Goal: Task Accomplishment & Management: Use online tool/utility

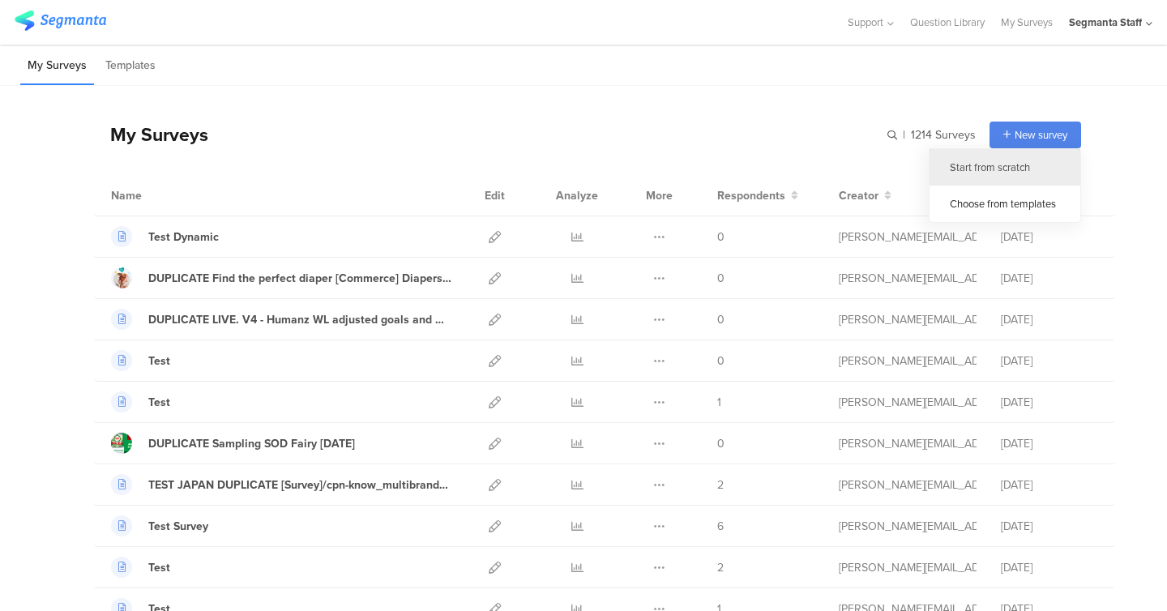
click at [1006, 162] on div "Start from scratch" at bounding box center [1005, 167] width 151 height 36
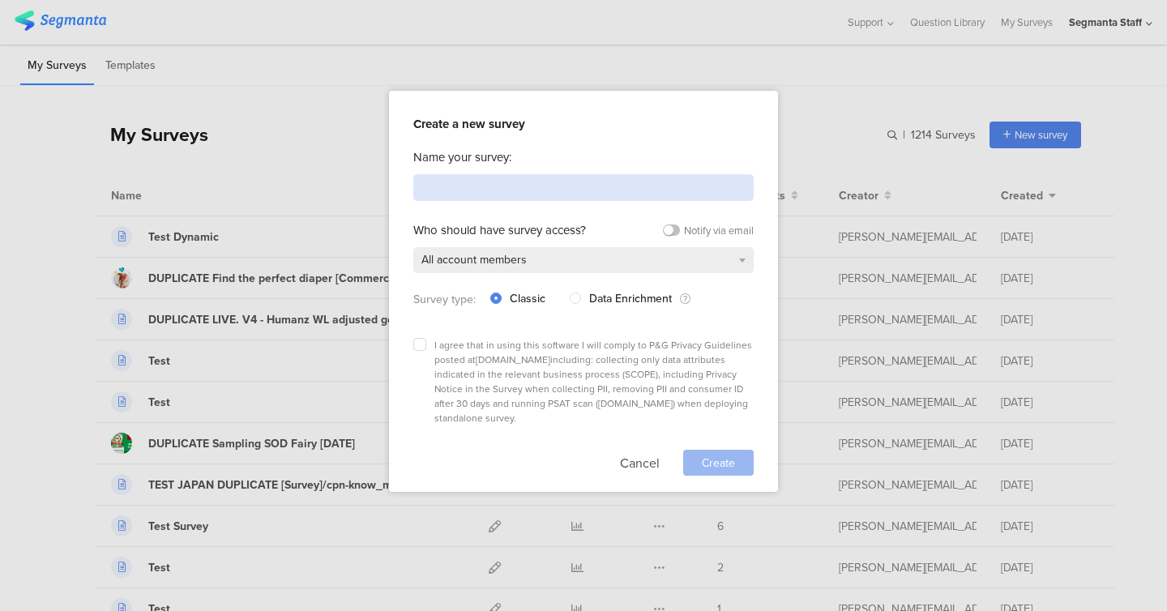
click at [573, 188] on input at bounding box center [583, 187] width 340 height 27
type input "t"
type input "test pg [DATE]"
click at [423, 345] on label at bounding box center [419, 344] width 13 height 13
click at [0, 0] on input "checkbox" at bounding box center [0, 0] width 0 height 0
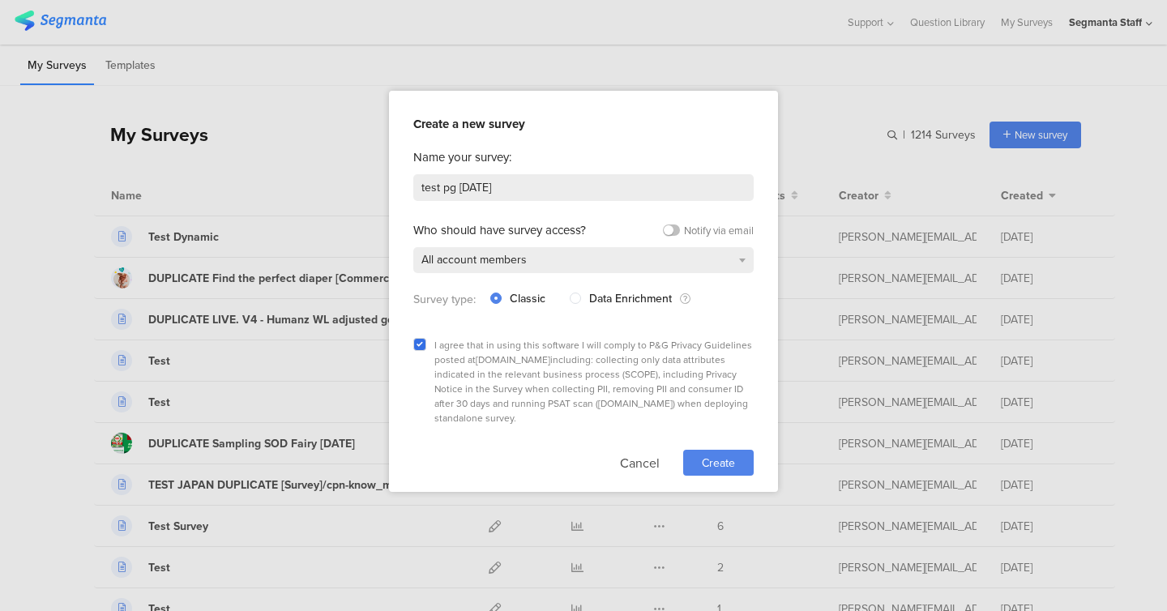
click at [732, 455] on span "Create" at bounding box center [718, 463] width 33 height 17
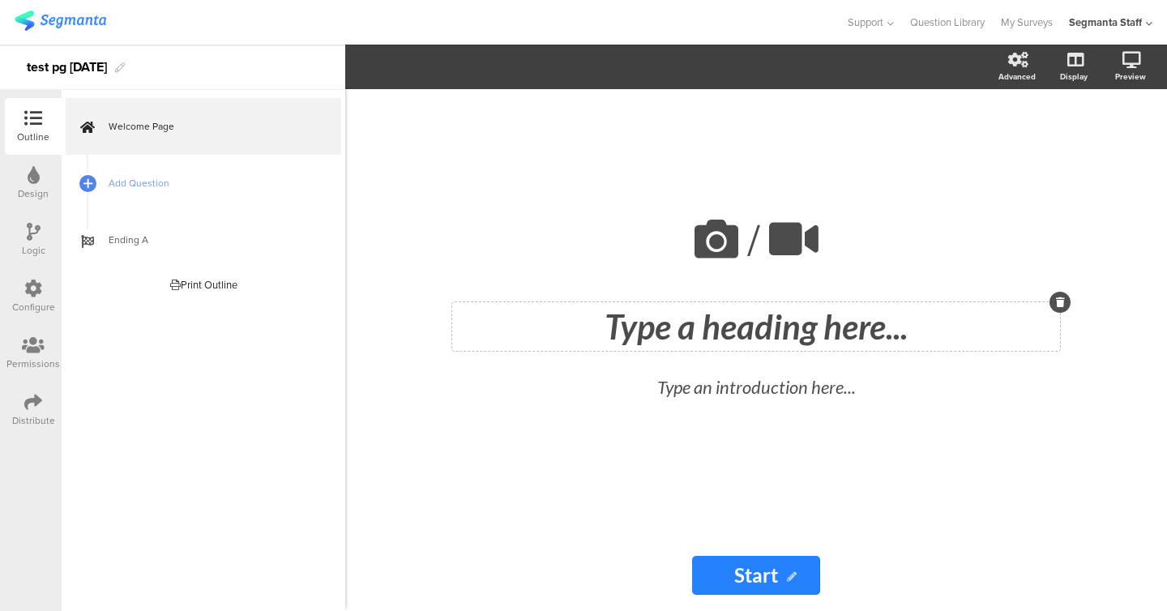
click at [635, 319] on div "Type a heading here..." at bounding box center [756, 326] width 600 height 41
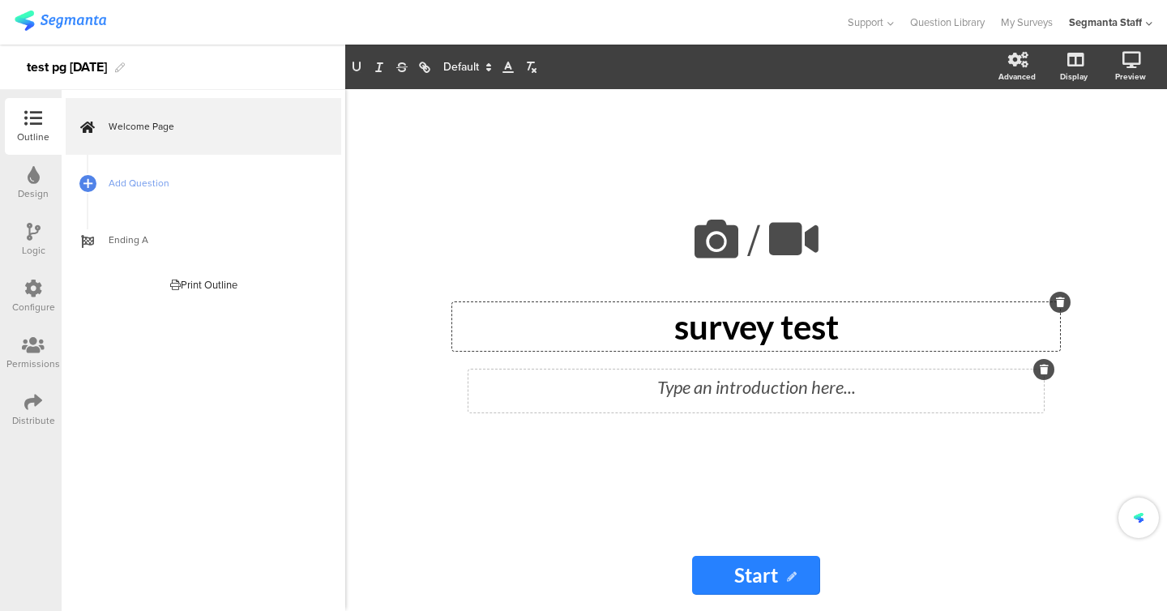
click at [675, 384] on div "Type an introduction here..." at bounding box center [757, 391] width 576 height 43
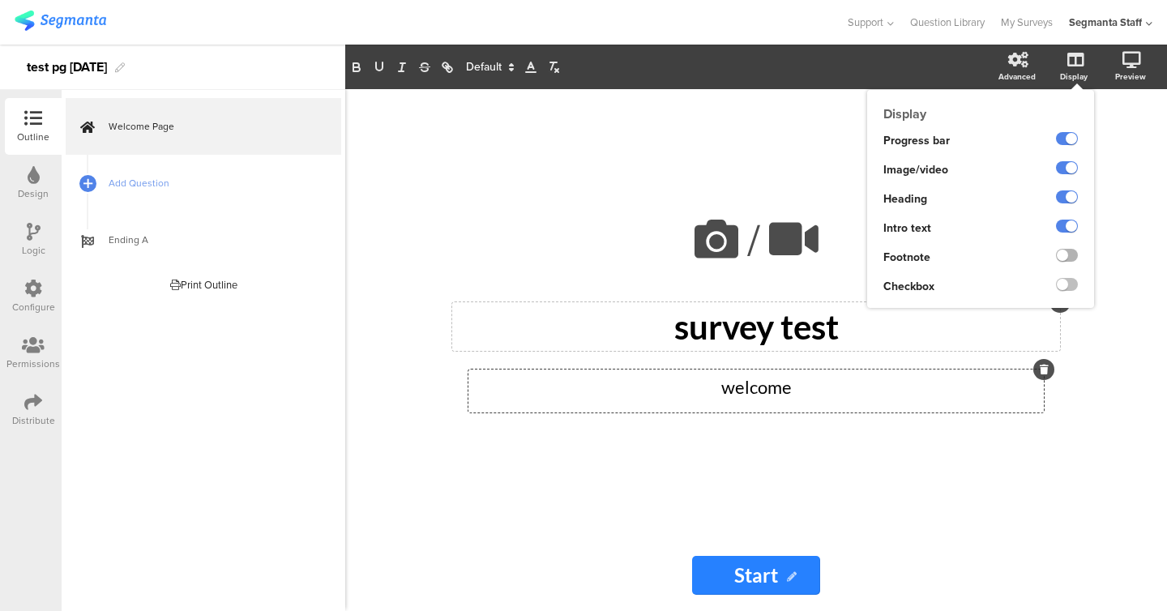
click at [1067, 255] on label at bounding box center [1067, 255] width 22 height 13
click at [0, 0] on input "checkbox" at bounding box center [0, 0] width 0 height 0
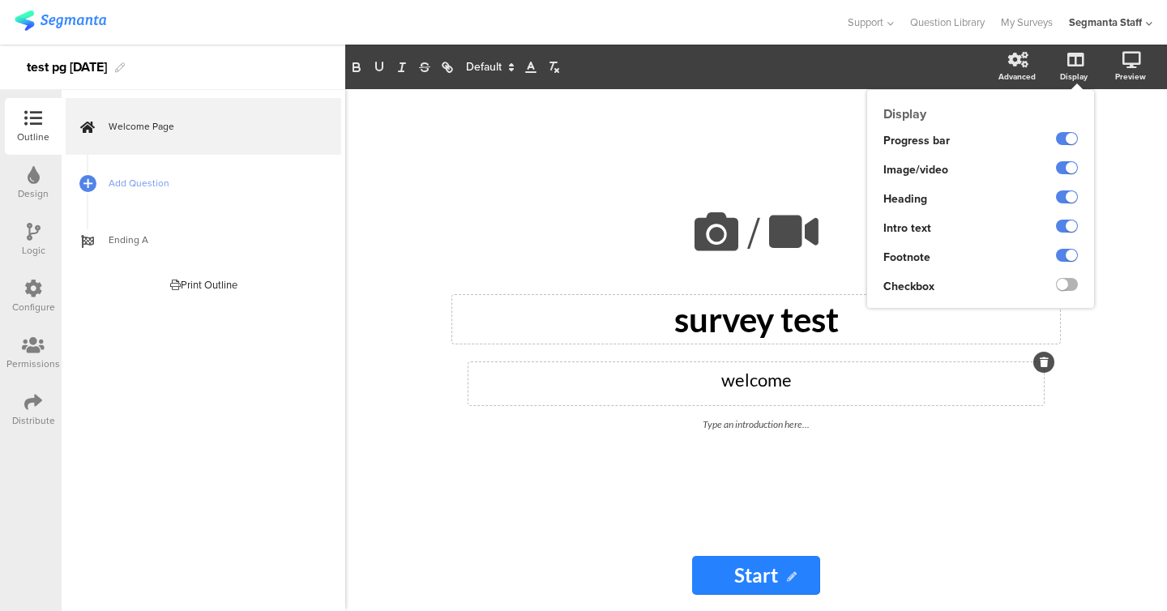
click at [1067, 279] on label at bounding box center [1067, 284] width 22 height 13
click at [0, 0] on input "checkbox" at bounding box center [0, 0] width 0 height 0
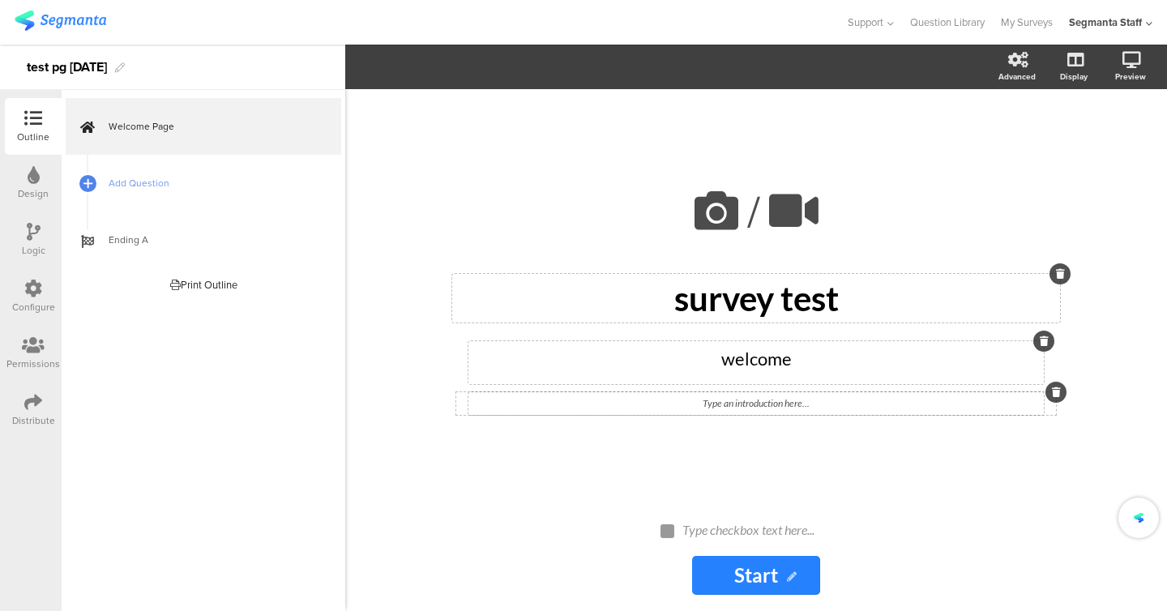
click at [751, 398] on div "Type an introduction here..." at bounding box center [757, 403] width 576 height 23
click at [762, 521] on div "Type checkbox text here..." at bounding box center [764, 531] width 170 height 26
click at [123, 182] on span "Add Question" at bounding box center [213, 183] width 208 height 16
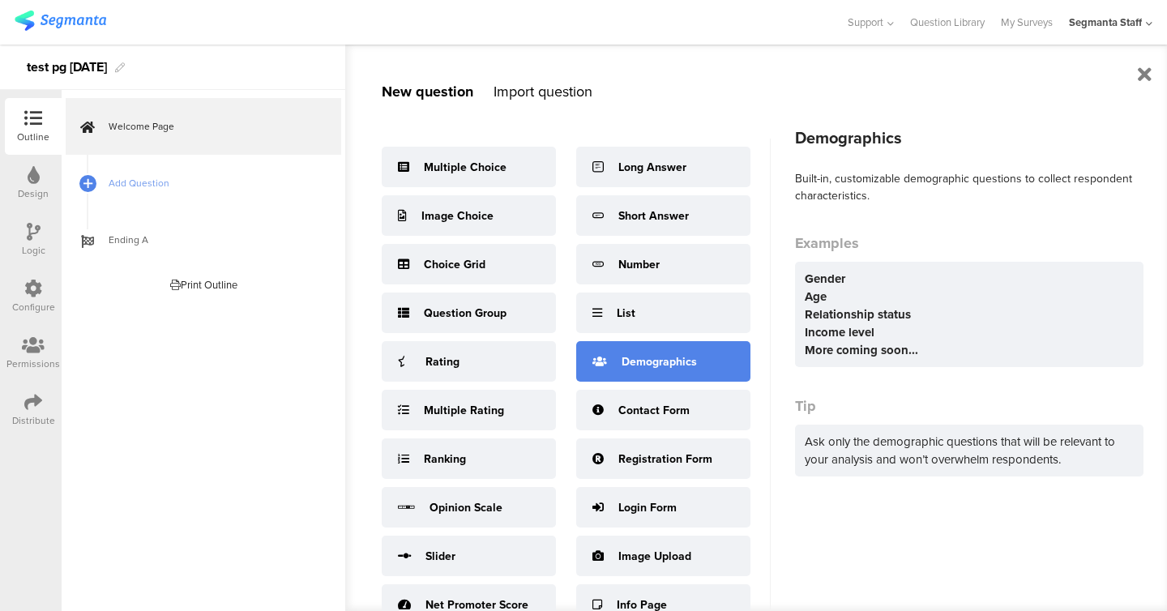
click at [667, 349] on div "Demographics" at bounding box center [663, 361] width 174 height 41
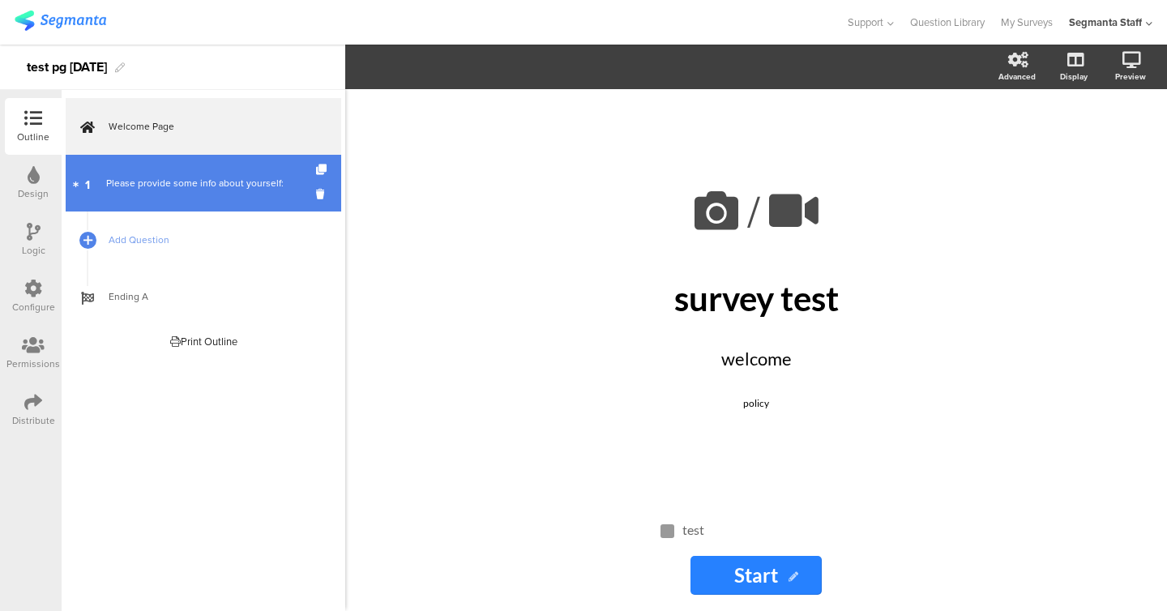
click at [211, 197] on link "1 Please provide some info about yourself:" at bounding box center [204, 183] width 276 height 57
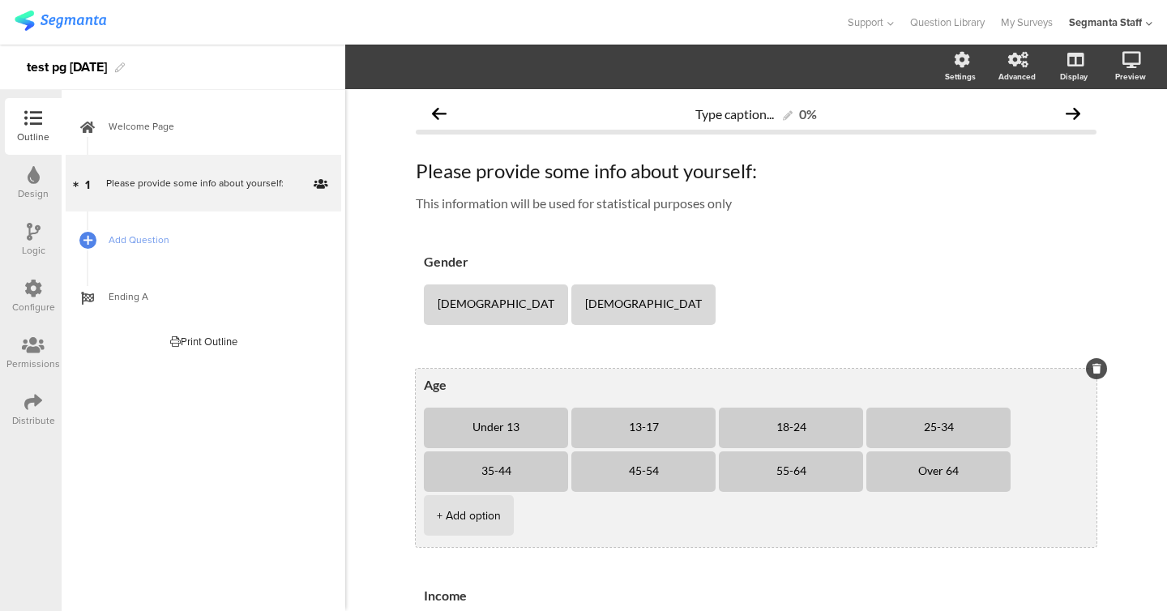
scroll to position [144, 0]
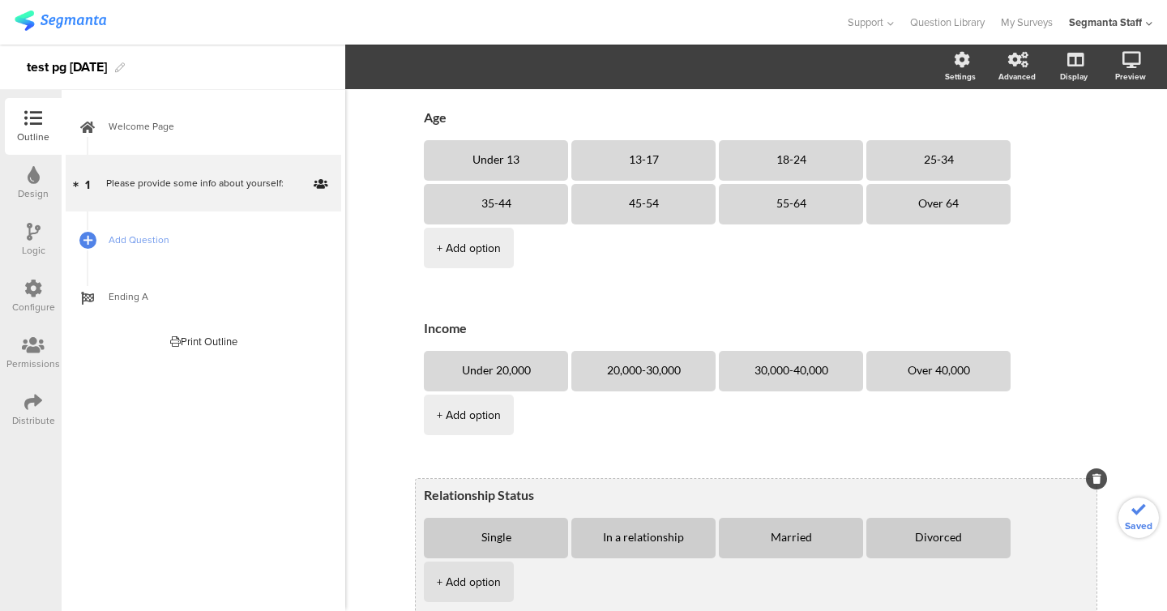
scroll to position [391, 0]
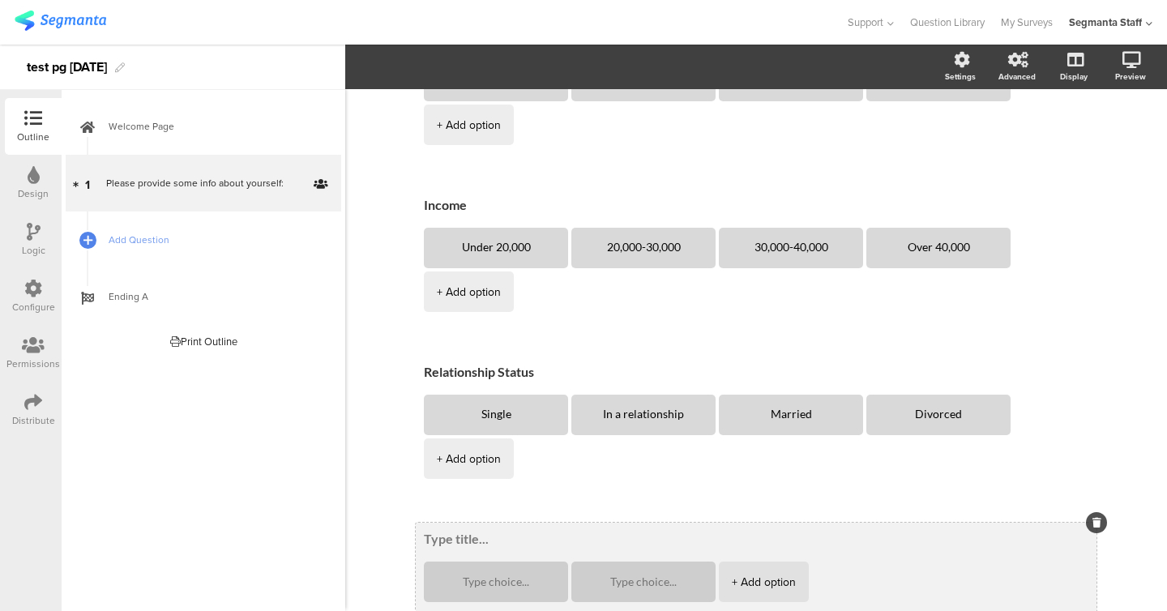
click at [463, 531] on textarea at bounding box center [756, 539] width 665 height 16
type textarea "other"
click at [457, 576] on textarea at bounding box center [496, 582] width 118 height 12
type textarea "1"
click at [621, 576] on textarea at bounding box center [643, 582] width 118 height 12
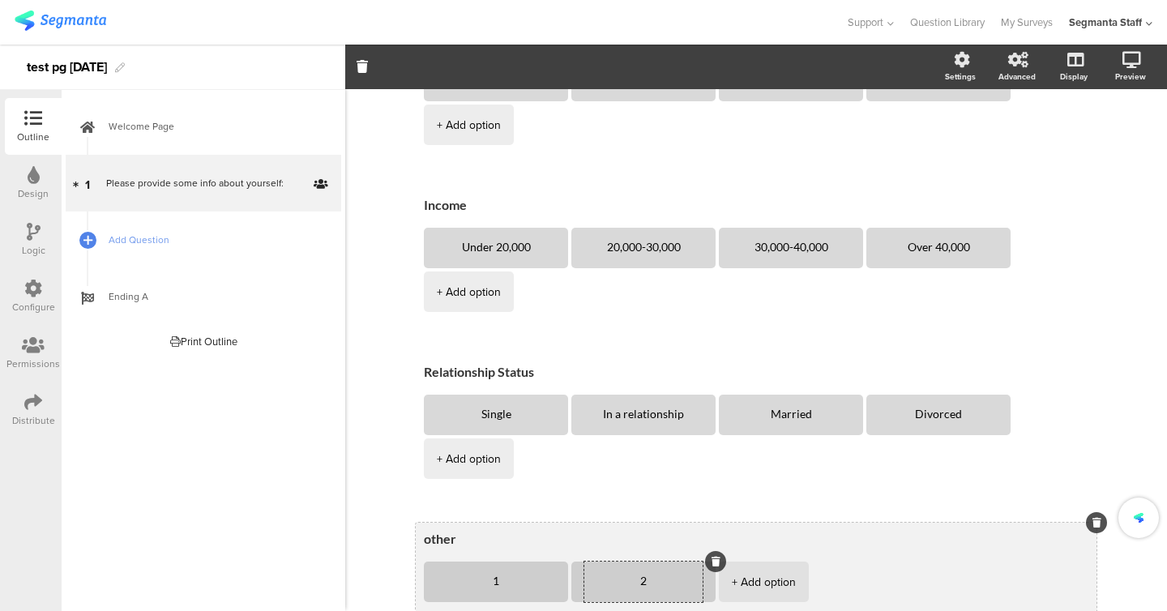
click at [756, 562] on div "+ Add option" at bounding box center [764, 582] width 64 height 41
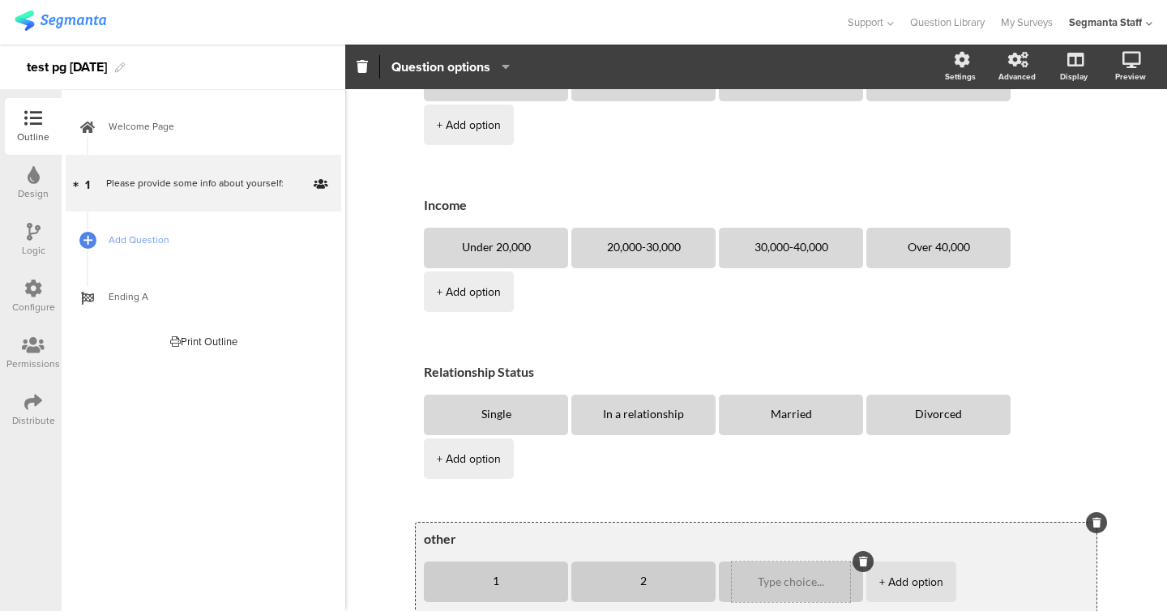
click at [859, 557] on icon at bounding box center [863, 562] width 9 height 10
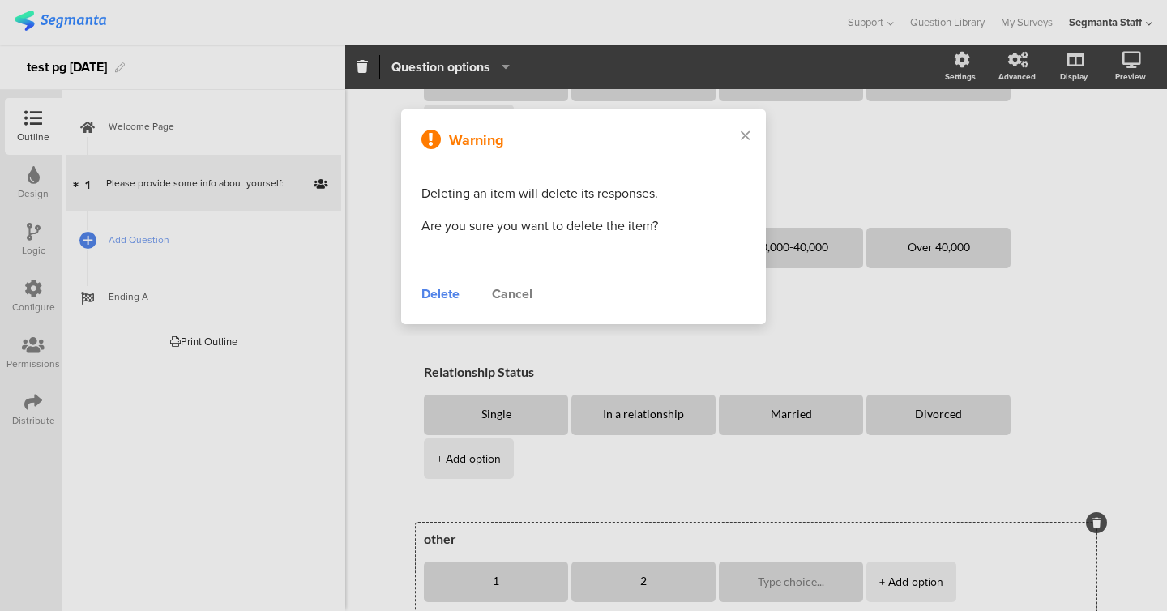
type textarea "2"
click at [437, 299] on div "Delete" at bounding box center [441, 294] width 38 height 19
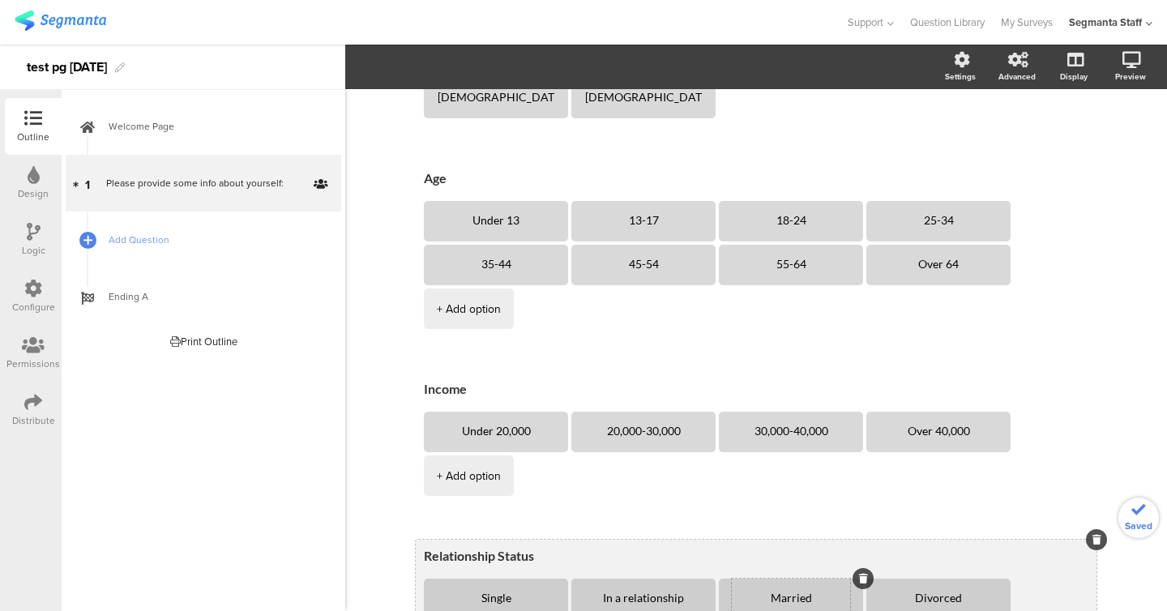
scroll to position [0, 0]
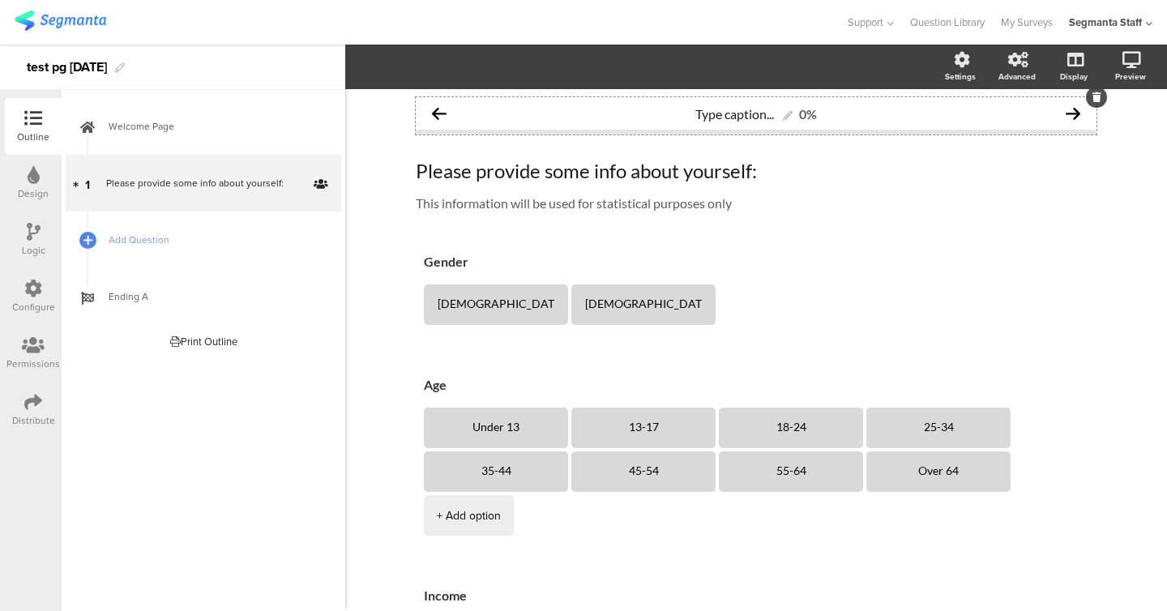
click at [714, 122] on div "Type caption... 0%" at bounding box center [756, 113] width 681 height 32
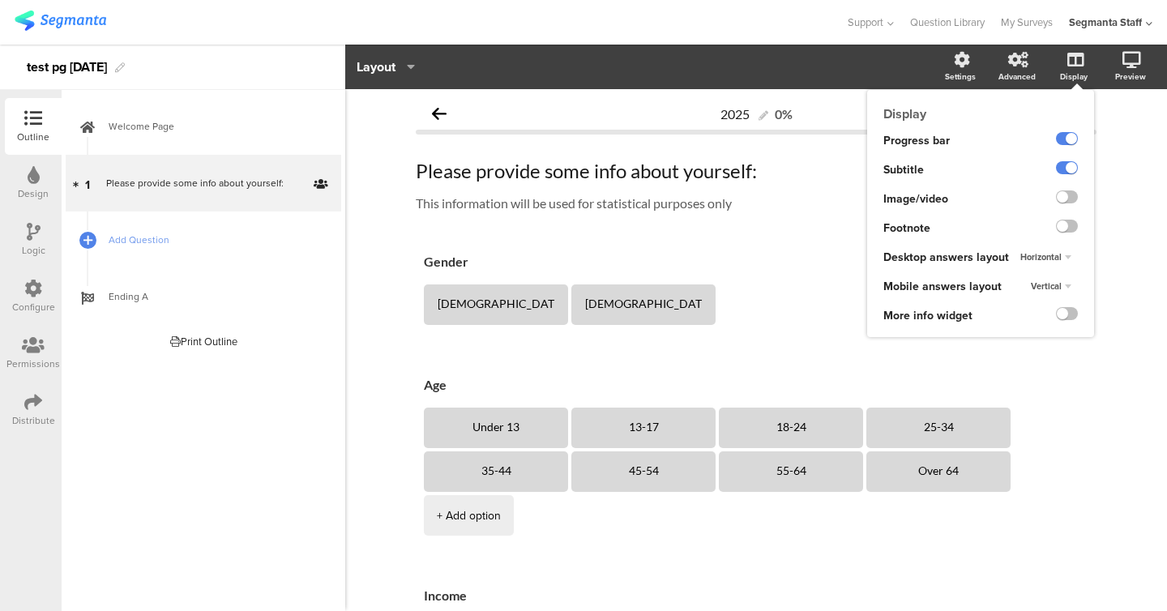
click at [1077, 306] on div at bounding box center [1062, 316] width 66 height 29
click at [1073, 313] on label at bounding box center [1067, 313] width 22 height 13
click at [0, 0] on input "checkbox" at bounding box center [0, 0] width 0 height 0
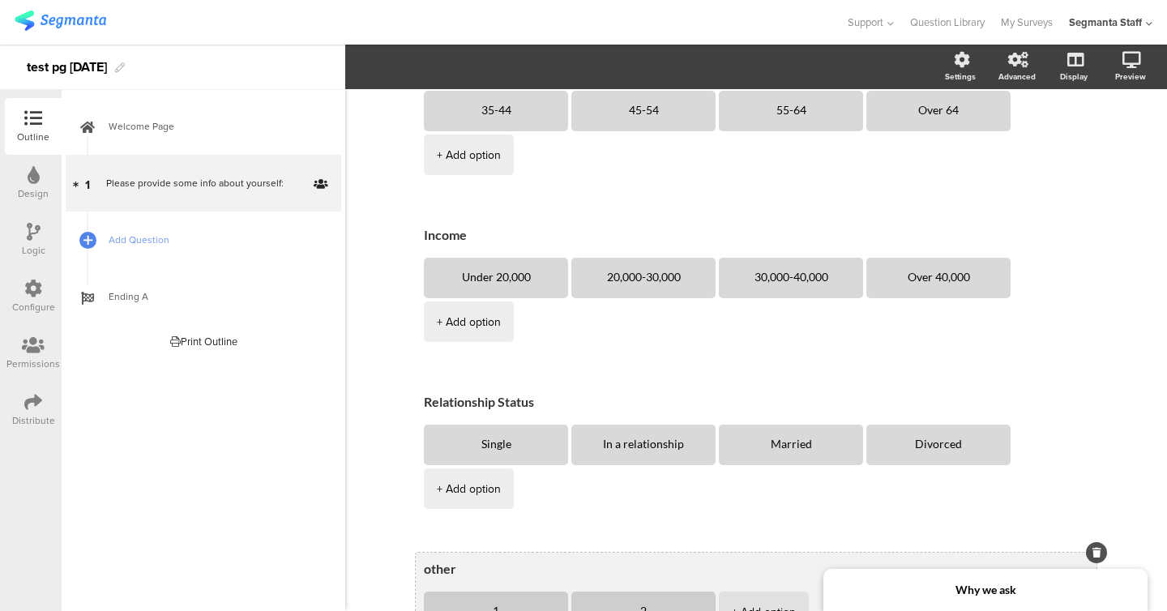
scroll to position [391, 0]
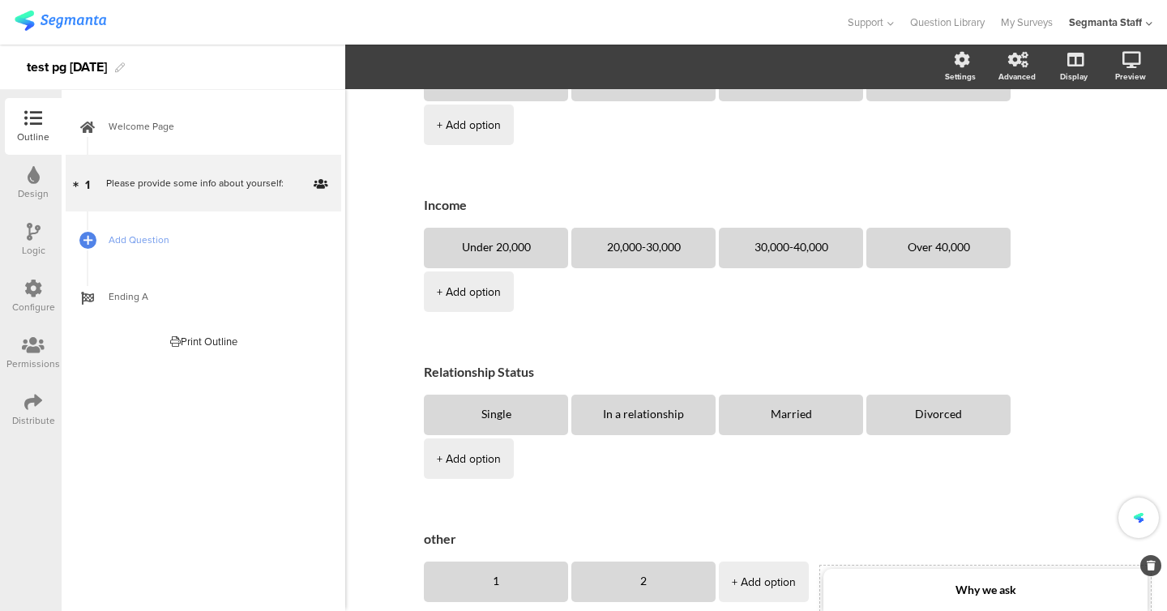
click at [1009, 581] on div "Why we ask" at bounding box center [986, 590] width 324 height 42
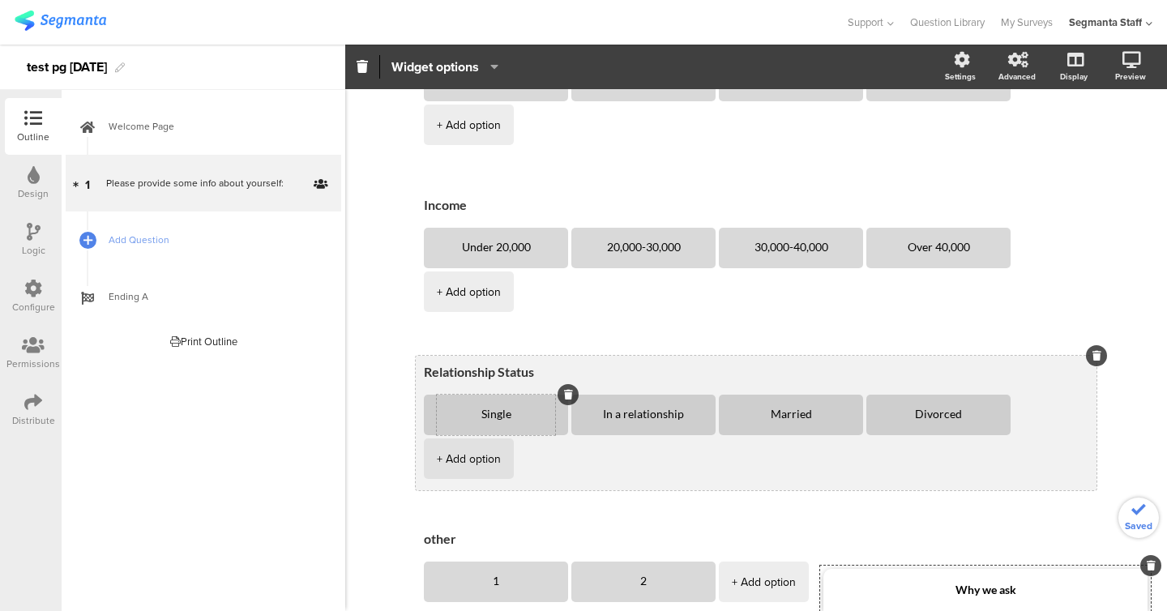
click at [489, 395] on div "Single" at bounding box center [496, 415] width 118 height 41
click at [486, 409] on textarea "Single" at bounding box center [496, 415] width 118 height 13
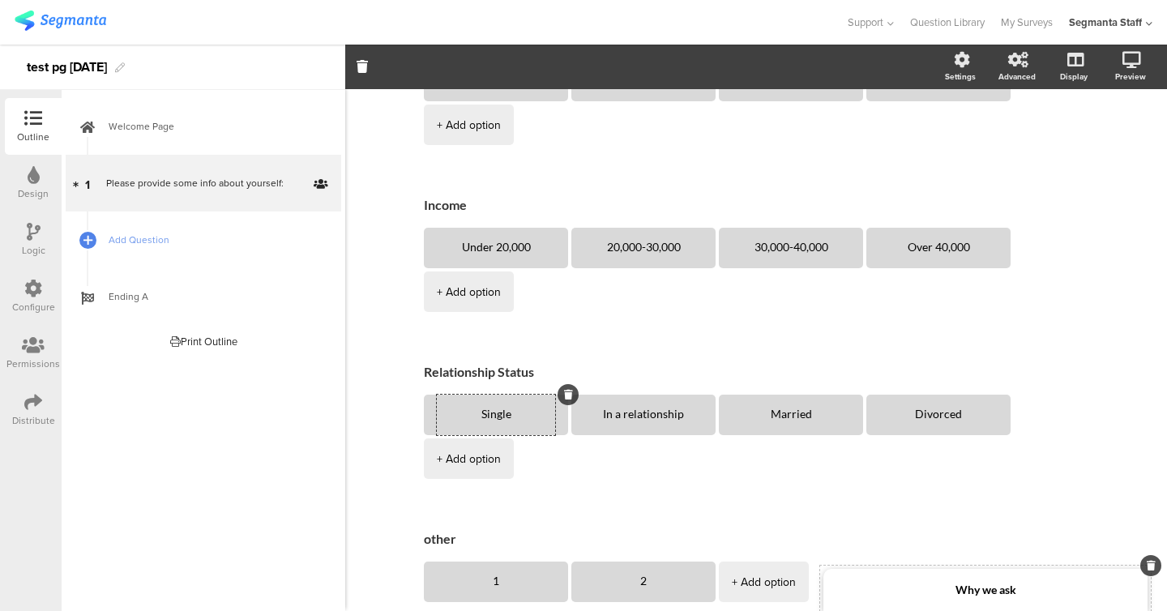
click at [942, 573] on div "Why we ask" at bounding box center [986, 590] width 324 height 42
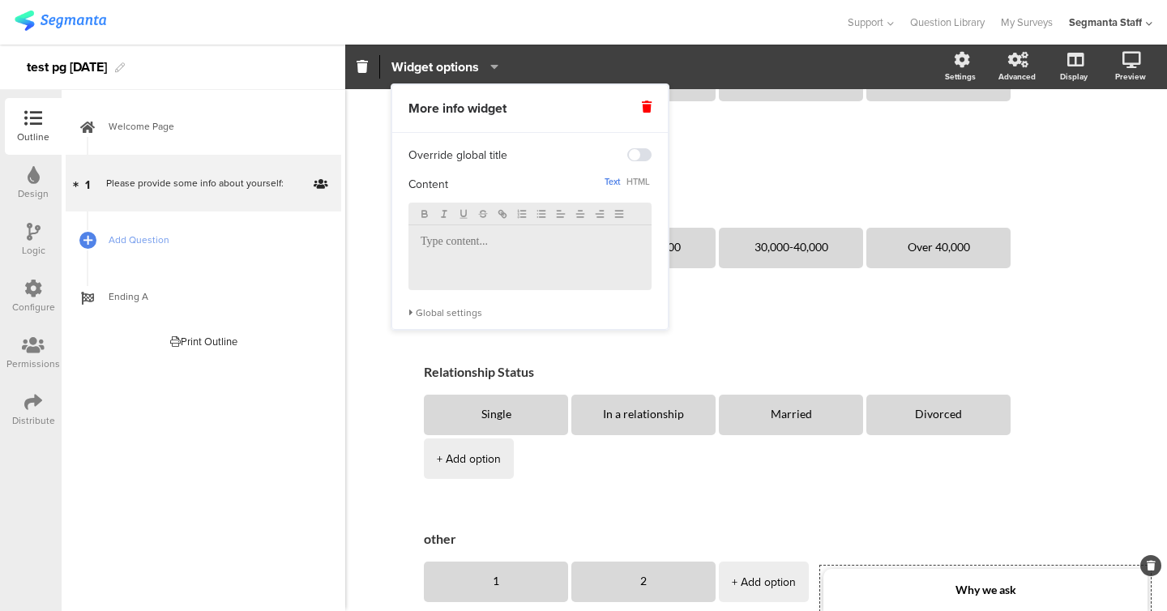
click at [474, 308] on div "Global settings" at bounding box center [530, 312] width 243 height 13
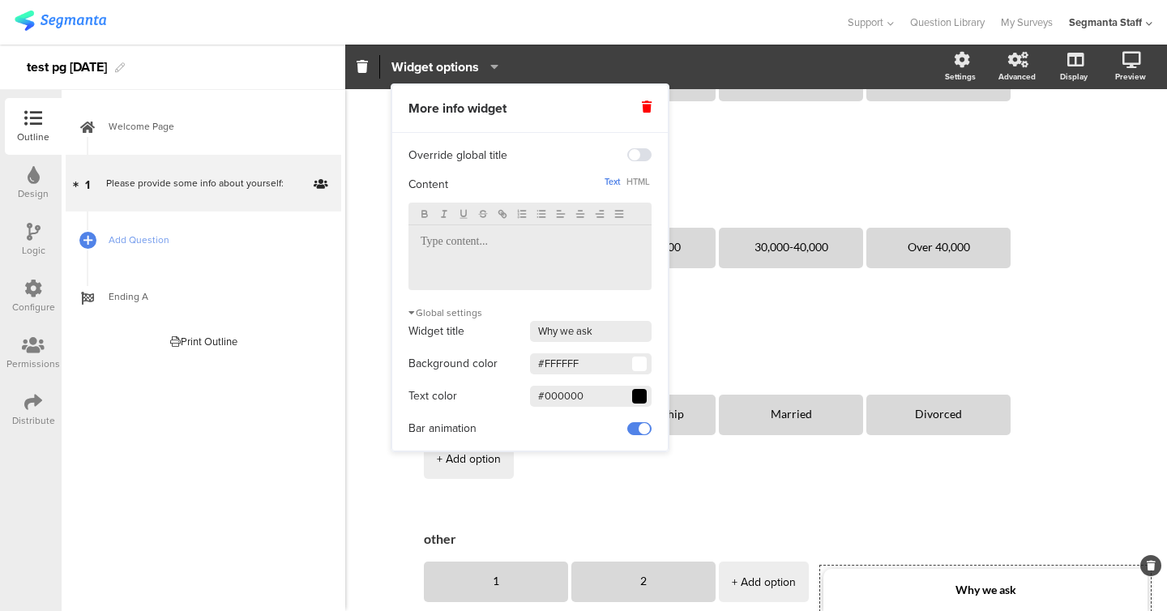
click at [633, 375] on div "Background color #FFFFFF Clear OK" at bounding box center [530, 364] width 243 height 24
click at [640, 355] on input "#FFFFFF" at bounding box center [591, 363] width 122 height 21
click at [640, 401] on span at bounding box center [640, 397] width 10 height 10
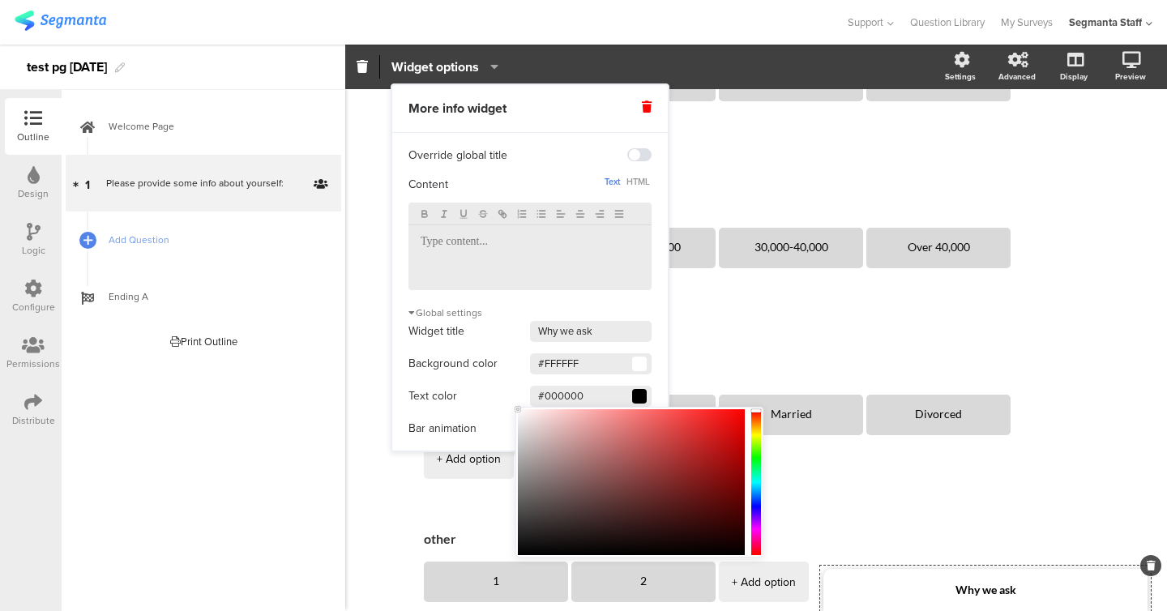
drag, startPoint x: 632, startPoint y: 430, endPoint x: 430, endPoint y: 385, distance: 205.9
click at [430, 385] on body "You are using an unsupported version of Internet Explorer. Unsupported browsers…" at bounding box center [583, 305] width 1167 height 611
type input "#FFFFFF"
click at [473, 332] on div "Widget title Why we ask" at bounding box center [530, 331] width 243 height 24
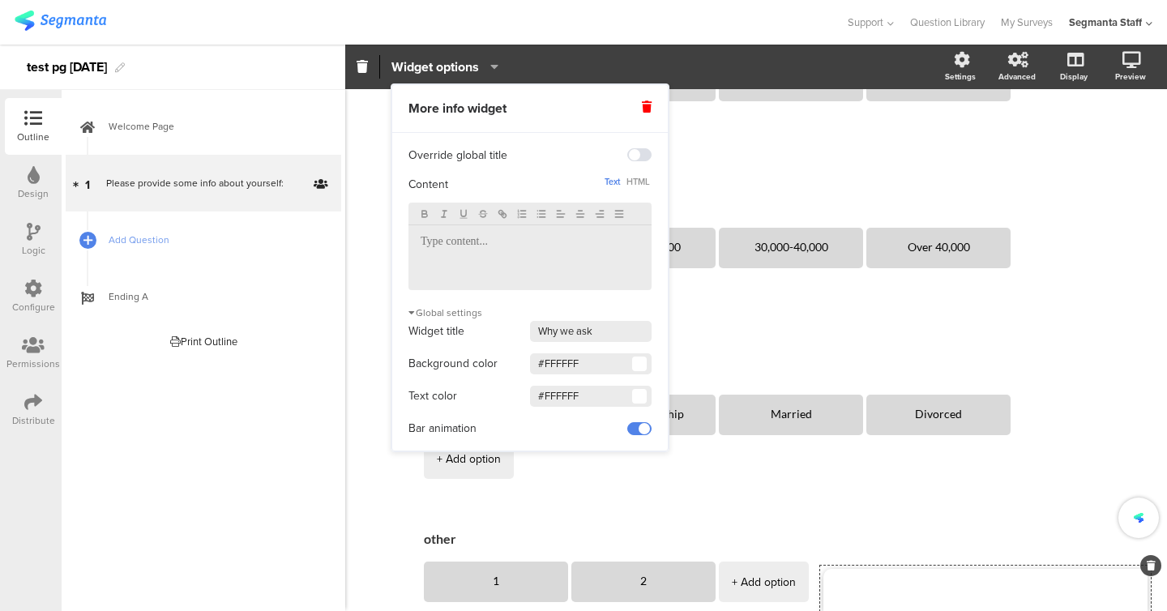
click at [640, 374] on input "#FFFFFF" at bounding box center [591, 363] width 122 height 21
click at [637, 378] on div "Widget title Why we ask Background color #FFFFFF Clear OK Text color #FFFFFF Ba…" at bounding box center [530, 380] width 243 height 122
click at [637, 361] on span at bounding box center [640, 364] width 10 height 10
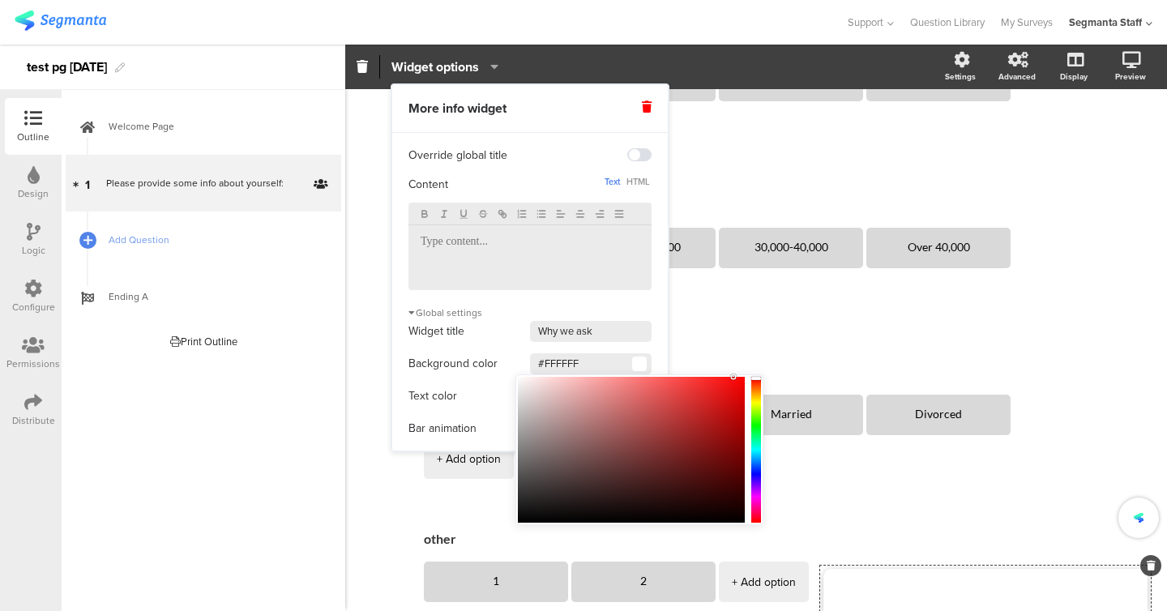
drag, startPoint x: 713, startPoint y: 417, endPoint x: 735, endPoint y: 375, distance: 47.5
click at [735, 377] on div at bounding box center [631, 450] width 227 height 146
type input "#FF0B0B"
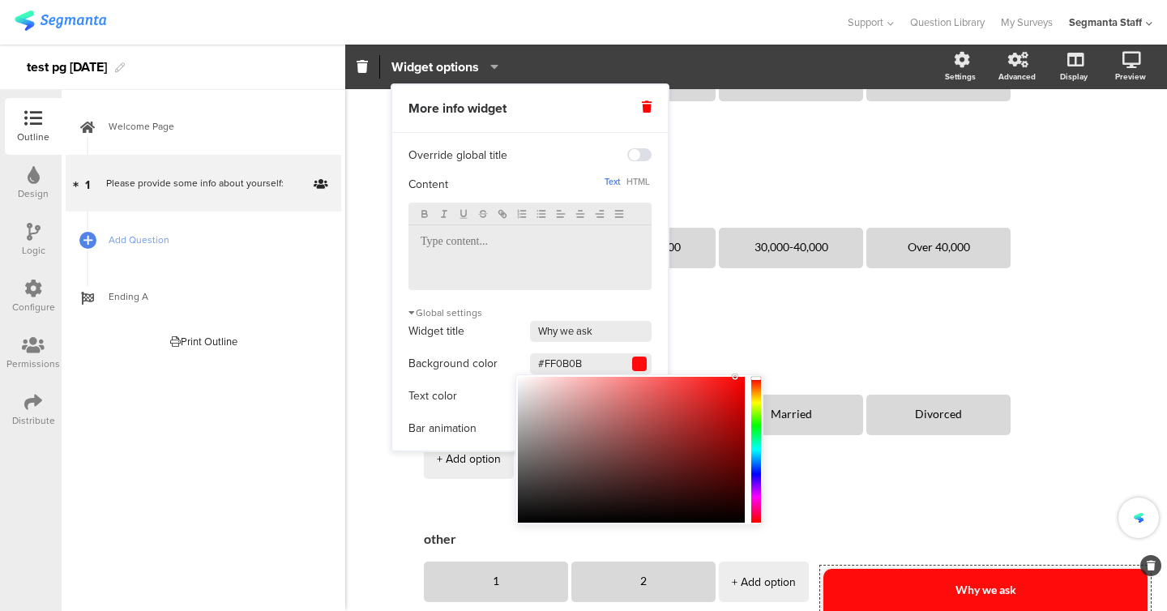
click at [473, 251] on div at bounding box center [530, 257] width 243 height 65
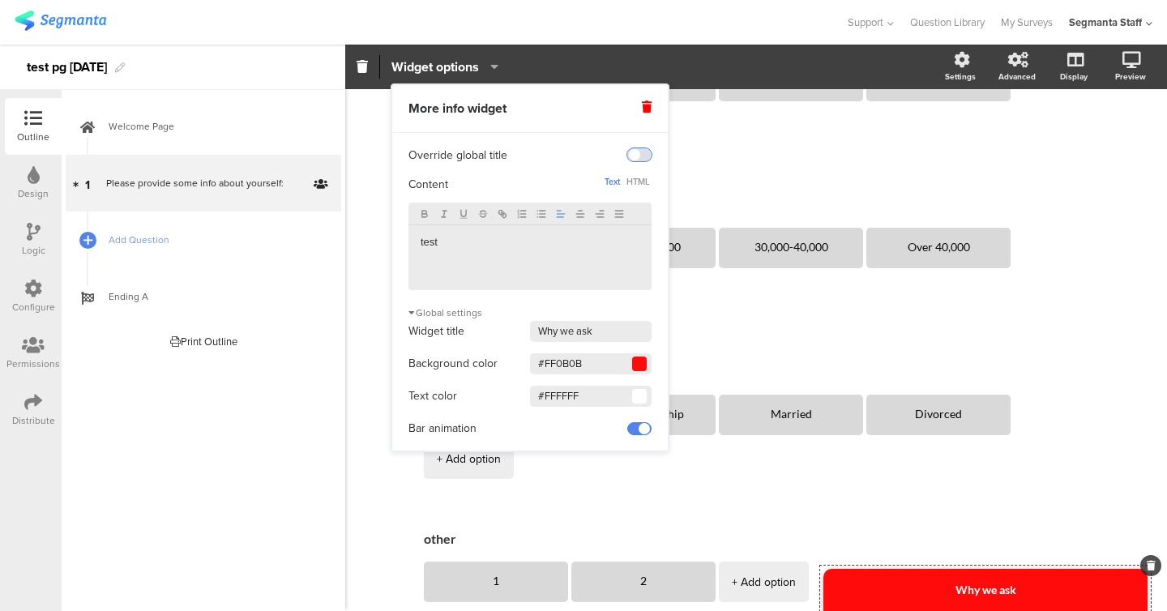
click at [636, 156] on span at bounding box center [639, 154] width 24 height 13
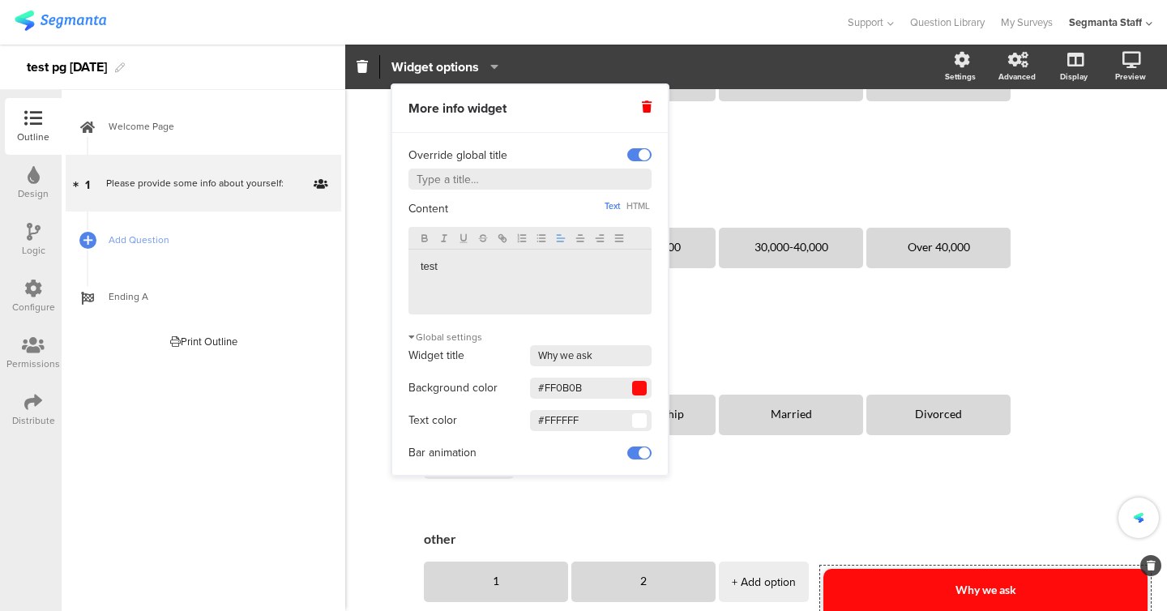
click at [447, 182] on input "text" at bounding box center [530, 179] width 243 height 21
type input "test test"
click at [358, 229] on div "2025 0% Please provide some info about yourself: Please provide some info about…" at bounding box center [756, 220] width 822 height 1044
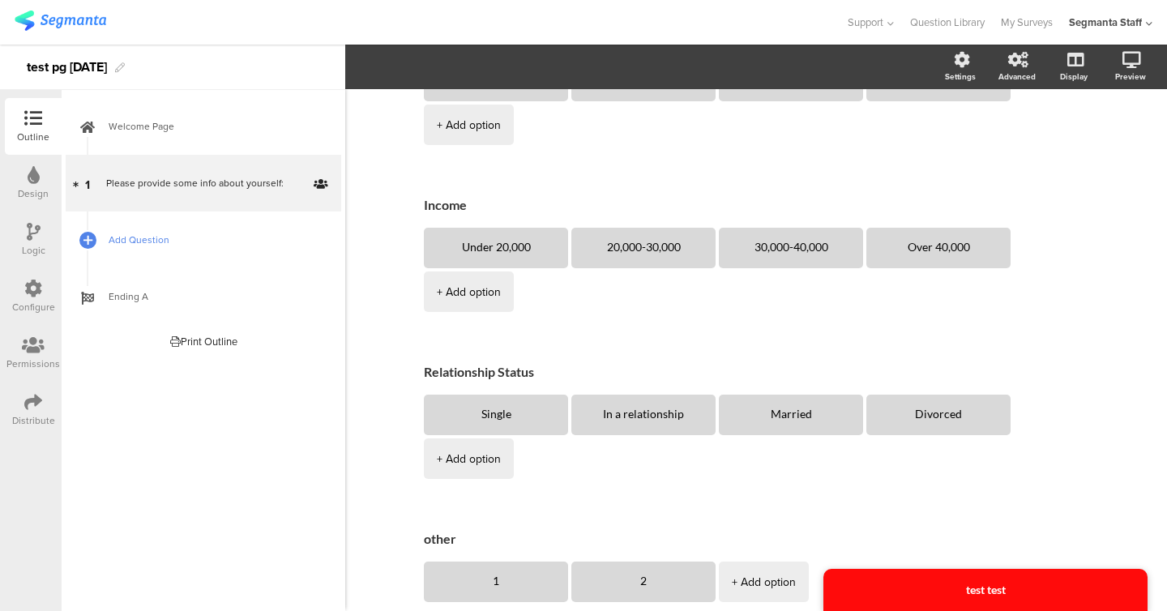
click at [169, 246] on span "Add Question" at bounding box center [213, 240] width 208 height 16
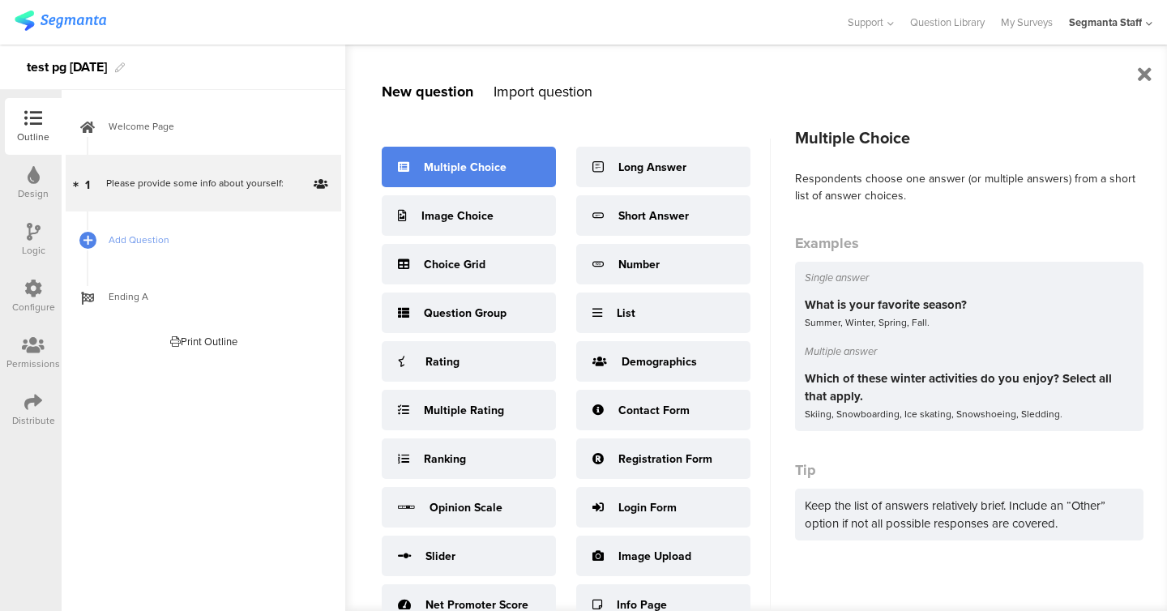
click at [452, 173] on div "Multiple Choice" at bounding box center [465, 167] width 83 height 17
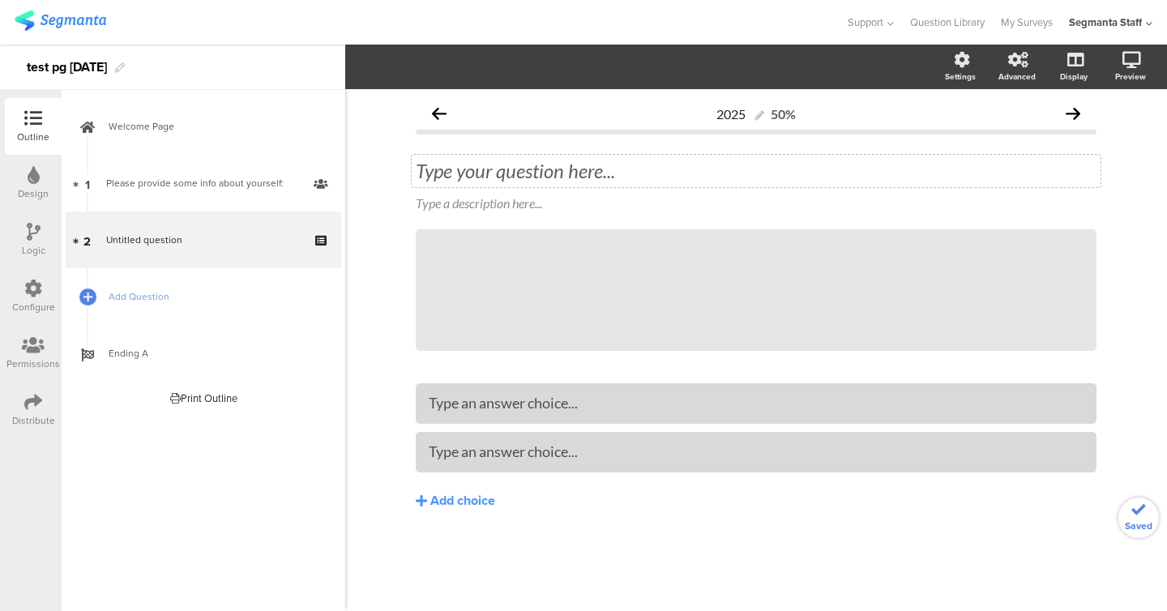
click at [515, 180] on div "Type your question here..." at bounding box center [756, 171] width 681 height 24
click at [520, 392] on div "Type an answer choice..." at bounding box center [756, 403] width 655 height 27
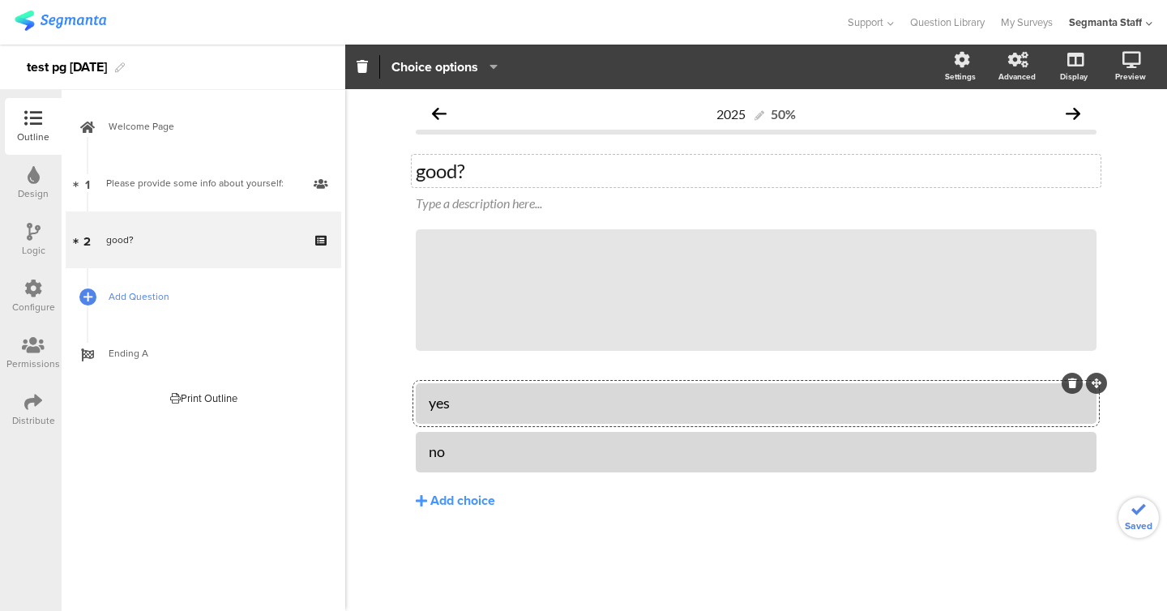
click at [148, 291] on span "Add Question" at bounding box center [213, 297] width 208 height 16
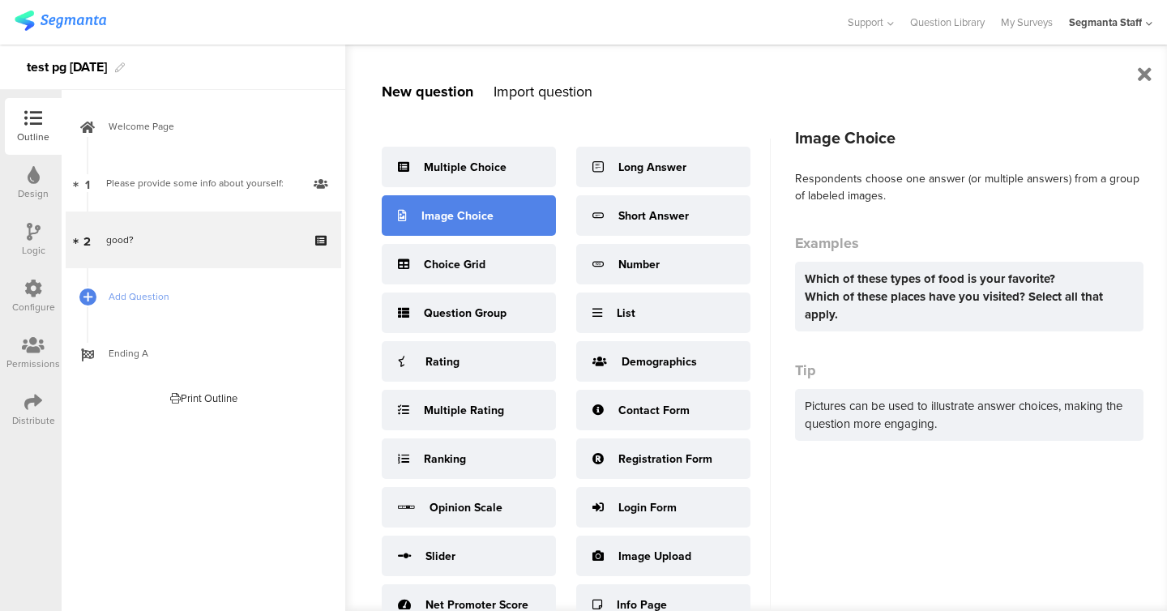
click at [495, 232] on div "Image Choice" at bounding box center [469, 215] width 174 height 41
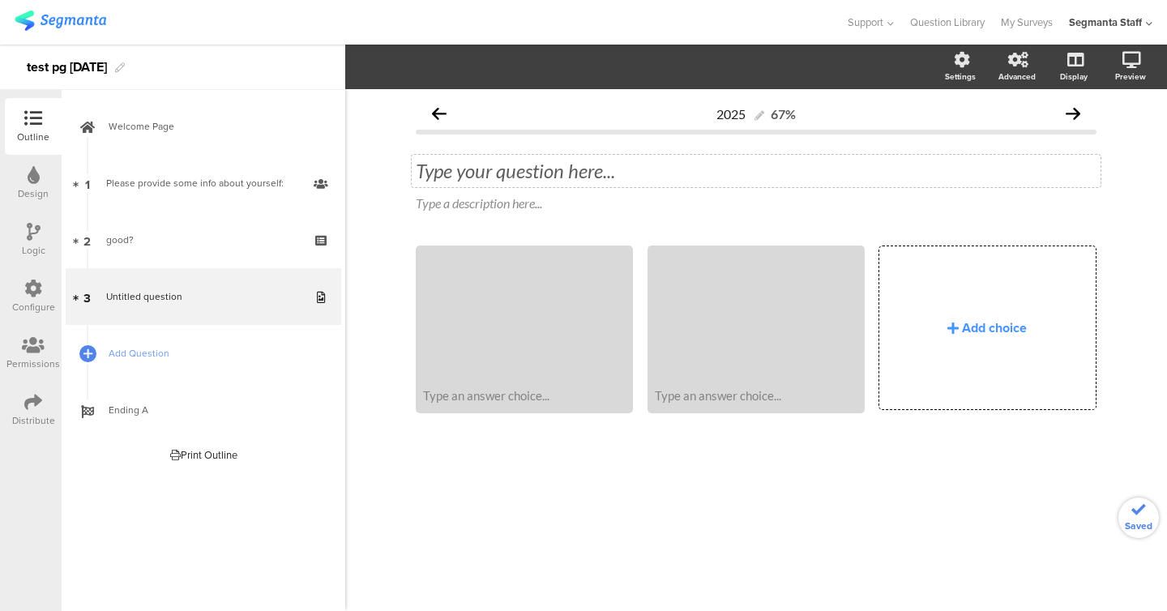
click at [513, 169] on div "Type your question here..." at bounding box center [756, 171] width 689 height 32
click at [991, 332] on div "Add choice" at bounding box center [994, 328] width 65 height 19
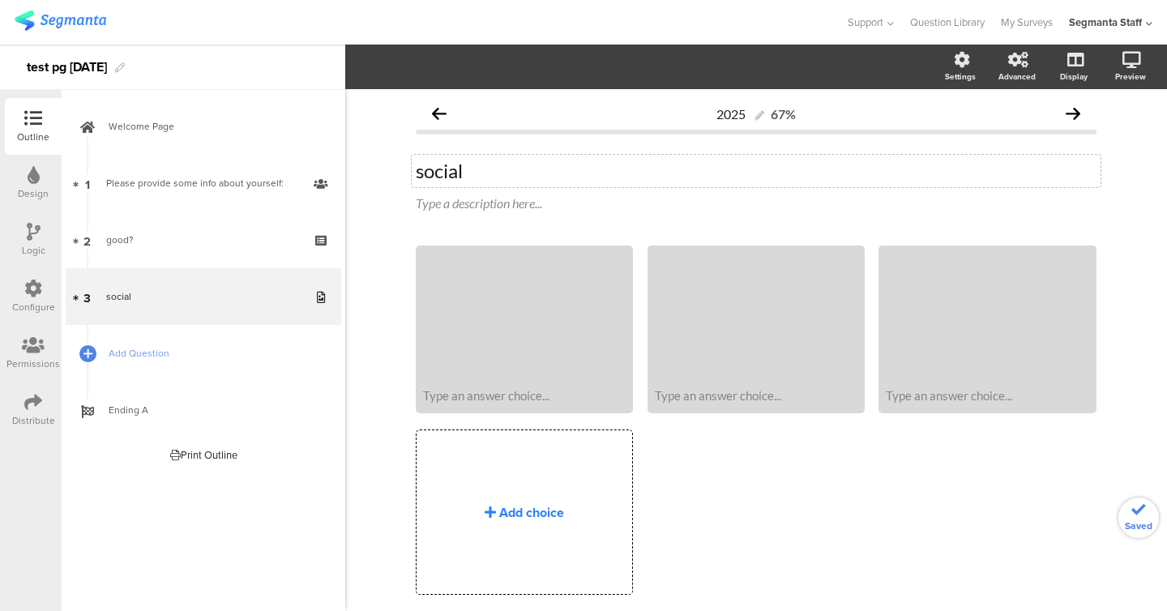
click at [544, 456] on div "Add choice" at bounding box center [525, 511] width 216 height 163
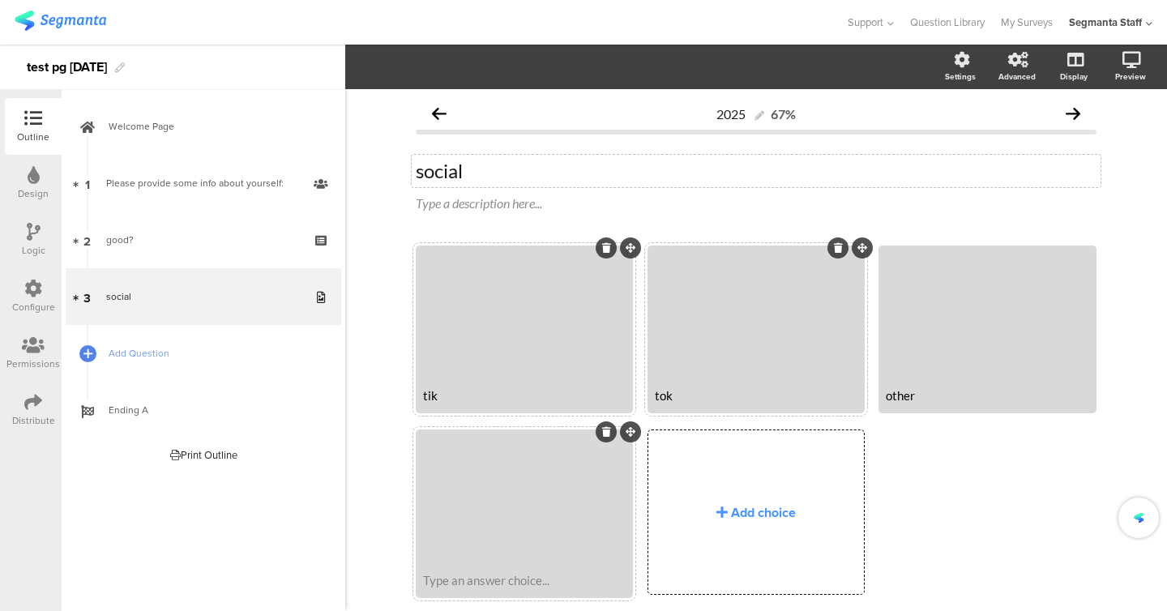
click at [576, 574] on div "Type an answer choice..." at bounding box center [524, 580] width 203 height 15
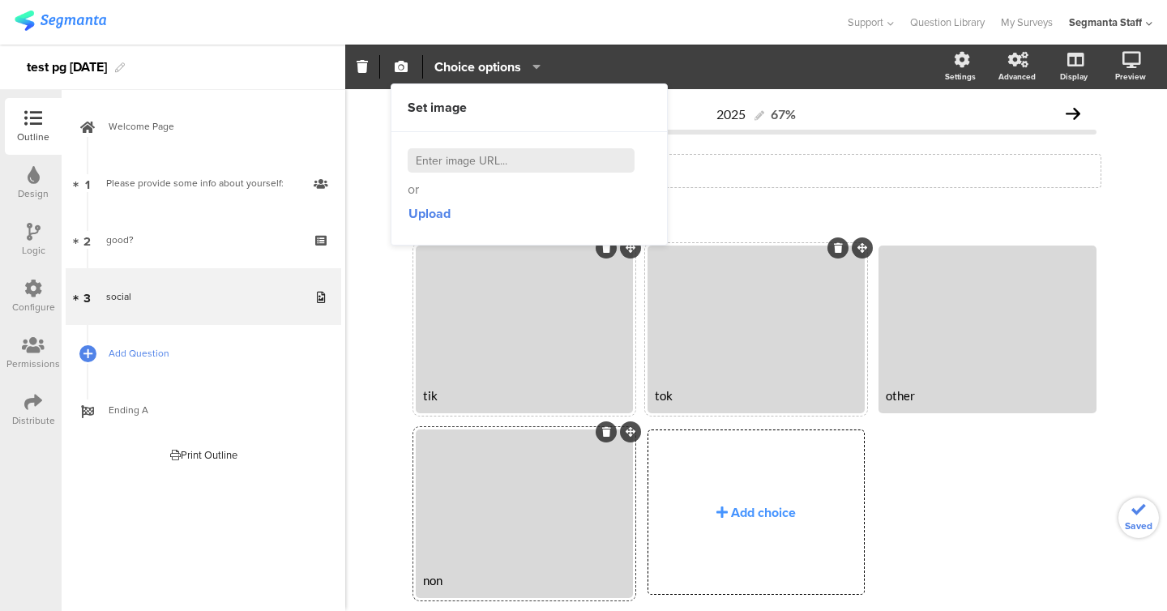
click at [154, 332] on link "Add Question" at bounding box center [204, 353] width 276 height 57
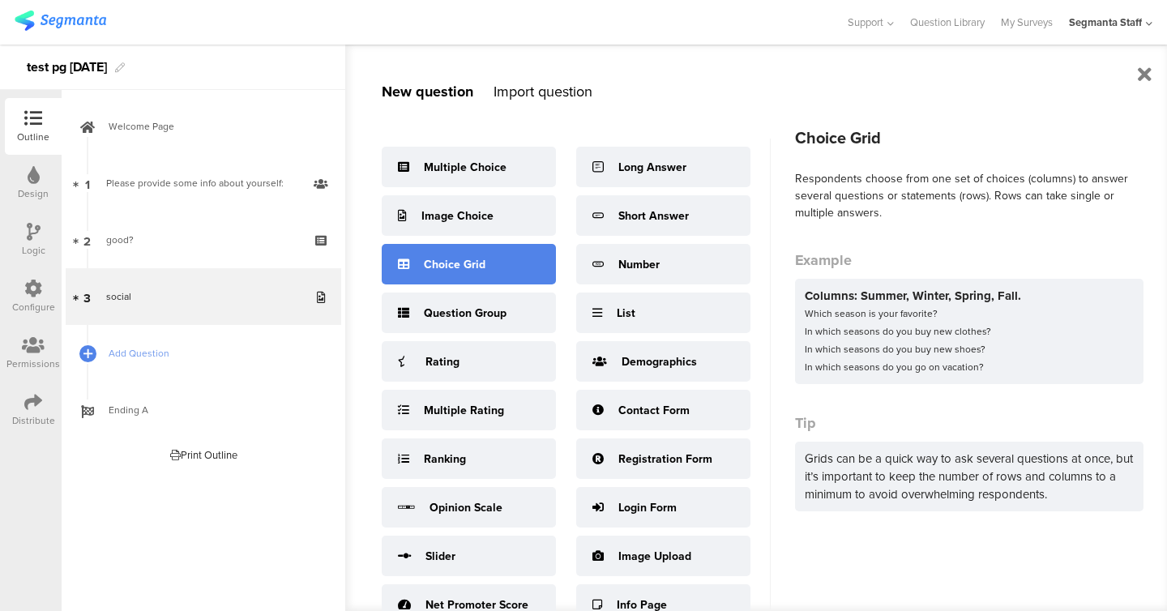
click at [495, 248] on div "Choice Grid" at bounding box center [469, 264] width 174 height 41
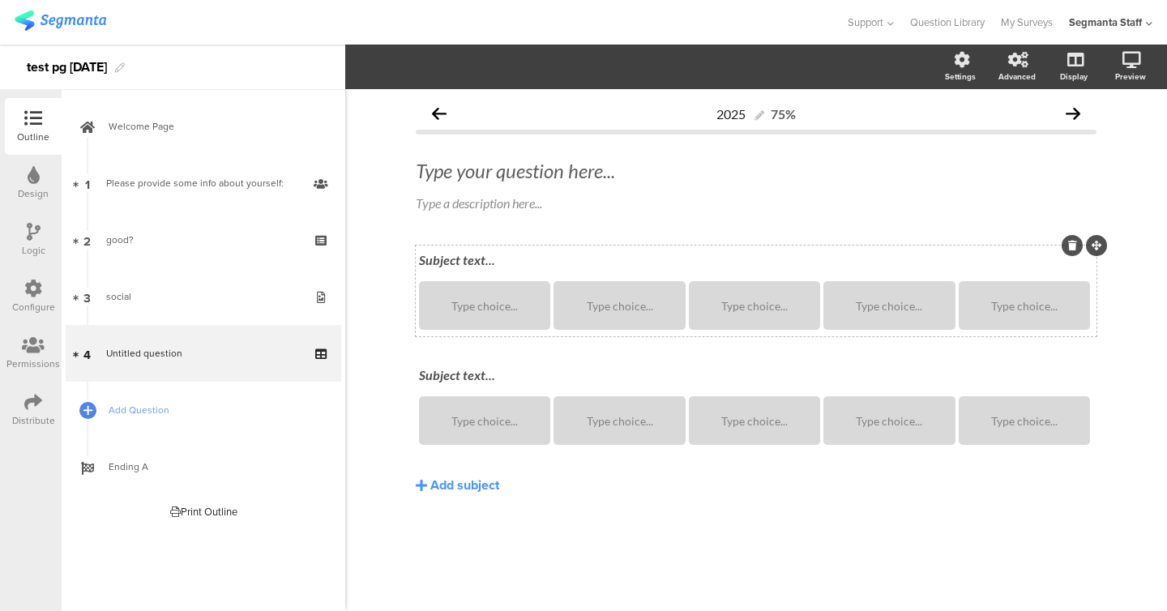
click at [463, 255] on div "Subject text..." at bounding box center [756, 261] width 683 height 26
click at [614, 315] on div "Type choice..." at bounding box center [619, 305] width 126 height 49
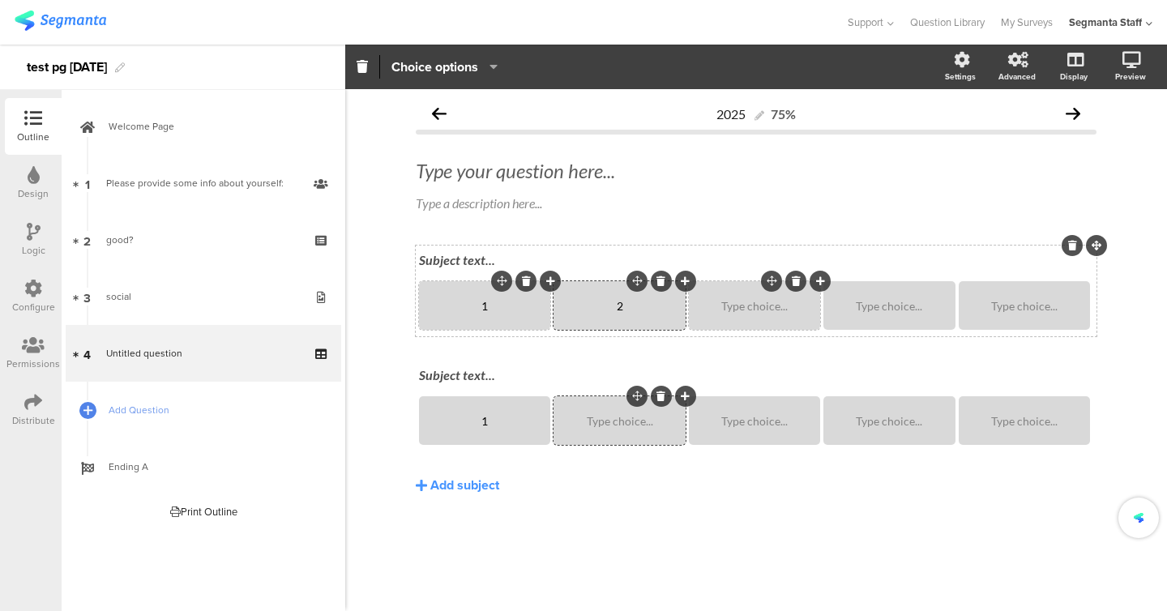
click at [704, 305] on div "Type choice..." at bounding box center [755, 306] width 126 height 14
click at [884, 313] on div "Type choice..." at bounding box center [889, 305] width 126 height 49
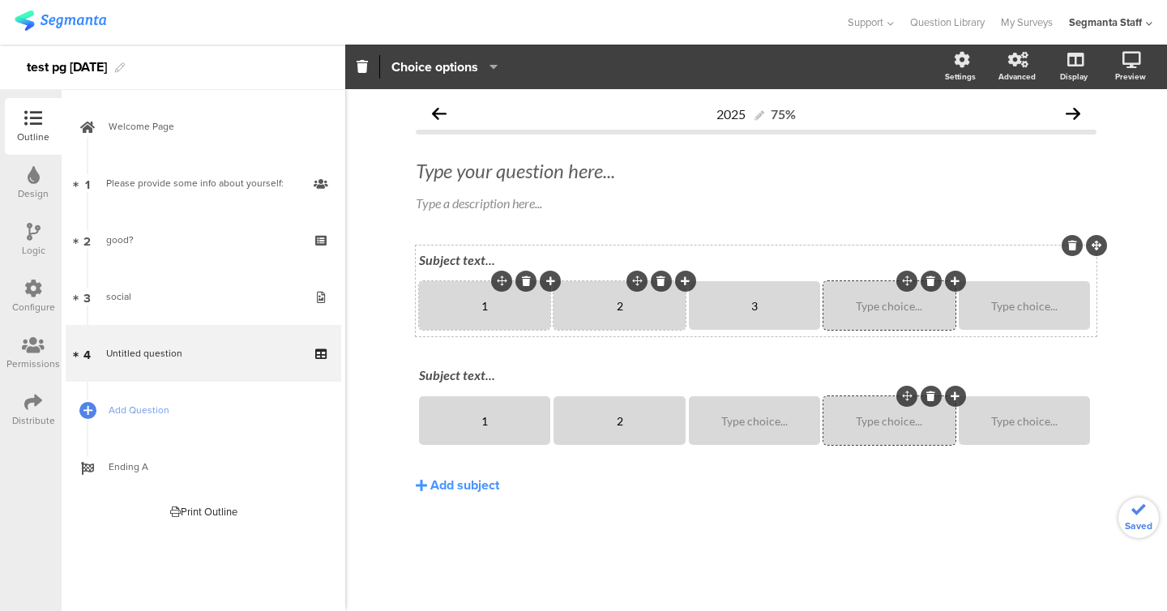
click at [884, 313] on div "Type choice..." at bounding box center [889, 305] width 126 height 49
click at [877, 313] on div "Type choice..." at bounding box center [889, 305] width 126 height 49
click at [509, 177] on div "Type your question here..." at bounding box center [756, 171] width 681 height 24
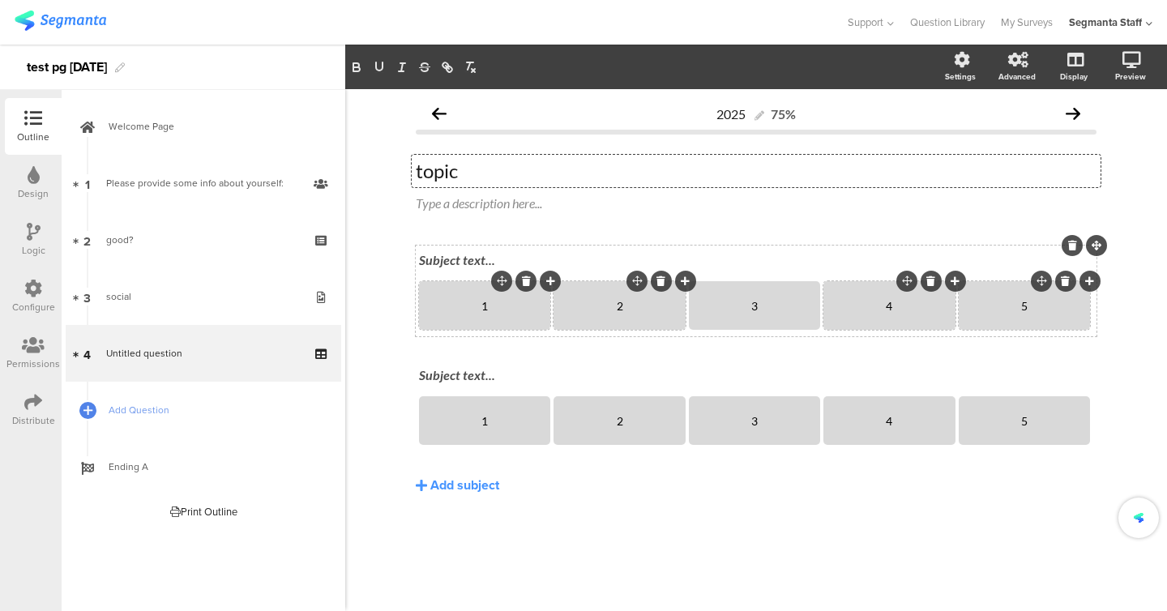
click at [460, 259] on div "Subject text..." at bounding box center [756, 261] width 683 height 26
click at [439, 357] on div "boy boy boy 1 2 3 4 5 Subject text... 1 2 3 4 5" at bounding box center [756, 349] width 681 height 206
click at [439, 364] on div "Subject text..." at bounding box center [756, 376] width 683 height 26
click at [145, 414] on span "Add Question" at bounding box center [213, 410] width 208 height 16
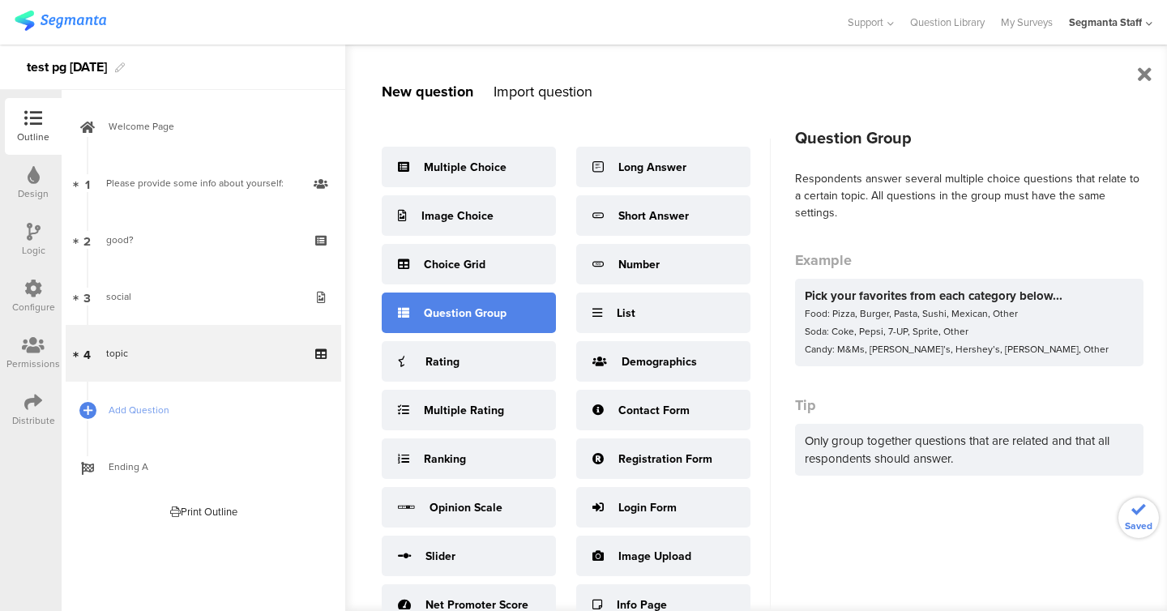
click at [439, 305] on div "Question Group" at bounding box center [465, 313] width 83 height 17
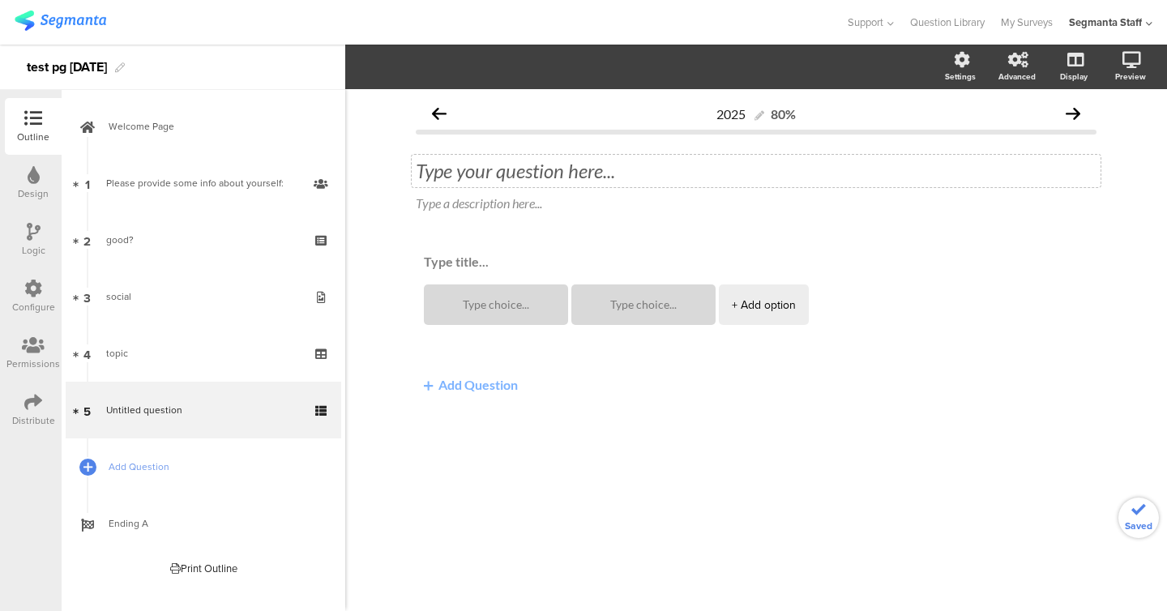
click at [542, 173] on div "Type your question here..." at bounding box center [756, 171] width 689 height 32
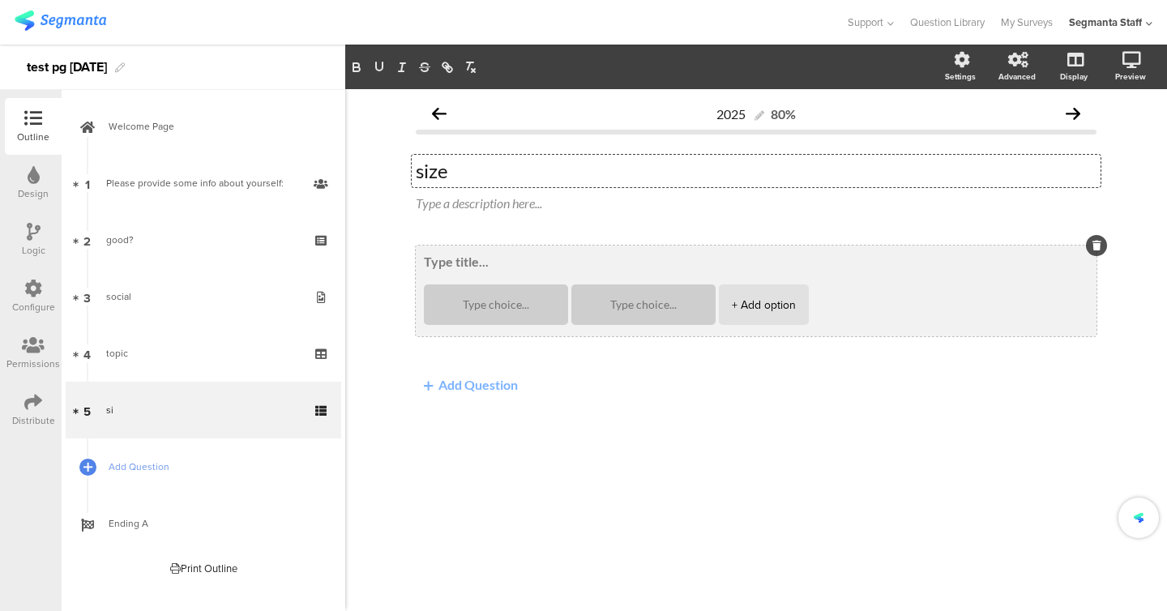
click at [456, 256] on textarea at bounding box center [756, 262] width 665 height 16
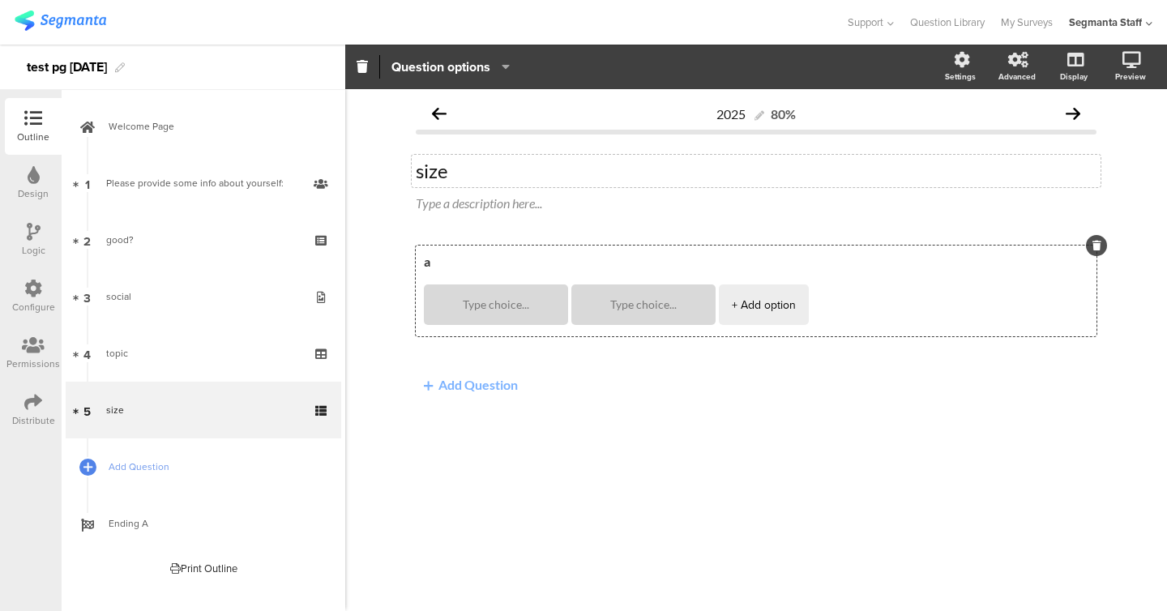
type textarea "a"
click at [461, 390] on button "Add Question" at bounding box center [471, 385] width 110 height 32
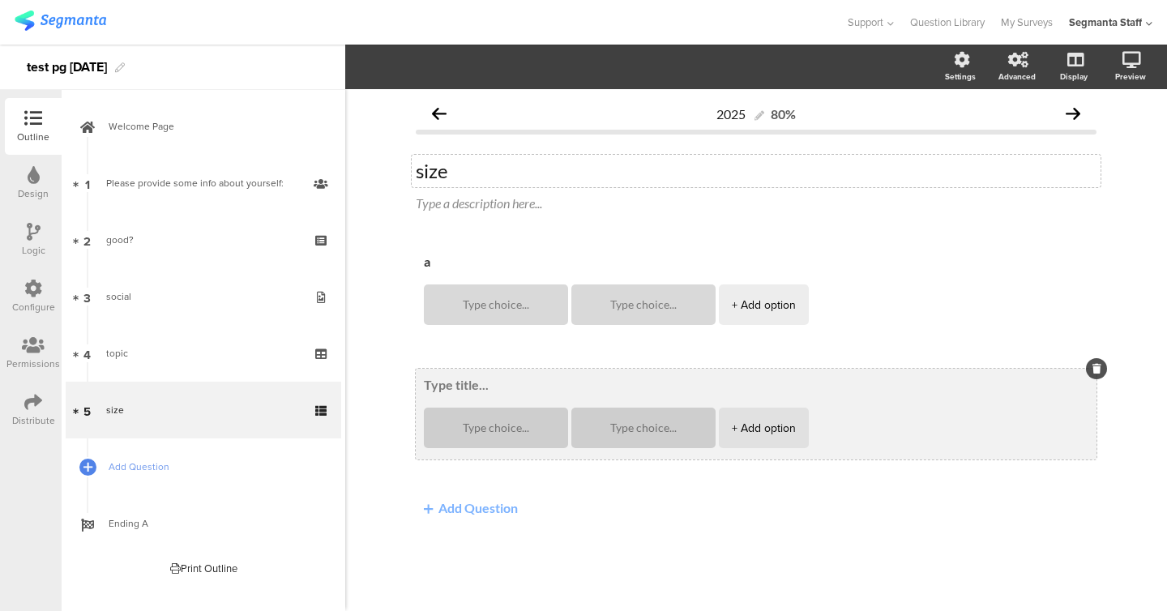
click at [454, 388] on textarea at bounding box center [756, 385] width 665 height 16
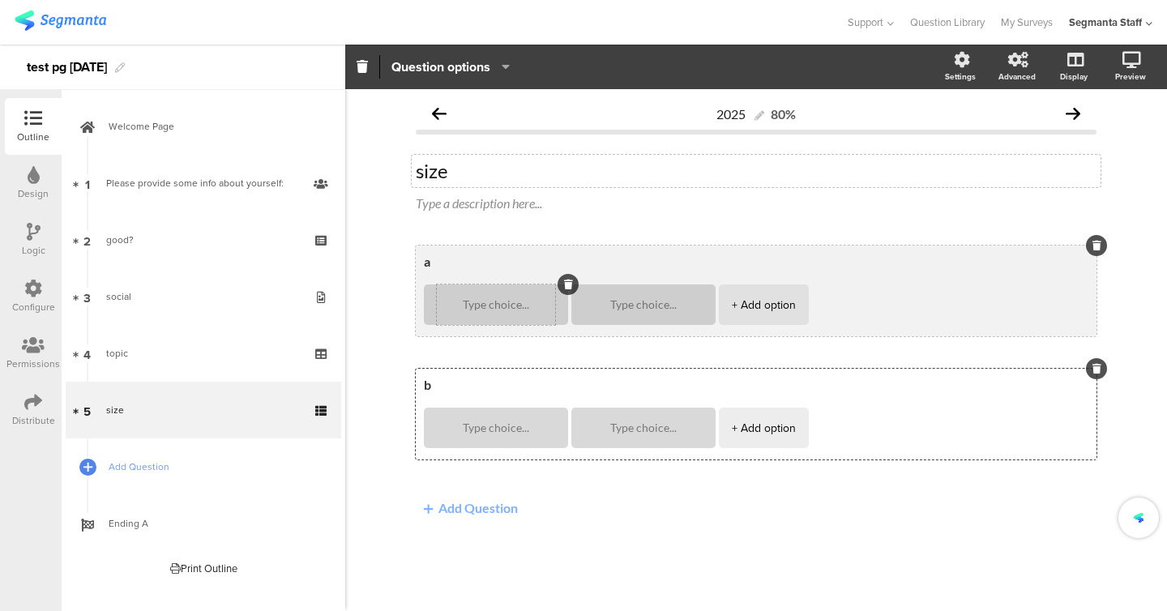
type textarea "b"
click at [476, 308] on textarea at bounding box center [496, 305] width 118 height 12
type textarea "1"
click at [606, 299] on textarea at bounding box center [643, 305] width 118 height 12
click at [743, 298] on div "+ Add option" at bounding box center [764, 305] width 64 height 41
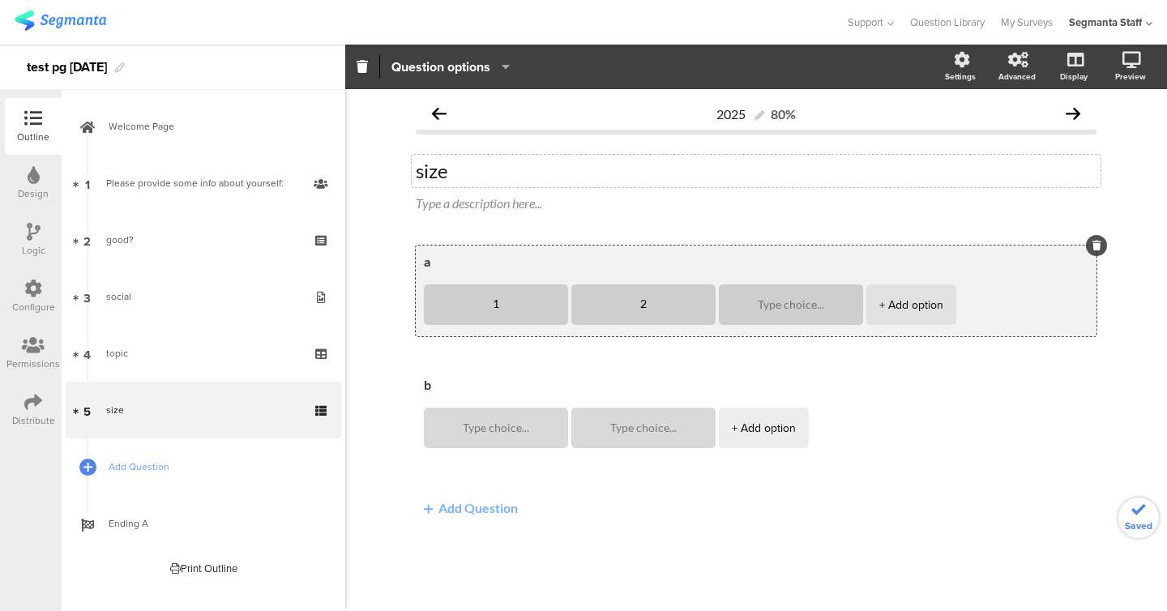
click at [752, 328] on div "a 1 2 + Add option" at bounding box center [756, 291] width 681 height 91
click at [766, 314] on div at bounding box center [791, 305] width 118 height 41
type textarea "2"
click at [766, 307] on textarea at bounding box center [791, 305] width 118 height 12
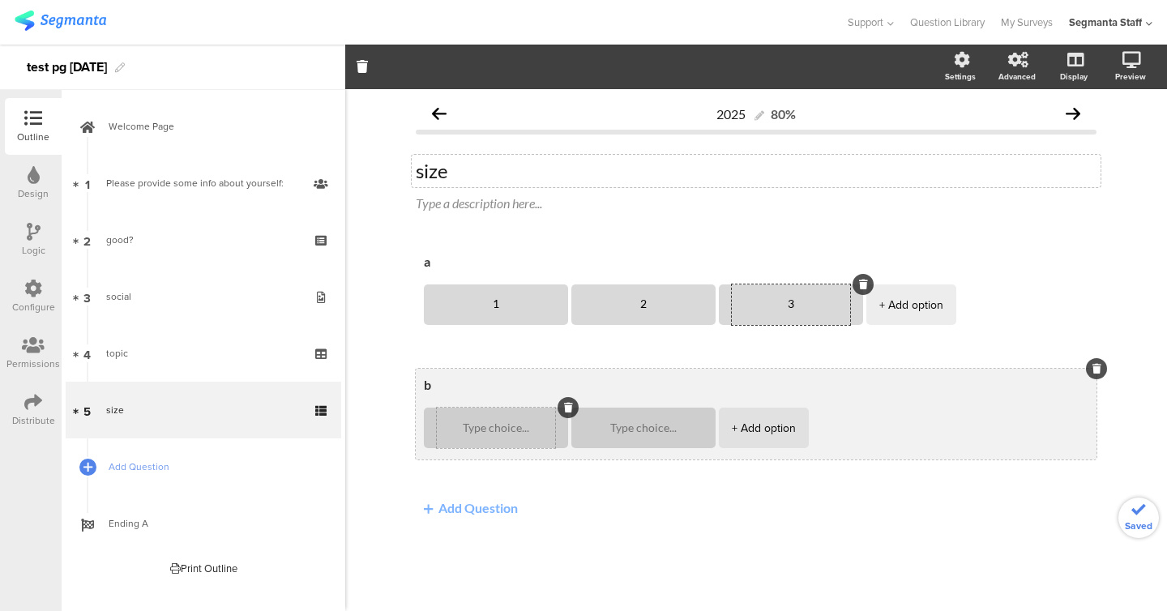
type textarea "3"
click at [487, 426] on textarea at bounding box center [496, 428] width 118 height 12
type textarea "1"
click at [593, 424] on textarea at bounding box center [643, 428] width 118 height 12
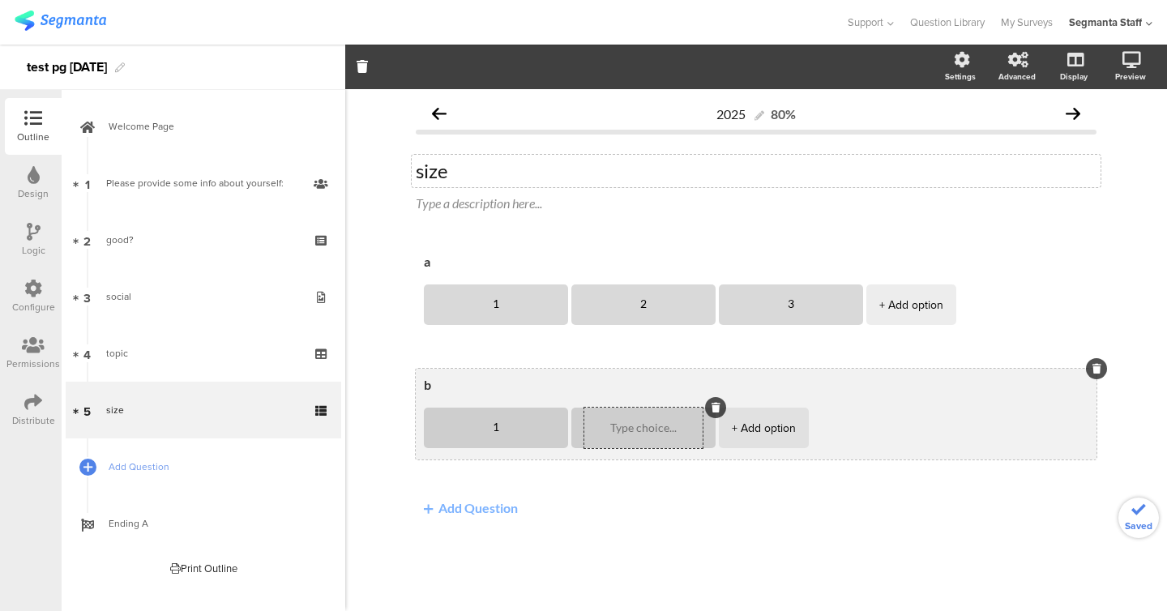
click at [611, 424] on textarea at bounding box center [643, 428] width 118 height 12
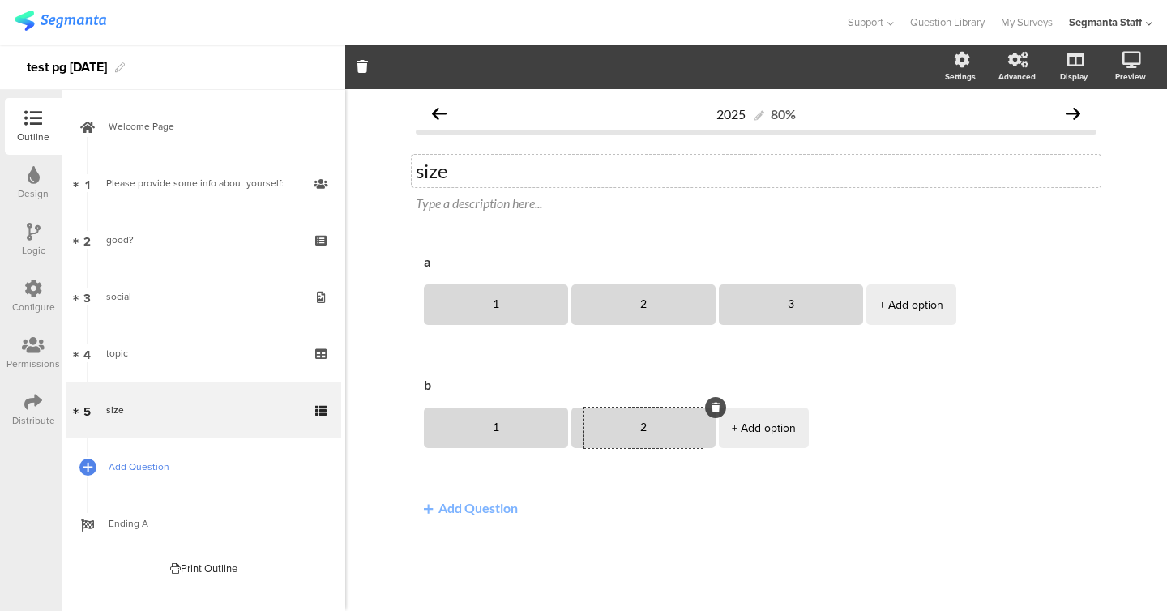
type textarea "2"
click at [134, 479] on link "Add Question" at bounding box center [204, 467] width 276 height 57
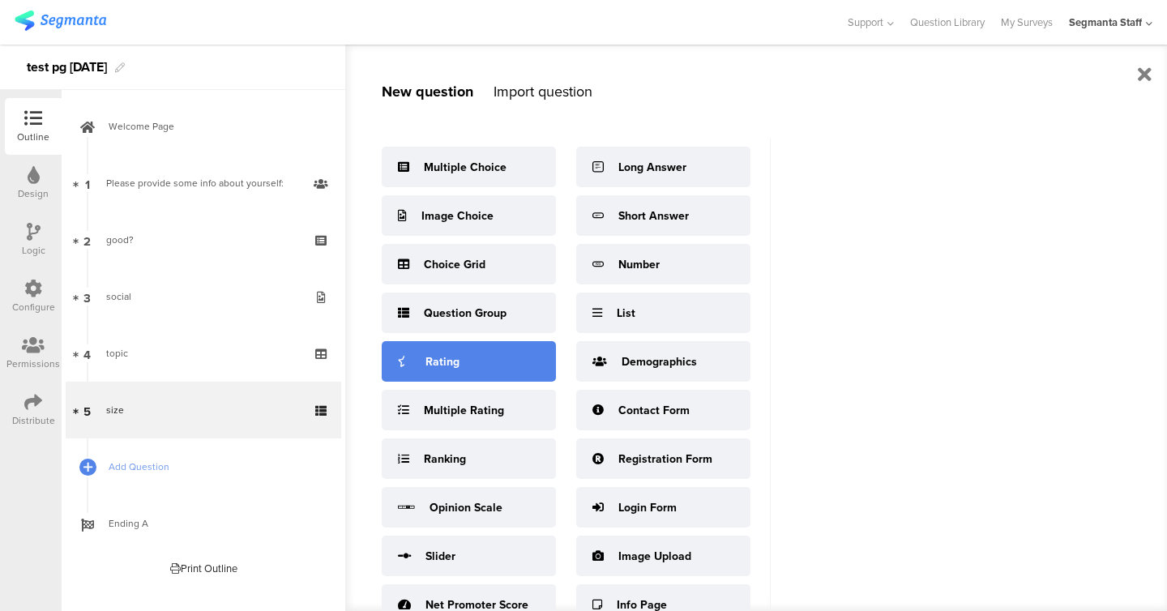
click at [414, 373] on div "Rating" at bounding box center [469, 361] width 174 height 41
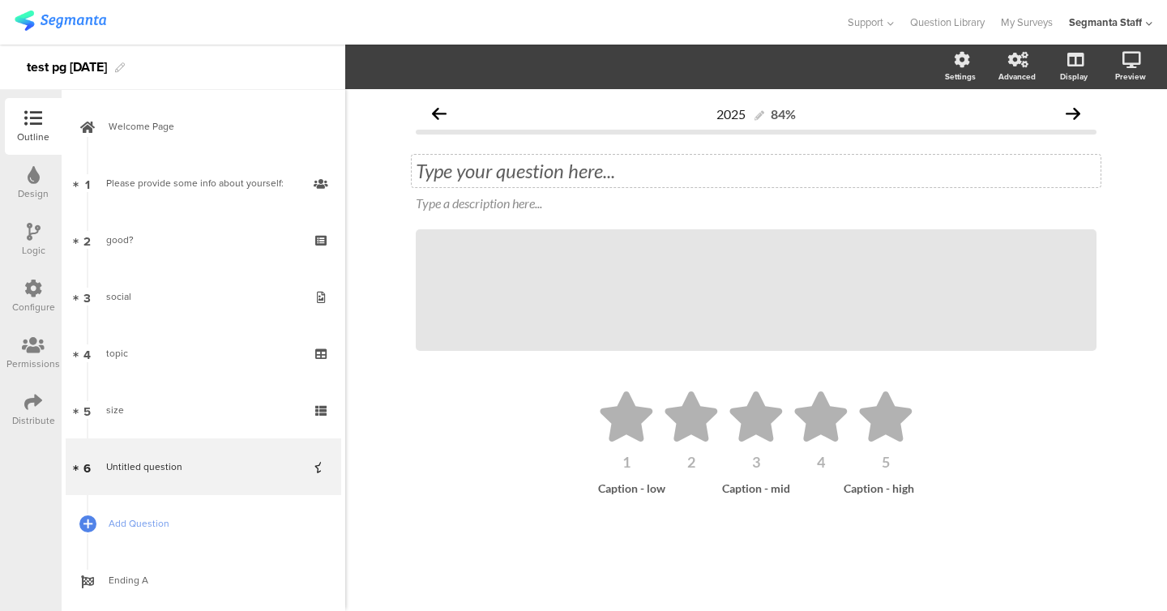
click at [546, 173] on div "Type your question here..." at bounding box center [756, 171] width 689 height 32
click at [777, 414] on icon at bounding box center [756, 417] width 53 height 50
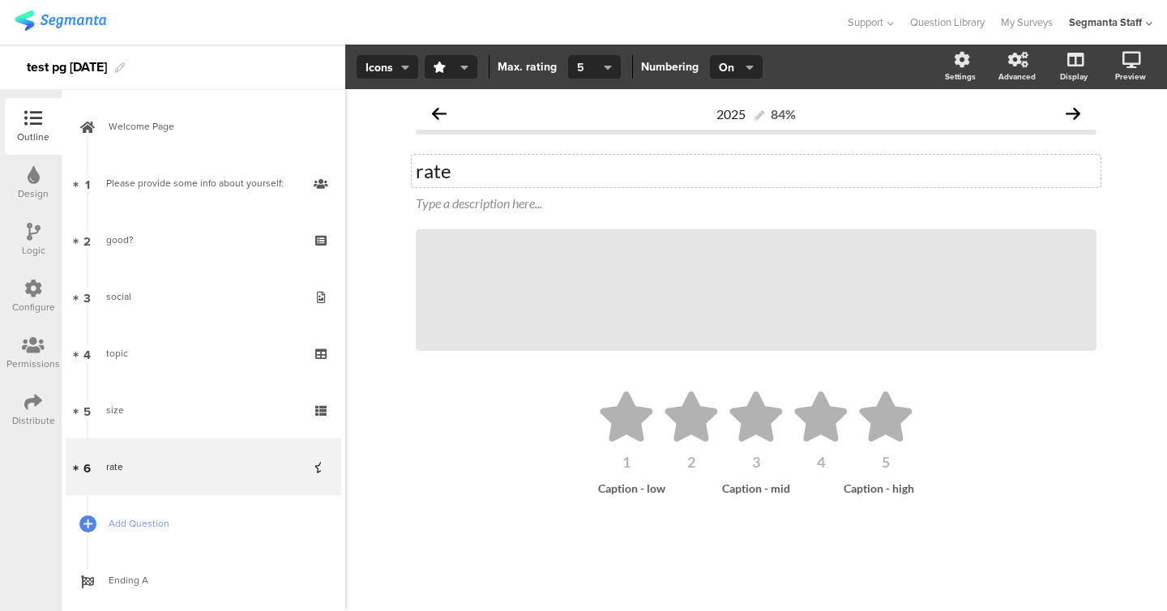
click at [606, 68] on icon "button" at bounding box center [608, 67] width 8 height 13
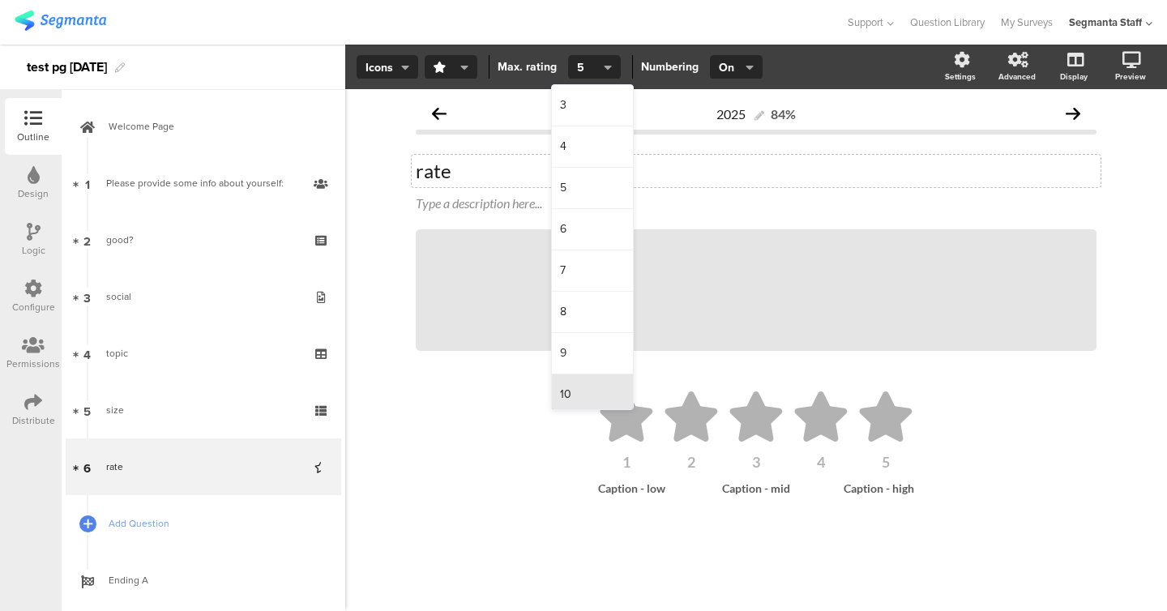
click at [584, 386] on div "10" at bounding box center [592, 395] width 81 height 41
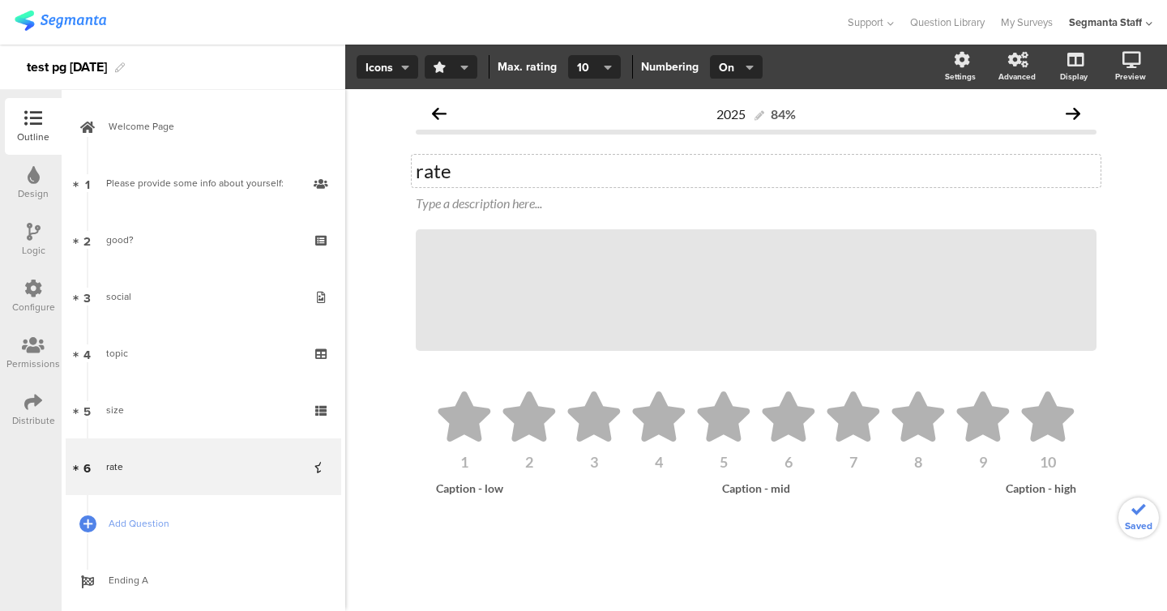
click at [460, 62] on icon "button" at bounding box center [464, 67] width 8 height 13
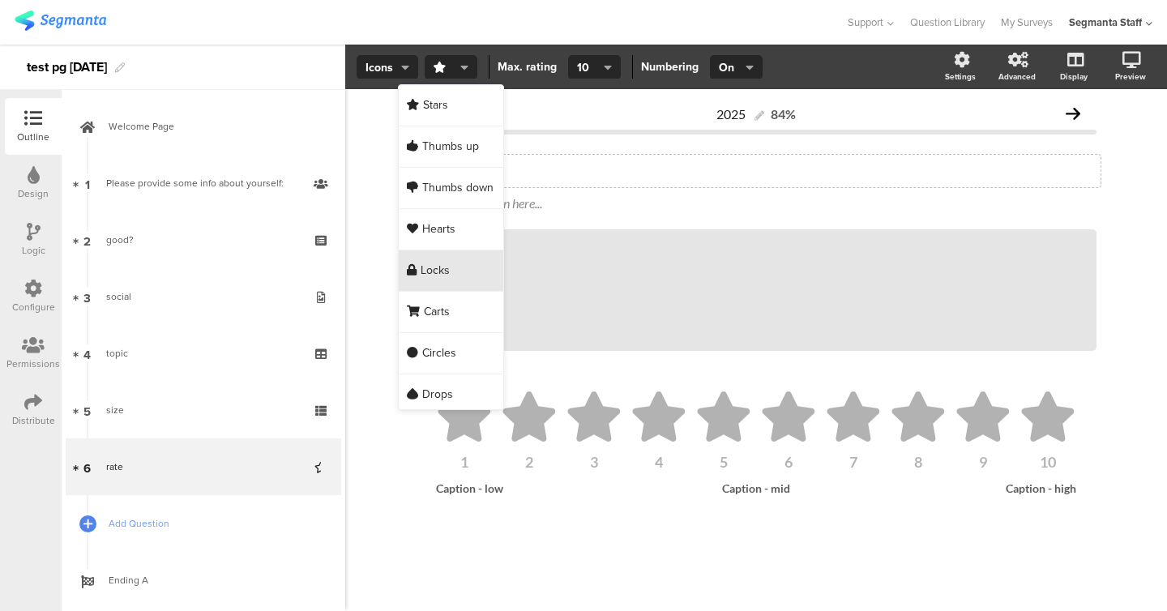
click at [447, 255] on div "Locks" at bounding box center [451, 270] width 105 height 41
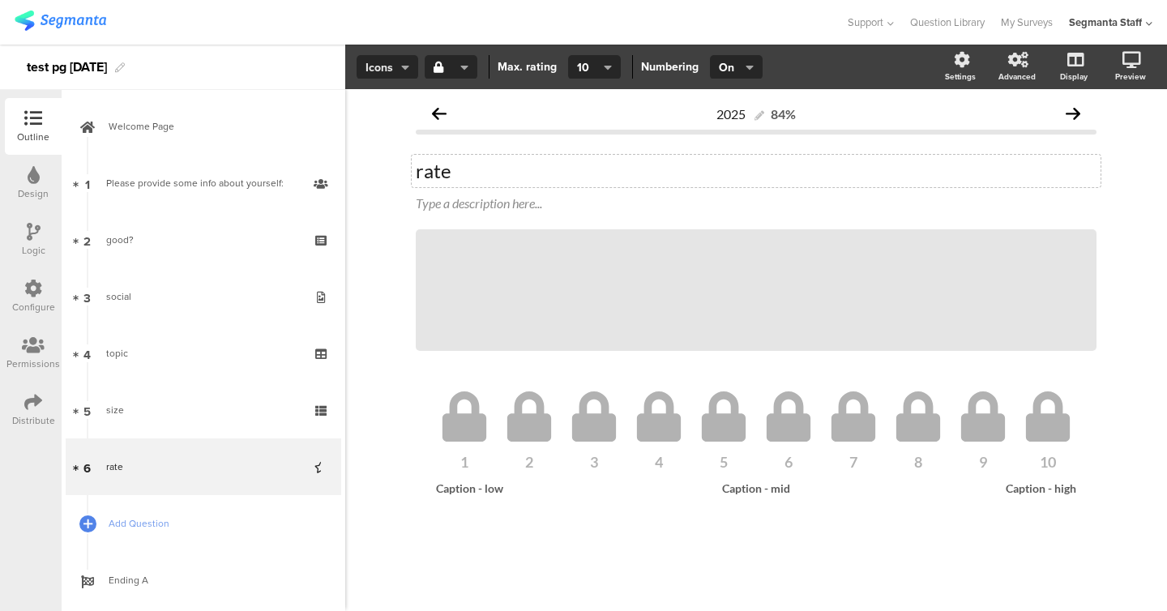
click at [383, 62] on span "Icons" at bounding box center [388, 67] width 44 height 17
click at [379, 156] on div "Slider" at bounding box center [387, 146] width 81 height 41
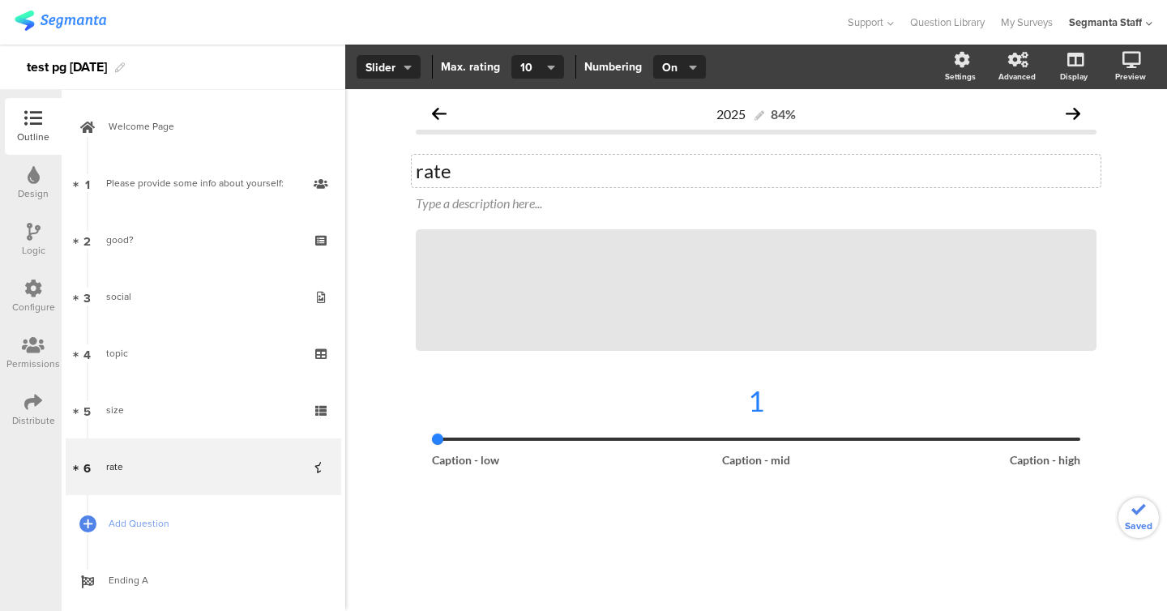
click at [670, 54] on section "Slider Max. rating 10 Numbering On Off On Settings Advanced Display Preview" at bounding box center [756, 67] width 822 height 45
click at [696, 449] on div "1 Caption - low Caption - high" at bounding box center [756, 424] width 649 height 83
click at [687, 75] on span "On" at bounding box center [678, 67] width 32 height 17
click at [686, 137] on div "Off" at bounding box center [677, 146] width 81 height 41
click at [401, 65] on span "Slider" at bounding box center [389, 67] width 46 height 17
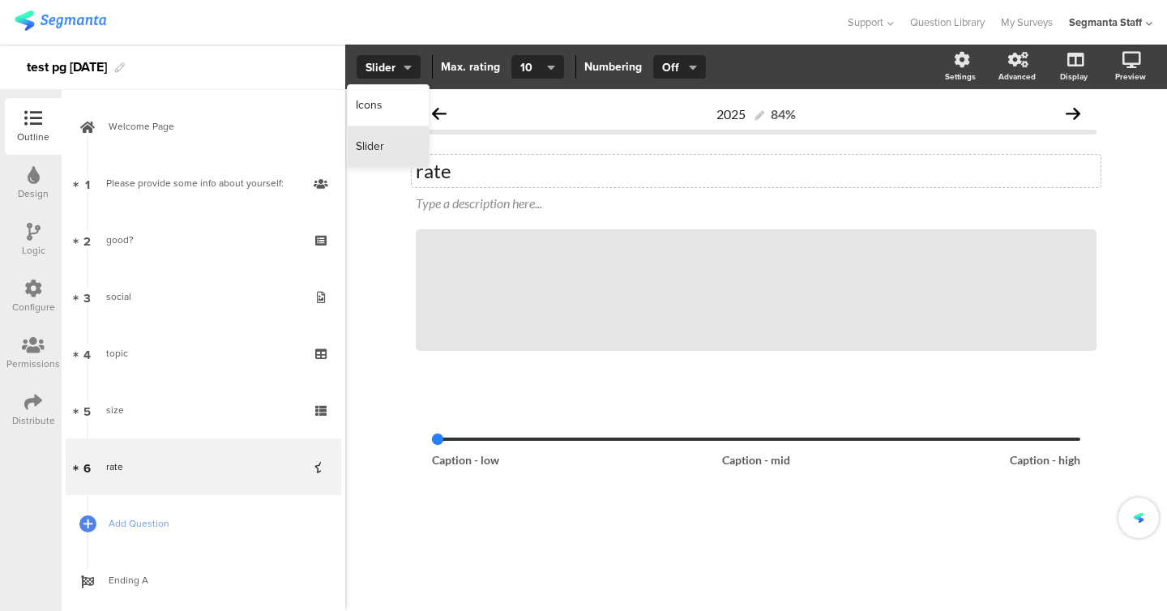
click at [392, 150] on div "Slider" at bounding box center [388, 146] width 81 height 41
click at [396, 62] on span "Slider" at bounding box center [389, 67] width 46 height 17
click at [396, 106] on div "Icons" at bounding box center [388, 105] width 81 height 41
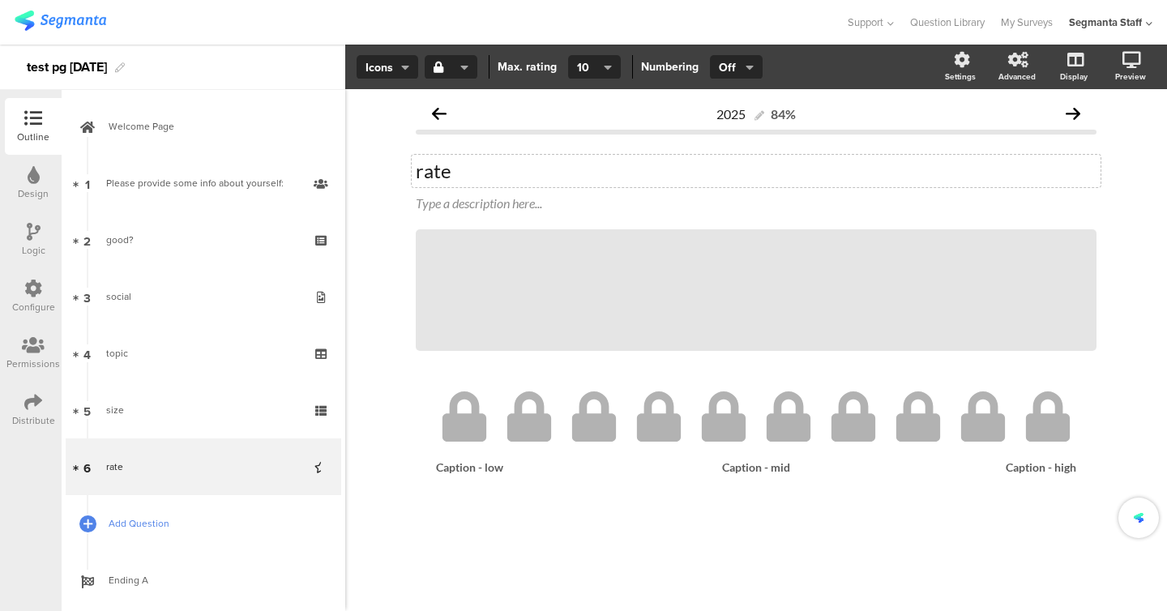
click at [178, 523] on span "Add Question" at bounding box center [213, 524] width 208 height 16
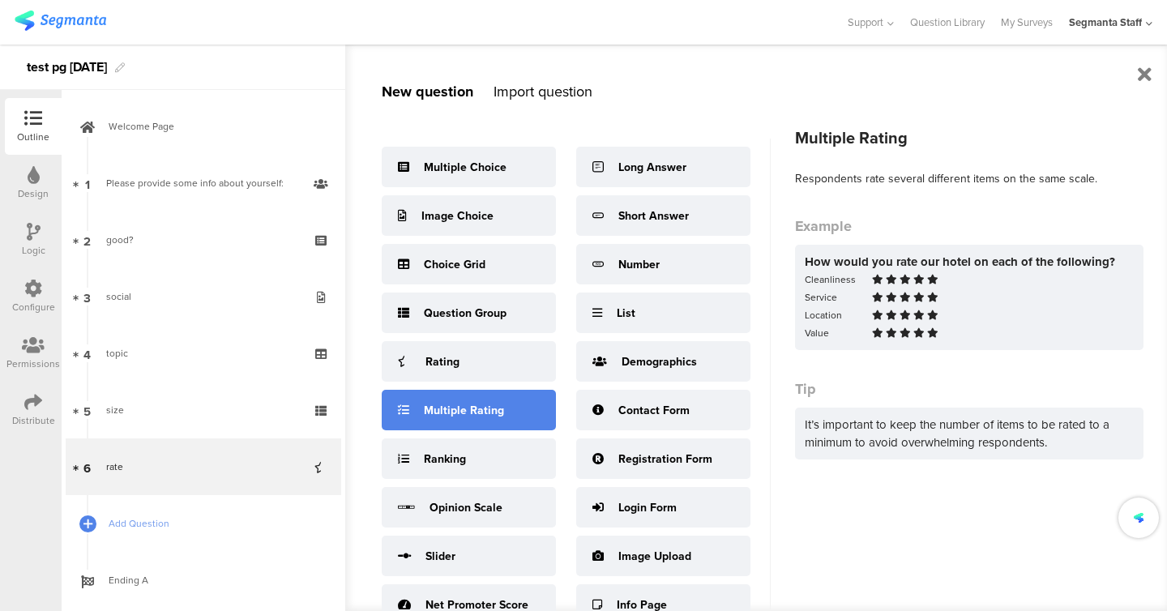
click at [492, 425] on div "Multiple Rating" at bounding box center [469, 410] width 174 height 41
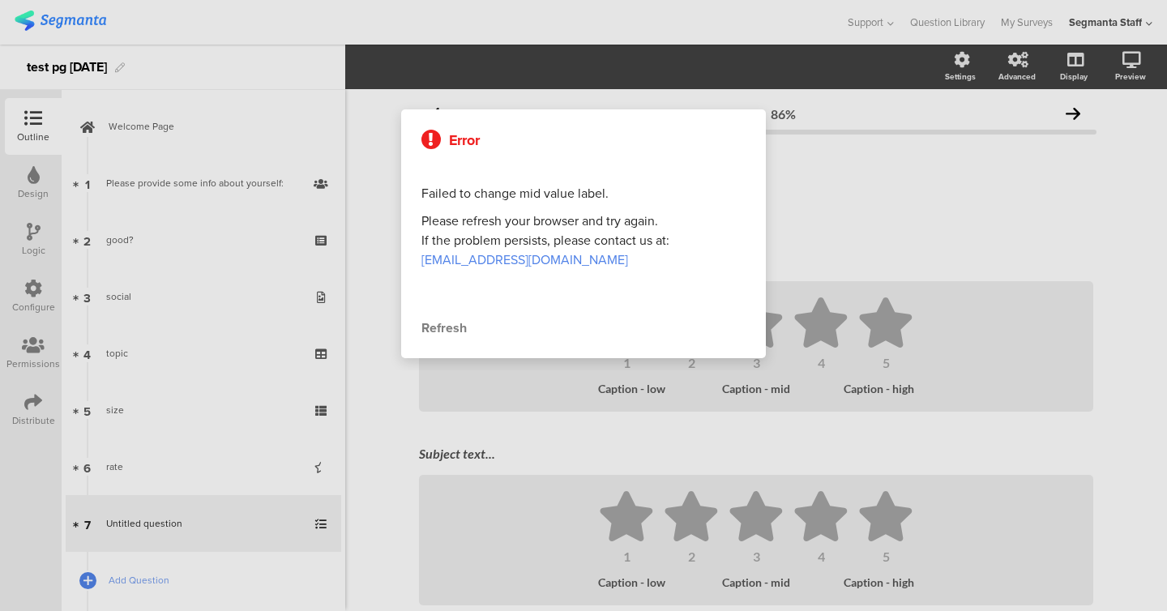
click at [445, 340] on div "Error Failed to change mid value label. Please refresh your browser and try aga…" at bounding box center [583, 233] width 365 height 249
click at [444, 332] on div "Refresh" at bounding box center [584, 328] width 324 height 19
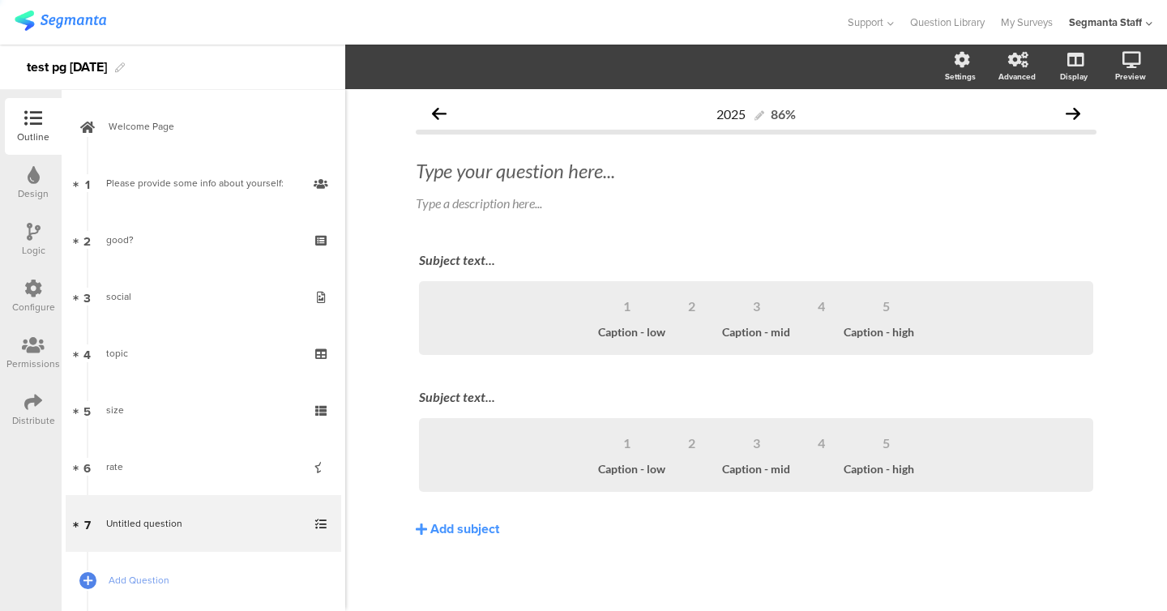
scroll to position [91, 0]
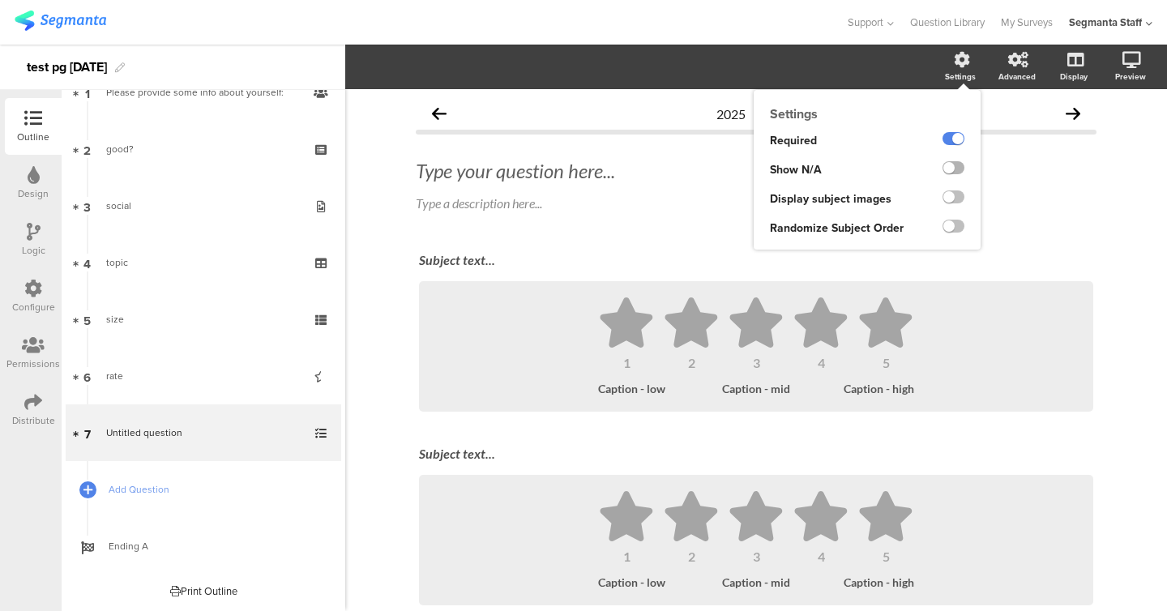
click at [953, 168] on label at bounding box center [954, 167] width 22 height 13
click at [0, 0] on input "checkbox" at bounding box center [0, 0] width 0 height 0
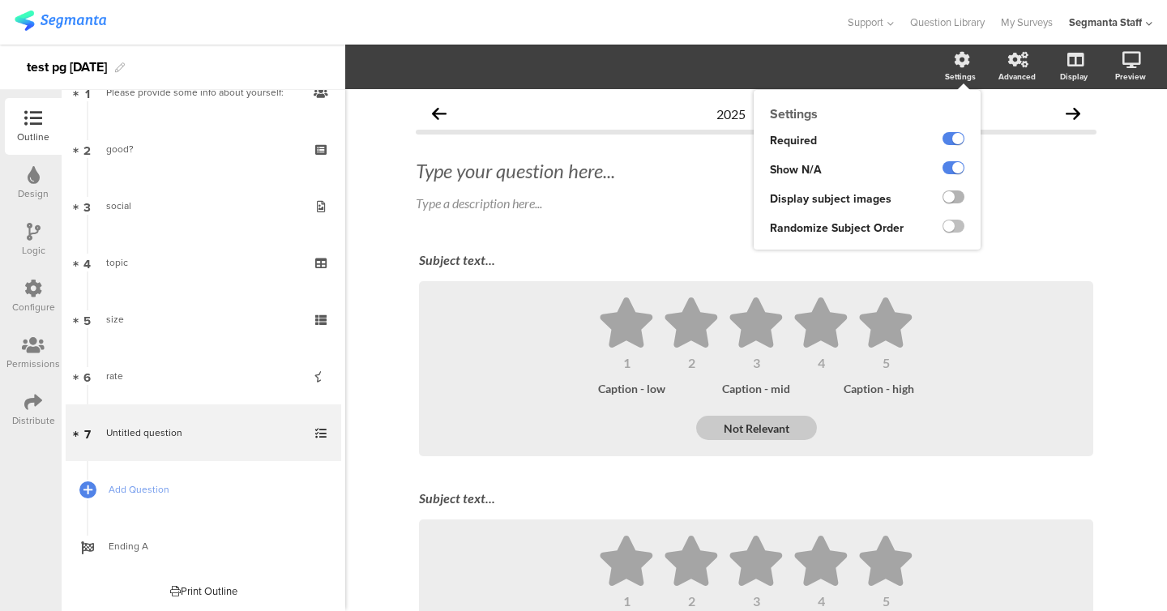
click at [953, 193] on label at bounding box center [954, 197] width 22 height 13
click at [0, 0] on input "checkbox" at bounding box center [0, 0] width 0 height 0
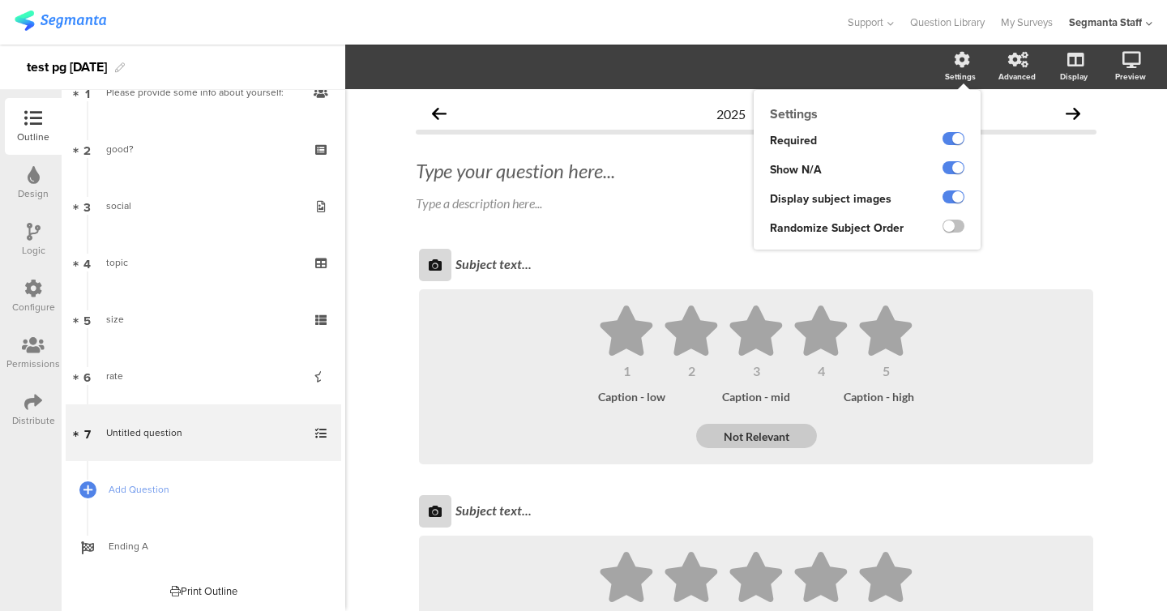
click at [953, 220] on ng-transclude at bounding box center [954, 228] width 22 height 19
click at [953, 230] on label at bounding box center [954, 226] width 22 height 13
click at [0, 0] on input "checkbox" at bounding box center [0, 0] width 0 height 0
click at [514, 168] on div "Type your question here..." at bounding box center [756, 171] width 689 height 32
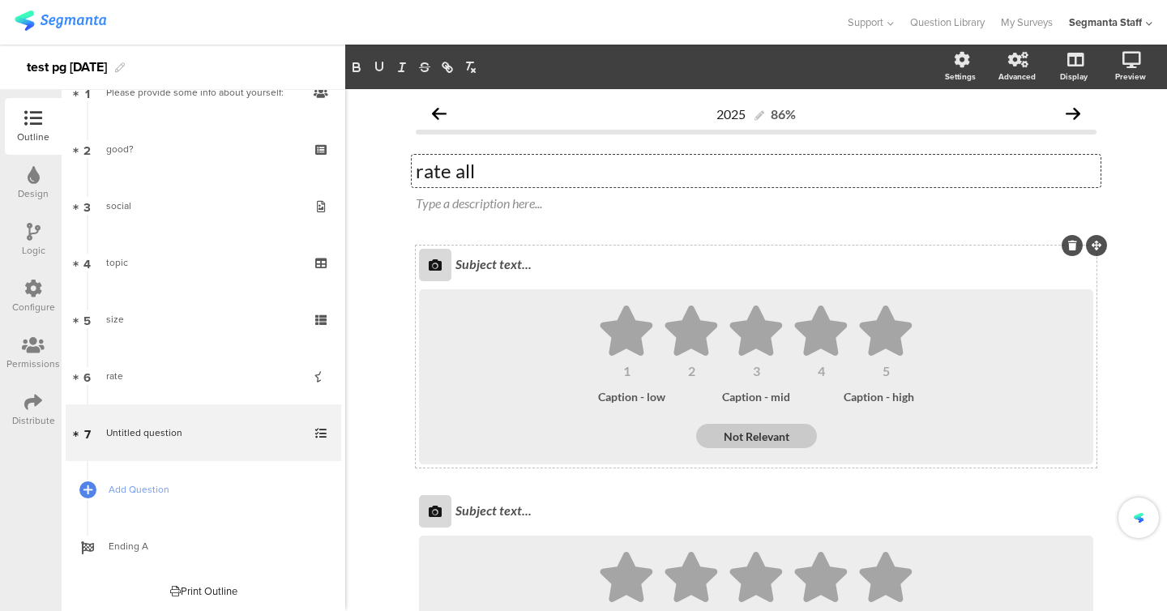
click at [511, 276] on div "Subject text..." at bounding box center [775, 265] width 646 height 26
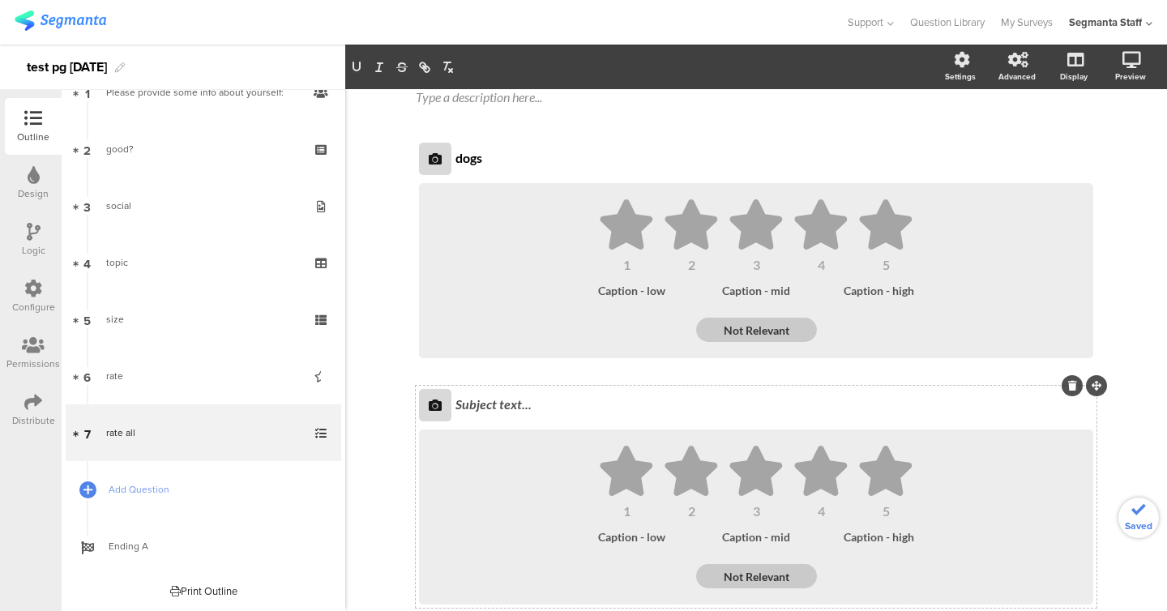
click at [504, 399] on div "Subject text..." at bounding box center [775, 405] width 646 height 26
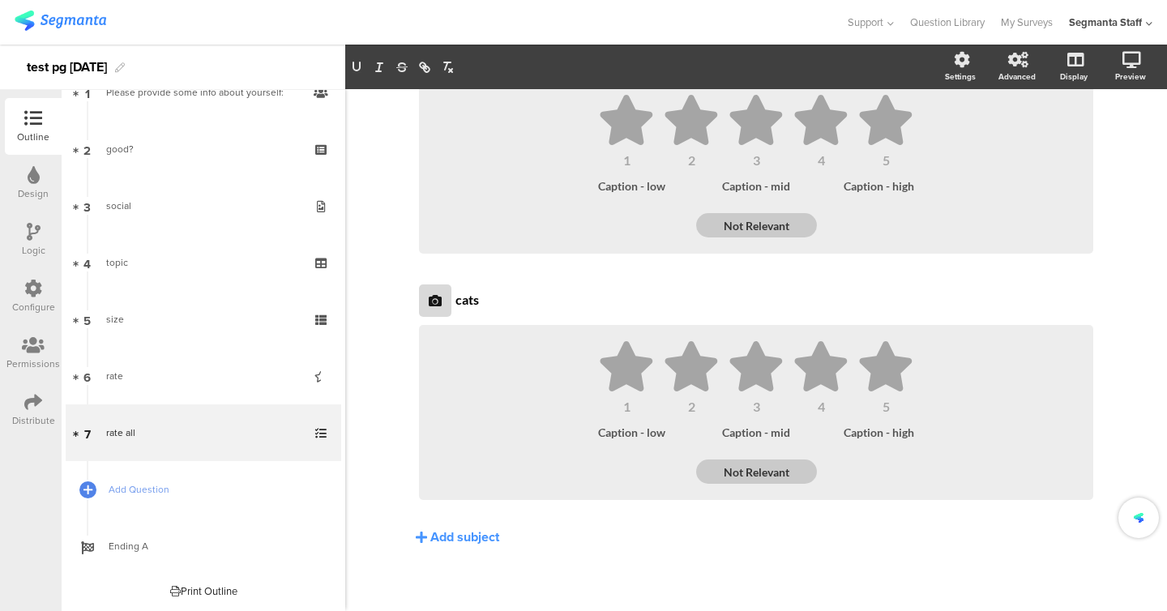
click at [462, 556] on div "dogs dogs 1 2 3 4 5 Caption - low Caption - mid Caption - high Not Relevant cat…" at bounding box center [756, 319] width 681 height 568
click at [467, 525] on div "dogs dogs 1 2 3 4 5 Caption - low Caption - mid Caption - high Not Relevant cat…" at bounding box center [756, 291] width 681 height 512
click at [475, 548] on div "dogs dogs 1 2 3 4 5 Caption - low Caption - mid Caption - high Not Relevant cat…" at bounding box center [756, 319] width 681 height 568
click at [479, 537] on div "Add subject" at bounding box center [464, 537] width 69 height 19
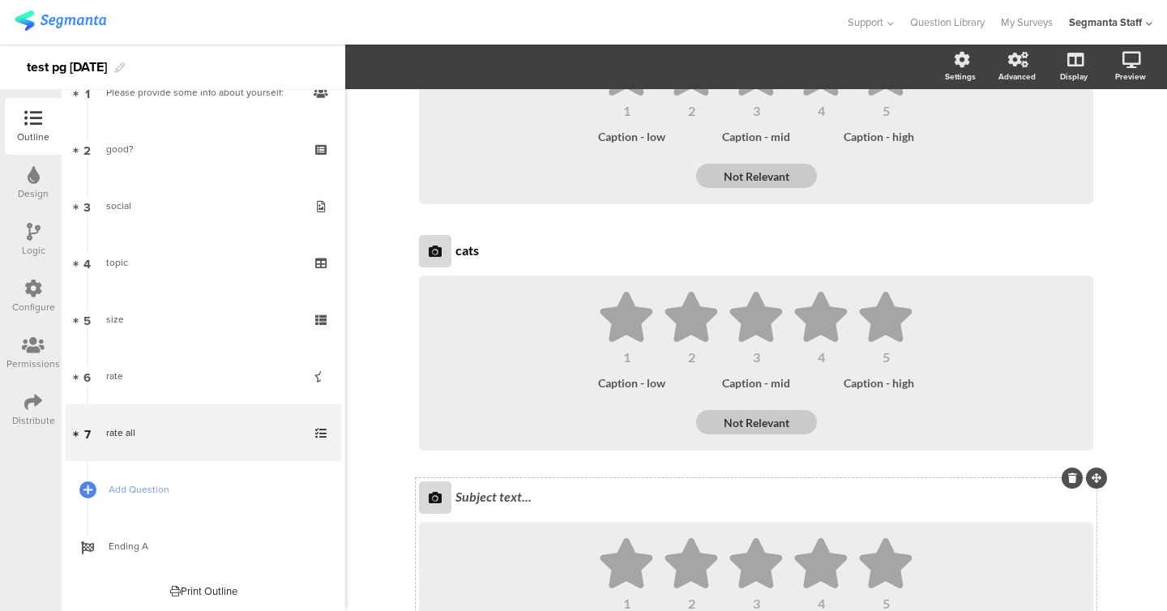
click at [497, 500] on div "Subject text..." at bounding box center [775, 498] width 646 height 26
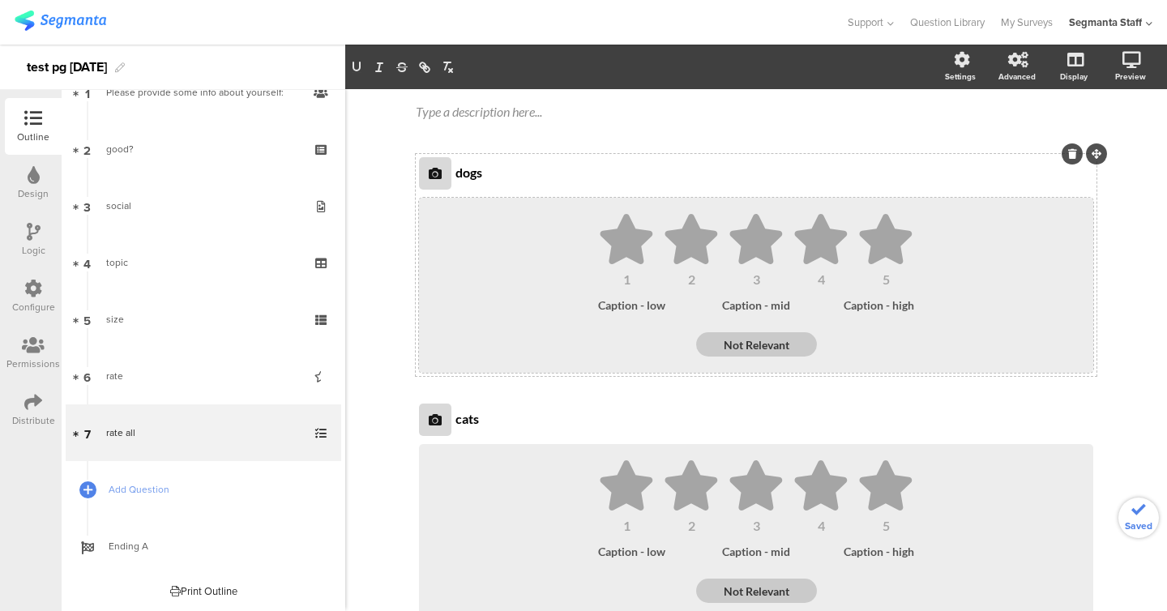
scroll to position [91, 0]
click at [654, 246] on icon at bounding box center [626, 240] width 57 height 50
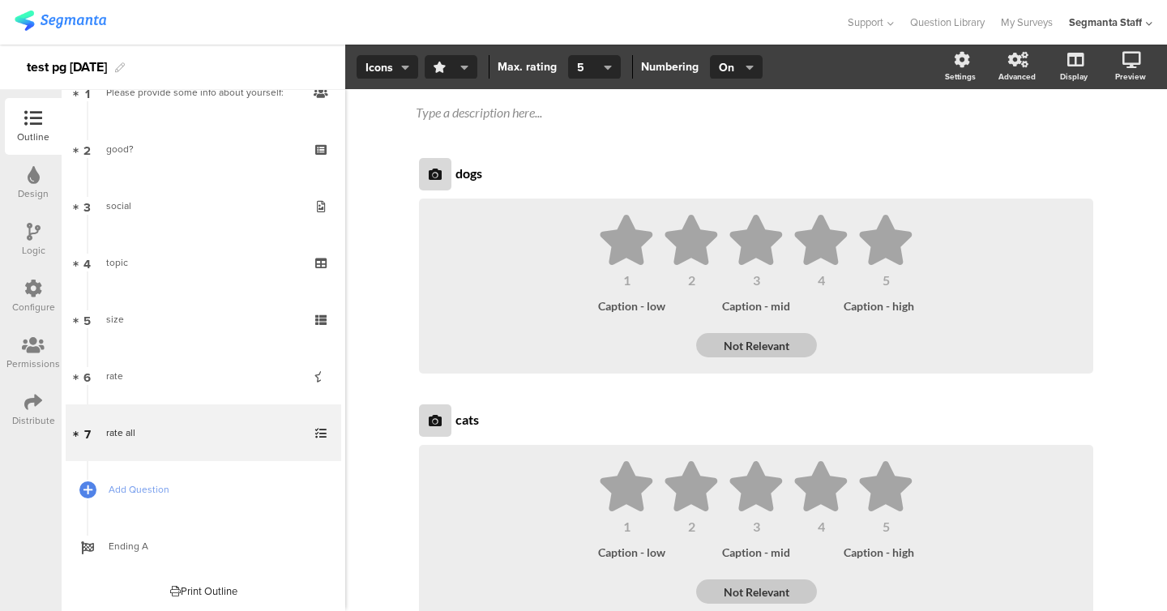
click at [452, 68] on span "button" at bounding box center [448, 67] width 28 height 17
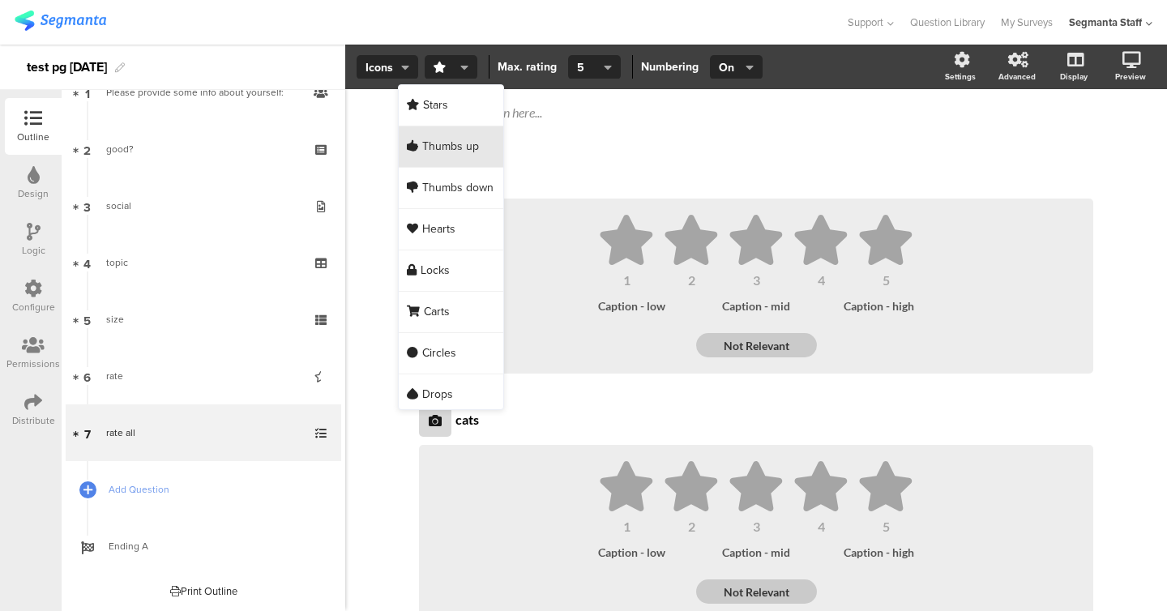
click at [449, 131] on div "Thumbs up" at bounding box center [451, 146] width 105 height 41
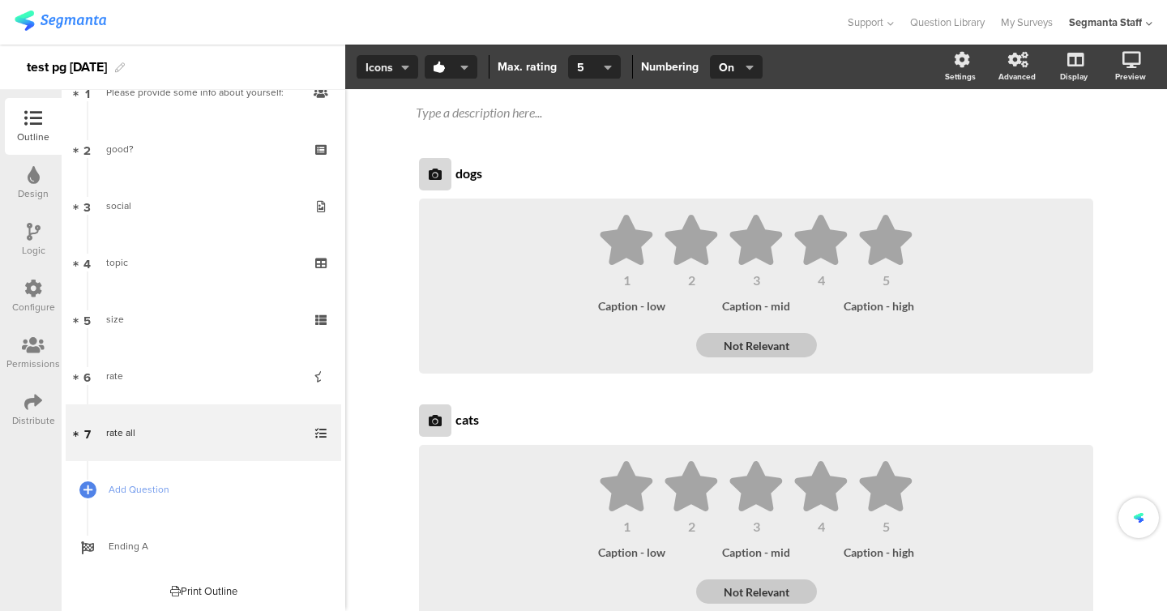
click at [394, 57] on button "Icons" at bounding box center [388, 67] width 62 height 24
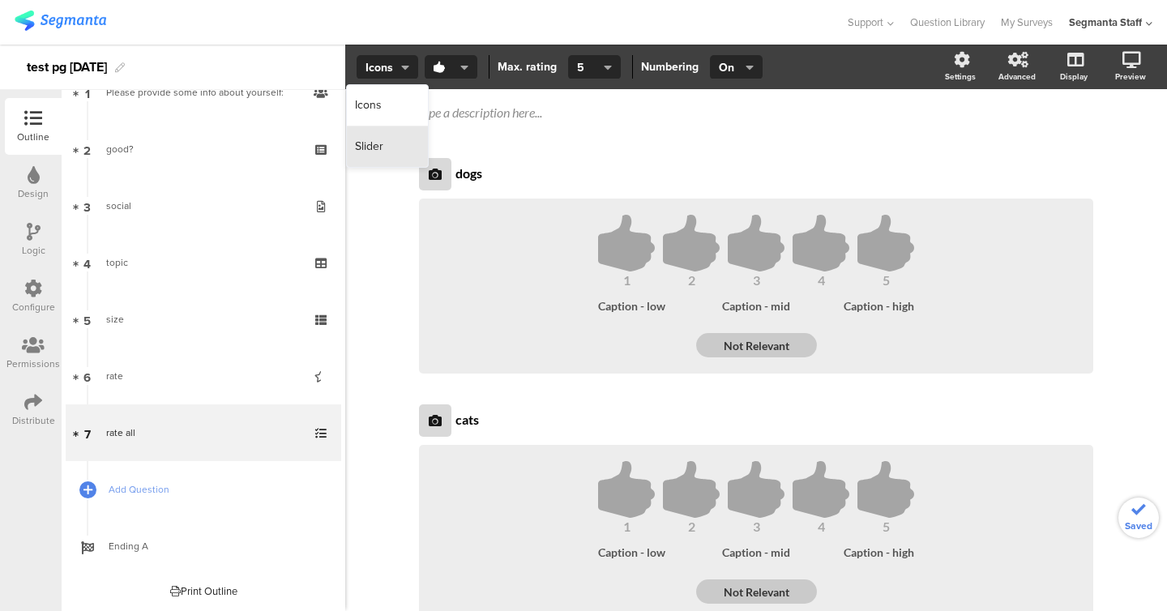
click at [387, 155] on div "Slider" at bounding box center [387, 146] width 81 height 41
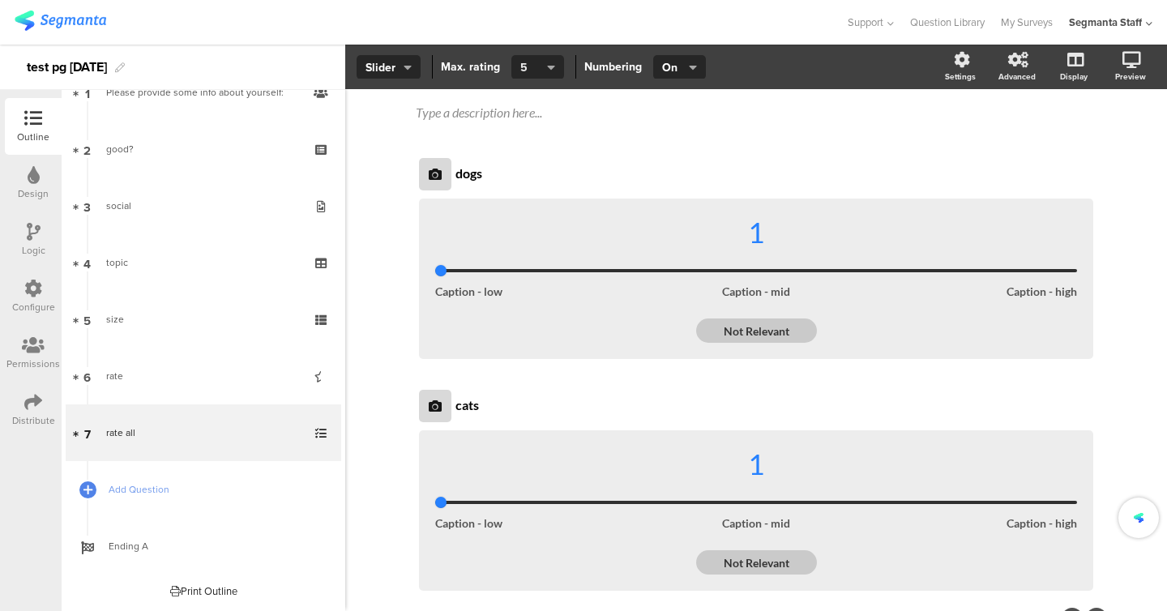
click at [522, 71] on span "5" at bounding box center [532, 67] width 24 height 17
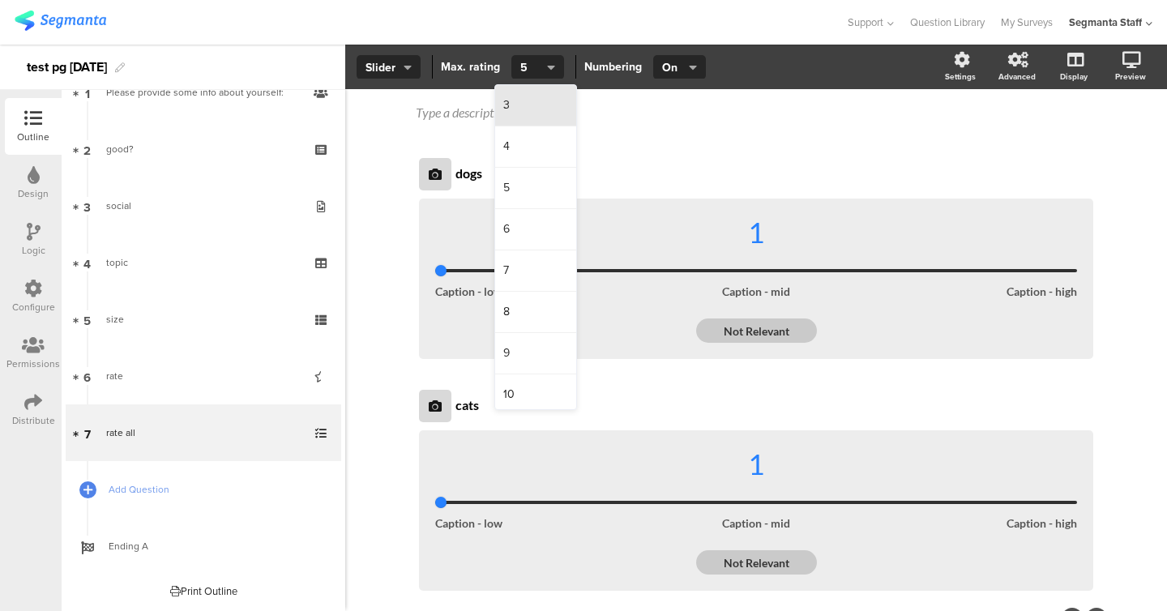
click at [535, 102] on div "3" at bounding box center [535, 105] width 81 height 41
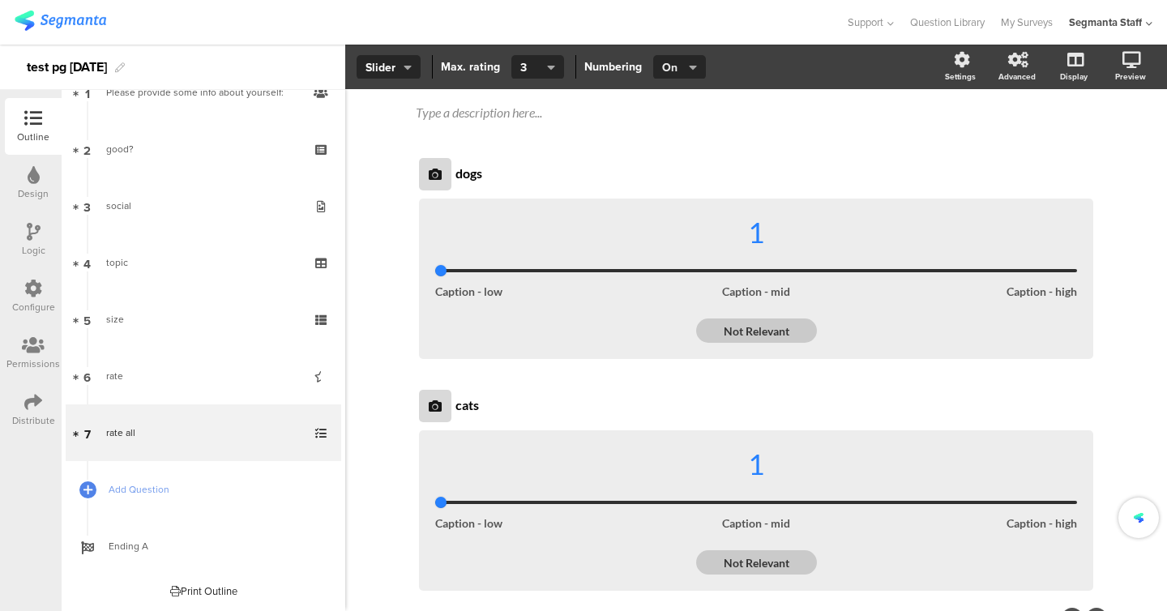
click at [689, 70] on icon "button" at bounding box center [693, 67] width 8 height 13
click at [678, 129] on div "Off" at bounding box center [677, 146] width 81 height 41
click at [156, 496] on span "Add Question" at bounding box center [213, 490] width 208 height 16
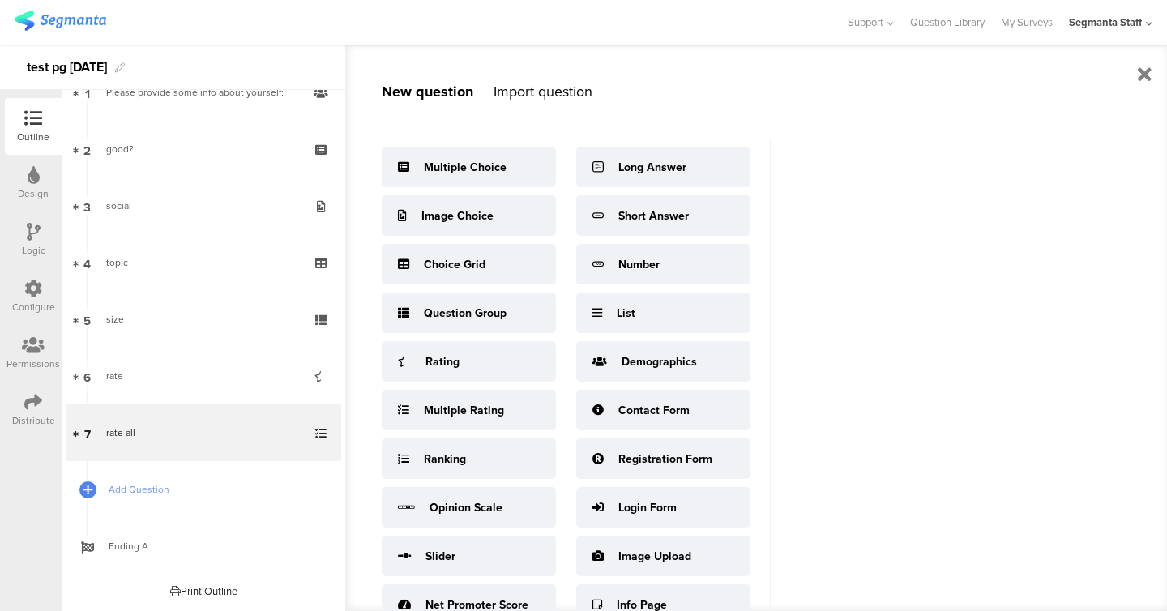
scroll to position [21, 0]
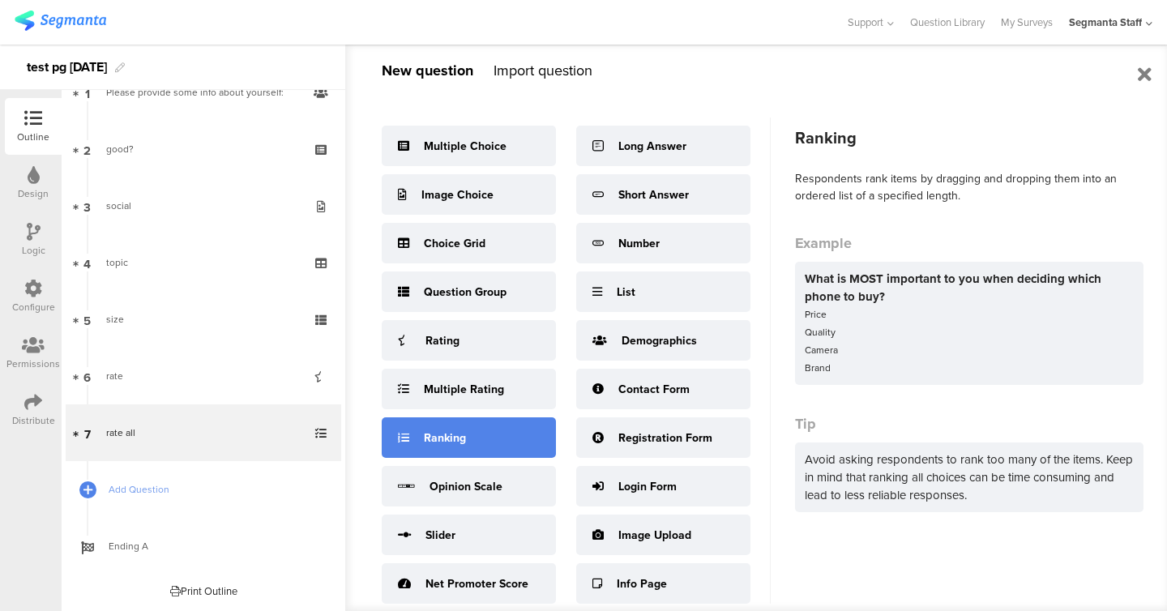
click at [488, 445] on div "Ranking" at bounding box center [469, 437] width 174 height 41
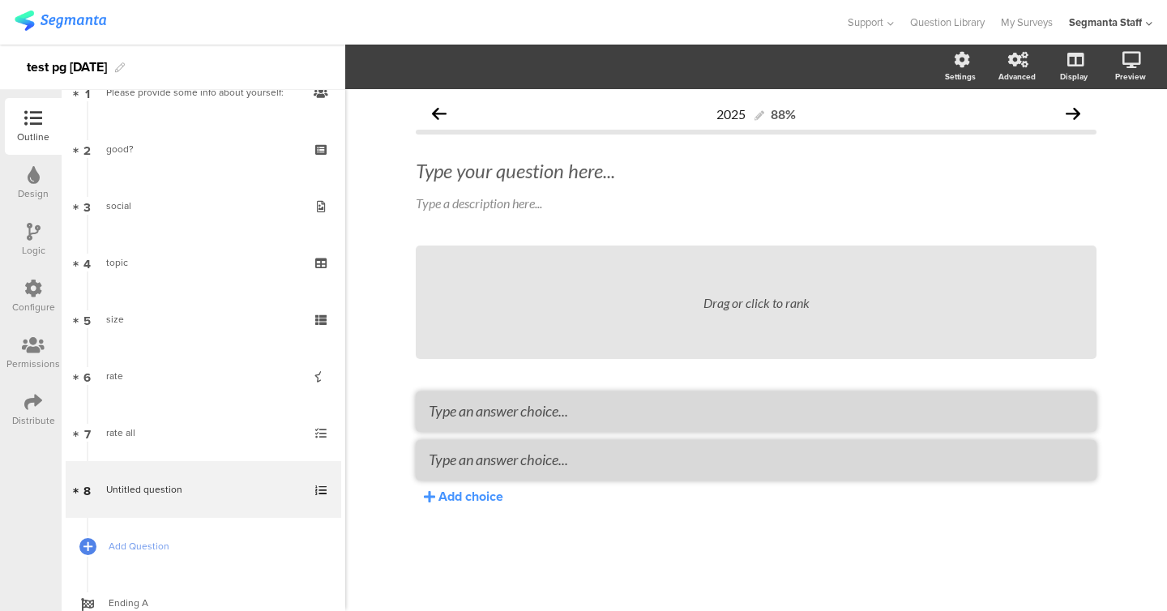
click at [587, 152] on div "Type your question here... Type a description here..." at bounding box center [756, 186] width 681 height 87
click at [587, 181] on div "Type your question here..." at bounding box center [756, 171] width 689 height 32
click at [462, 507] on div "Drag or click to rank Add choice" at bounding box center [756, 404] width 681 height 317
click at [468, 491] on div "Add choice" at bounding box center [471, 496] width 65 height 19
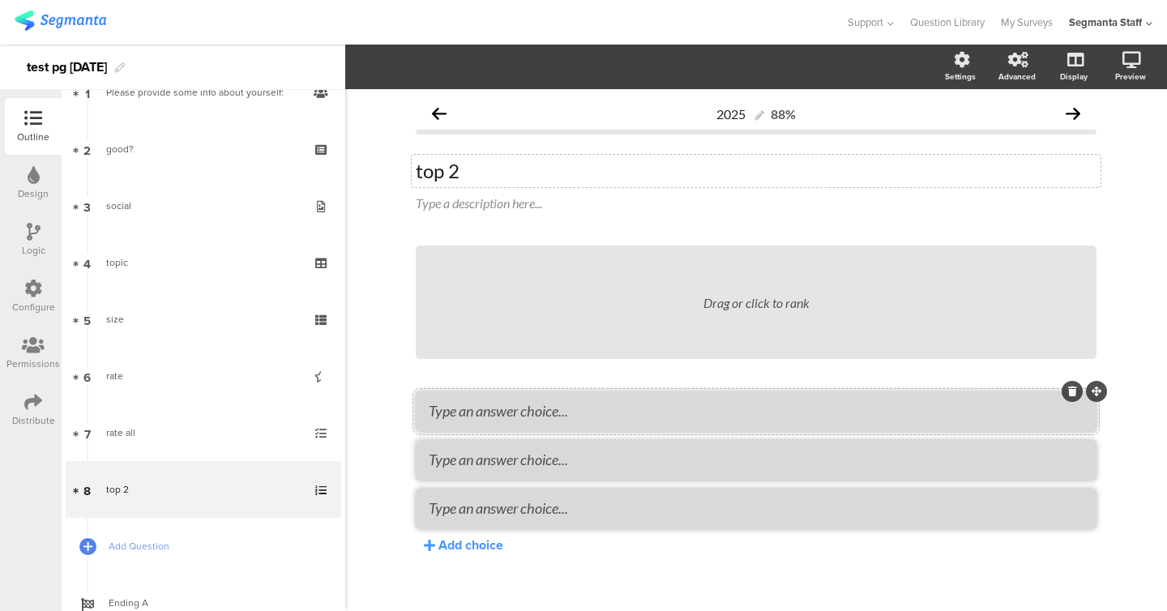
click at [500, 417] on textarea at bounding box center [756, 411] width 655 height 18
type textarea "or"
click at [513, 470] on li at bounding box center [756, 460] width 681 height 41
click at [514, 463] on textarea at bounding box center [756, 460] width 655 height 18
type textarea "mor"
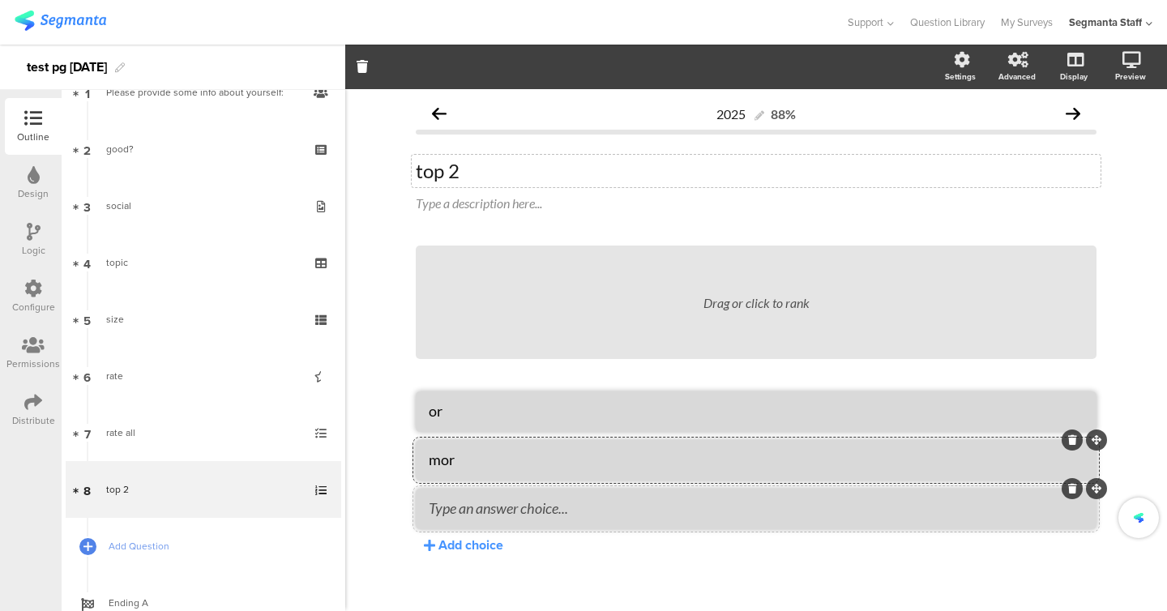
click at [507, 503] on textarea at bounding box center [756, 508] width 655 height 18
type textarea "dor"
click at [195, 543] on span "Add Question" at bounding box center [213, 546] width 208 height 16
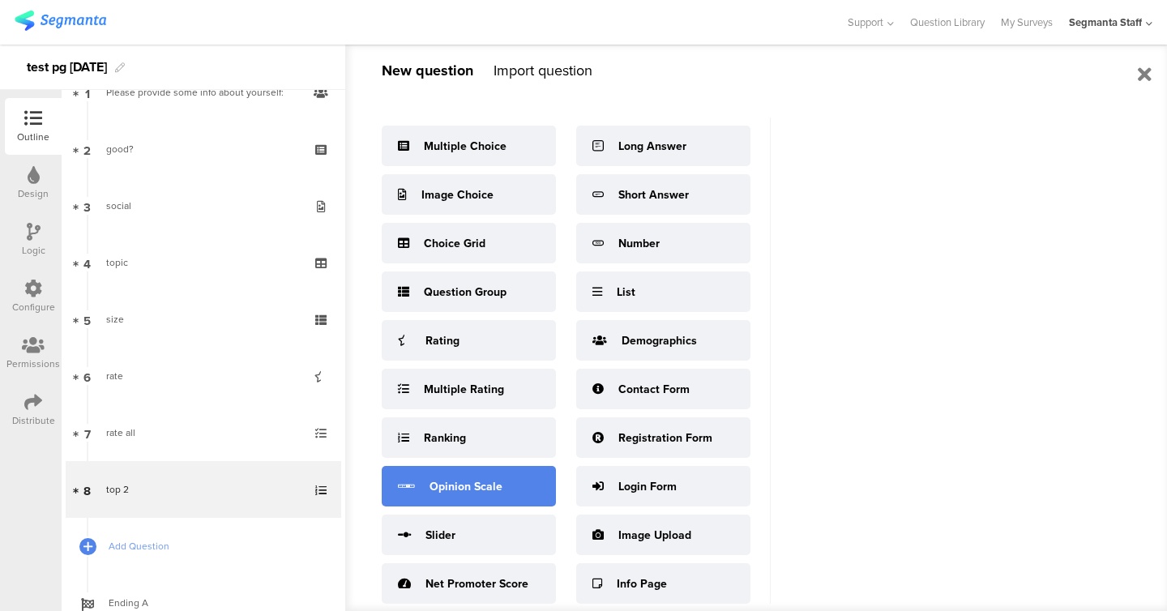
click at [478, 476] on div "Opinion Scale" at bounding box center [469, 486] width 174 height 41
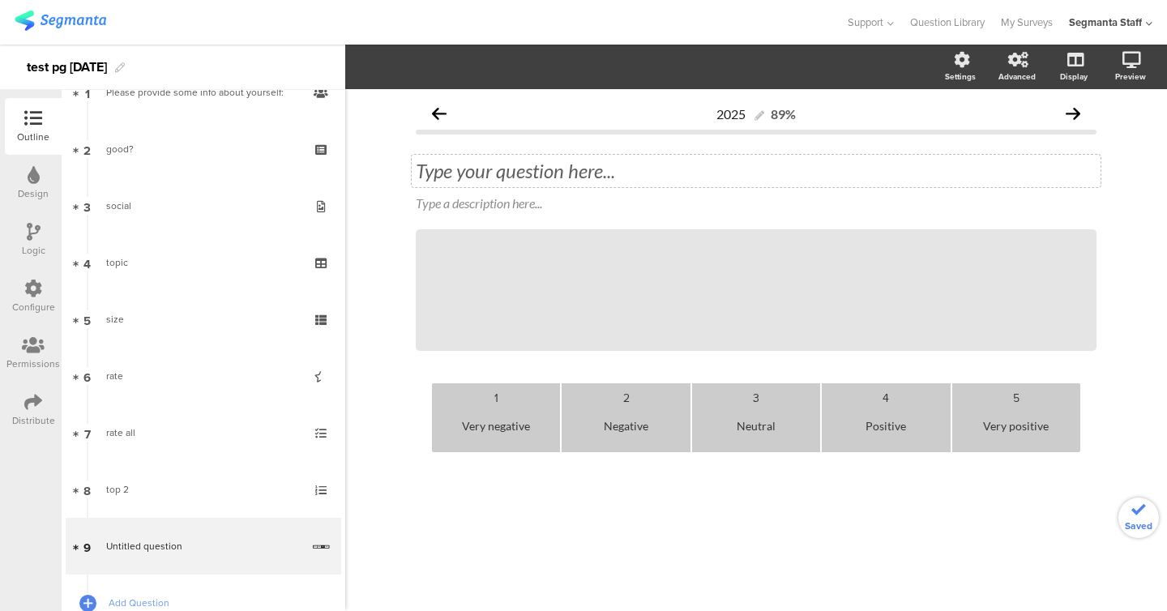
click at [594, 156] on div "Type your question here..." at bounding box center [756, 171] width 689 height 32
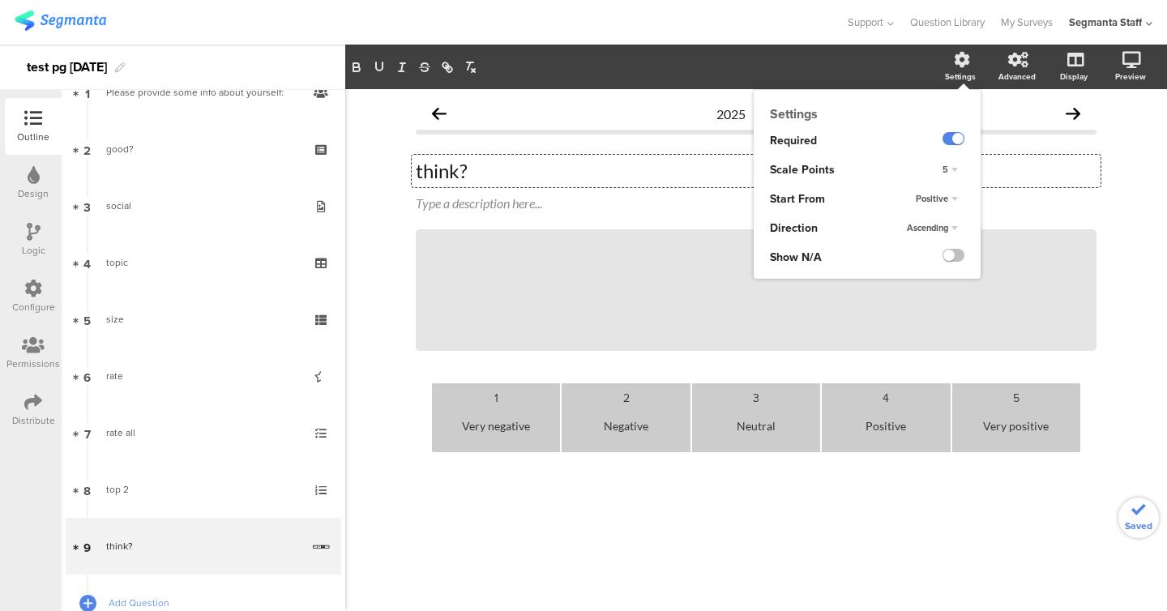
click at [961, 153] on div at bounding box center [941, 140] width 80 height 29
click at [955, 161] on div "5" at bounding box center [950, 170] width 28 height 19
click at [933, 251] on div "7" at bounding box center [928, 253] width 96 height 17
click at [956, 255] on label at bounding box center [954, 255] width 22 height 13
click at [0, 0] on input "checkbox" at bounding box center [0, 0] width 0 height 0
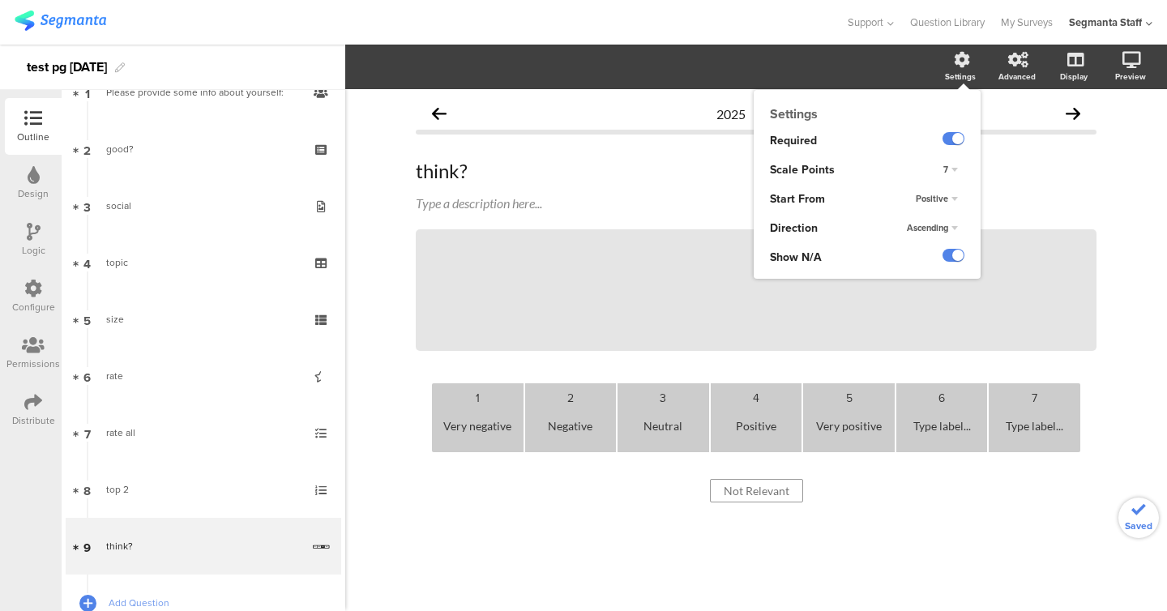
click at [950, 232] on div "Ascending" at bounding box center [933, 228] width 64 height 19
click at [935, 271] on div "Random" at bounding box center [928, 277] width 96 height 17
click at [939, 196] on span "Positive" at bounding box center [932, 198] width 32 height 13
click at [925, 229] on div "Negative" at bounding box center [928, 231] width 96 height 17
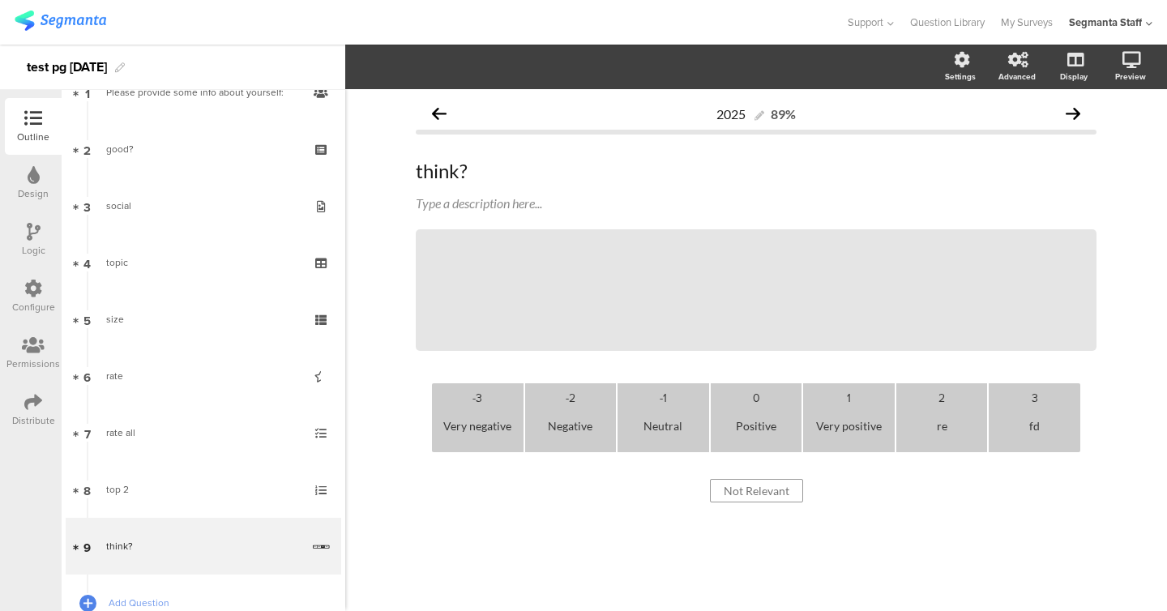
click at [871, 512] on div "-3 Very negative -2 Negative -1 Neutral 0 Positive 1 Very positive 2 re 3 fd No…" at bounding box center [756, 471] width 681 height 176
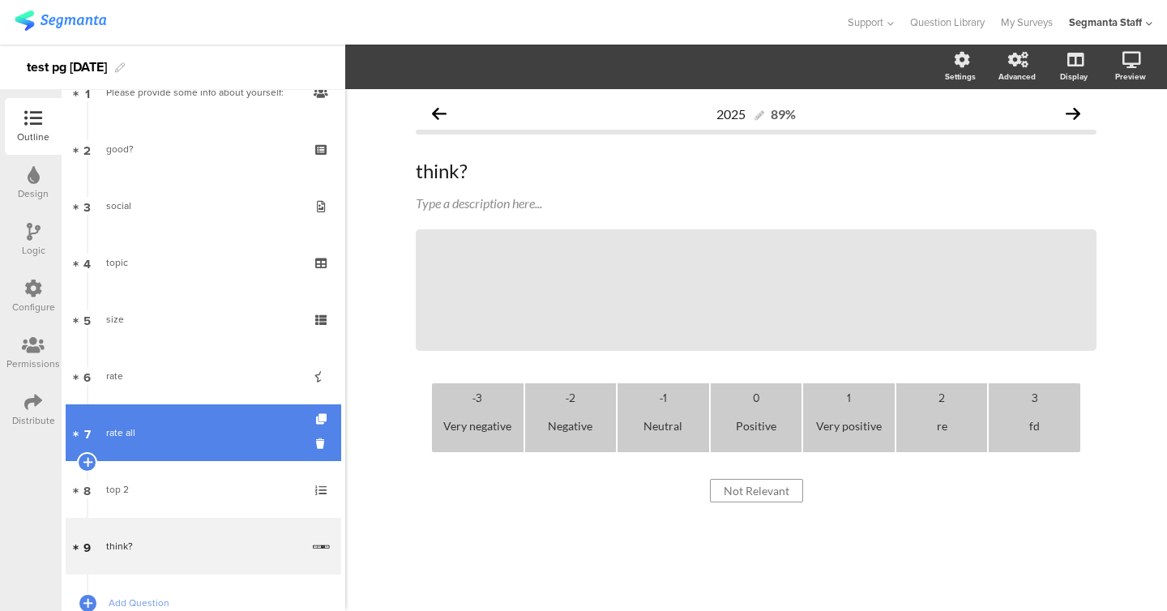
scroll to position [204, 0]
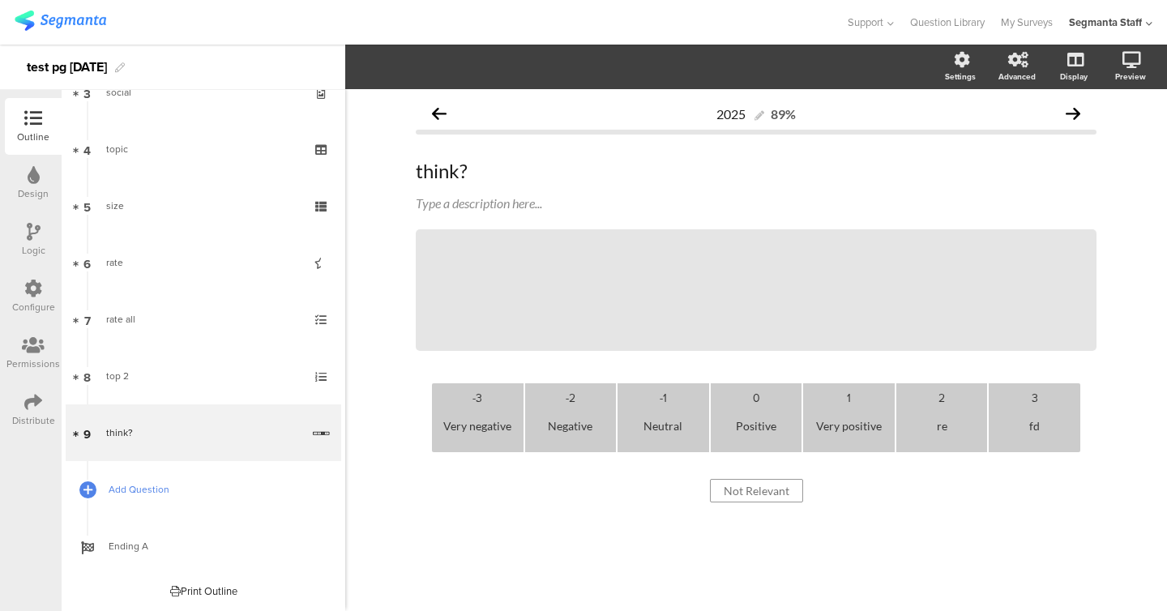
click at [160, 486] on span "Add Question" at bounding box center [213, 490] width 208 height 16
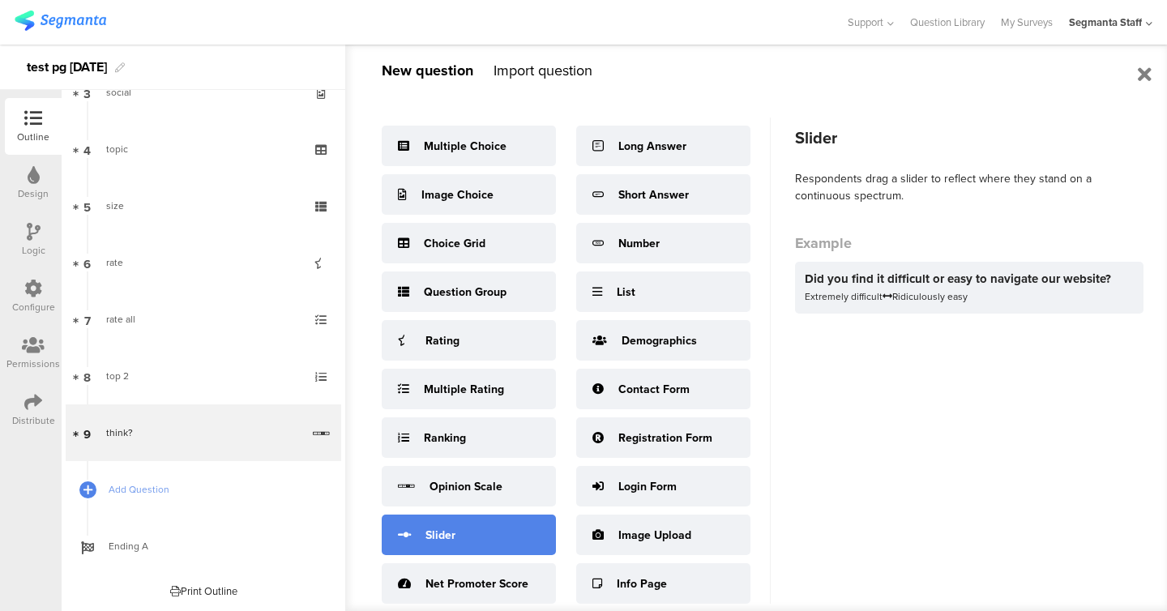
click at [467, 529] on div "Slider" at bounding box center [469, 535] width 174 height 41
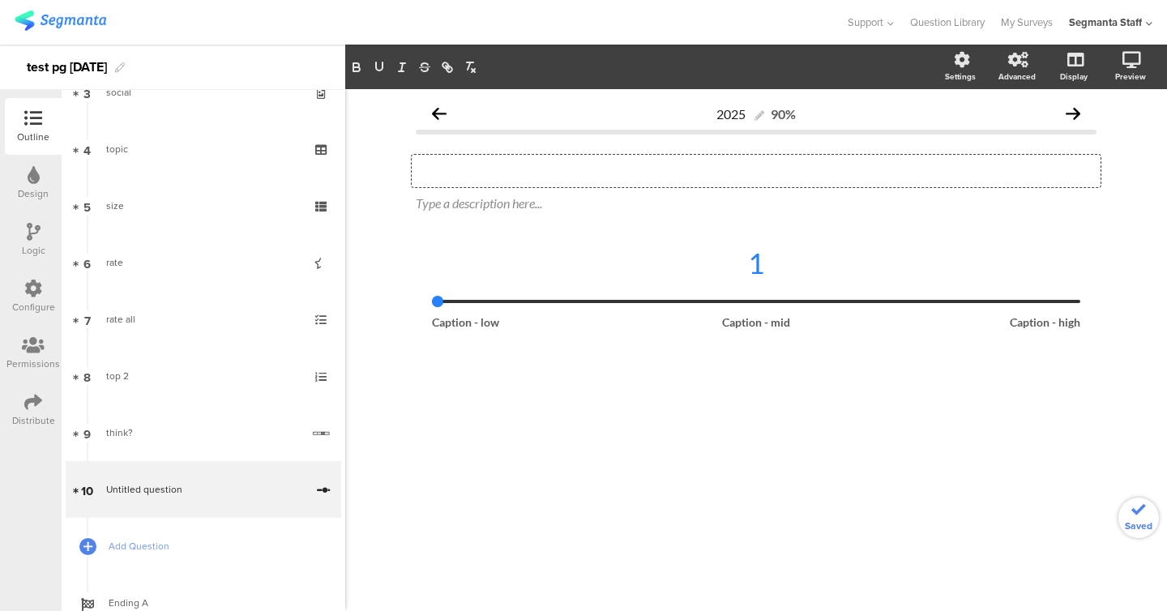
click at [513, 169] on div "Type your question here..." at bounding box center [756, 171] width 689 height 32
click at [496, 274] on div "1" at bounding box center [756, 263] width 649 height 34
click at [373, 79] on section "Icons Slider Slider Max. rating 3 4 5 6 7 8 9 10 5 Numbering On Off On Settings…" at bounding box center [756, 67] width 822 height 45
type input "1"
click at [471, 300] on input "range" at bounding box center [756, 301] width 649 height 3
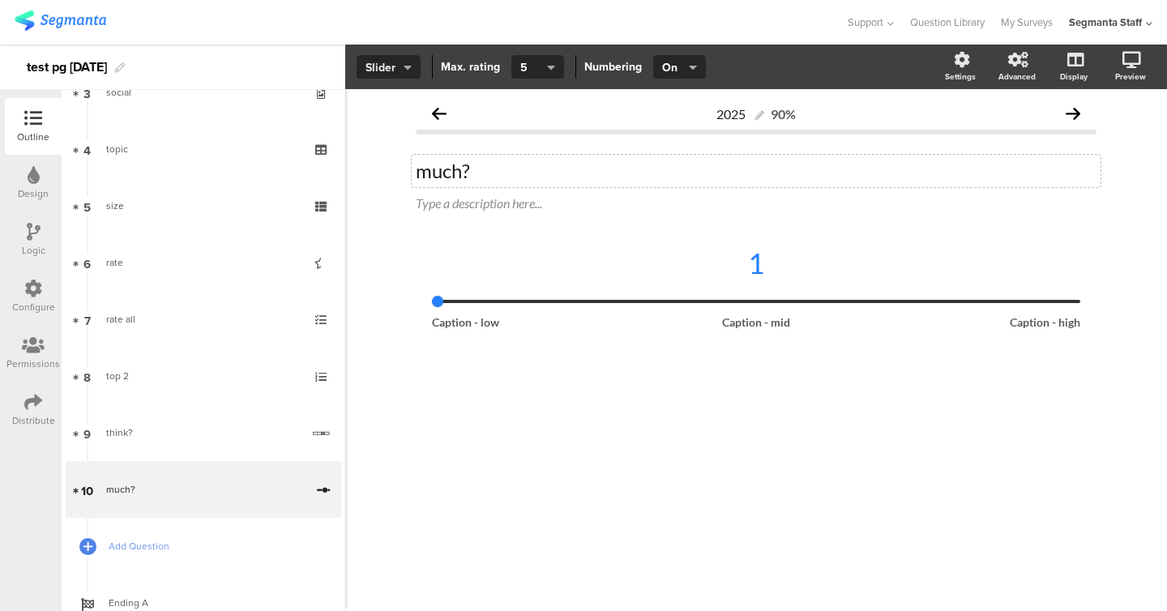
click at [404, 62] on icon "button" at bounding box center [408, 67] width 8 height 13
click at [387, 121] on div "Icons" at bounding box center [388, 105] width 81 height 41
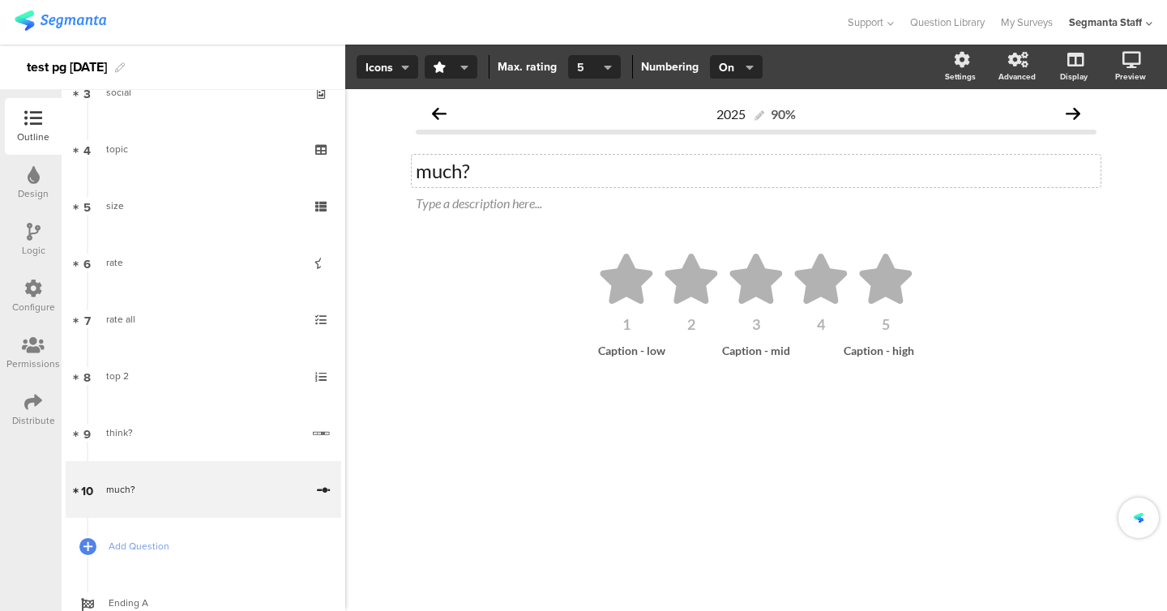
click at [609, 64] on icon "button" at bounding box center [608, 67] width 8 height 13
click at [590, 99] on div "3" at bounding box center [592, 105] width 81 height 41
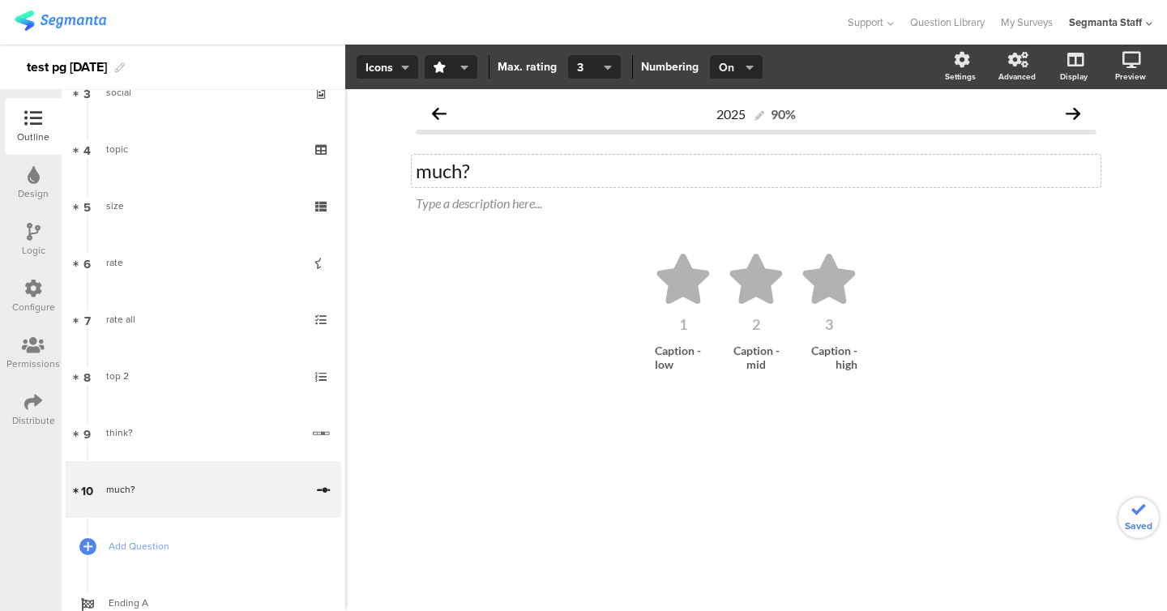
click at [743, 69] on span "On" at bounding box center [735, 67] width 32 height 17
click at [823, 71] on div "Icons Stars Thumbs up Thumbs down Hearts Locks Carts Circles Drops Graduate cap…" at bounding box center [642, 67] width 595 height 24
click at [174, 556] on link "Add Question" at bounding box center [204, 546] width 276 height 57
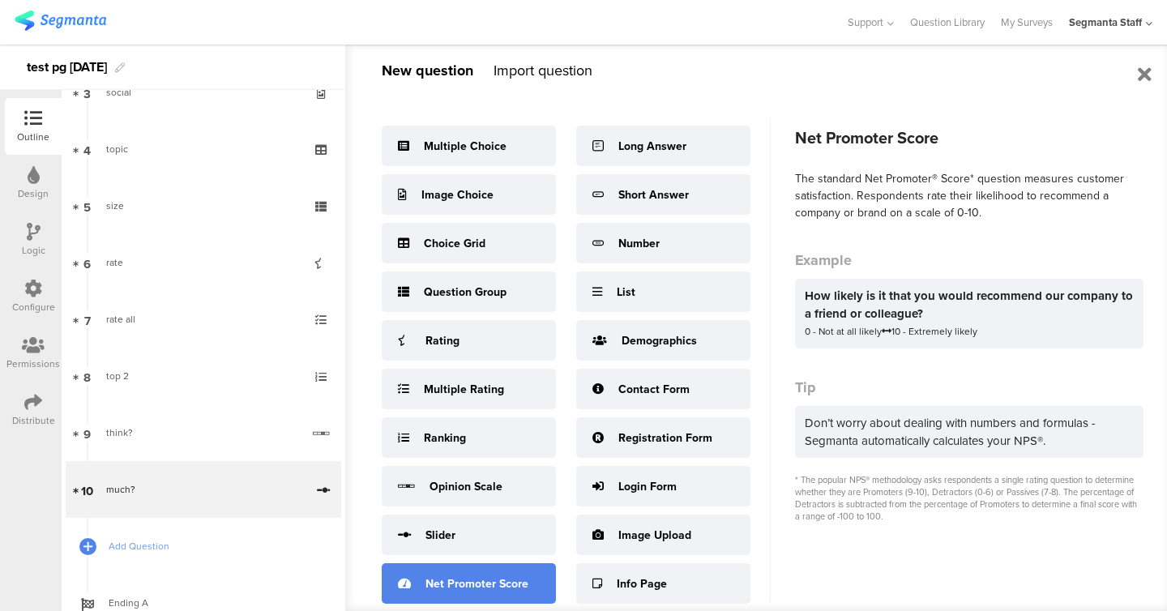
click at [448, 580] on div "Net Promoter Score" at bounding box center [477, 584] width 103 height 17
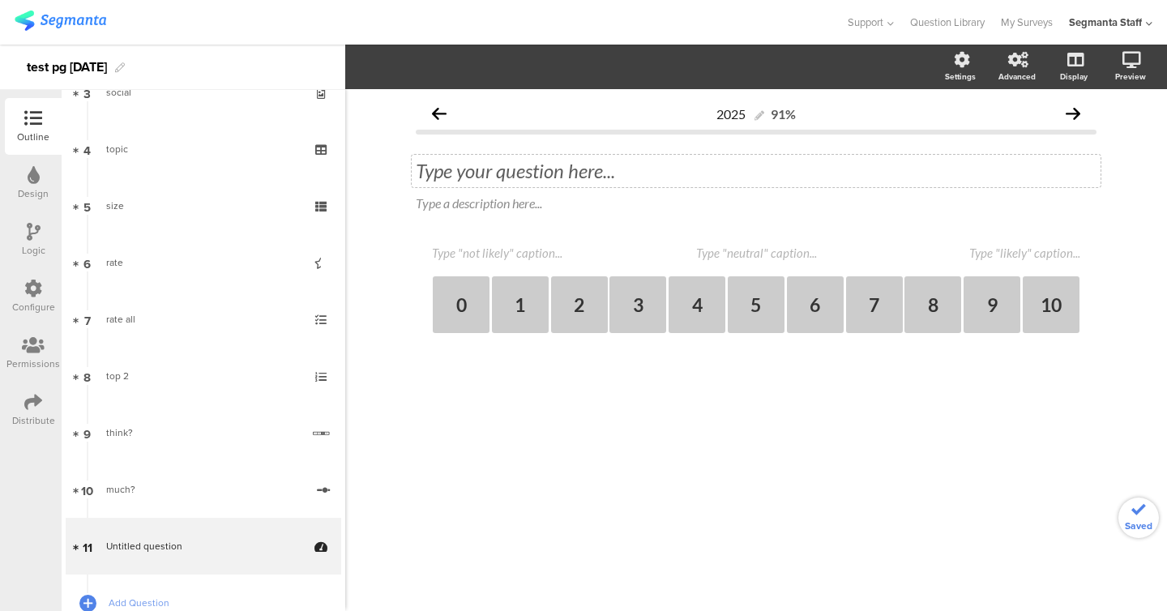
click at [509, 173] on div "Type your question here..." at bounding box center [756, 171] width 681 height 24
click at [499, 244] on div "2025 91% Type your question here... like? Type a description here... 0 1 2 3 4 …" at bounding box center [756, 243] width 681 height 293
click at [496, 252] on textarea at bounding box center [513, 253] width 162 height 15
type textarea "no"
click at [991, 258] on textarea at bounding box center [999, 253] width 162 height 15
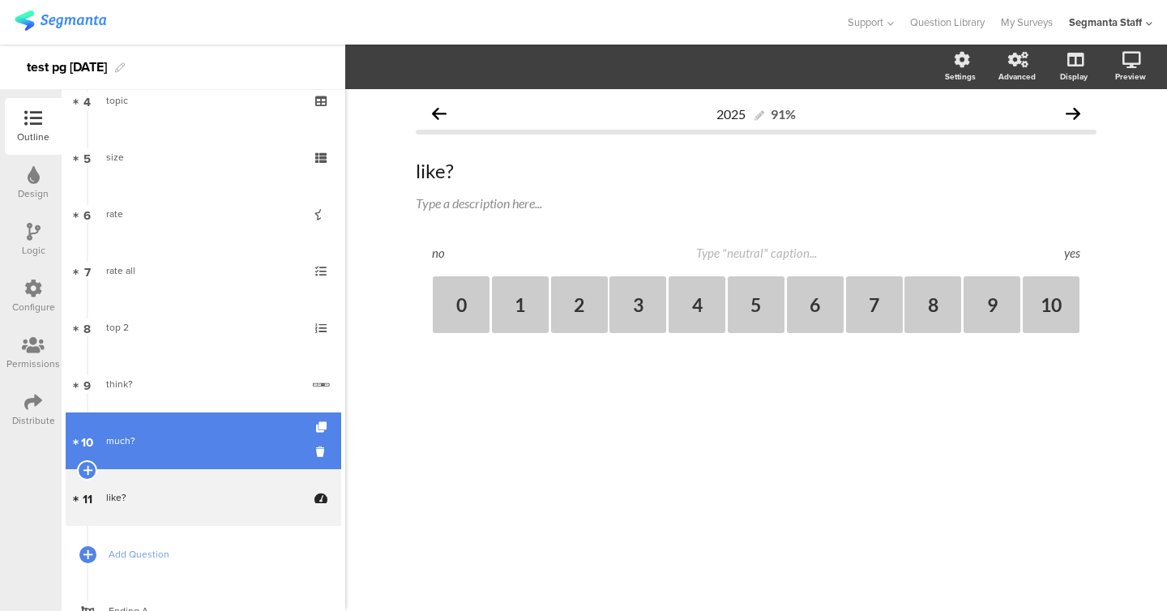
scroll to position [295, 0]
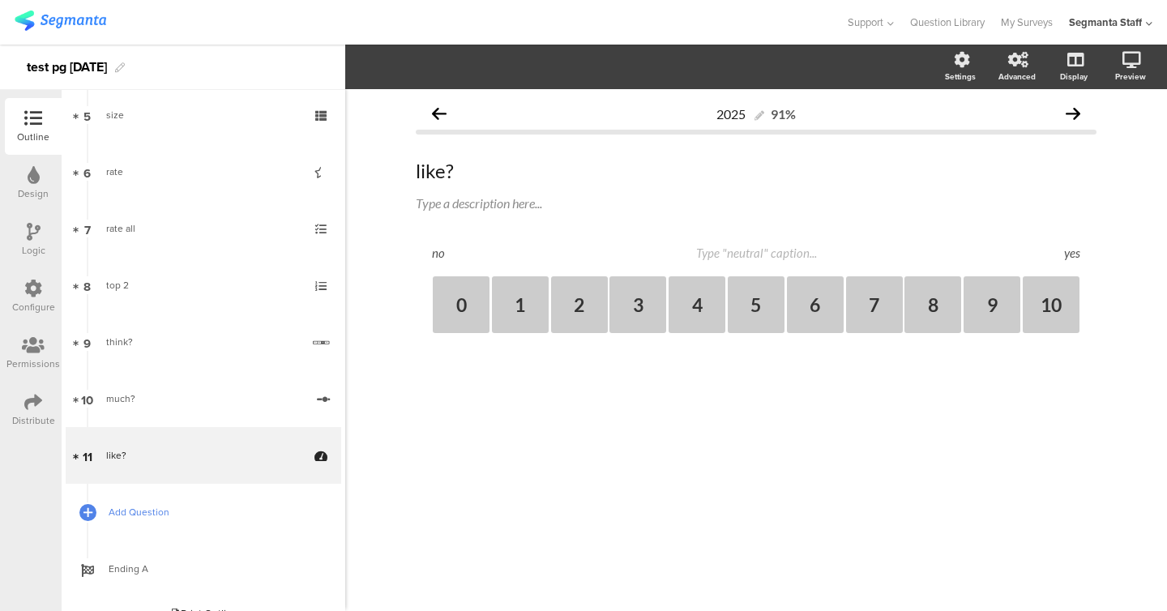
type textarea "yes"
click at [186, 512] on span "Add Question" at bounding box center [213, 512] width 208 height 16
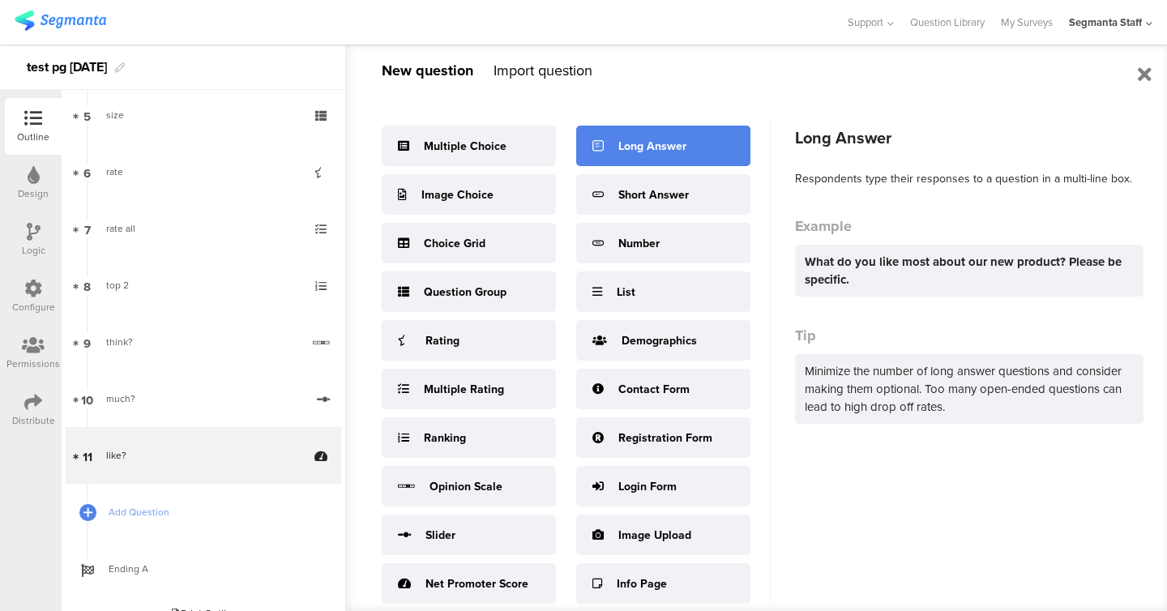
click at [630, 142] on div "Long Answer" at bounding box center [653, 146] width 68 height 17
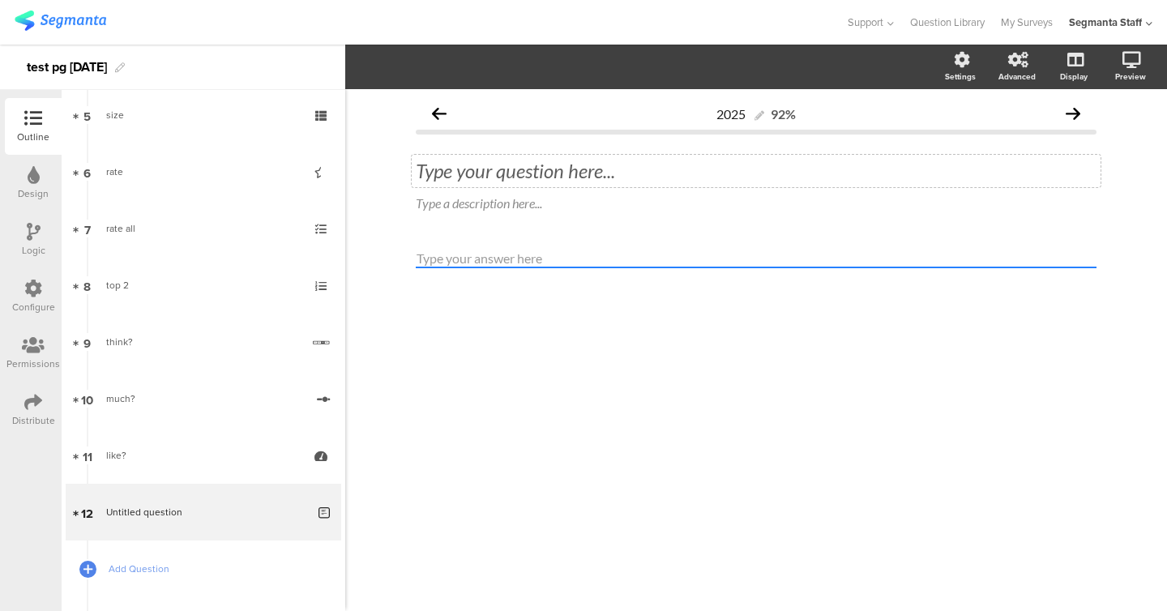
click at [534, 174] on div "Type your question here..." at bounding box center [756, 171] width 681 height 24
click at [169, 567] on span "Add Question" at bounding box center [213, 569] width 208 height 16
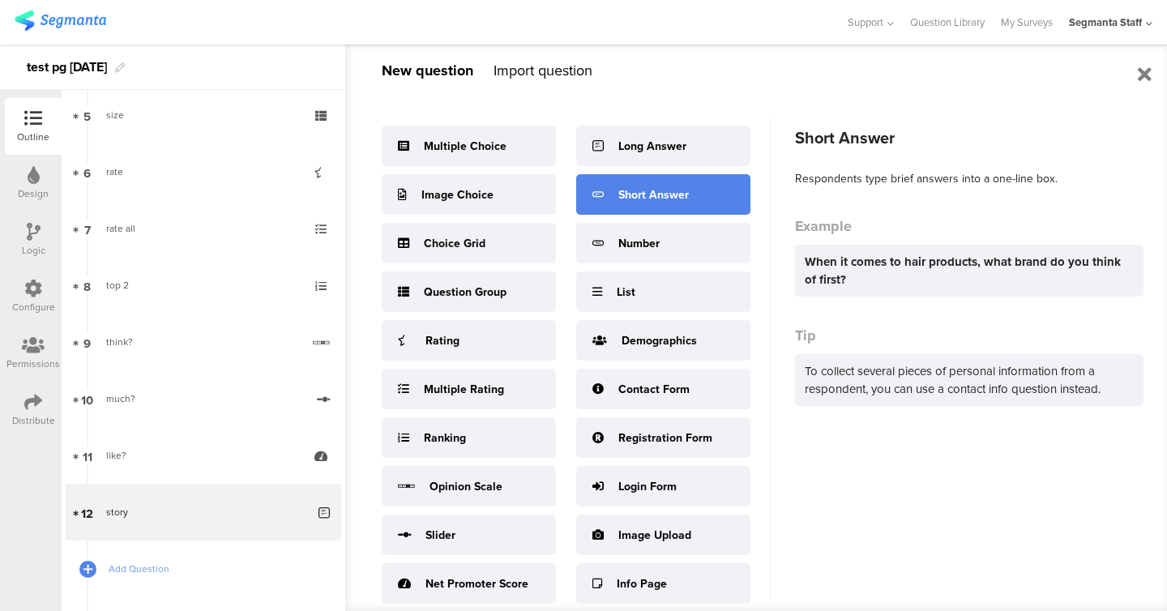
click at [626, 192] on div "Short Answer" at bounding box center [654, 194] width 71 height 17
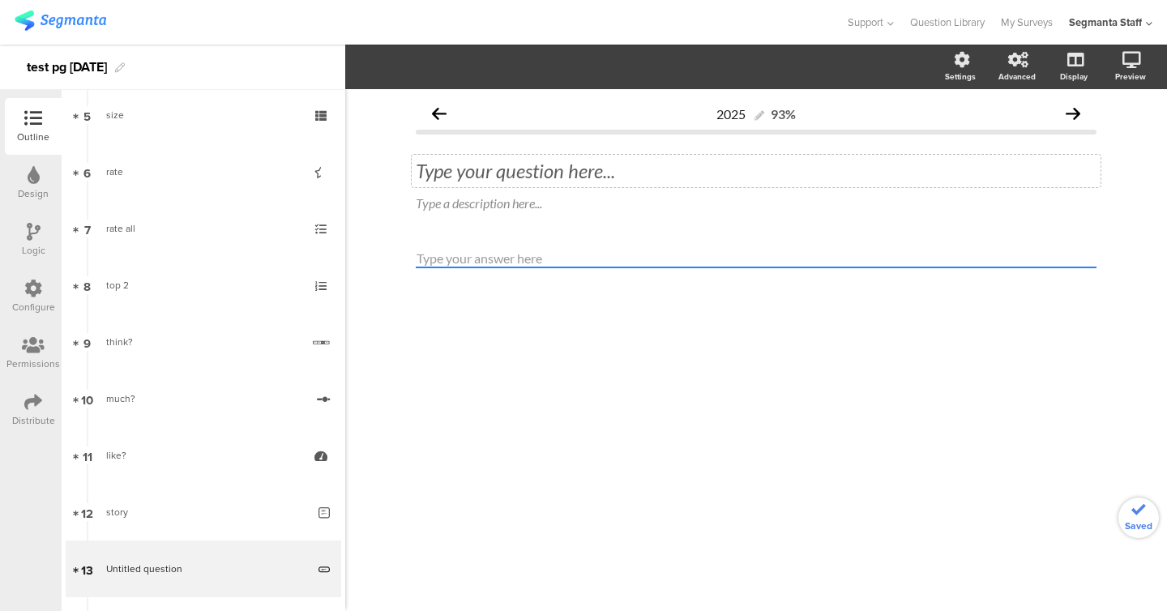
click at [618, 170] on div "Type your question here..." at bounding box center [756, 171] width 689 height 32
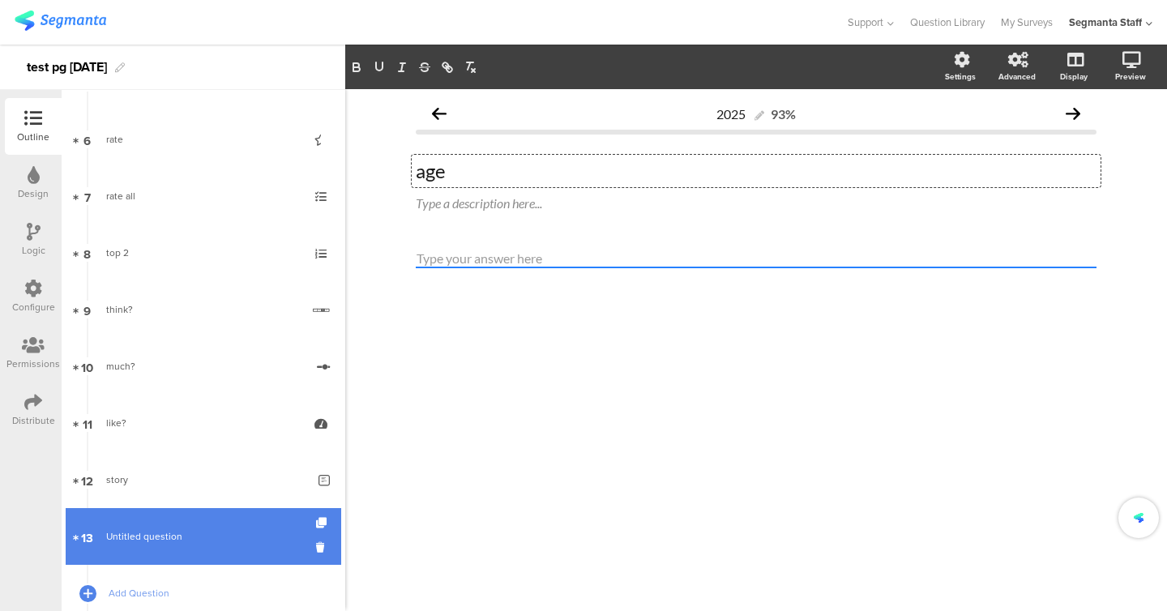
scroll to position [431, 0]
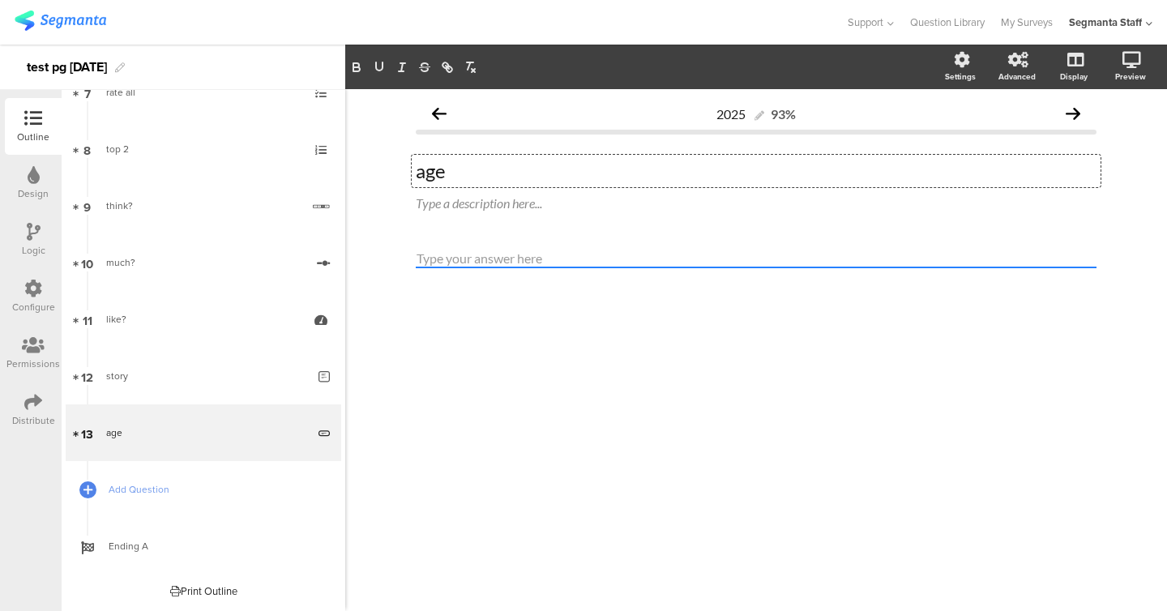
click at [448, 169] on p "age" at bounding box center [756, 171] width 681 height 24
click at [151, 474] on link "Add Question" at bounding box center [204, 489] width 276 height 57
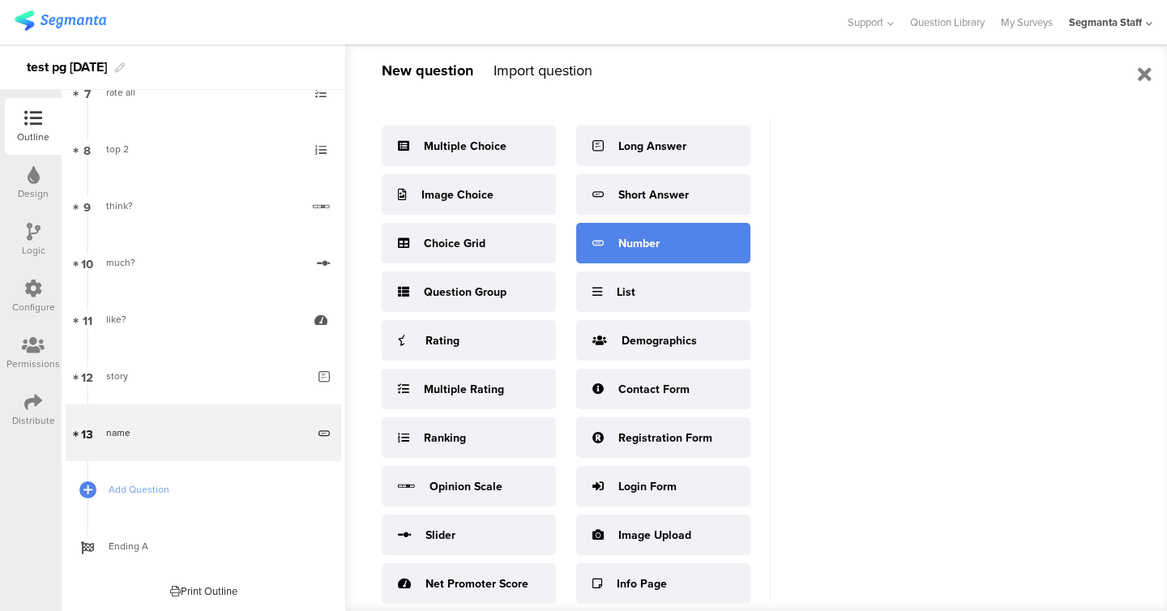
click at [618, 227] on div "Number" at bounding box center [663, 243] width 174 height 41
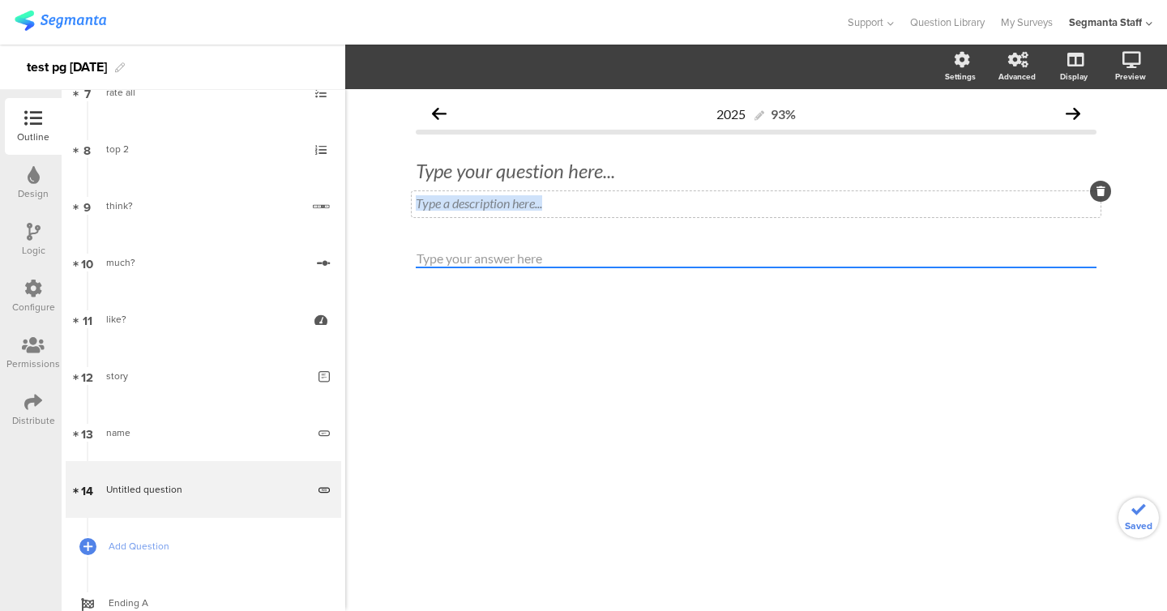
click at [578, 195] on div "Type a description here..." at bounding box center [756, 204] width 689 height 26
click at [577, 174] on div "Type your question here..." at bounding box center [756, 171] width 689 height 32
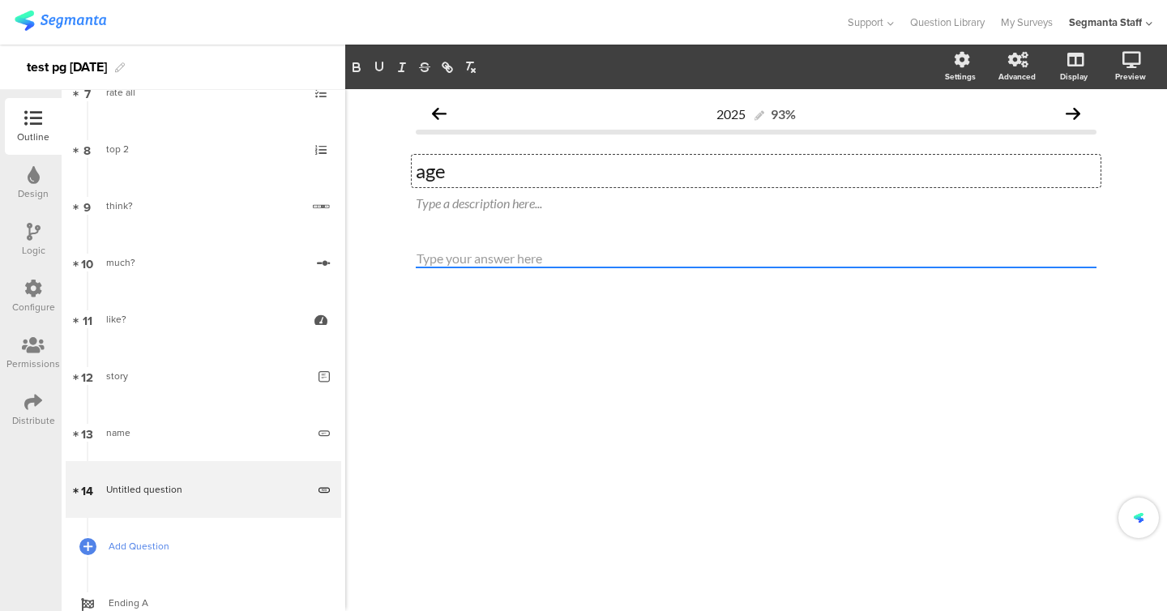
click at [169, 559] on link "Add Question" at bounding box center [204, 546] width 276 height 57
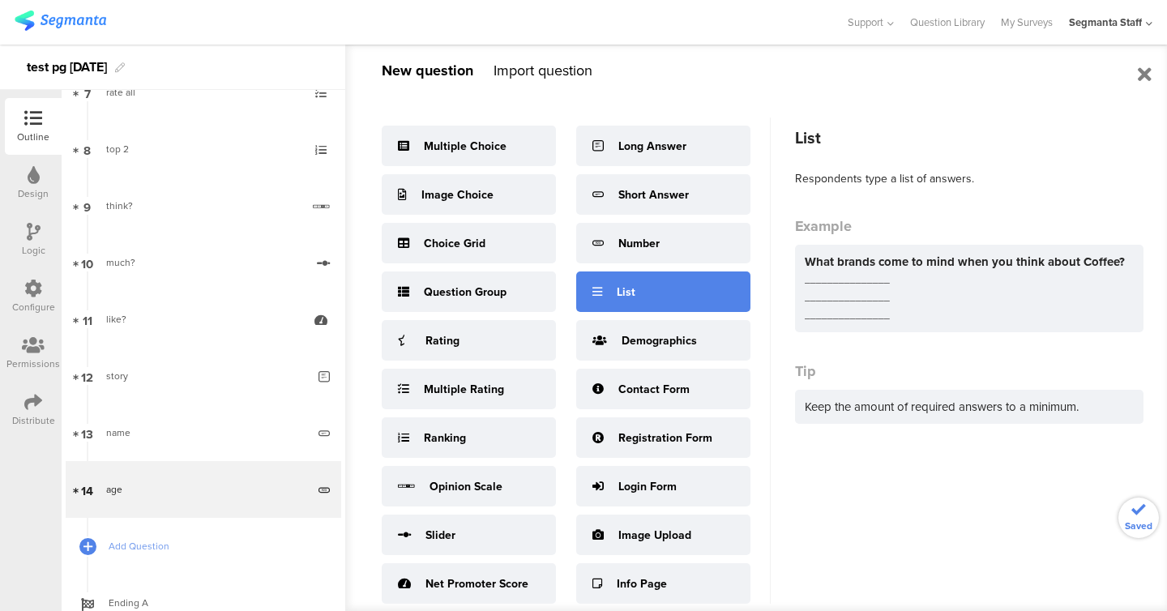
click at [658, 293] on div "List" at bounding box center [663, 292] width 174 height 41
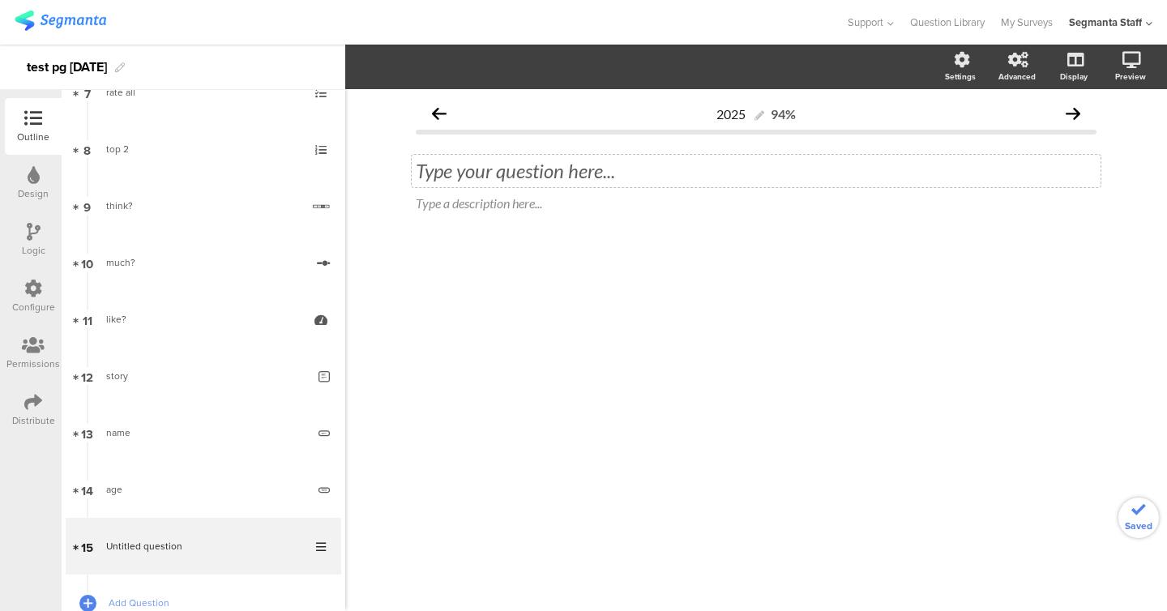
click at [513, 166] on div "Type your question here..." at bounding box center [756, 171] width 689 height 32
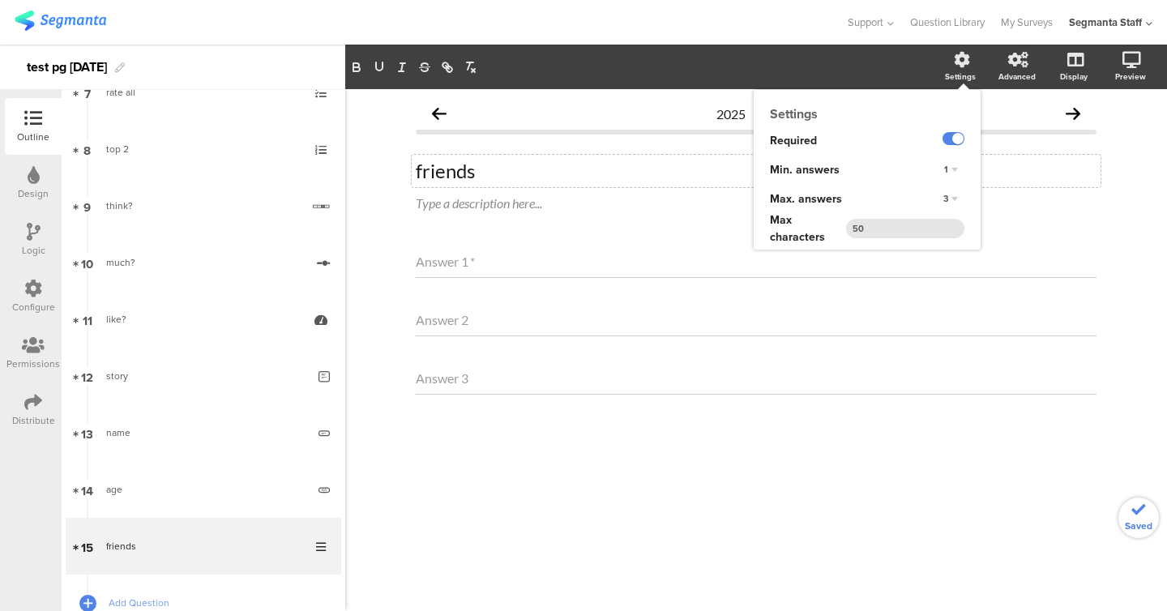
click at [949, 195] on div "3" at bounding box center [951, 199] width 28 height 19
click at [928, 243] on div "4" at bounding box center [928, 248] width 96 height 17
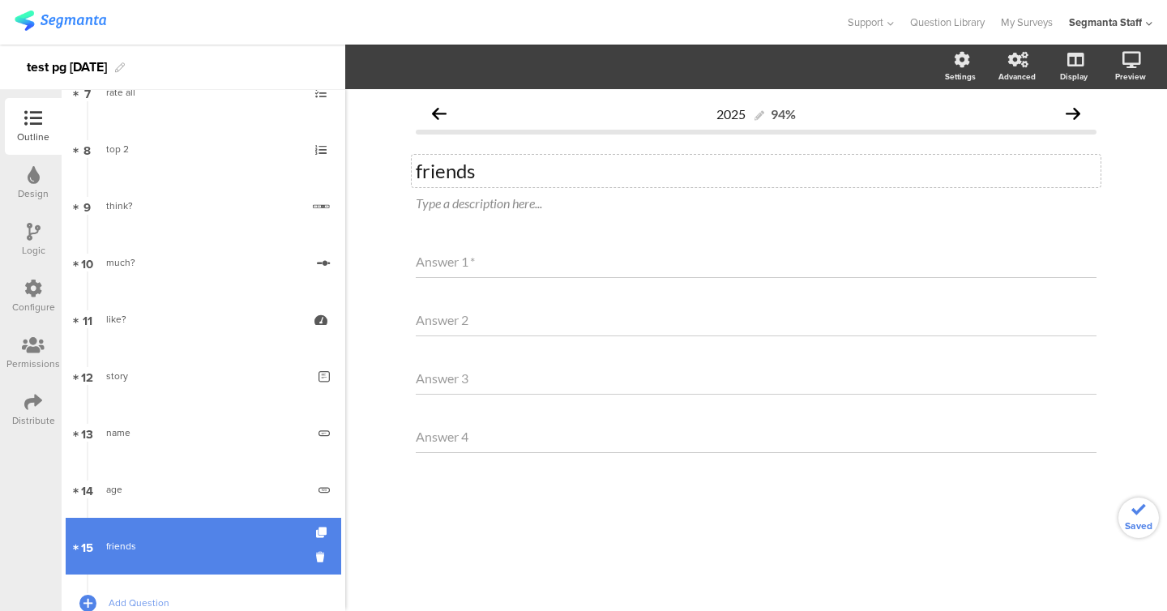
scroll to position [545, 0]
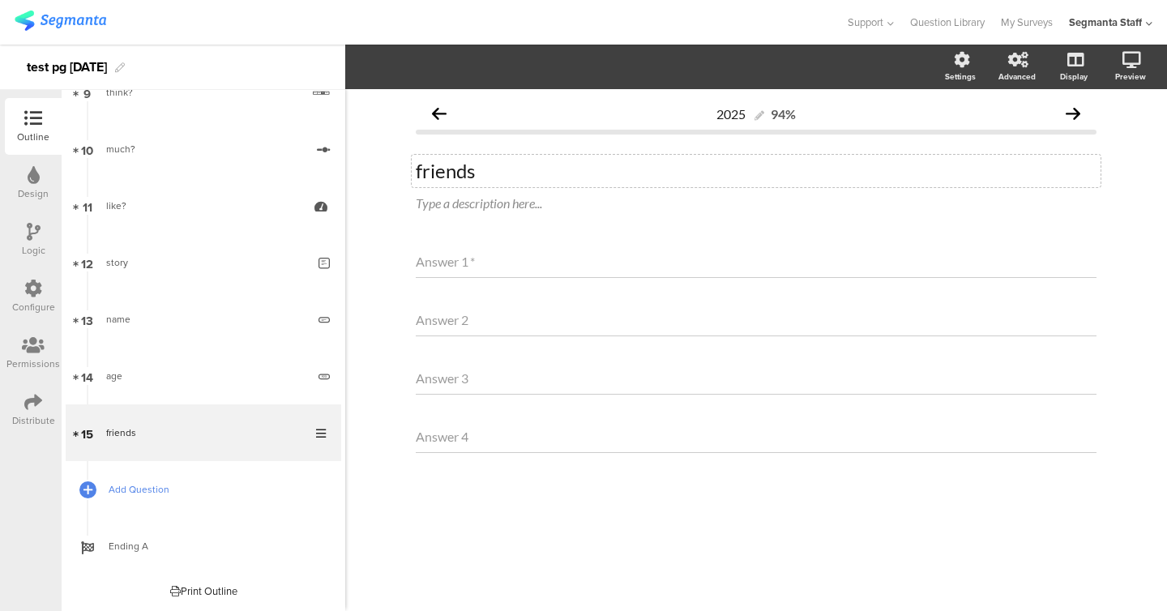
click at [210, 495] on span "Add Question" at bounding box center [213, 490] width 208 height 16
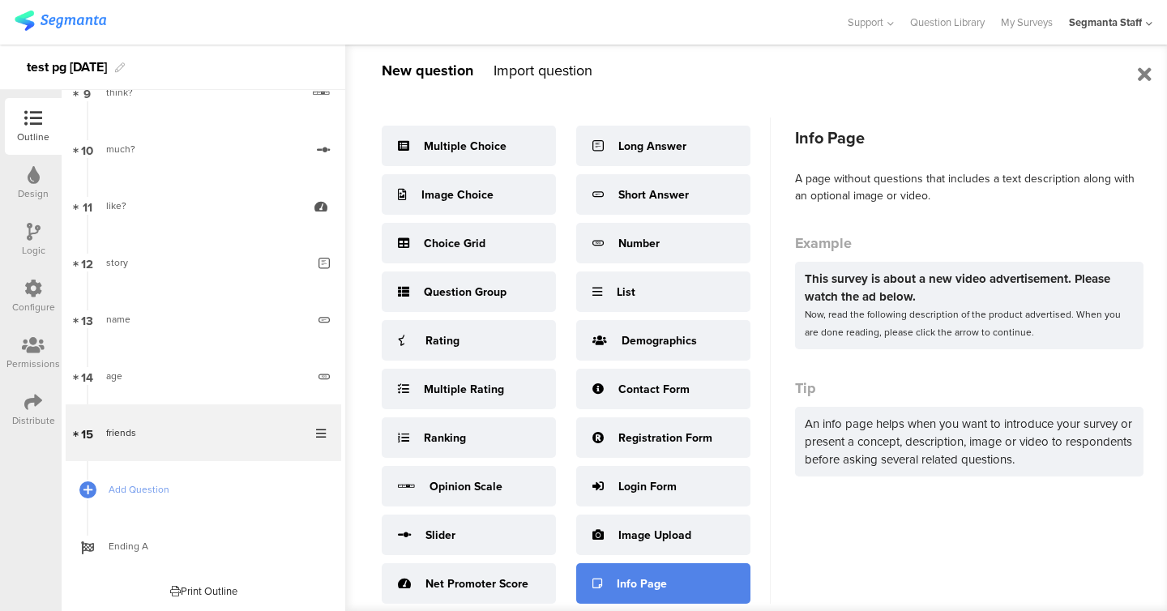
click at [614, 585] on div "Info Page" at bounding box center [663, 583] width 174 height 41
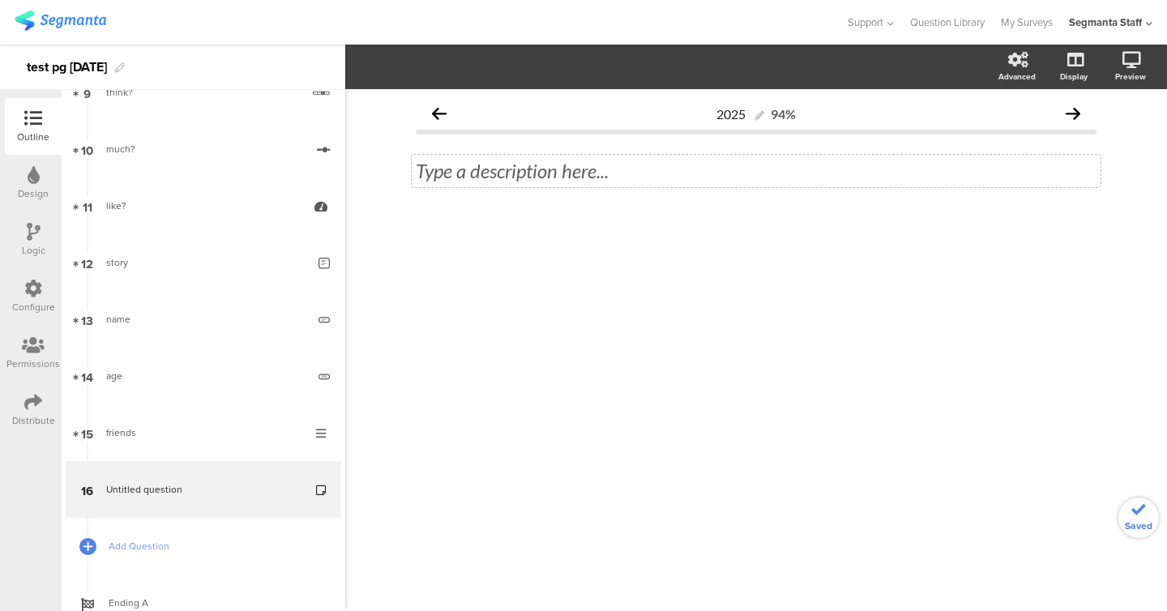
click at [599, 177] on div "Type a description here..." at bounding box center [756, 171] width 681 height 24
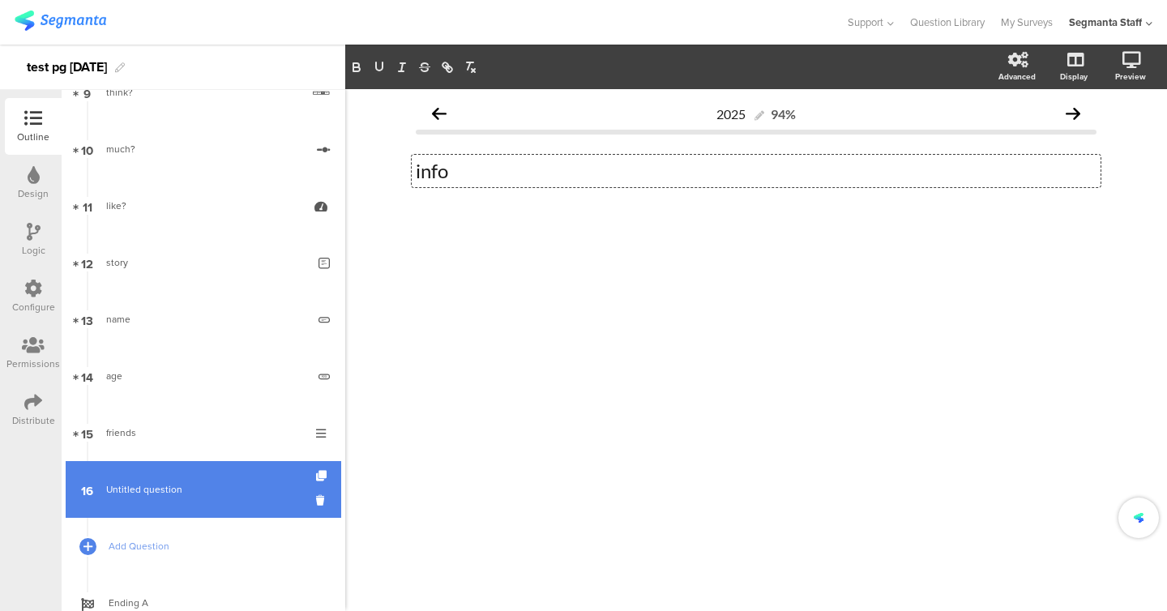
scroll to position [602, 0]
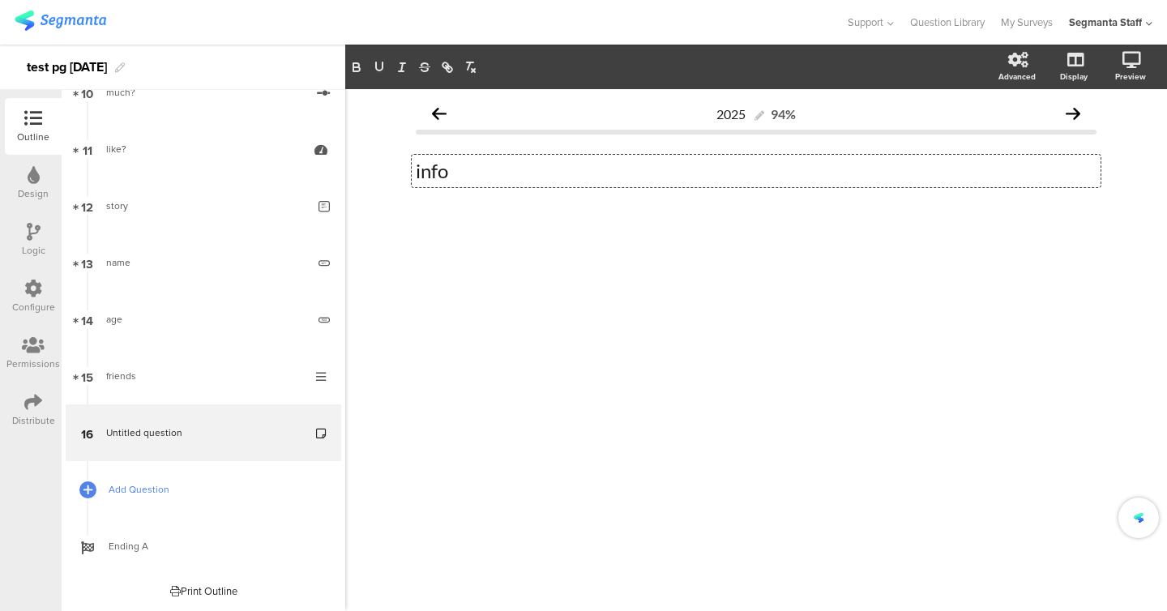
click at [159, 486] on span "Add Question" at bounding box center [213, 490] width 208 height 16
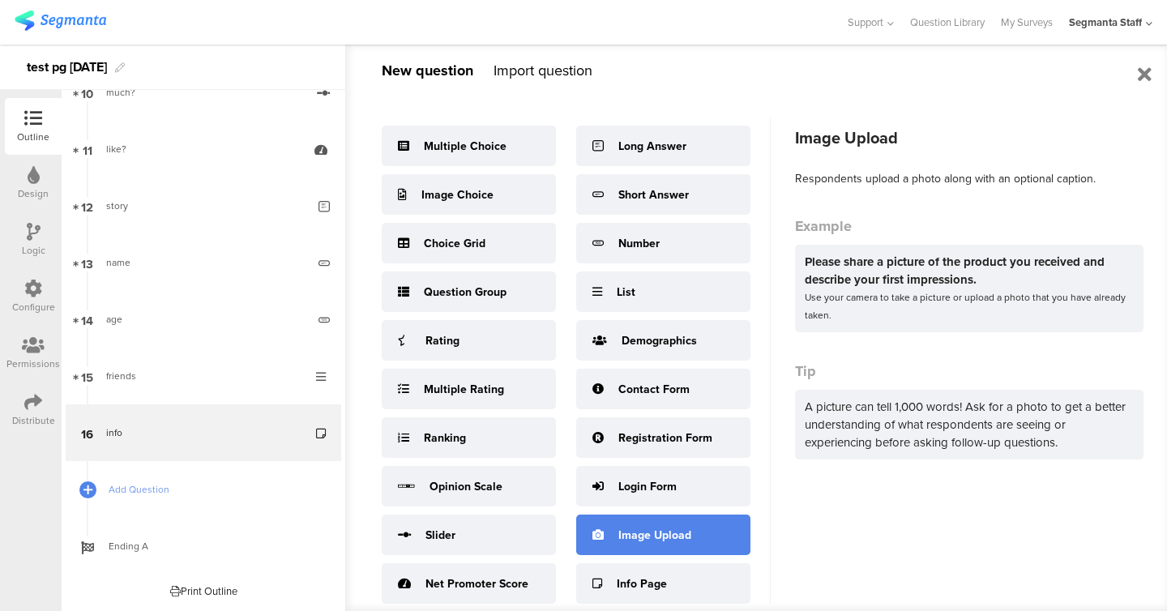
click at [670, 517] on div "Image Upload" at bounding box center [663, 535] width 174 height 41
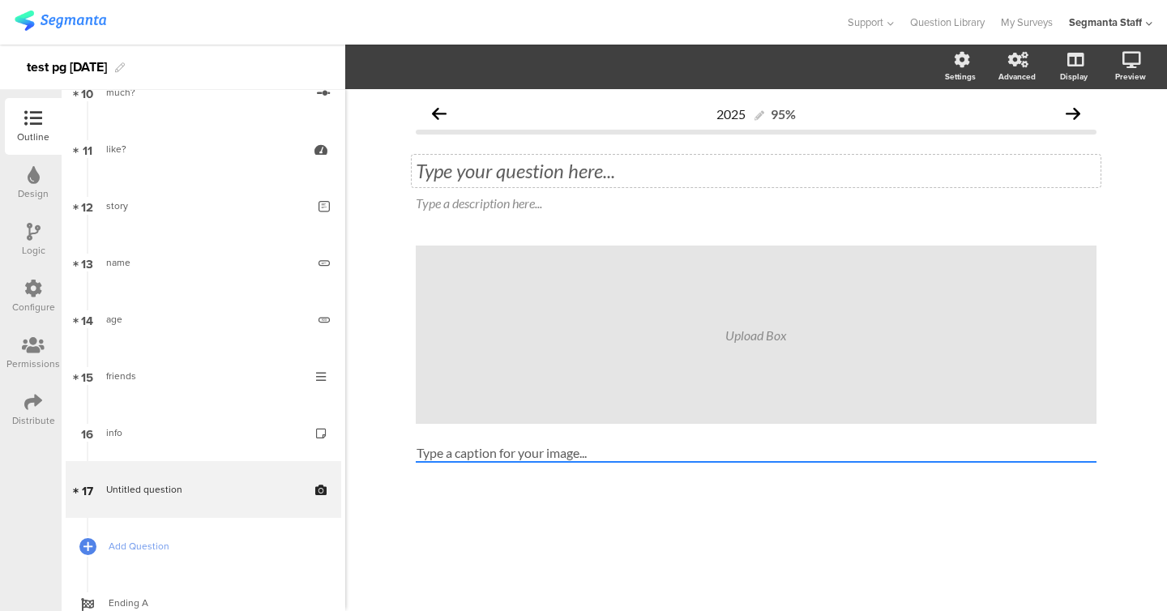
click at [503, 185] on div "Type your question here..." at bounding box center [756, 171] width 689 height 32
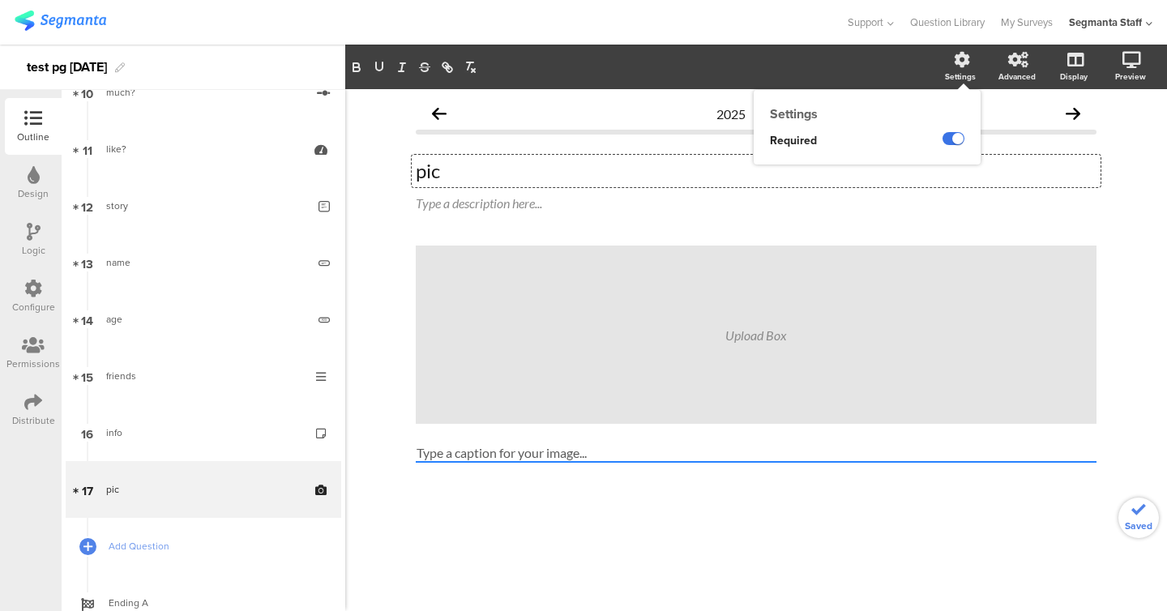
click at [949, 137] on label at bounding box center [954, 138] width 22 height 13
click at [0, 0] on input "checkbox" at bounding box center [0, 0] width 0 height 0
click at [173, 545] on span "Add Question" at bounding box center [213, 546] width 208 height 16
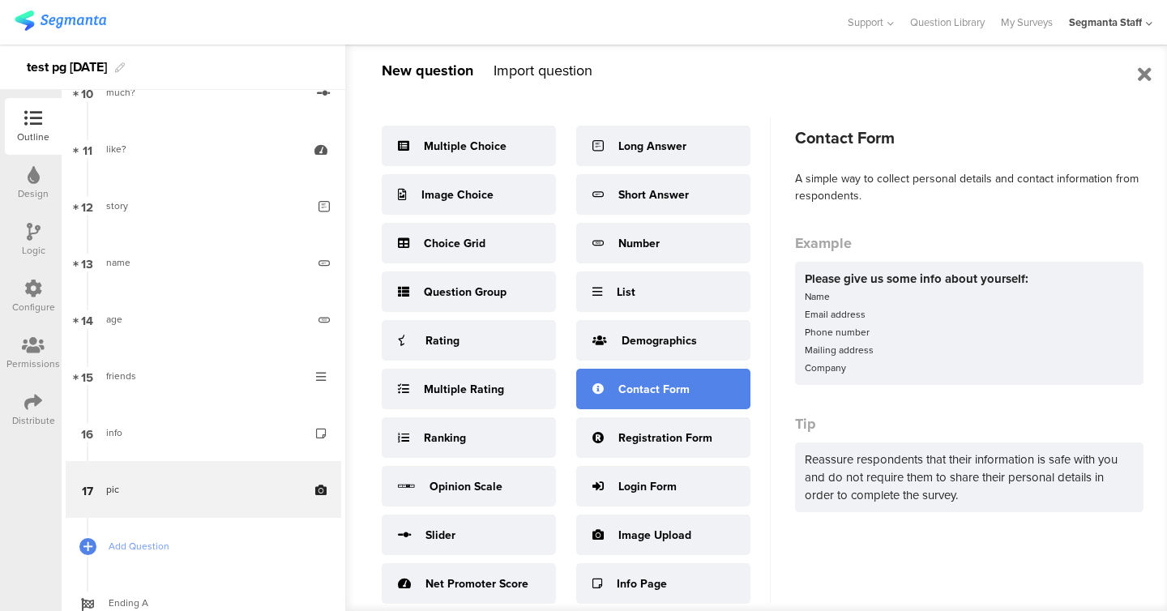
click at [667, 390] on div "Contact Form" at bounding box center [654, 389] width 71 height 17
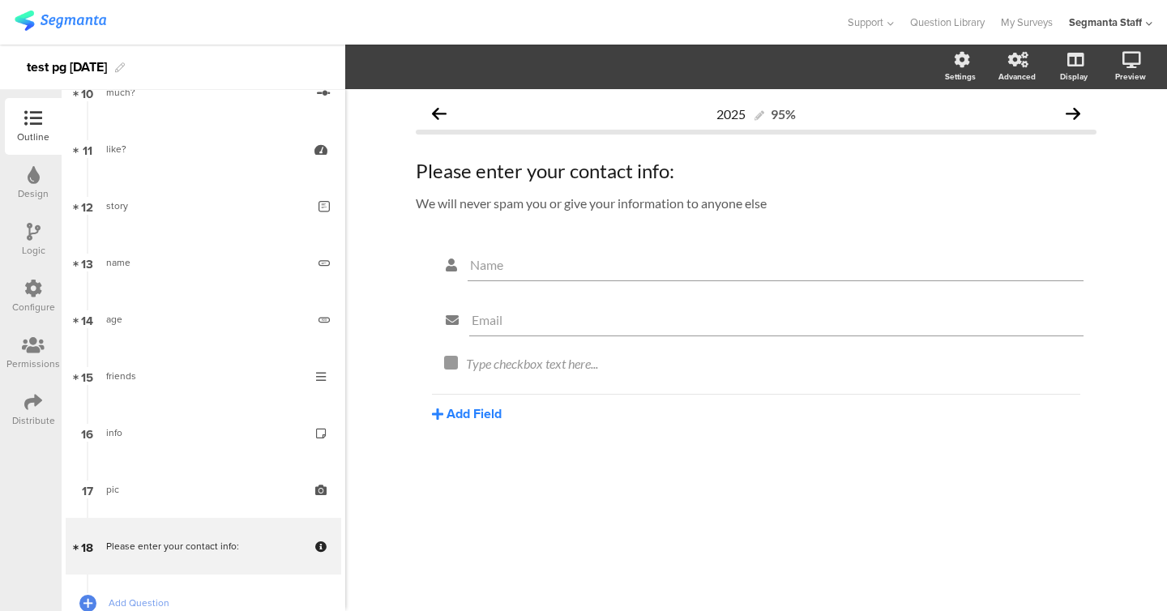
click at [455, 413] on button "Add Field" at bounding box center [467, 414] width 70 height 19
click at [563, 439] on button "Text" at bounding box center [514, 443] width 165 height 26
click at [483, 477] on button "Add Field" at bounding box center [467, 469] width 70 height 19
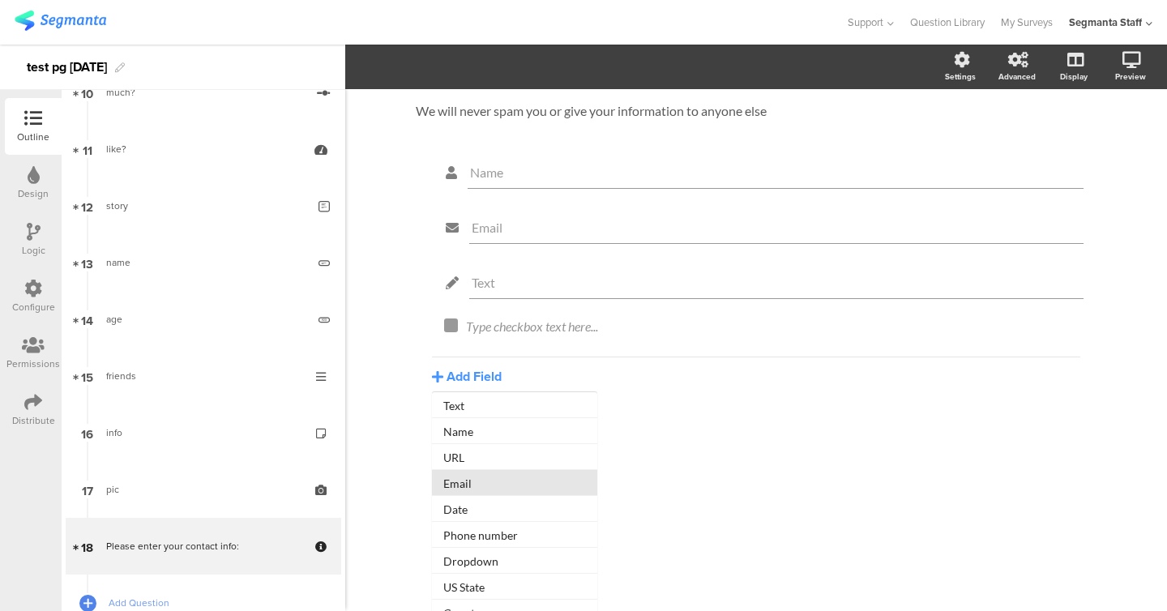
scroll to position [109, 0]
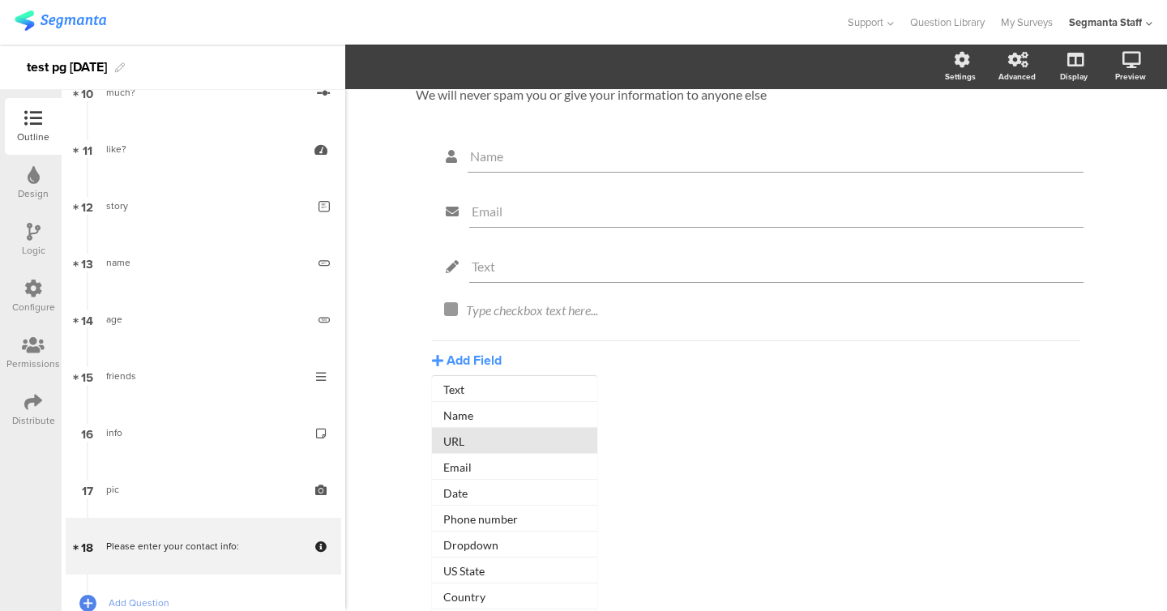
click at [486, 447] on button "URL" at bounding box center [514, 441] width 165 height 26
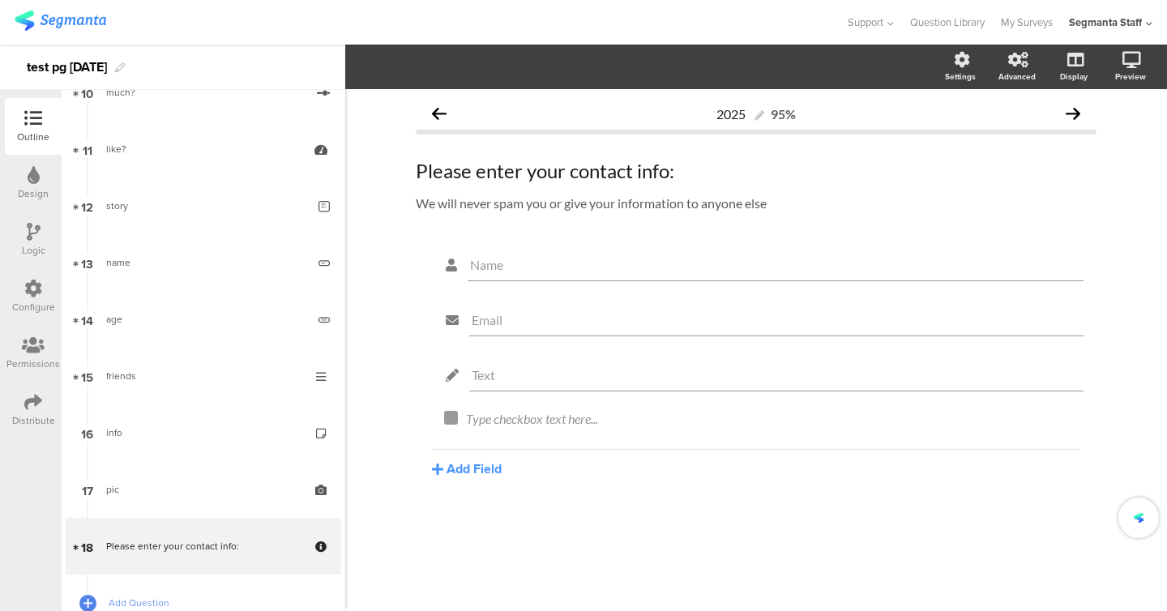
scroll to position [0, 0]
click at [486, 514] on div "Add Field Text Name URL Email Date Phone number Dropdown US State Country Check…" at bounding box center [756, 518] width 649 height 29
click at [482, 530] on button "Add Field" at bounding box center [467, 524] width 70 height 19
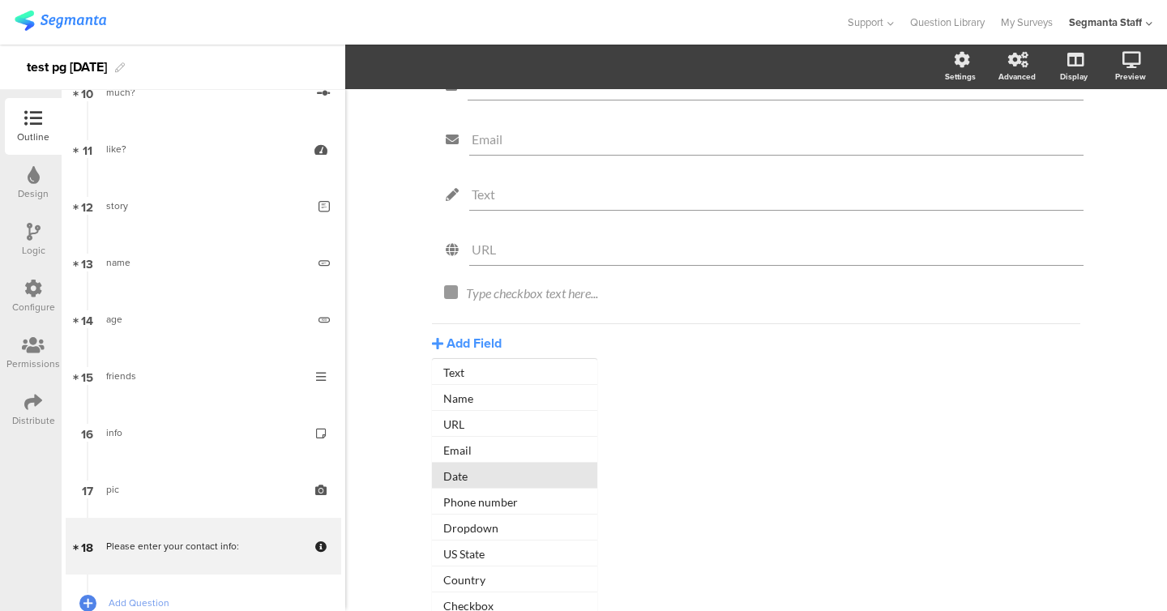
click at [500, 484] on button "Date" at bounding box center [514, 476] width 165 height 26
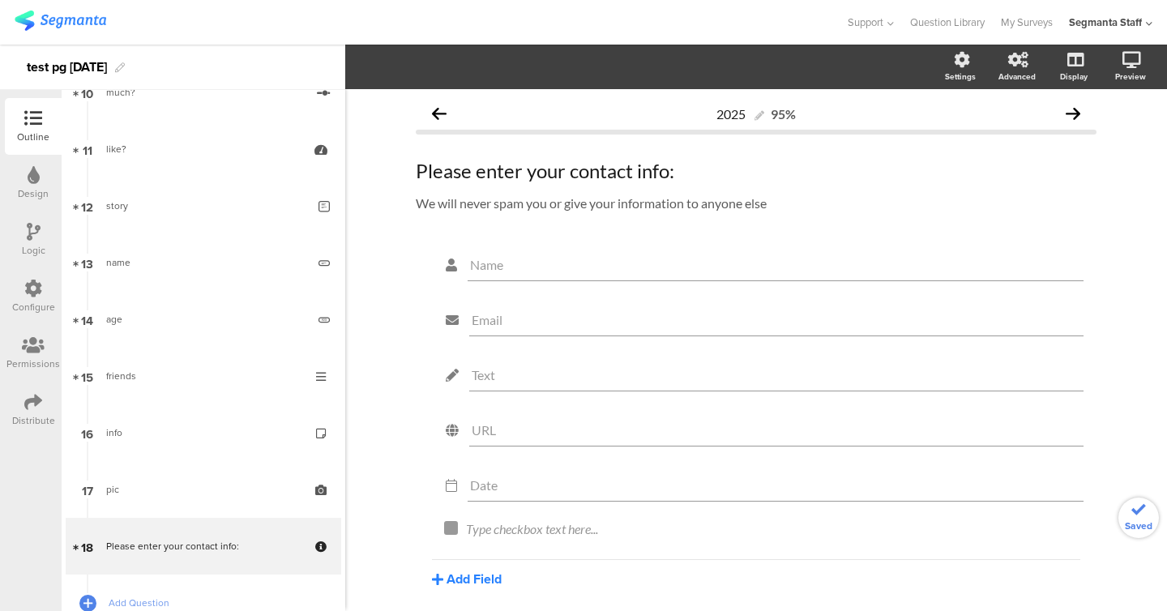
click at [486, 576] on button "Add Field" at bounding box center [467, 579] width 70 height 19
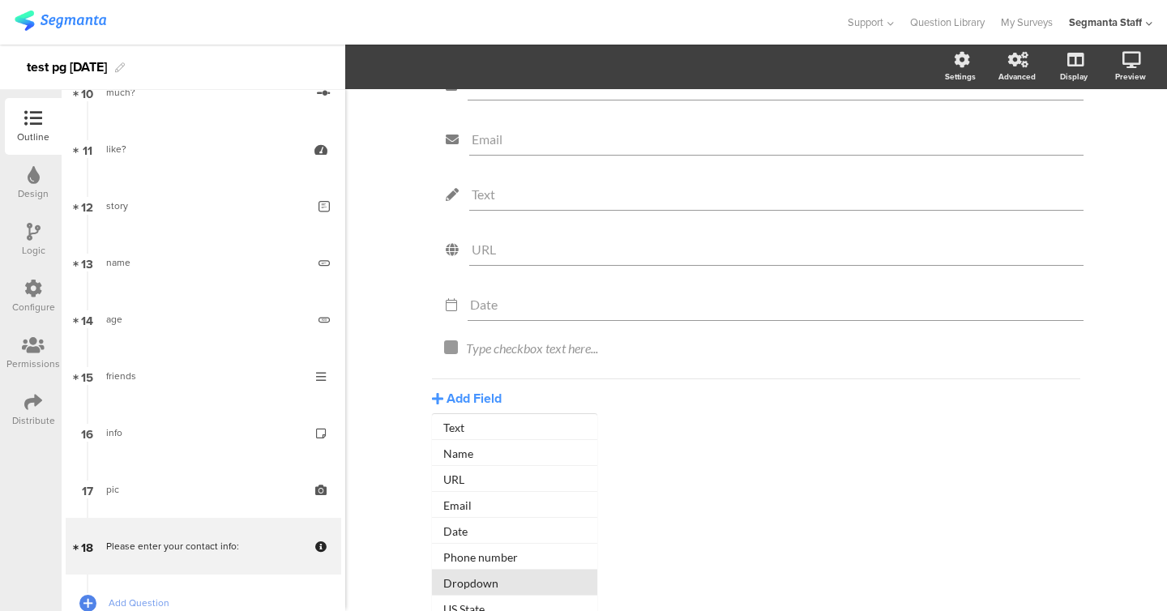
click at [493, 572] on button "Dropdown" at bounding box center [514, 583] width 165 height 26
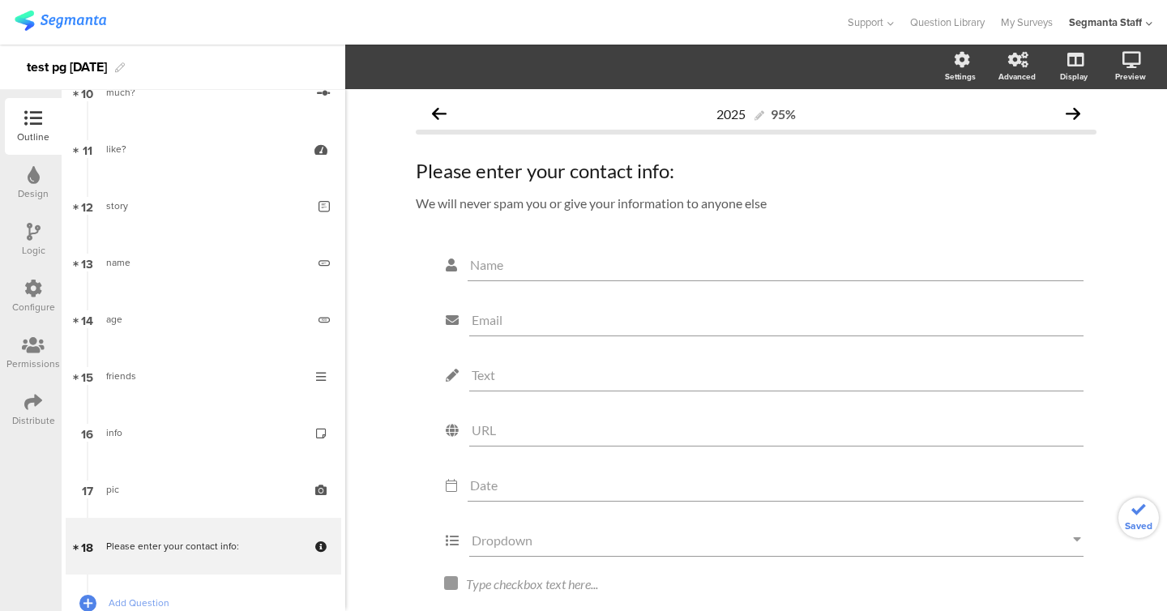
scroll to position [120, 0]
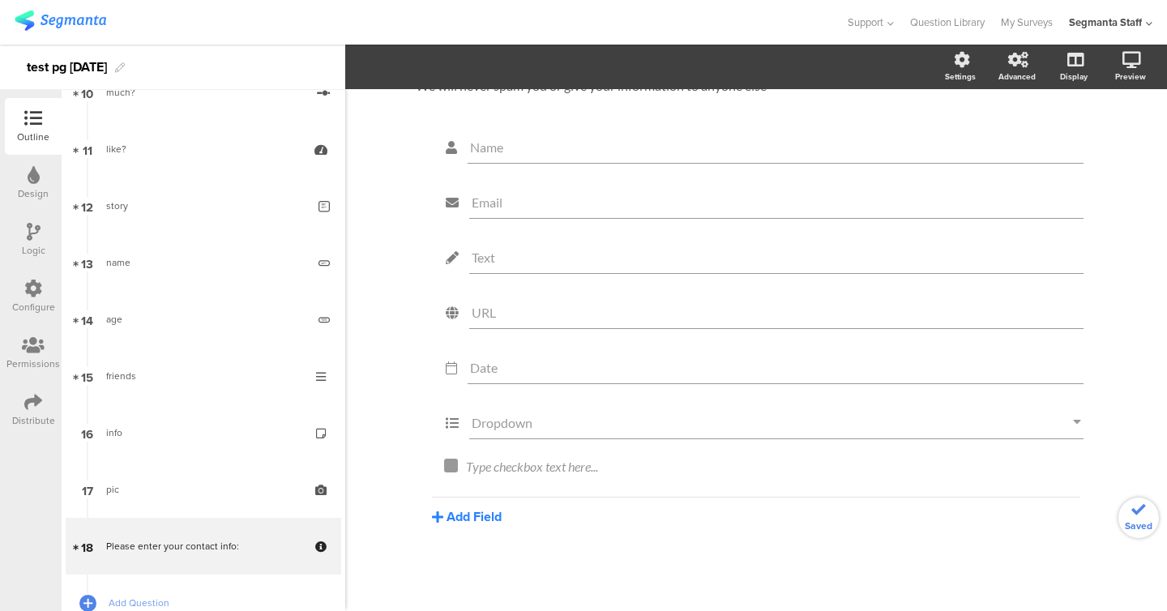
click at [481, 511] on button "Add Field" at bounding box center [467, 516] width 70 height 19
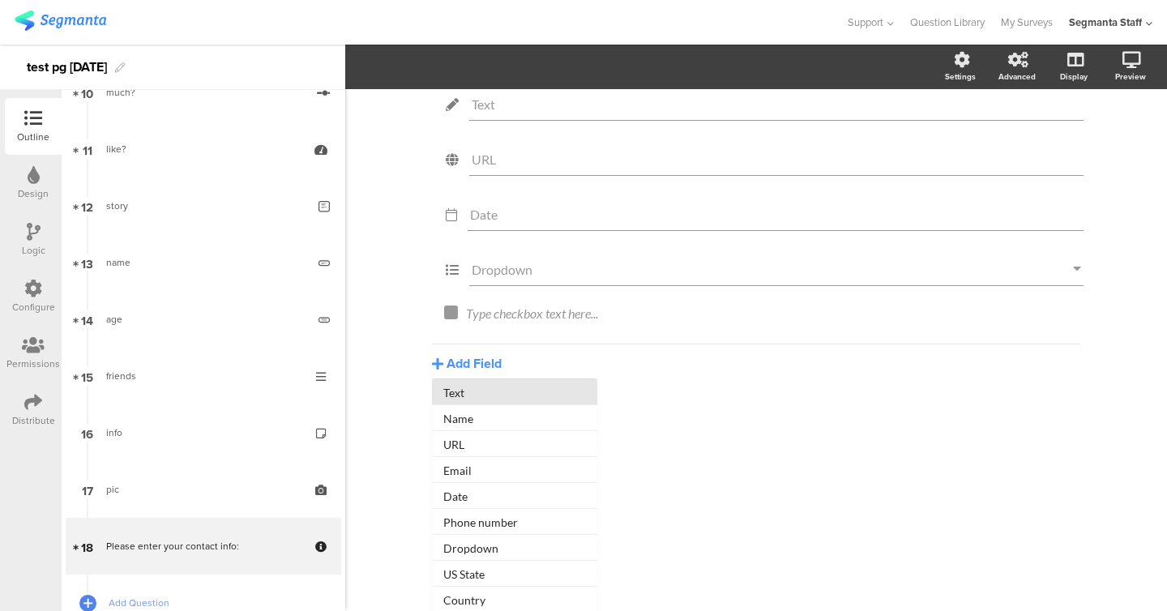
scroll to position [181, 0]
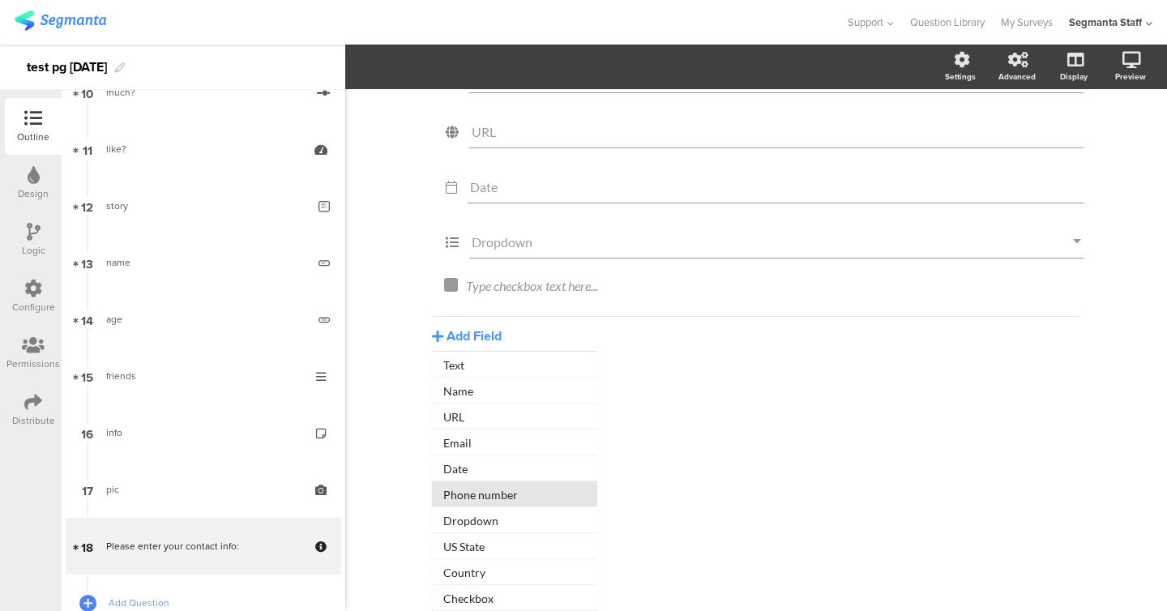
click at [488, 500] on button "Phone number" at bounding box center [514, 495] width 165 height 26
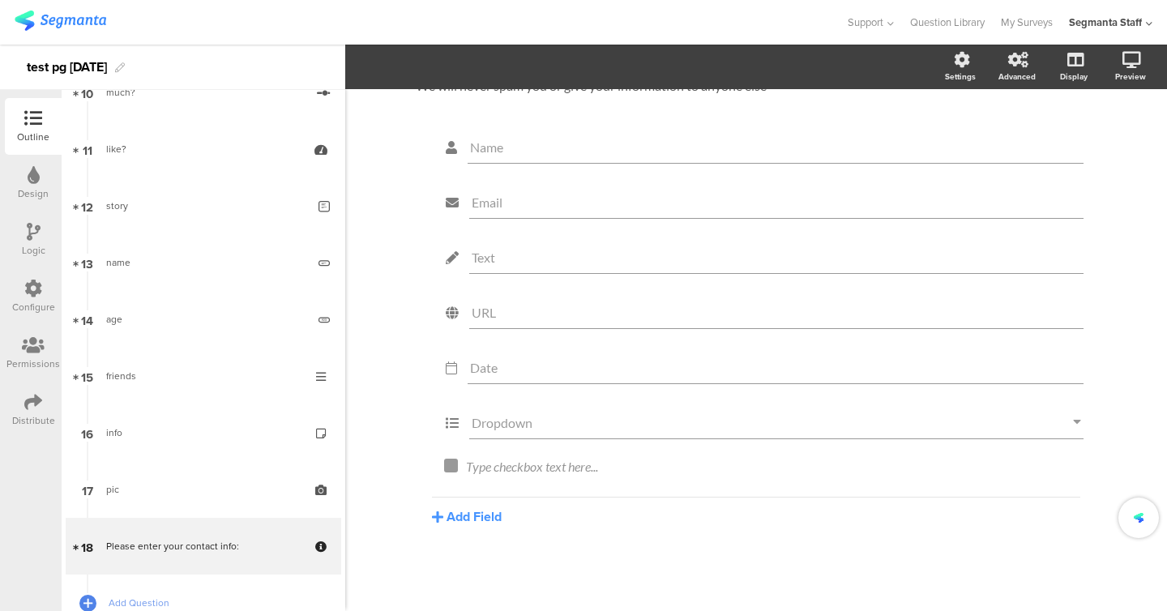
scroll to position [0, 0]
click at [483, 555] on div "Add Field Text Name URL Email Date Phone number Dropdown US State Country Check…" at bounding box center [756, 564] width 649 height 29
click at [483, 559] on div "Add Field Text Name URL Email Date Phone number Dropdown US State Country Check…" at bounding box center [756, 564] width 649 height 29
click at [483, 574] on button "Add Field" at bounding box center [467, 569] width 70 height 19
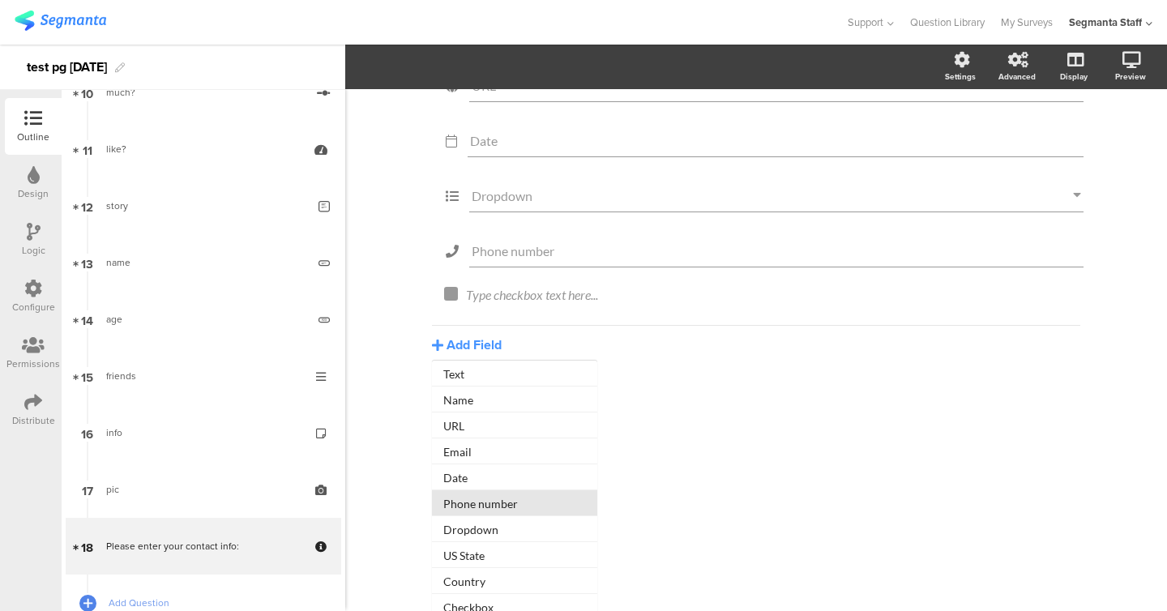
scroll to position [176, 0]
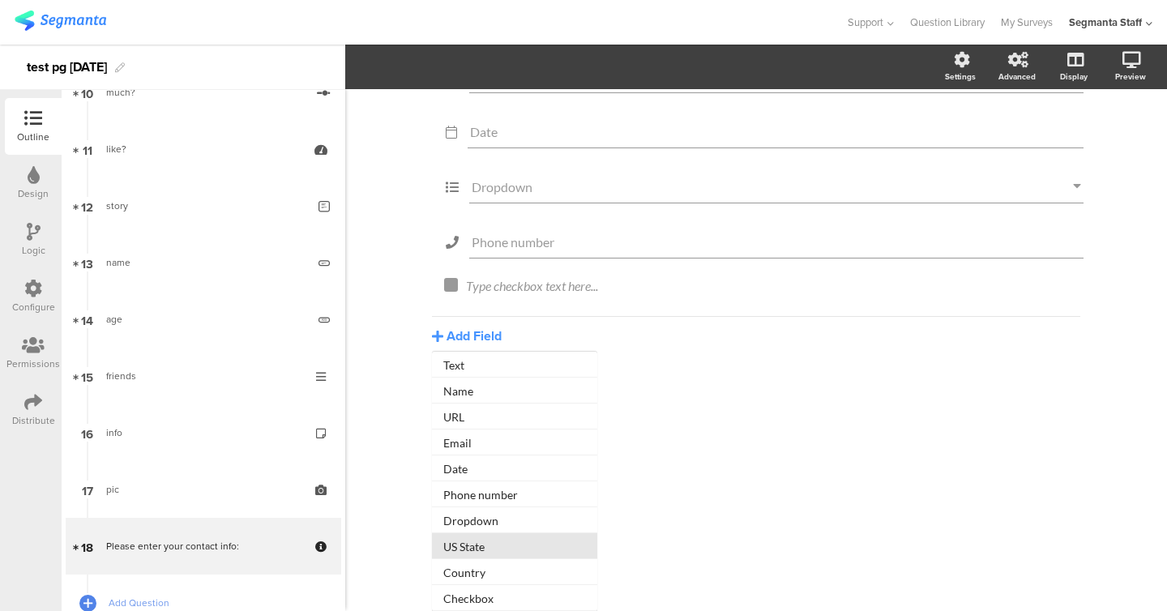
click at [492, 555] on button "US State" at bounding box center [514, 546] width 165 height 26
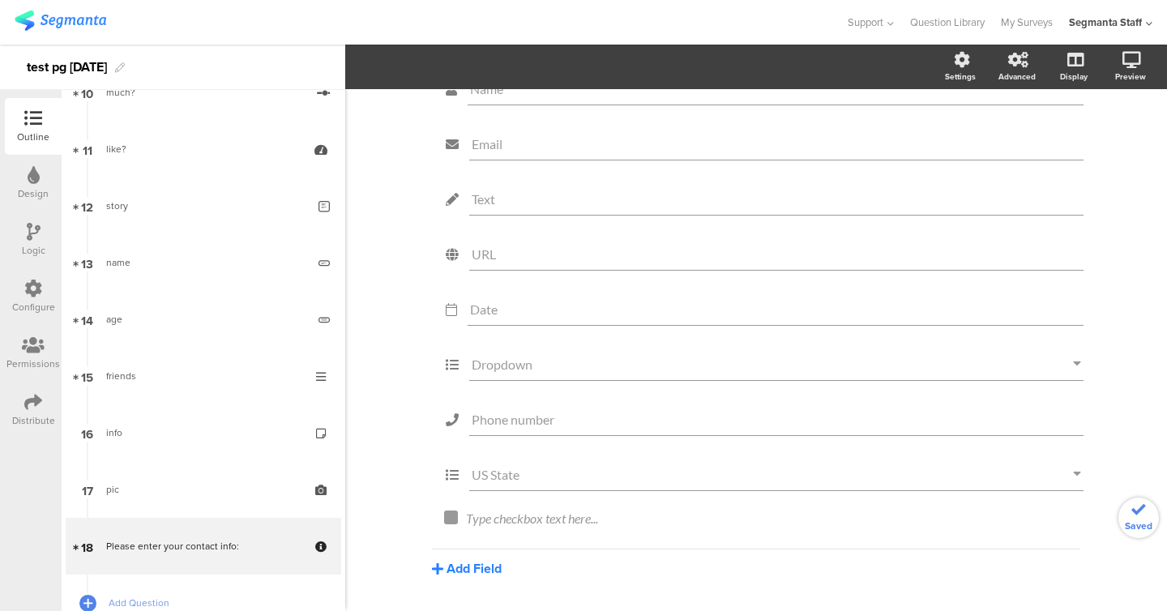
click at [479, 576] on button "Add Field" at bounding box center [467, 568] width 70 height 19
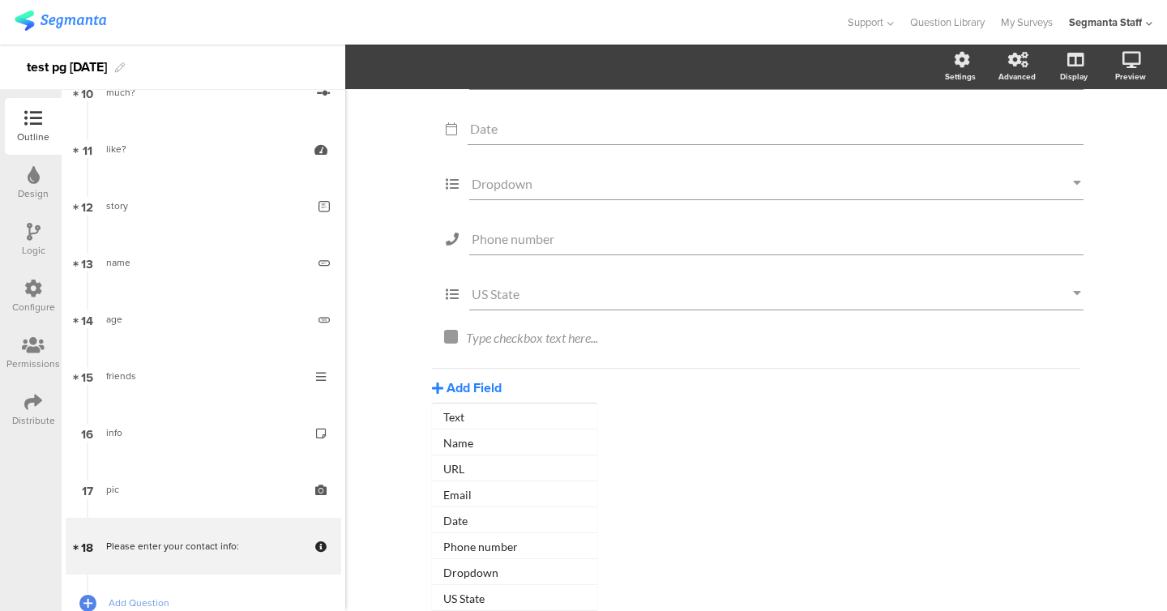
scroll to position [231, 0]
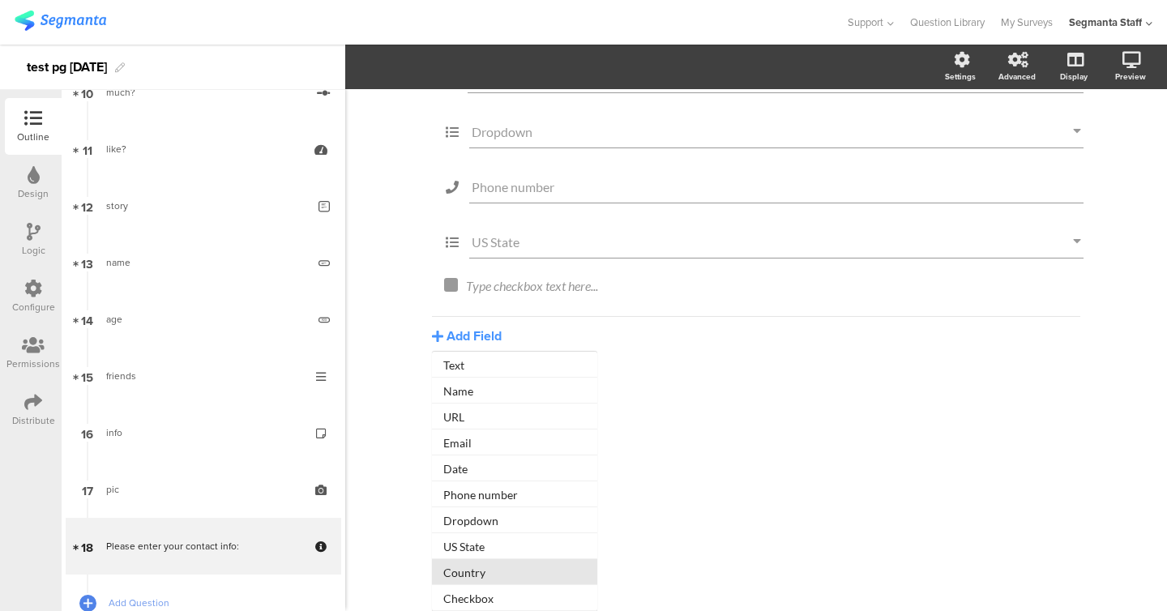
click at [483, 576] on button "Country" at bounding box center [514, 572] width 165 height 26
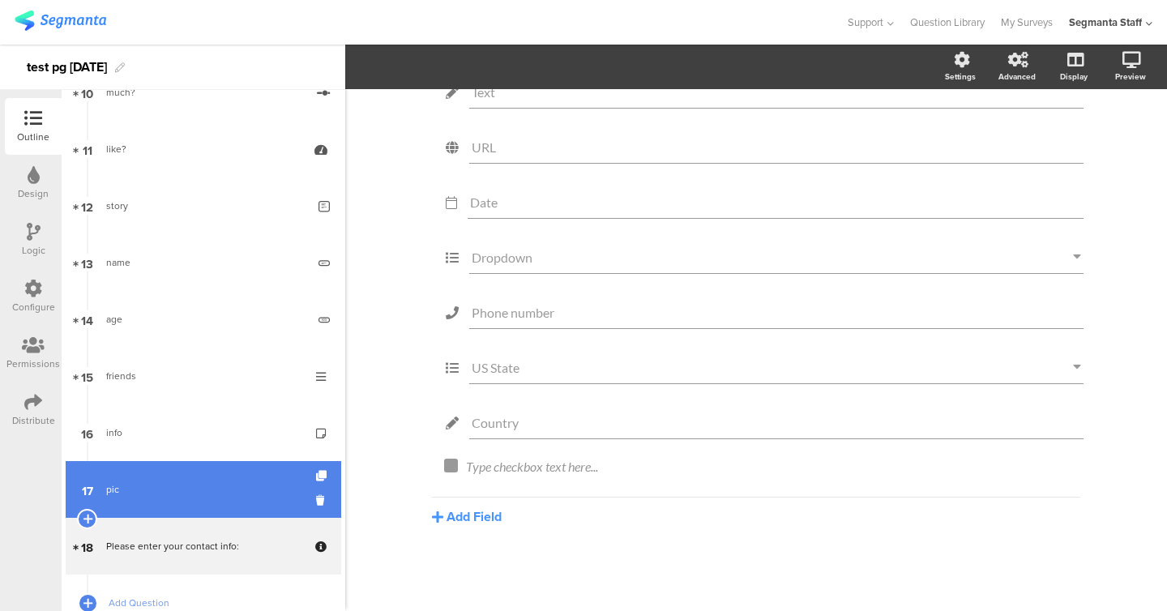
scroll to position [715, 0]
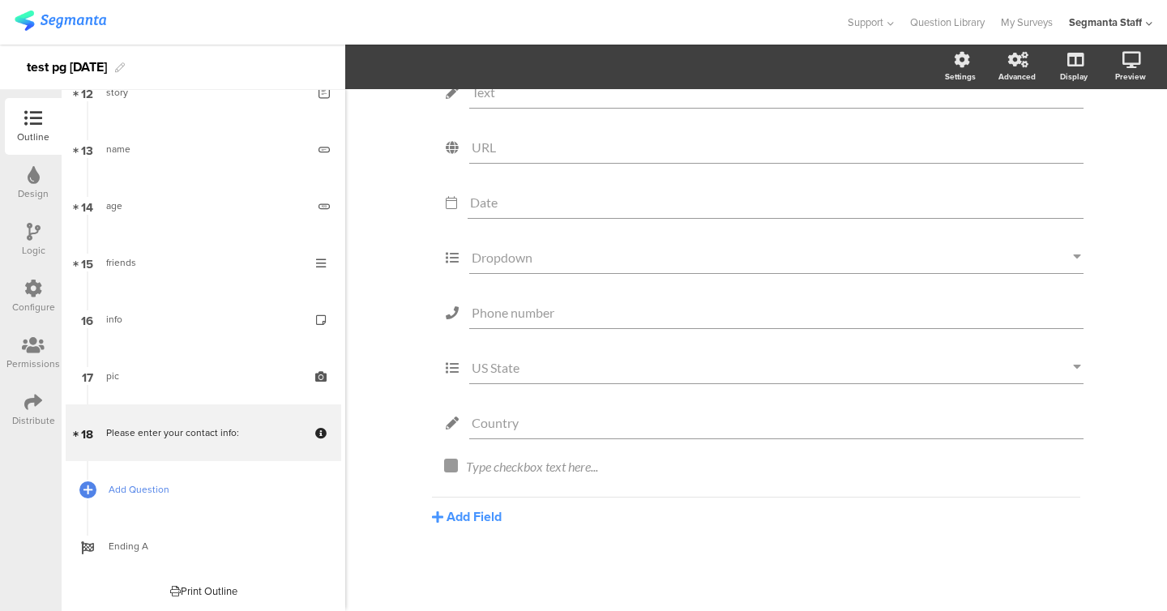
click at [124, 499] on link "Add Question" at bounding box center [204, 489] width 276 height 57
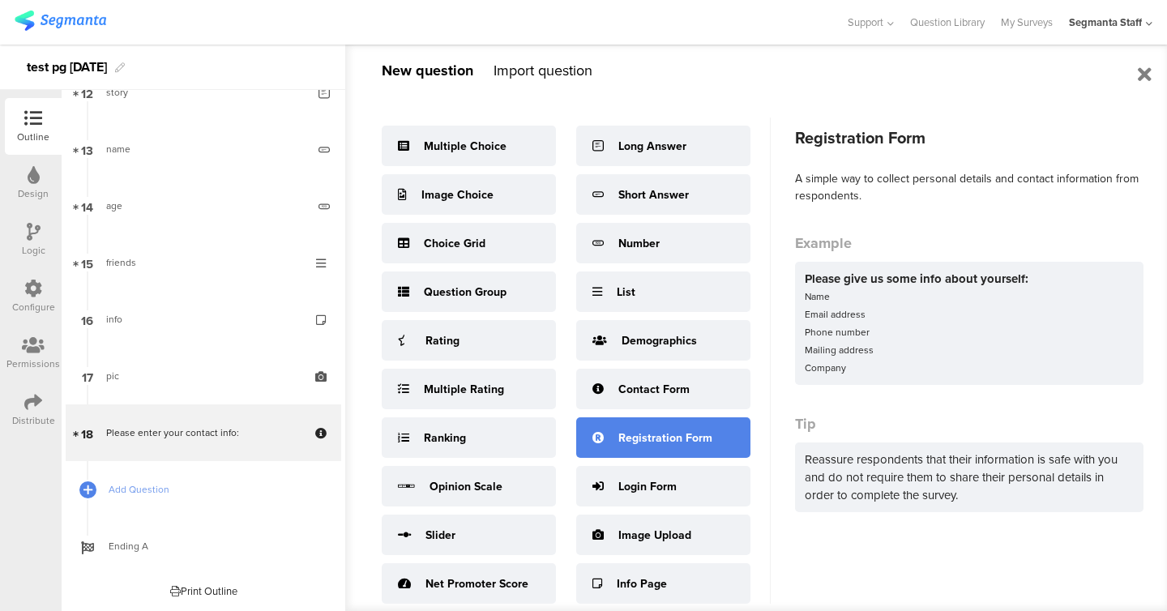
click at [614, 434] on div "Registration Form" at bounding box center [663, 437] width 174 height 41
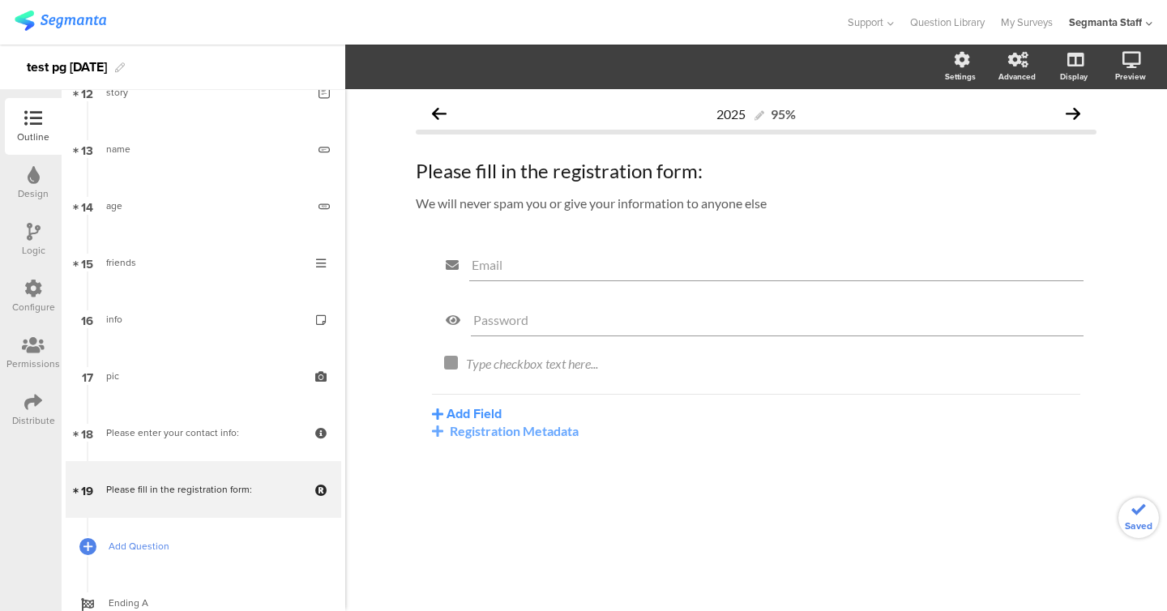
click at [138, 555] on link "Add Question" at bounding box center [204, 546] width 276 height 57
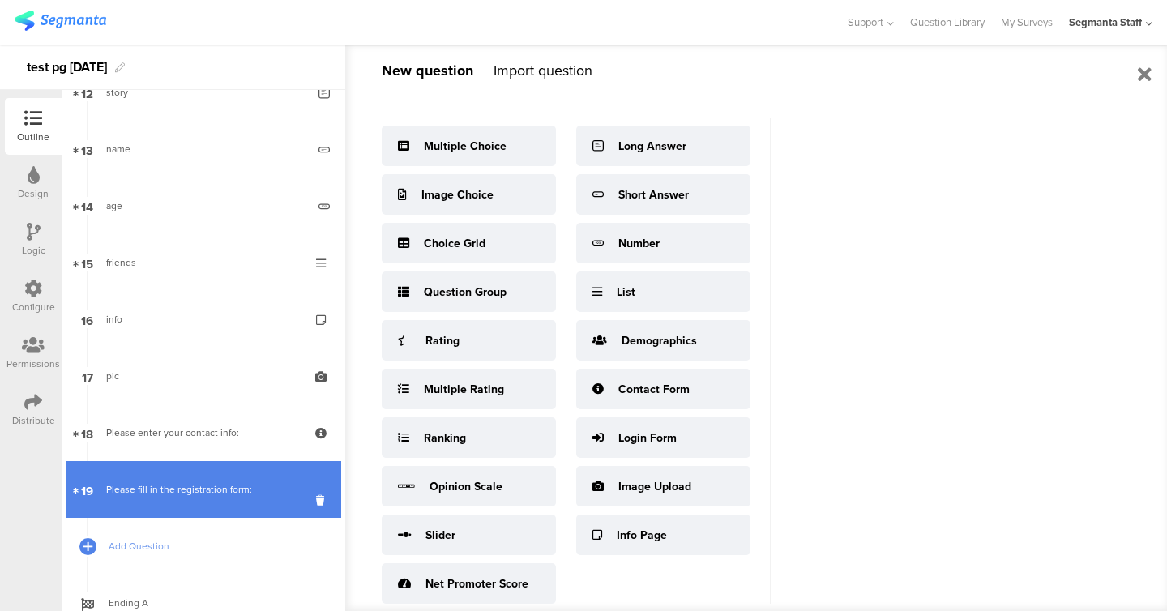
scroll to position [721, 0]
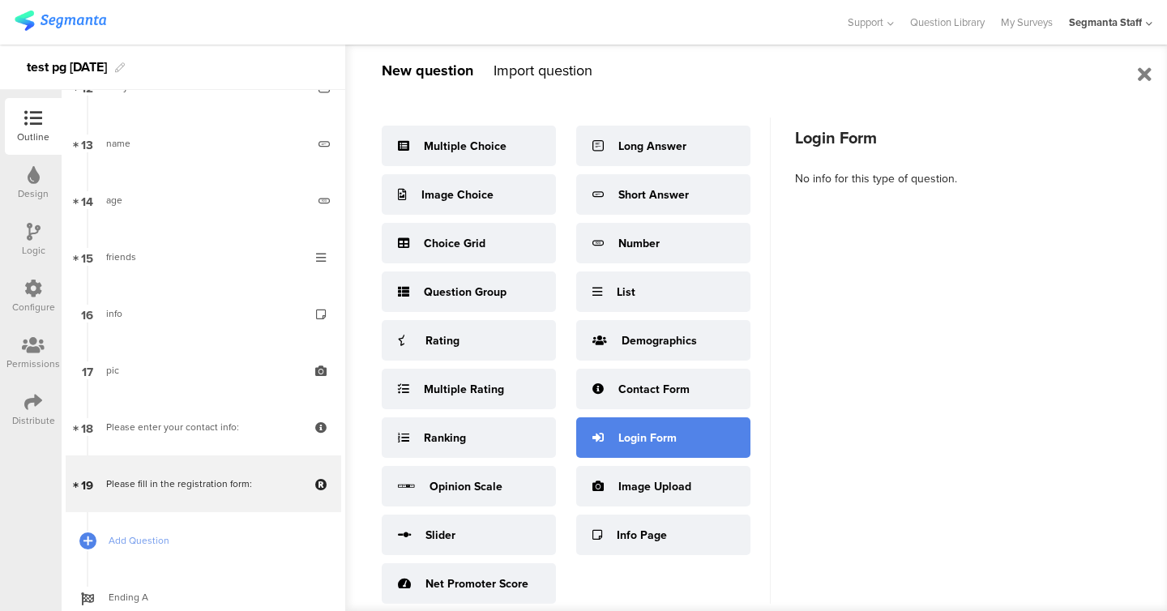
click at [633, 439] on div "Login Form" at bounding box center [648, 438] width 58 height 17
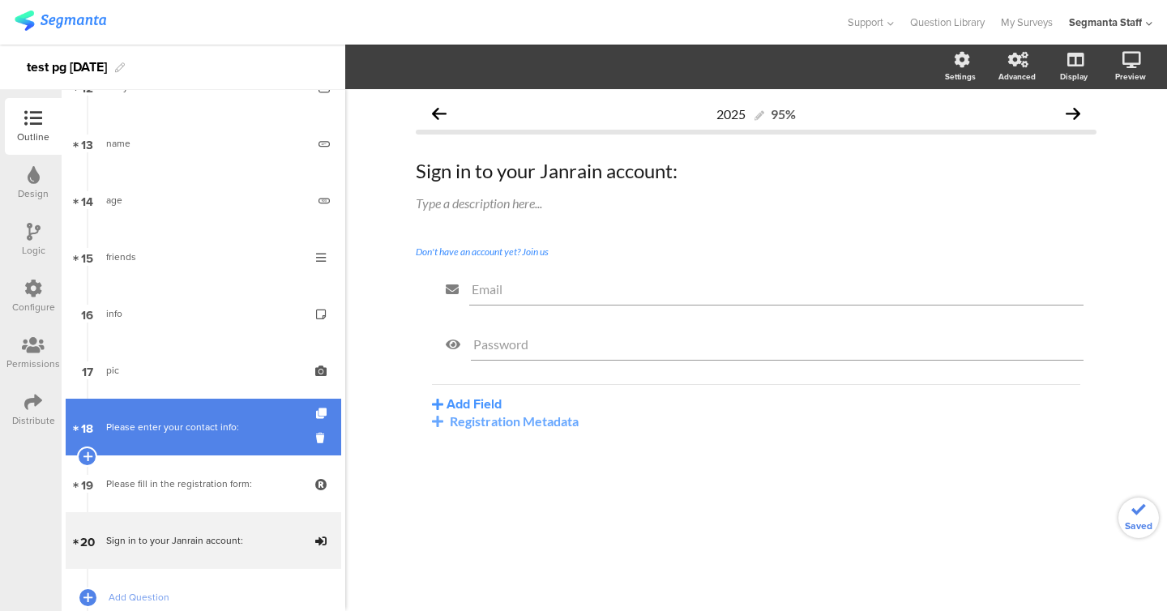
click at [179, 411] on link "18 Please enter your contact info:" at bounding box center [204, 427] width 276 height 57
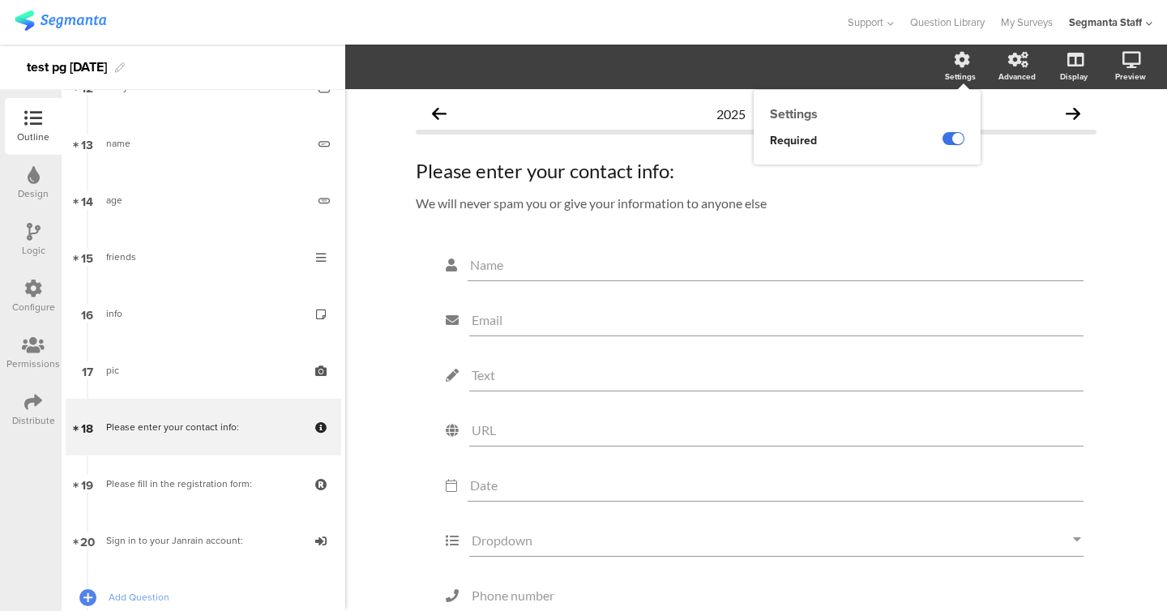
click at [955, 140] on label at bounding box center [954, 138] width 22 height 13
click at [0, 0] on input "checkbox" at bounding box center [0, 0] width 0 height 0
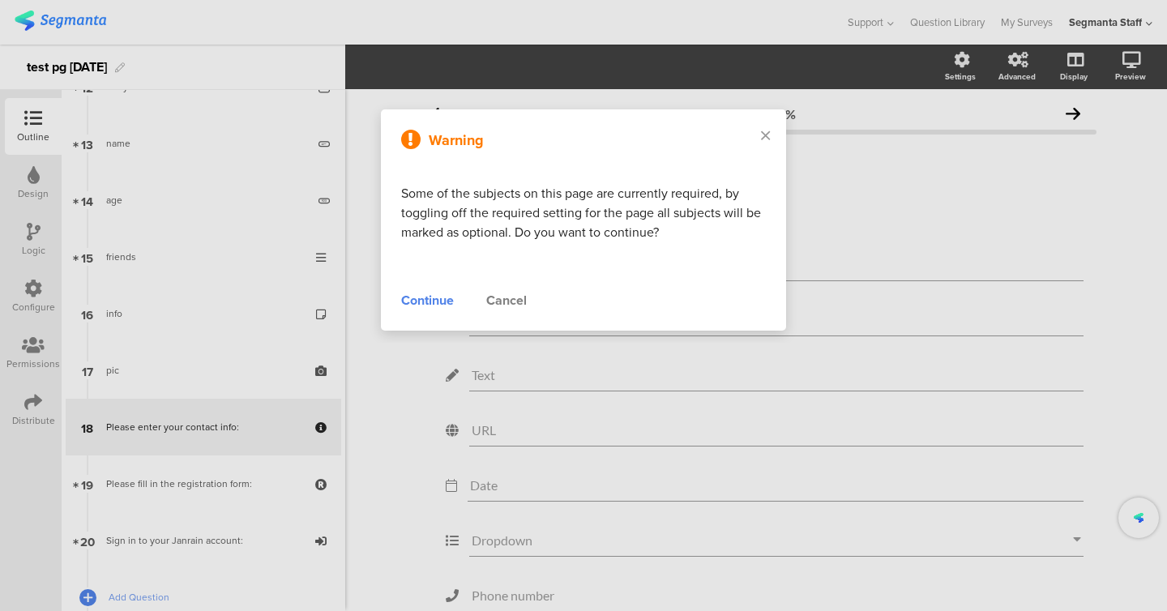
click at [414, 308] on div "Continue" at bounding box center [427, 300] width 53 height 19
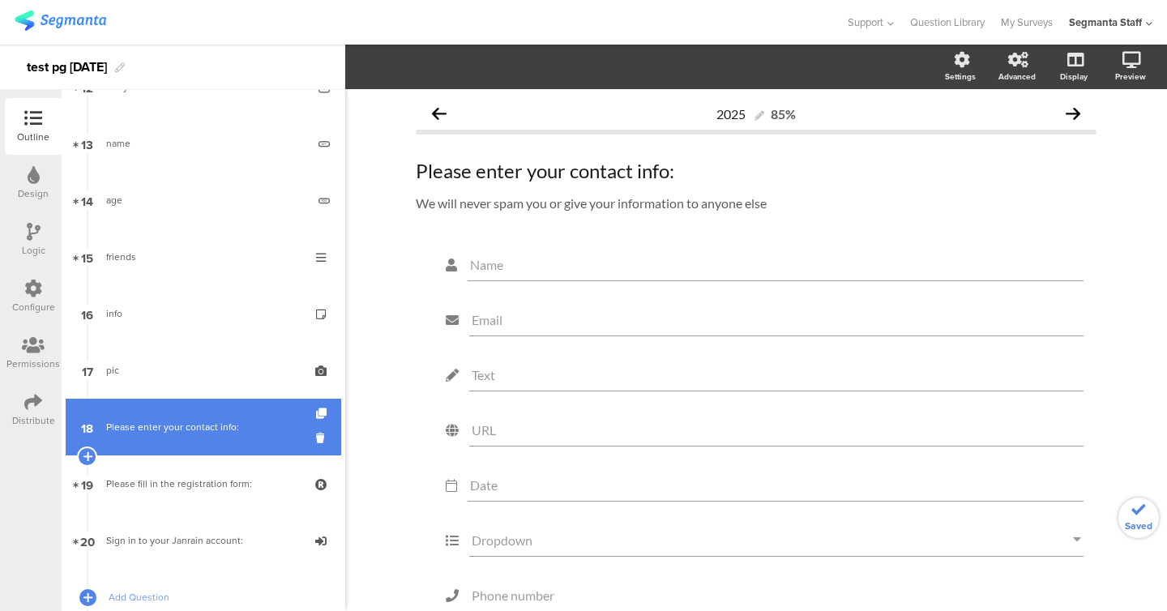
scroll to position [829, 0]
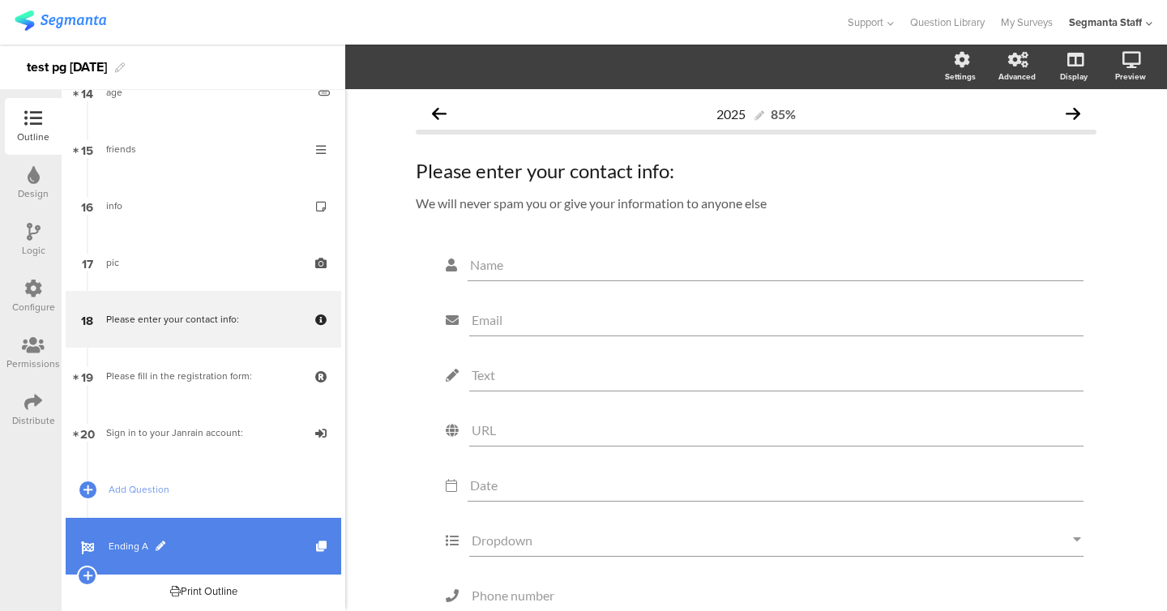
click at [118, 525] on link "Ending A" at bounding box center [204, 546] width 276 height 57
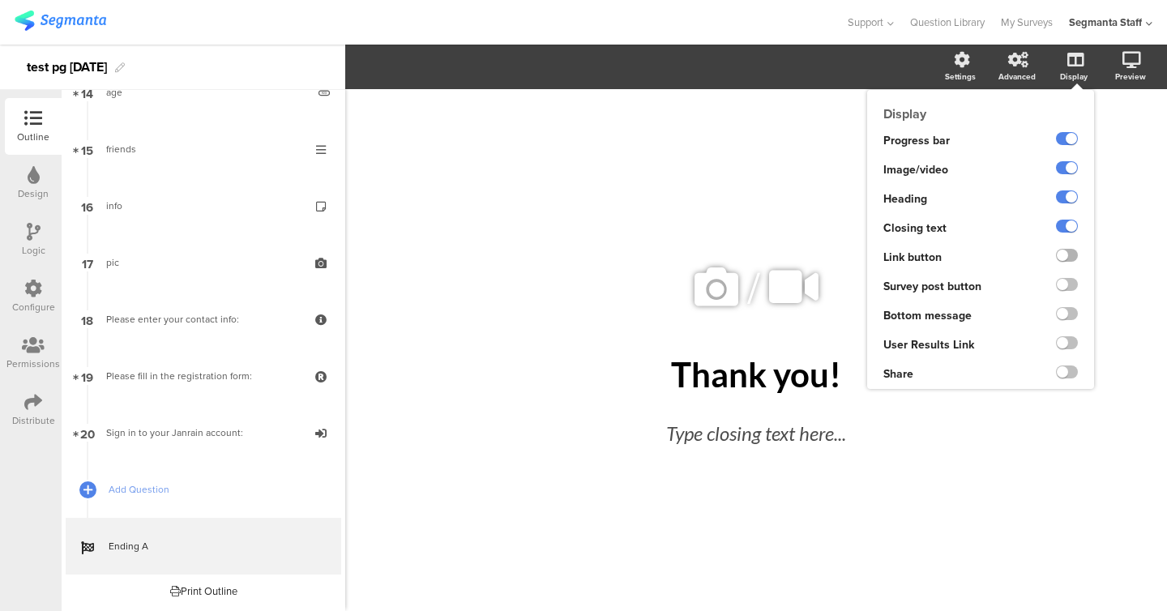
click at [1073, 255] on label at bounding box center [1067, 255] width 22 height 13
click at [0, 0] on input "checkbox" at bounding box center [0, 0] width 0 height 0
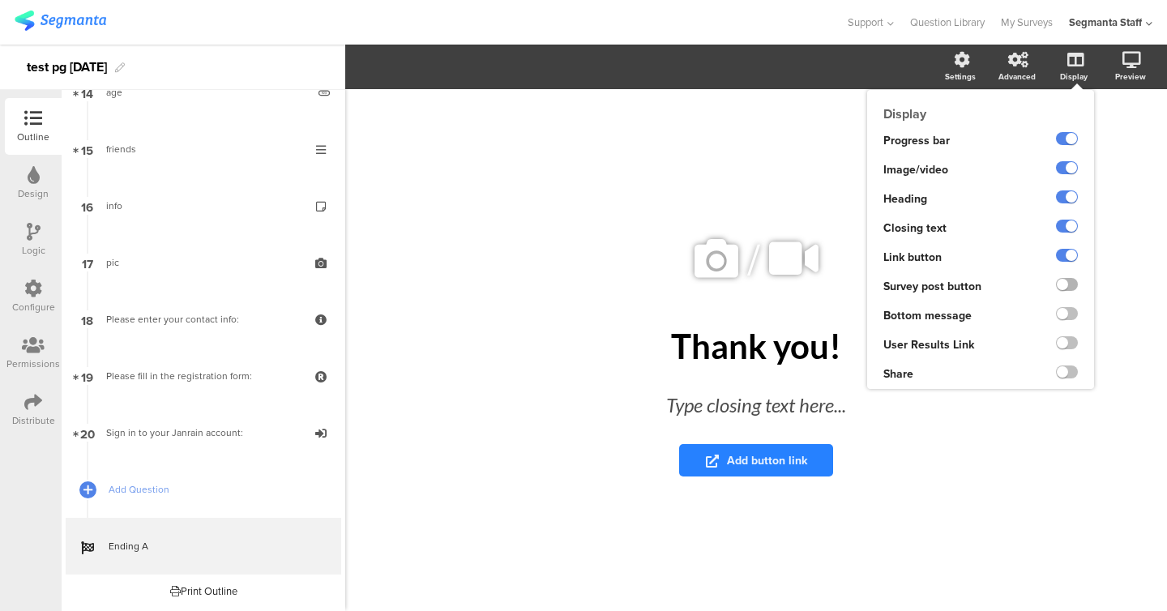
click at [1069, 285] on label at bounding box center [1067, 284] width 22 height 13
click at [0, 0] on input "checkbox" at bounding box center [0, 0] width 0 height 0
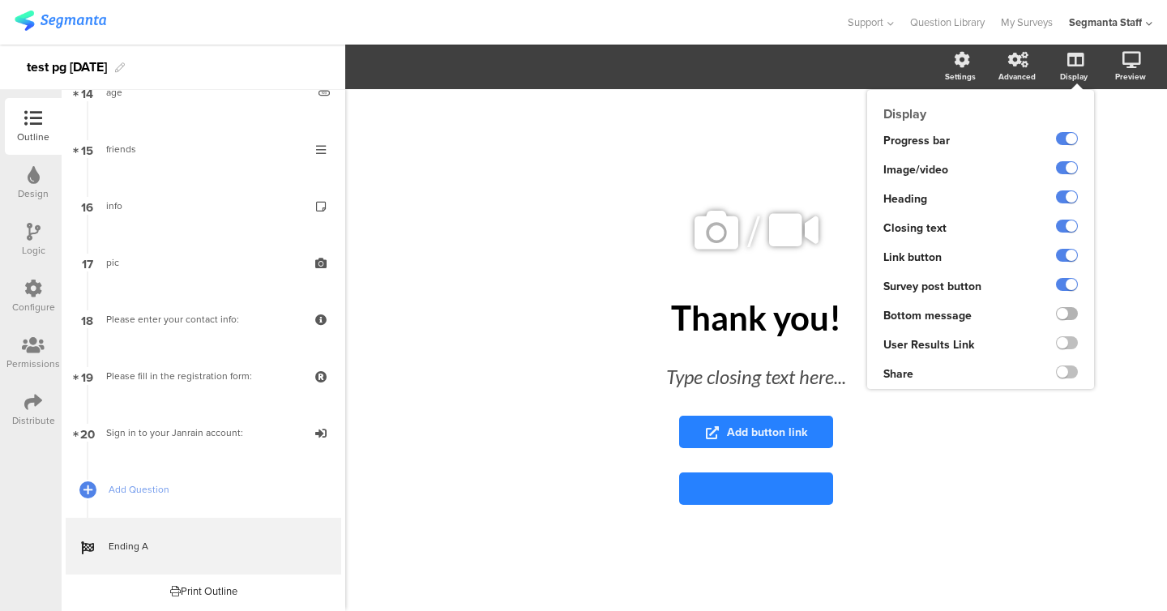
click at [1067, 308] on label at bounding box center [1067, 313] width 22 height 13
click at [0, 0] on input "checkbox" at bounding box center [0, 0] width 0 height 0
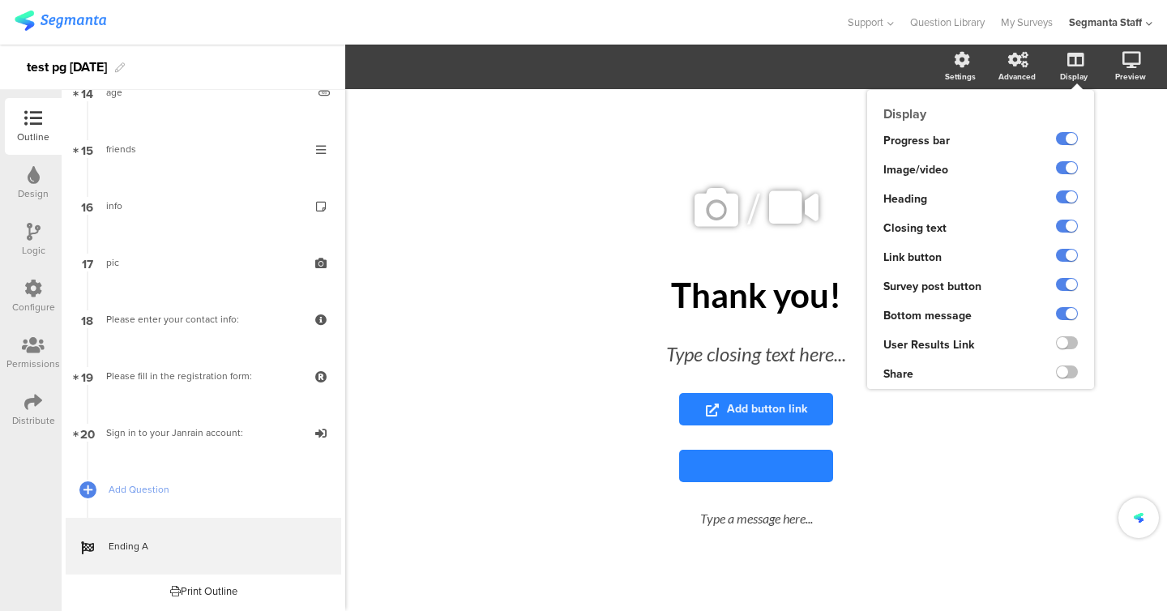
click at [1067, 322] on ng-transclude at bounding box center [1067, 315] width 22 height 19
click at [1067, 326] on div at bounding box center [1061, 316] width 66 height 29
click at [1073, 347] on label at bounding box center [1067, 342] width 22 height 13
click at [0, 0] on input "checkbox" at bounding box center [0, 0] width 0 height 0
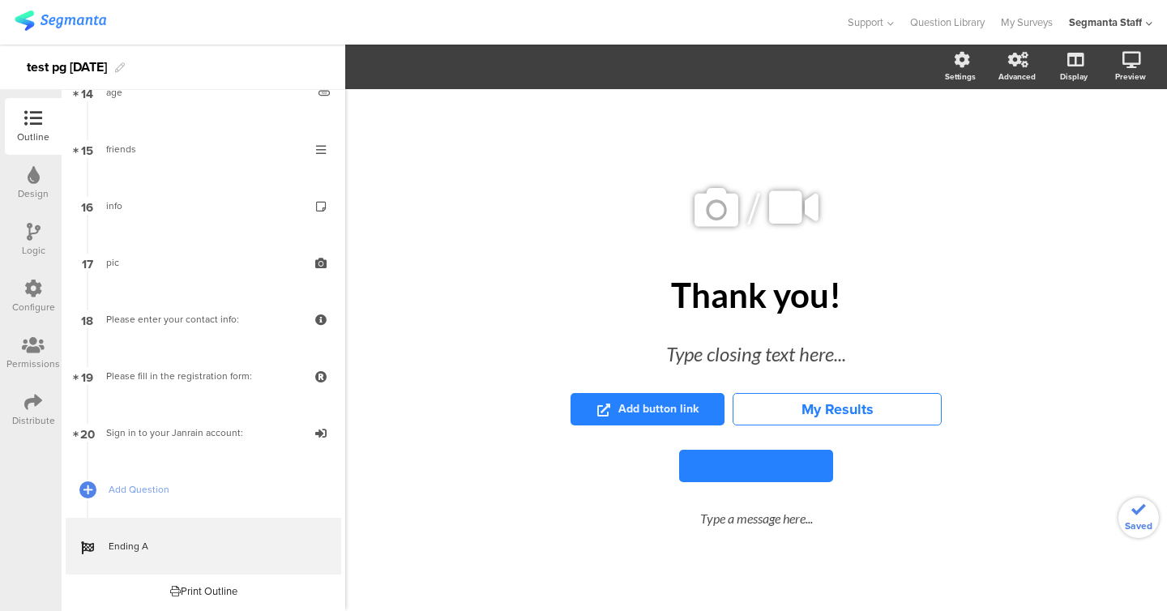
click at [1072, 389] on div "/ Thank you! Thank you! Type closing text here... Add button link My Results Ty…" at bounding box center [756, 350] width 649 height 405
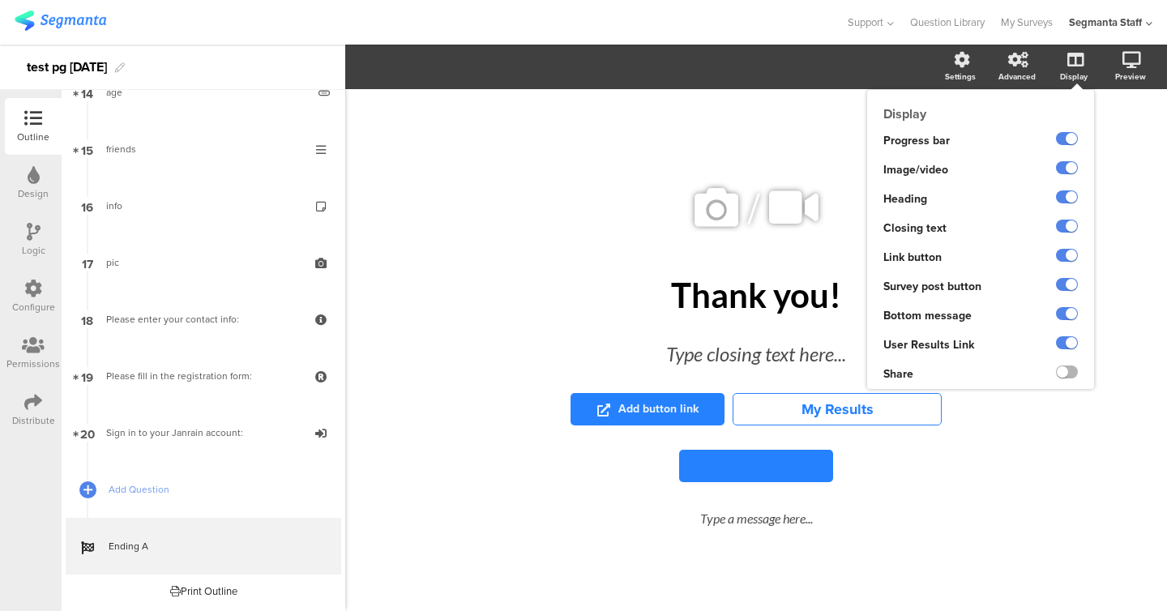
click at [1066, 373] on label at bounding box center [1067, 372] width 22 height 13
click at [0, 0] on input "checkbox" at bounding box center [0, 0] width 0 height 0
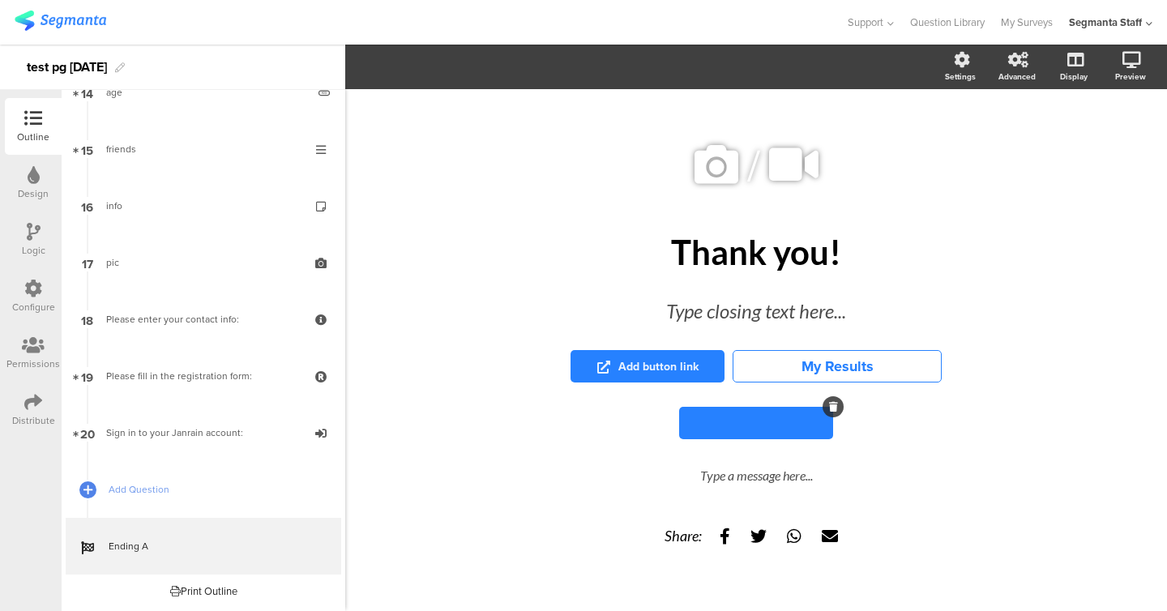
click at [756, 426] on button at bounding box center [756, 423] width 154 height 32
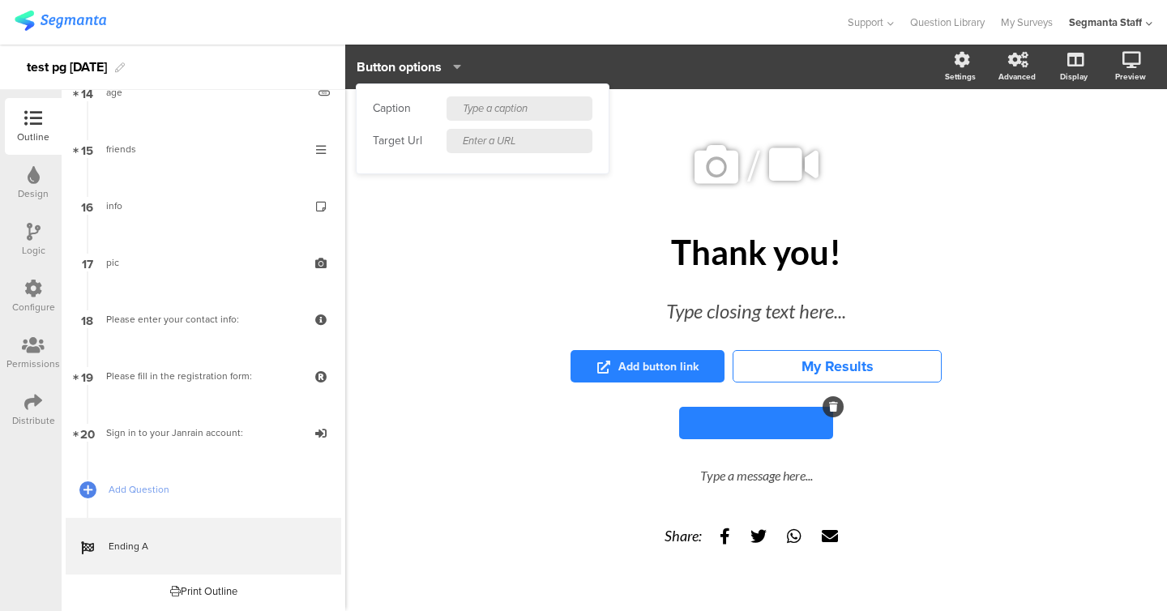
click at [513, 118] on input "text" at bounding box center [520, 108] width 146 height 24
type input "visit"
click at [490, 143] on input "text" at bounding box center [520, 141] width 146 height 24
paste input "https://cdn.pixabay.com/photo/2022/08/21/08/02/animal-7400625_1280.jpg"
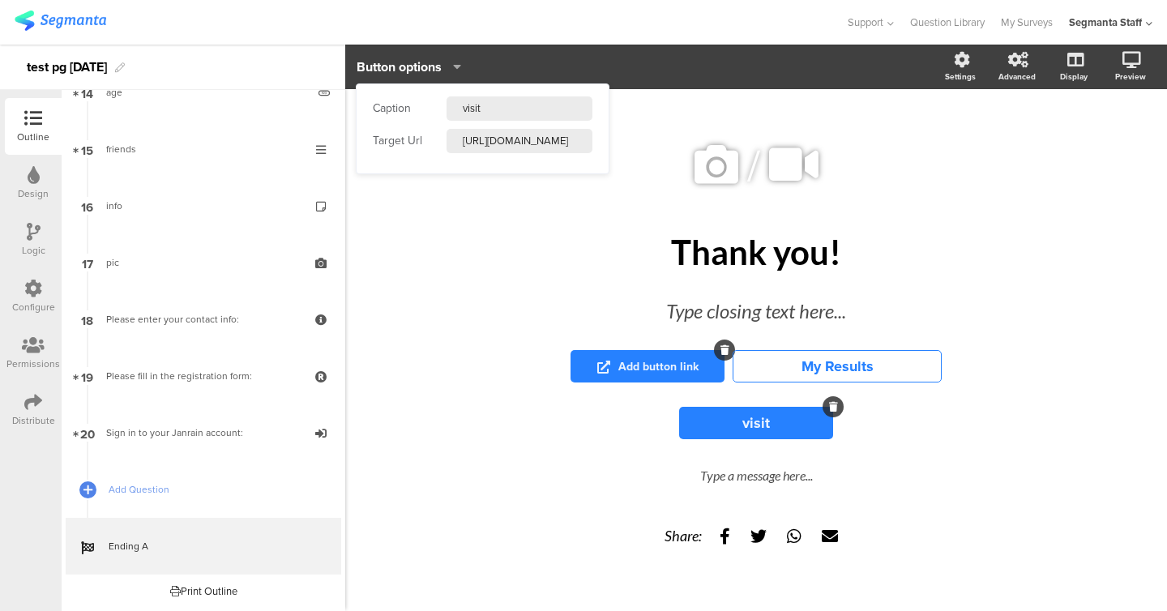
type input "https://cdn.pixabay.com/photo/2022/08/21/08/02/animal-7400625_1280.jpg"
click at [696, 370] on span "Add button link" at bounding box center [647, 366] width 101 height 17
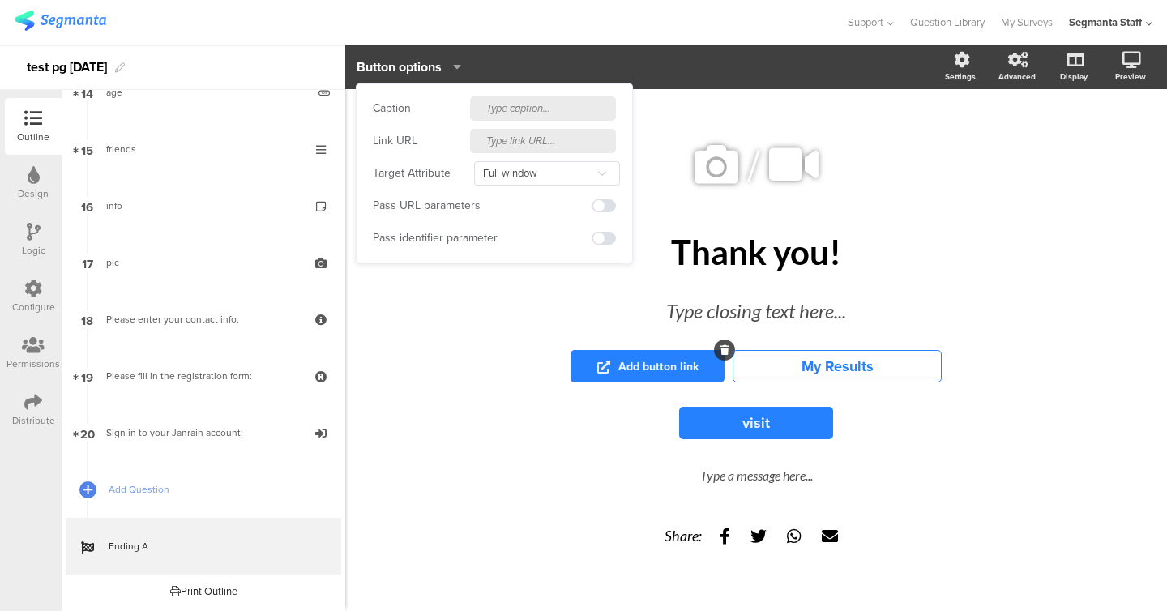
click at [533, 118] on input "text" at bounding box center [543, 108] width 146 height 24
type input "buy"
click at [535, 144] on input "text" at bounding box center [543, 141] width 146 height 24
paste input "https://cdn.pixabay.com/photo/2022/08/21/08/02/animal-7400625_1280.jpg"
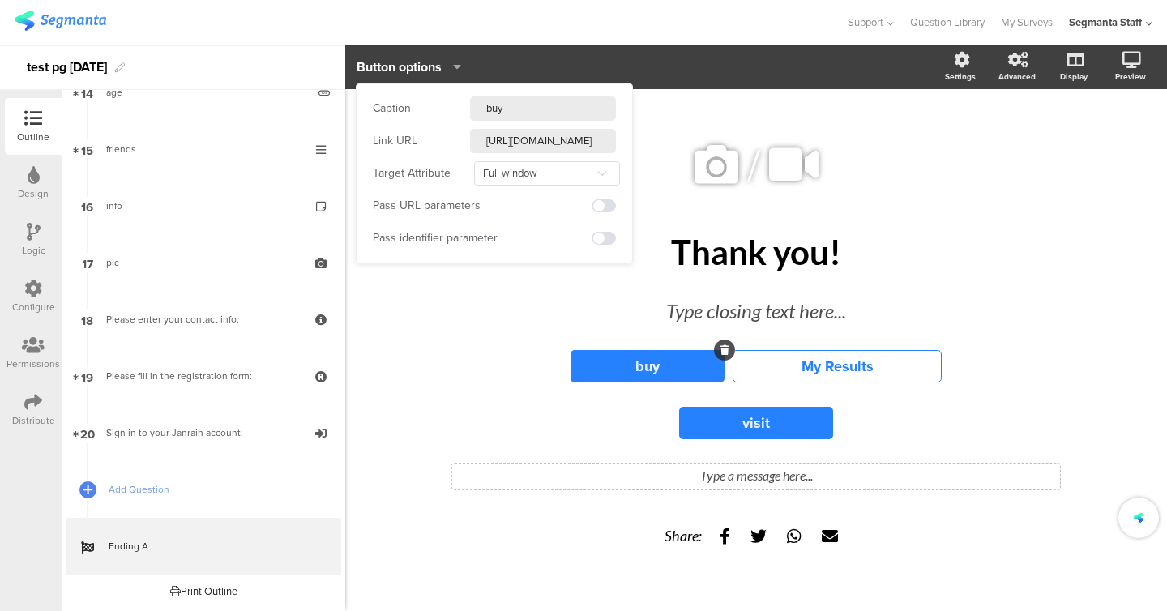
type input "https://cdn.pixabay.com/photo/2022/08/21/08/02/animal-7400625_1280.jpg"
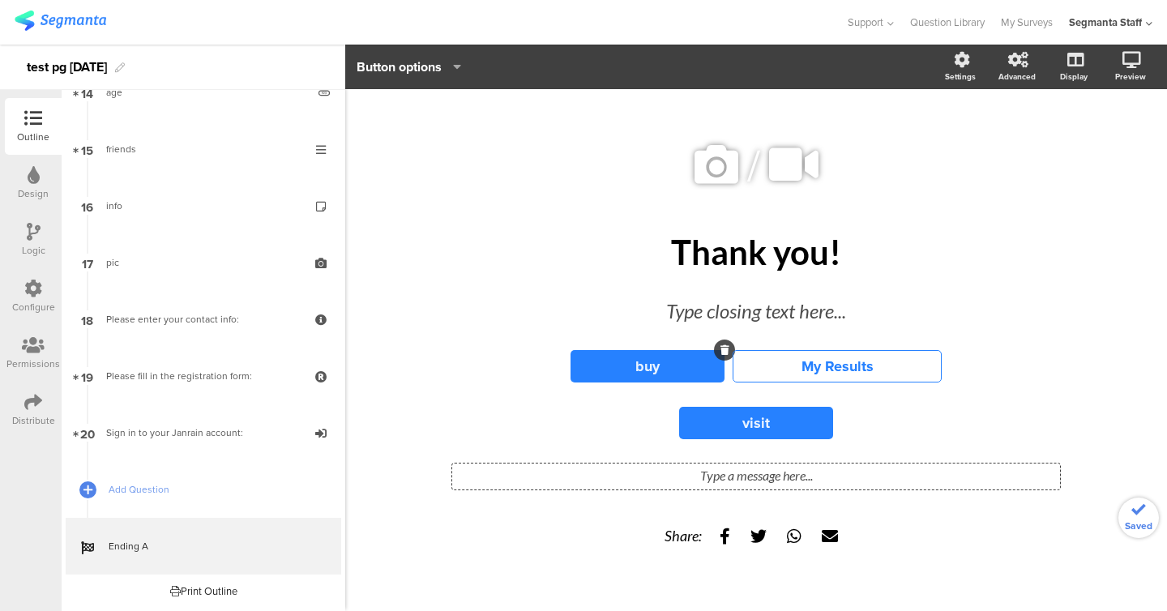
click at [762, 476] on div "Type a message here..." at bounding box center [756, 475] width 600 height 15
click at [776, 306] on div "Type closing text here..." at bounding box center [756, 311] width 495 height 37
click at [704, 178] on icon at bounding box center [716, 164] width 55 height 55
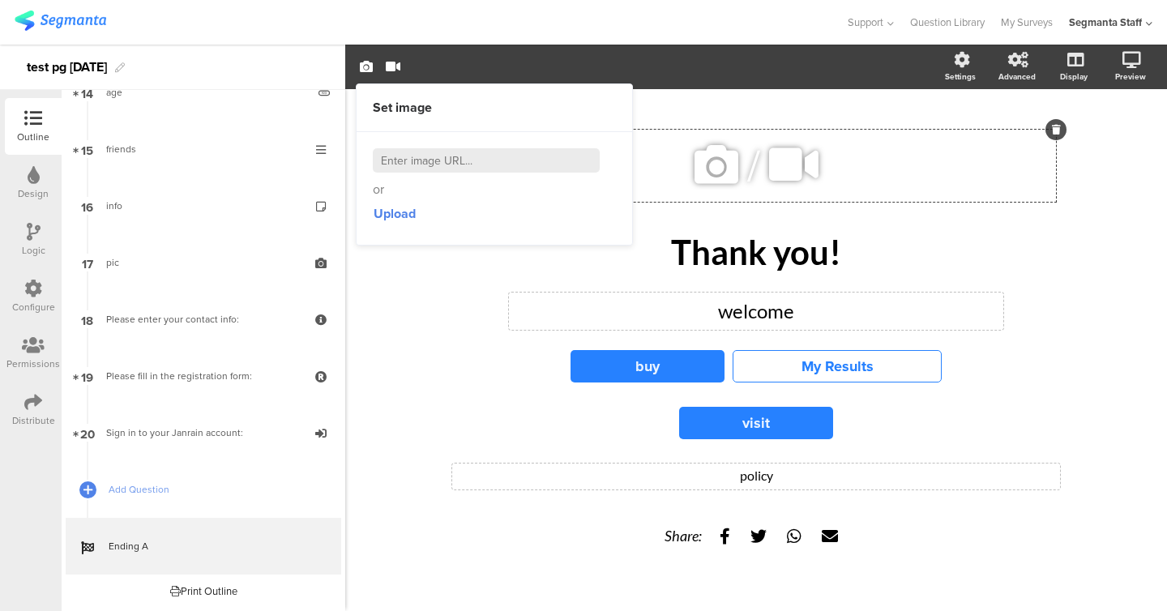
click at [522, 99] on div "Set image" at bounding box center [494, 108] width 243 height 18
click at [498, 156] on input at bounding box center [486, 160] width 227 height 24
paste input "https://cdn.pixabay.com/photo/2022/08/21/08/02/animal-7400625_1280.jpg"
type input "https://cdn.pixabay.com/photo/2022/08/21/08/02/animal-7400625_1280.jpg"
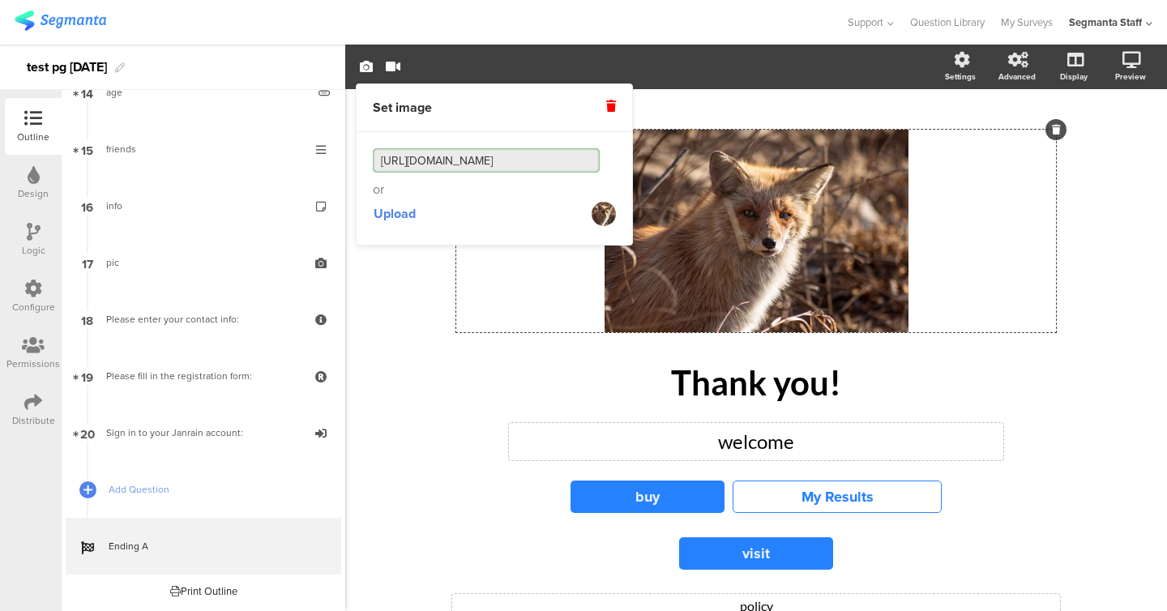
click at [496, 420] on div "/ Thank you! Thank you! welcome welcome buy My Results visit policy policy Shar…" at bounding box center [756, 423] width 649 height 636
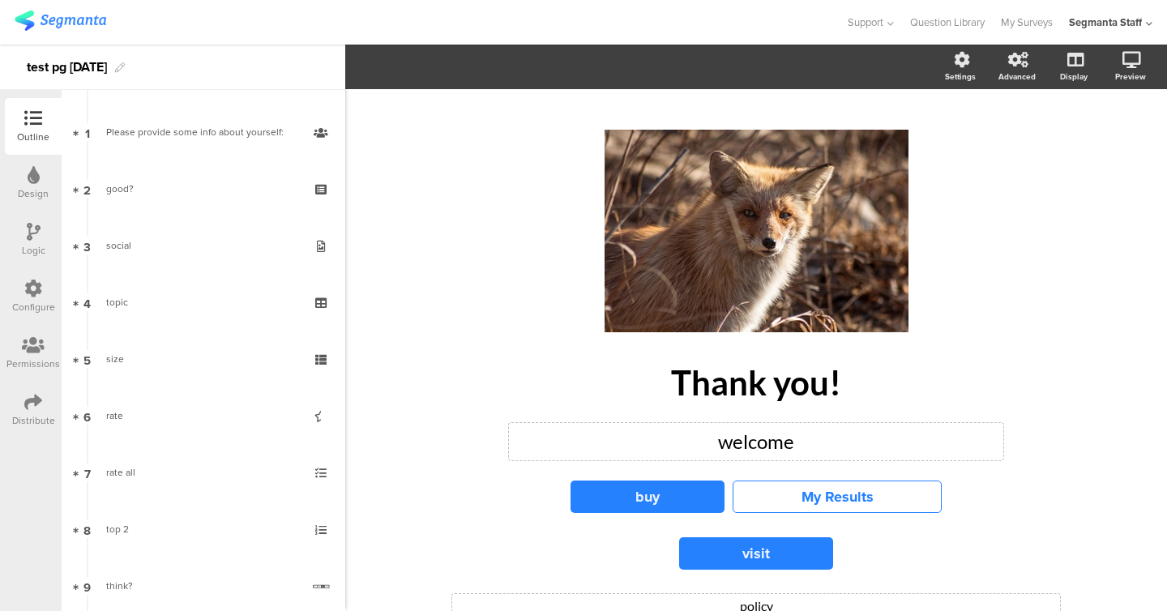
scroll to position [0, 0]
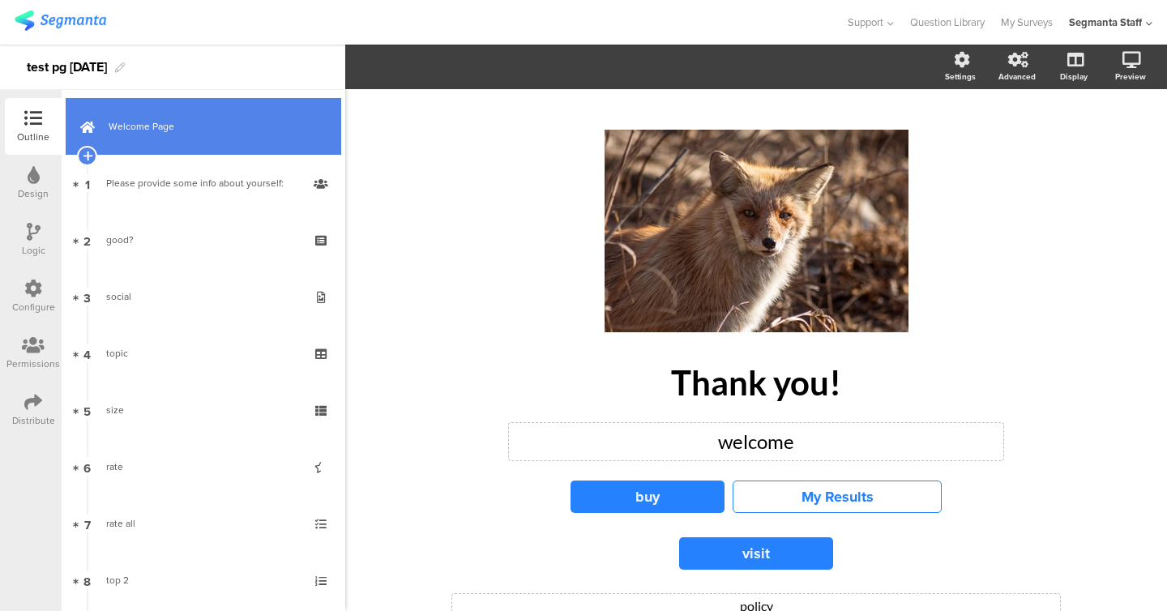
click at [116, 143] on link "Welcome Page" at bounding box center [204, 126] width 276 height 57
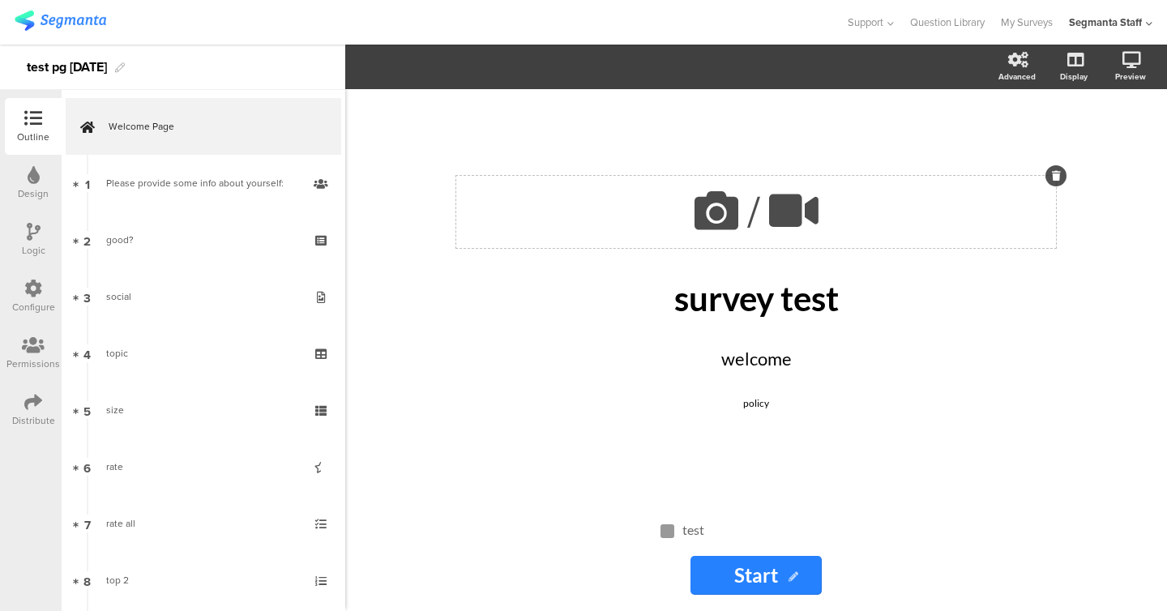
click at [724, 240] on button at bounding box center [716, 212] width 55 height 64
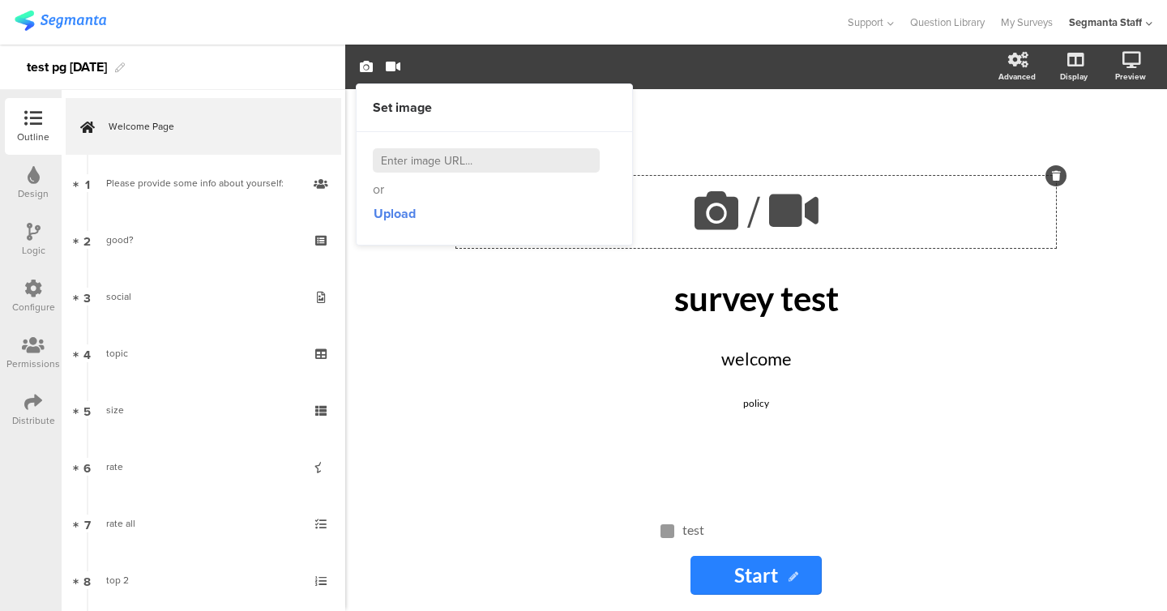
click at [446, 143] on div "or Upload" at bounding box center [495, 188] width 276 height 112
click at [446, 148] on div "or Upload" at bounding box center [495, 188] width 276 height 112
click at [446, 151] on input at bounding box center [486, 160] width 227 height 24
paste input "https://cdn.pixabay.com/photo/2022/08/21/08/02/animal-7400625_1280.jpg"
type input "https://cdn.pixabay.com/photo/2022/08/21/08/02/animal-7400625_1280.jpg"
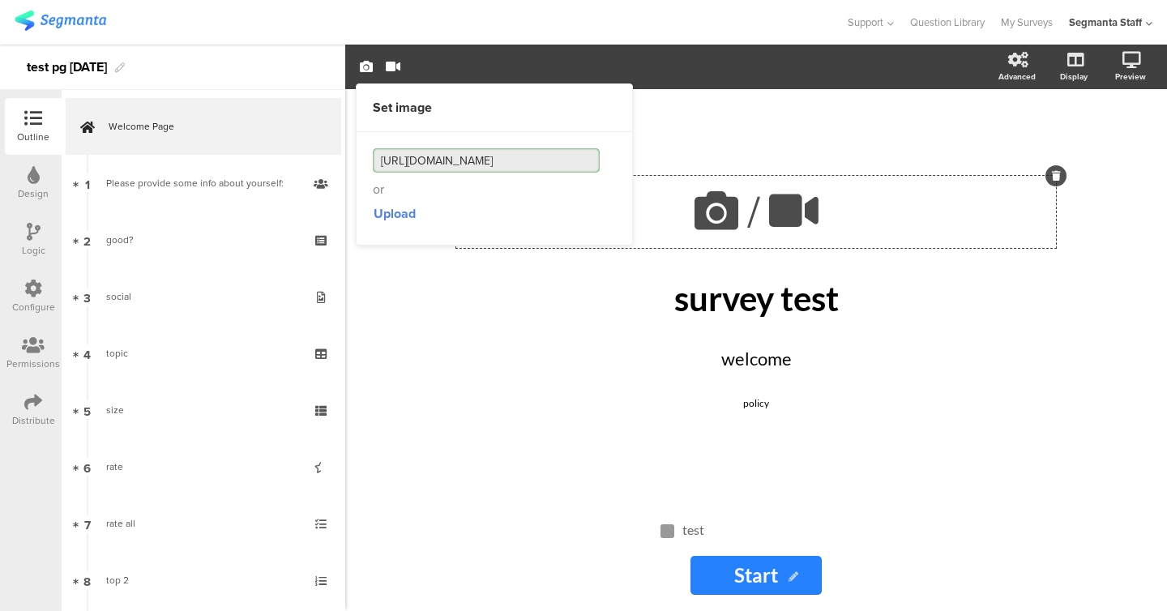
scroll to position [0, 159]
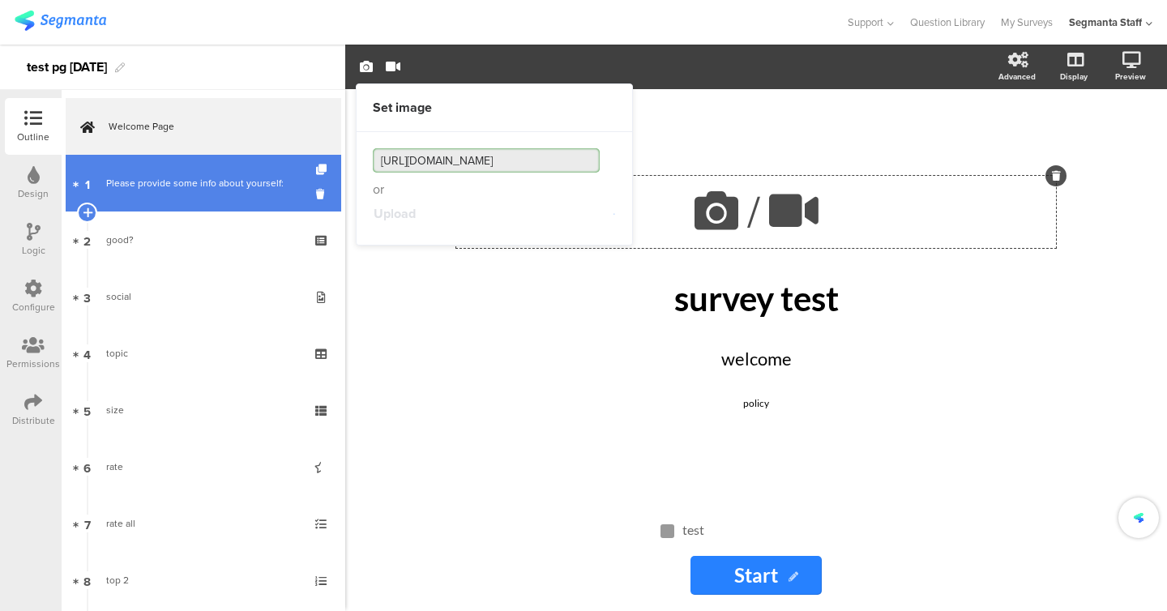
click at [215, 188] on div "Please provide some info about yourself:" at bounding box center [203, 183] width 194 height 16
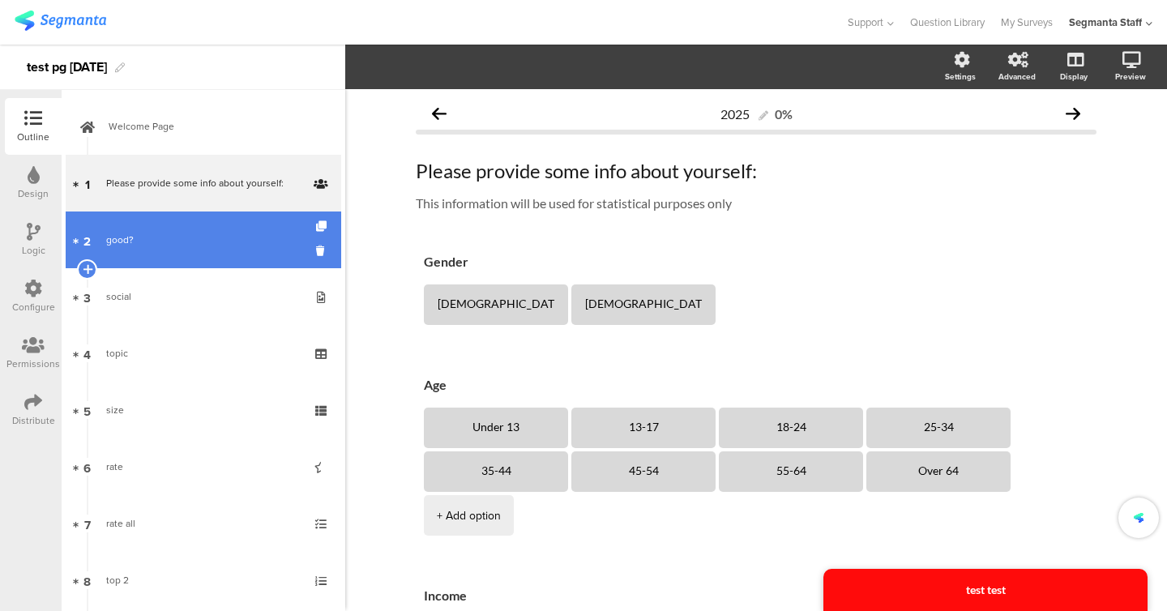
click at [204, 233] on div "good?" at bounding box center [203, 240] width 194 height 16
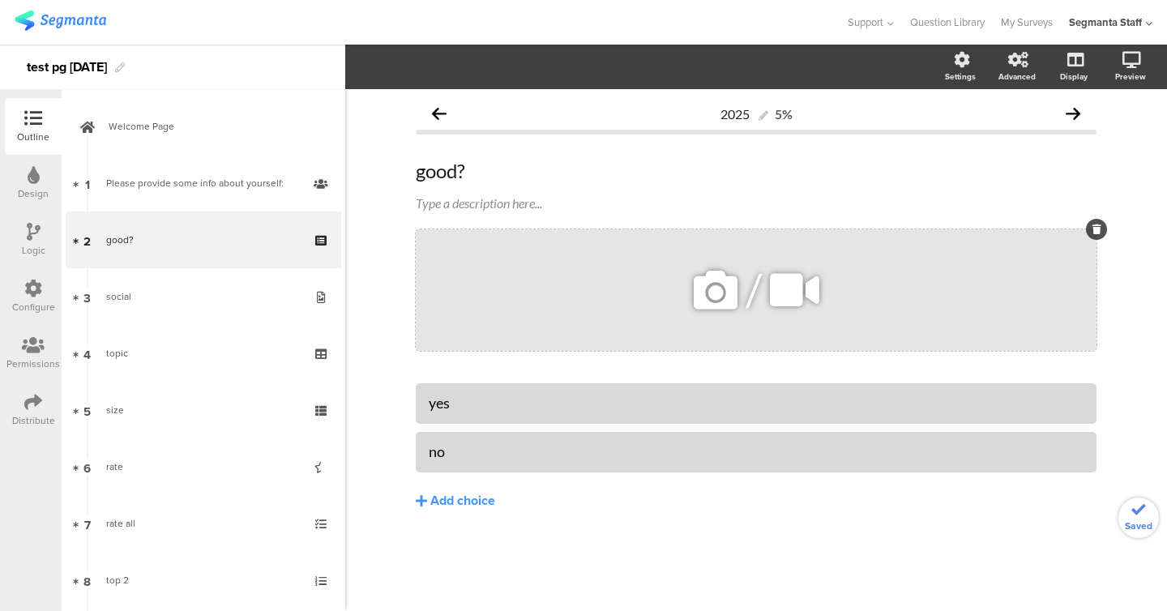
click at [690, 304] on icon at bounding box center [715, 290] width 55 height 55
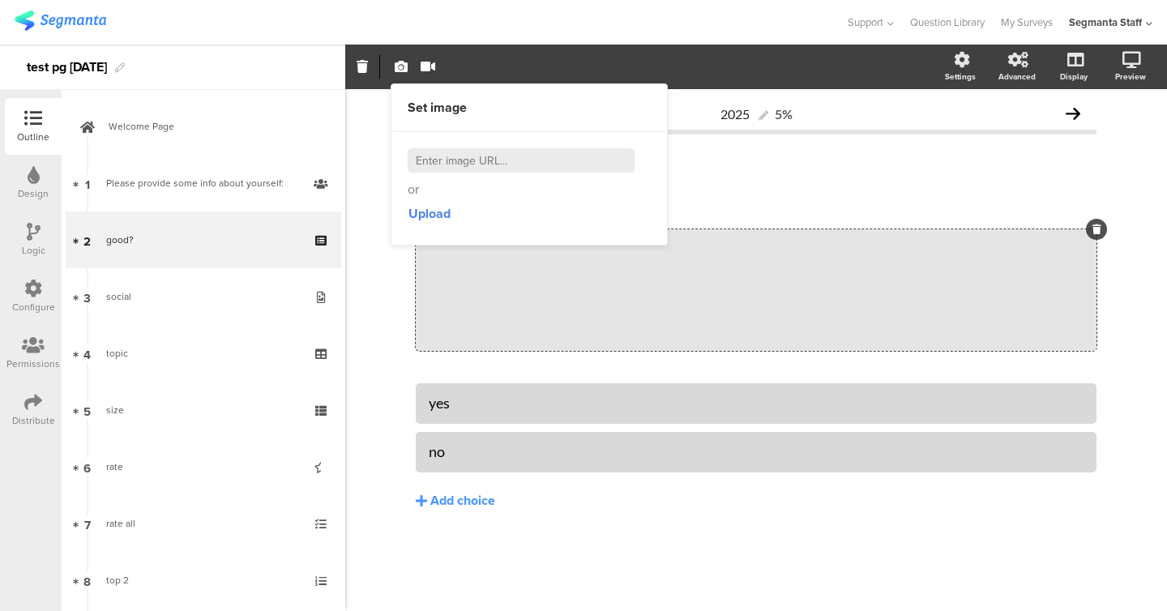
click at [513, 165] on input at bounding box center [521, 160] width 227 height 24
paste input "https://cdn.pixabay.com/photo/2022/08/21/08/02/animal-7400625_1280.jpg"
type input "https://cdn.pixabay.com/photo/2022/08/21/08/02/animal-7400625_1280.jpg"
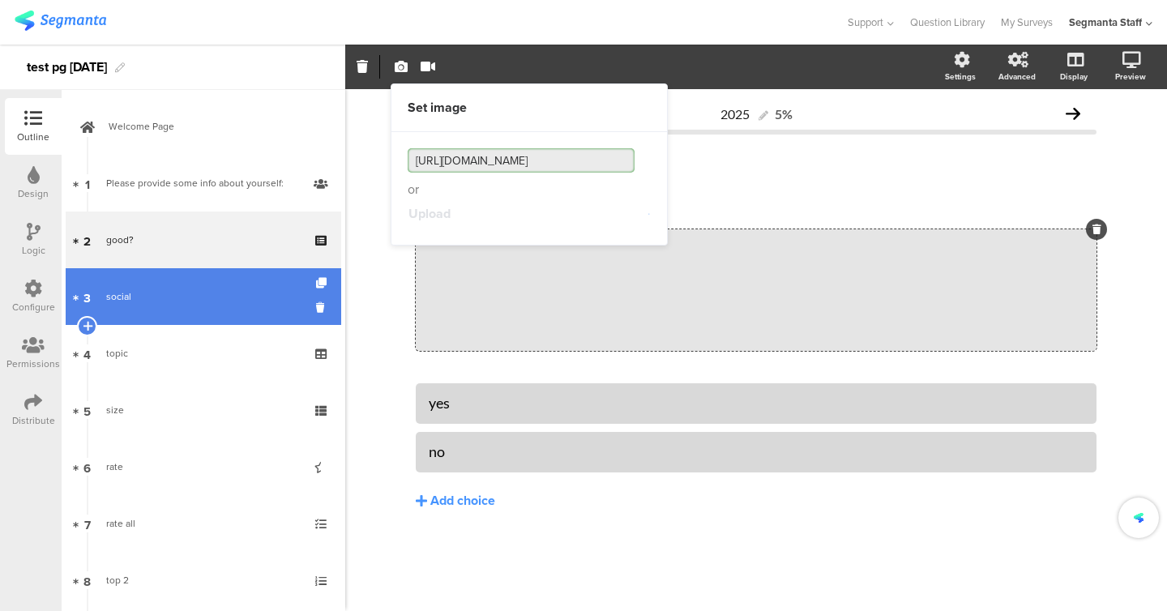
click at [155, 315] on link "3 social" at bounding box center [204, 296] width 276 height 57
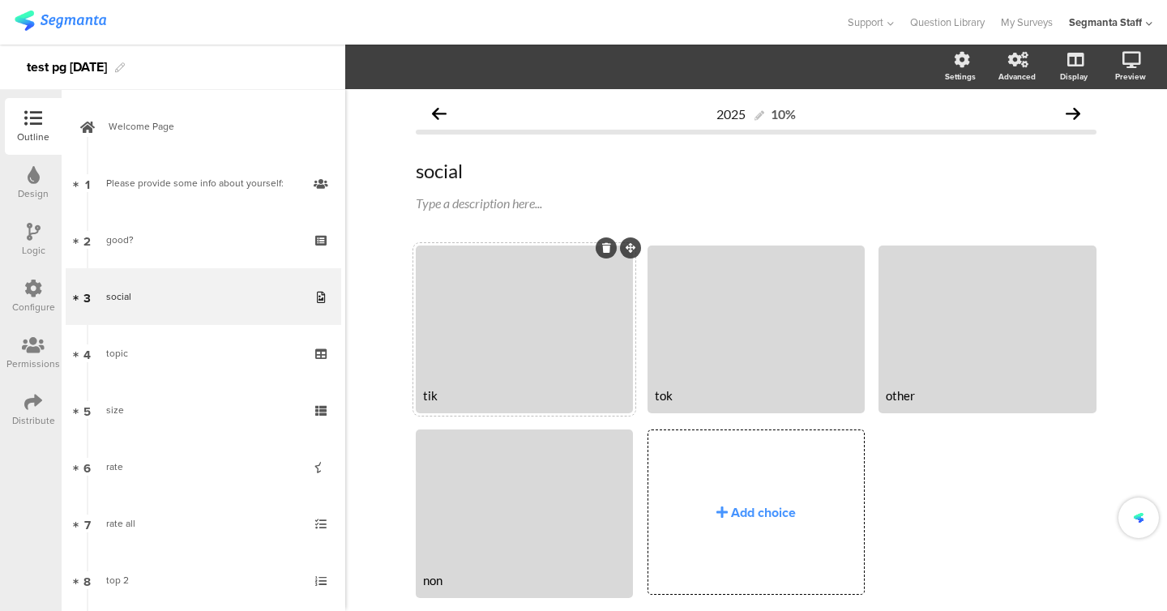
click at [555, 300] on div at bounding box center [524, 314] width 212 height 132
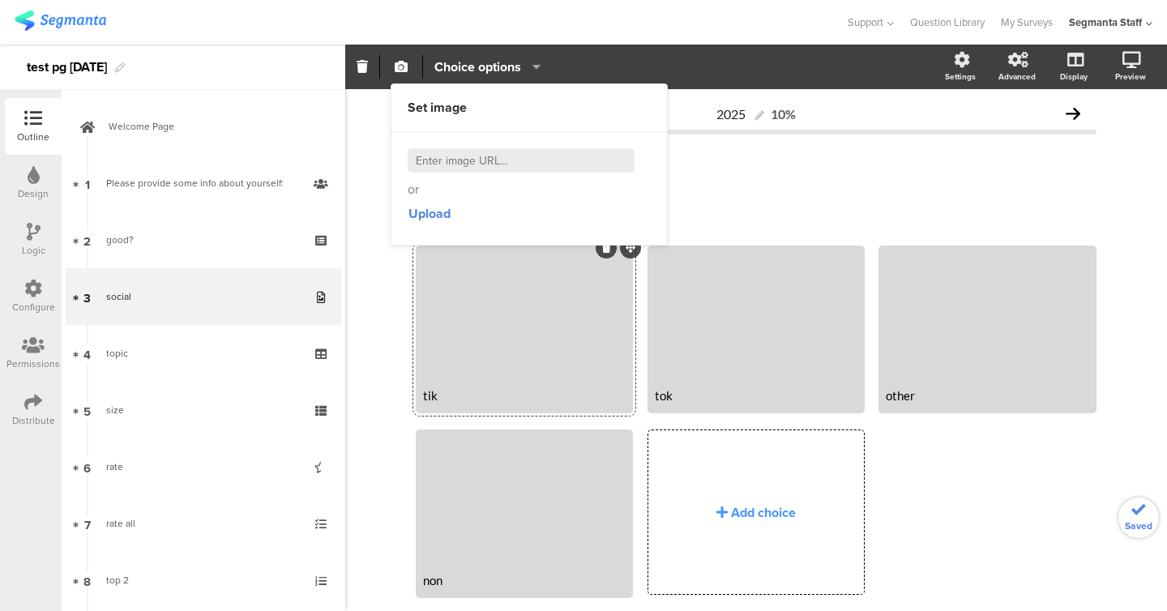
click at [492, 166] on input at bounding box center [521, 160] width 227 height 24
paste input "https://cdn.pixabay.com/photo/2022/08/21/08/02/animal-7400625_1280.jpg"
type input "https://cdn.pixabay.com/photo/2022/08/21/08/02/animal-7400625_1280.jpg"
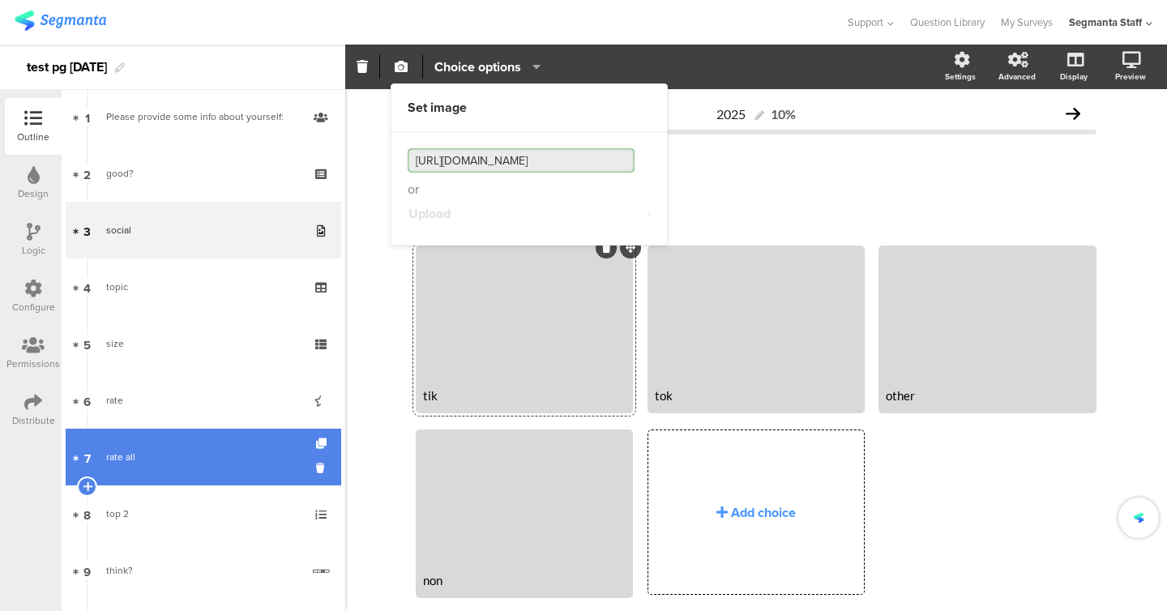
scroll to position [71, 0]
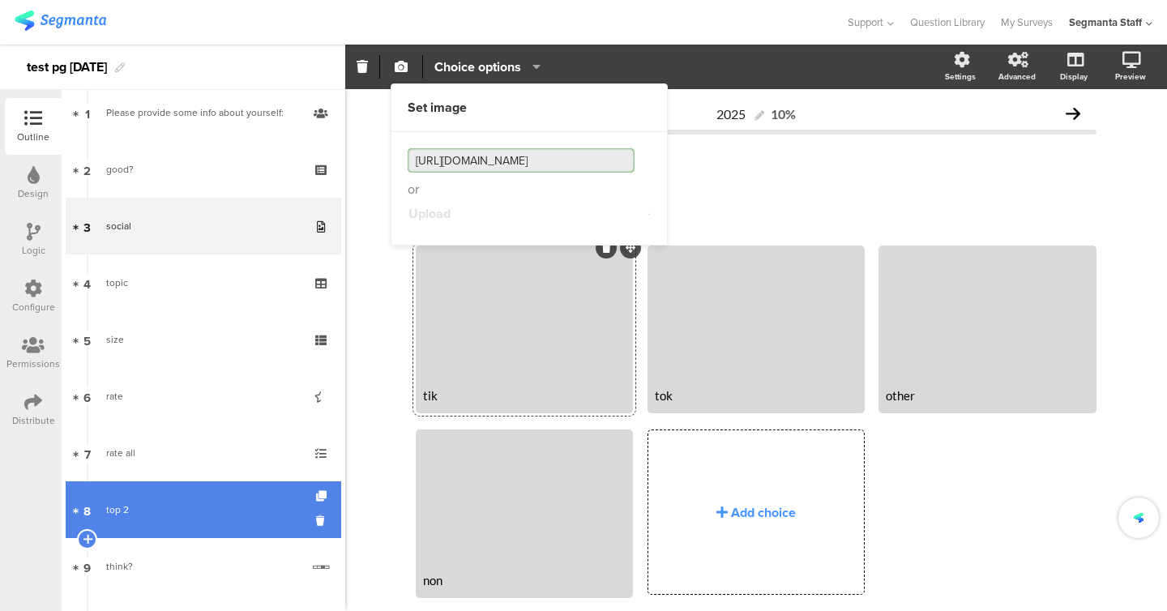
click at [161, 482] on link "8 top 2" at bounding box center [204, 510] width 276 height 57
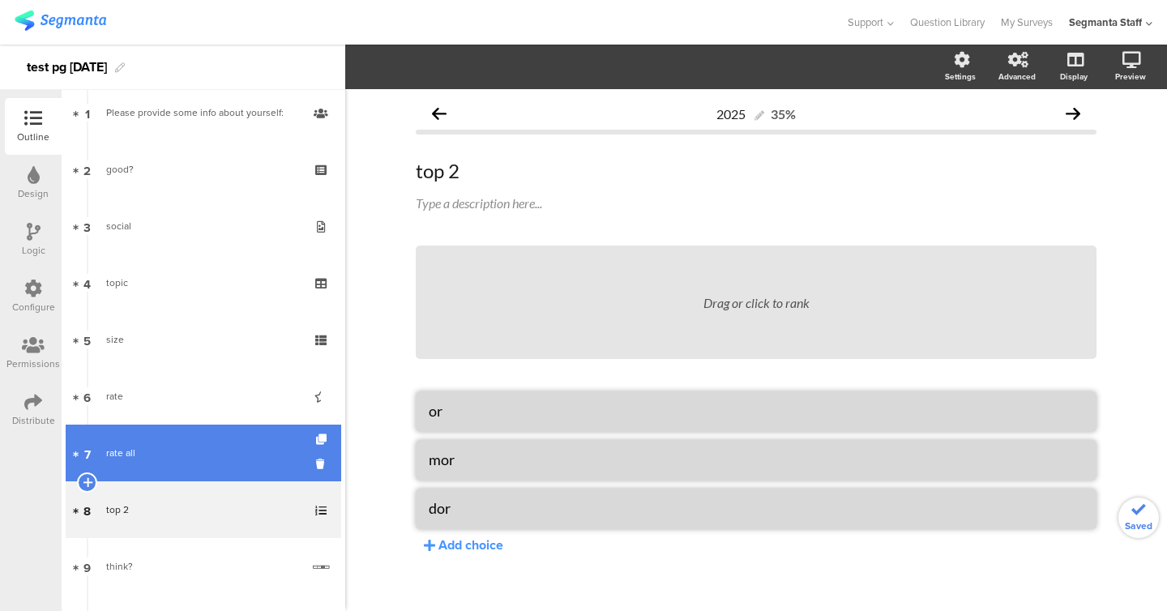
click at [159, 450] on div "rate all" at bounding box center [203, 453] width 194 height 16
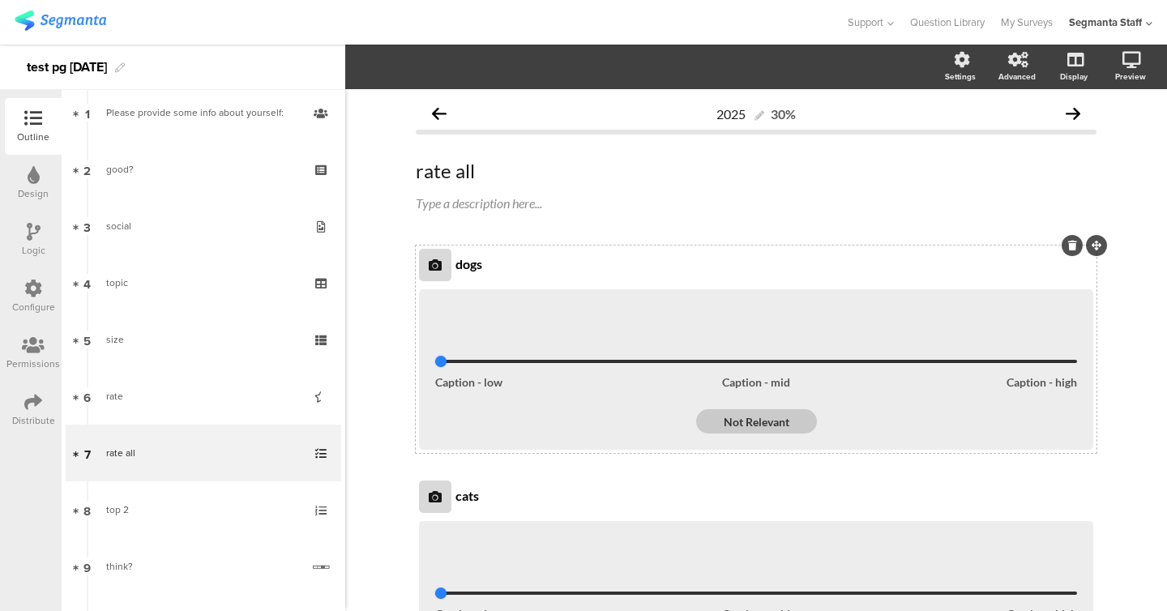
click at [436, 269] on icon at bounding box center [435, 265] width 13 height 13
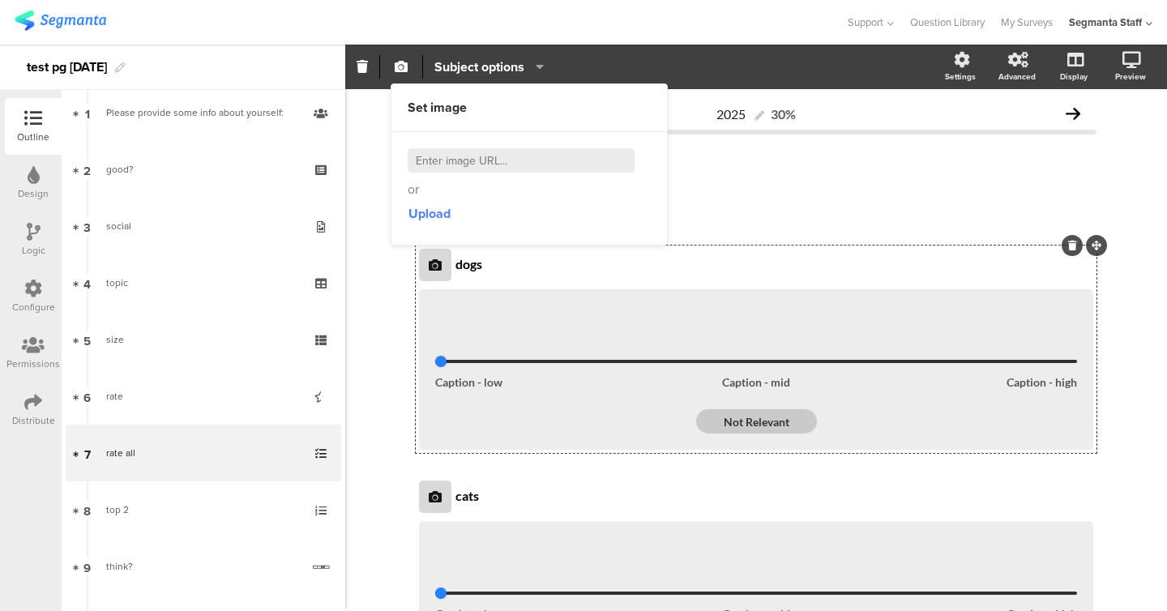
click at [462, 158] on input at bounding box center [521, 160] width 227 height 24
paste input "https://cdn.pixabay.com/photo/2022/08/21/08/02/animal-7400625_1280.jpg"
type input "https://cdn.pixabay.com/photo/2022/08/21/08/02/animal-7400625_1280.jpg"
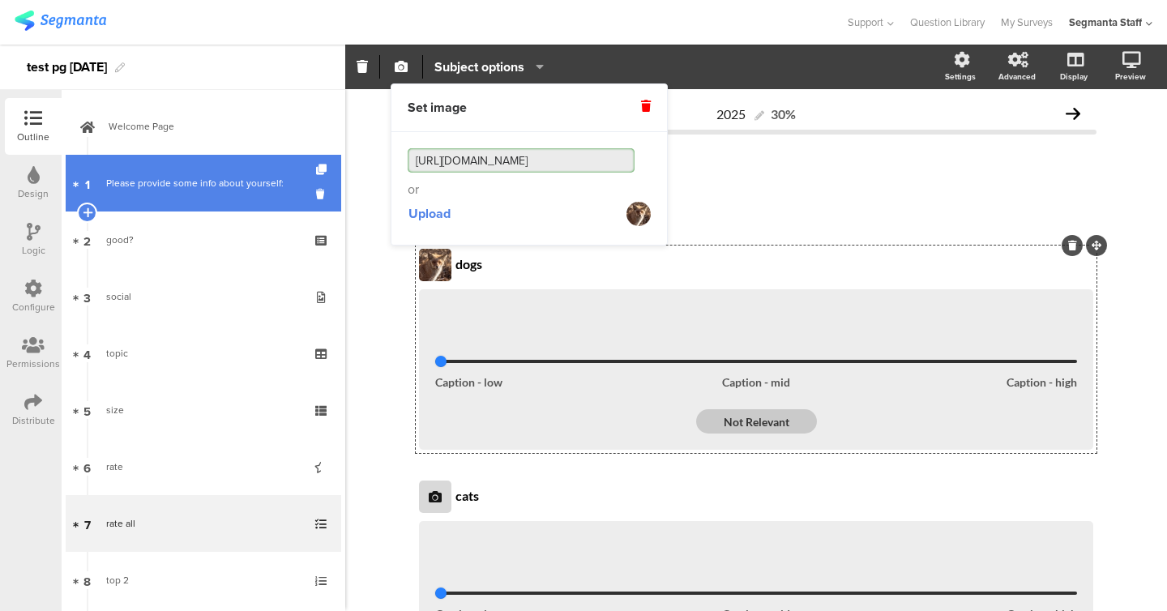
click at [169, 194] on link "1 Please provide some info about yourself:" at bounding box center [204, 183] width 276 height 57
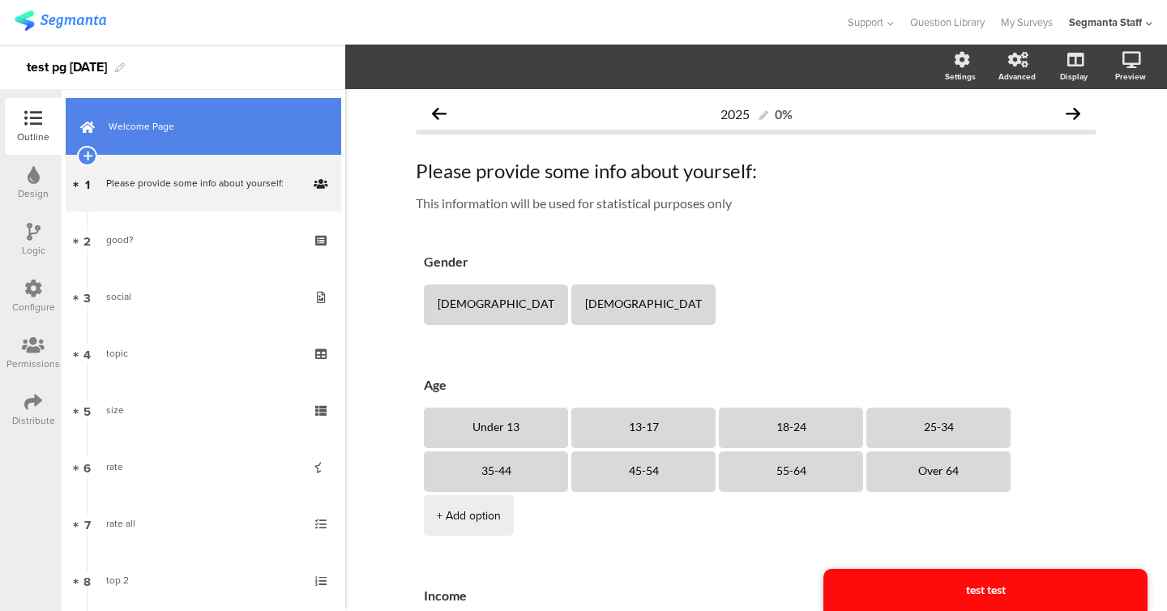
click at [166, 143] on link "Welcome Page" at bounding box center [204, 126] width 276 height 57
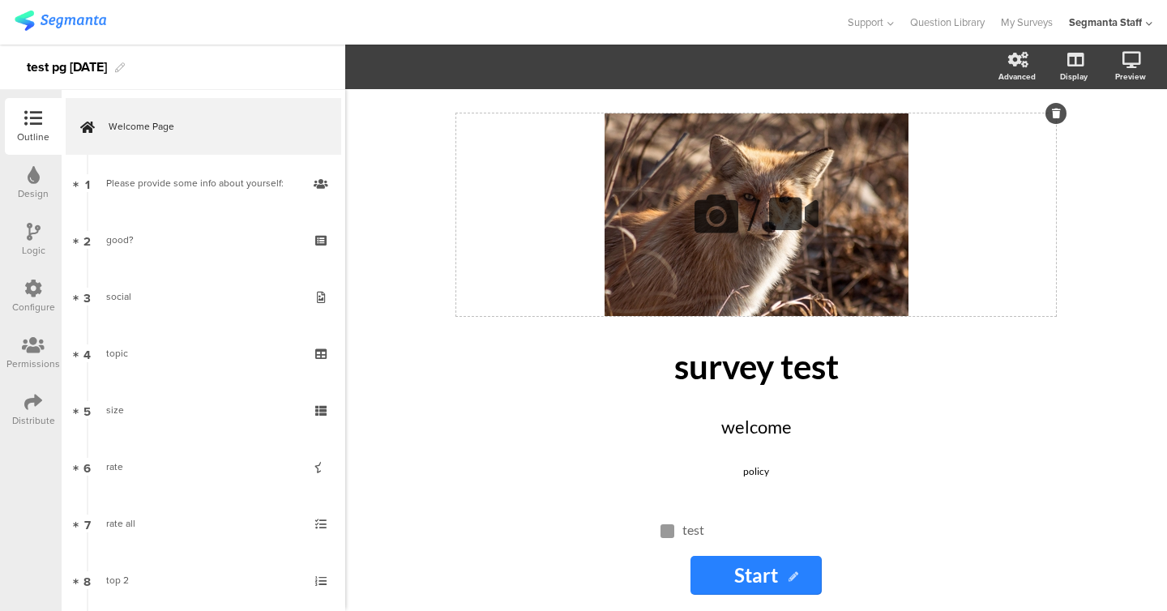
click at [713, 222] on icon at bounding box center [716, 213] width 55 height 55
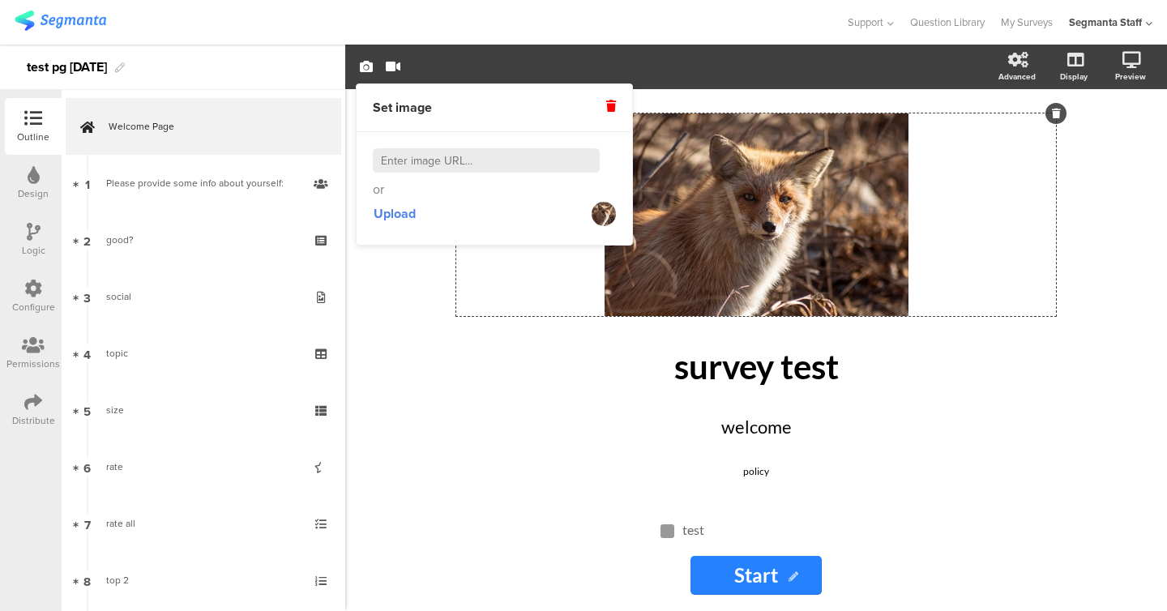
click at [396, 329] on div "/ survey test survey test welcome welcome policy policy test test Start Start" at bounding box center [756, 350] width 822 height 522
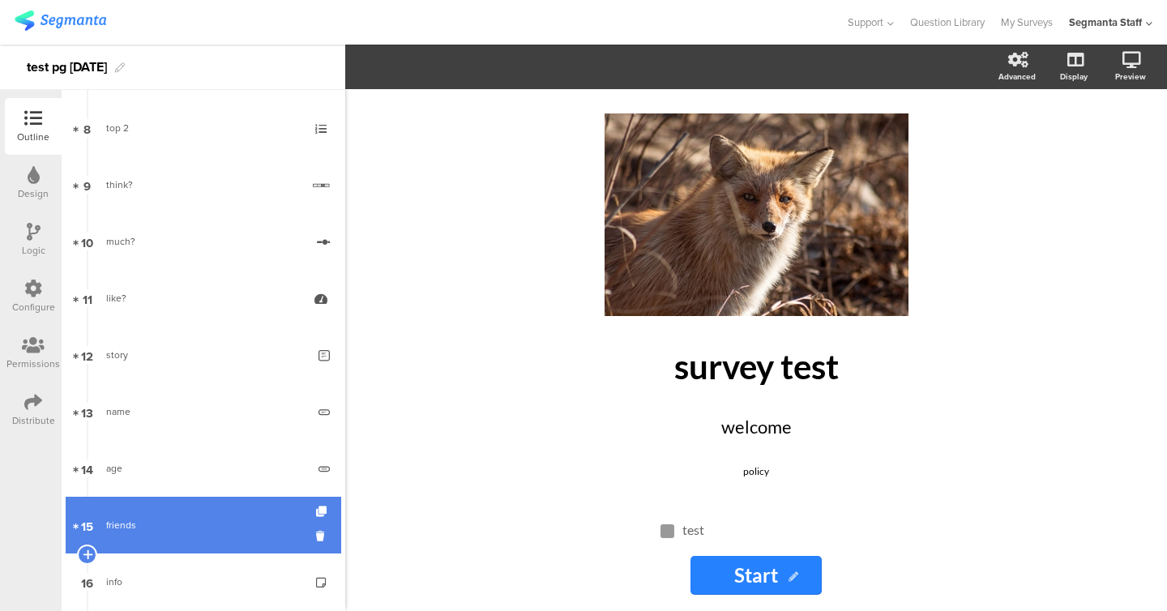
scroll to position [520, 0]
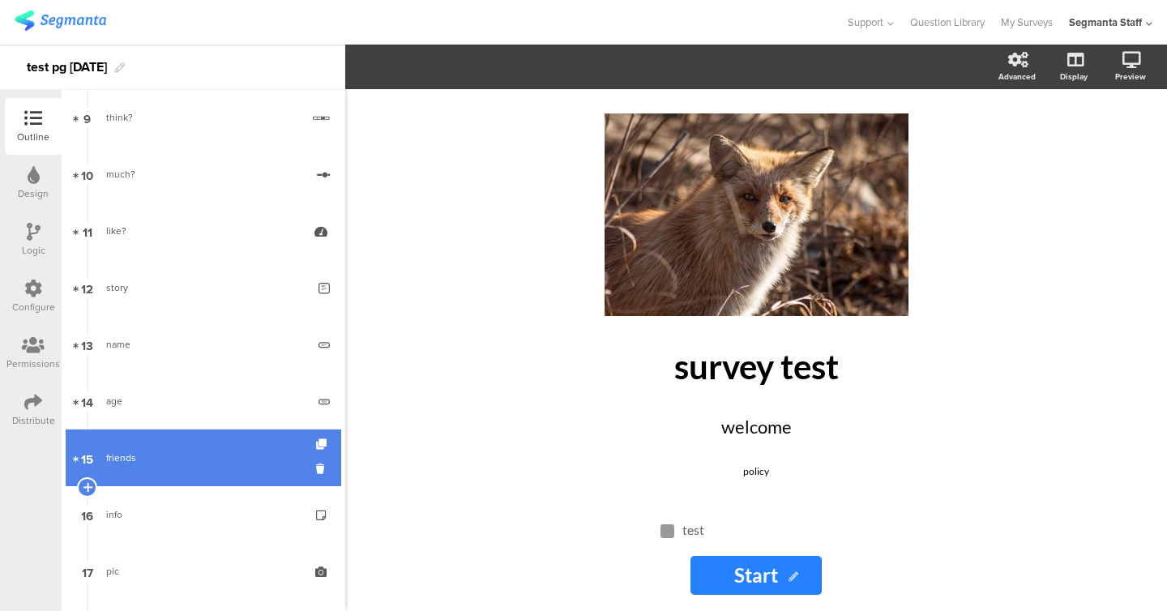
click at [194, 430] on link "15 friends" at bounding box center [204, 458] width 276 height 57
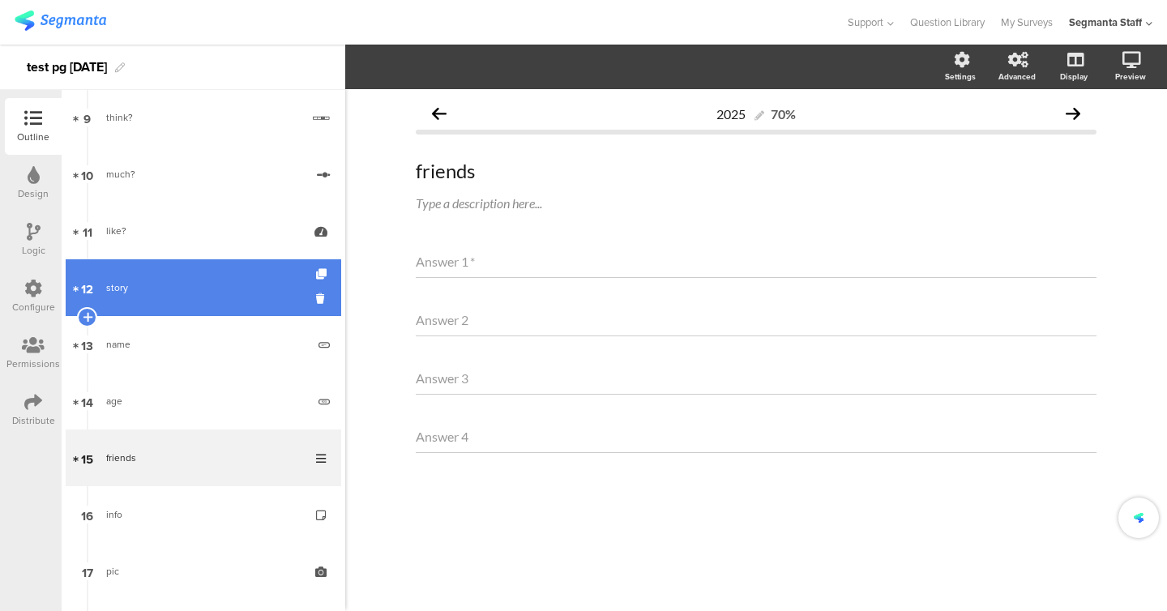
click at [181, 295] on div "story" at bounding box center [206, 288] width 200 height 16
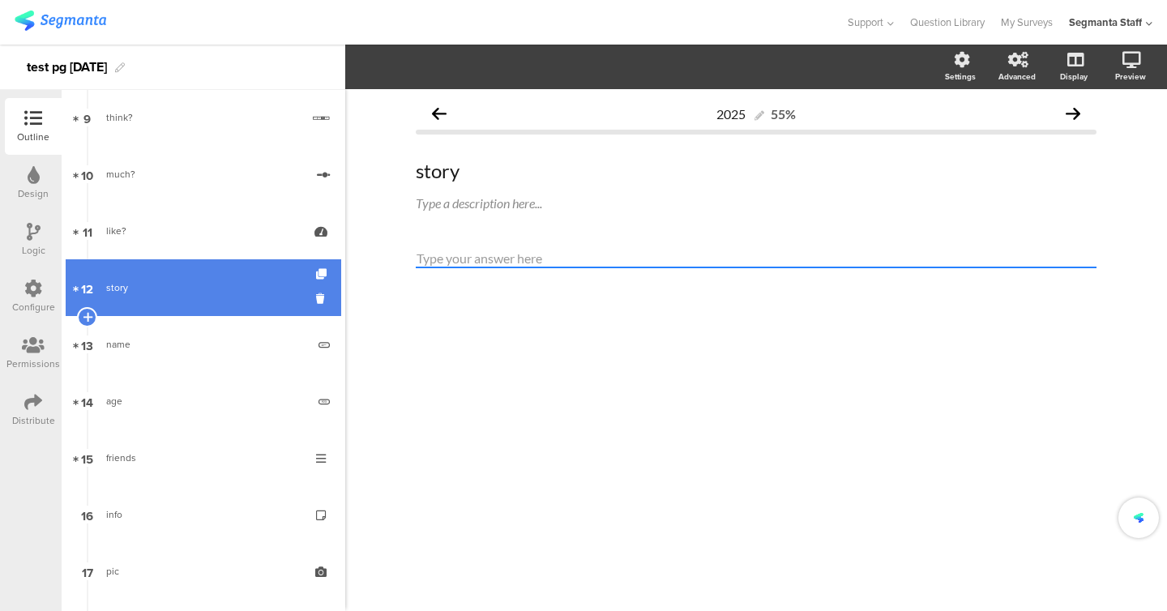
click at [176, 263] on link "12 story" at bounding box center [204, 287] width 276 height 57
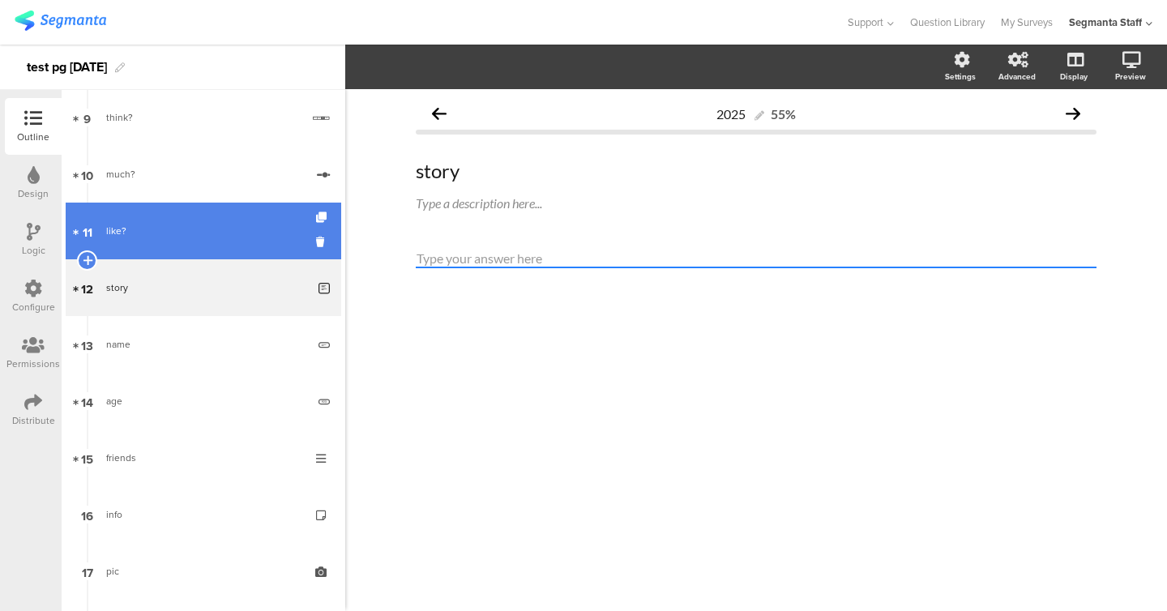
click at [176, 241] on link "11 like?" at bounding box center [204, 231] width 276 height 57
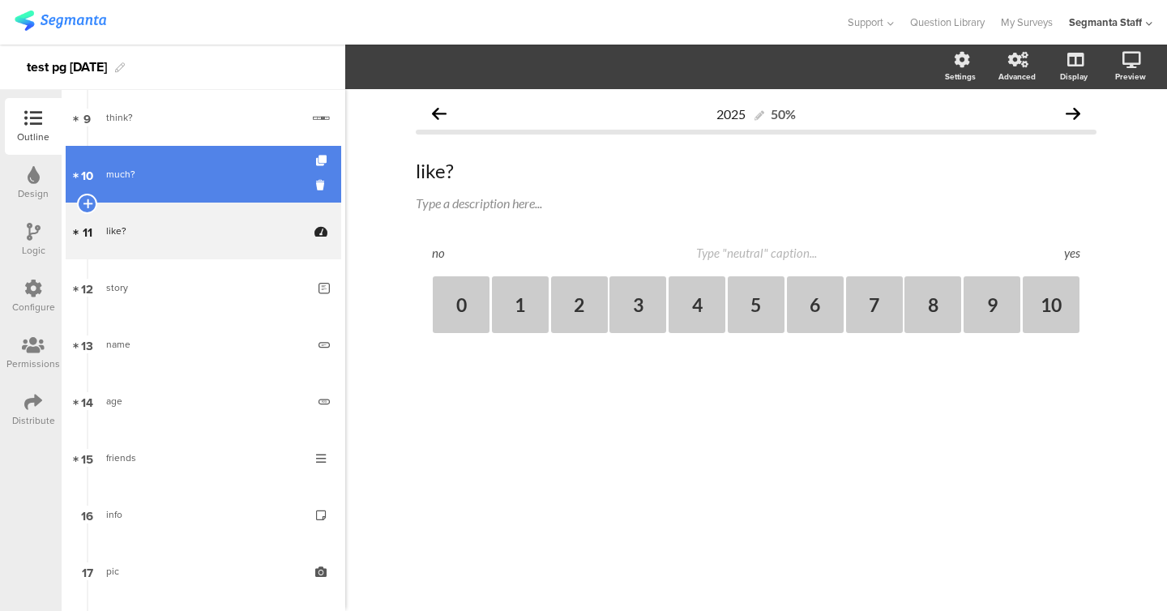
click at [166, 187] on link "10 much?" at bounding box center [204, 174] width 276 height 57
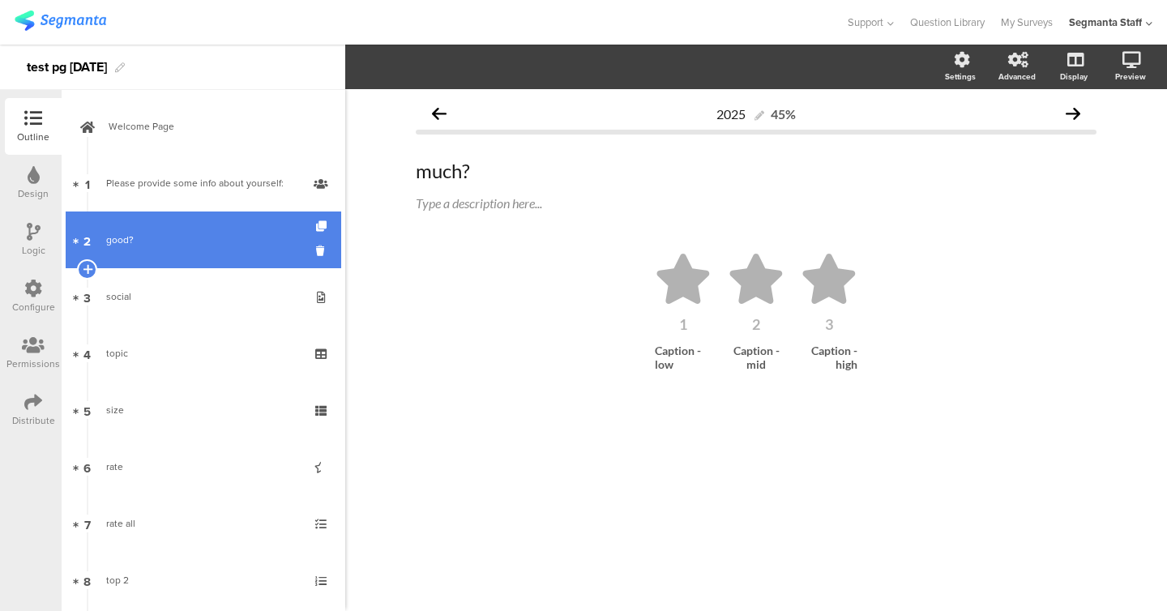
click at [162, 245] on div "good?" at bounding box center [203, 240] width 194 height 16
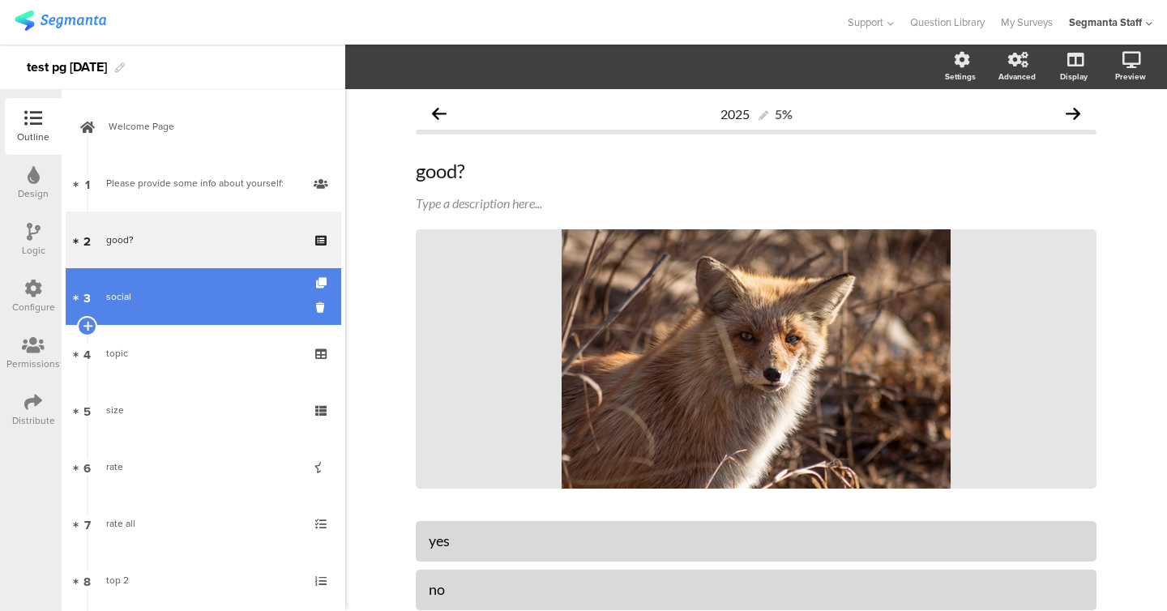
click at [165, 315] on link "3 social" at bounding box center [204, 296] width 276 height 57
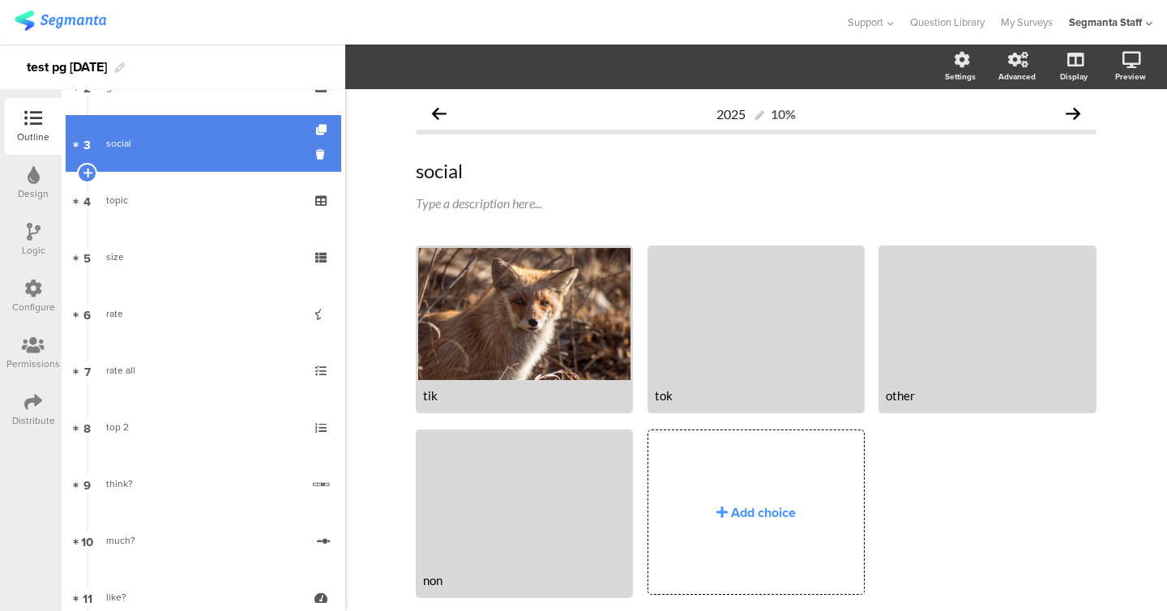
scroll to position [222, 0]
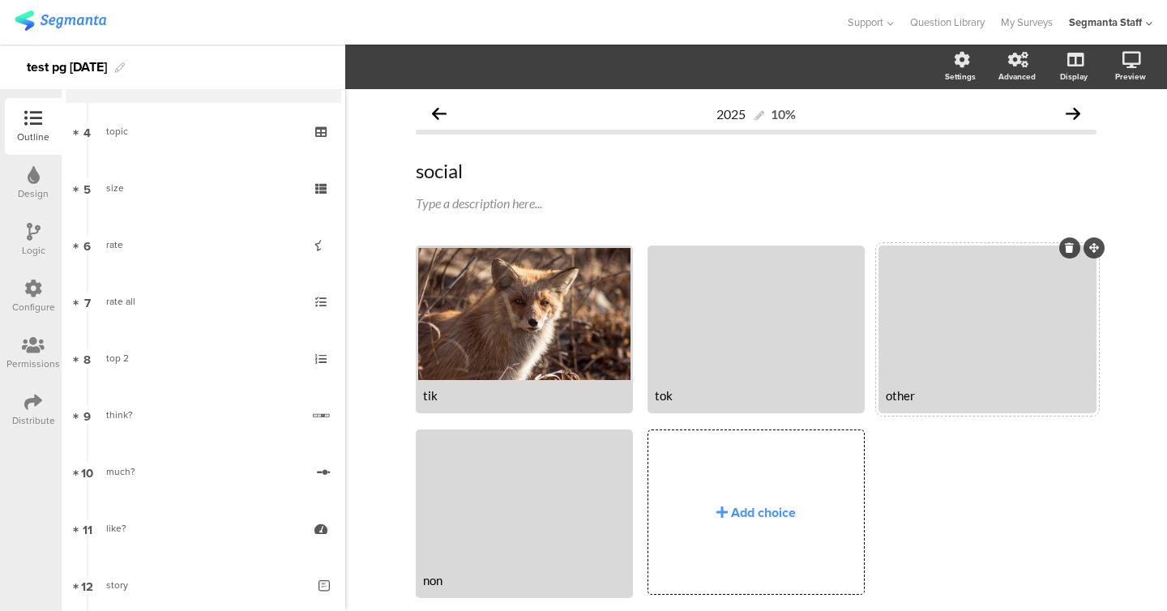
click at [971, 307] on div at bounding box center [987, 314] width 212 height 132
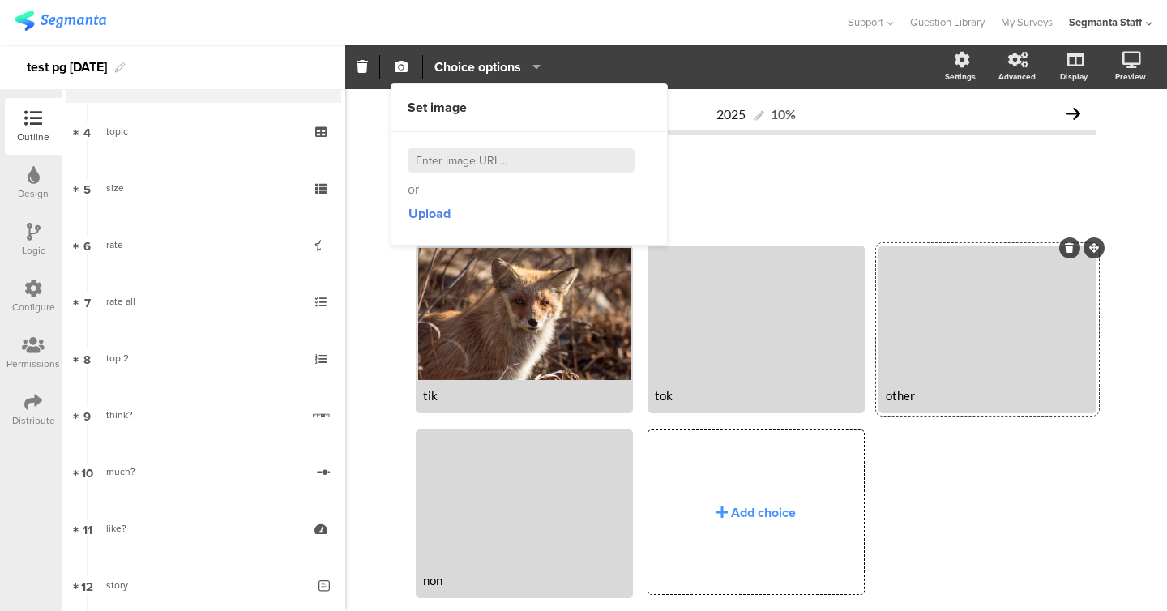
click at [524, 152] on input at bounding box center [521, 160] width 227 height 24
paste input "https://cdn.pixabay.com/photo/2022/08/21/08/02/animal-7400625_1280.jpg"
type input "https://cdn.pixabay.com/photo/2022/08/21/08/02/animal-7400625_1280.jpg"
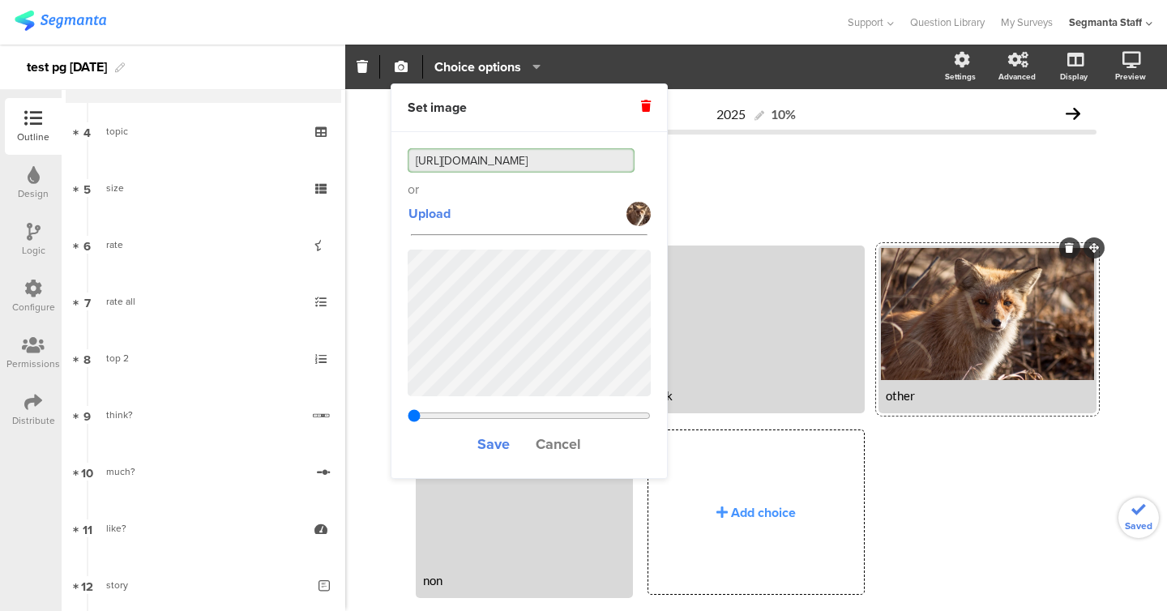
type input "0.468375"
type input "https://cdn.pixabay.com/photo/2022/08/21/08/02/animal-7400625_1280.jpg"
type input "0.842375"
click at [613, 413] on input "range" at bounding box center [529, 415] width 243 height 13
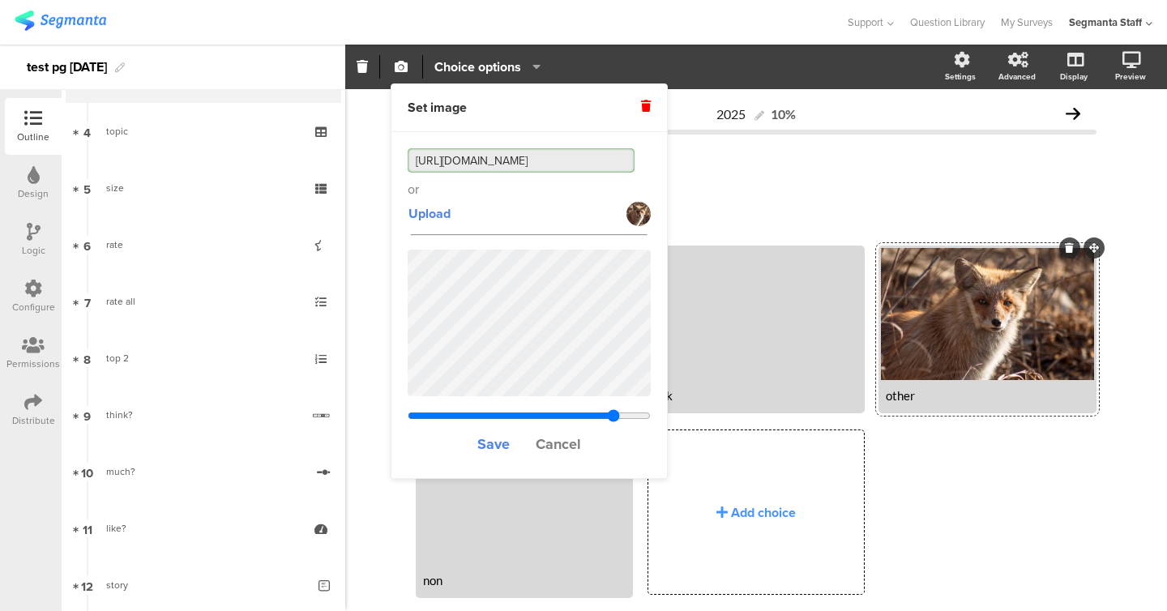
click at [542, 403] on div "Save Cancel" at bounding box center [529, 352] width 243 height 221
click at [498, 443] on span "Save" at bounding box center [493, 444] width 32 height 21
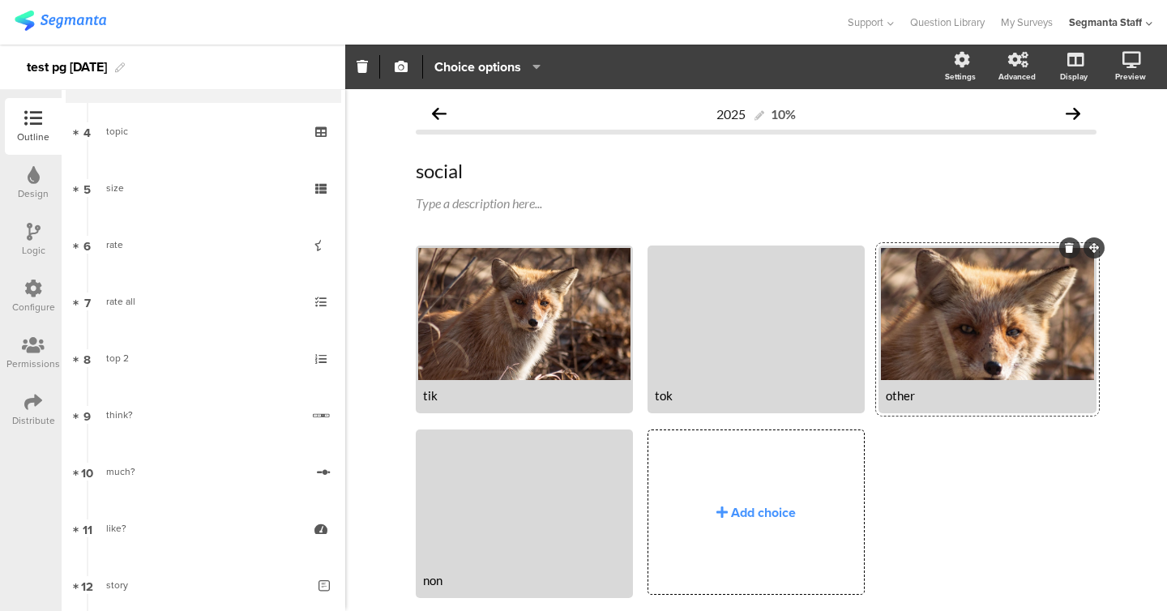
click at [906, 348] on div at bounding box center [987, 314] width 212 height 132
click at [403, 69] on icon "button" at bounding box center [401, 66] width 13 height 13
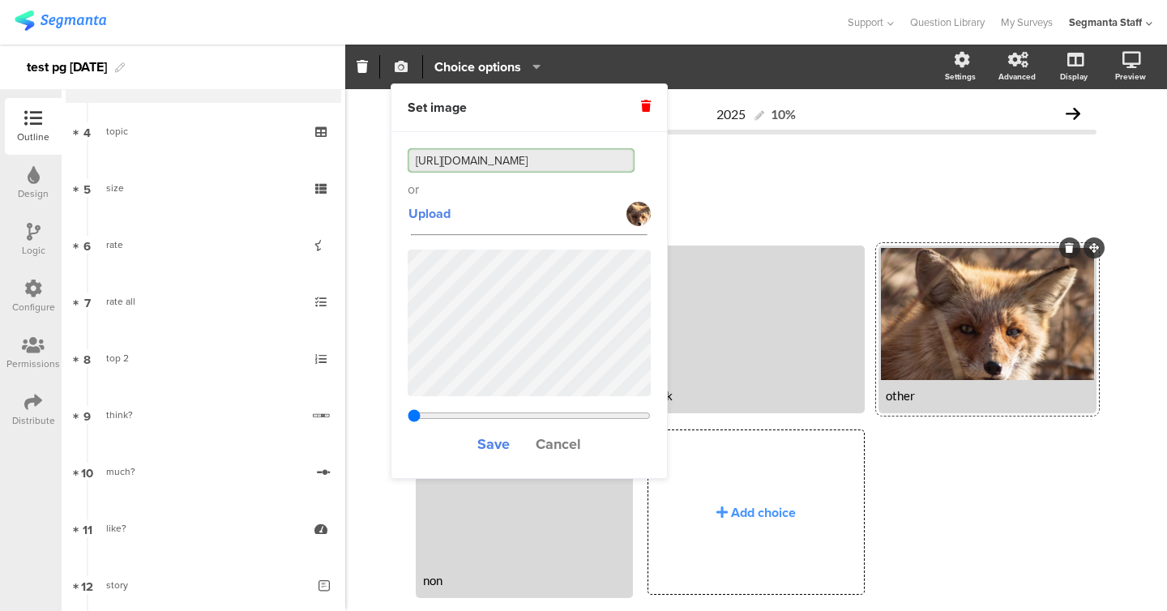
type input "1.00233005934111"
click at [649, 53] on section "Pin in place Exclusive answer Allow commenting Choice options Settings Advanced…" at bounding box center [756, 67] width 822 height 45
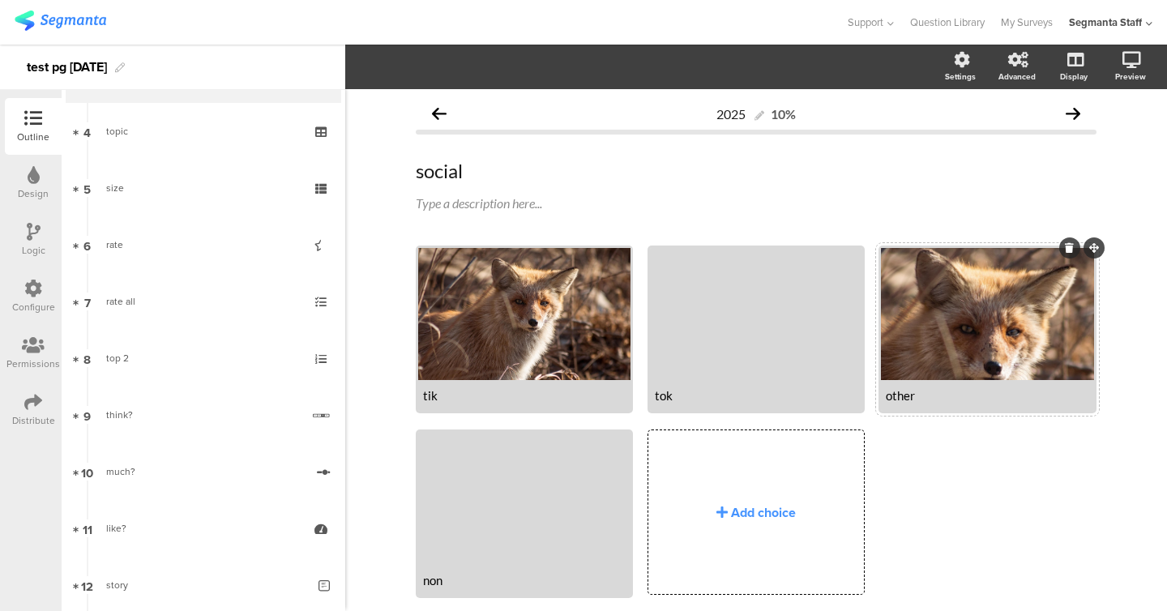
click at [936, 349] on div at bounding box center [987, 314] width 212 height 132
click at [545, 66] on div "Pin in place Exclusive answer Allow commenting Choice options" at bounding box center [487, 67] width 129 height 24
click at [540, 66] on icon "button" at bounding box center [533, 66] width 16 height 13
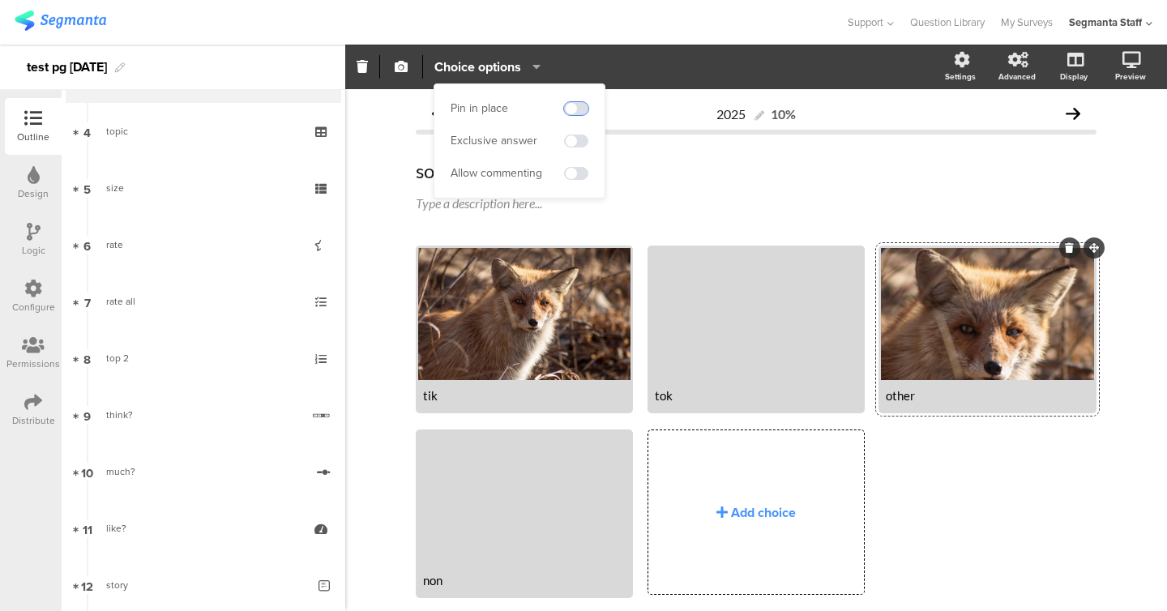
click at [576, 105] on span at bounding box center [576, 108] width 24 height 13
click at [572, 172] on span at bounding box center [576, 173] width 24 height 13
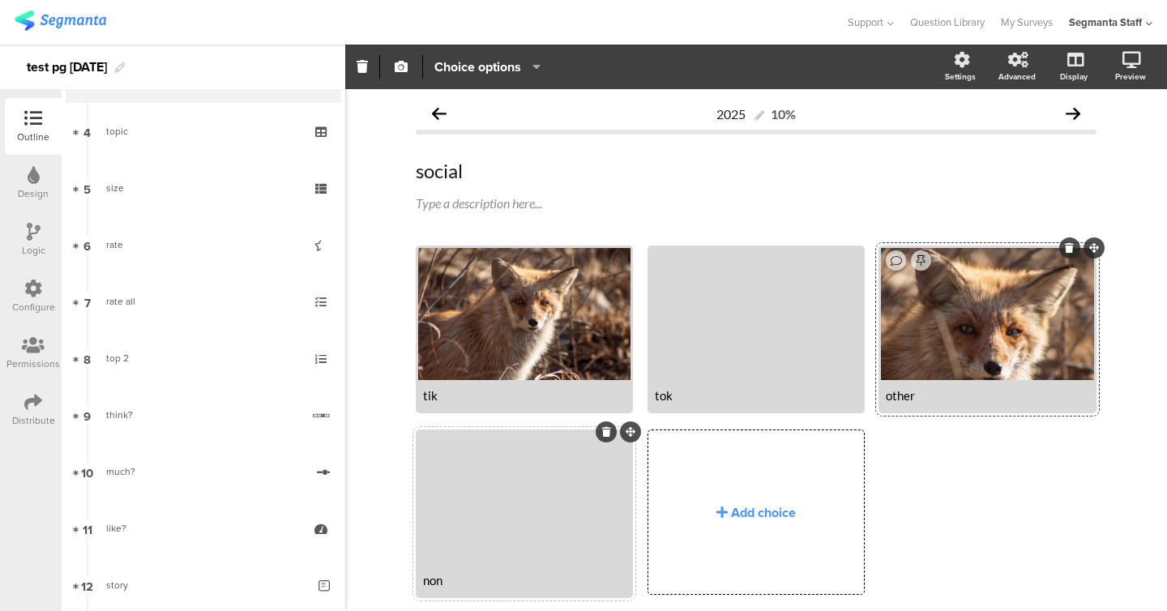
click at [517, 473] on div at bounding box center [524, 498] width 212 height 132
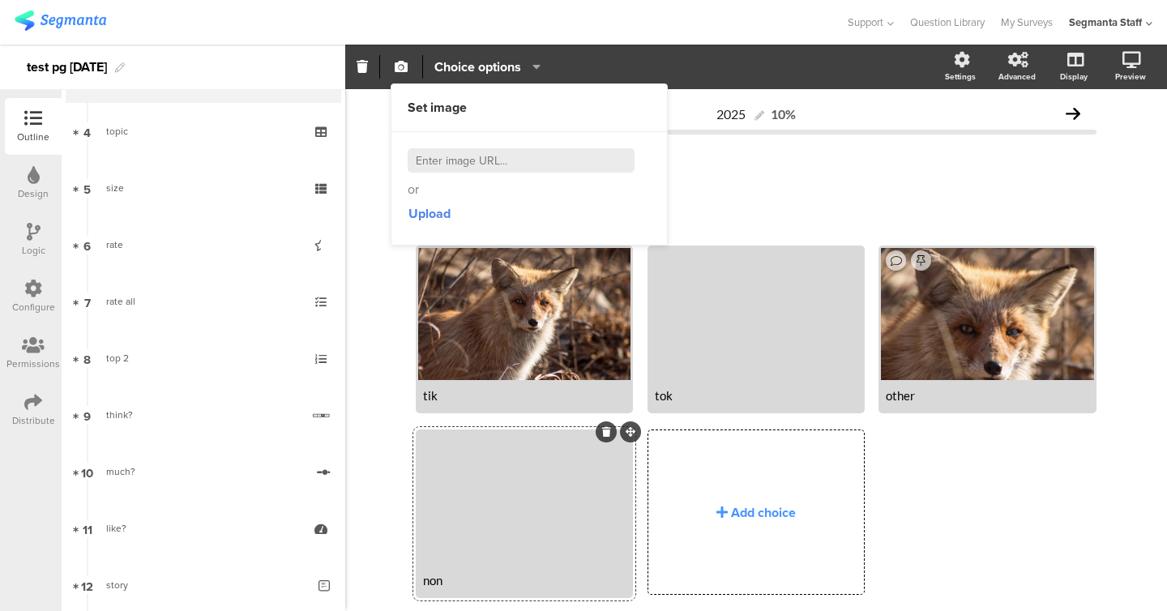
click at [538, 62] on icon "button" at bounding box center [533, 66] width 16 height 13
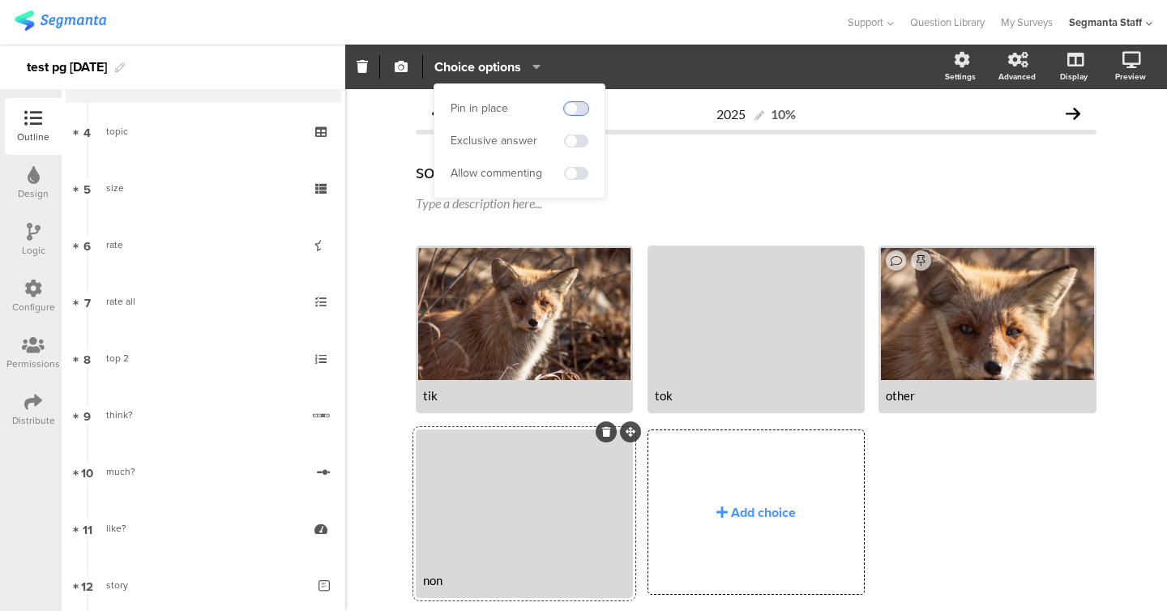
click at [588, 105] on div at bounding box center [576, 108] width 24 height 13
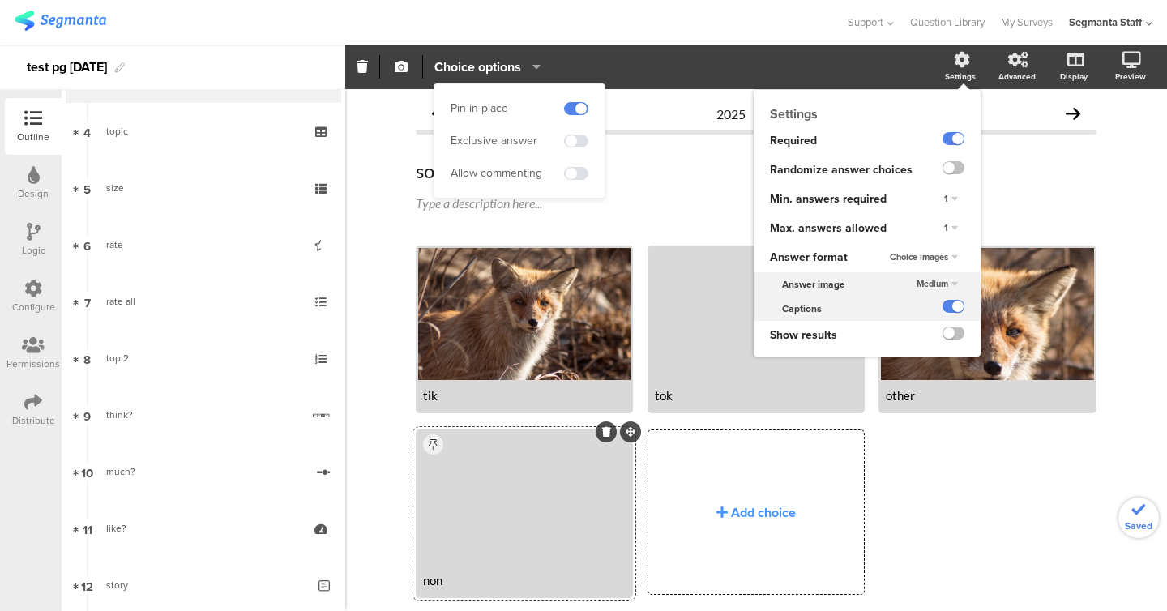
click at [969, 71] on div "Settings" at bounding box center [960, 77] width 31 height 12
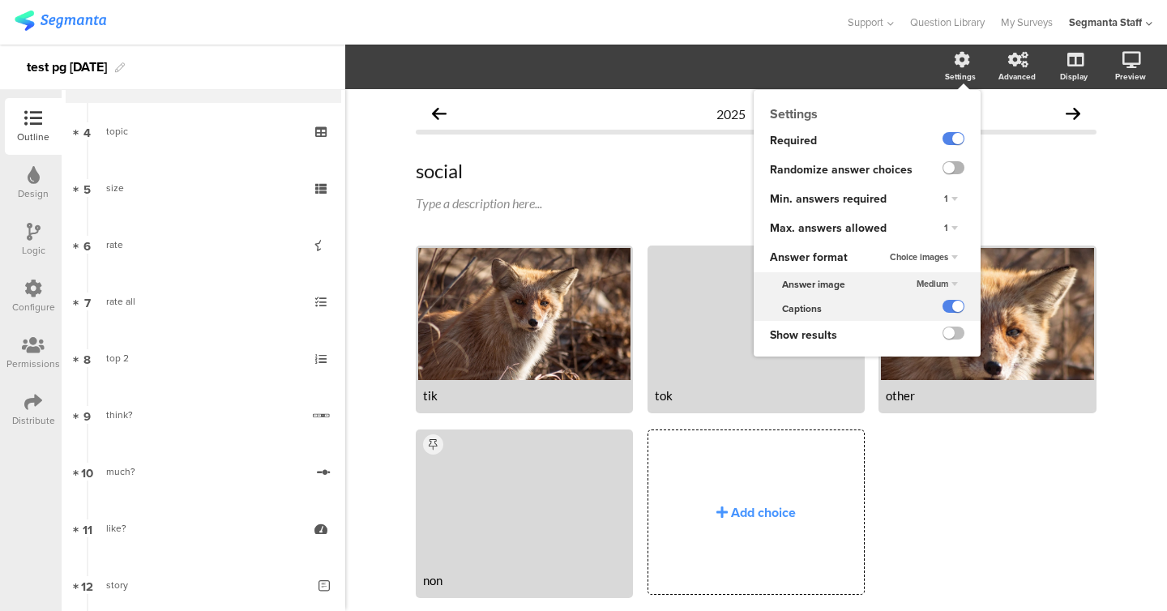
click at [953, 162] on label at bounding box center [954, 167] width 22 height 13
click at [0, 0] on input "checkbox" at bounding box center [0, 0] width 0 height 0
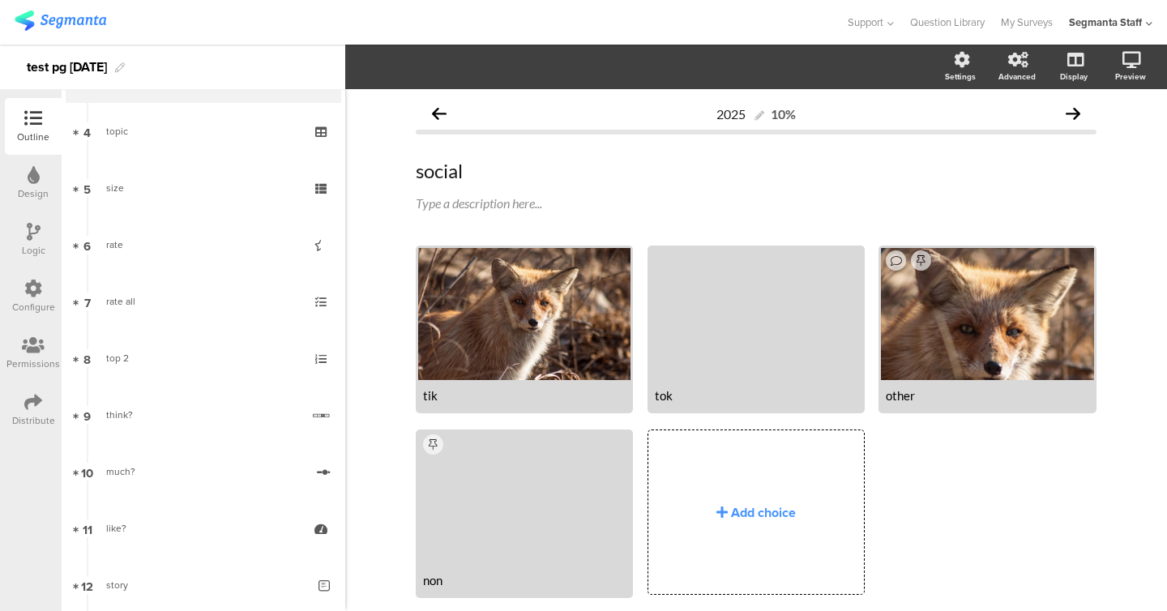
click at [984, 443] on div "tik tok" at bounding box center [763, 430] width 695 height 369
click at [975, 394] on div "other" at bounding box center [987, 395] width 203 height 15
click at [977, 353] on div at bounding box center [987, 314] width 212 height 132
click at [394, 67] on span "button" at bounding box center [401, 67] width 19 height 14
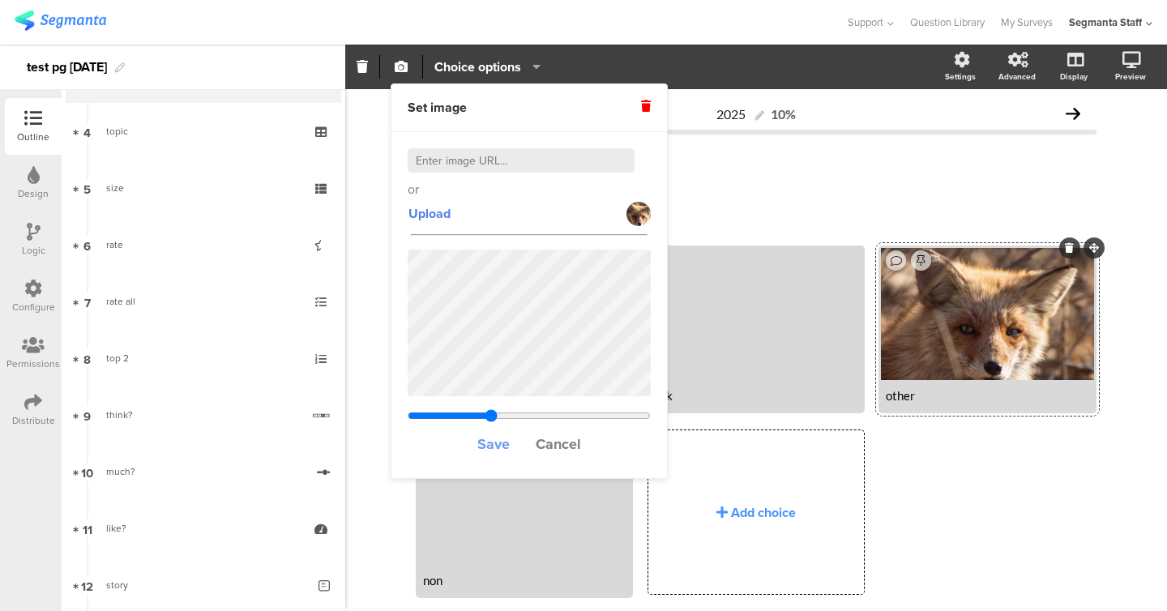
click at [492, 443] on span "Save" at bounding box center [493, 444] width 32 height 21
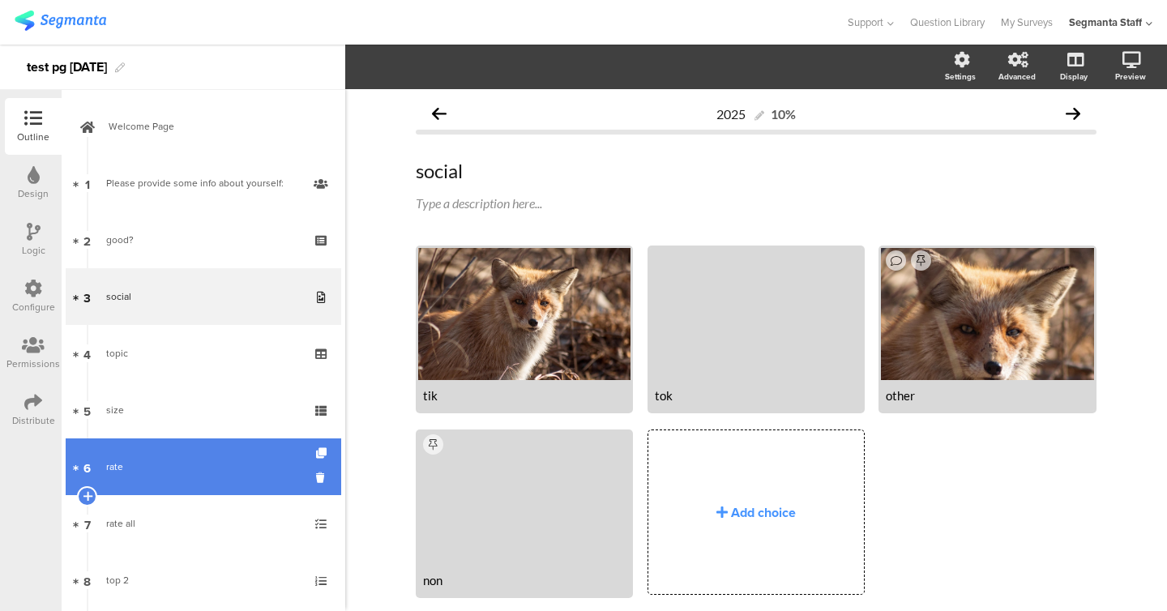
scroll to position [829, 0]
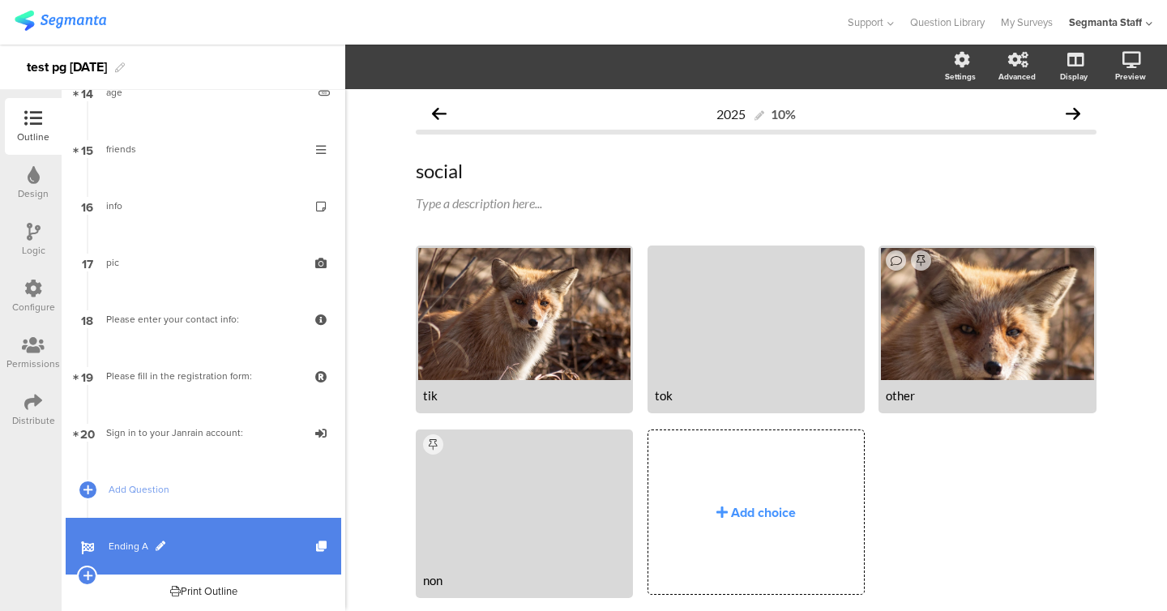
click at [200, 536] on link "Ending A" at bounding box center [204, 546] width 276 height 57
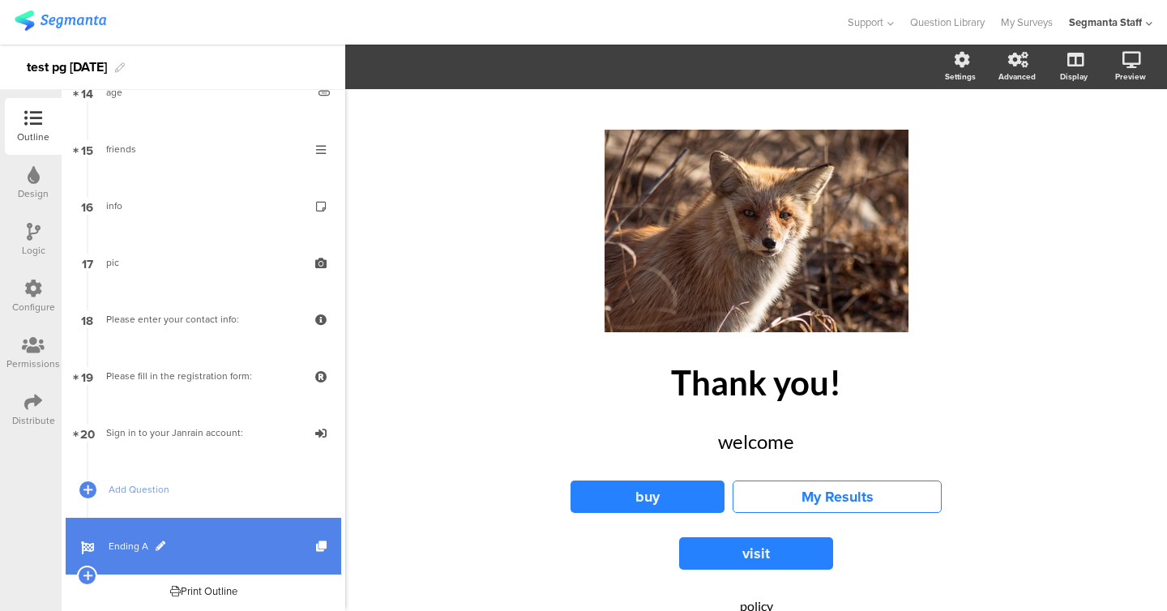
click at [332, 544] on link "Ending A" at bounding box center [204, 546] width 276 height 57
click at [319, 547] on icon at bounding box center [323, 547] width 14 height 11
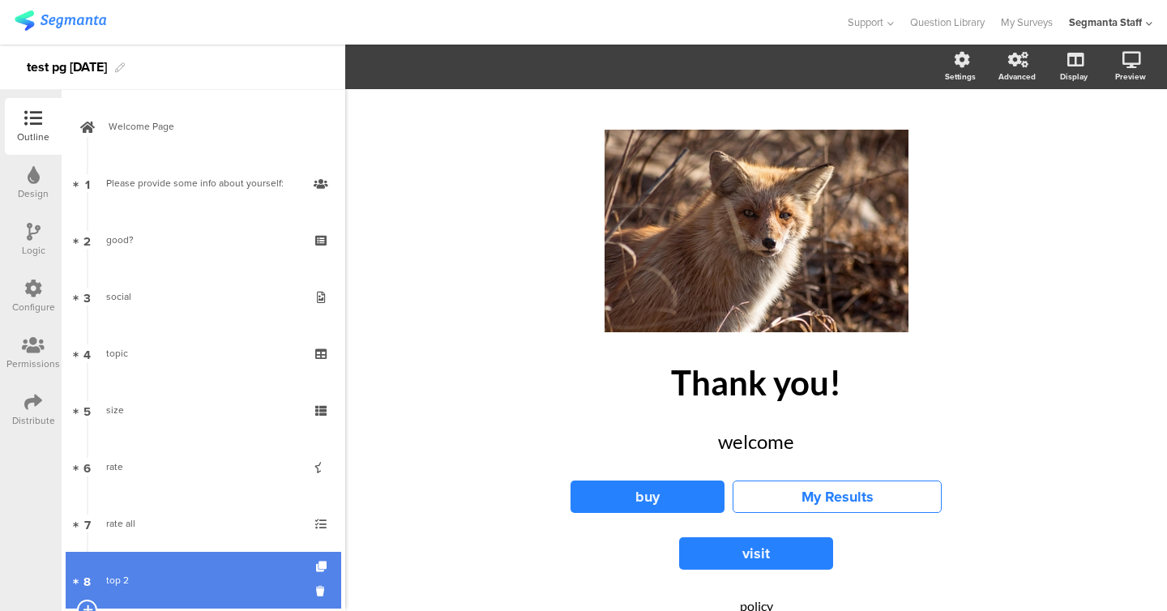
scroll to position [885, 0]
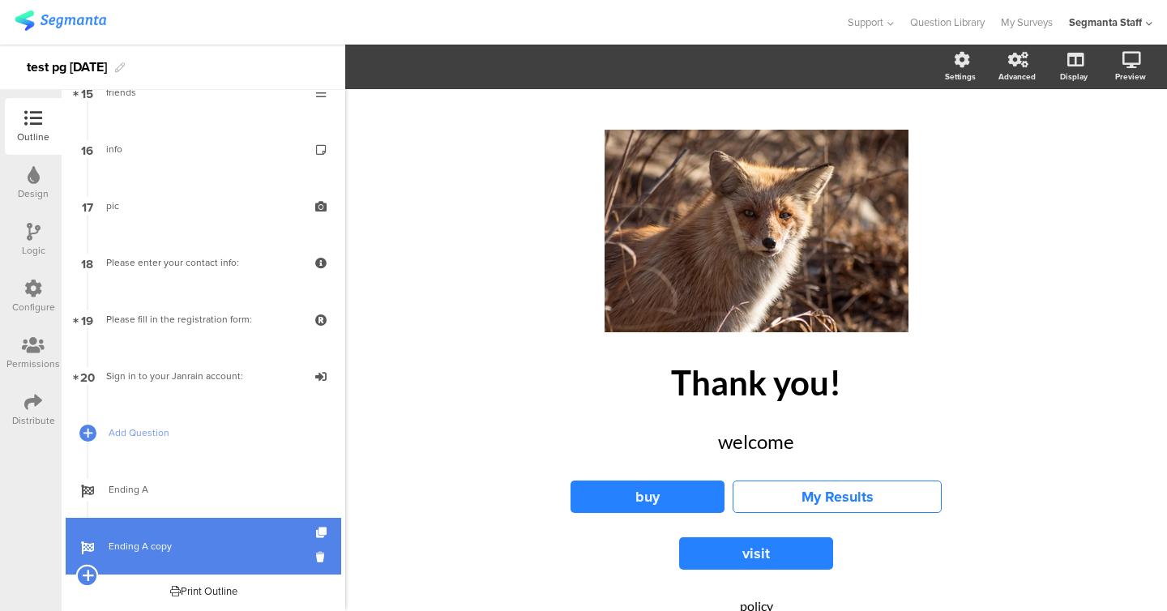
click at [83, 576] on icon at bounding box center [87, 575] width 11 height 15
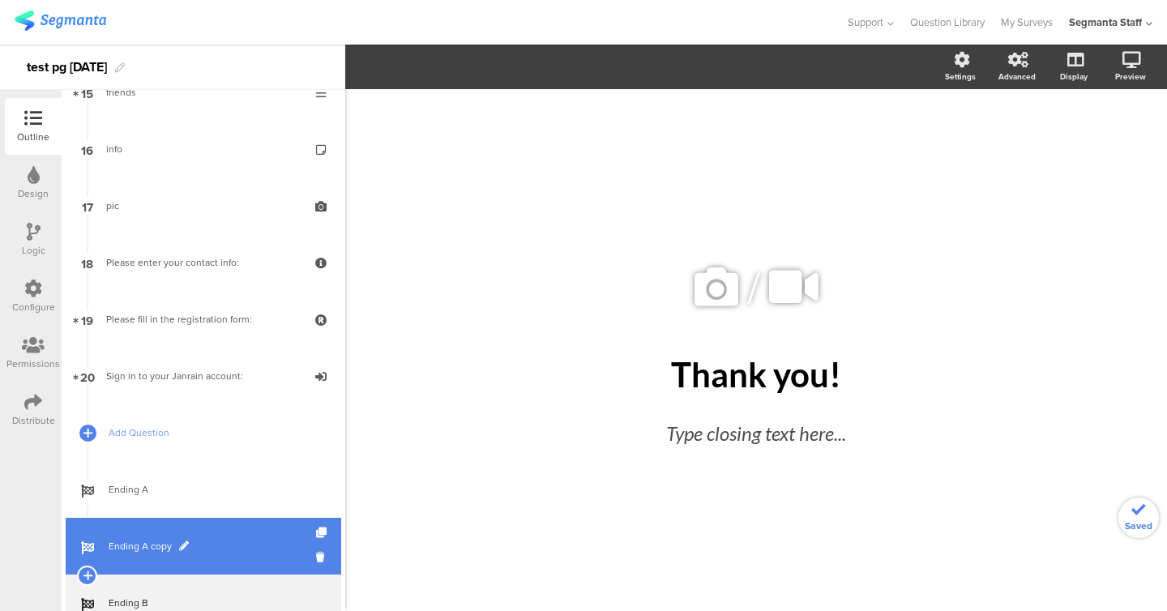
scroll to position [942, 0]
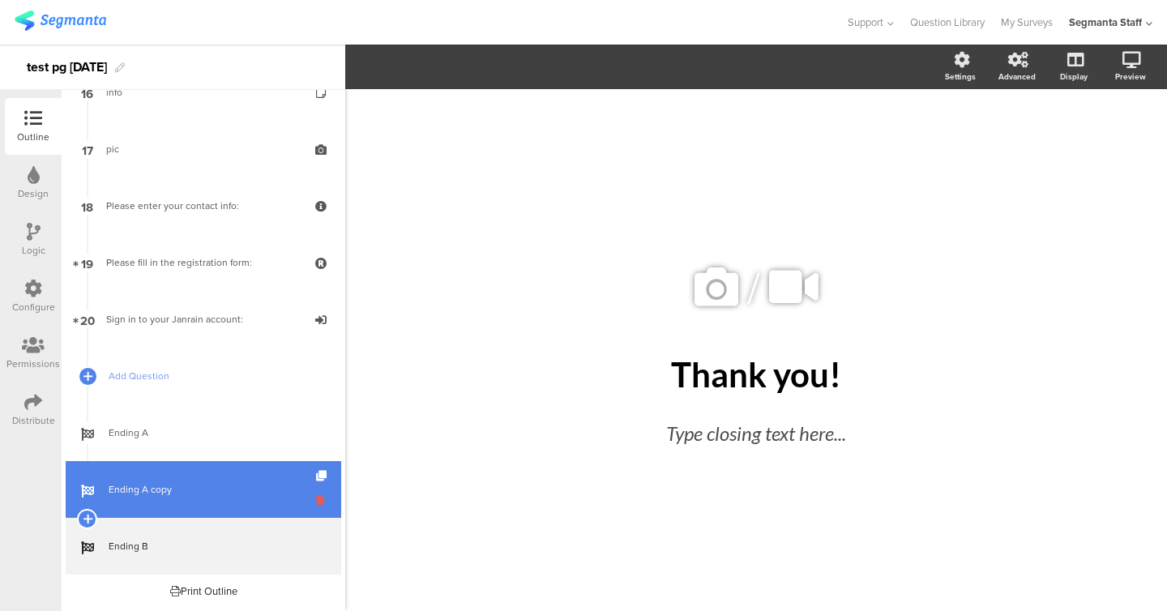
click at [319, 503] on icon at bounding box center [323, 500] width 14 height 15
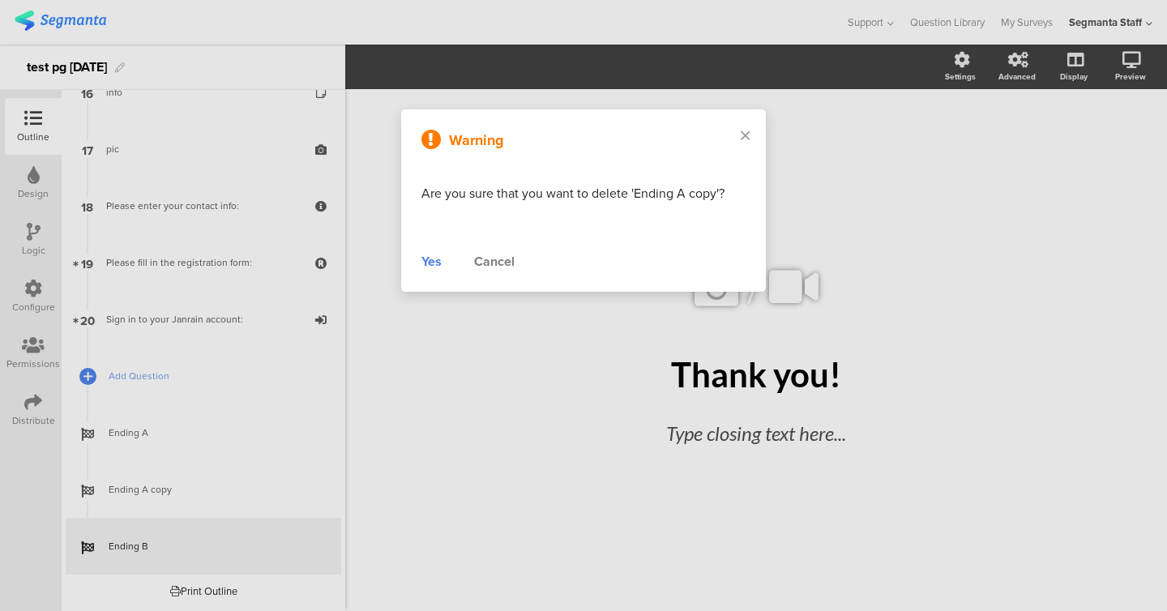
click at [419, 275] on div "Warning Are you sure that you want to delete 'Ending A copy'? Yes Cancel" at bounding box center [583, 200] width 365 height 182
click at [427, 269] on div "Yes" at bounding box center [432, 261] width 20 height 19
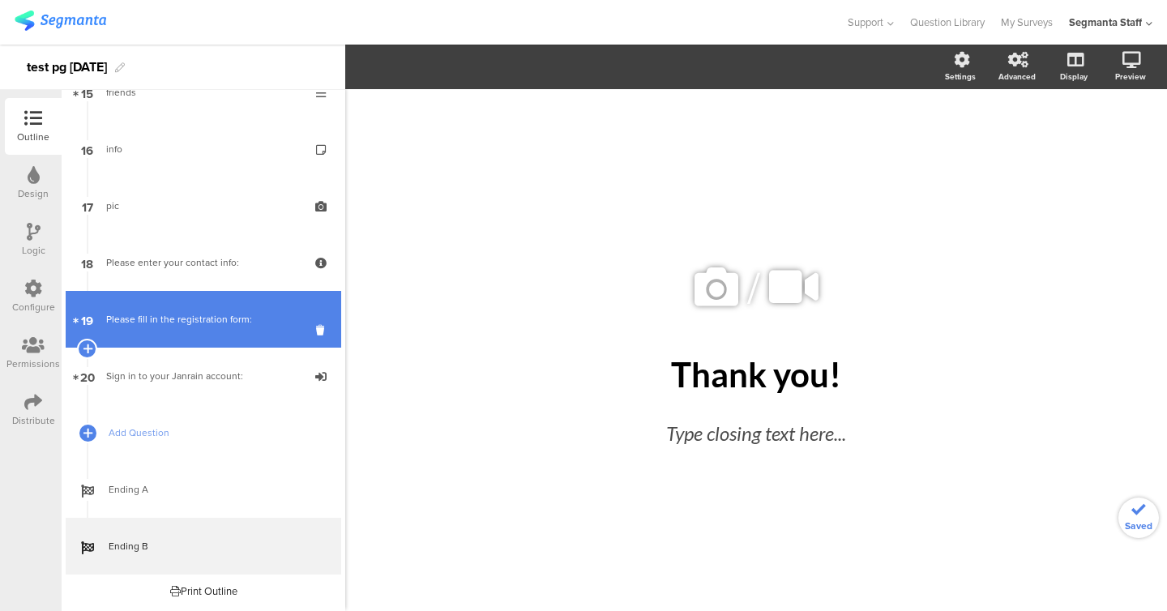
scroll to position [0, 0]
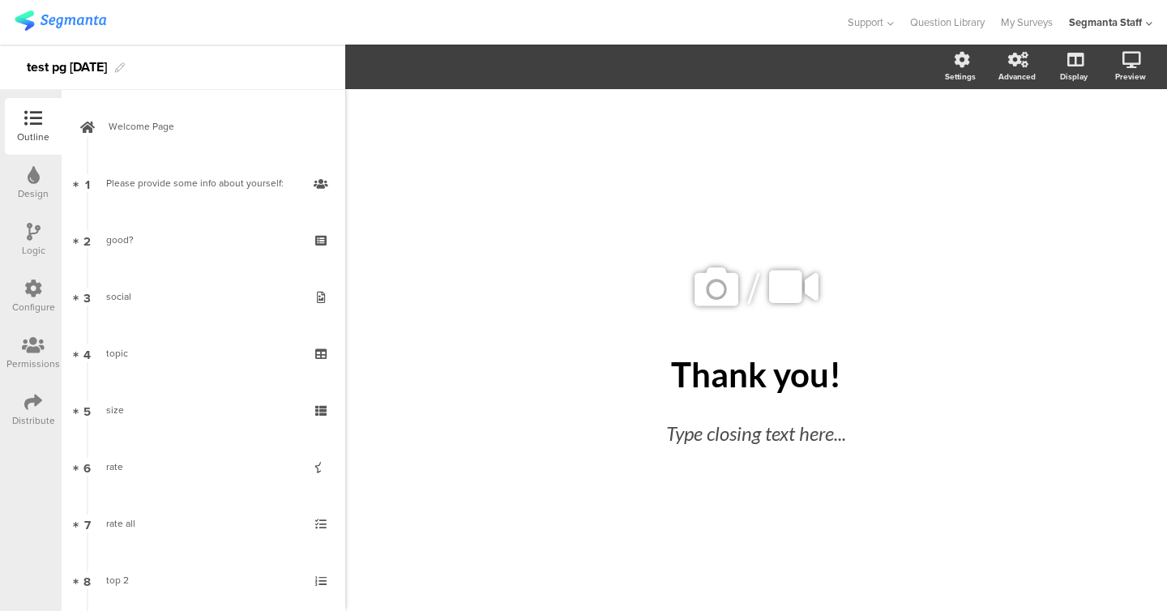
click at [31, 183] on icon at bounding box center [34, 175] width 12 height 18
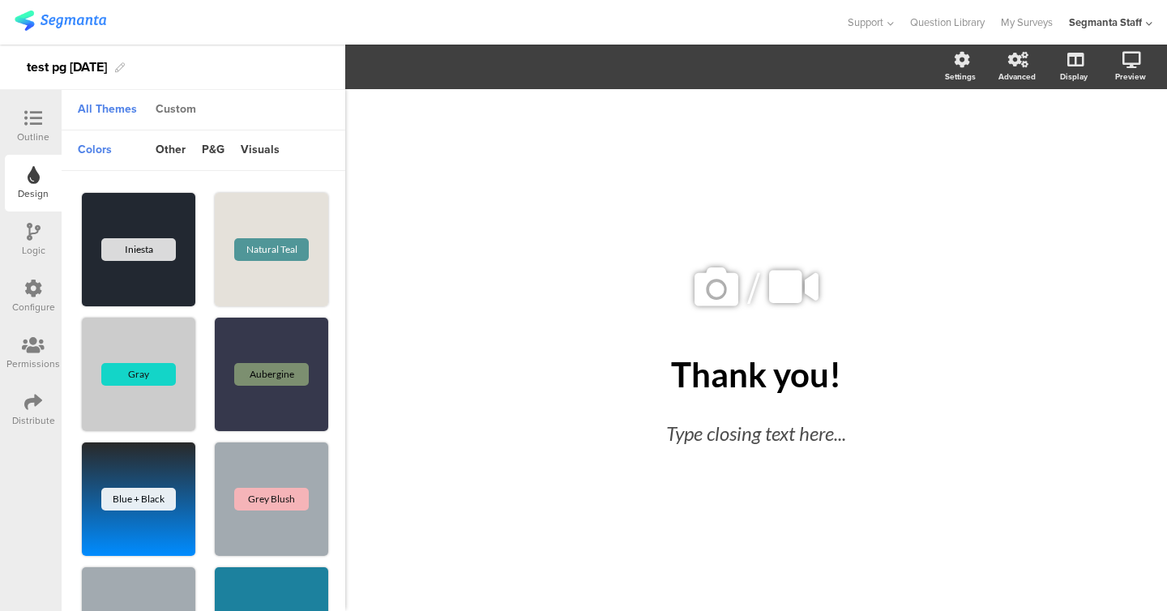
click at [181, 107] on div "Custom" at bounding box center [176, 110] width 57 height 28
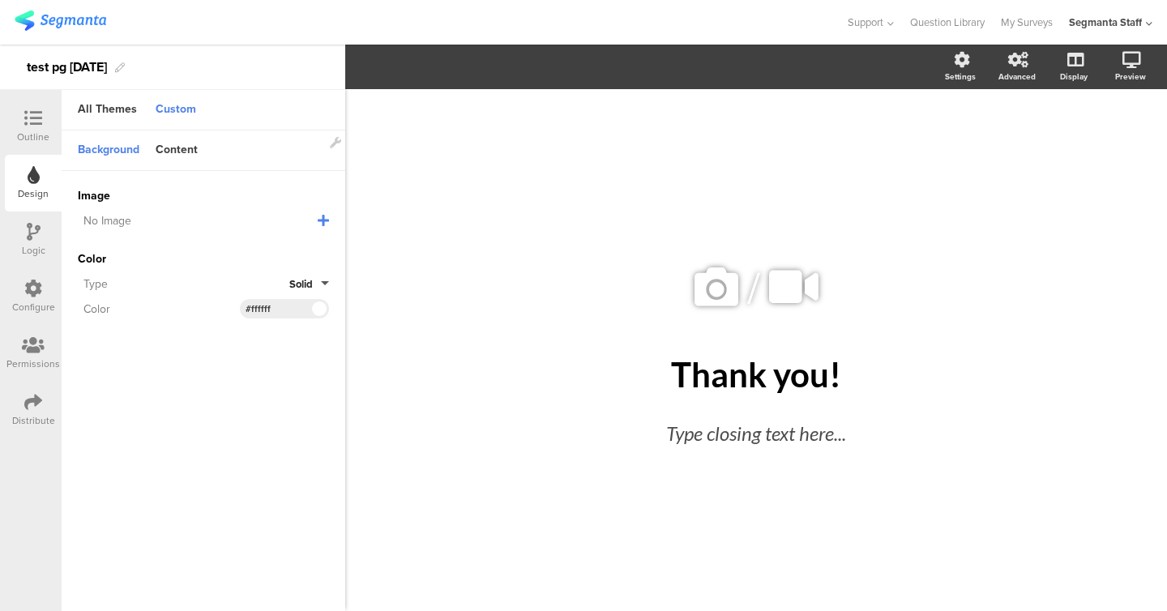
click at [322, 219] on icon at bounding box center [323, 220] width 11 height 13
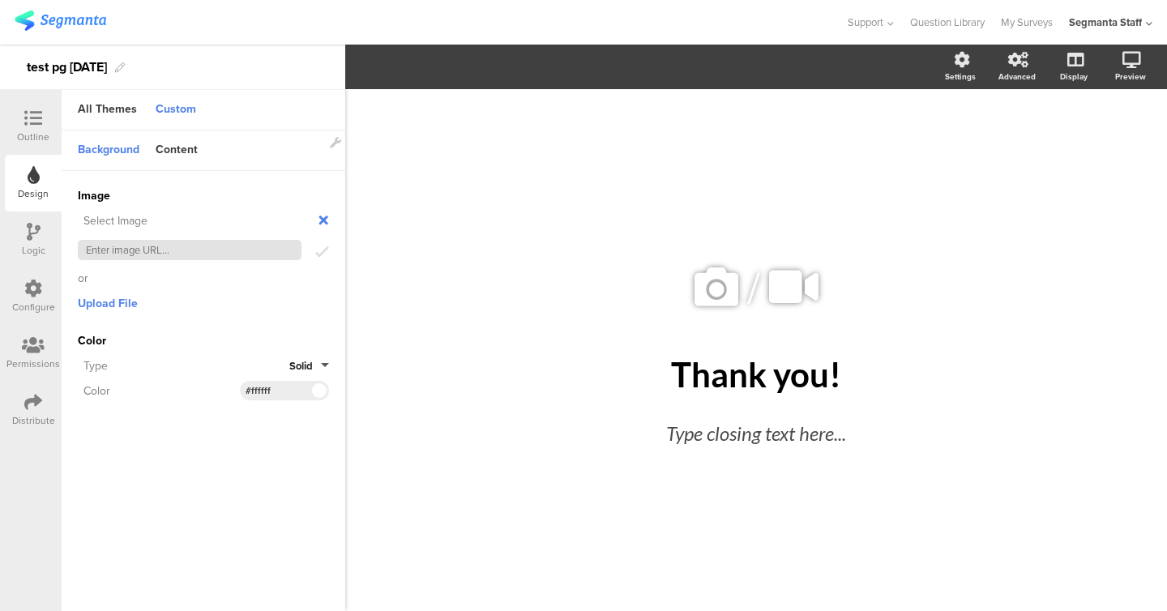
click at [233, 254] on input "text" at bounding box center [190, 250] width 224 height 20
paste input "https://cdn.pixabay.com/photo/2022/08/21/08/02/animal-7400625_1280.jpg"
type input "https://cdn.pixabay.com/photo/2022/08/21/08/02/animal-7400625_1280.jpg"
click at [325, 247] on icon "submit" at bounding box center [322, 252] width 14 height 17
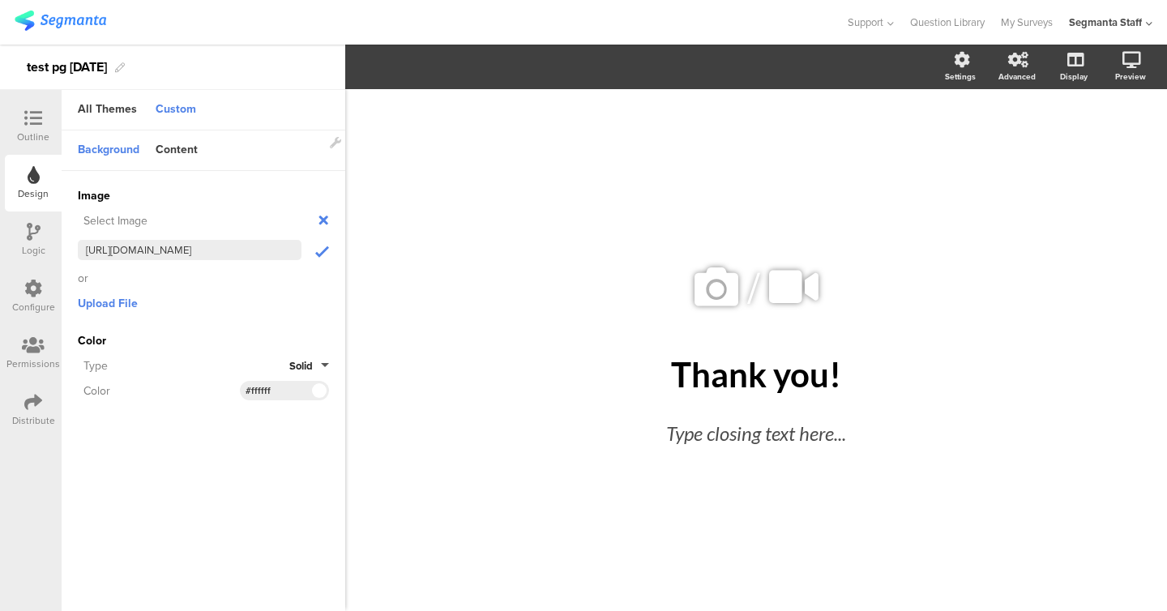
scroll to position [0, 0]
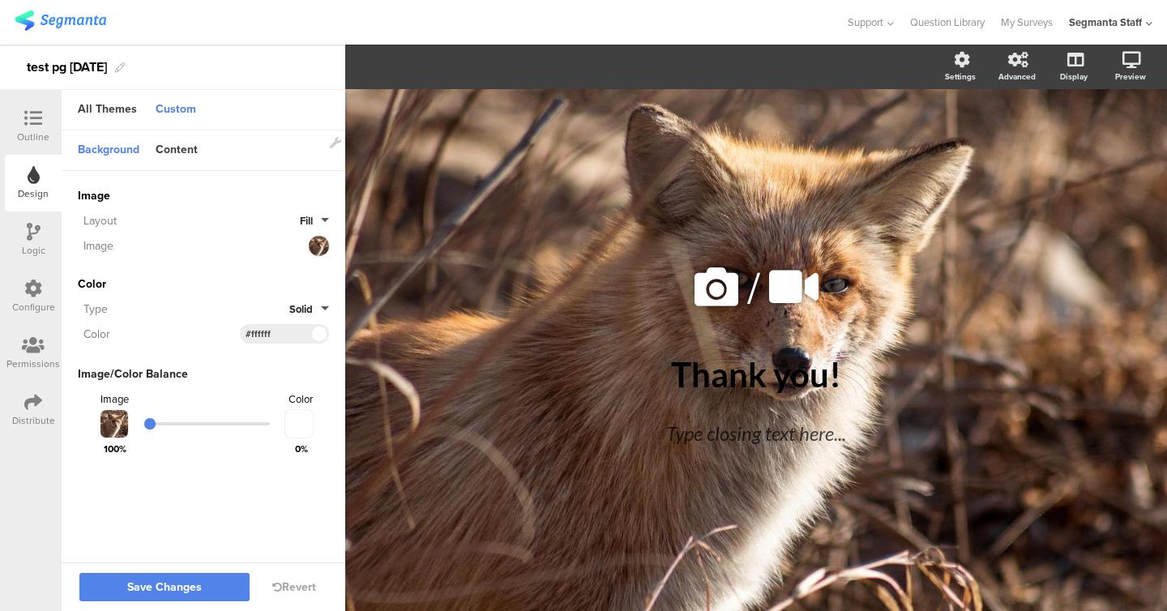
click at [323, 311] on button "Solid" at bounding box center [309, 309] width 40 height 15
click at [299, 382] on button "Gradient" at bounding box center [269, 380] width 122 height 34
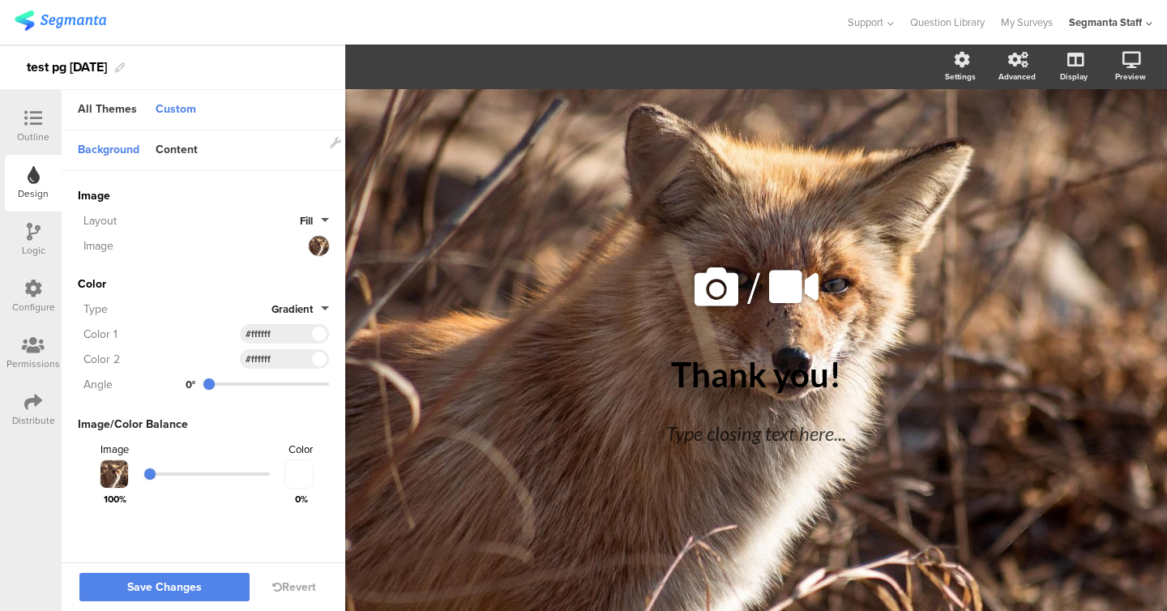
click at [322, 336] on span at bounding box center [319, 334] width 19 height 10
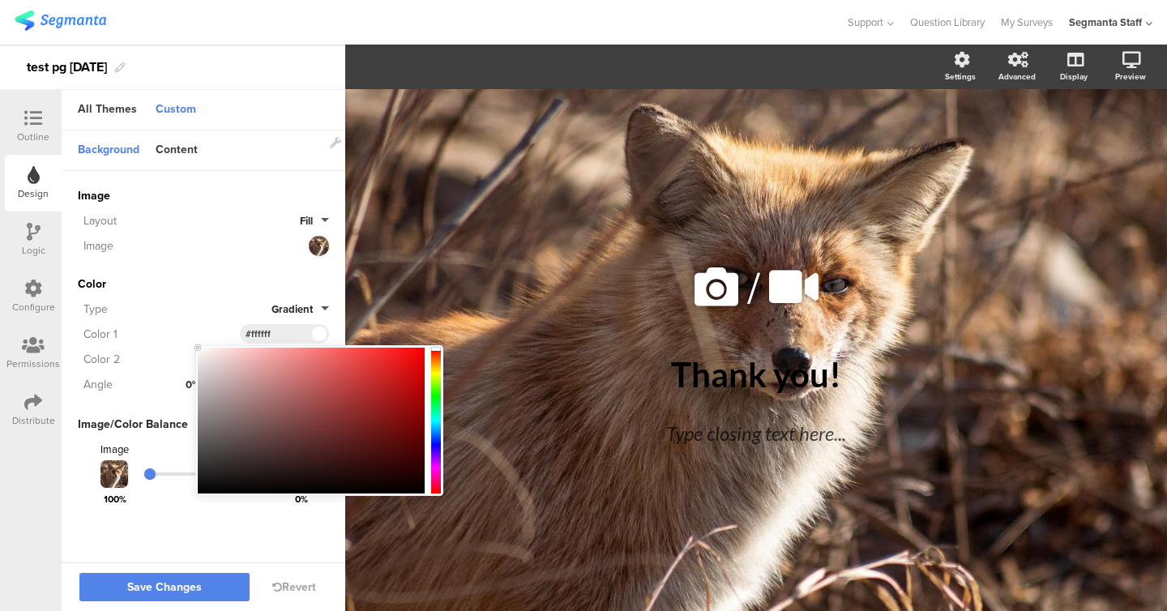
type input "#d28282"
click at [285, 374] on div at bounding box center [311, 421] width 227 height 146
click at [197, 288] on div "Color" at bounding box center [203, 284] width 251 height 17
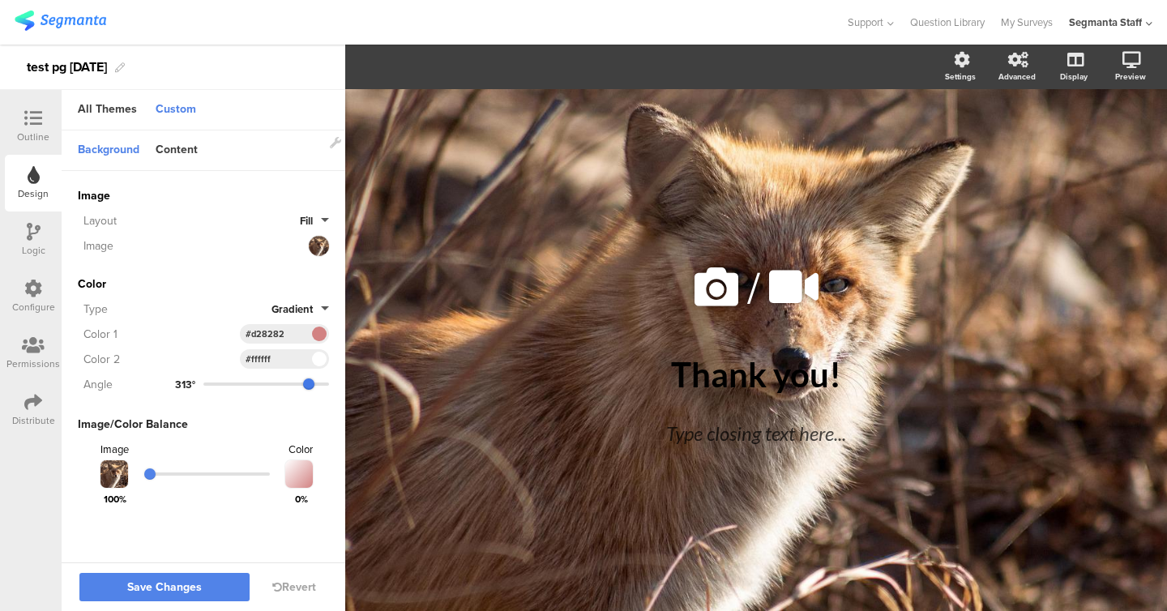
type input "317"
click at [309, 383] on input "range" at bounding box center [266, 384] width 126 height 3
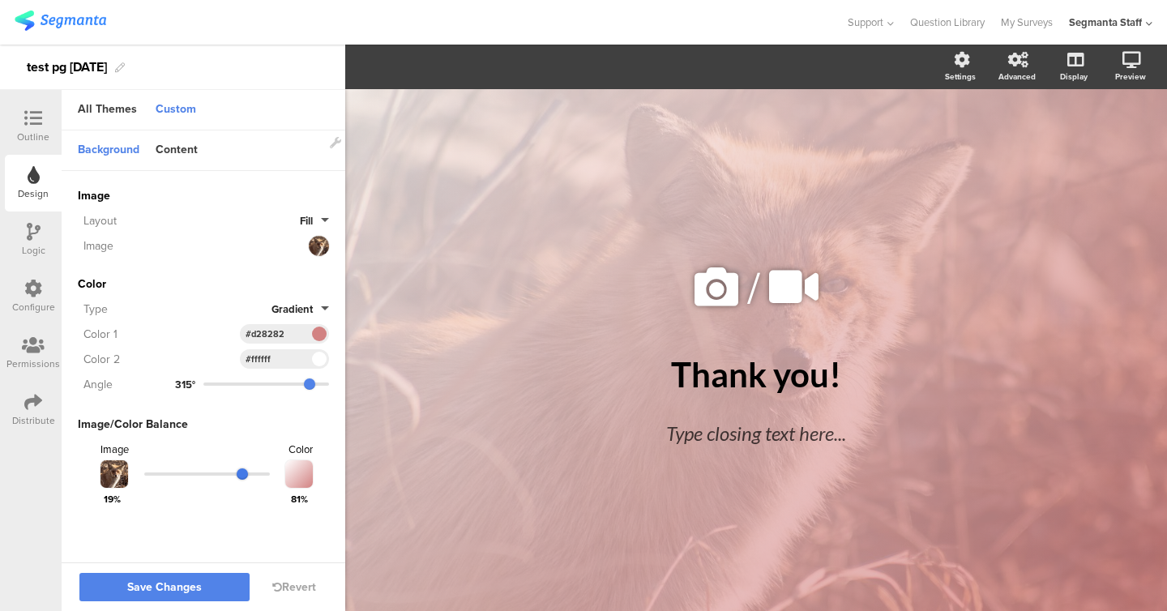
click at [242, 476] on input "range" at bounding box center [207, 474] width 126 height 3
click at [213, 573] on button "Save Changes" at bounding box center [164, 587] width 170 height 28
click at [99, 106] on div "All Themes" at bounding box center [107, 110] width 75 height 28
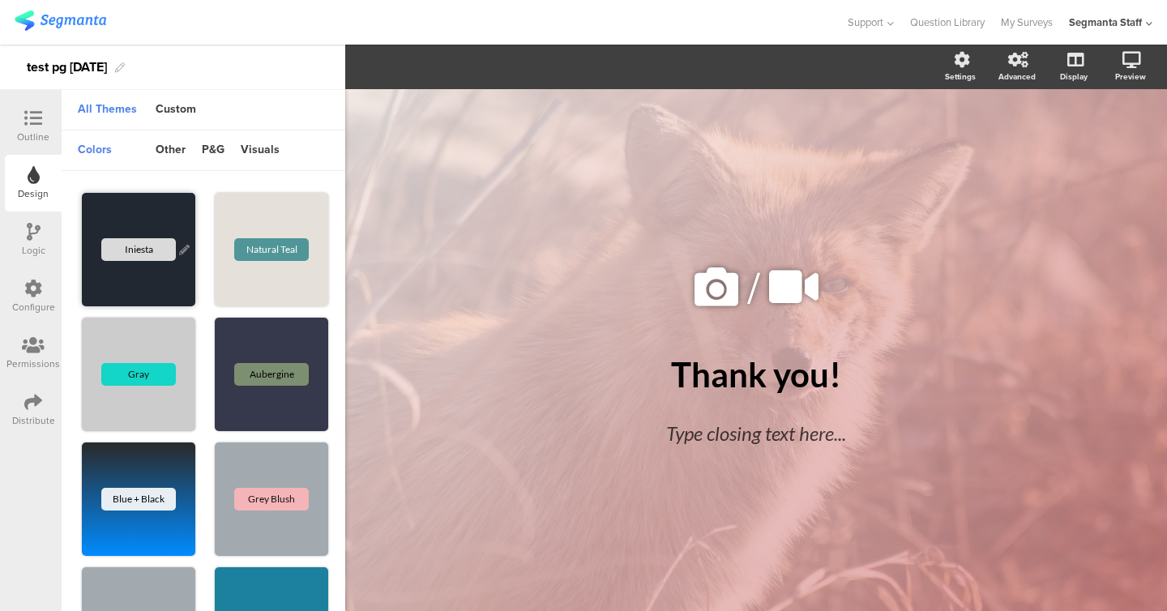
click at [126, 221] on div "Iniesta" at bounding box center [138, 249] width 113 height 113
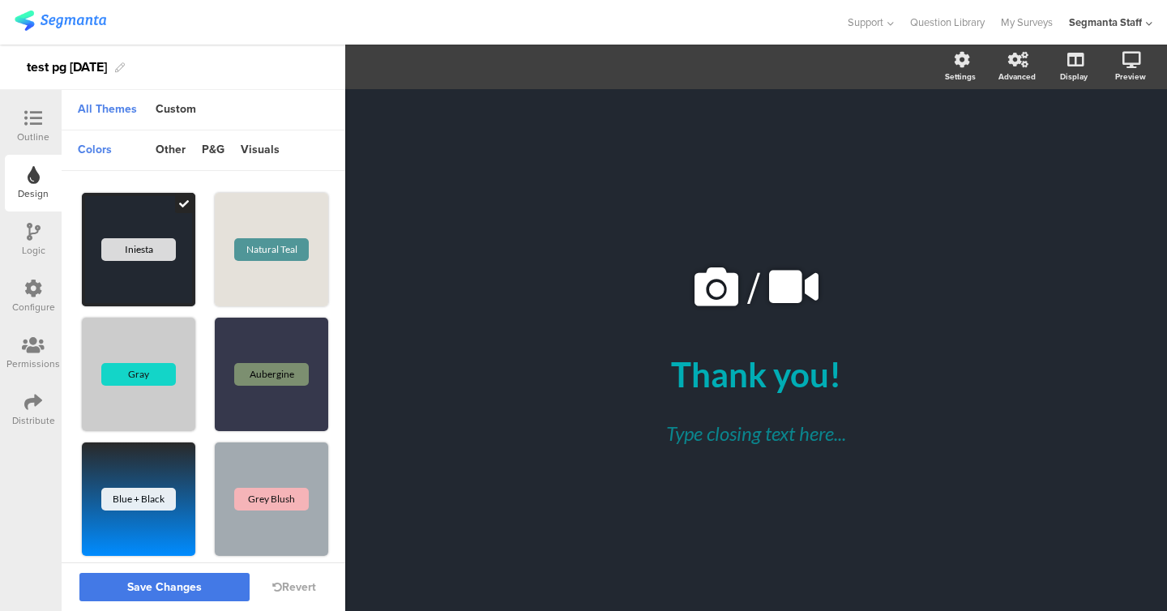
click at [182, 588] on span "Save Changes" at bounding box center [164, 588] width 75 height 0
click at [178, 161] on div "other" at bounding box center [171, 151] width 46 height 28
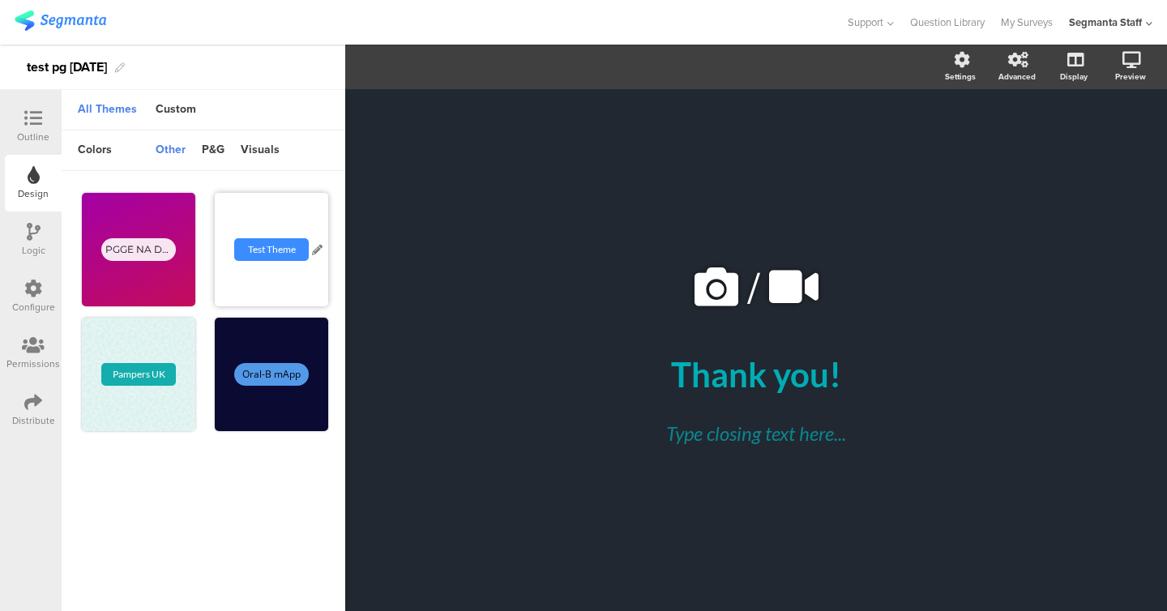
click at [262, 212] on div "Test Theme" at bounding box center [271, 249] width 113 height 113
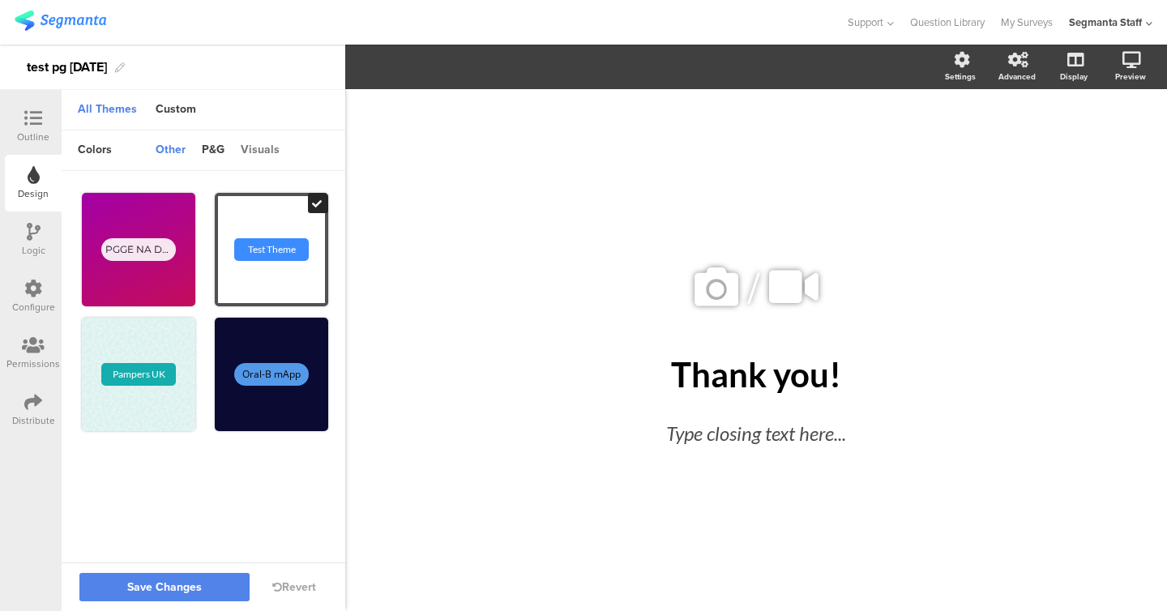
click at [250, 143] on div "visuals" at bounding box center [260, 151] width 55 height 28
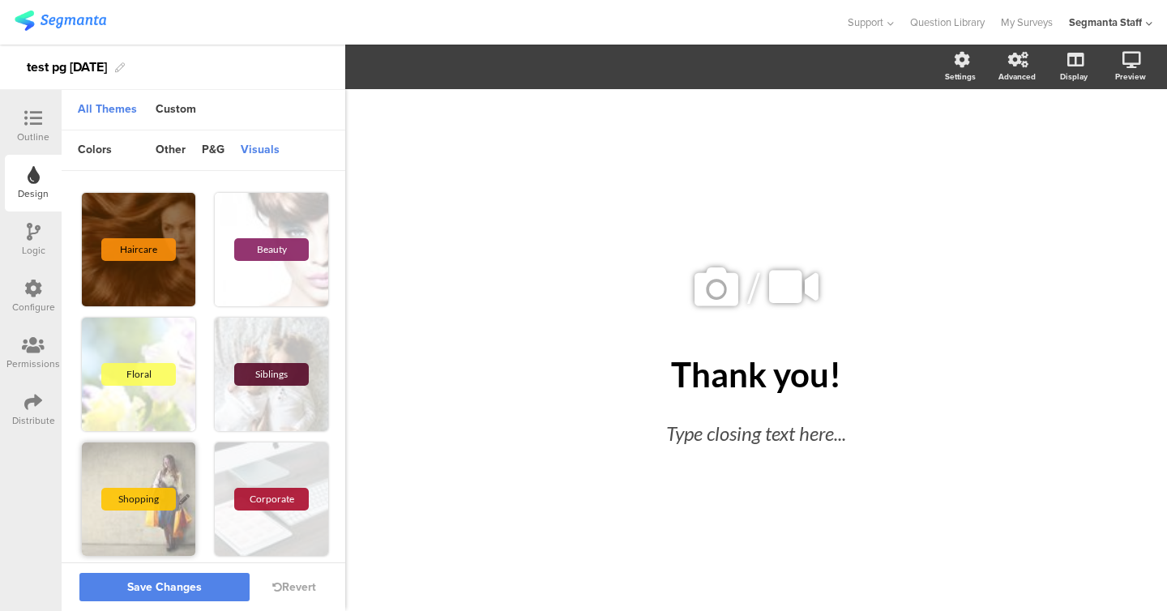
scroll to position [764, 0]
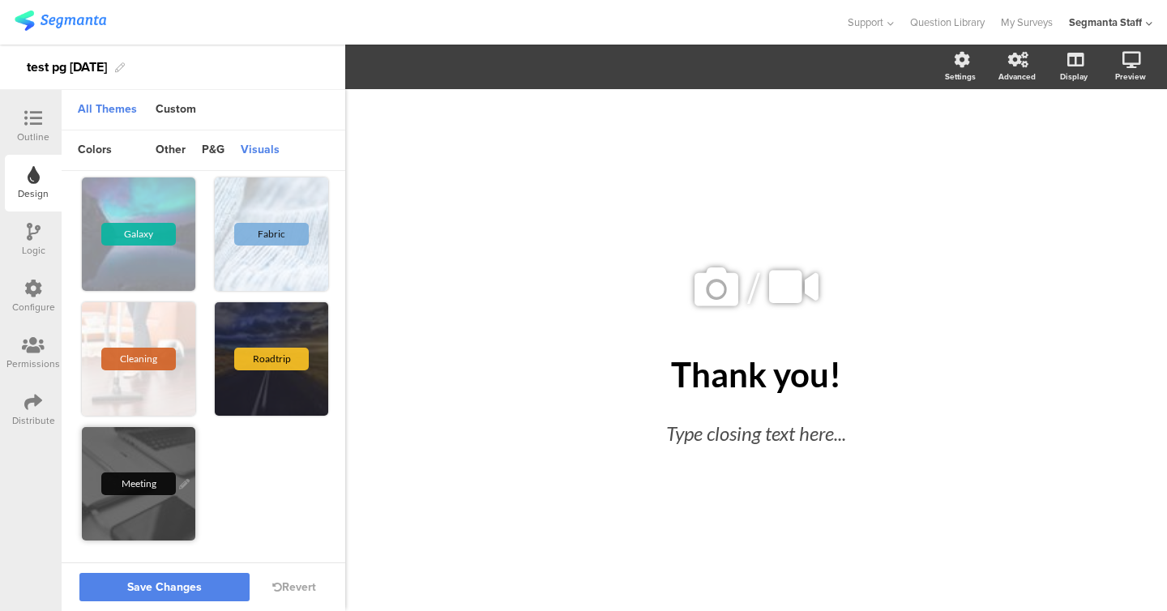
click at [173, 442] on div "Meeting" at bounding box center [138, 483] width 113 height 113
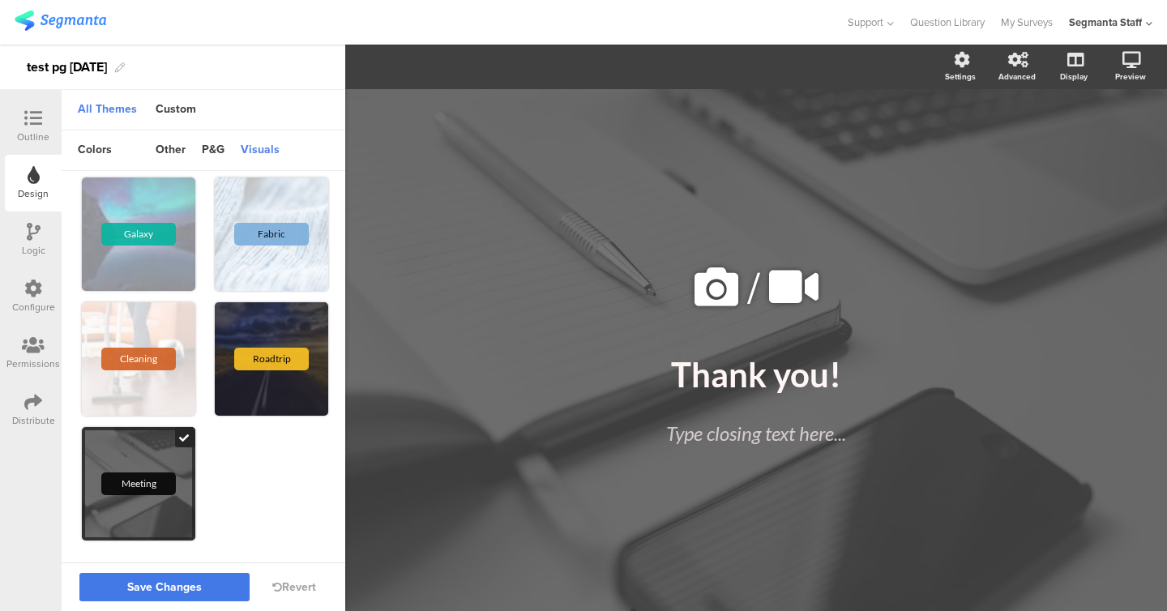
click at [157, 588] on span "Save Changes" at bounding box center [164, 588] width 75 height 0
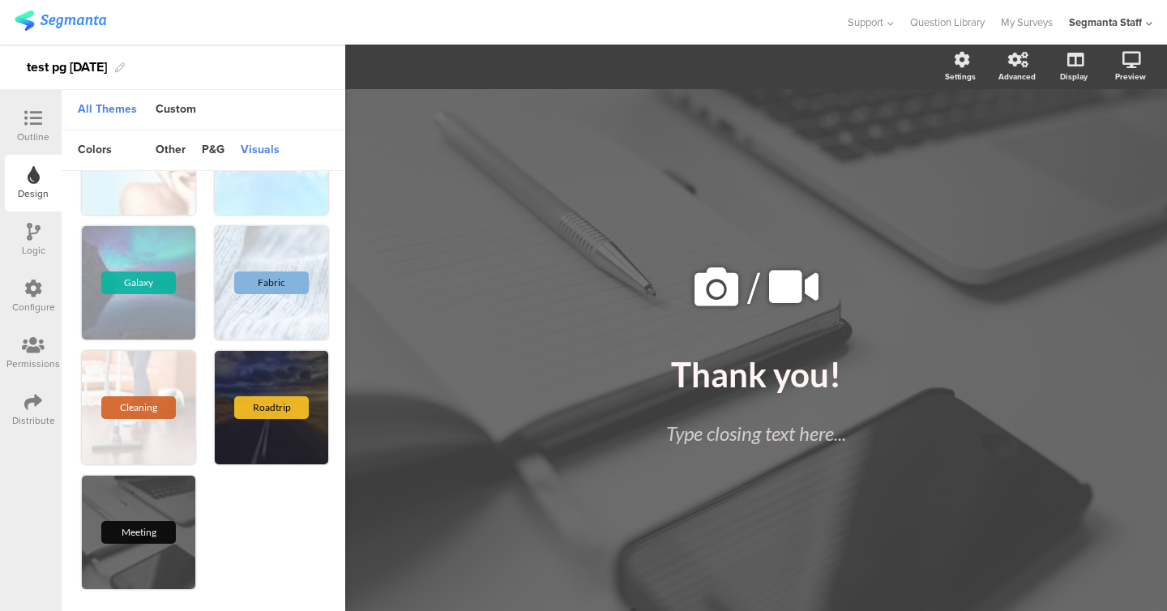
click at [36, 133] on div "Outline" at bounding box center [33, 137] width 32 height 15
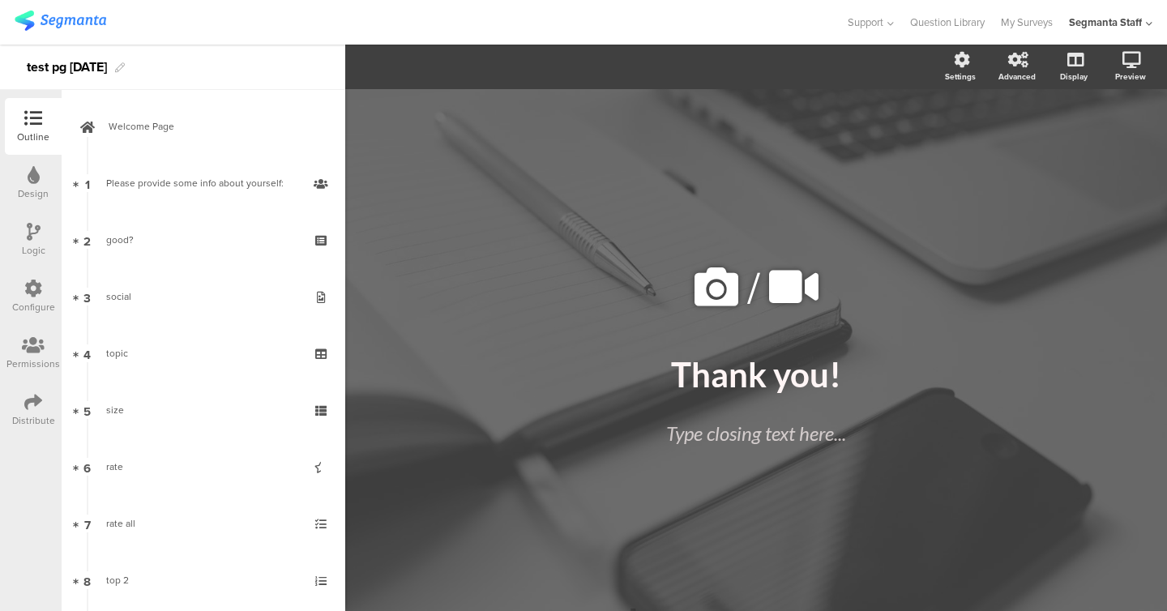
click at [34, 182] on icon at bounding box center [34, 175] width 12 height 18
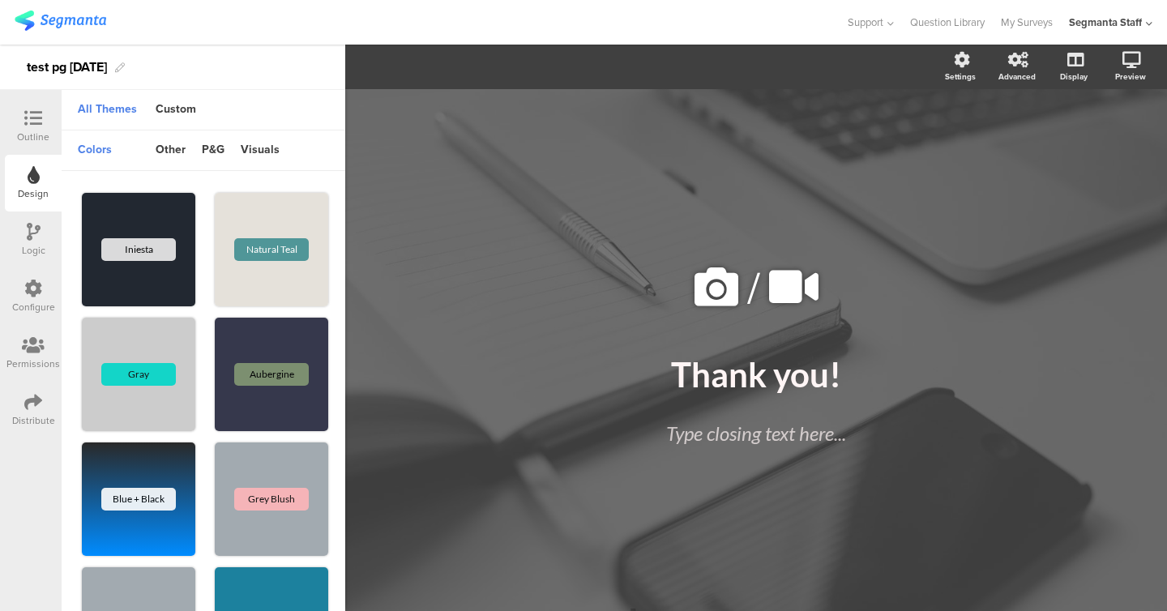
click at [32, 232] on icon at bounding box center [34, 232] width 14 height 18
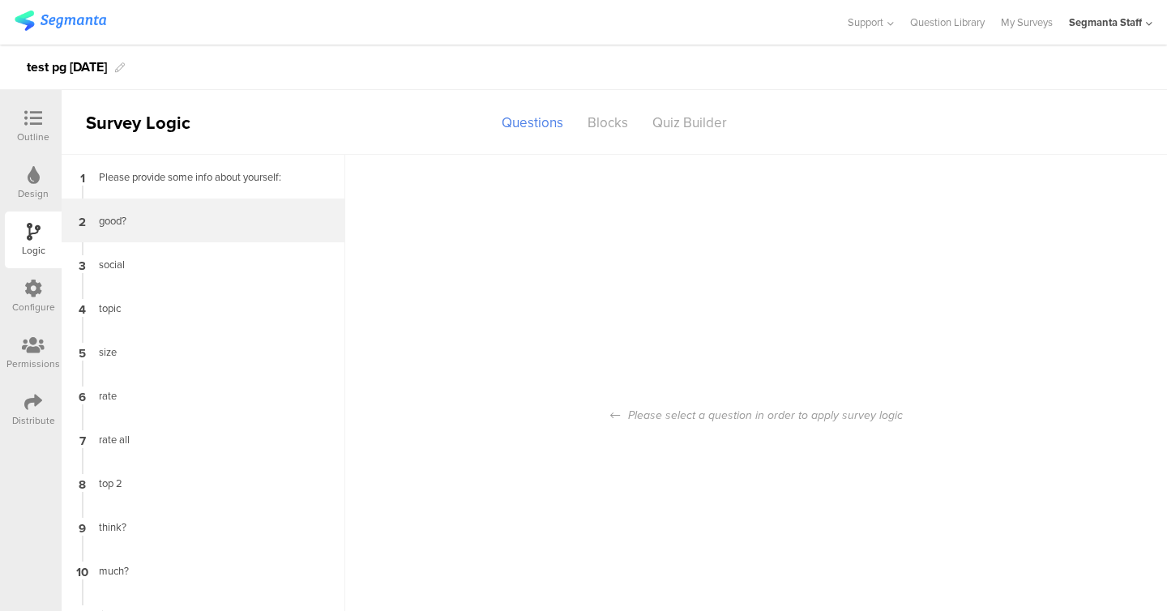
click at [143, 199] on div "2 good?" at bounding box center [204, 221] width 284 height 44
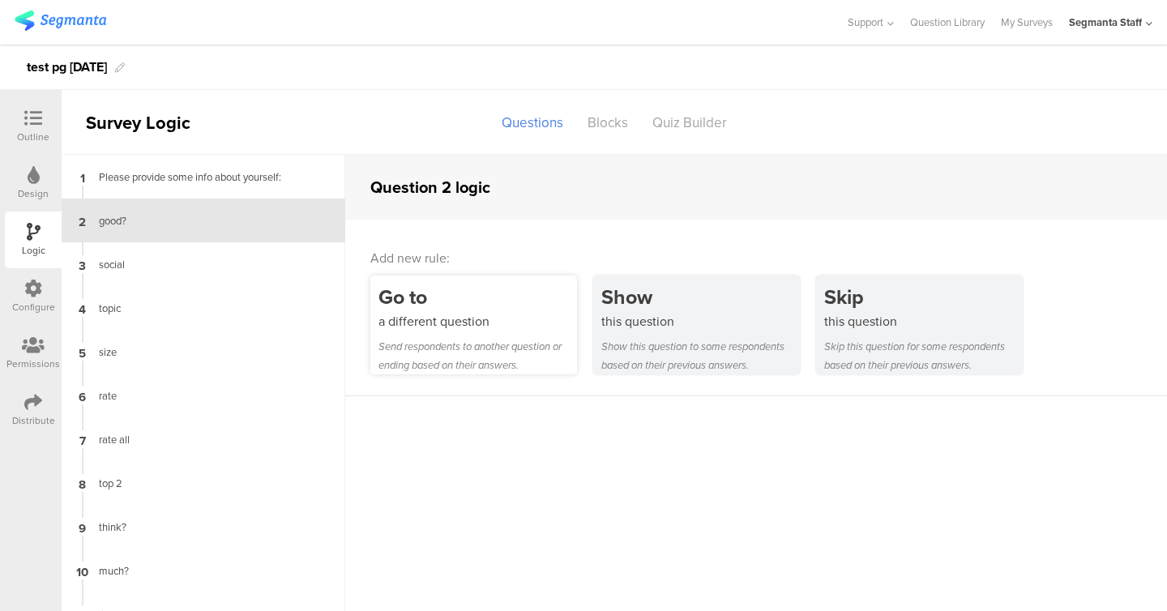
click at [478, 293] on div "Go to" at bounding box center [478, 297] width 199 height 30
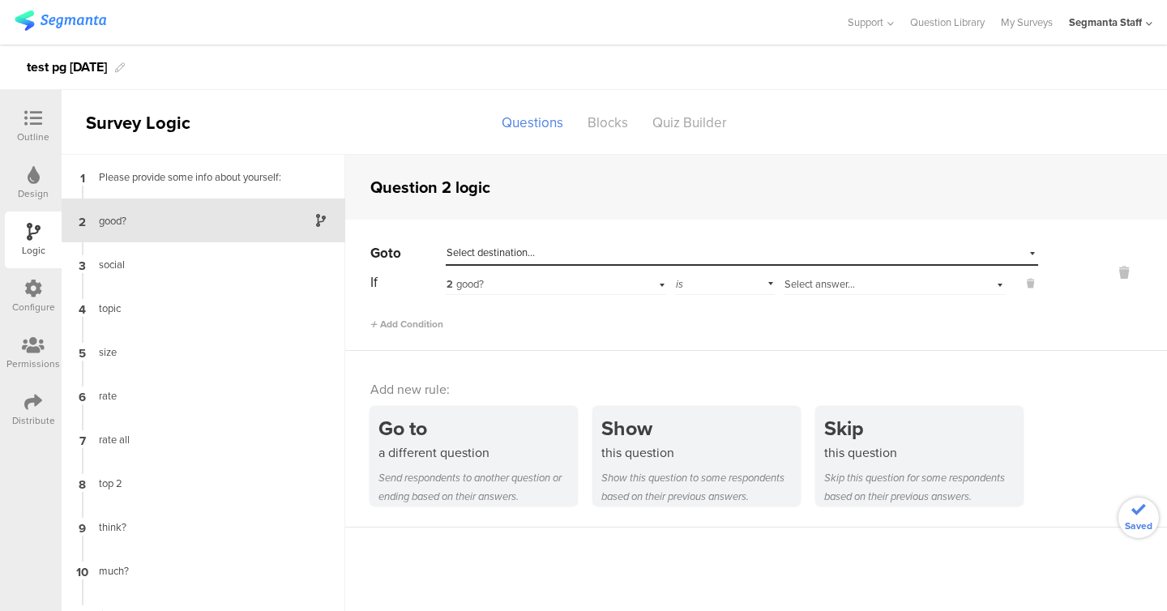
click at [580, 263] on div "Select destination..." at bounding box center [742, 253] width 593 height 25
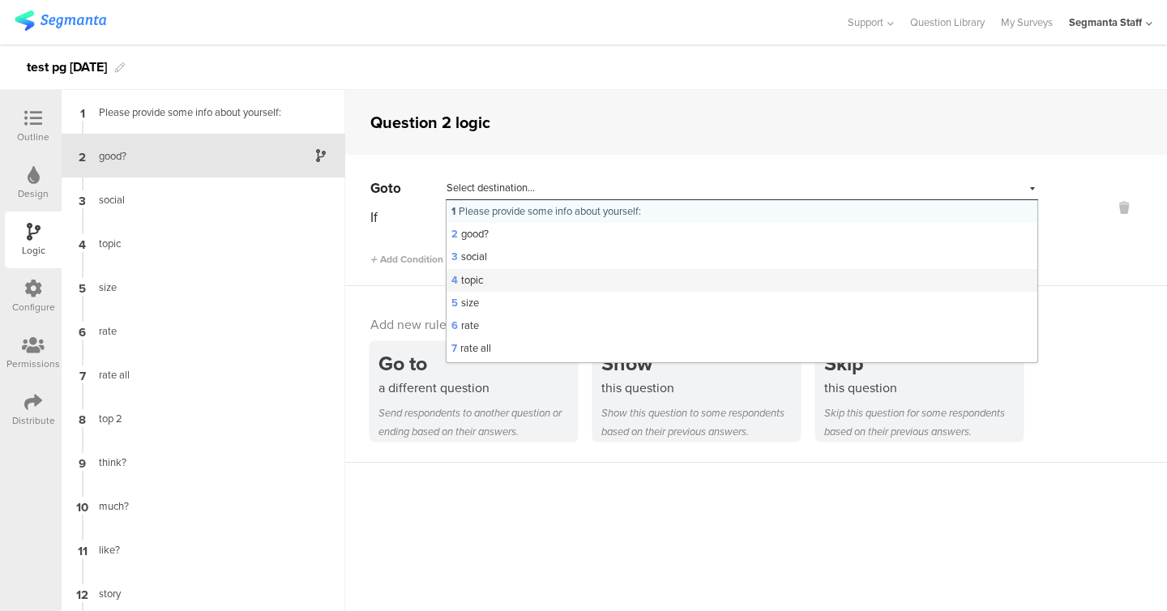
scroll to position [349, 0]
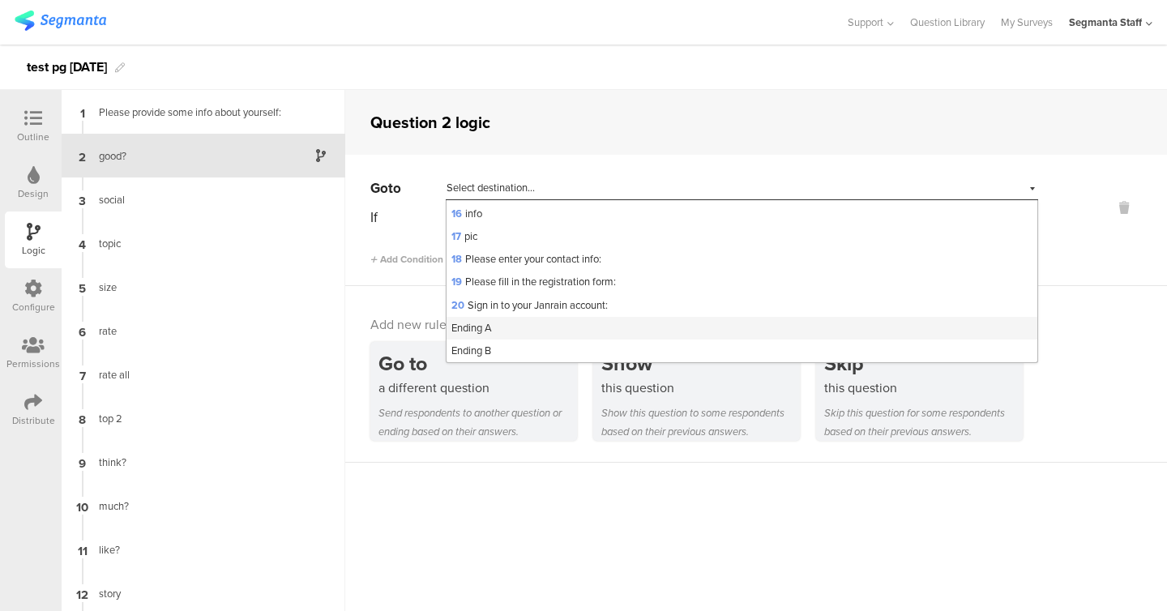
click at [537, 319] on div "Ending A" at bounding box center [742, 328] width 591 height 23
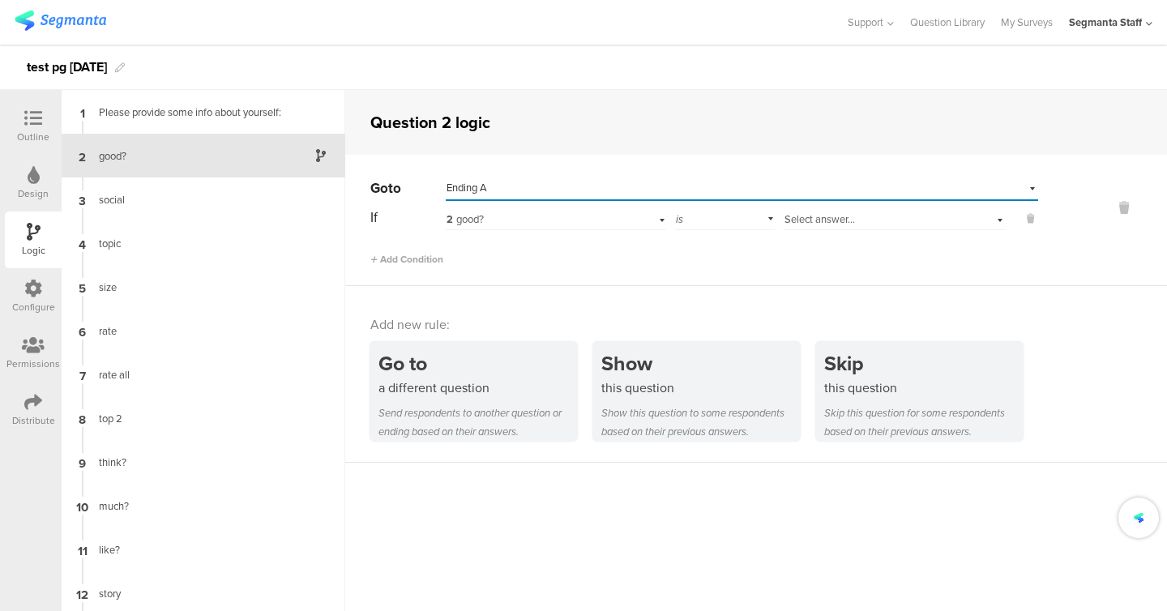
click at [814, 221] on span "Select answer..." at bounding box center [820, 219] width 71 height 15
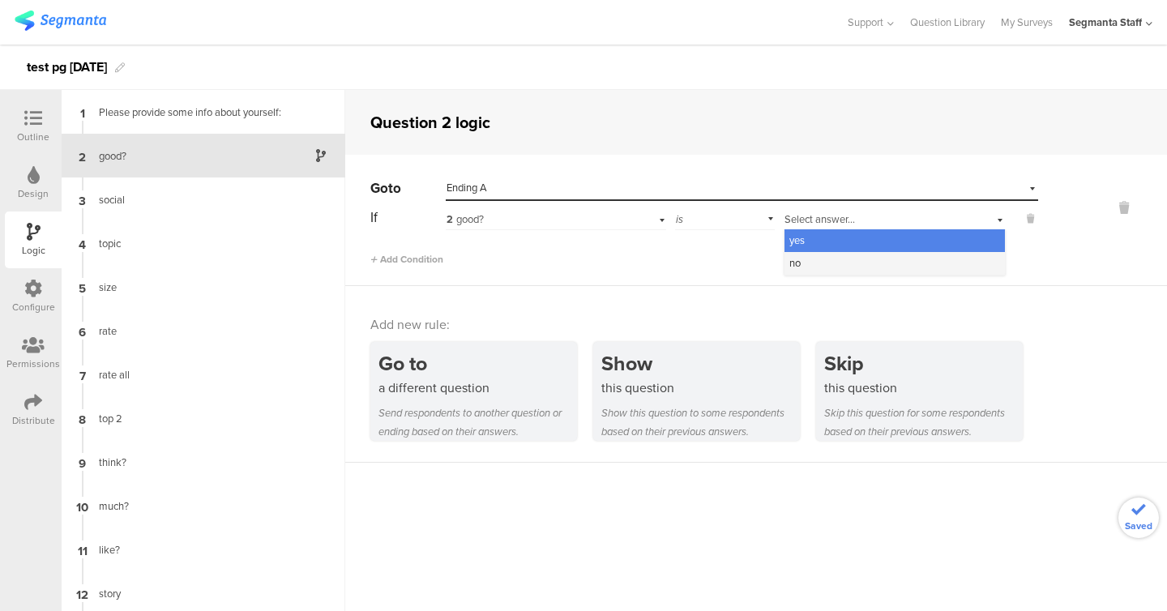
click at [813, 262] on div "no" at bounding box center [895, 263] width 221 height 23
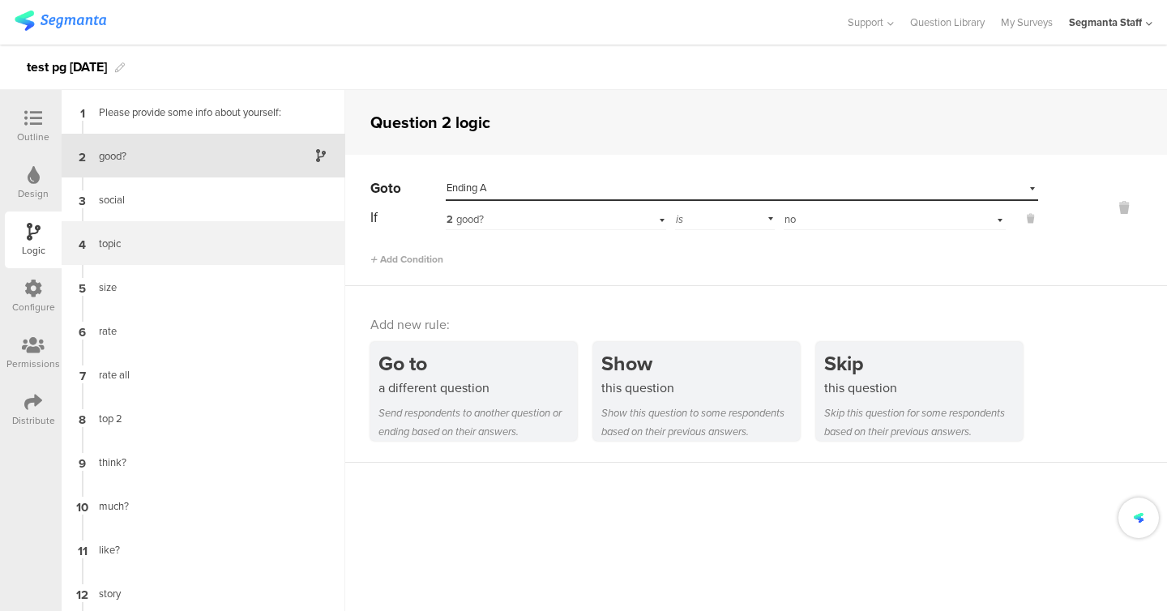
click at [262, 243] on div "topic" at bounding box center [190, 243] width 203 height 15
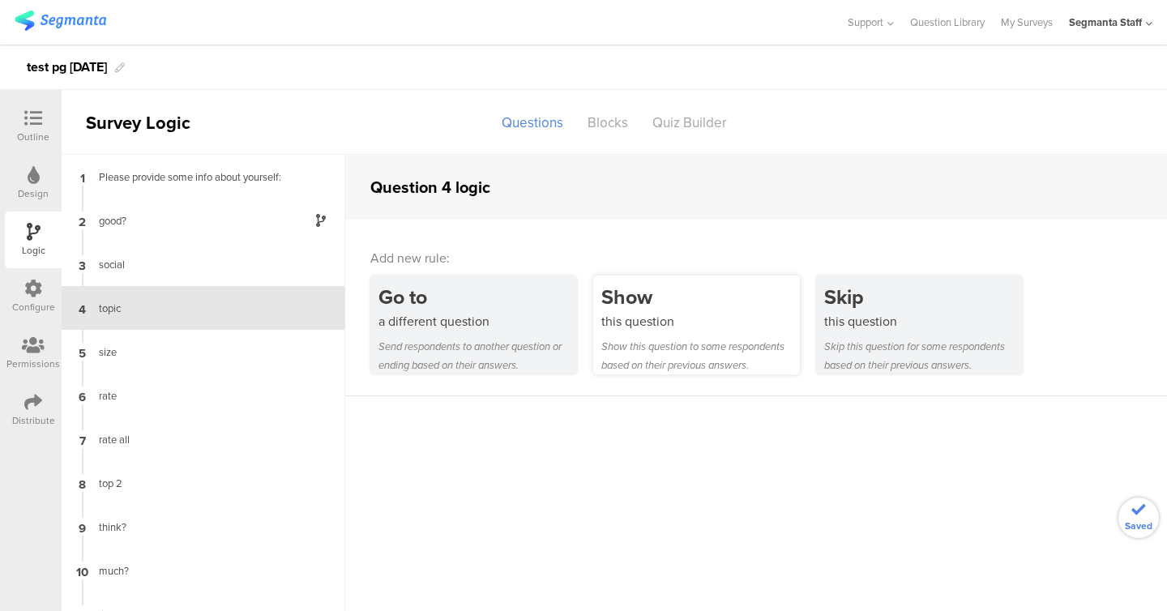
click at [722, 321] on div "this question" at bounding box center [701, 321] width 199 height 19
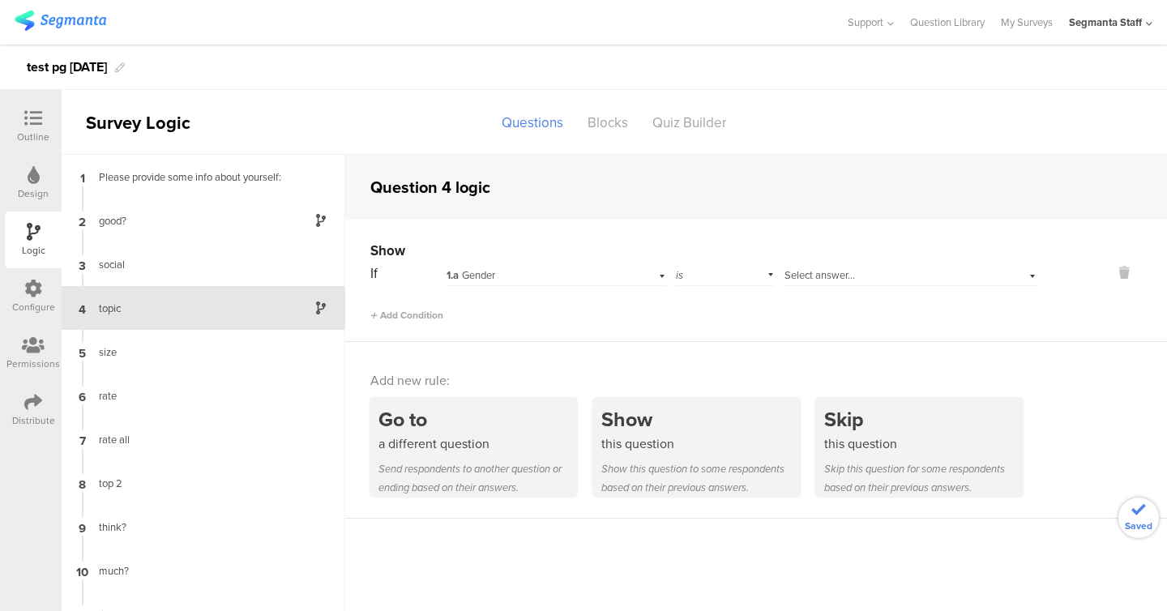
click at [501, 275] on div "1.a Gender" at bounding box center [536, 275] width 178 height 15
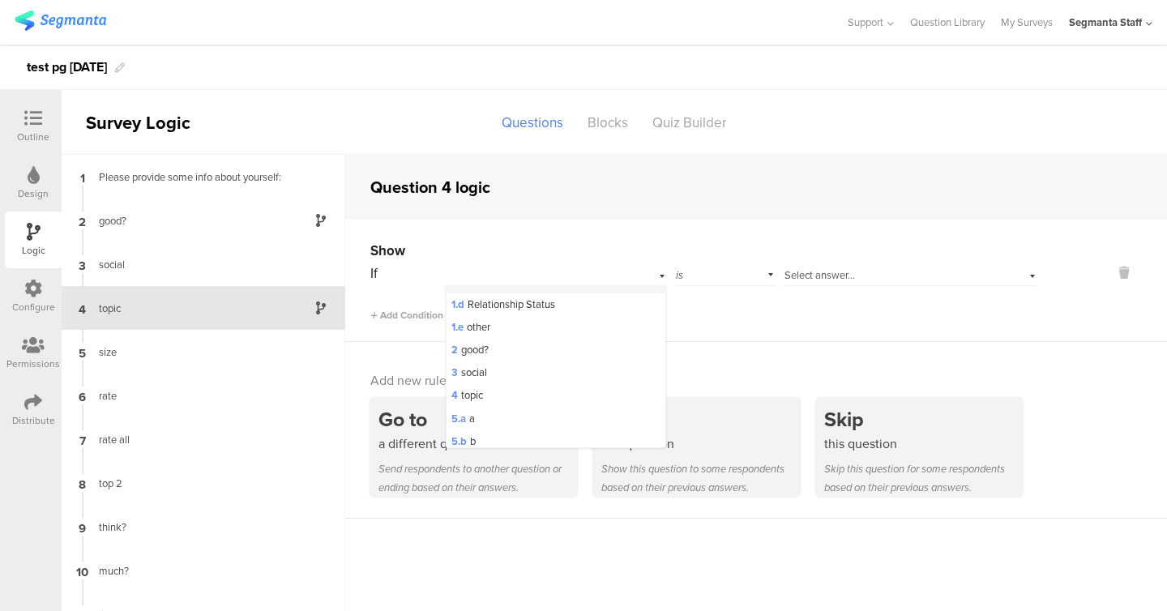
scroll to position [76, 0]
click at [505, 360] on div "3 social" at bounding box center [556, 357] width 219 height 23
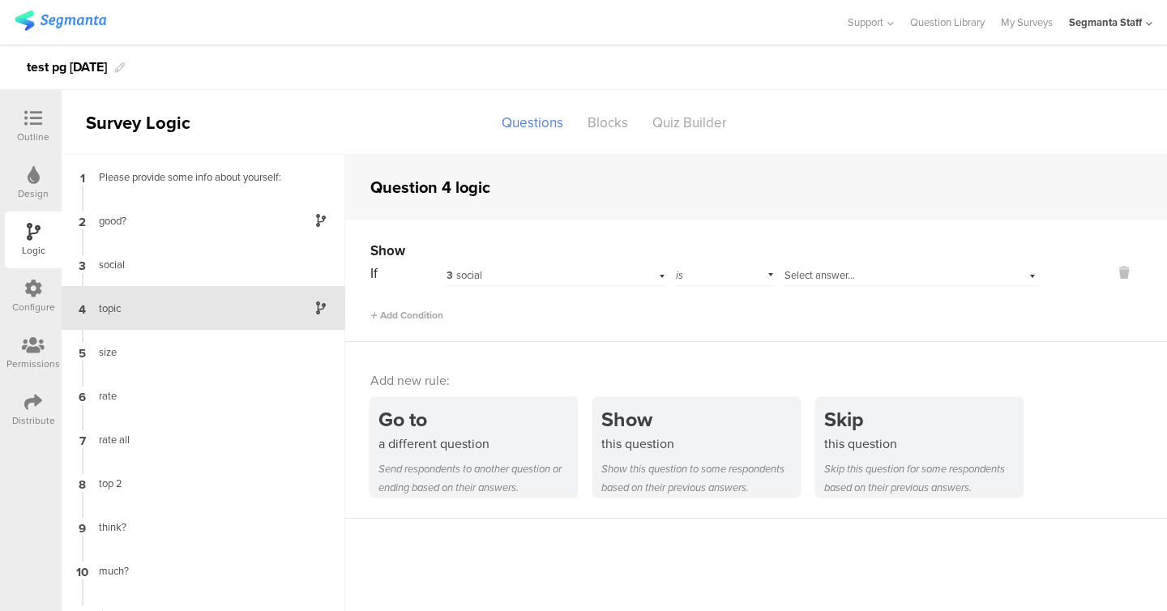
click at [803, 276] on span "Select answer..." at bounding box center [820, 275] width 71 height 15
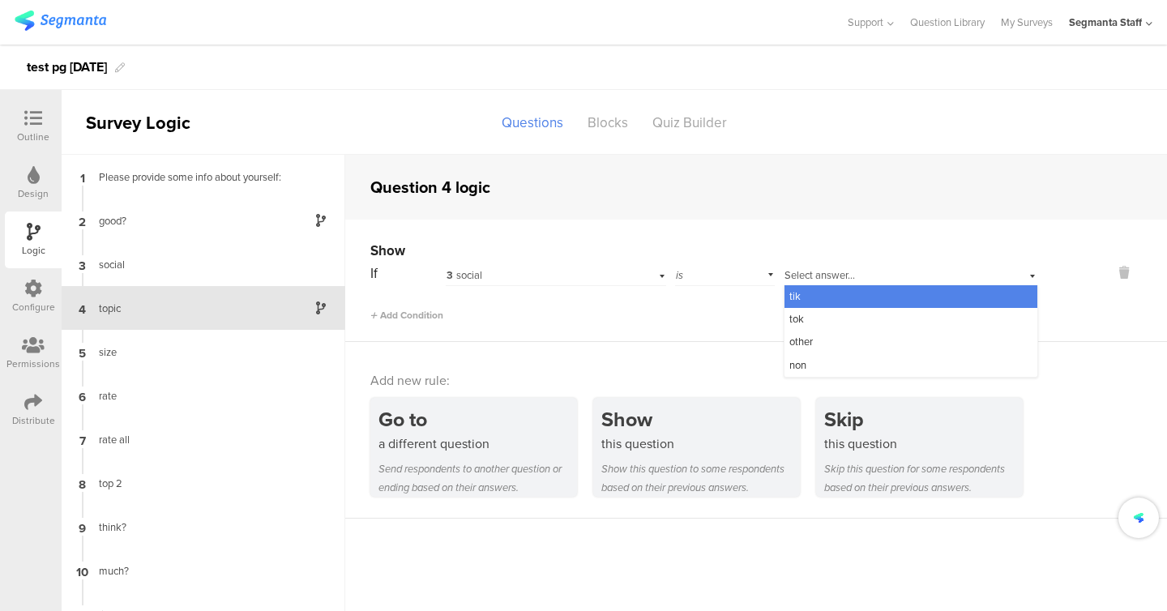
click at [803, 293] on div "tik" at bounding box center [911, 296] width 253 height 23
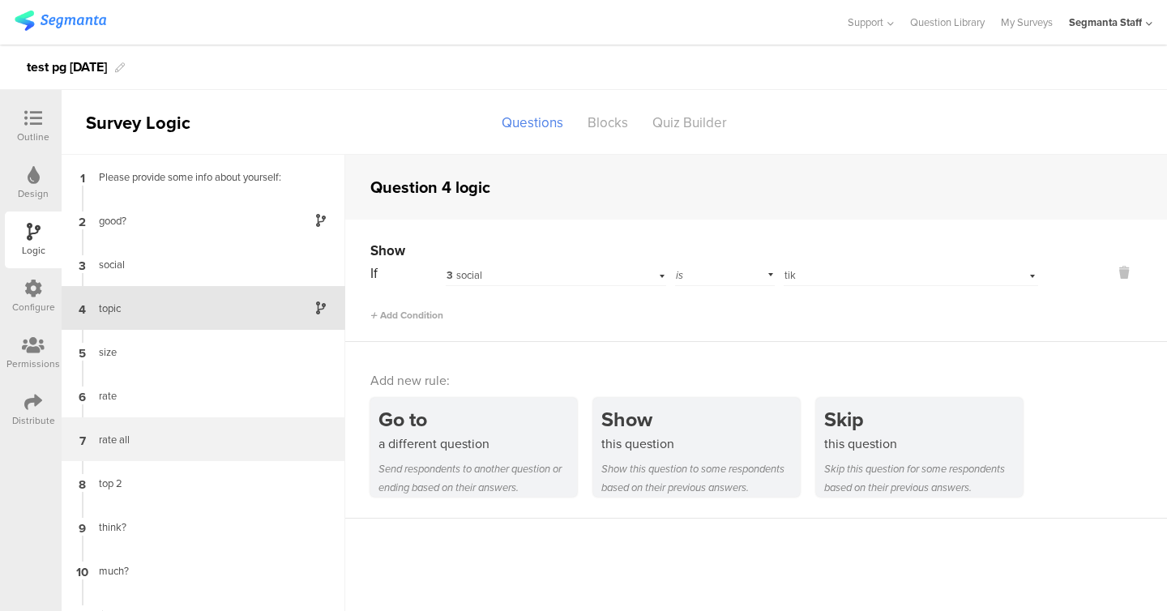
click at [175, 439] on div "rate all" at bounding box center [190, 439] width 203 height 15
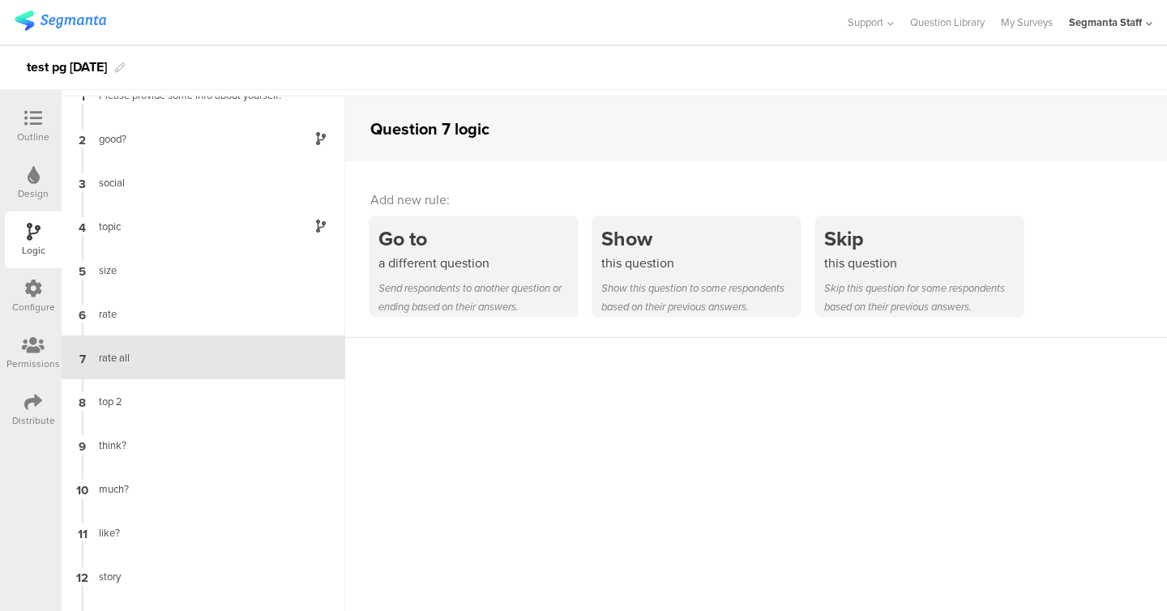
scroll to position [65, 0]
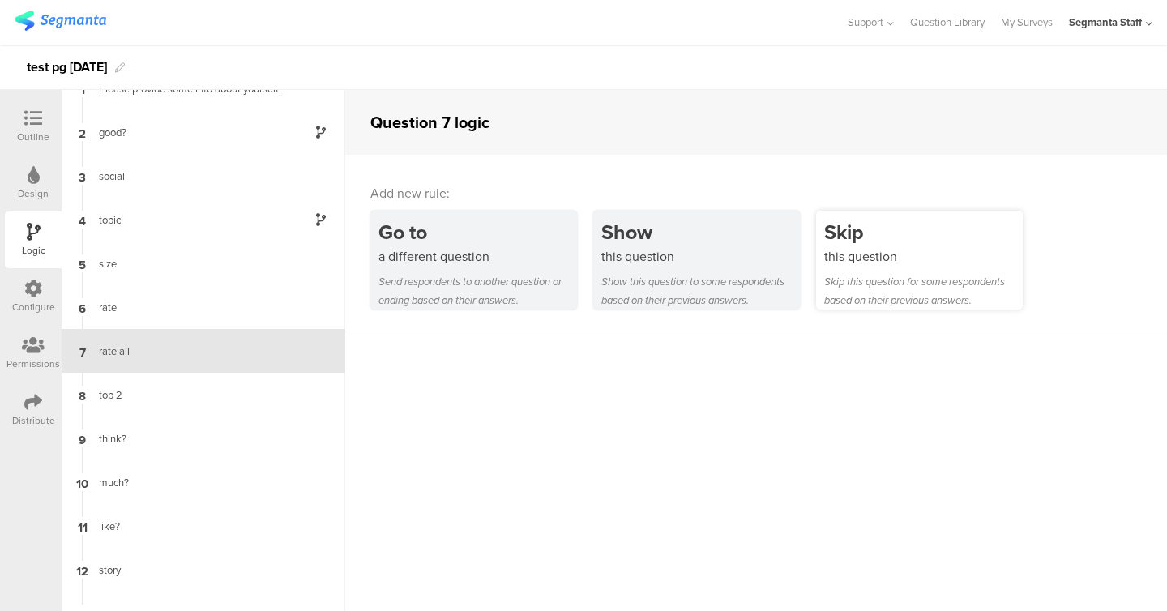
click at [850, 272] on div "Skip this question for some respondents based on their previous answers." at bounding box center [923, 290] width 199 height 37
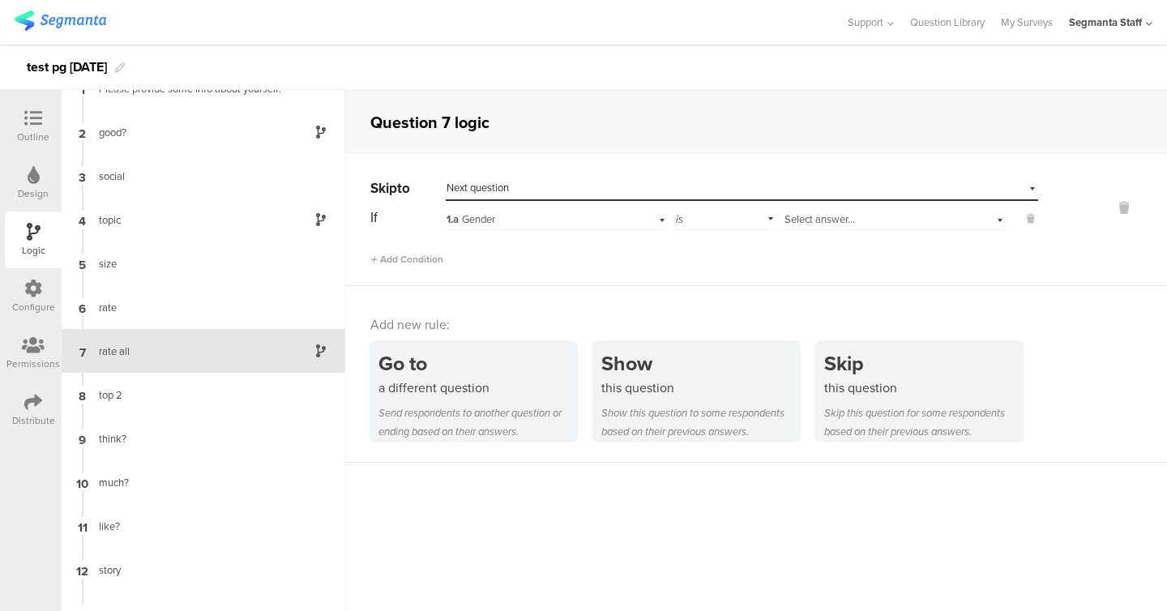
click at [593, 213] on div "1.a Gender" at bounding box center [536, 219] width 178 height 15
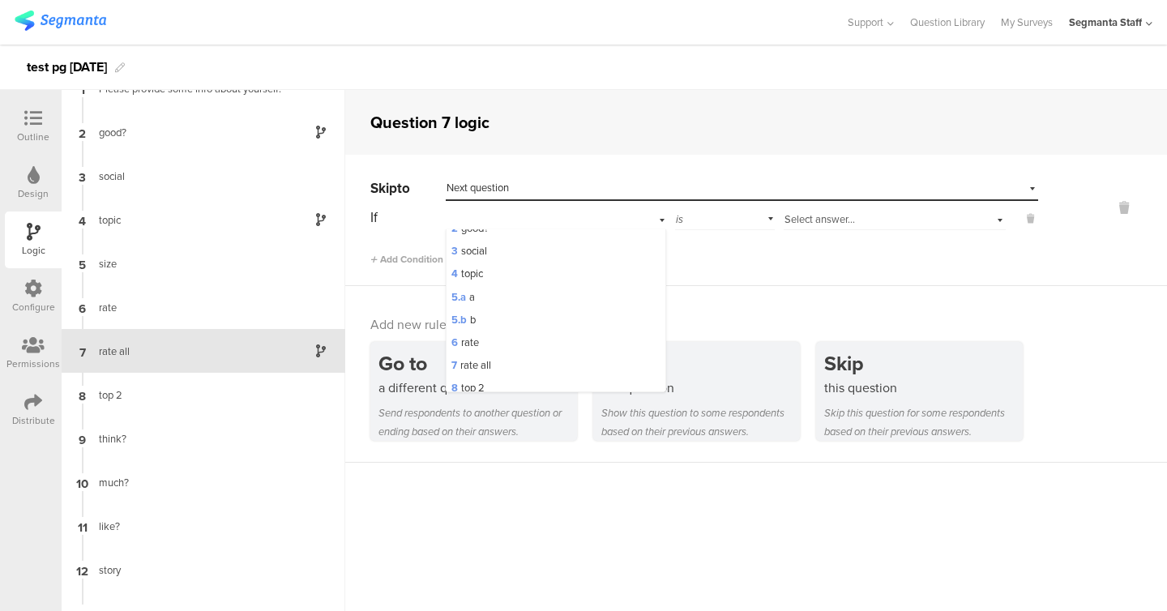
scroll to position [128, 0]
click at [566, 337] on div "6 rate" at bounding box center [556, 341] width 219 height 23
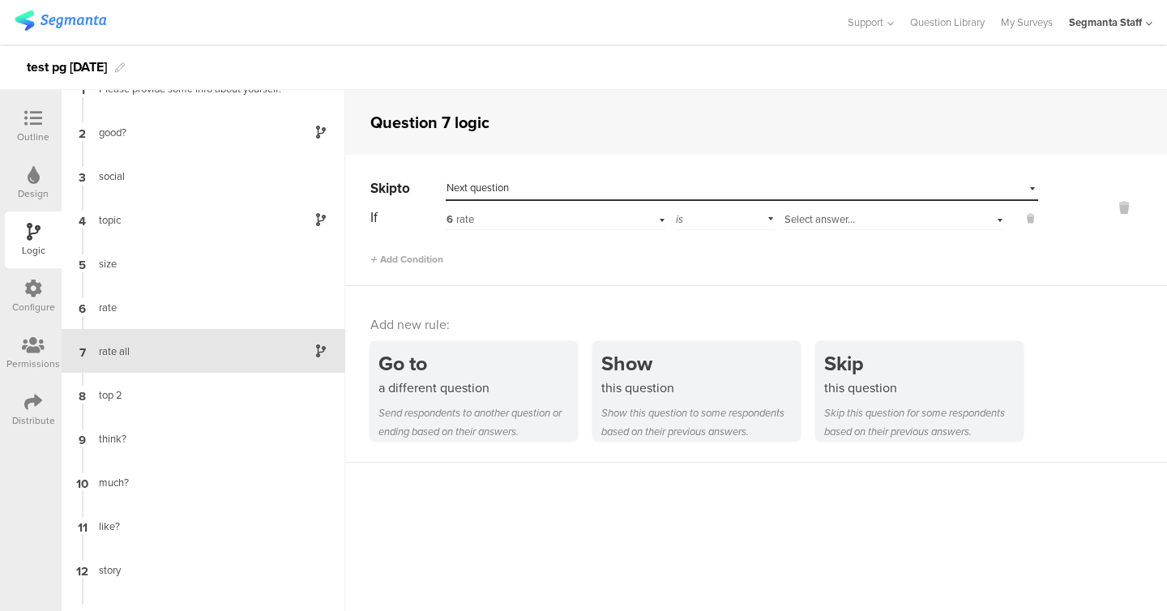
click at [816, 223] on span "Select answer..." at bounding box center [820, 219] width 71 height 15
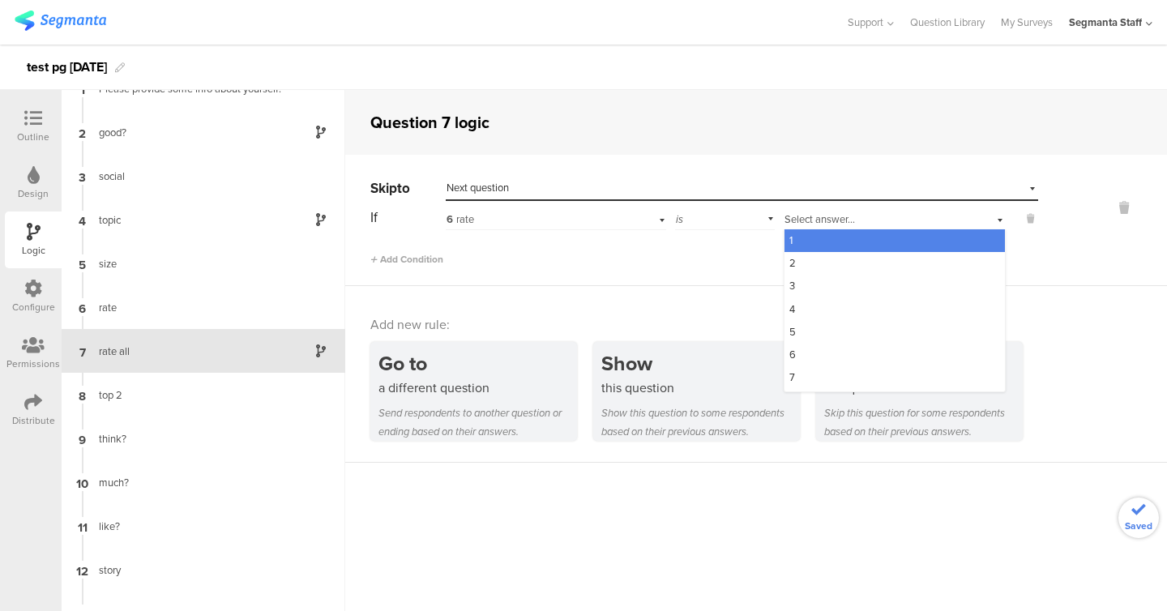
click at [811, 241] on div "1" at bounding box center [895, 240] width 221 height 23
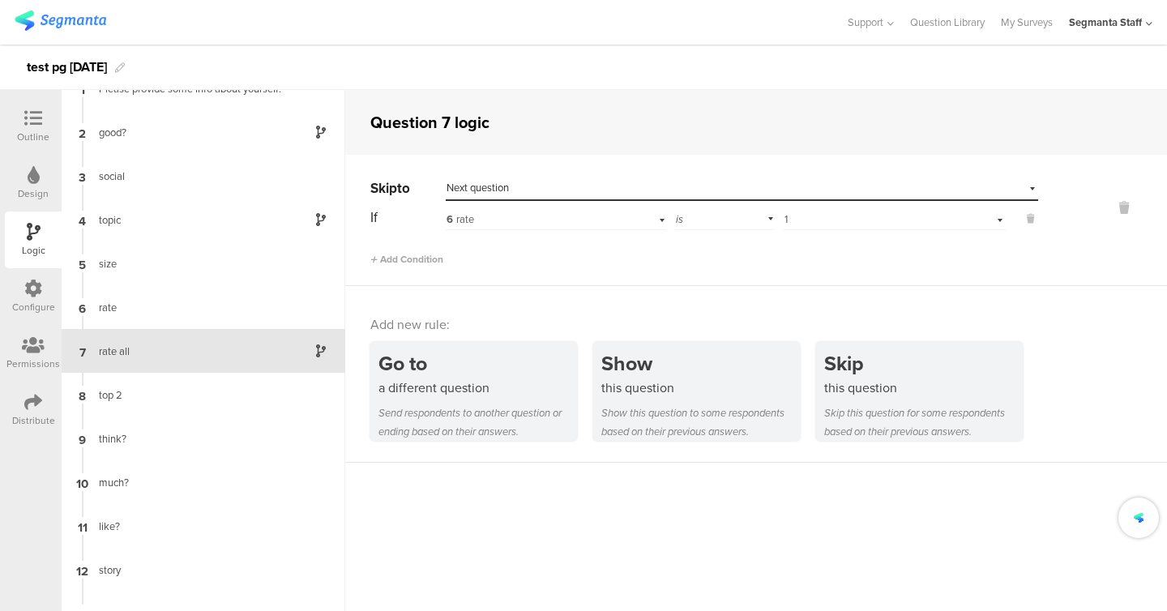
scroll to position [0, 0]
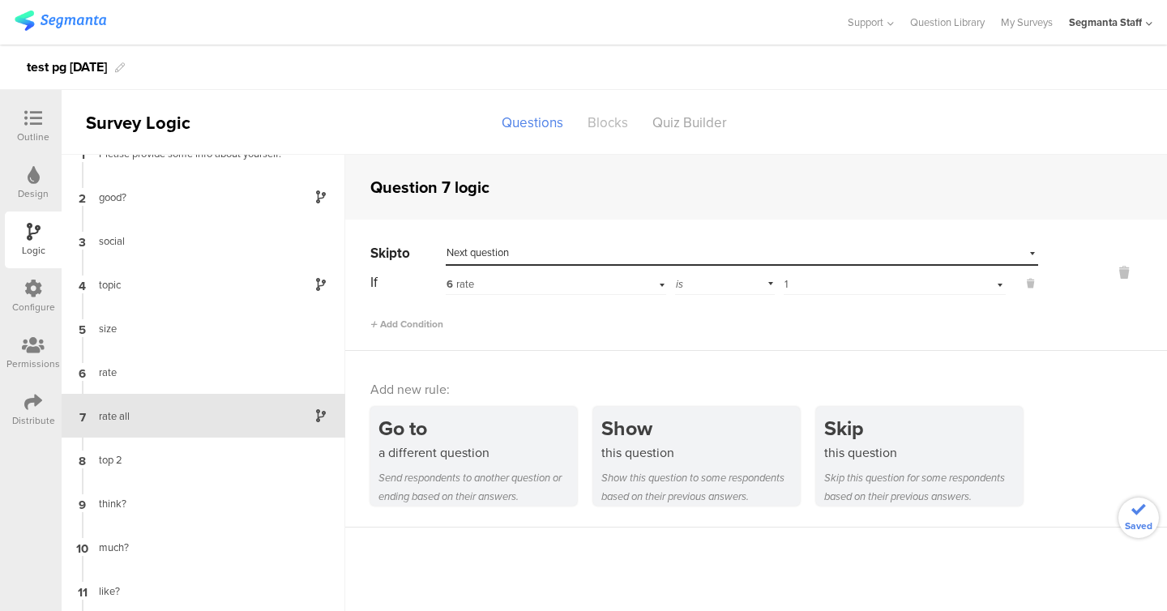
click at [624, 118] on div "Blocks" at bounding box center [608, 123] width 65 height 28
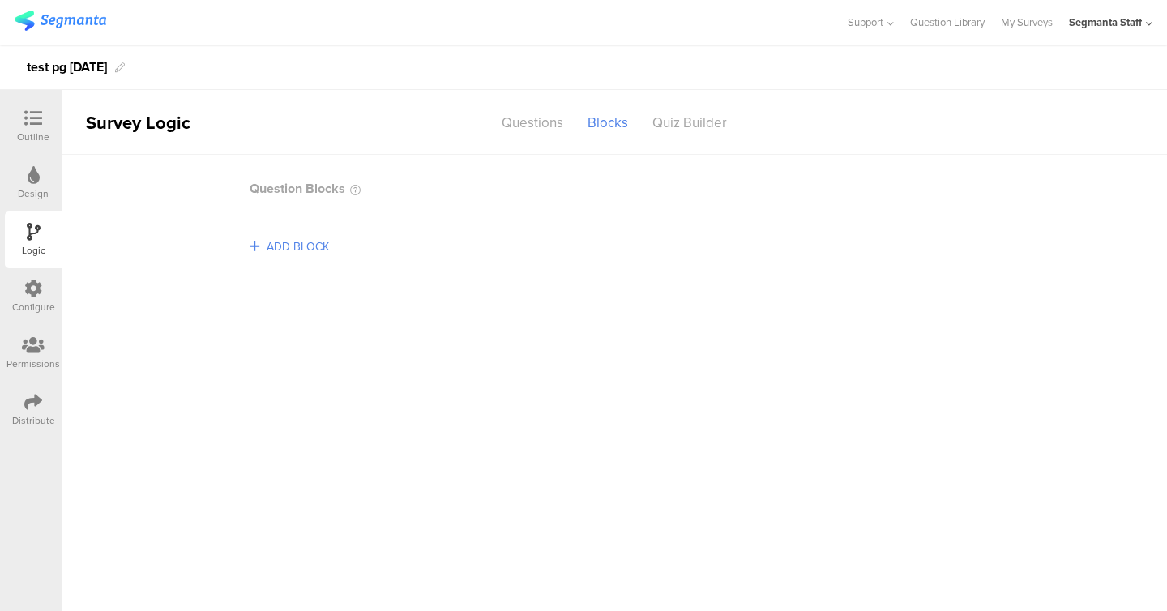
click at [280, 243] on span "ADD BLOCK" at bounding box center [298, 246] width 71 height 25
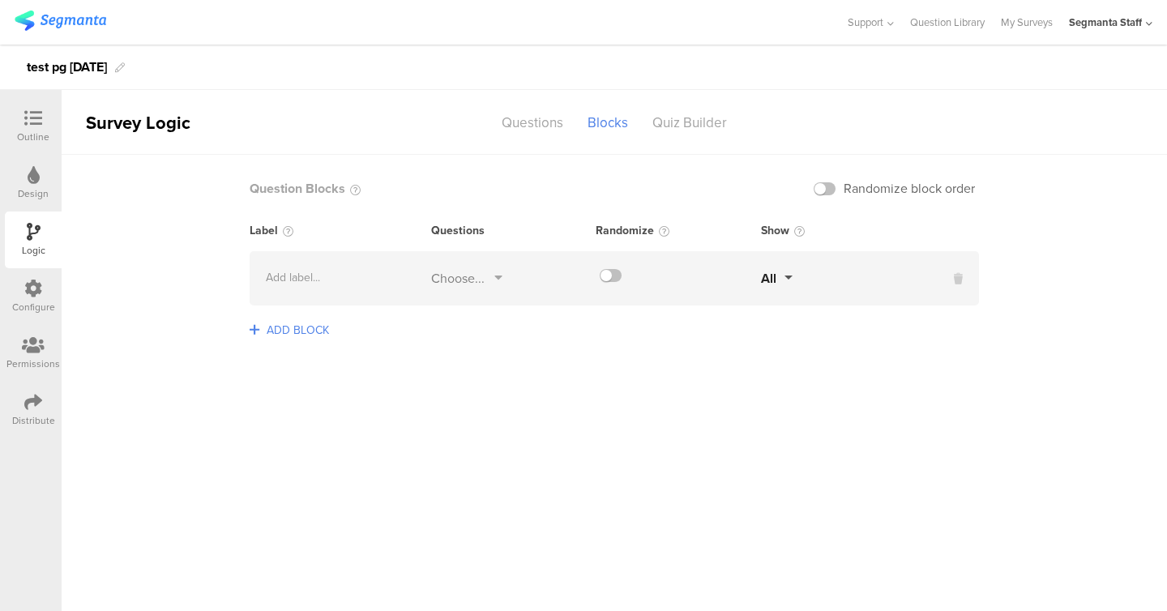
click at [291, 327] on span "ADD BLOCK" at bounding box center [298, 330] width 71 height 25
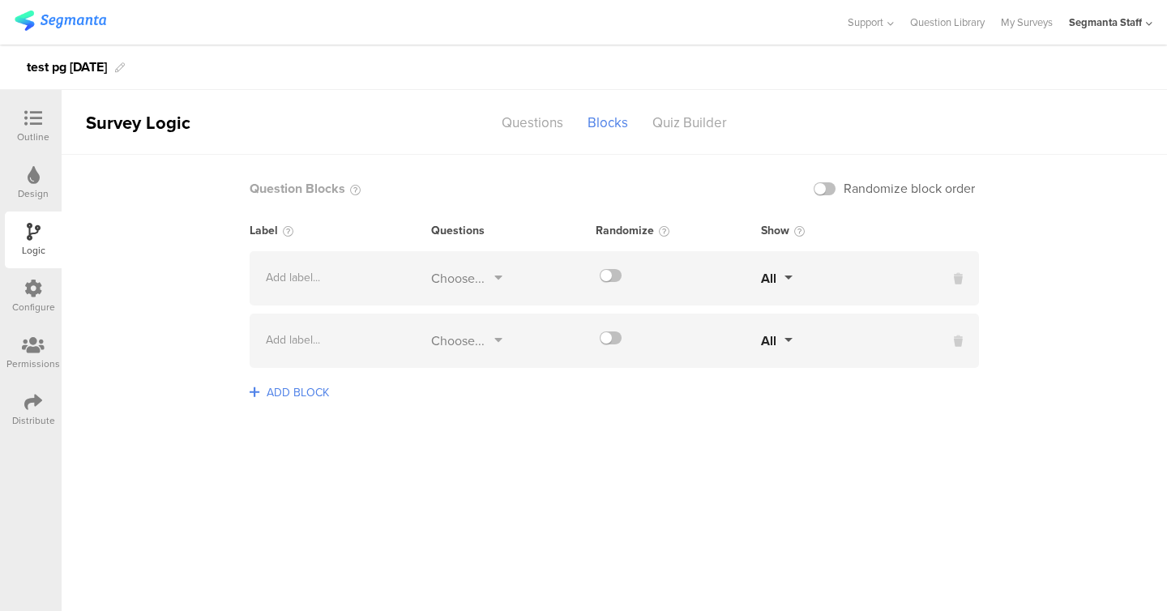
click at [500, 279] on icon at bounding box center [499, 279] width 8 height 17
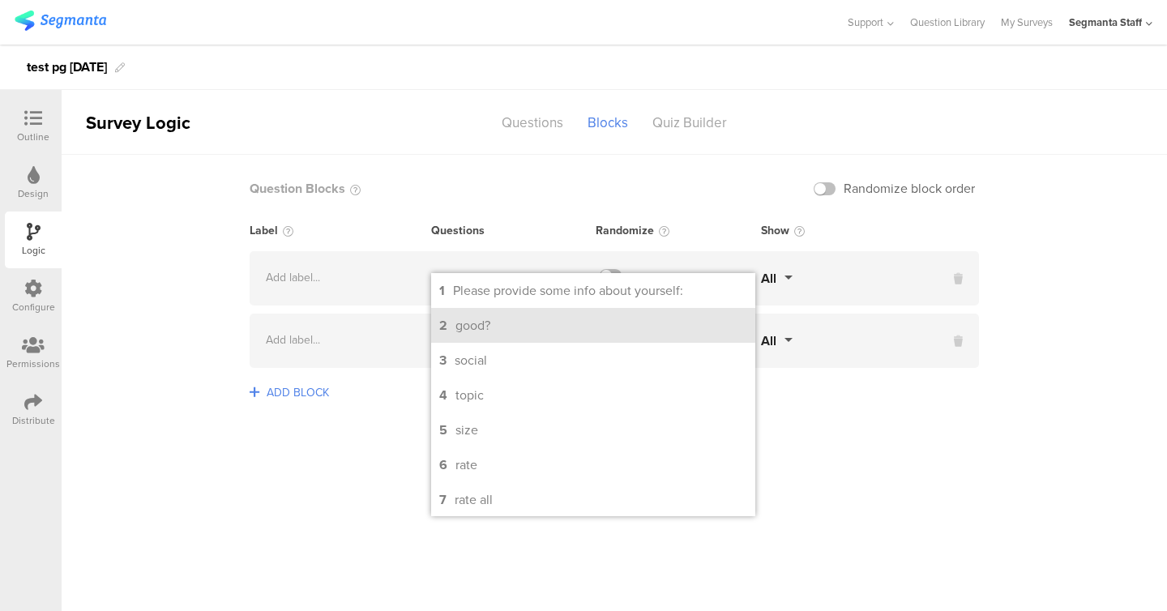
click at [477, 332] on div "good?" at bounding box center [473, 325] width 35 height 19
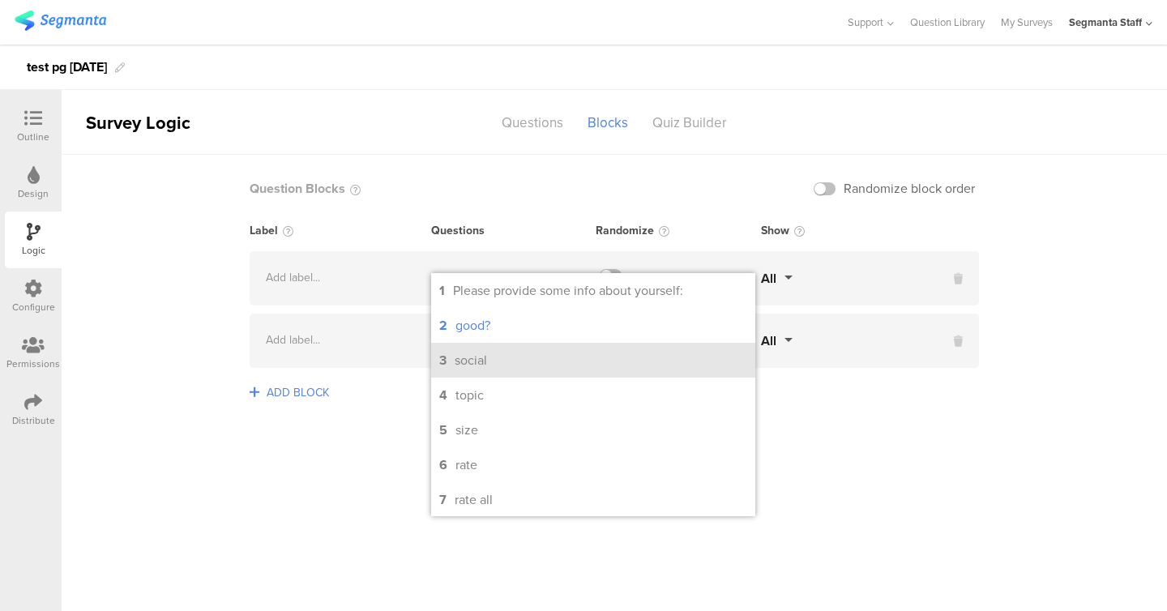
click at [477, 353] on div "social" at bounding box center [471, 360] width 32 height 19
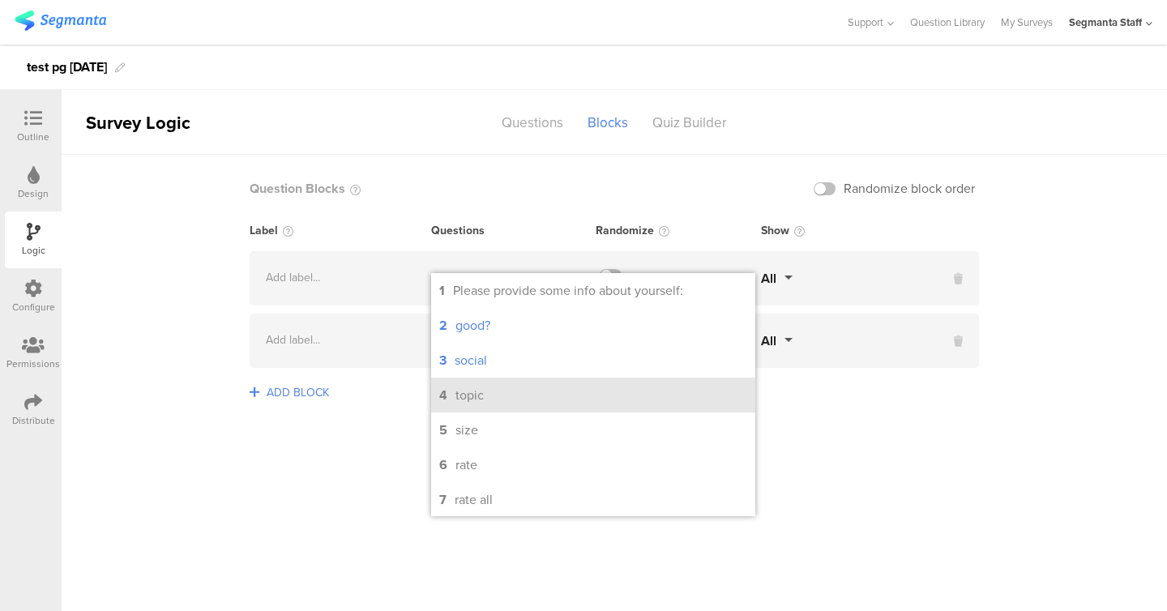
click at [477, 405] on div "topic" at bounding box center [470, 395] width 28 height 19
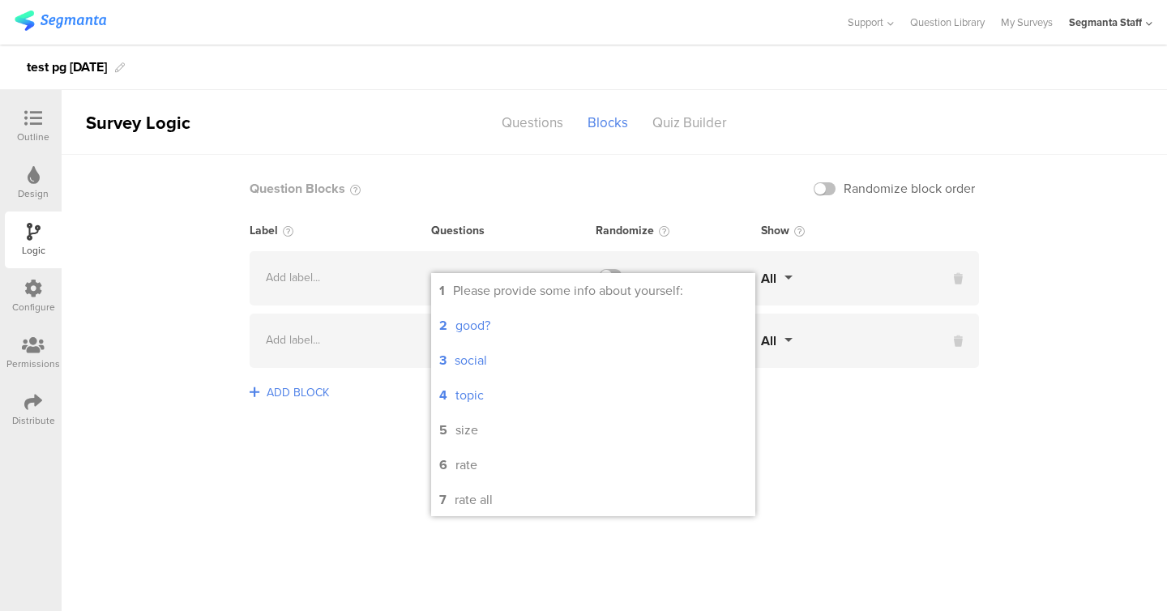
click at [386, 409] on div "ADD BLOCK" at bounding box center [615, 402] width 730 height 37
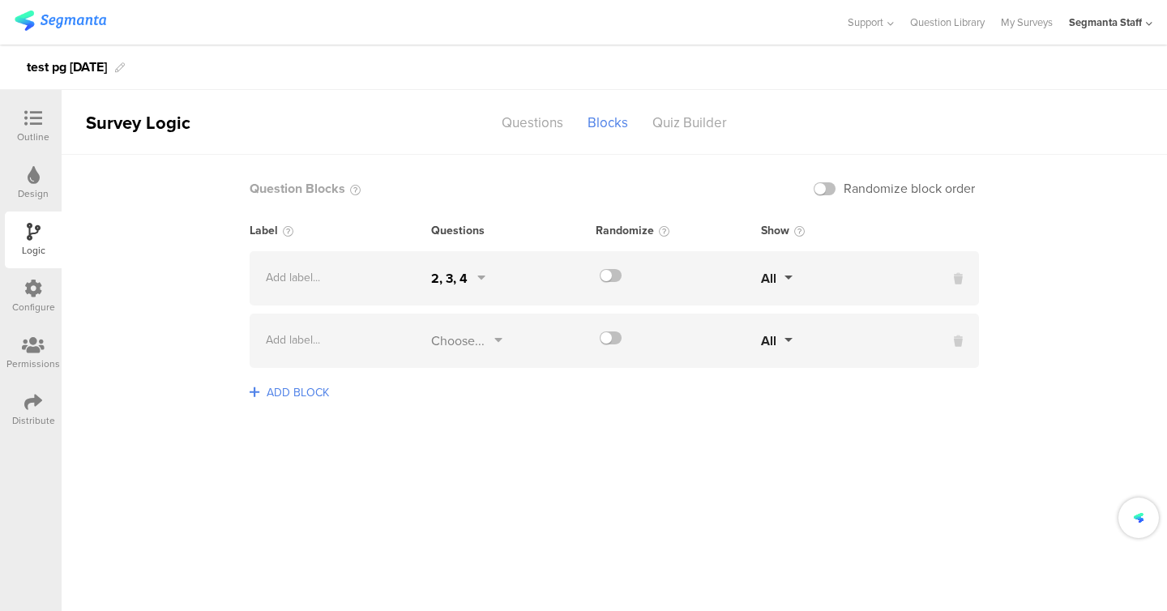
click at [472, 337] on div "Choose..." at bounding box center [458, 341] width 54 height 19
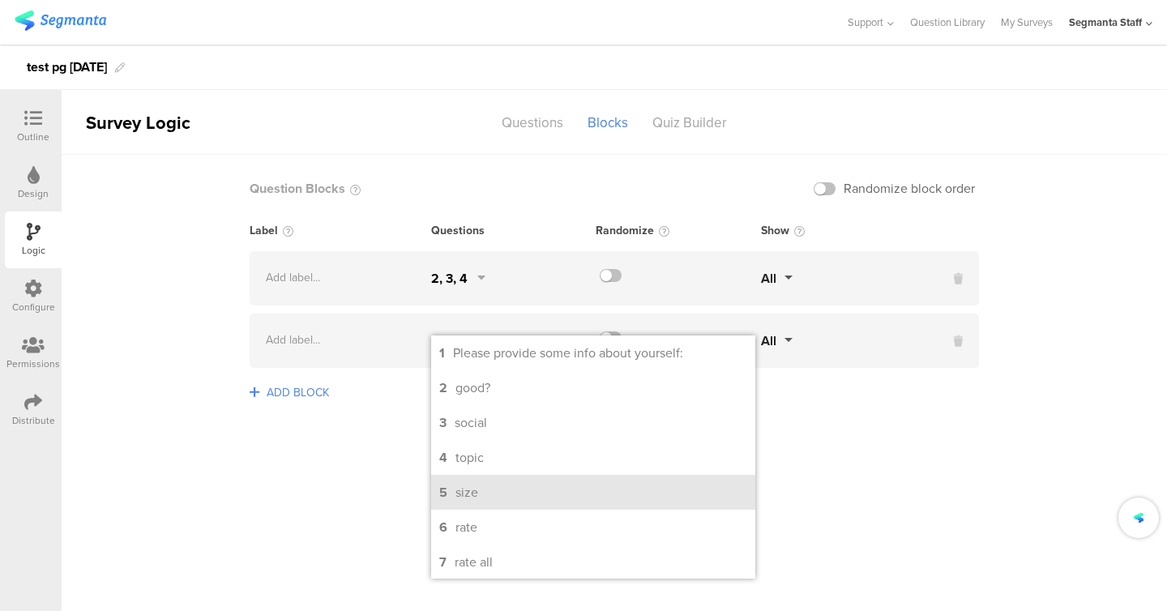
click at [486, 496] on li "5 size" at bounding box center [593, 492] width 324 height 35
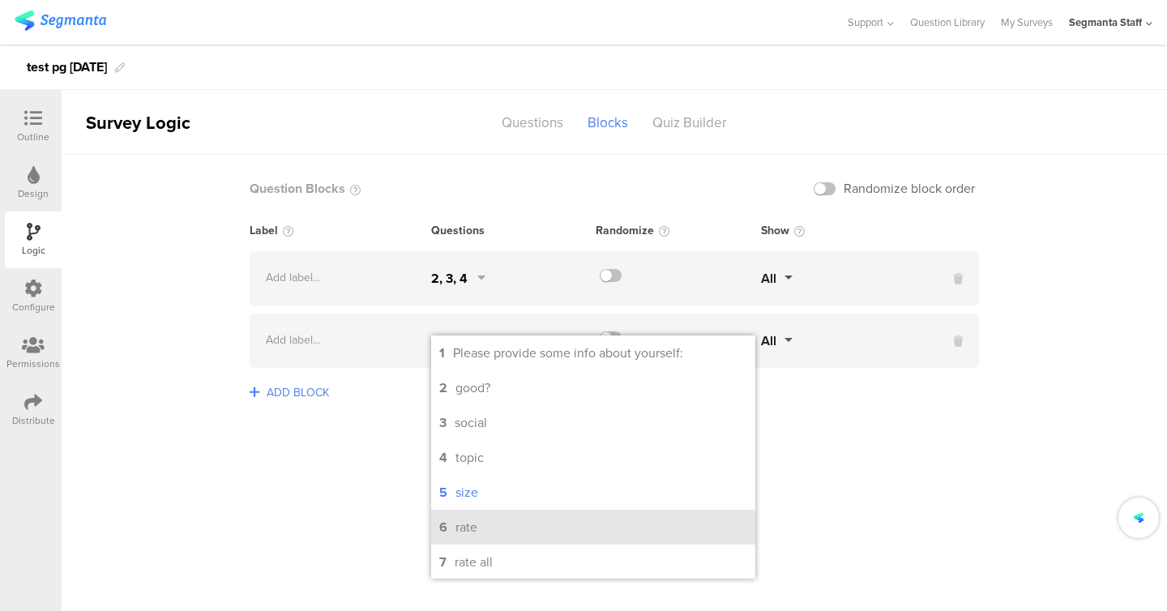
click at [485, 526] on li "6 rate" at bounding box center [593, 527] width 324 height 35
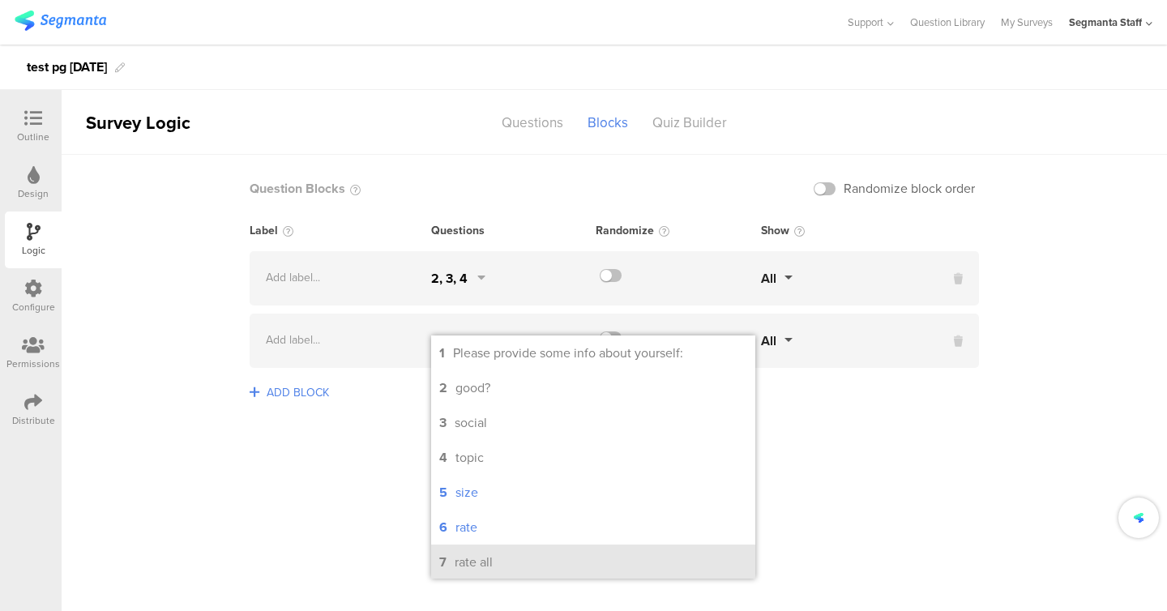
click at [481, 553] on li "7 rate all" at bounding box center [593, 562] width 324 height 35
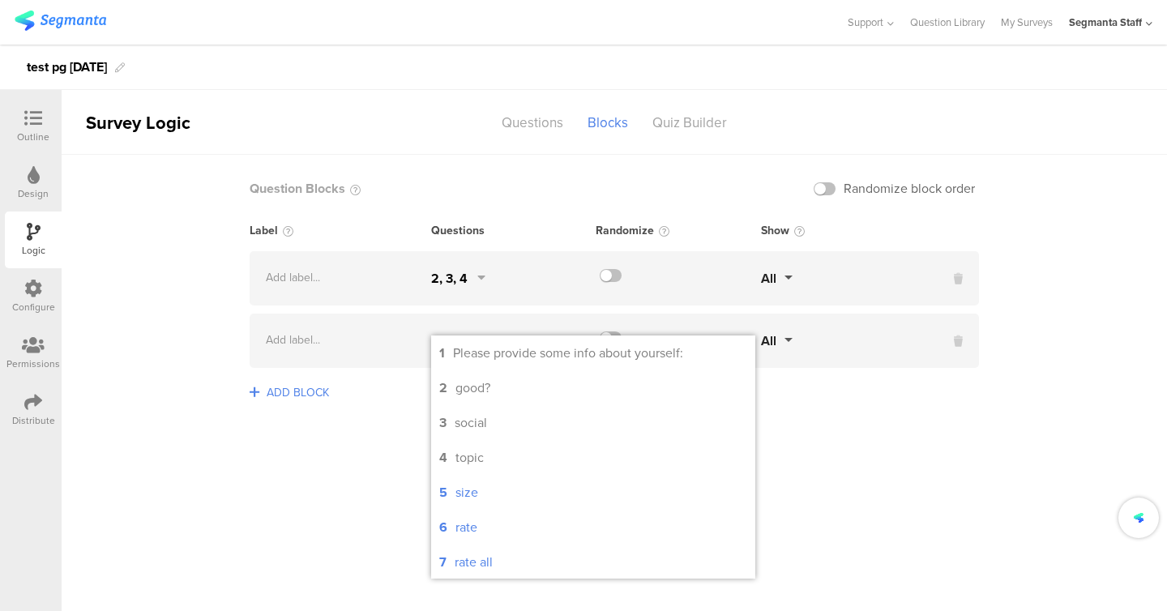
click at [353, 468] on sg-logic-groups-list "Question Blocks Randomize block order Label Questions Randomize Show Add label.…" at bounding box center [615, 383] width 1106 height 456
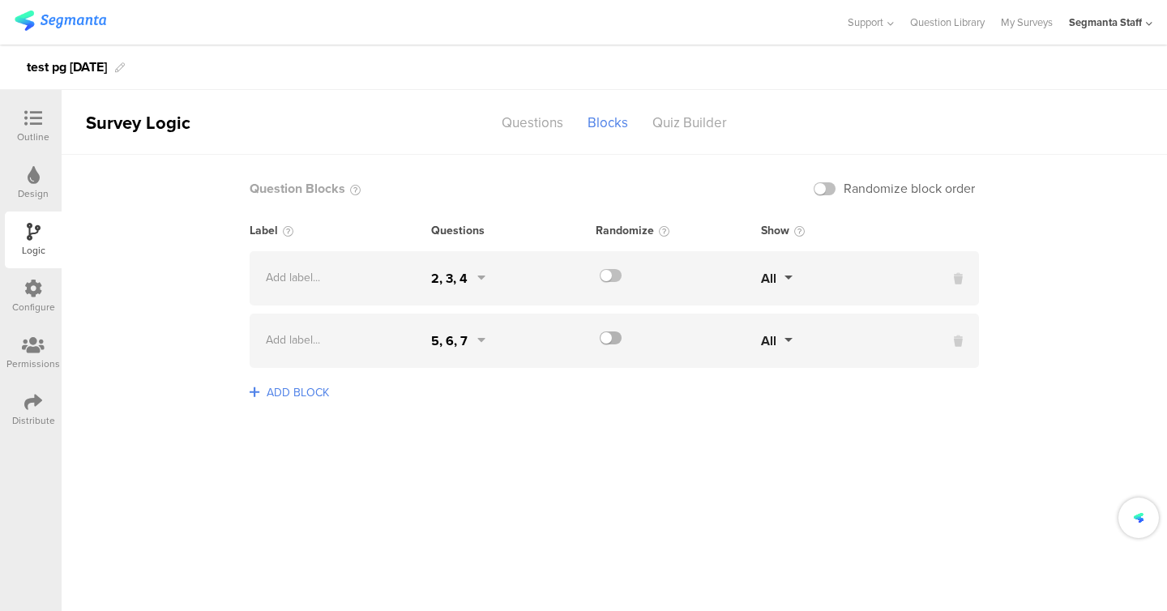
click at [609, 338] on label at bounding box center [611, 338] width 22 height 13
click at [0, 0] on input "checkbox" at bounding box center [0, 0] width 0 height 0
click at [617, 272] on label at bounding box center [611, 275] width 22 height 13
click at [0, 0] on input "checkbox" at bounding box center [0, 0] width 0 height 0
click at [827, 182] on label at bounding box center [825, 188] width 22 height 13
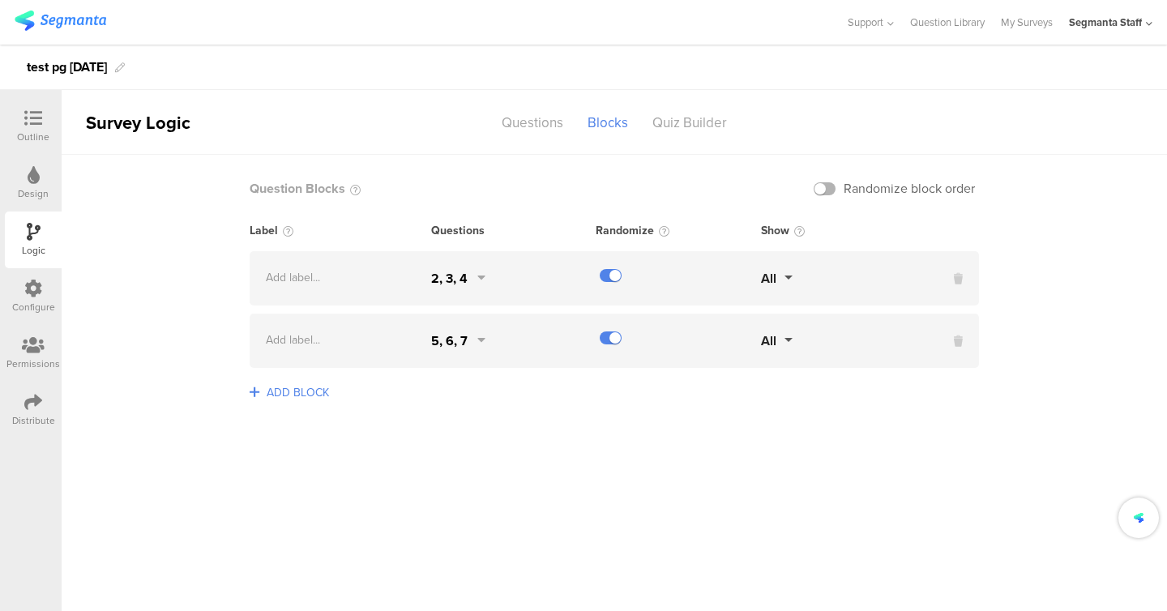
click at [0, 0] on input "checkbox" at bounding box center [0, 0] width 0 height 0
click at [680, 118] on div "Quiz Builder" at bounding box center [689, 123] width 99 height 28
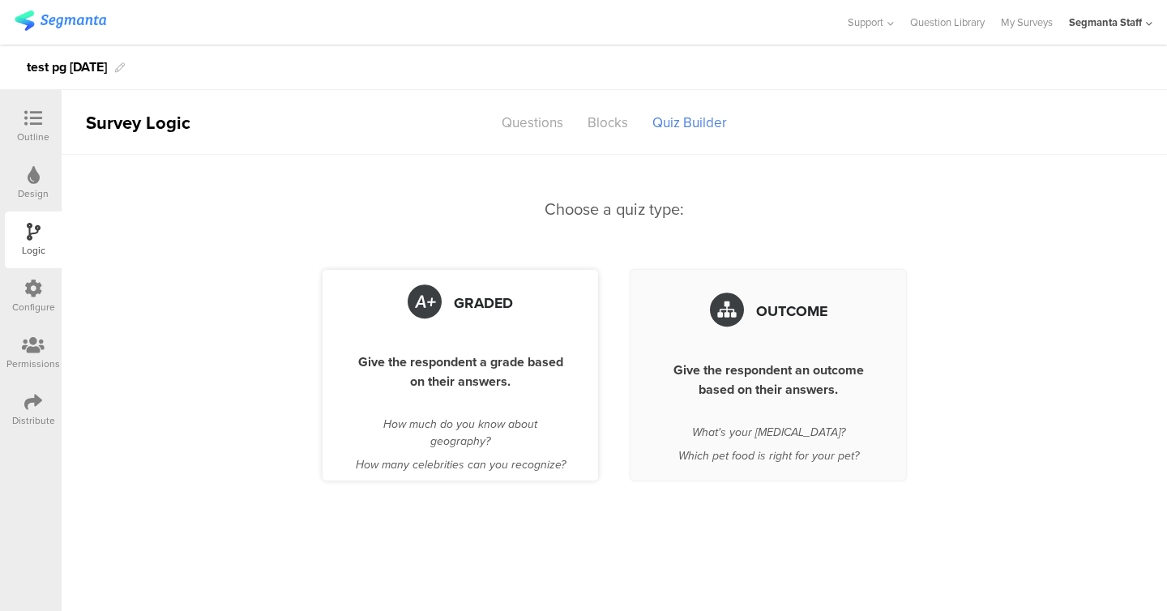
click at [428, 406] on div "Graded Give the respondent a grade based on their answers. How much do you know…" at bounding box center [461, 375] width 276 height 211
click at [469, 307] on span "Graded" at bounding box center [483, 303] width 59 height 21
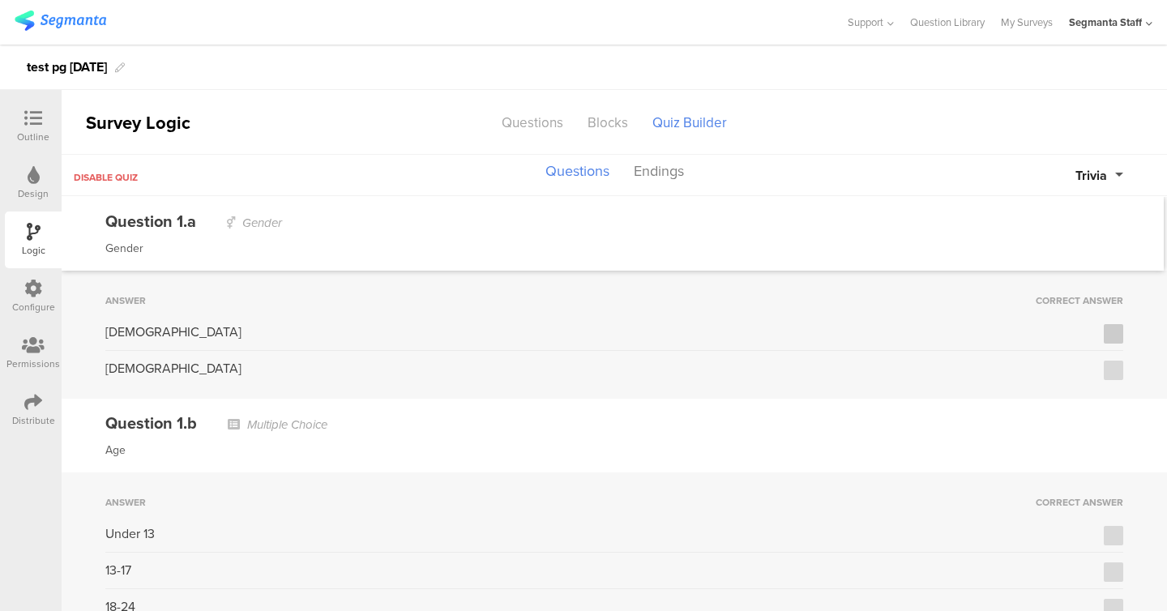
click at [1118, 333] on icon at bounding box center [1114, 333] width 11 height 11
click at [0, 0] on input "checkbox" at bounding box center [0, 0] width 0 height 0
click at [1114, 172] on button "Trivia" at bounding box center [1100, 175] width 48 height 19
click at [1059, 233] on button "Points" at bounding box center [1063, 245] width 122 height 34
click at [1084, 344] on div "Male 0" at bounding box center [614, 337] width 1018 height 28
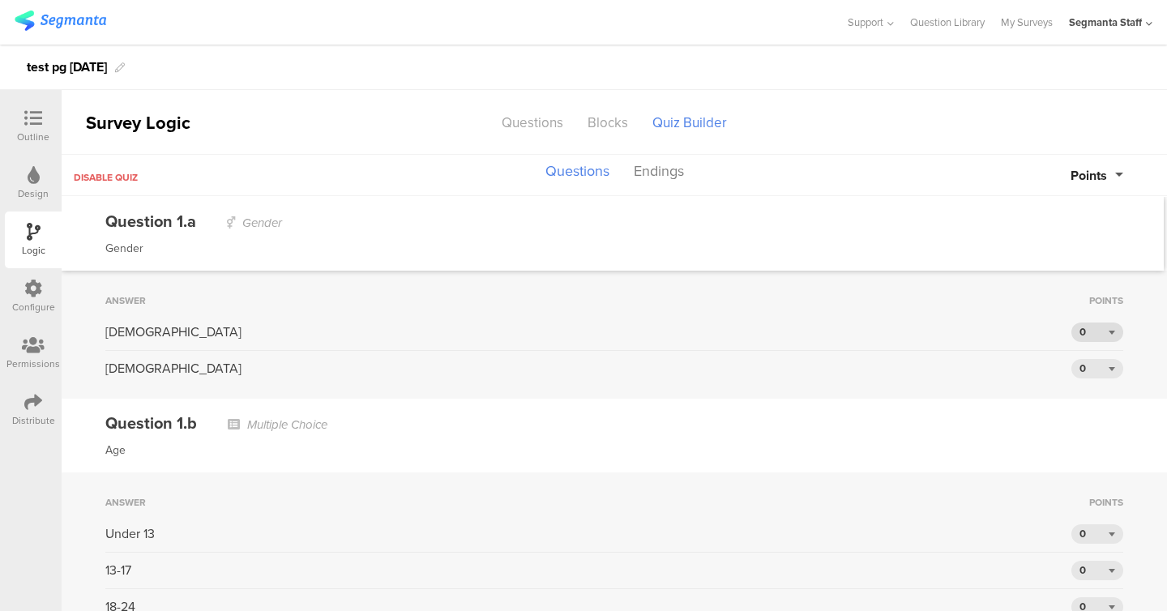
click at [1085, 340] on div "0" at bounding box center [1098, 332] width 52 height 19
click at [1080, 367] on div "1" at bounding box center [1098, 359] width 52 height 24
click at [979, 306] on div "Answer" at bounding box center [597, 300] width 984 height 15
click at [655, 165] on button "Endings" at bounding box center [659, 171] width 58 height 31
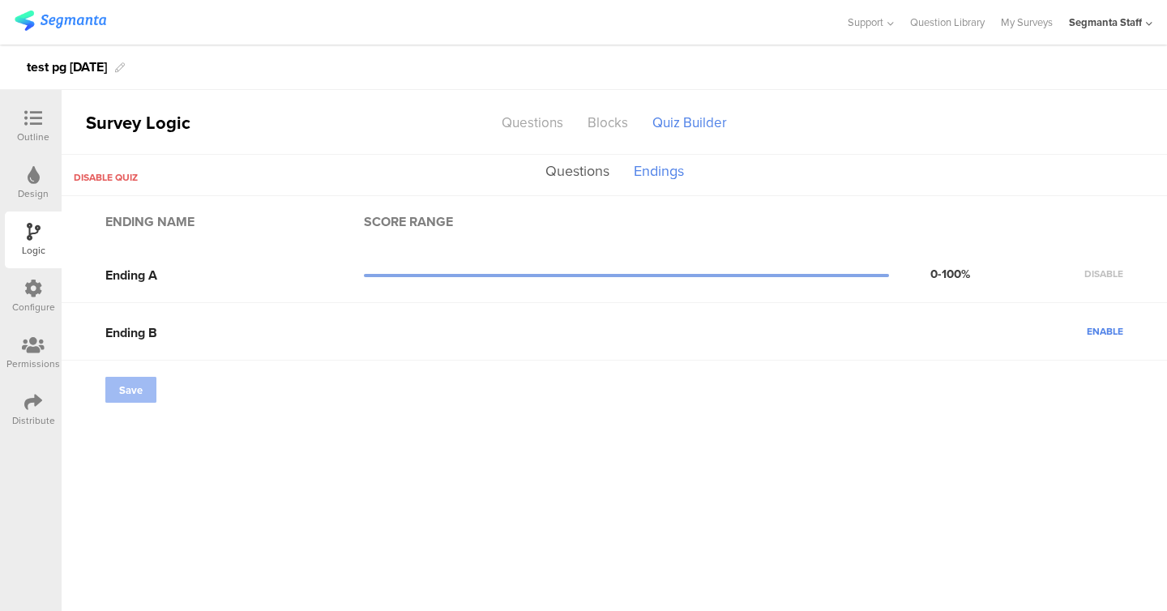
click at [589, 165] on button "Questions" at bounding box center [578, 171] width 72 height 31
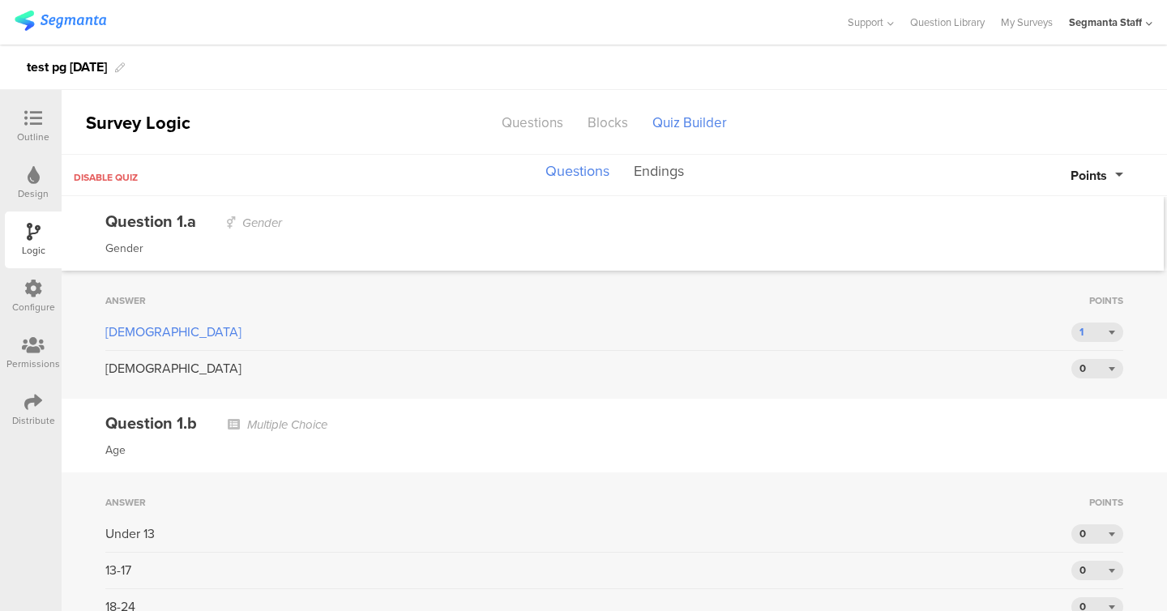
click at [665, 173] on button "Endings" at bounding box center [659, 171] width 58 height 31
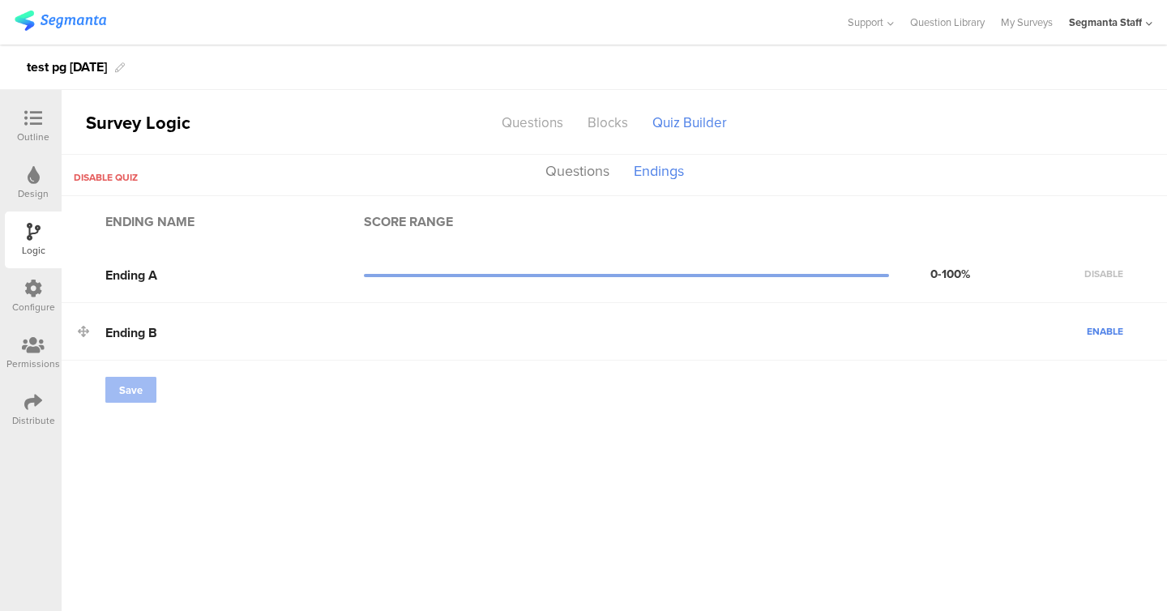
click at [1085, 340] on div "Ending B Enable" at bounding box center [615, 332] width 1106 height 58
click at [1097, 336] on span "Enable" at bounding box center [1105, 331] width 36 height 15
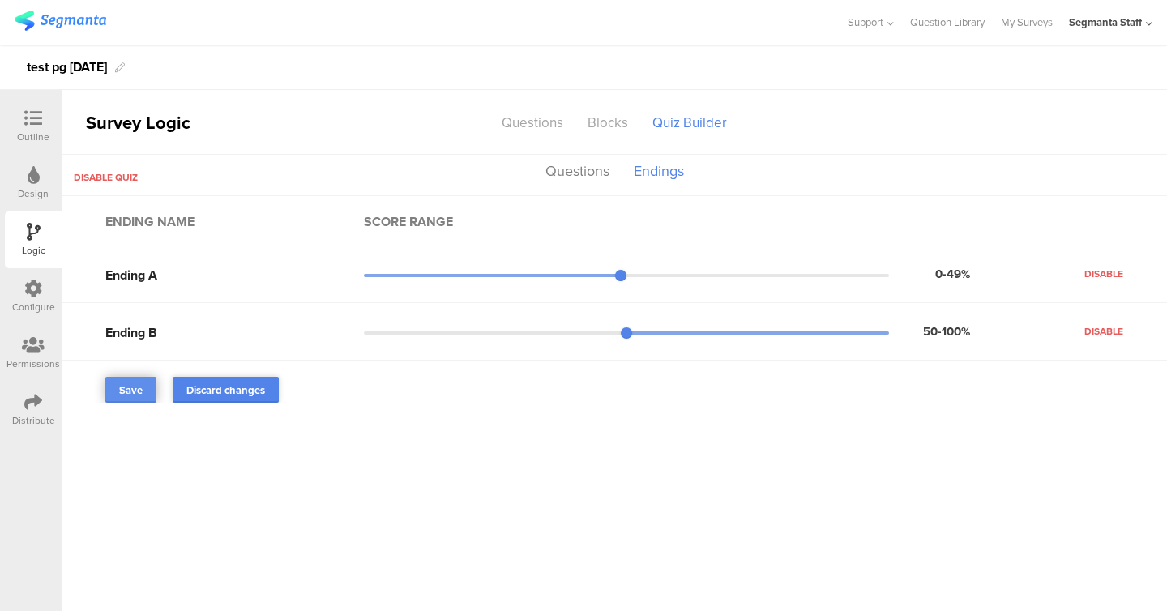
click at [135, 392] on span "Save" at bounding box center [131, 390] width 24 height 15
click at [126, 178] on span "Disable quiz" at bounding box center [106, 177] width 64 height 15
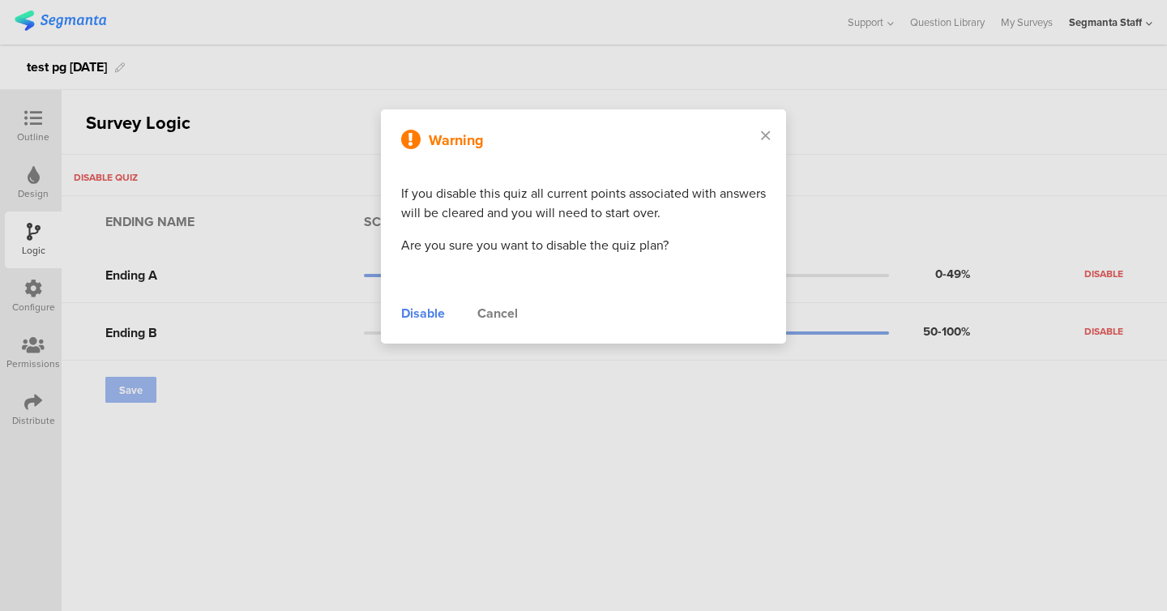
click at [423, 307] on div "Disable" at bounding box center [423, 313] width 44 height 19
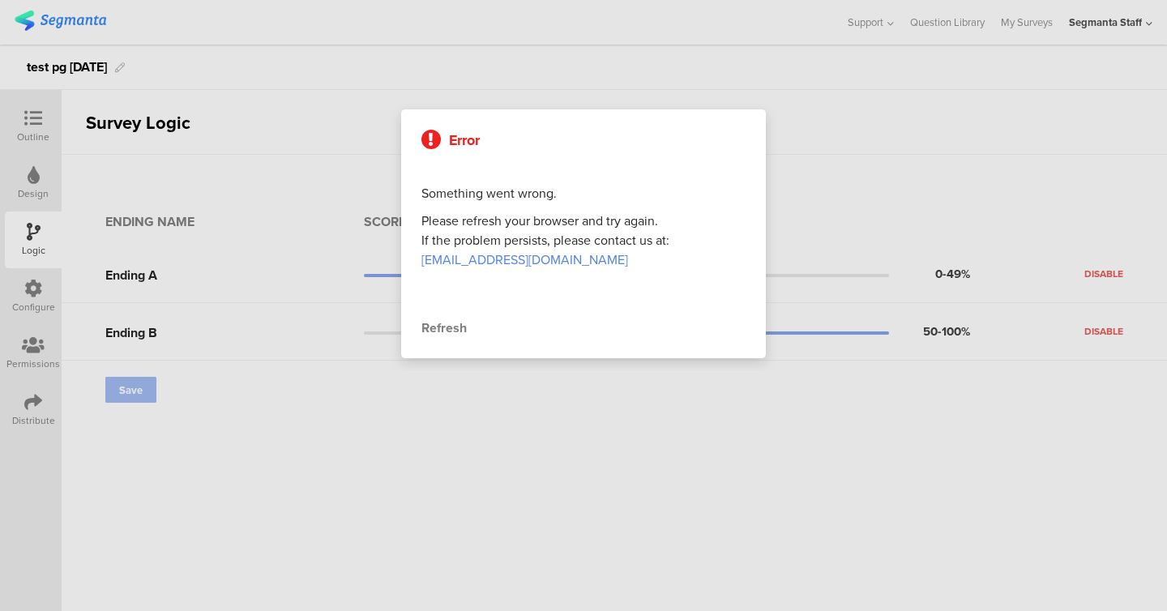
click at [451, 332] on div "Refresh" at bounding box center [584, 328] width 324 height 19
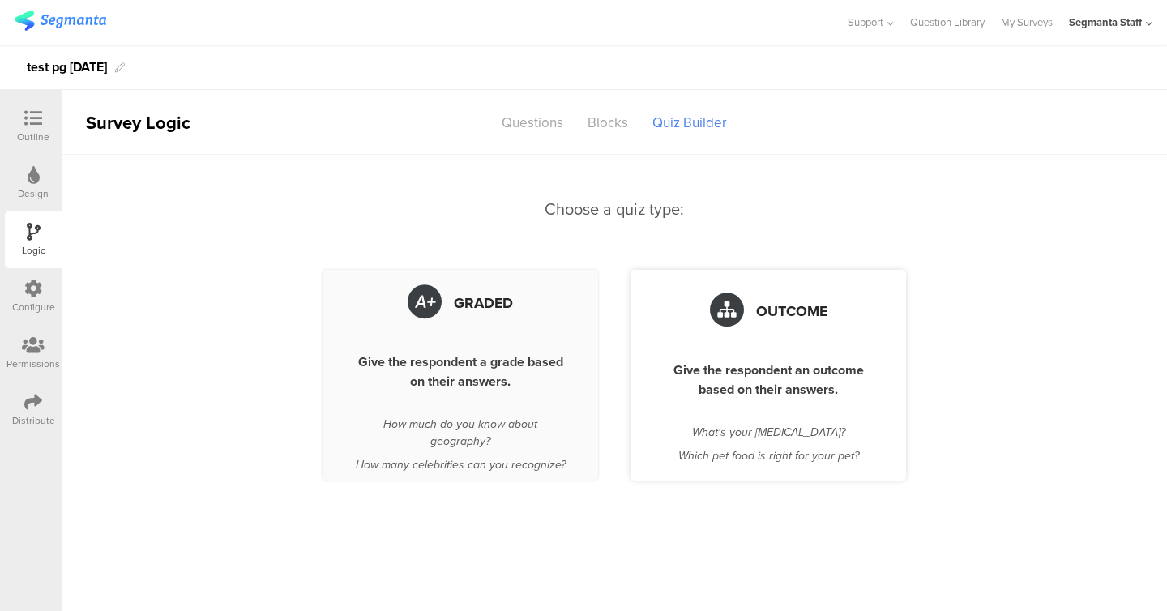
click at [756, 310] on span "Outcome" at bounding box center [791, 311] width 71 height 21
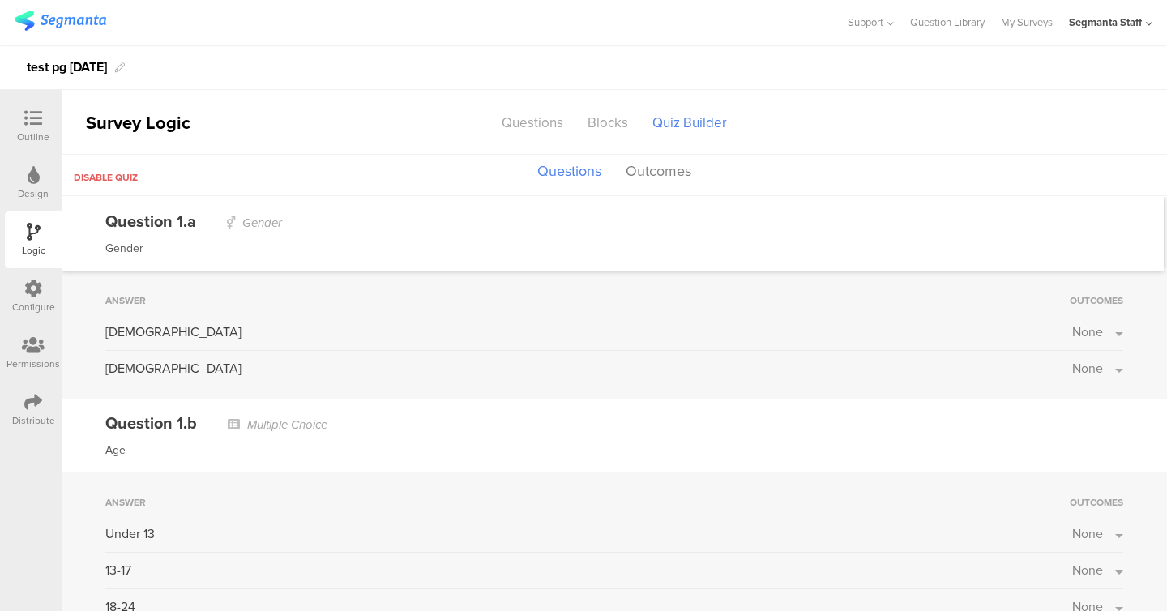
click at [1082, 342] on div "[DEMOGRAPHIC_DATA] None" at bounding box center [614, 337] width 1018 height 28
click at [1082, 341] on div "[DEMOGRAPHIC_DATA] None" at bounding box center [614, 337] width 1018 height 28
click at [1091, 332] on span "None" at bounding box center [1088, 332] width 31 height 19
click at [1075, 376] on div at bounding box center [1066, 373] width 22 height 13
click at [1070, 375] on label at bounding box center [1066, 373] width 22 height 13
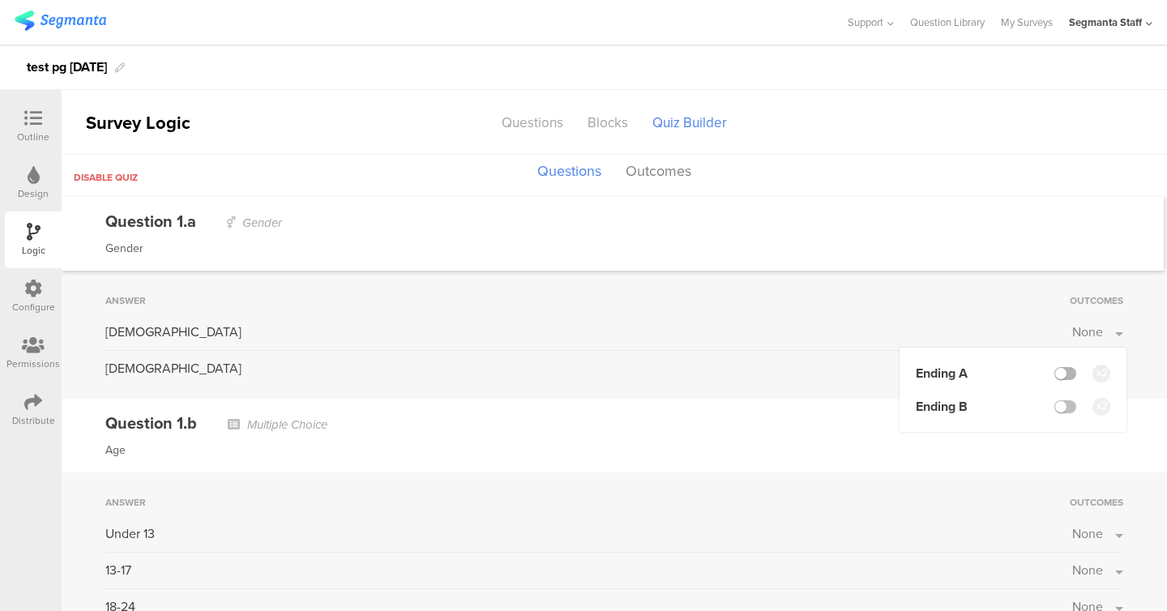
click at [0, 0] on input "checkbox" at bounding box center [0, 0] width 0 height 0
click at [936, 292] on div "Answer Outcomes" at bounding box center [614, 300] width 1018 height 19
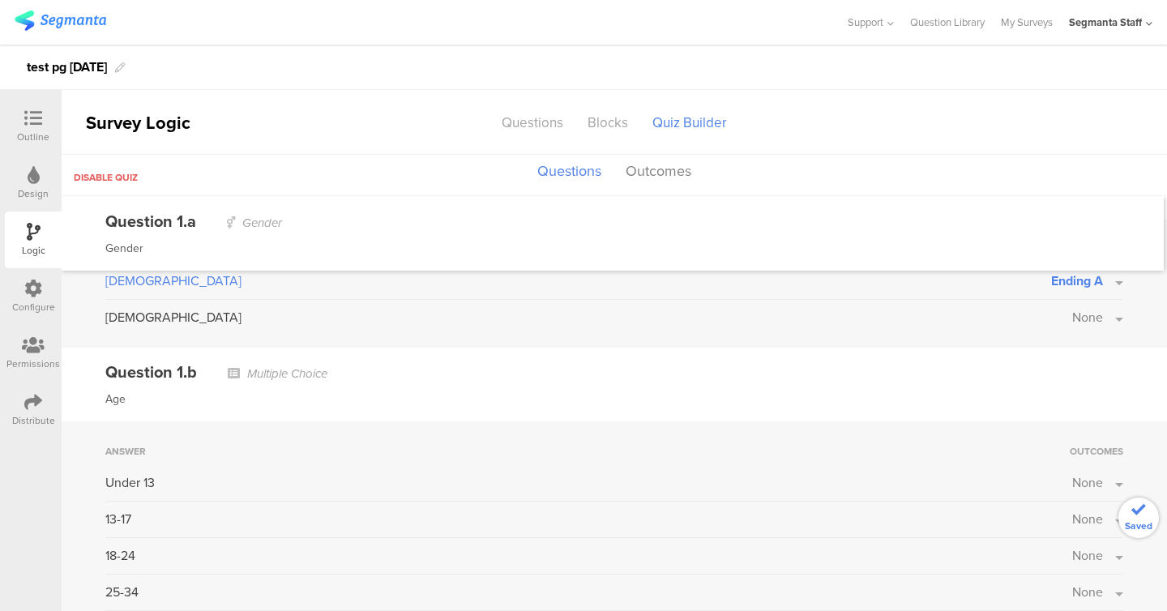
scroll to position [92, 0]
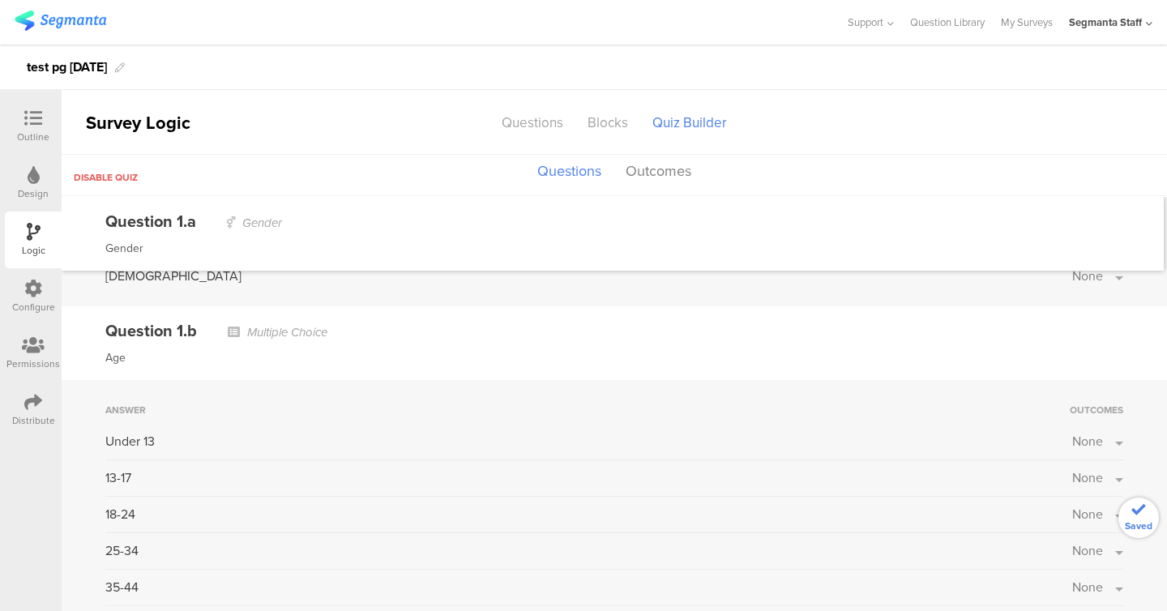
click at [1076, 454] on div "Under 13 None" at bounding box center [614, 446] width 1018 height 28
click at [1081, 444] on span "None" at bounding box center [1088, 441] width 31 height 19
click at [1004, 517] on div "Ending B" at bounding box center [973, 516] width 114 height 19
click at [1068, 514] on label at bounding box center [1066, 516] width 22 height 13
click at [0, 0] on input "checkbox" at bounding box center [0, 0] width 0 height 0
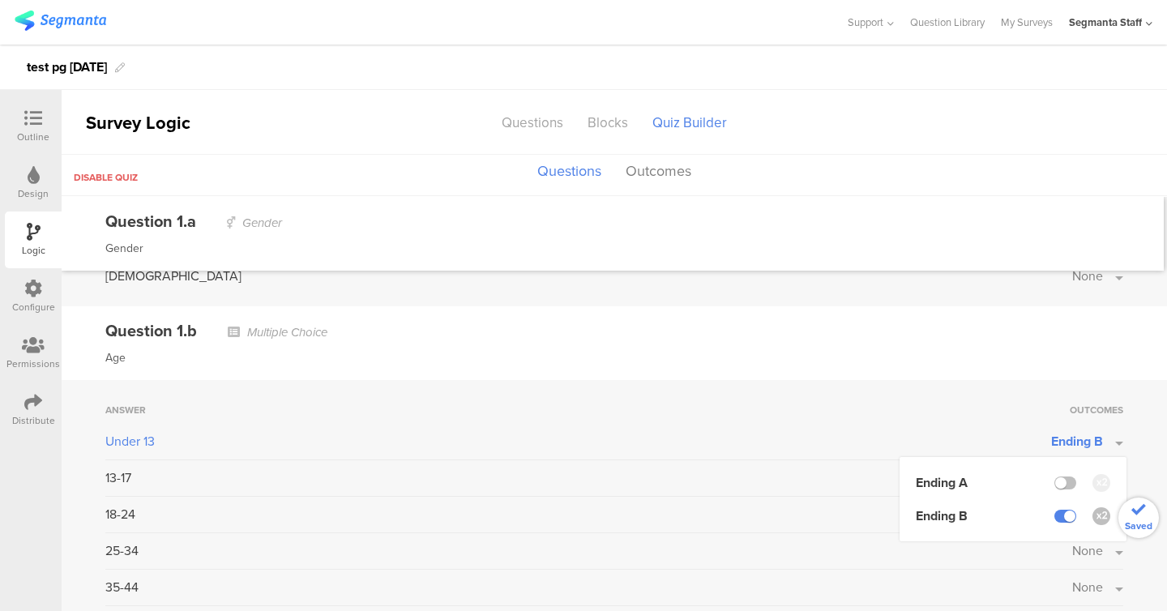
click at [786, 330] on div "Question 1.b Multiple Choice" at bounding box center [614, 331] width 1018 height 24
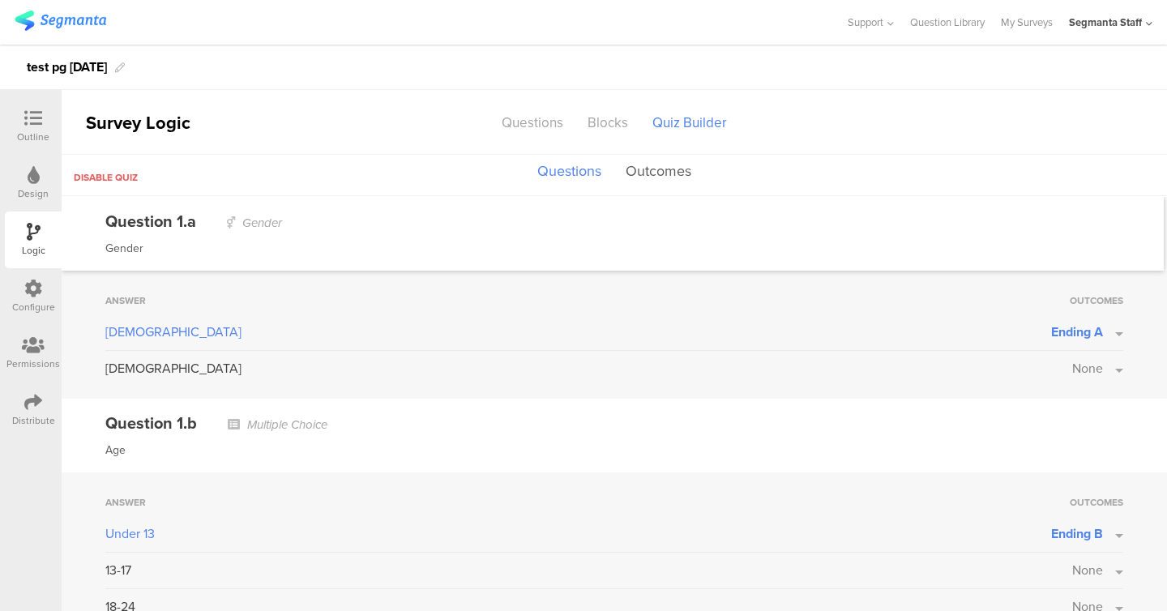
click at [663, 168] on button "Outcomes" at bounding box center [659, 171] width 74 height 31
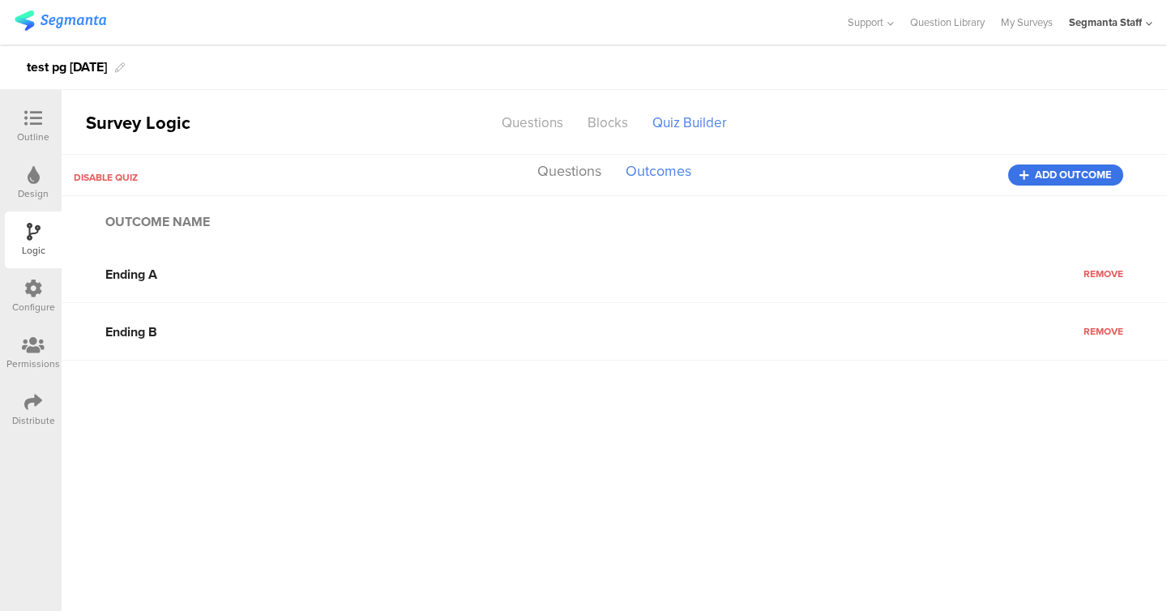
click at [1049, 175] on span "Add outcome" at bounding box center [1073, 175] width 77 height 0
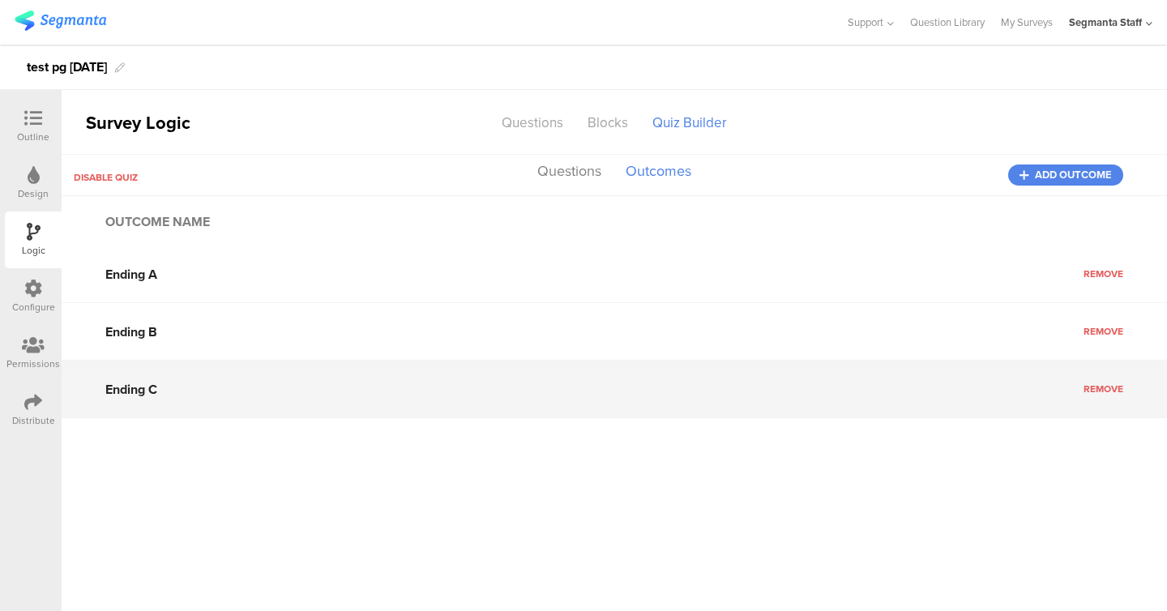
click at [1111, 405] on input "Ending C" at bounding box center [615, 389] width 1106 height 57
click at [1108, 396] on input "Ending C" at bounding box center [615, 389] width 1106 height 57
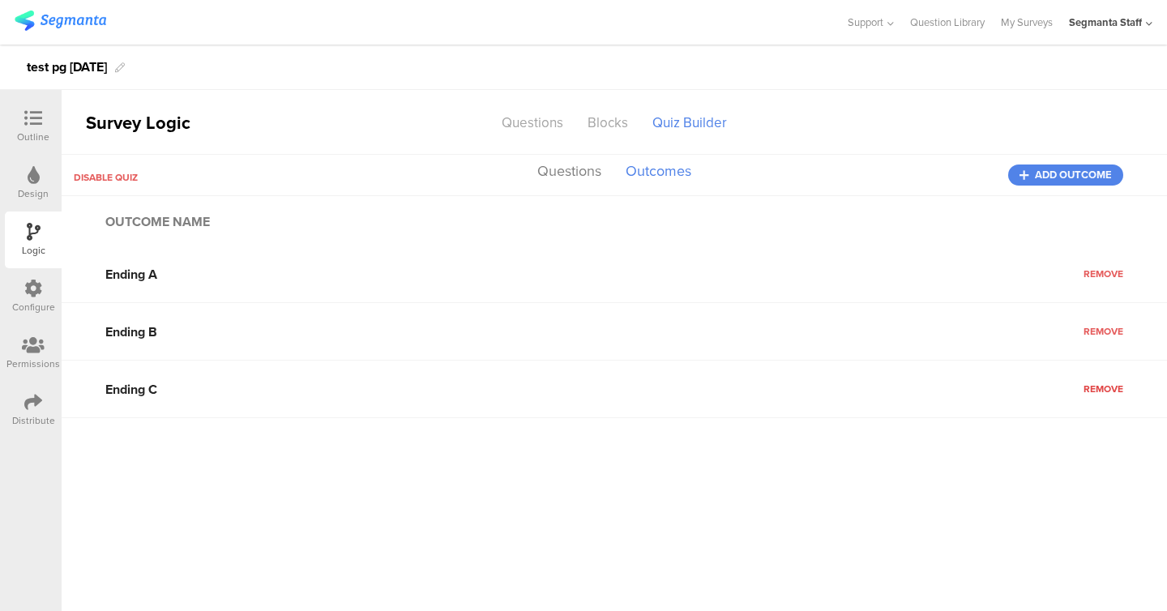
click at [1100, 384] on span "Remove" at bounding box center [1104, 389] width 40 height 15
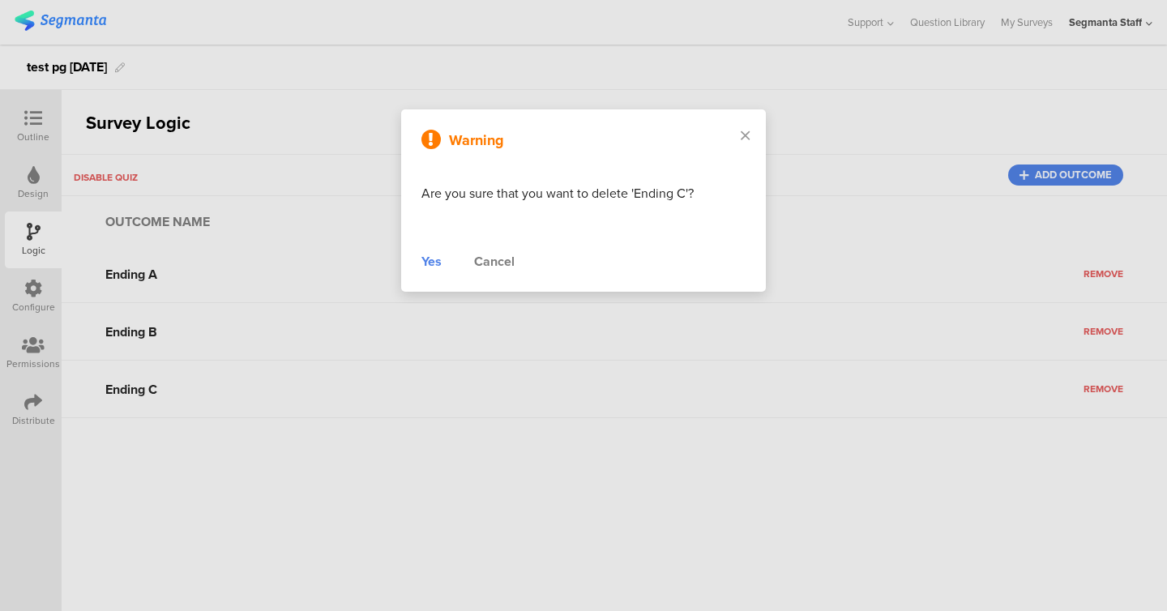
click at [439, 262] on div "Yes" at bounding box center [432, 261] width 20 height 19
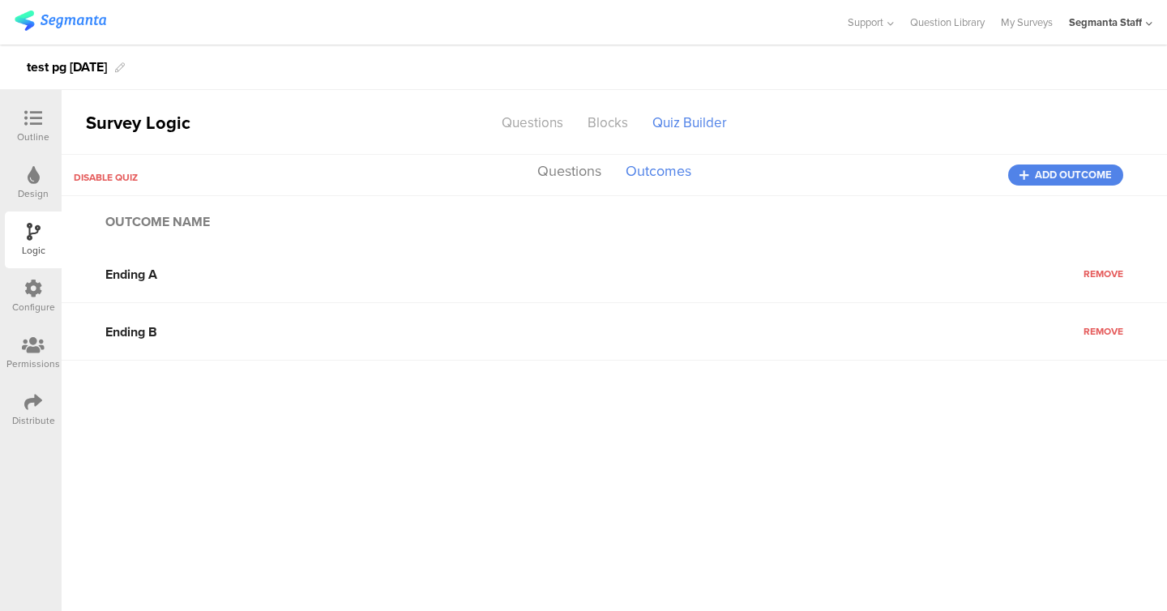
click at [113, 161] on div "Disable quiz Questions Outcomes Add outcome" at bounding box center [615, 175] width 1106 height 41
click at [113, 166] on div "Disable quiz" at bounding box center [100, 174] width 76 height 27
click at [112, 170] on span "Disable quiz" at bounding box center [106, 177] width 64 height 15
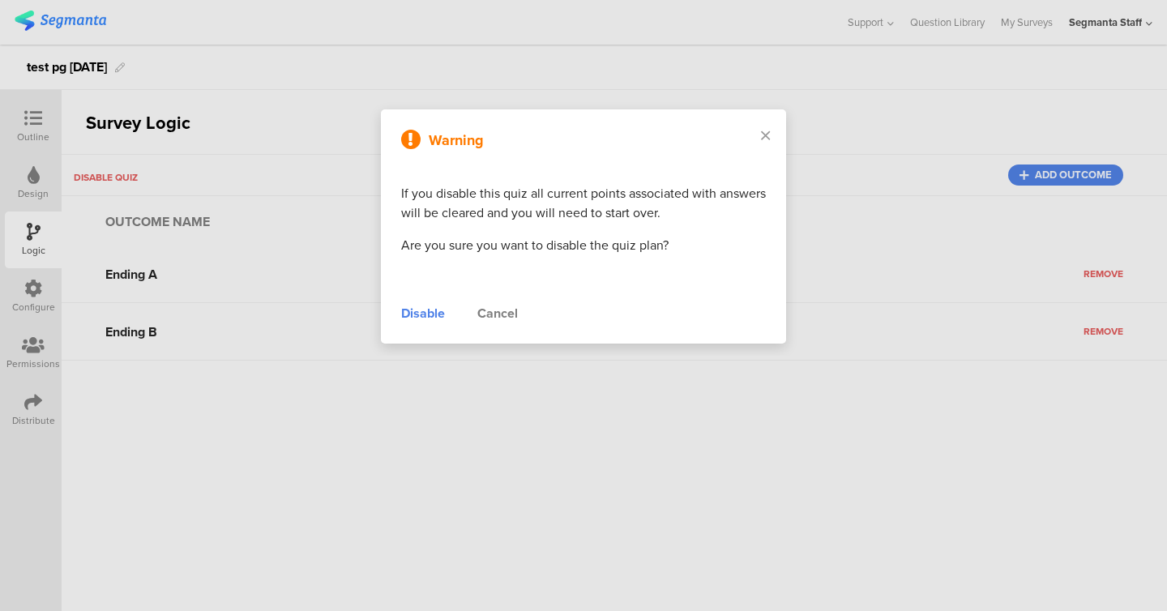
click at [429, 316] on div "Disable" at bounding box center [423, 313] width 44 height 19
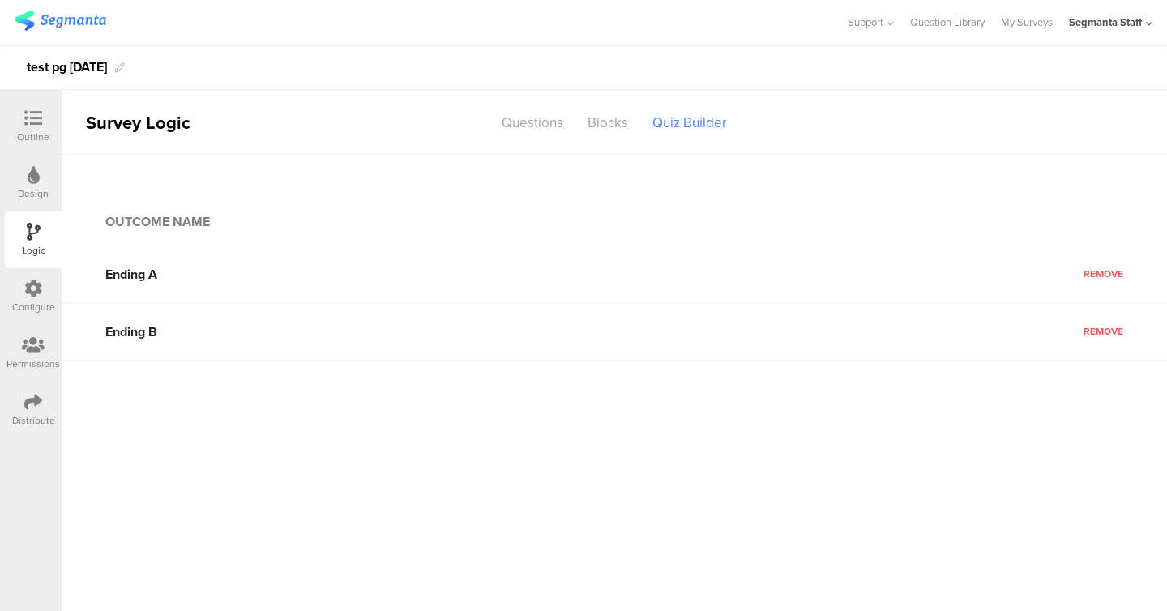
click at [41, 401] on icon at bounding box center [33, 402] width 18 height 18
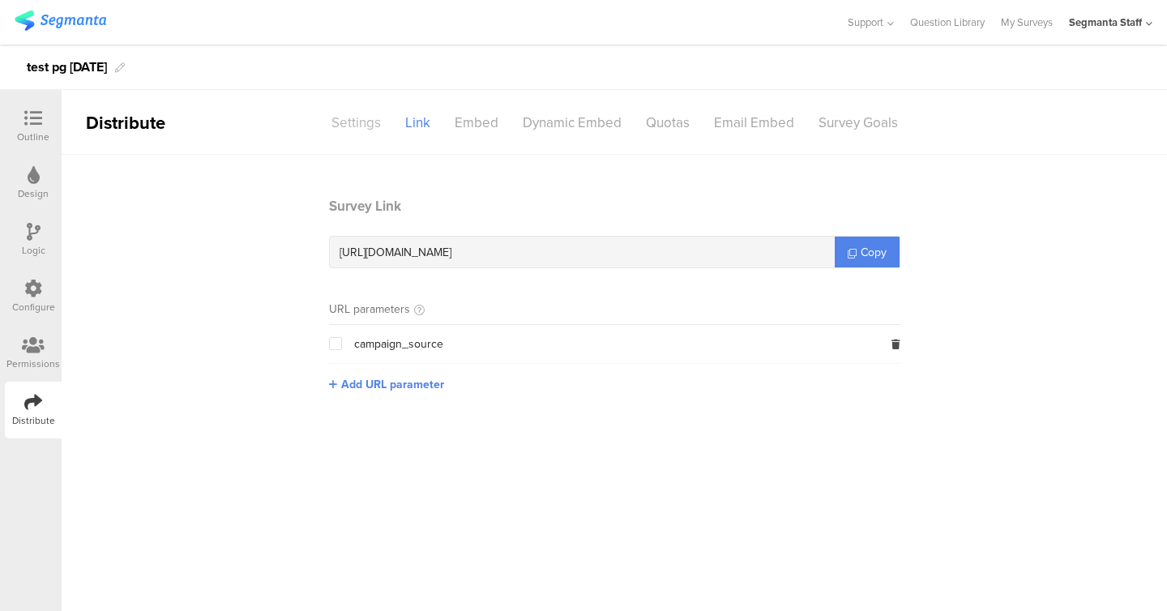
click at [351, 116] on div "Settings" at bounding box center [356, 123] width 74 height 28
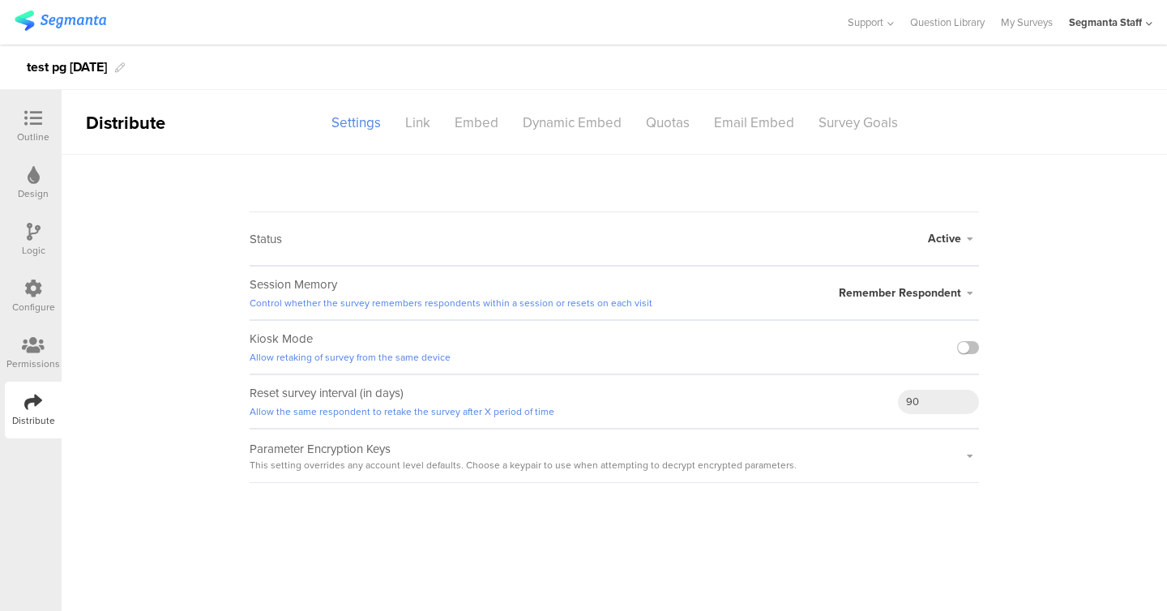
click at [958, 246] on span "Active" at bounding box center [944, 238] width 33 height 17
click at [1003, 179] on sg-survey-status-editor "Status Active Active Closed Schedule Start Date: End Date: Save Cancel Session …" at bounding box center [615, 319] width 1106 height 328
click at [971, 347] on label at bounding box center [968, 347] width 22 height 13
click at [0, 0] on input "checkbox" at bounding box center [0, 0] width 0 height 0
click at [411, 128] on div "Link" at bounding box center [417, 123] width 49 height 28
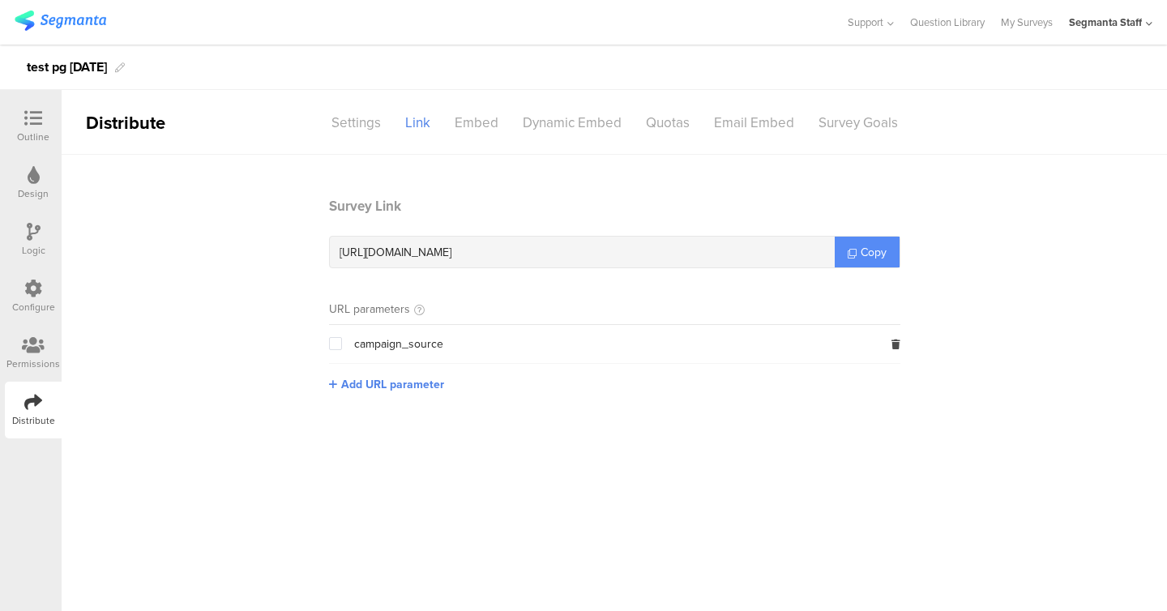
click at [862, 255] on span "Copy" at bounding box center [874, 252] width 26 height 17
click at [668, 123] on div "Quotas" at bounding box center [668, 123] width 68 height 28
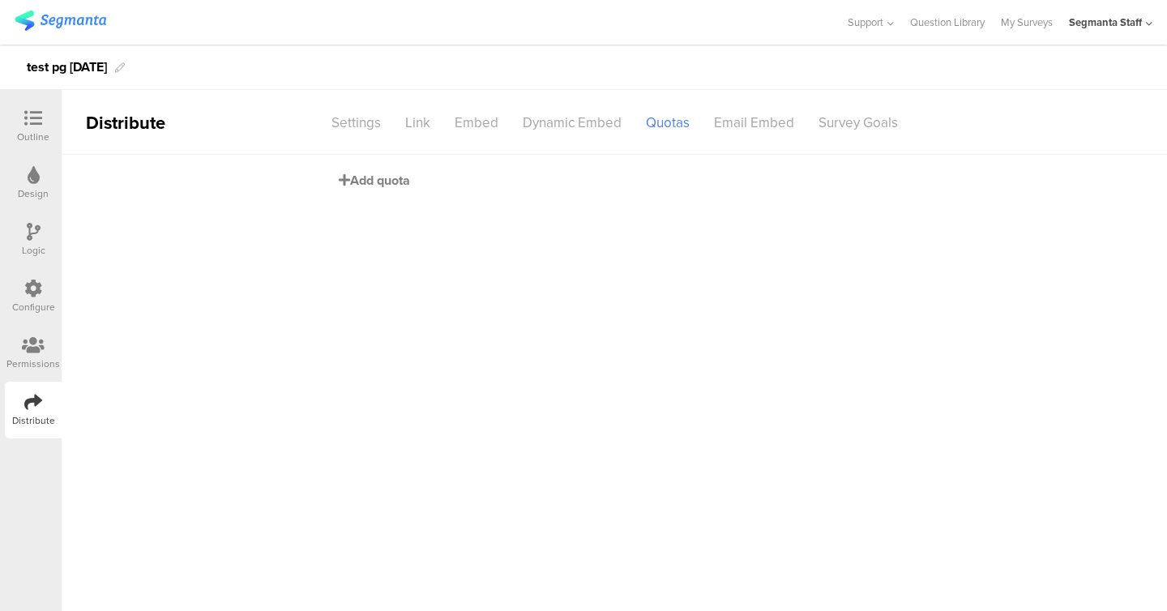
click at [386, 182] on span "Add quota" at bounding box center [374, 180] width 71 height 19
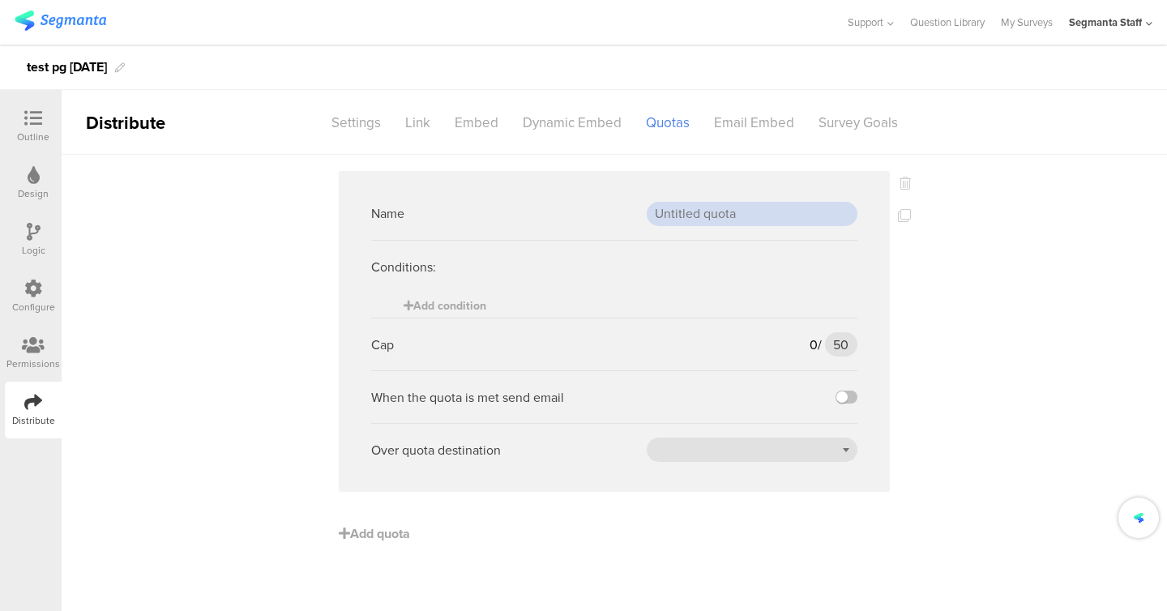
click at [692, 222] on input "text" at bounding box center [752, 214] width 211 height 24
type input "url"
click at [490, 308] on sg-logic-expression "Add condition" at bounding box center [614, 305] width 486 height 24
click at [465, 303] on span "Add condition" at bounding box center [445, 306] width 83 height 17
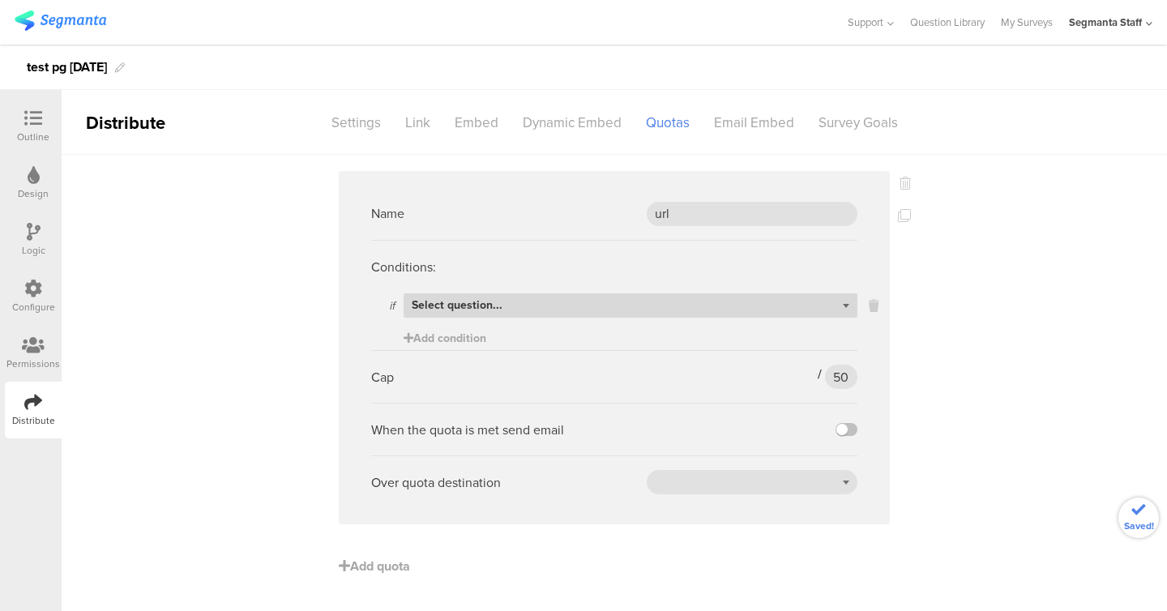
click at [482, 306] on span "Select question..." at bounding box center [457, 305] width 91 height 17
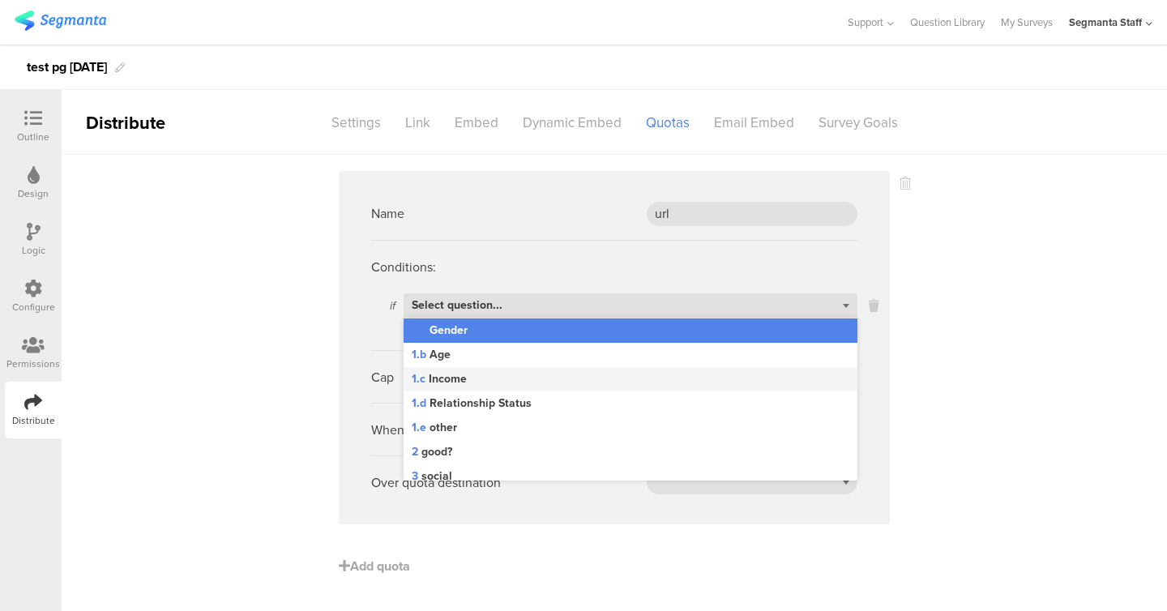
scroll to position [640, 0]
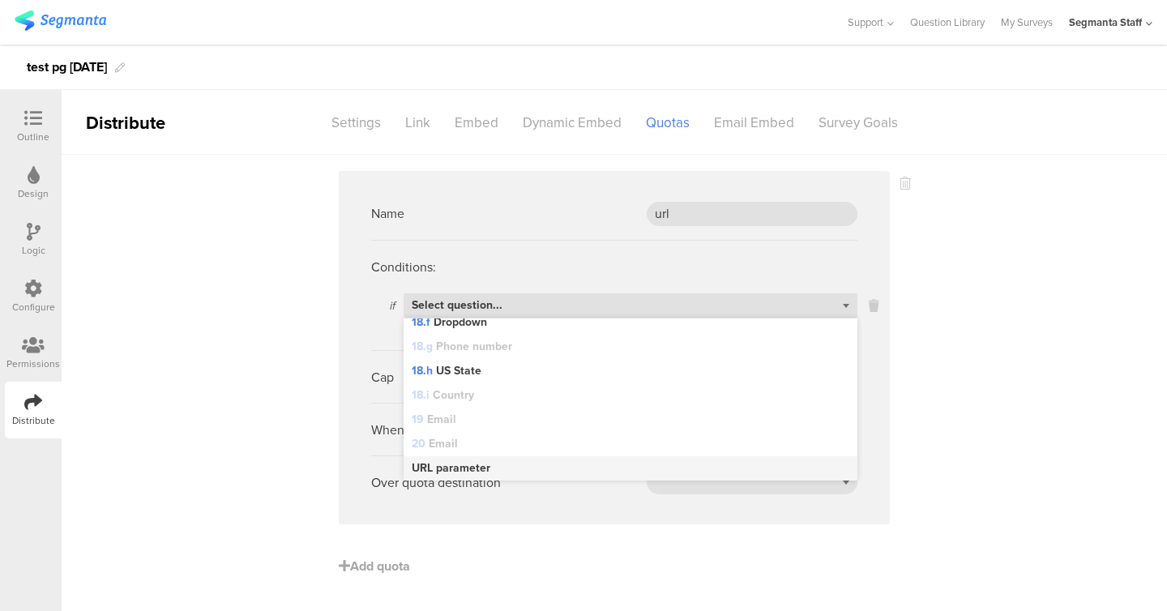
click at [483, 466] on span "URL parameter" at bounding box center [451, 468] width 79 height 15
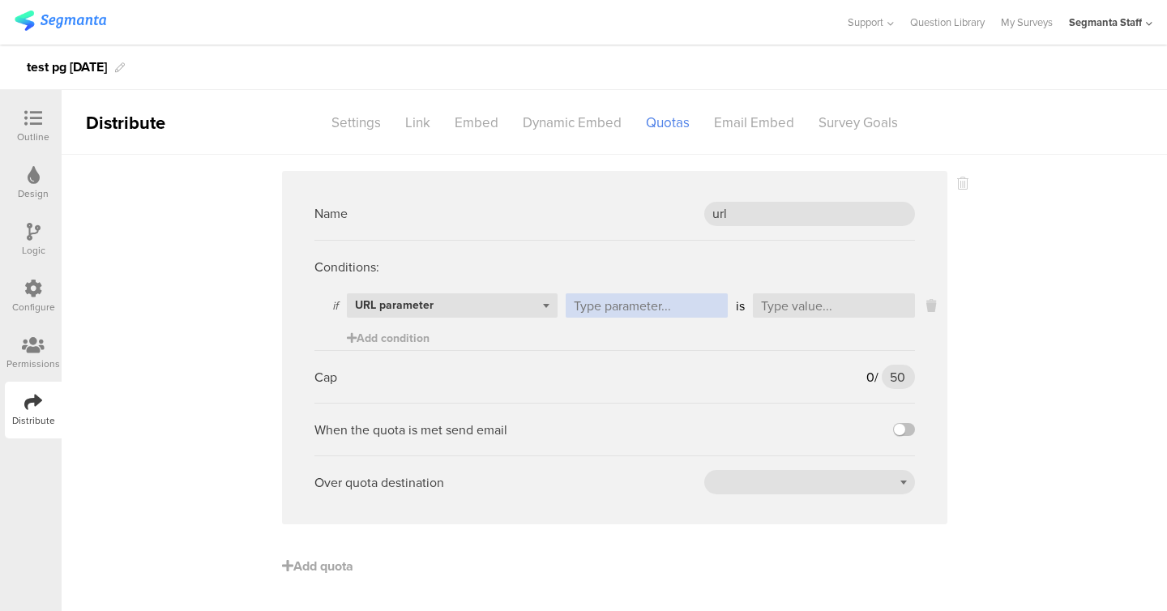
click at [602, 307] on input "text" at bounding box center [647, 305] width 162 height 24
type input "w"
click at [790, 296] on input "text" at bounding box center [834, 305] width 162 height 24
type input "seg"
click at [925, 382] on sg-quota-rule "Name url Conditions: if Select question... URL parameter w is seg Add condition…" at bounding box center [615, 347] width 666 height 353
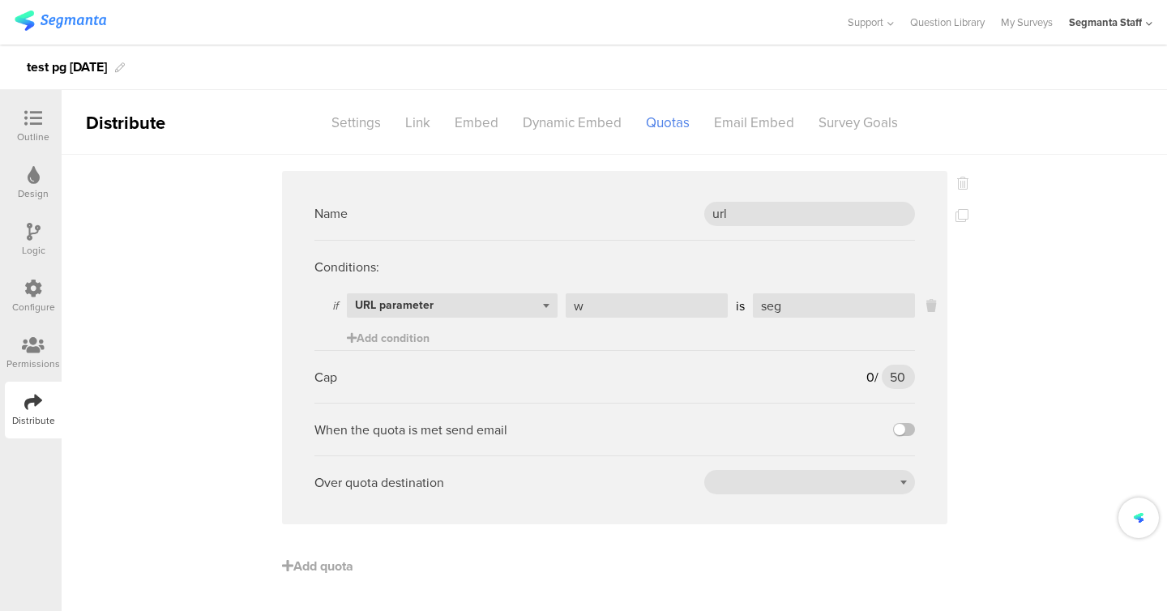
click at [880, 373] on div "0 / 50 50" at bounding box center [891, 377] width 48 height 24
click at [896, 373] on input "50" at bounding box center [898, 377] width 32 height 24
type input "1"
click at [904, 436] on div "When the quota is met send email" at bounding box center [615, 429] width 601 height 53
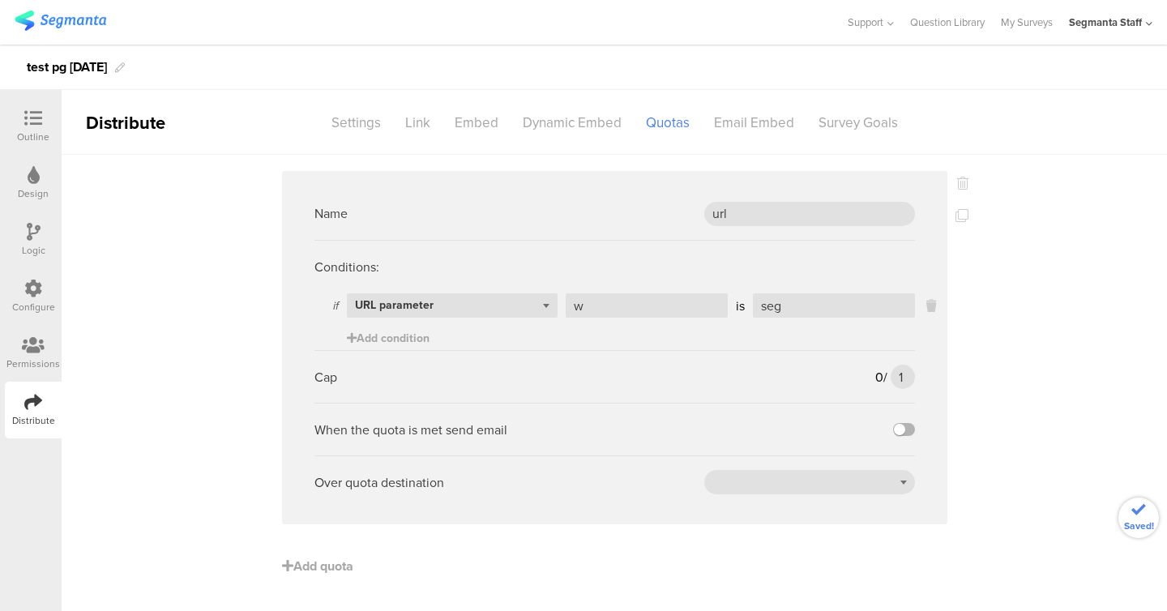
click at [904, 434] on label at bounding box center [904, 429] width 22 height 13
click at [0, 0] on input "checkbox" at bounding box center [0, 0] width 0 height 0
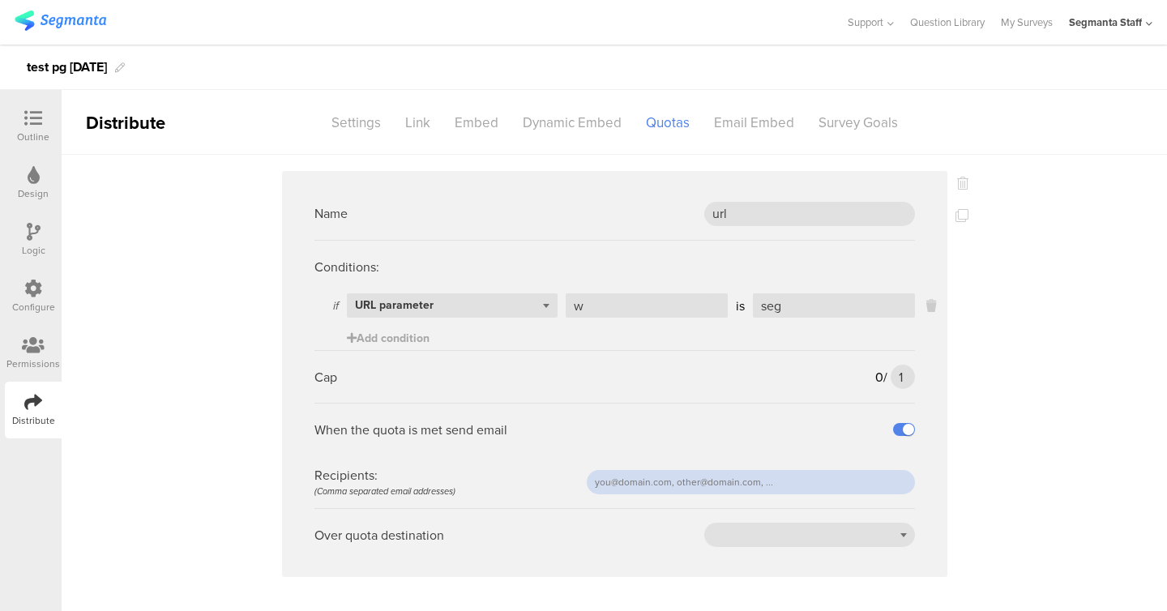
click at [744, 486] on input "text" at bounding box center [751, 482] width 328 height 24
type input "[DOMAIN_NAME][EMAIL_ADDRESS][DOMAIN_NAME]"
click at [843, 540] on div at bounding box center [809, 535] width 211 height 24
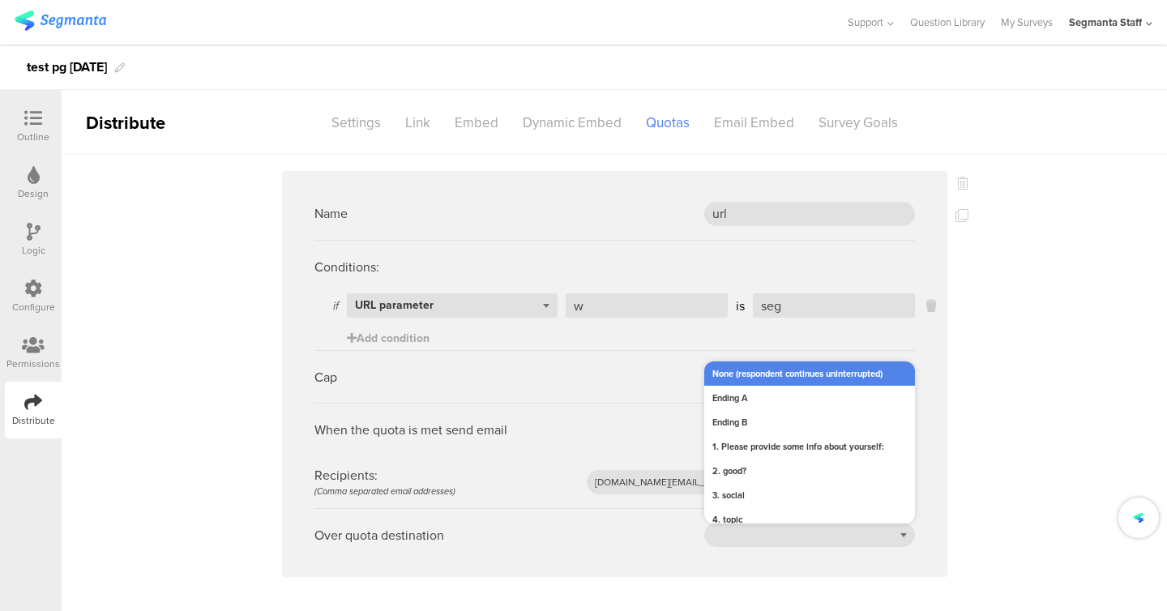
click at [782, 381] on div "None (respondent continues uninterrupted)" at bounding box center [809, 374] width 211 height 24
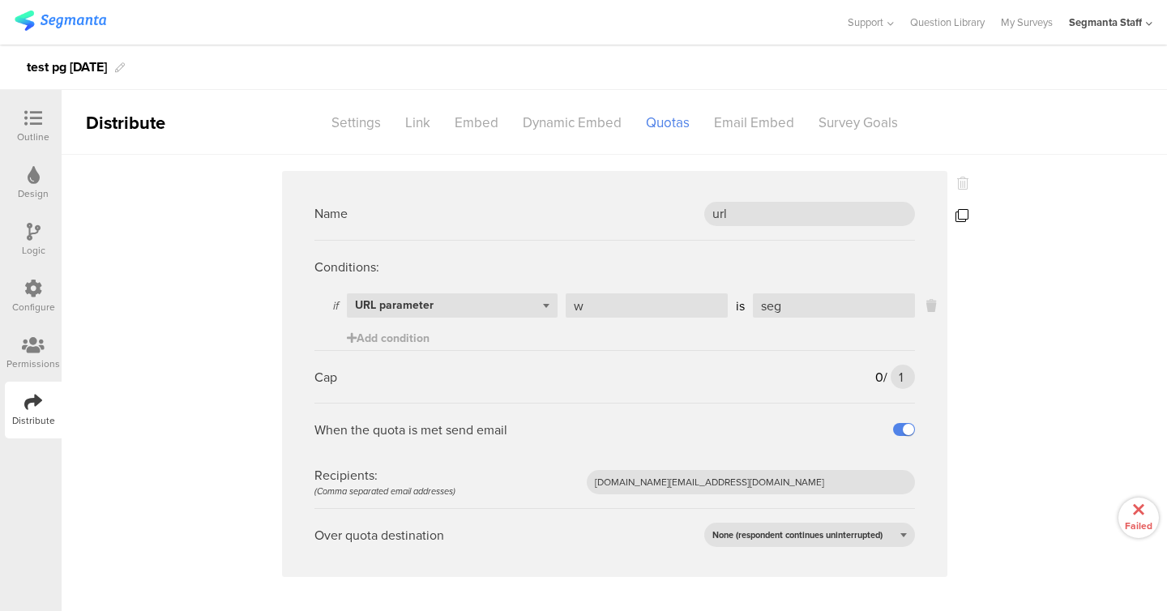
click at [959, 219] on icon at bounding box center [962, 215] width 13 height 13
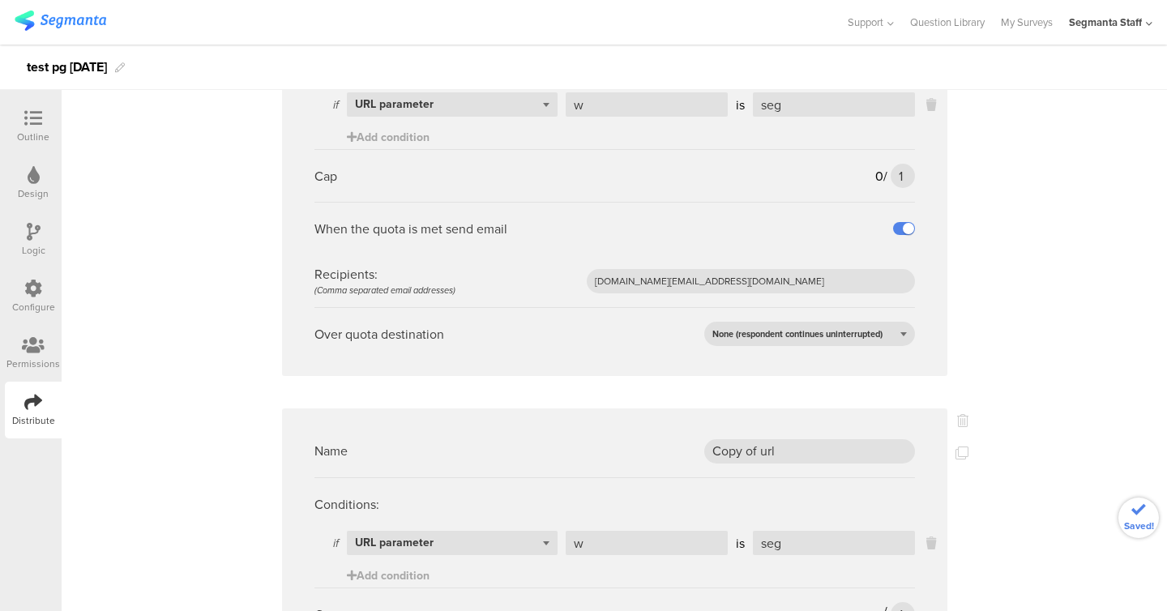
scroll to position [382, 0]
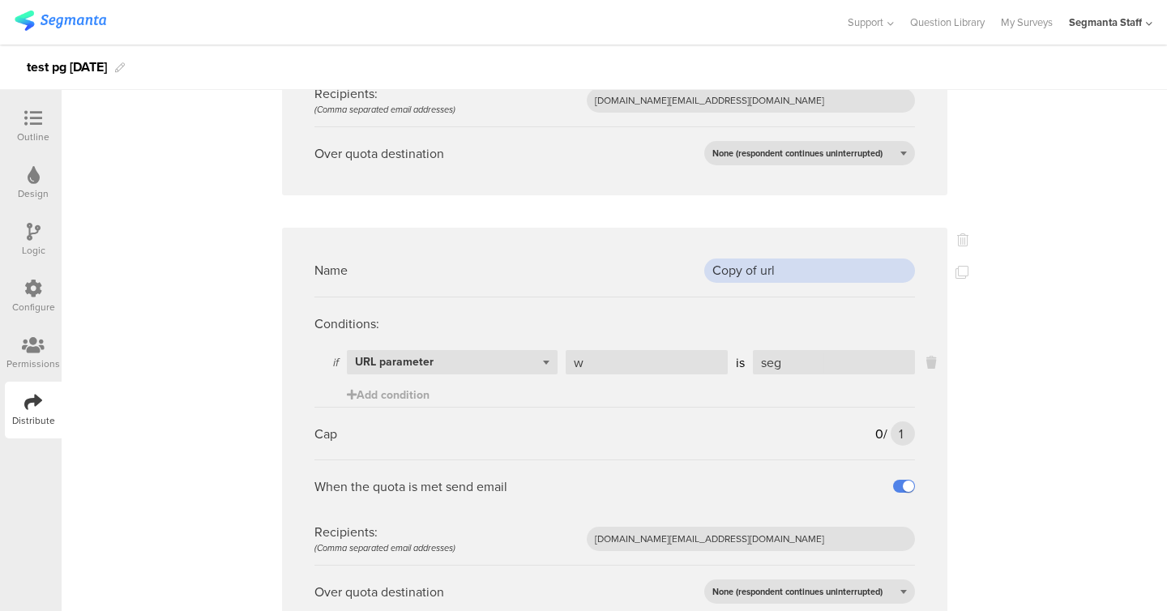
click at [769, 270] on input "Copy of url" at bounding box center [809, 271] width 211 height 24
type input "G"
click at [927, 362] on icon at bounding box center [932, 362] width 10 height 19
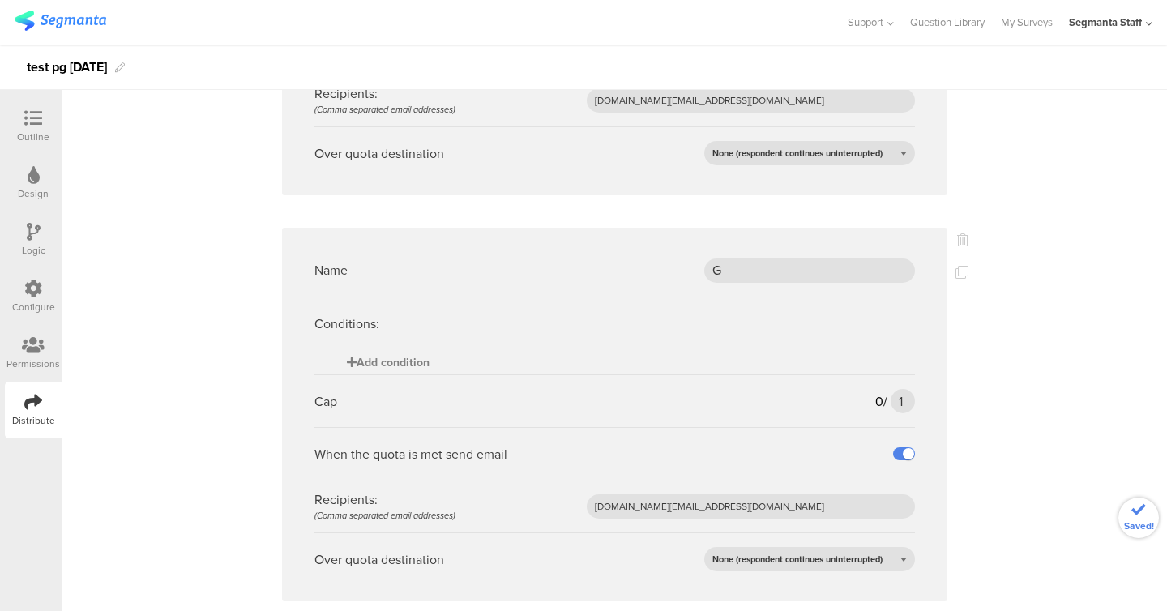
click at [383, 362] on span "Add condition" at bounding box center [388, 362] width 83 height 17
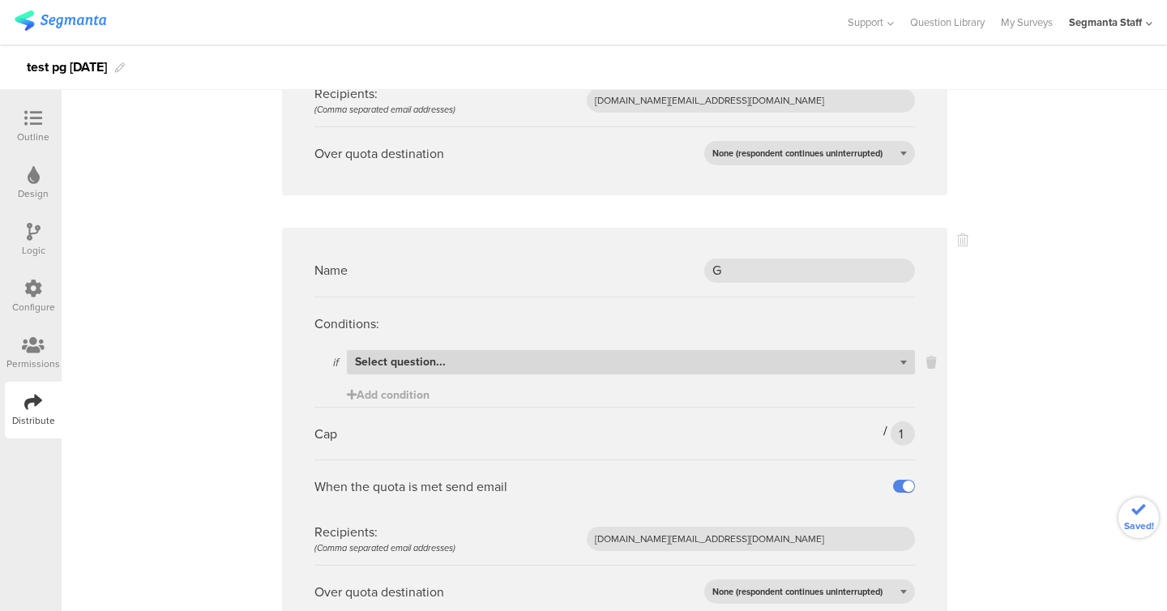
click at [551, 361] on div "Select question..." at bounding box center [631, 362] width 568 height 24
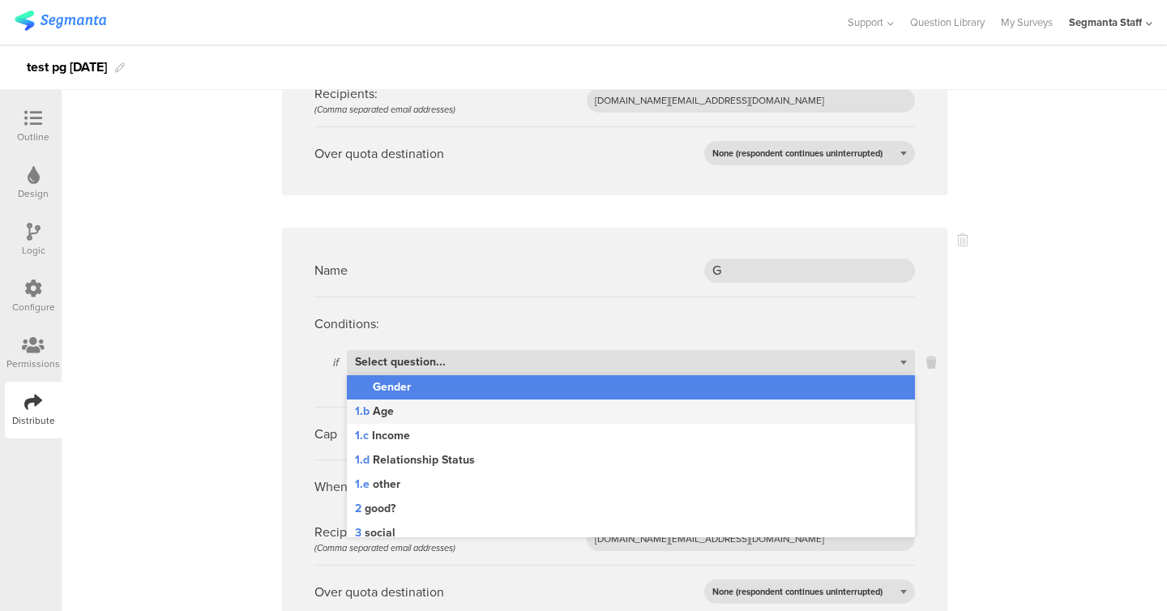
click at [569, 421] on div "1.b Age" at bounding box center [631, 412] width 568 height 24
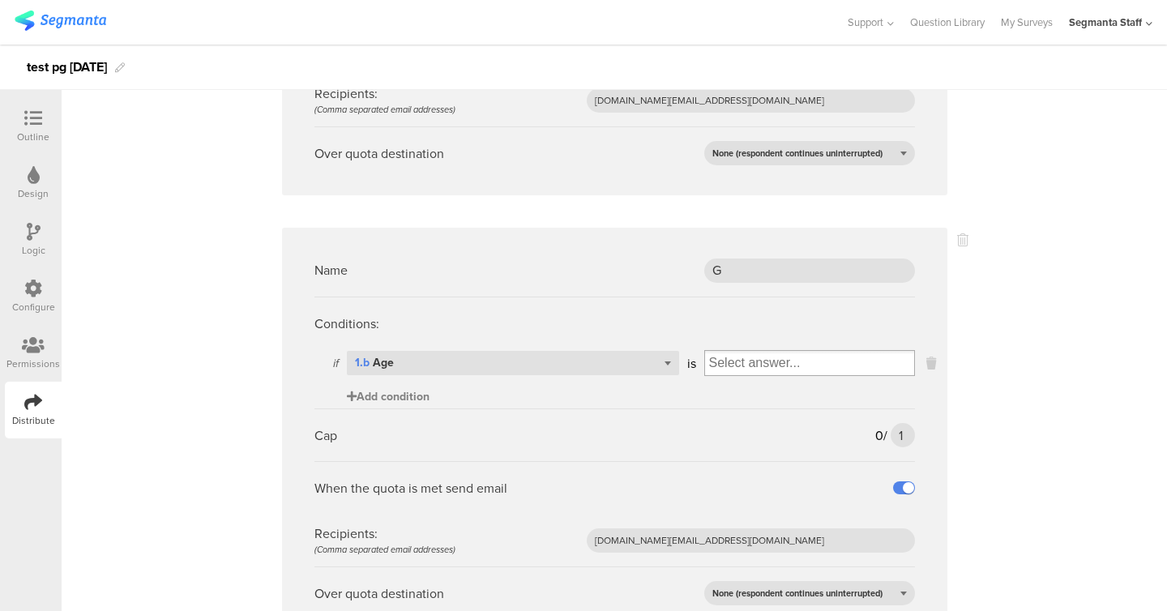
click at [397, 393] on span "Add condition" at bounding box center [388, 396] width 83 height 17
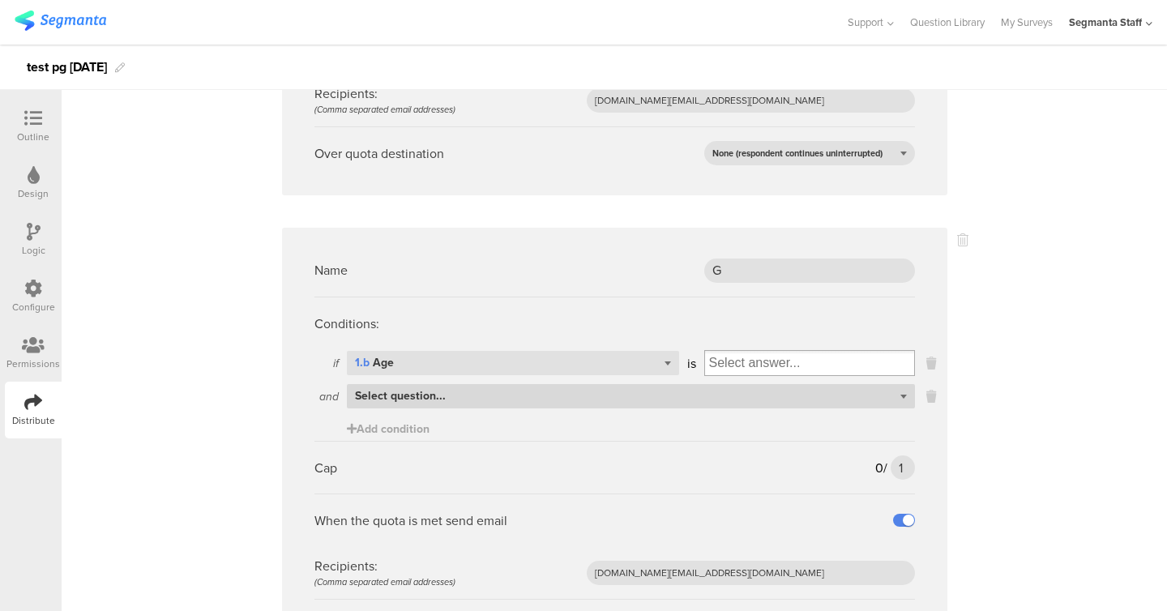
click at [416, 402] on span "Select question..." at bounding box center [400, 396] width 91 height 17
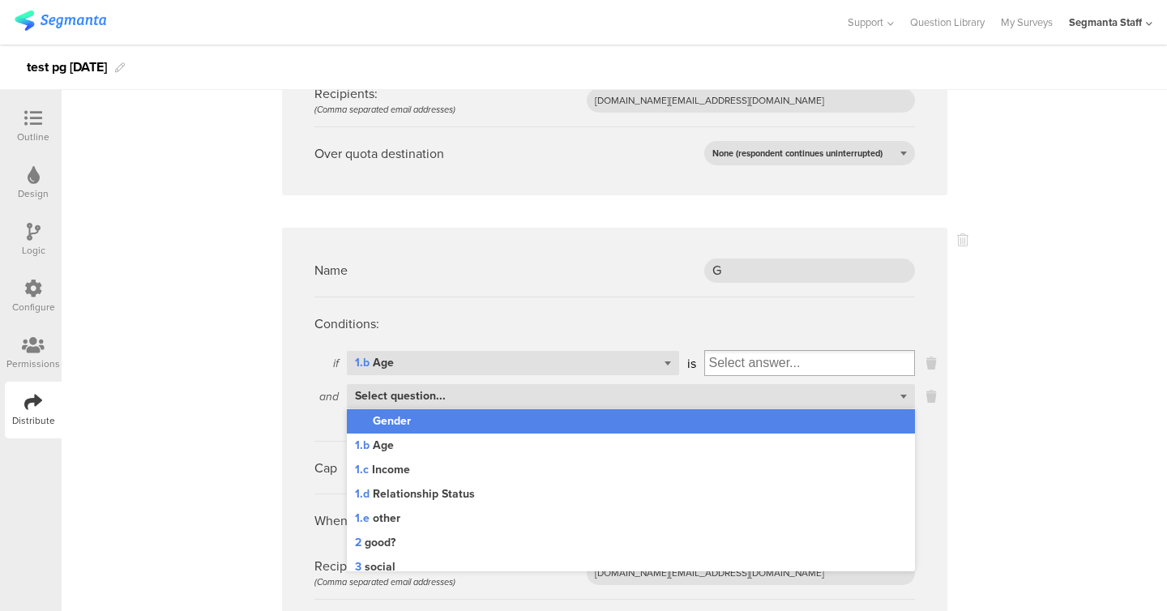
click at [457, 422] on div "1.a Gender" at bounding box center [631, 421] width 568 height 24
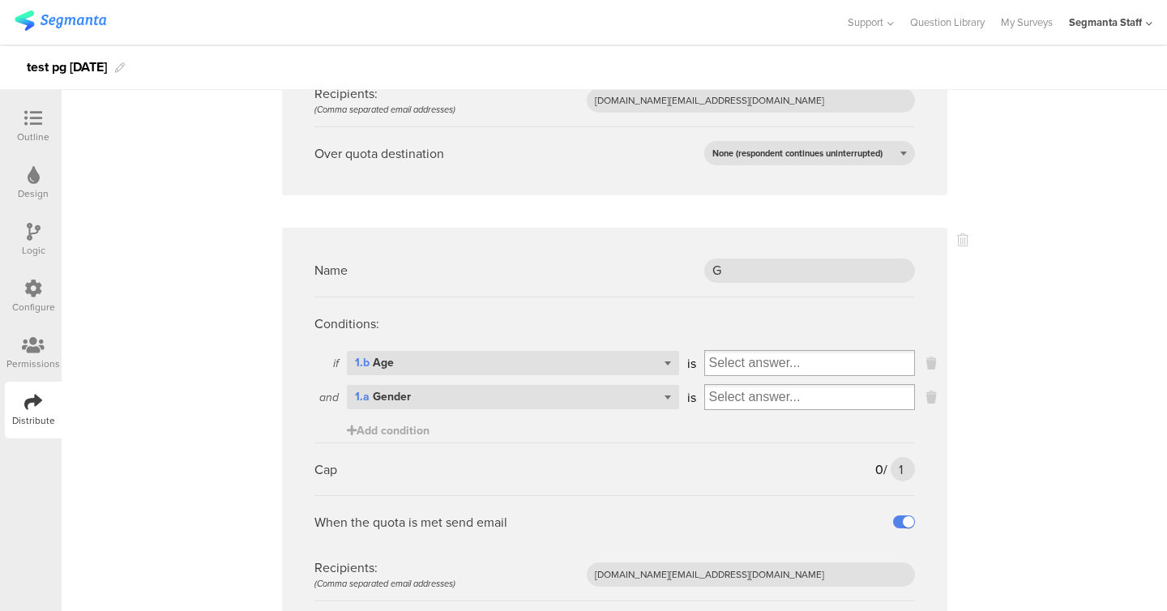
click at [754, 392] on input "Select box" at bounding box center [809, 397] width 209 height 23
click at [760, 430] on div "[DEMOGRAPHIC_DATA]" at bounding box center [810, 425] width 203 height 24
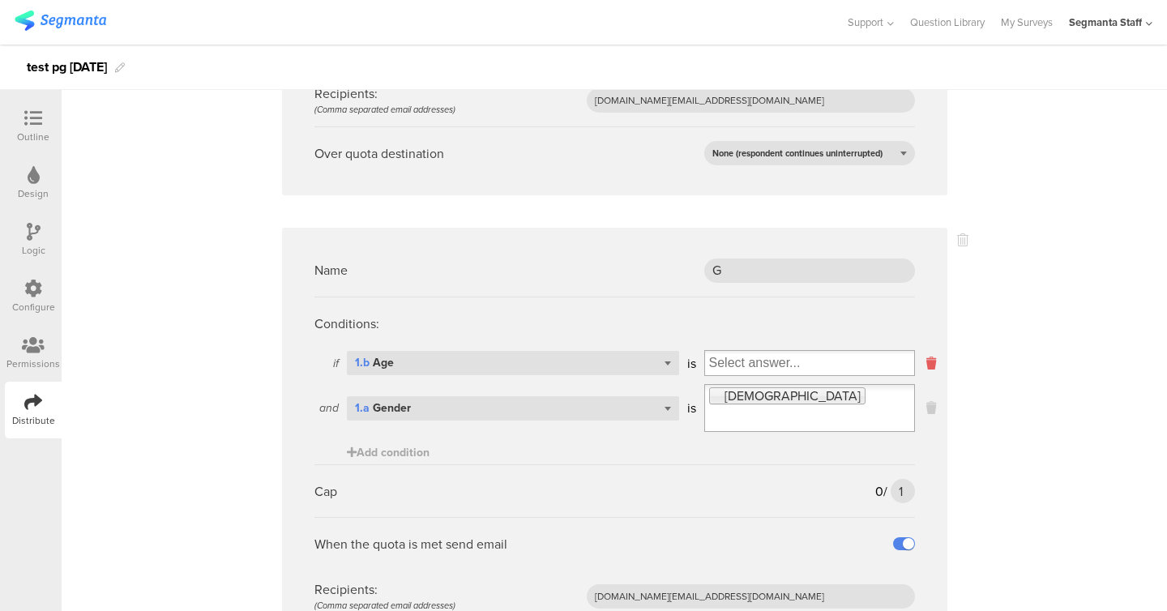
click at [931, 366] on icon at bounding box center [932, 363] width 10 height 19
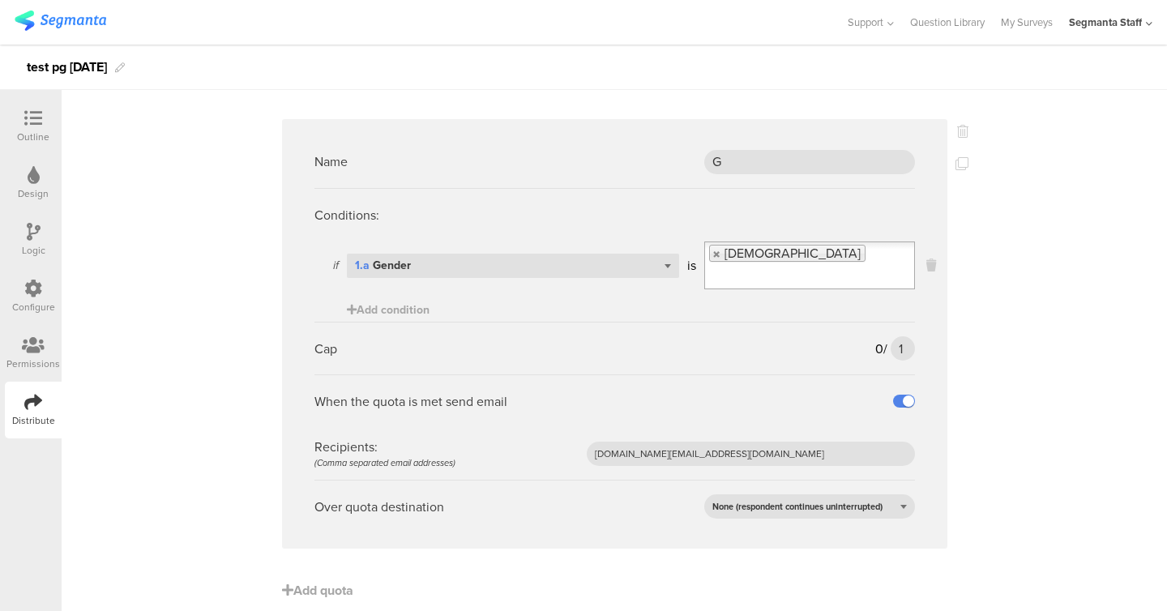
scroll to position [0, 0]
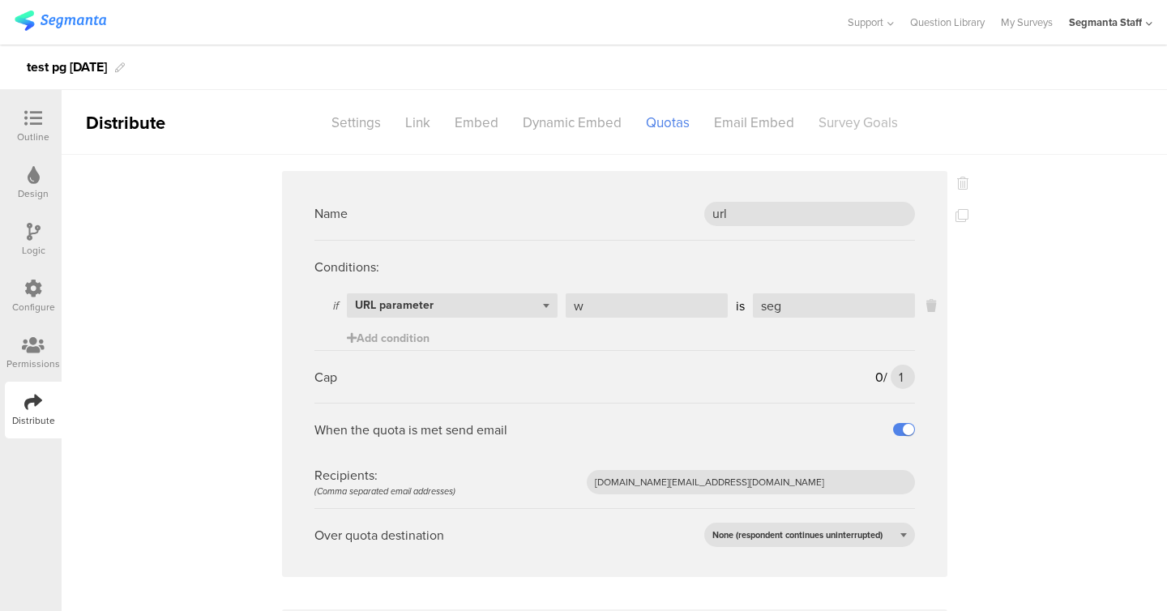
click at [839, 118] on div "Survey Goals" at bounding box center [859, 123] width 104 height 28
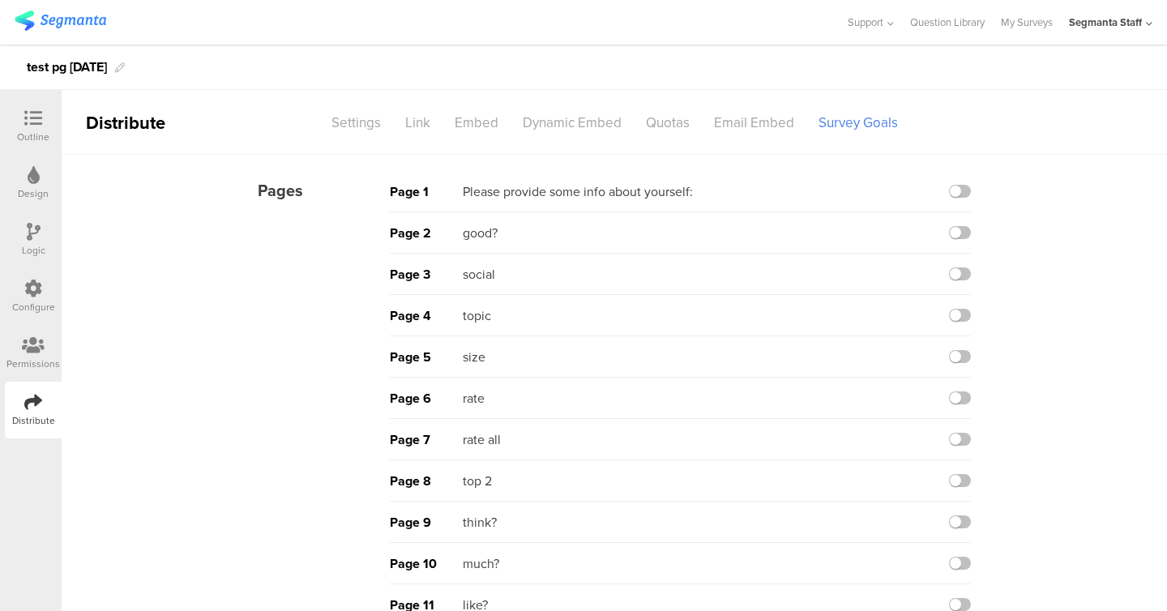
scroll to position [526, 0]
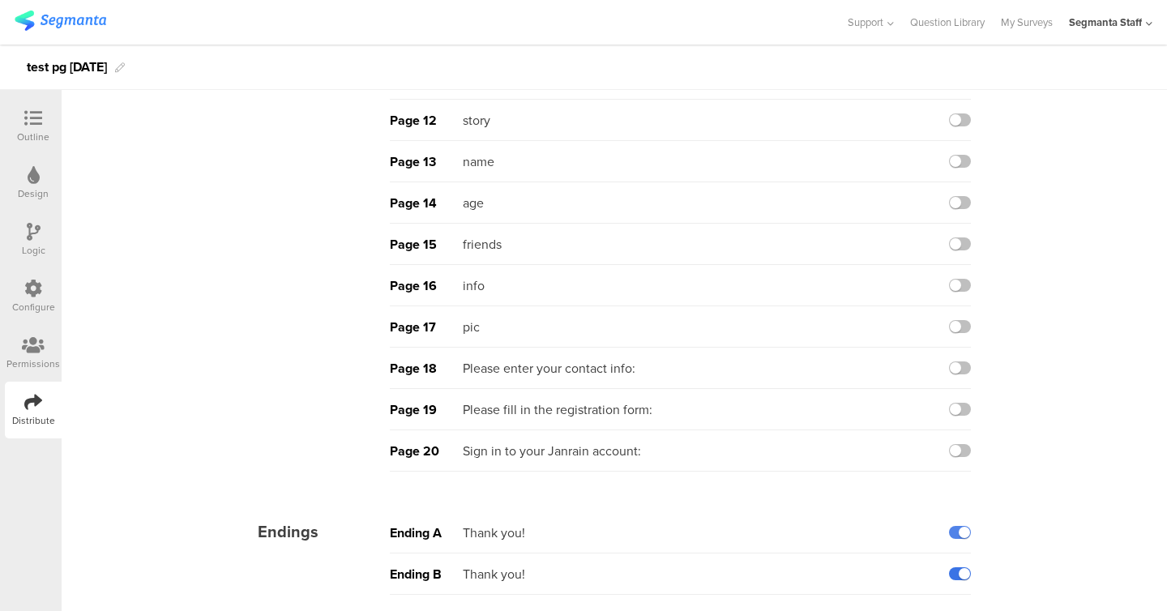
click at [964, 574] on label at bounding box center [960, 573] width 22 height 13
click at [0, 0] on input "checkbox" at bounding box center [0, 0] width 0 height 0
click at [962, 530] on label at bounding box center [960, 532] width 22 height 13
click at [0, 0] on input "checkbox" at bounding box center [0, 0] width 0 height 0
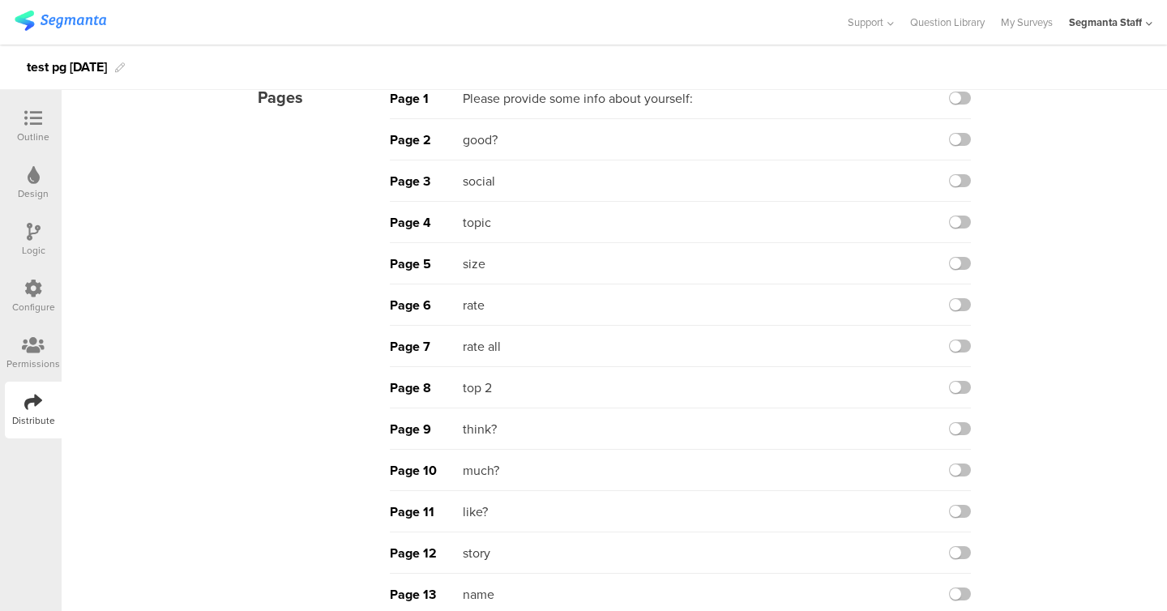
scroll to position [203, 0]
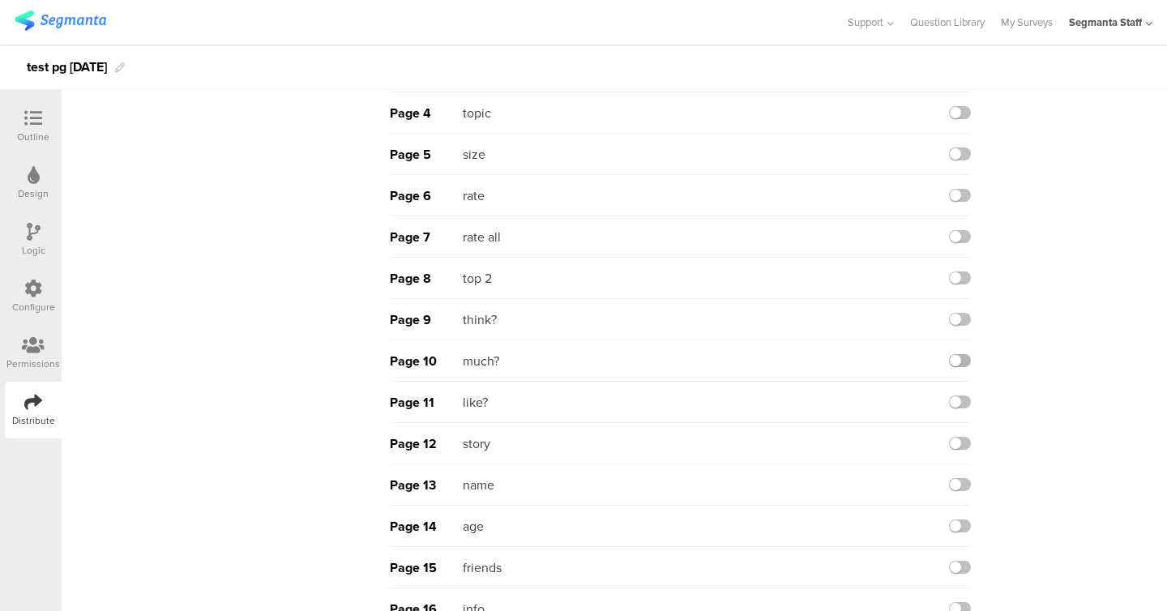
click at [961, 357] on label at bounding box center [960, 360] width 22 height 13
click at [0, 0] on input "checkbox" at bounding box center [0, 0] width 0 height 0
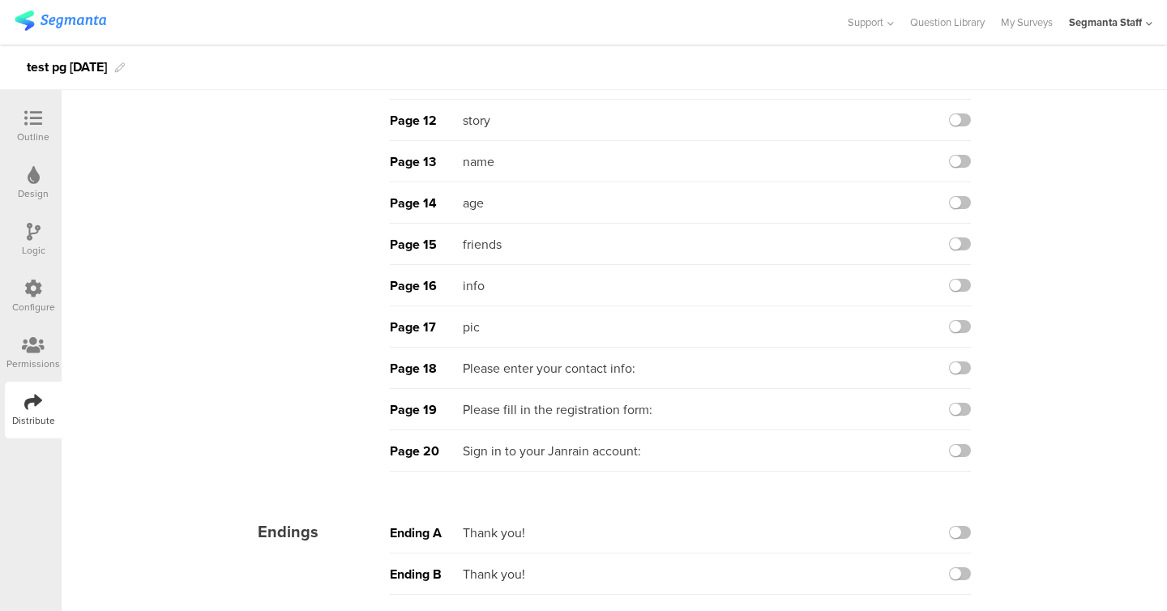
scroll to position [0, 0]
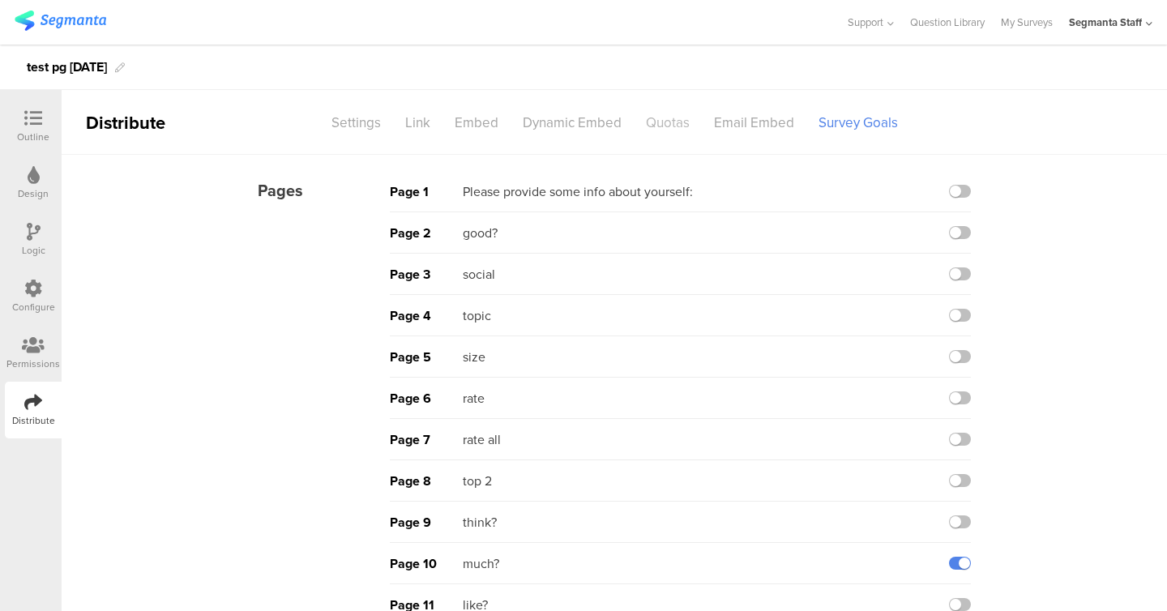
click at [667, 126] on div "Quotas" at bounding box center [668, 123] width 68 height 28
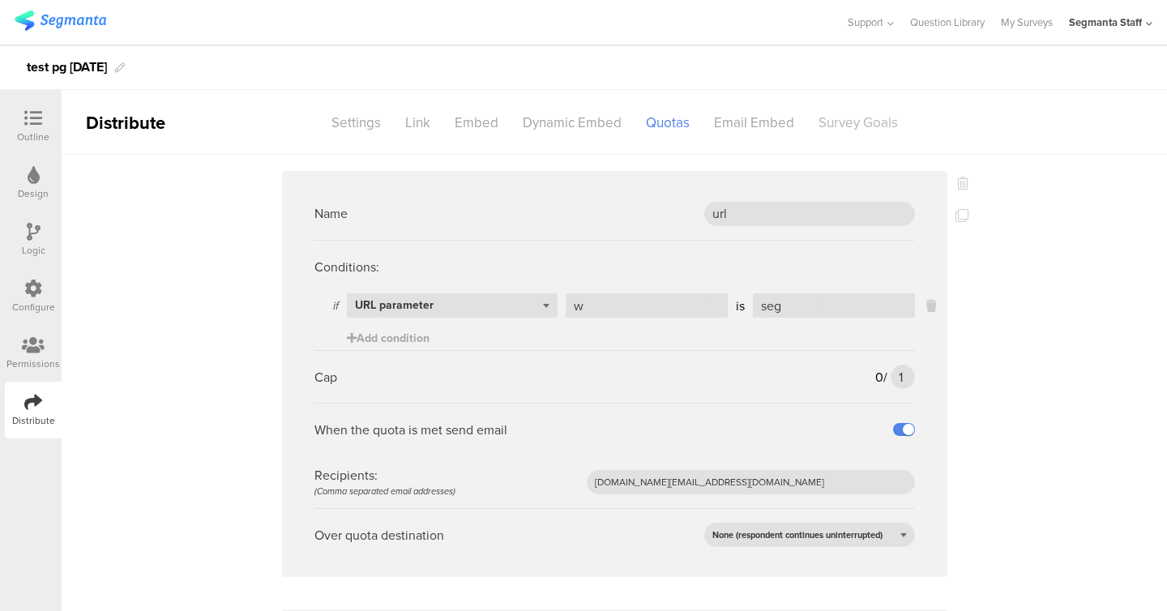
click at [854, 122] on div "Survey Goals" at bounding box center [859, 123] width 104 height 28
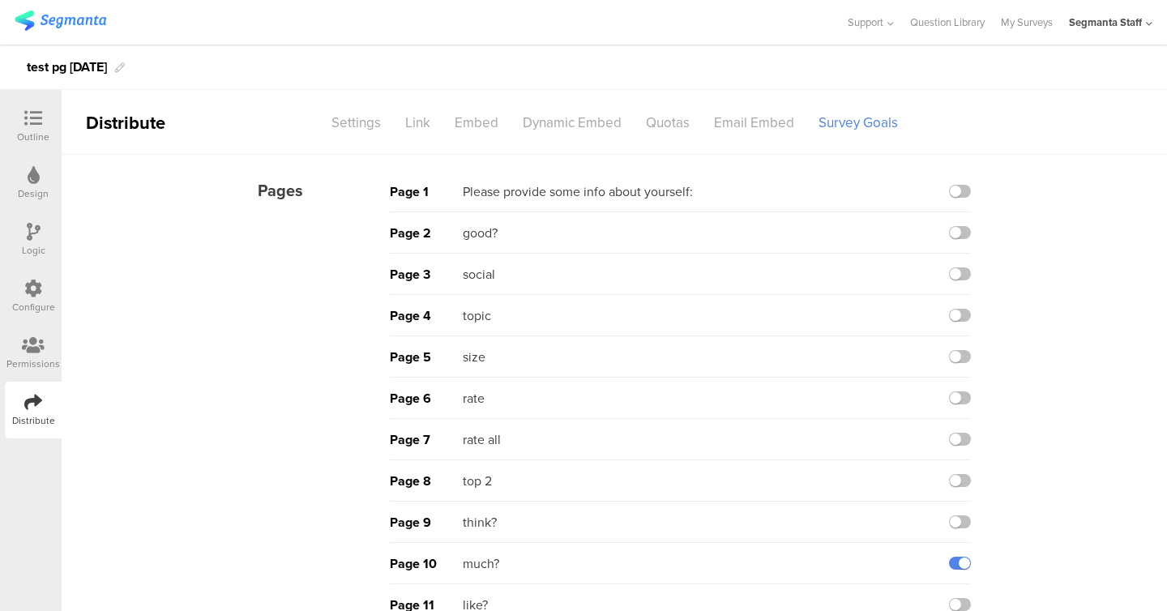
click at [29, 128] on div at bounding box center [33, 119] width 32 height 20
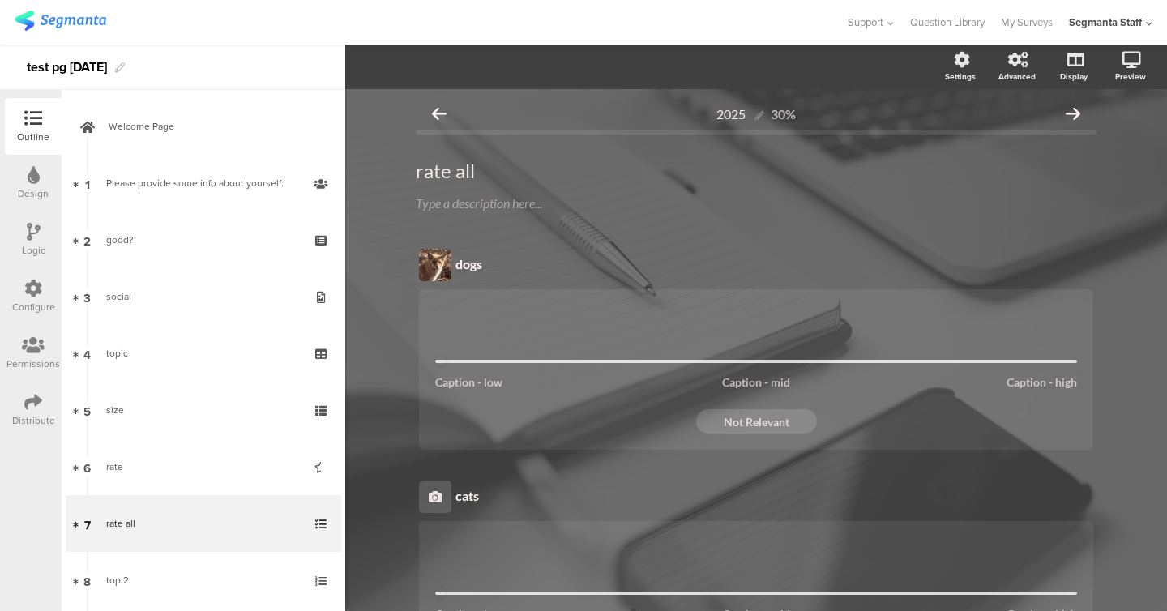
click at [25, 411] on div at bounding box center [33, 403] width 18 height 20
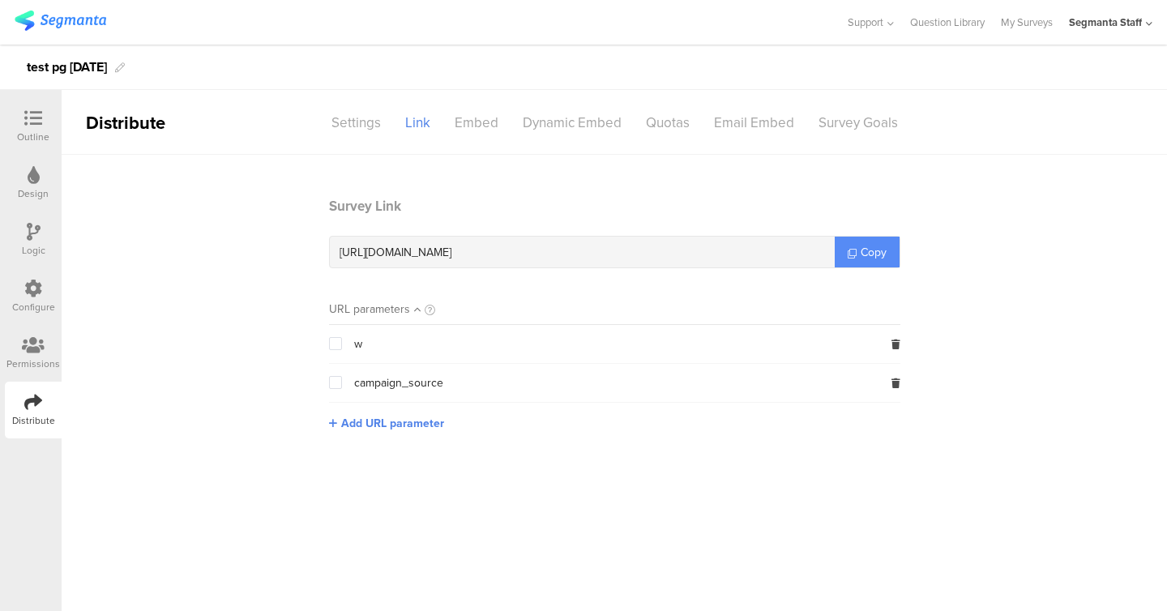
click at [862, 259] on span "Copy" at bounding box center [874, 252] width 26 height 17
click at [653, 123] on div "Quotas" at bounding box center [668, 123] width 68 height 28
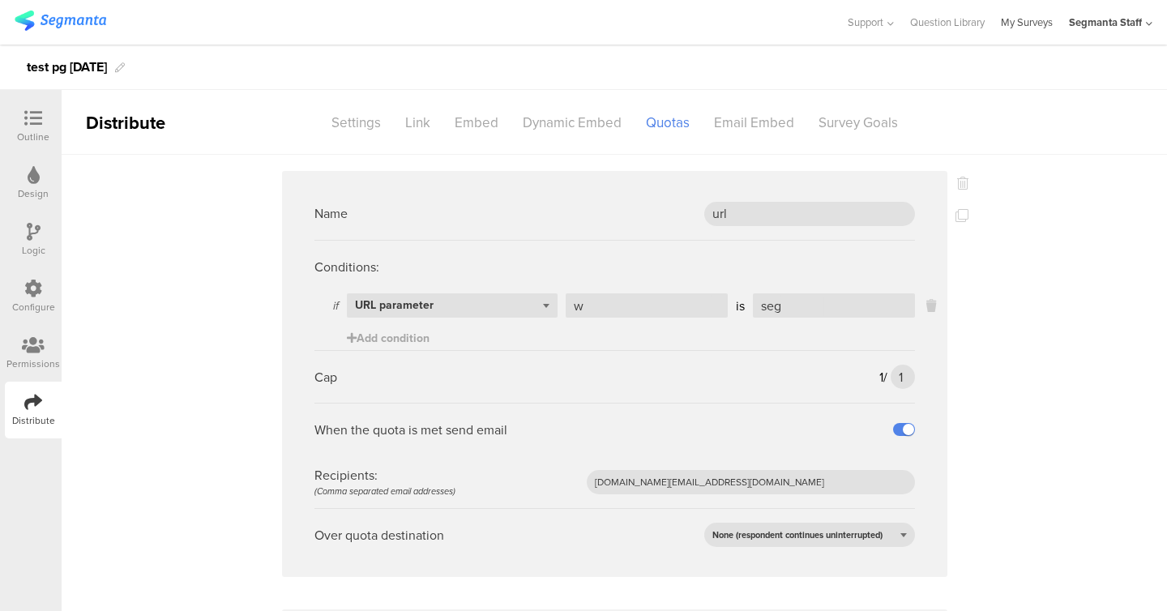
click at [1030, 41] on link "My Surveys" at bounding box center [1027, 22] width 52 height 45
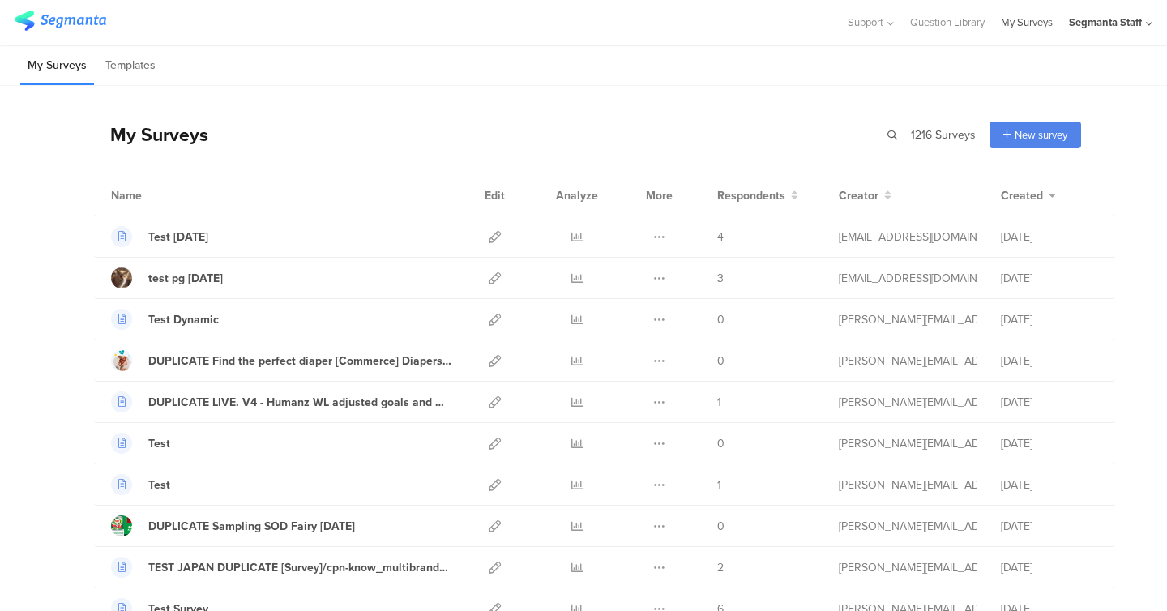
click at [1049, 25] on link "My Surveys" at bounding box center [1027, 22] width 52 height 45
click at [497, 277] on icon at bounding box center [495, 278] width 12 height 12
click at [577, 270] on link at bounding box center [578, 278] width 12 height 41
click at [656, 280] on icon at bounding box center [659, 278] width 12 height 12
click at [637, 322] on button "Duplicate" at bounding box center [627, 319] width 89 height 29
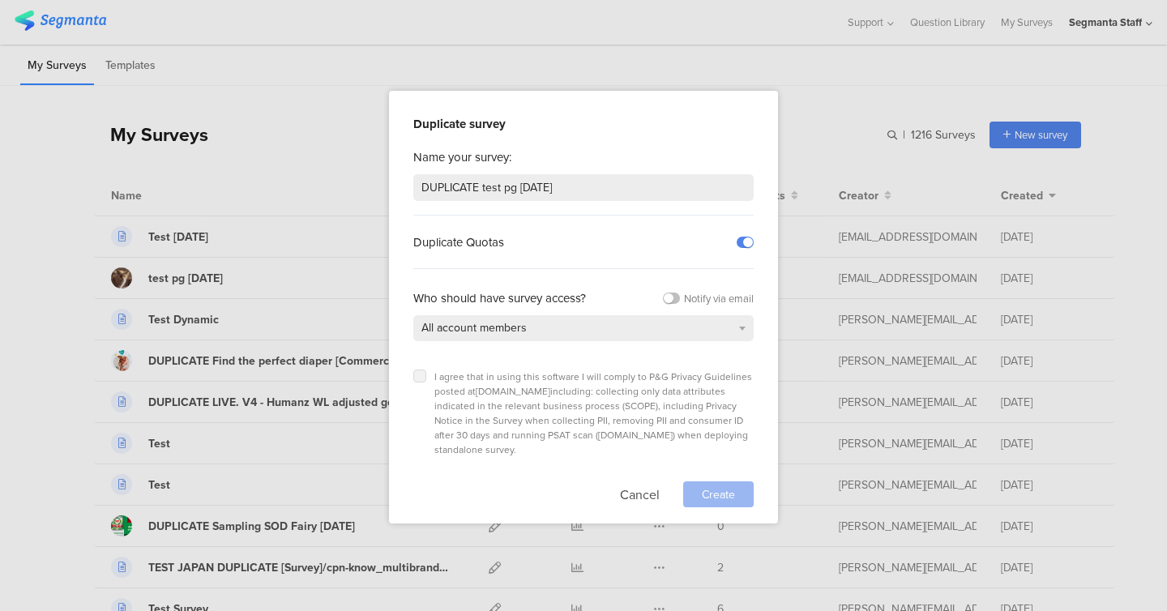
click at [424, 371] on label at bounding box center [419, 376] width 13 height 13
click at [0, 0] on input "checkbox" at bounding box center [0, 0] width 0 height 0
click at [713, 486] on span "Create" at bounding box center [718, 494] width 33 height 17
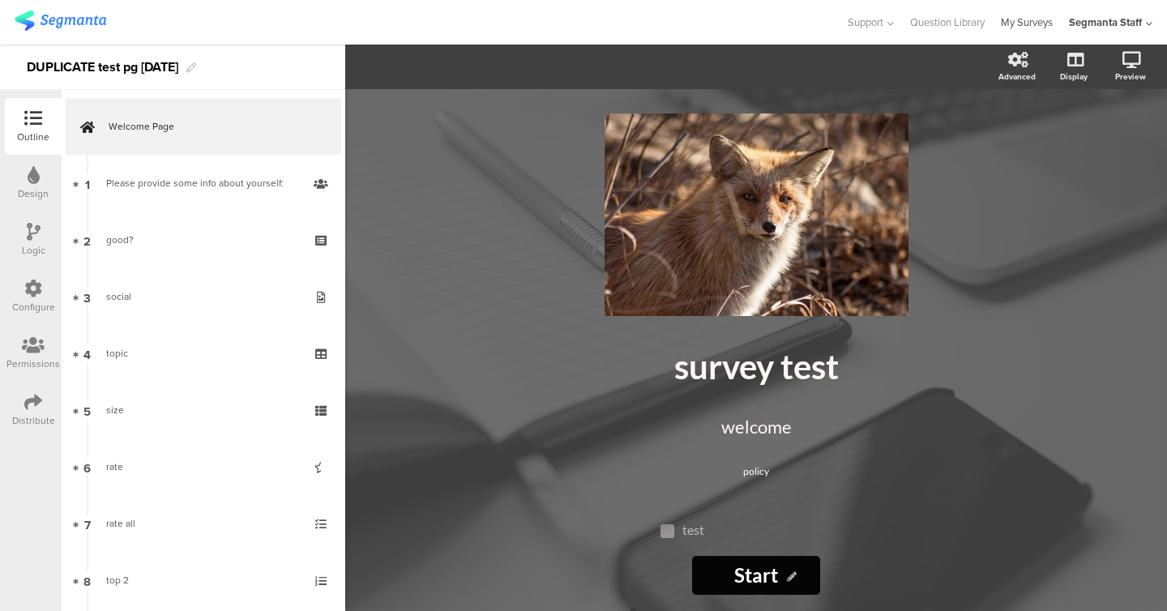
click at [1037, 24] on link "My Surveys" at bounding box center [1027, 22] width 52 height 45
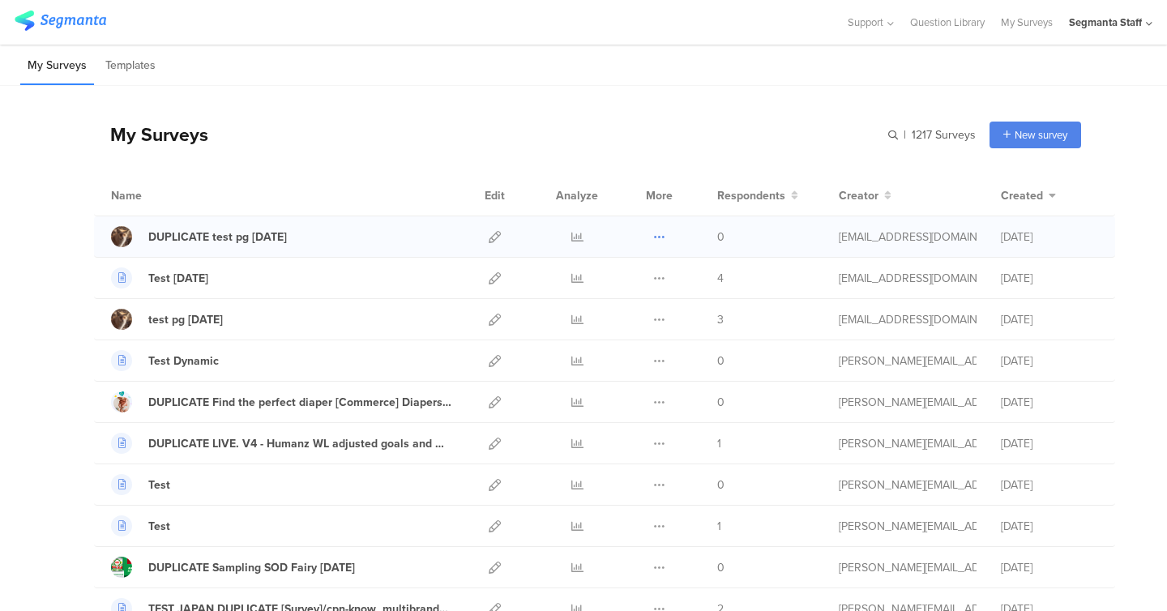
click at [662, 238] on icon at bounding box center [659, 237] width 12 height 12
click at [625, 337] on button "Delete" at bounding box center [627, 336] width 89 height 29
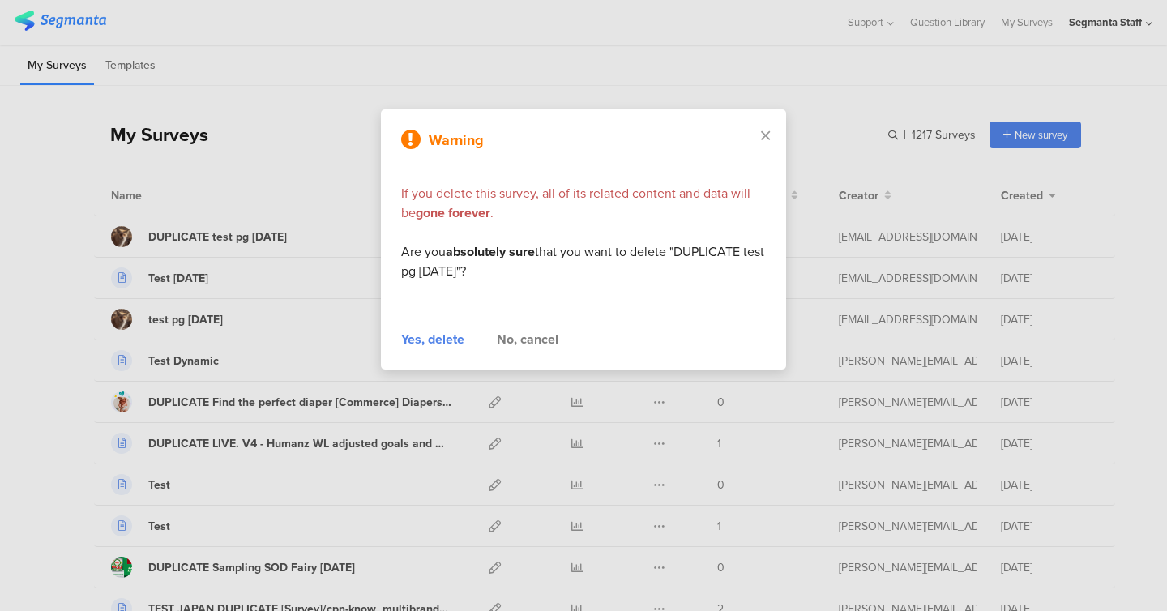
click at [459, 343] on div "Yes, delete" at bounding box center [432, 339] width 63 height 19
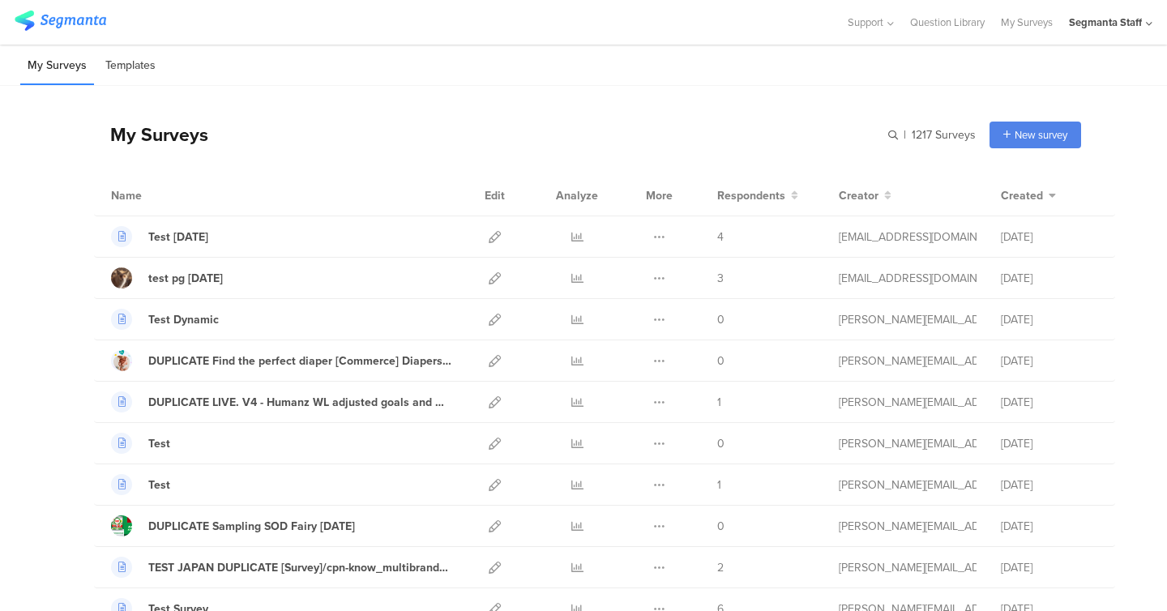
click at [150, 76] on li "Templates" at bounding box center [130, 66] width 65 height 38
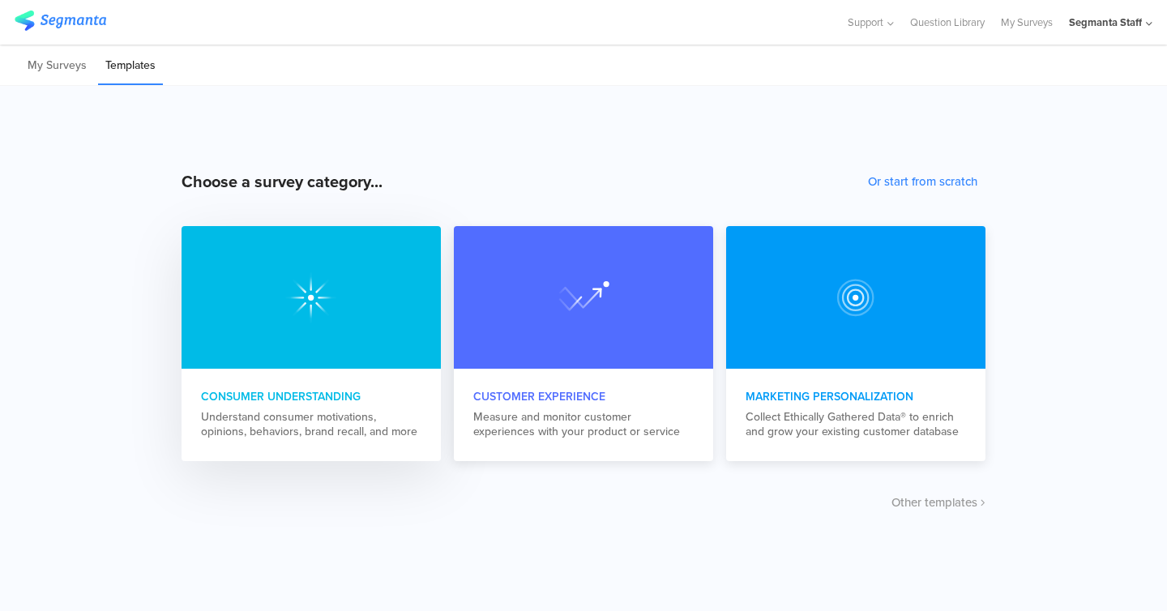
click at [244, 322] on div at bounding box center [311, 297] width 259 height 143
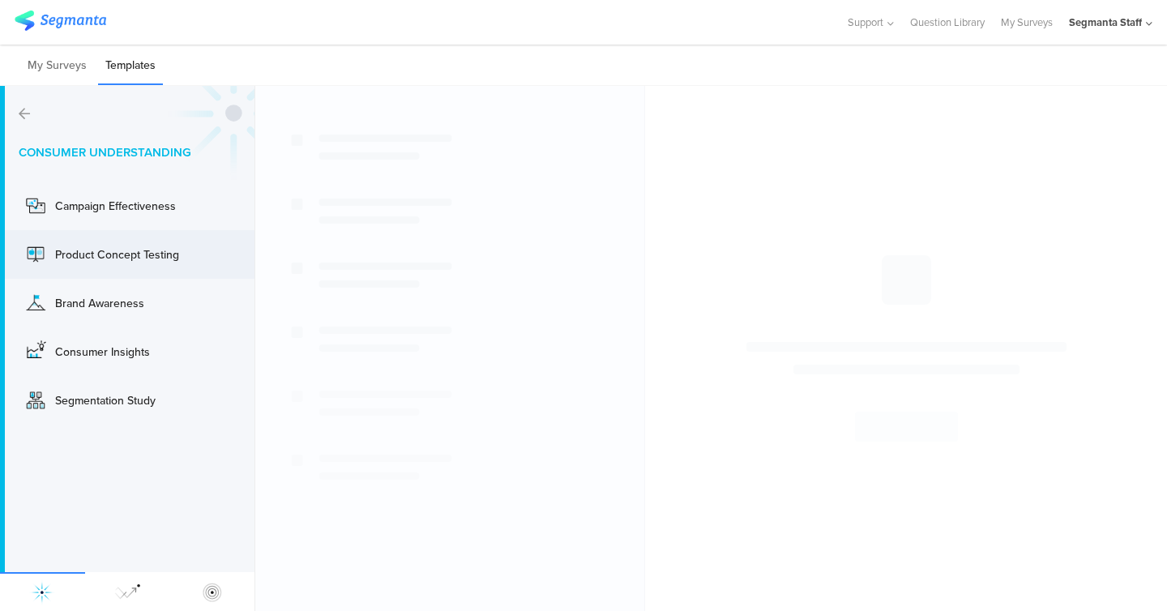
click at [161, 233] on div "Product Concept Testing Use" at bounding box center [127, 254] width 255 height 49
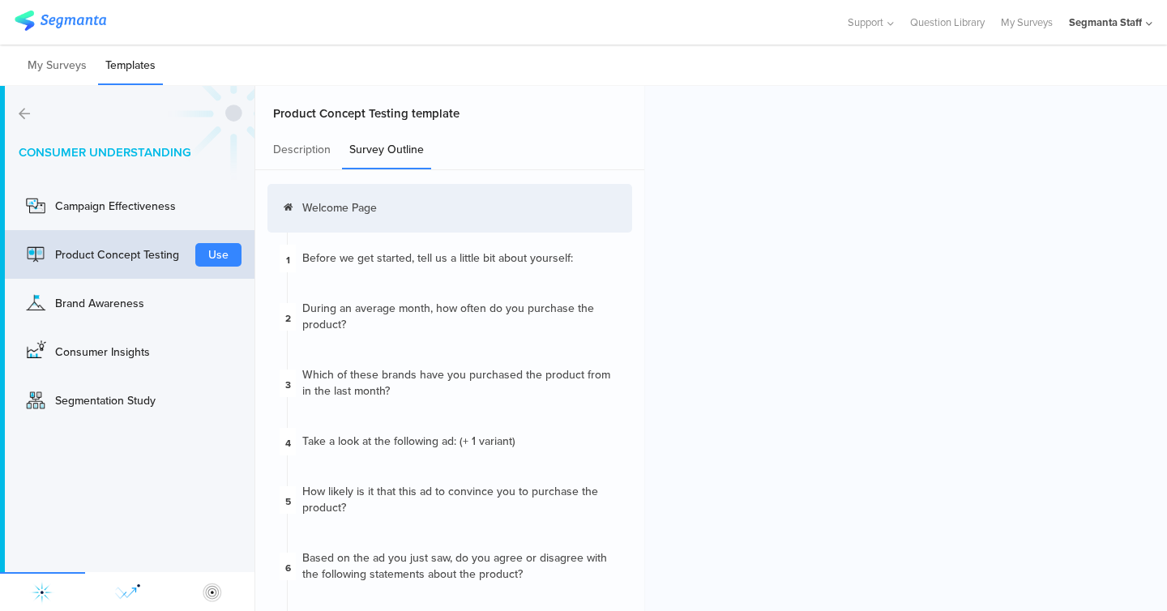
click at [101, 594] on div at bounding box center [127, 591] width 85 height 39
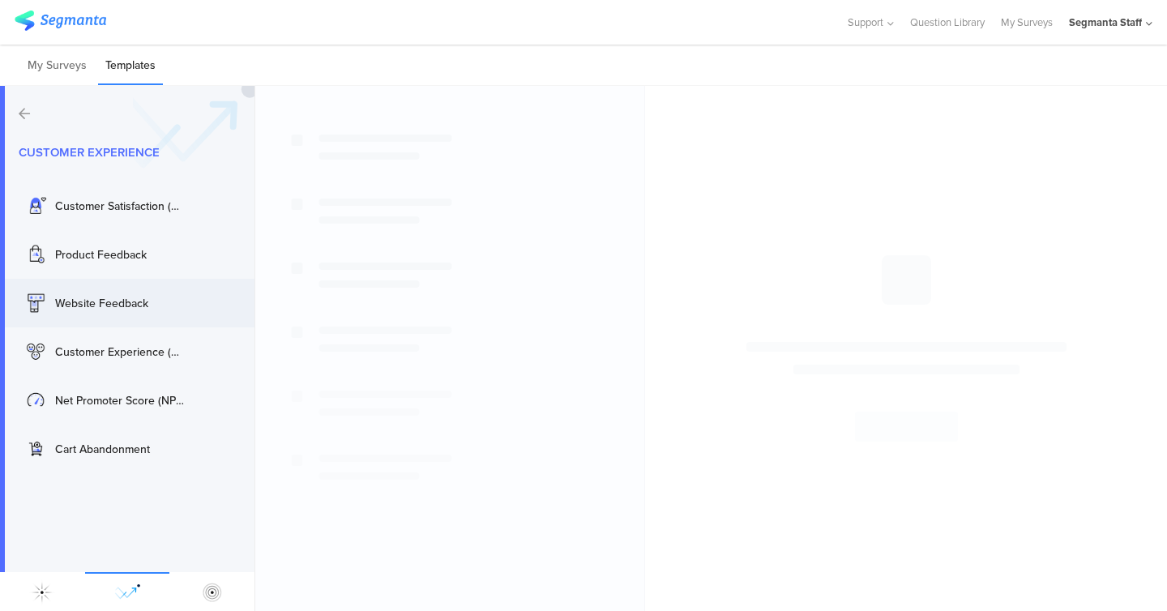
click at [105, 315] on div "Website Feedback" at bounding box center [104, 303] width 162 height 26
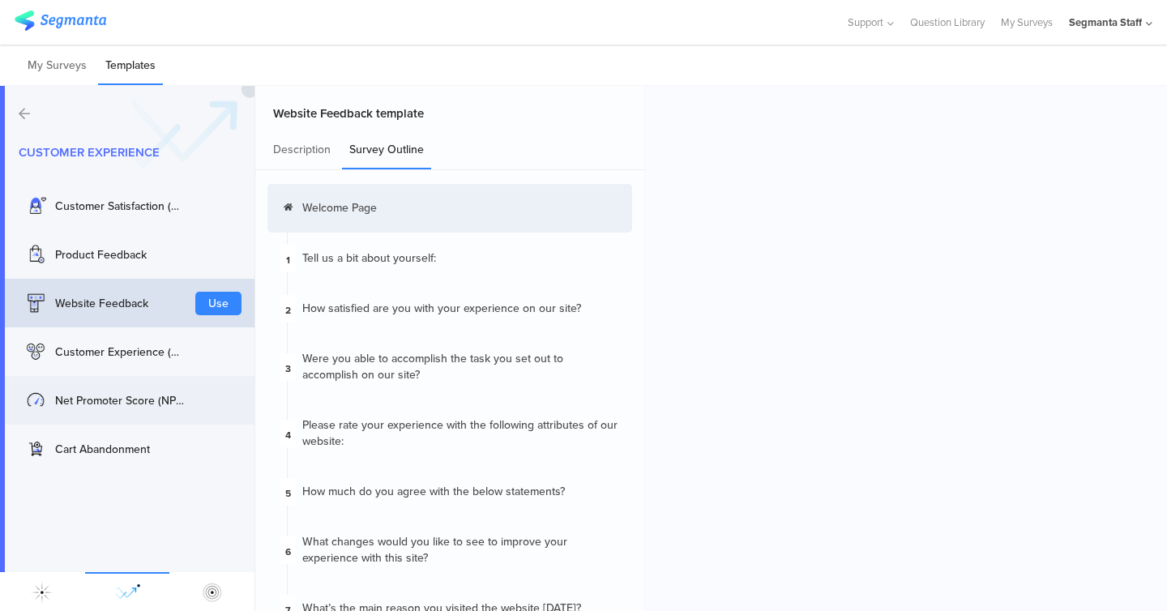
click at [100, 401] on div "Net Promoter Score (NPS®)" at bounding box center [120, 400] width 130 height 17
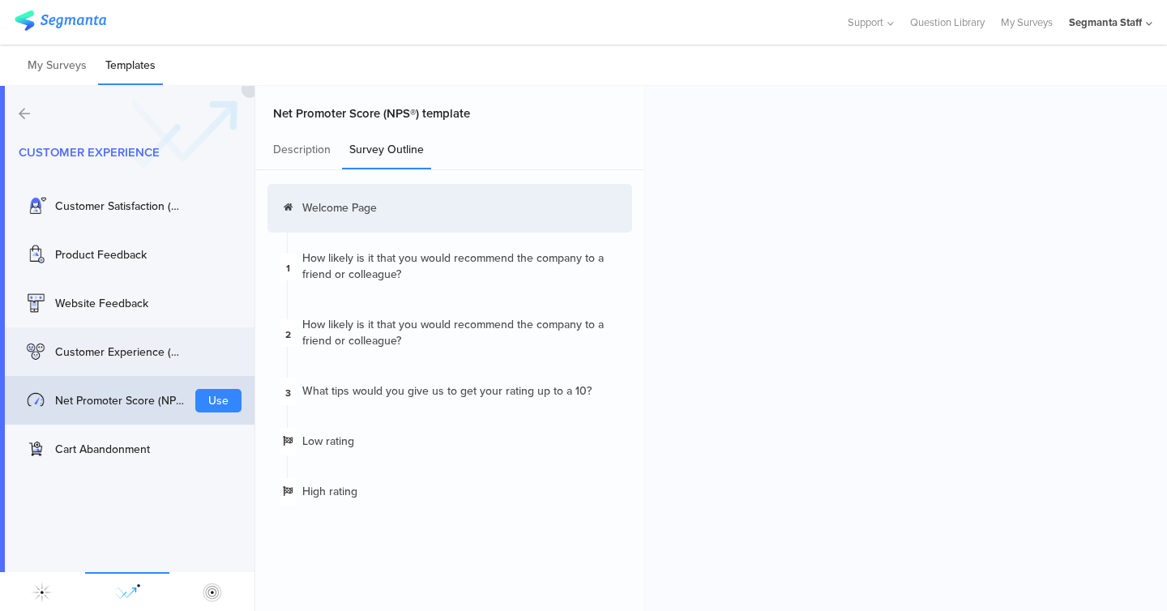
click at [105, 362] on div "Customer Experience (CX)" at bounding box center [104, 352] width 162 height 26
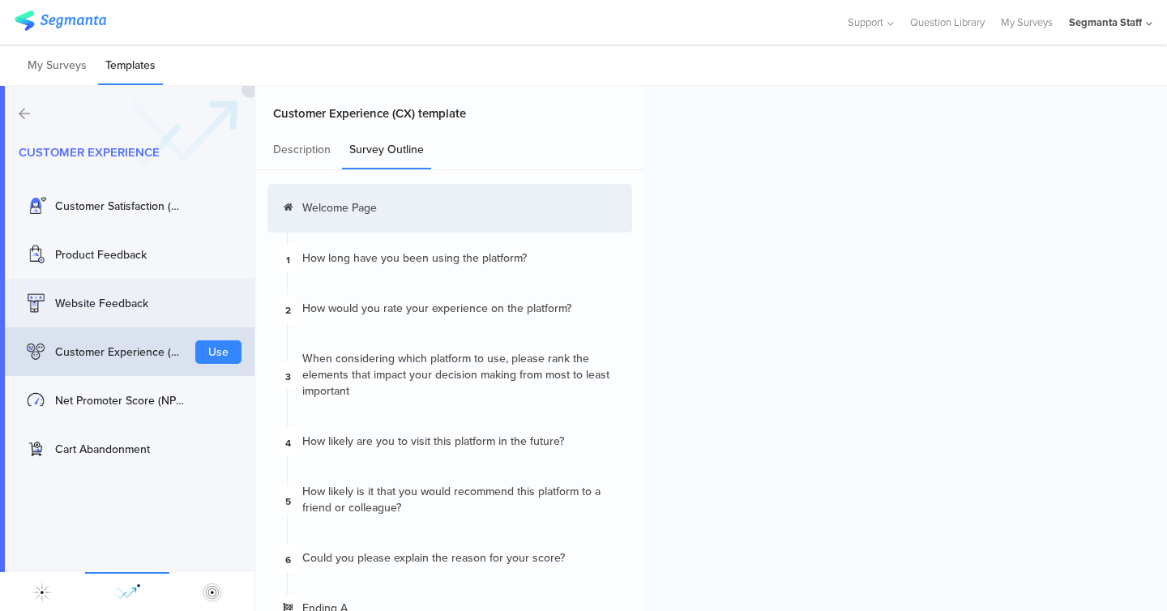
click at [104, 297] on div "Website Feedback" at bounding box center [120, 303] width 130 height 17
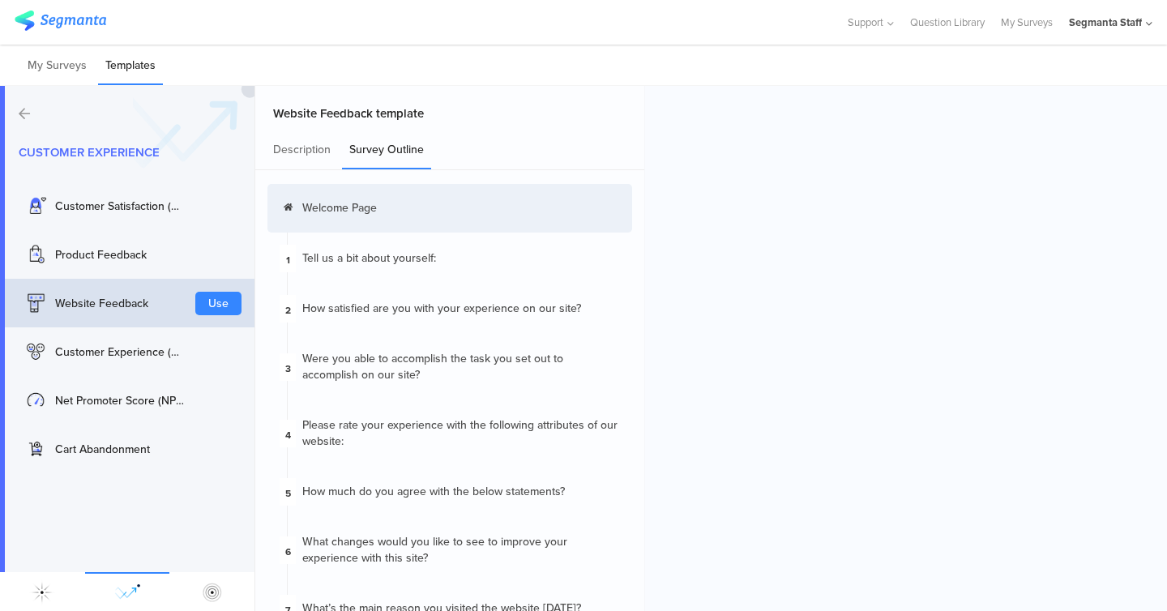
click at [104, 323] on div "Website Feedback Use" at bounding box center [127, 303] width 255 height 49
click at [106, 342] on div "Customer Experience (CX)" at bounding box center [104, 352] width 162 height 26
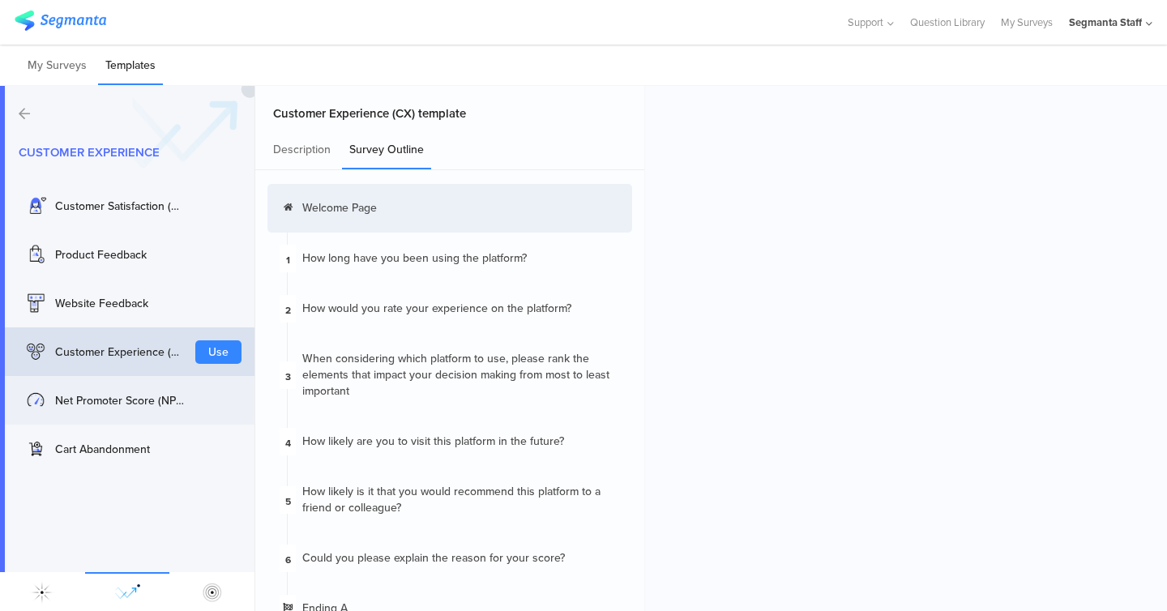
click at [103, 386] on div "Net Promoter Score (NPS®) Use" at bounding box center [127, 400] width 255 height 49
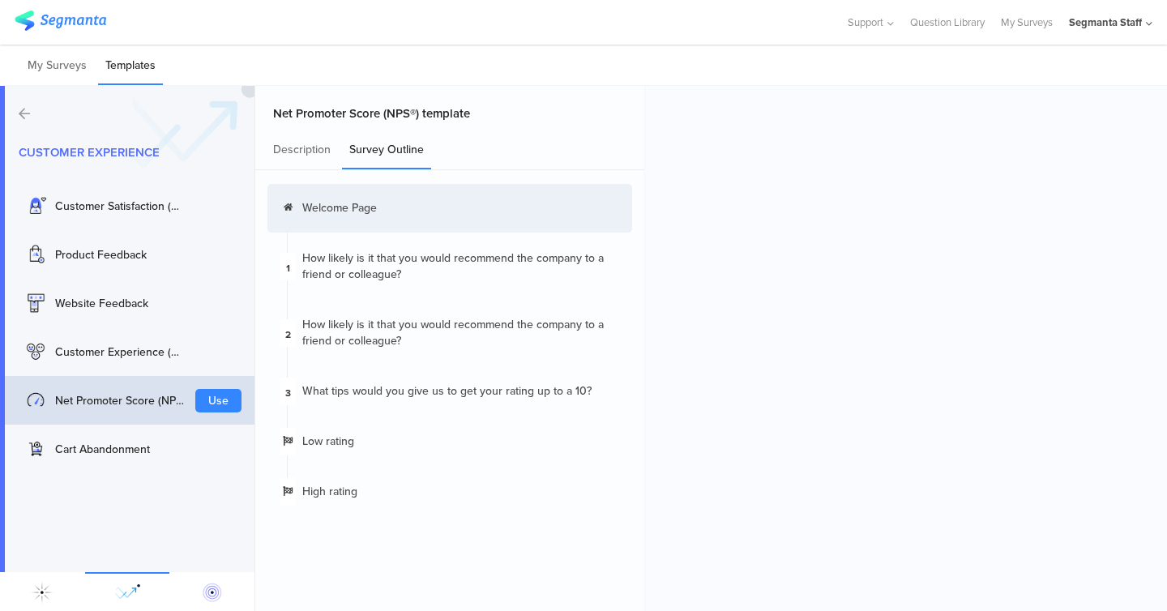
click at [217, 600] on img at bounding box center [212, 593] width 26 height 26
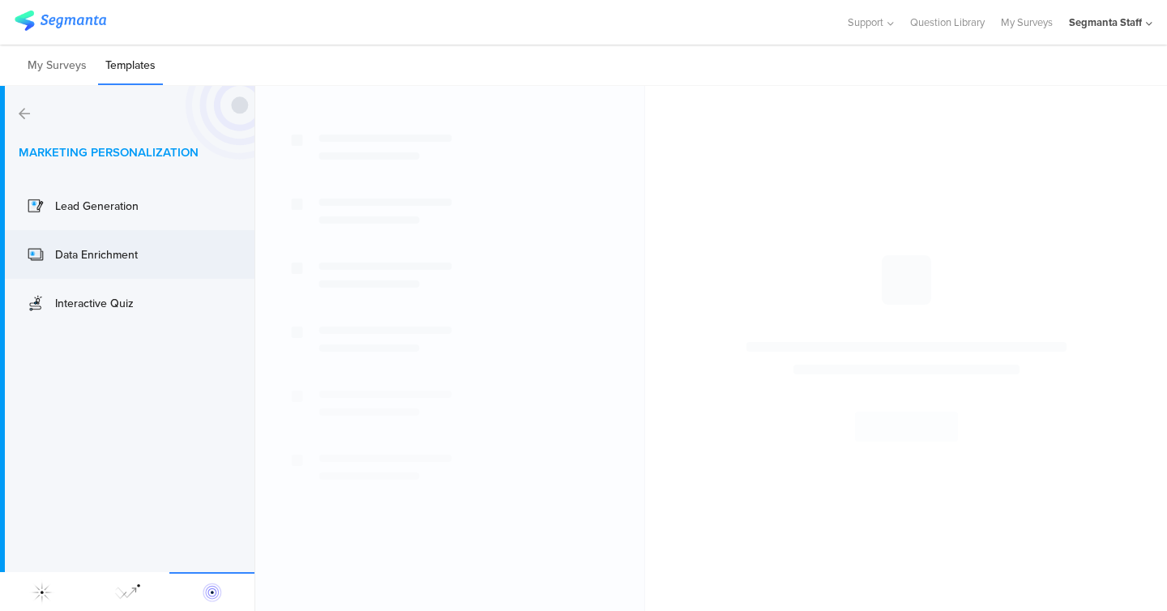
click at [131, 250] on div "Data Enrichment" at bounding box center [120, 254] width 130 height 17
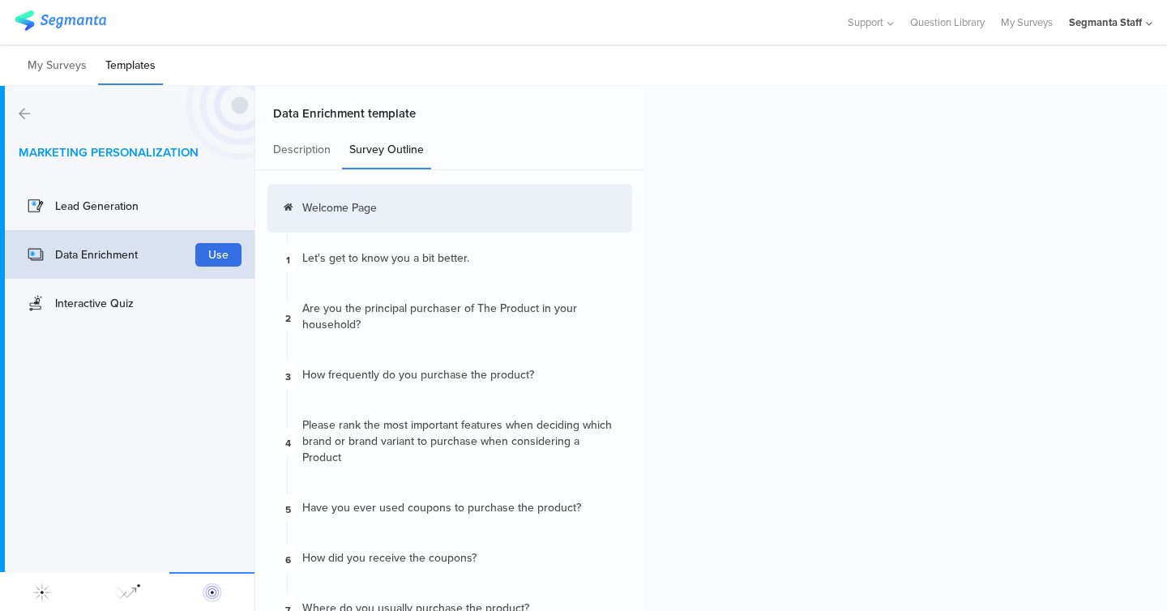
click at [216, 255] on button "Use" at bounding box center [218, 255] width 46 height 24
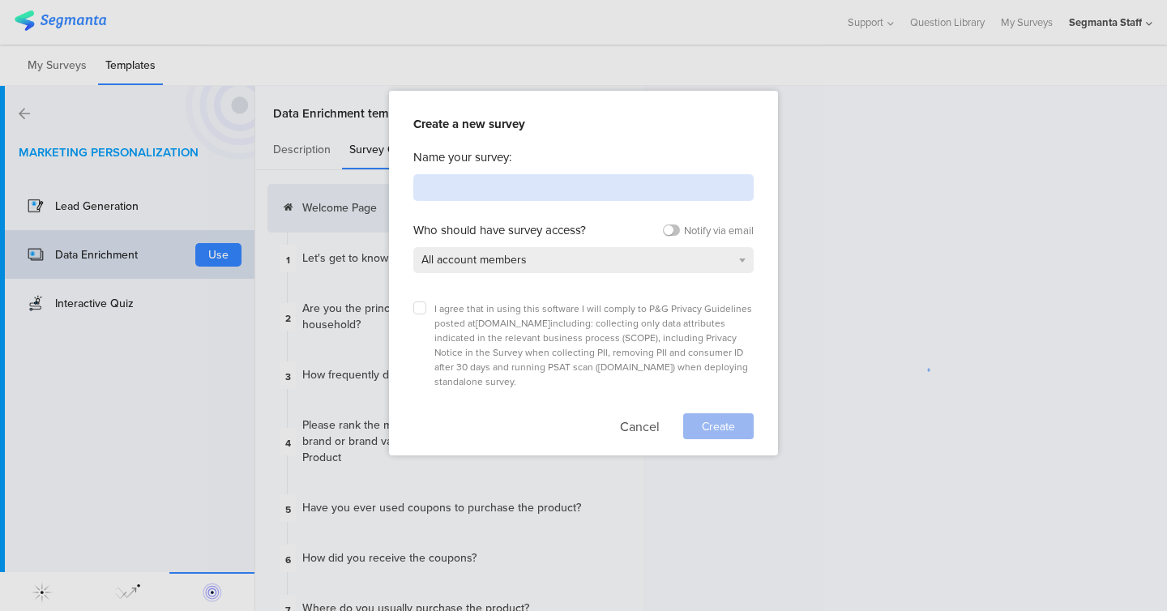
click at [521, 195] on input at bounding box center [583, 187] width 340 height 27
type input "templ"
click at [413, 308] on label at bounding box center [419, 308] width 13 height 13
click at [0, 0] on input "checkbox" at bounding box center [0, 0] width 0 height 0
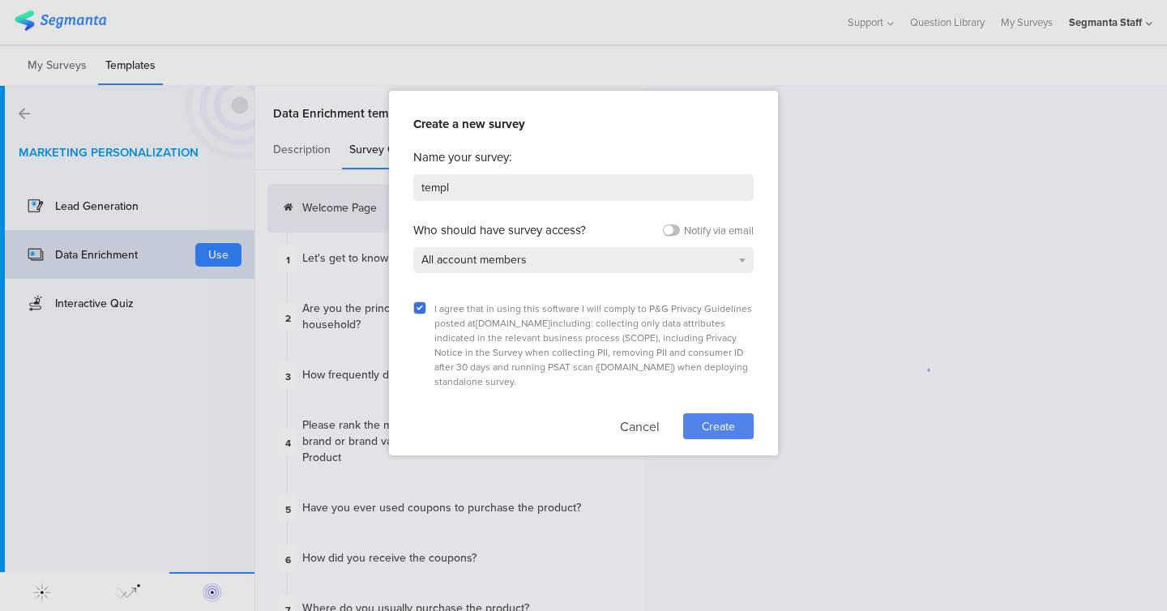
click at [719, 414] on div "Create" at bounding box center [718, 426] width 71 height 26
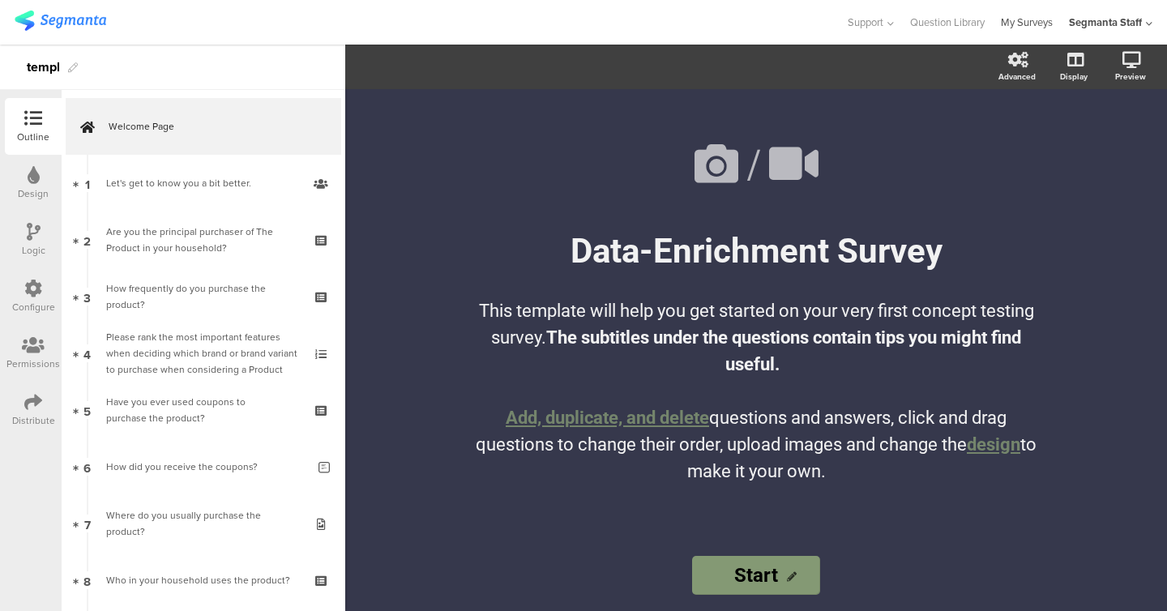
click at [1030, 30] on link "My Surveys" at bounding box center [1027, 22] width 52 height 45
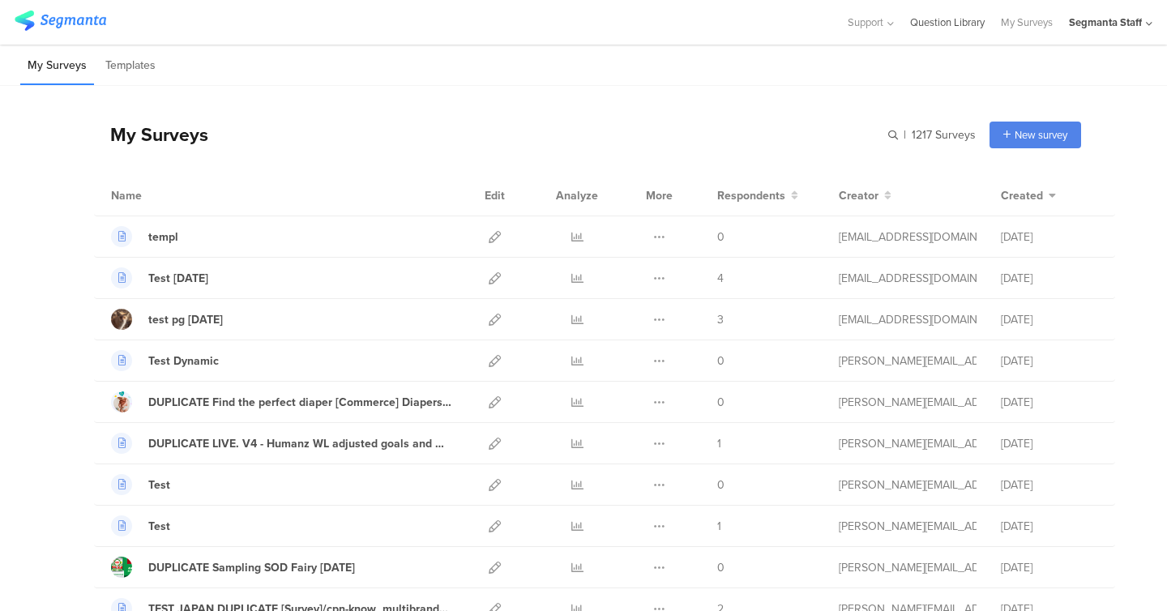
click at [939, 26] on link "Question Library" at bounding box center [947, 22] width 75 height 45
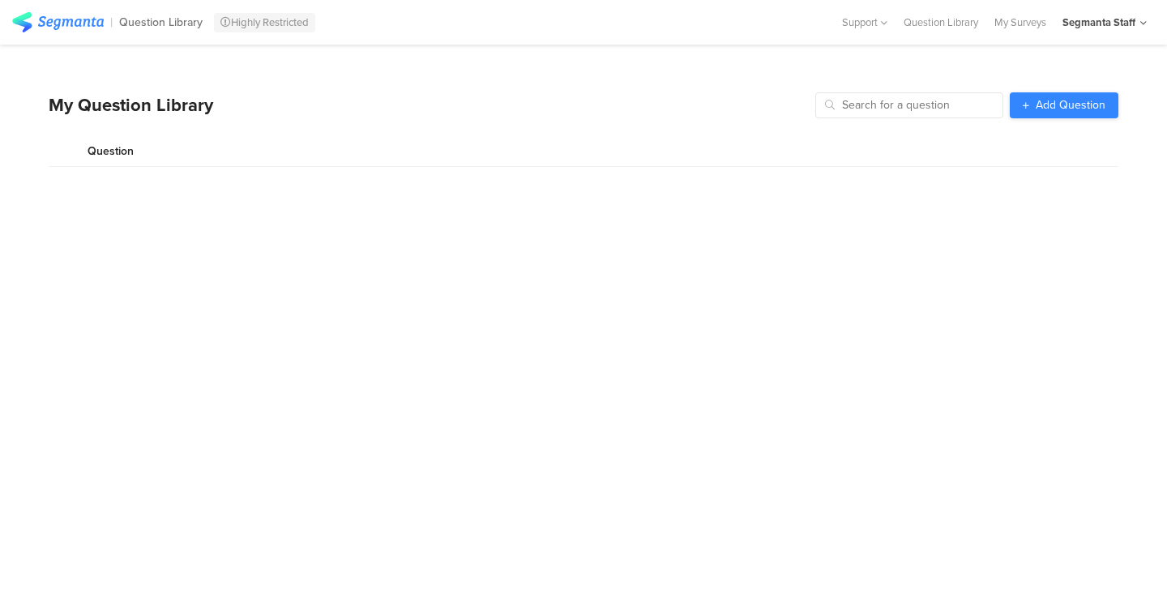
click at [1033, 117] on link "Add Question" at bounding box center [1064, 105] width 109 height 26
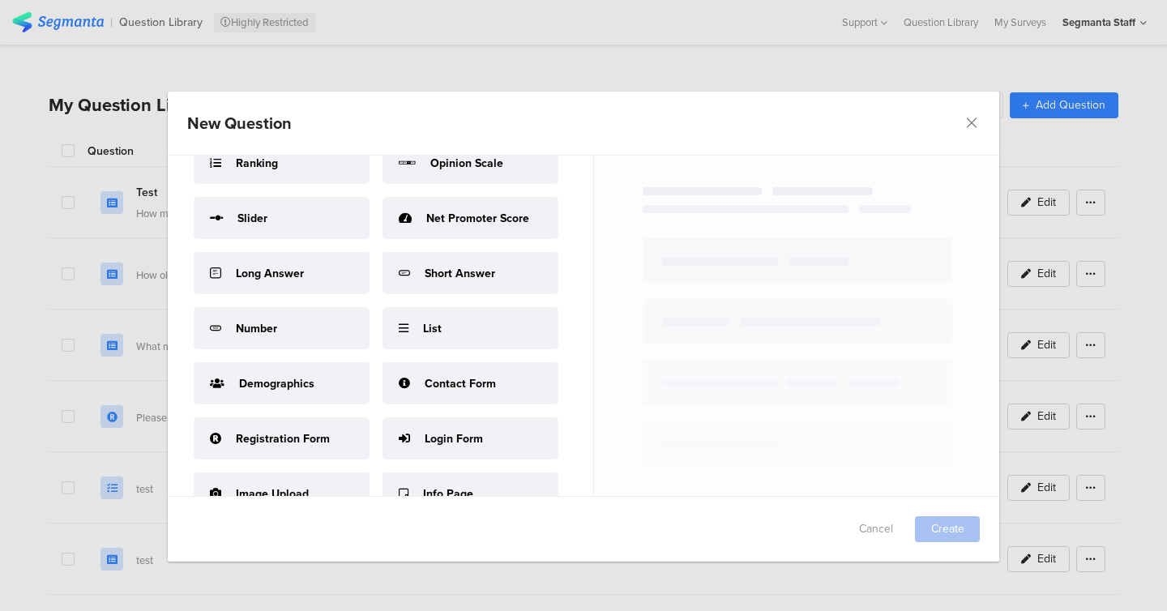
scroll to position [197, 0]
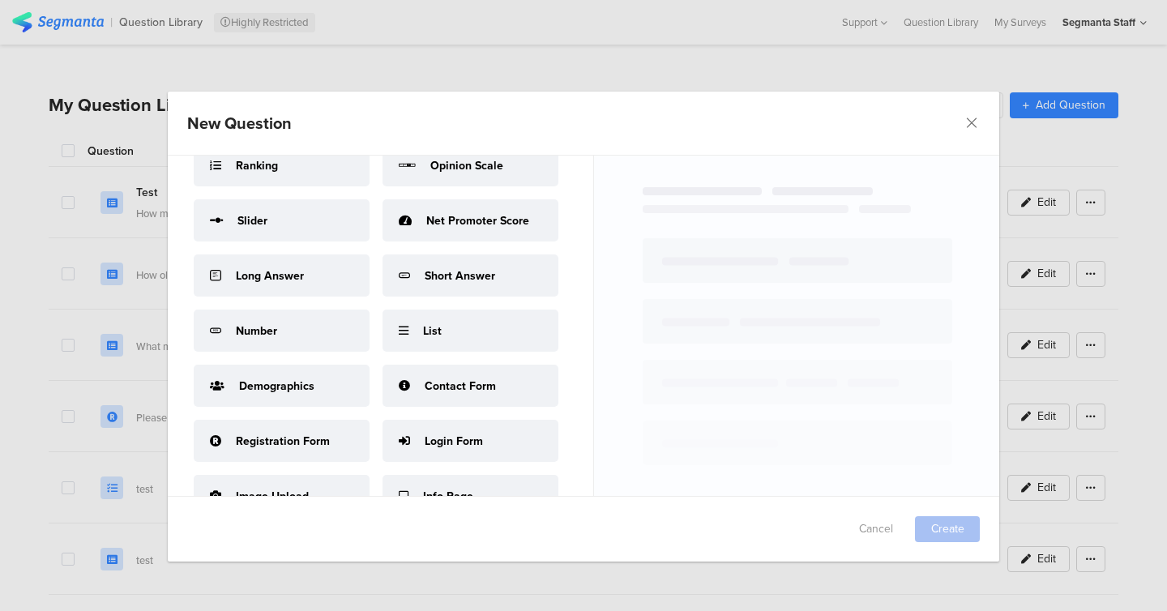
click at [315, 401] on div "Demographics" at bounding box center [282, 386] width 176 height 42
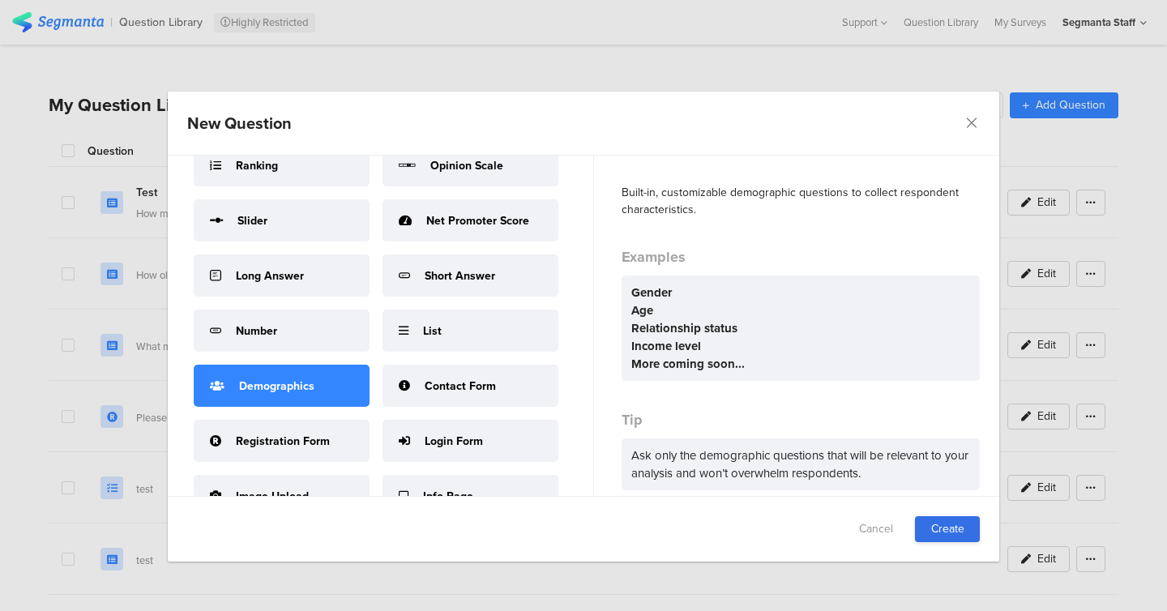
click at [957, 535] on link "Create" at bounding box center [947, 529] width 65 height 26
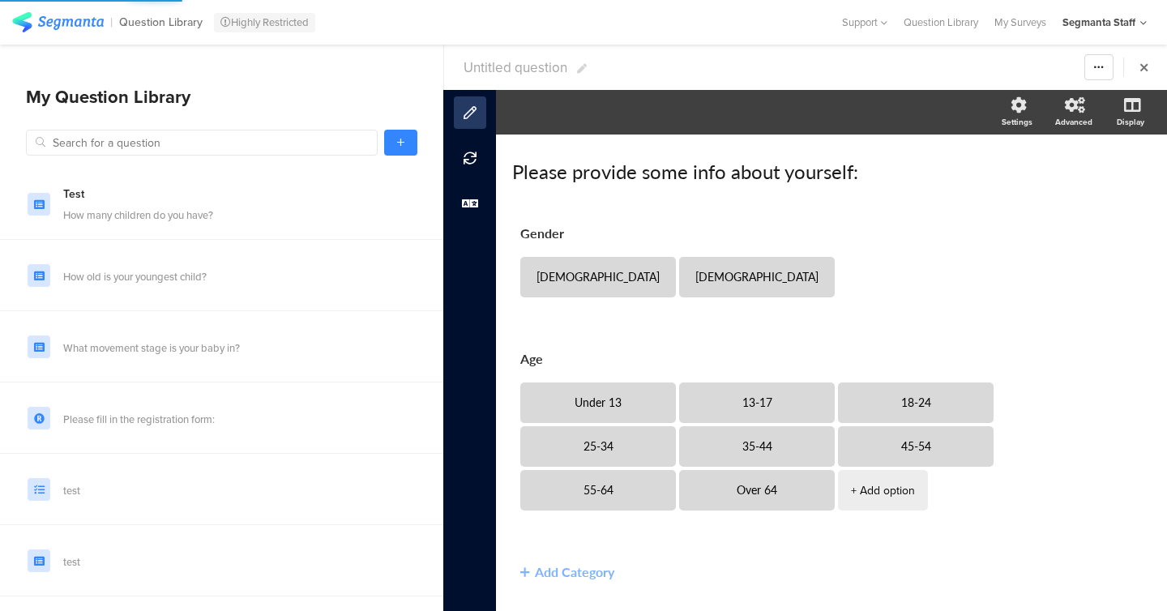
click at [534, 77] on section "Untitled question Warning Cancel Yes Duplicate Permanently Archive" at bounding box center [805, 67] width 723 height 45
click at [519, 75] on span "Untitled question" at bounding box center [516, 68] width 104 height 20
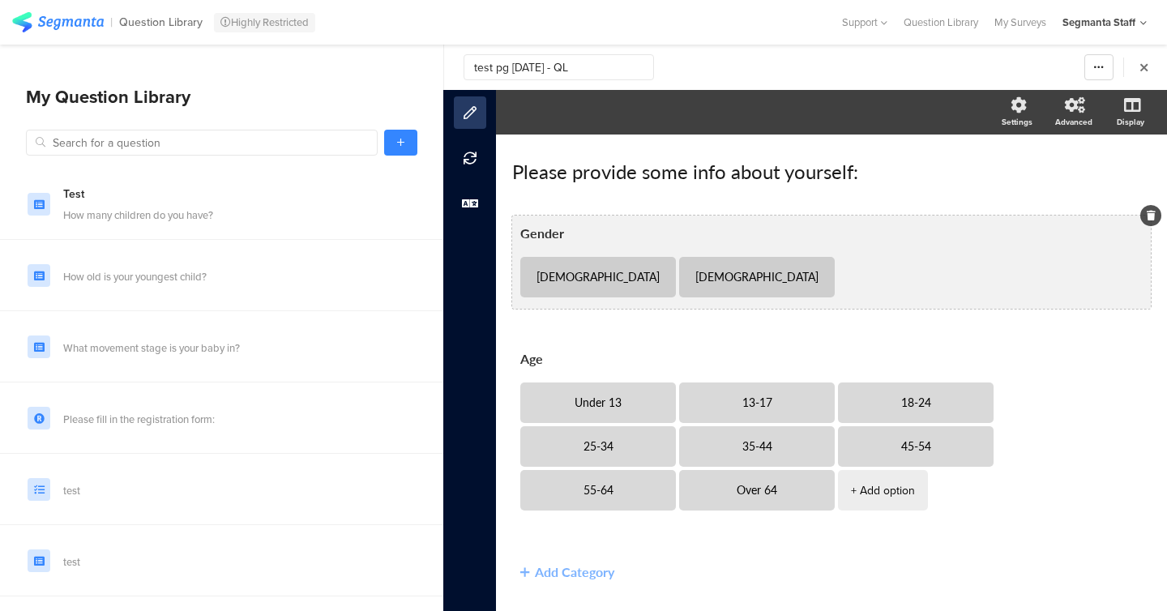
scroll to position [43, 0]
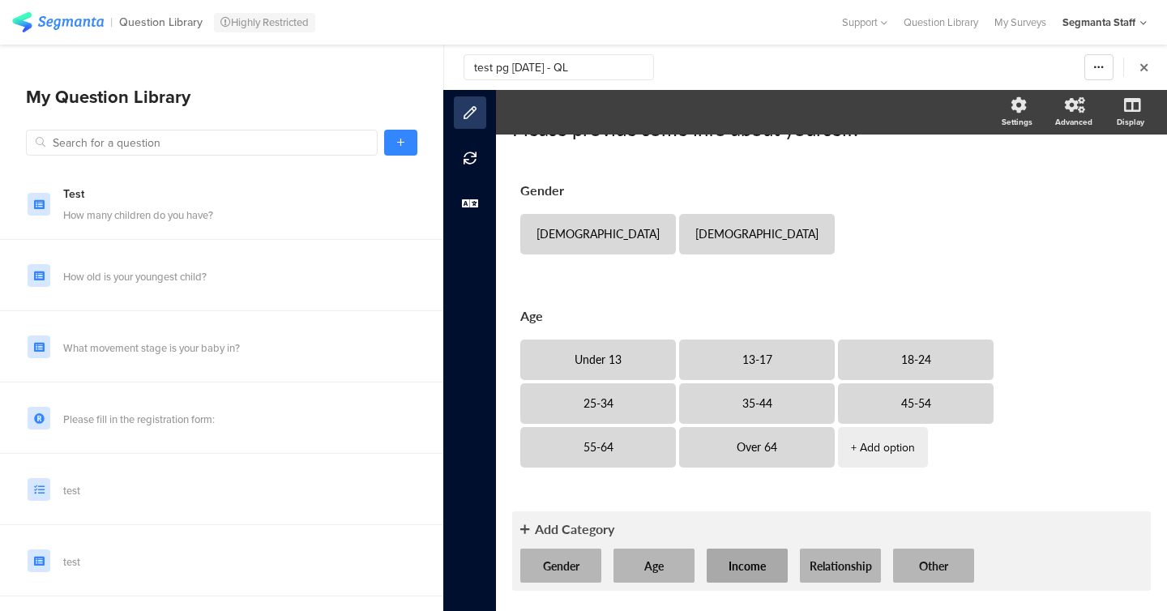
type input "test pg 8oct25 - QL"
click at [756, 568] on button "Income" at bounding box center [747, 566] width 81 height 34
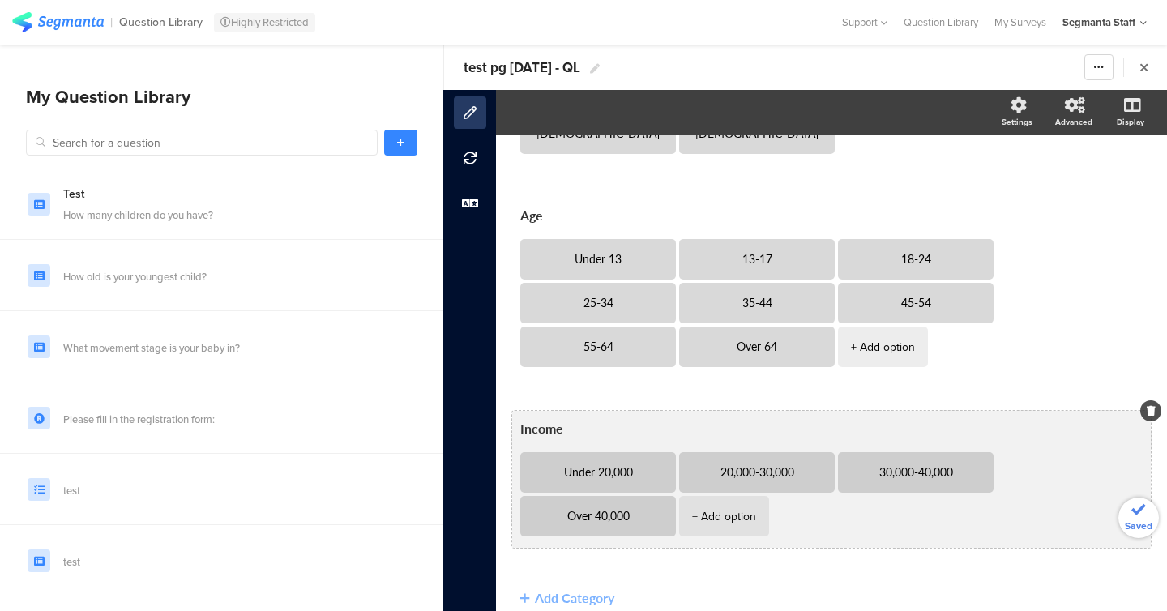
scroll to position [212, 0]
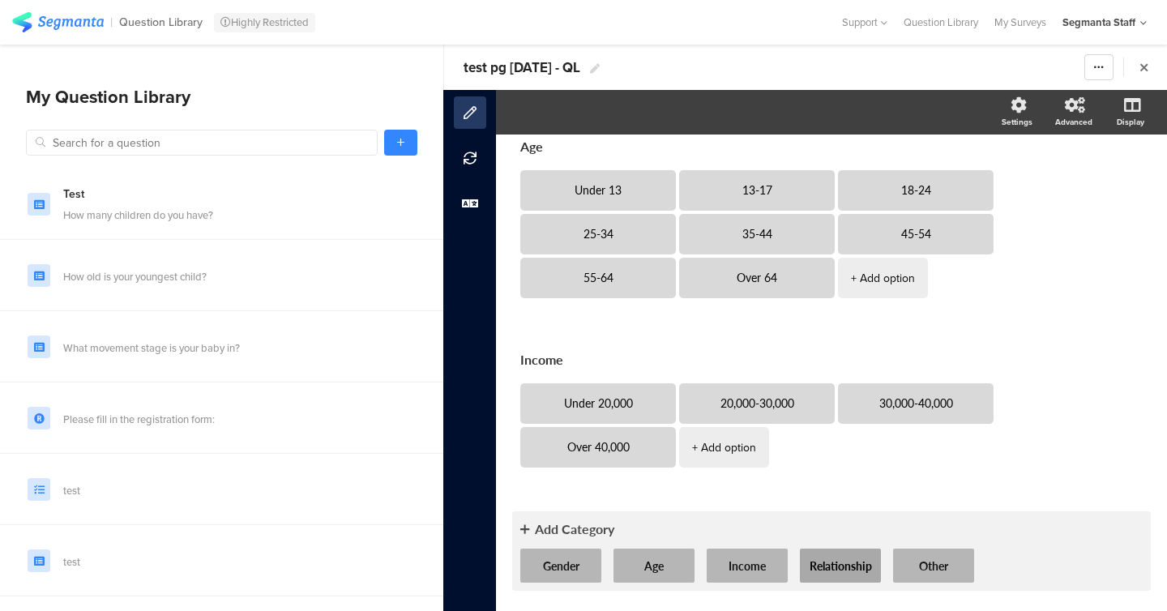
click at [859, 572] on button "Relationship" at bounding box center [840, 566] width 81 height 34
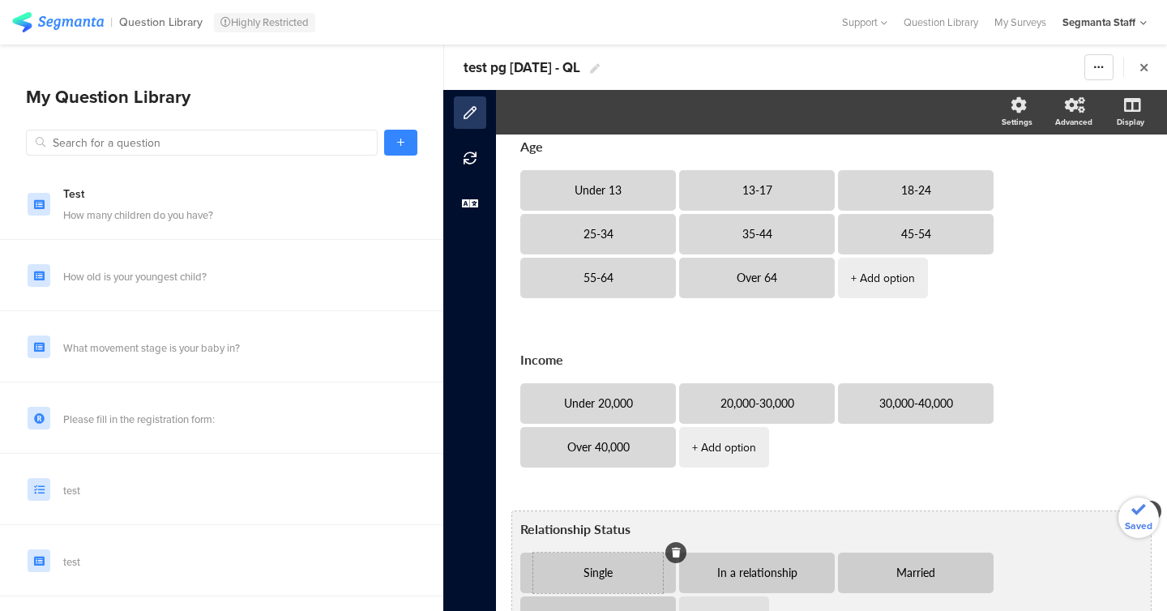
scroll to position [382, 0]
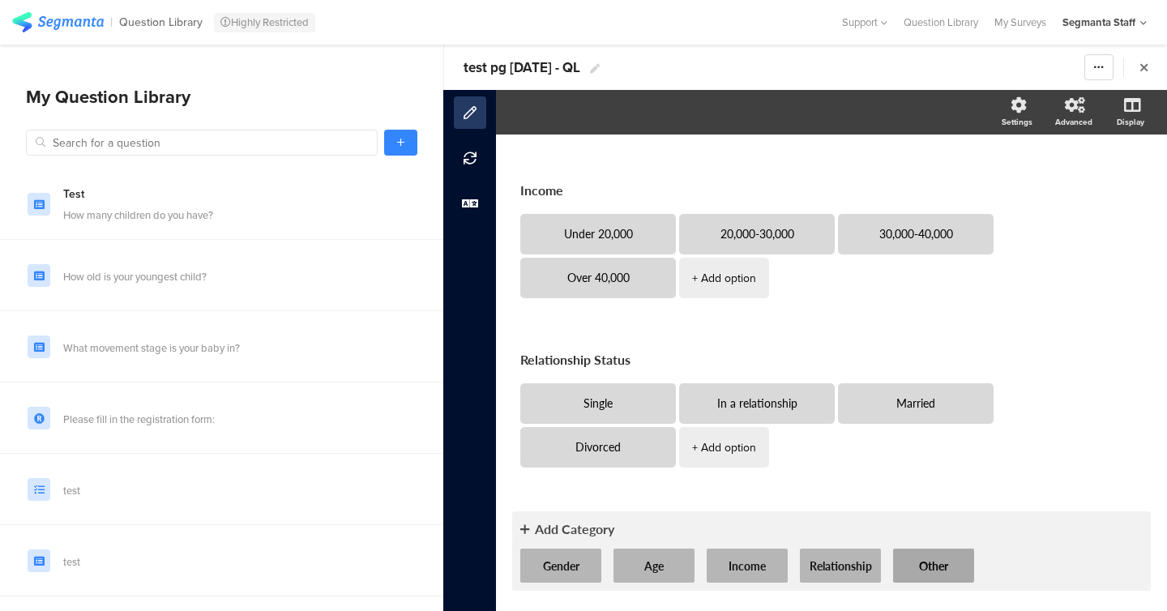
click at [914, 569] on button "Other" at bounding box center [933, 566] width 81 height 34
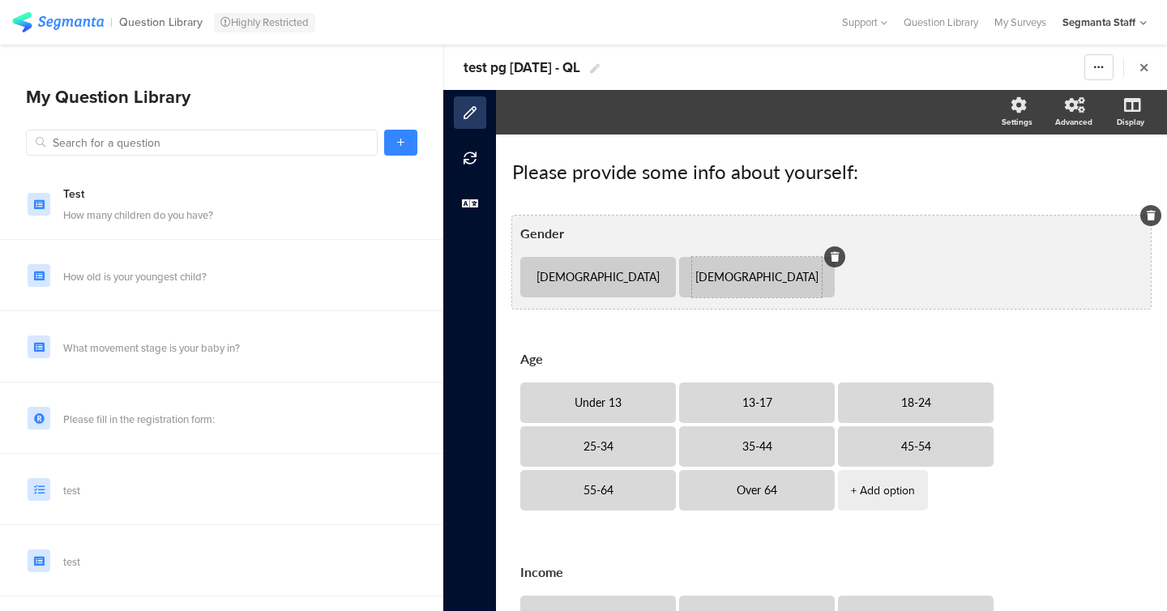
scroll to position [507, 0]
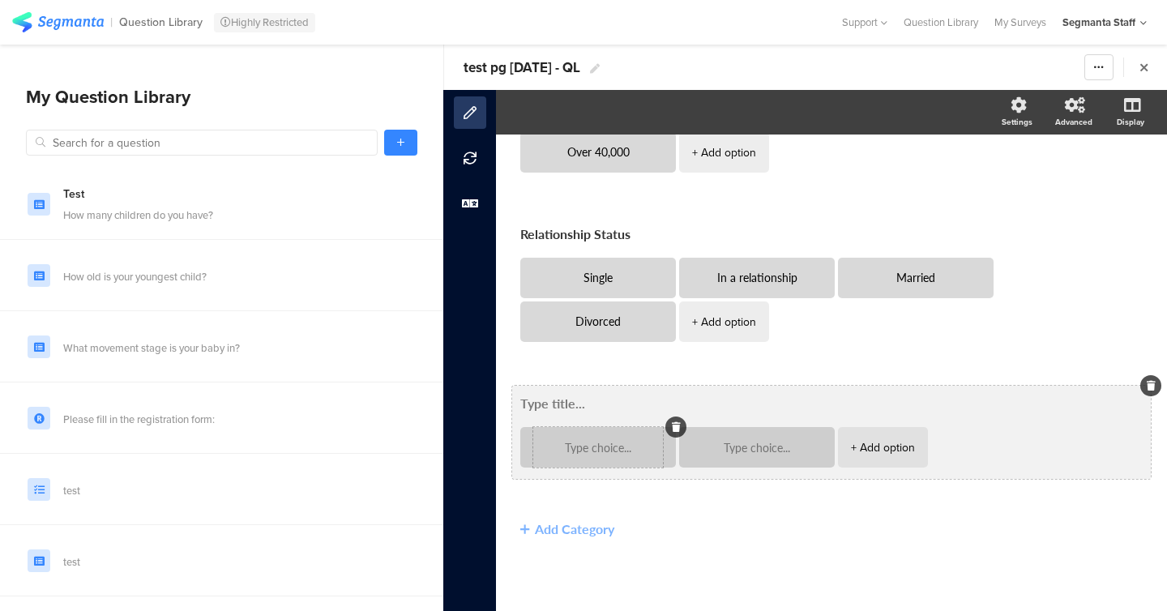
click at [610, 443] on textarea at bounding box center [598, 448] width 130 height 12
type textarea "1"
click at [730, 448] on textarea at bounding box center [757, 448] width 130 height 12
type textarea "2"
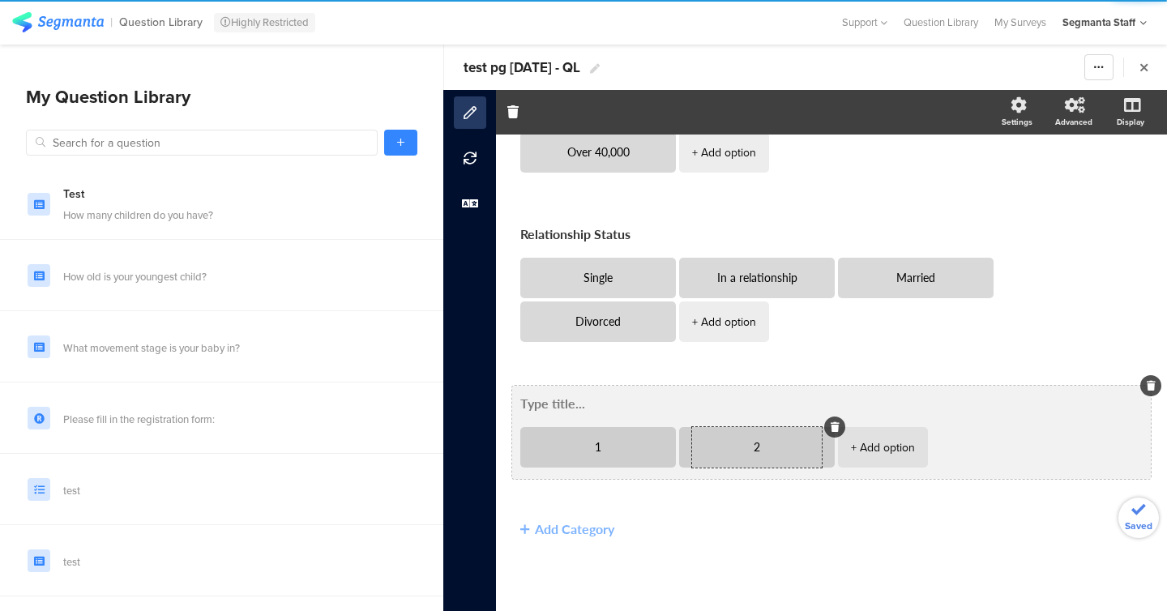
click at [570, 403] on textarea at bounding box center [831, 403] width 623 height 19
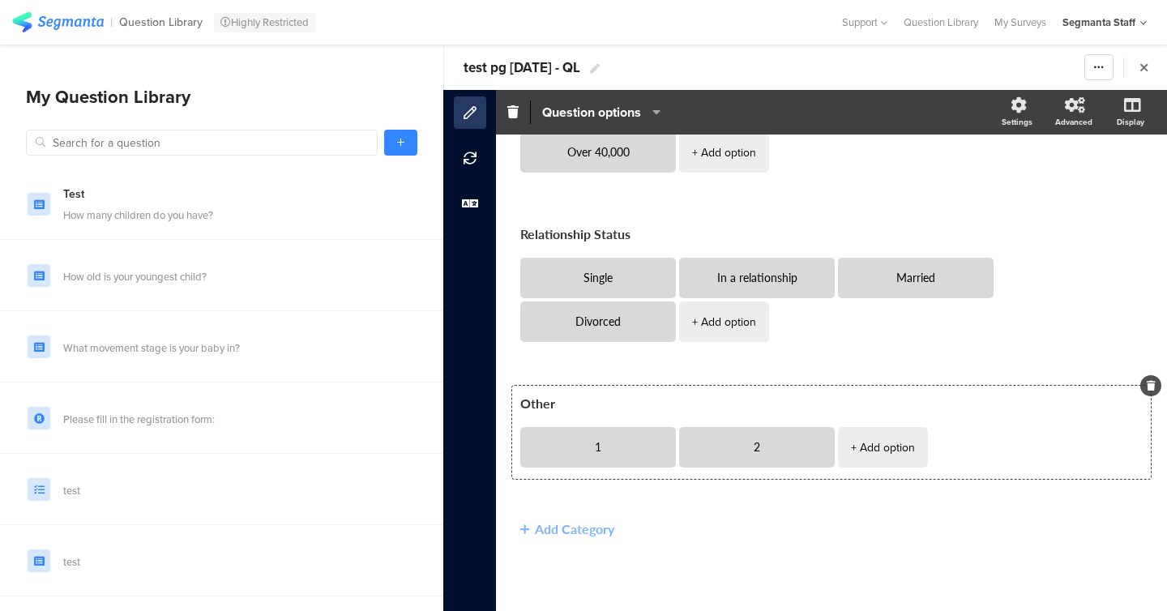
type textarea "Other"
click at [192, 141] on input "text" at bounding box center [202, 143] width 352 height 26
type input "O"
click at [474, 62] on span "test pg 8oct25 - QL" at bounding box center [522, 68] width 117 height 20
click at [474, 62] on input "test pg 8oct25 - QL" at bounding box center [559, 67] width 191 height 26
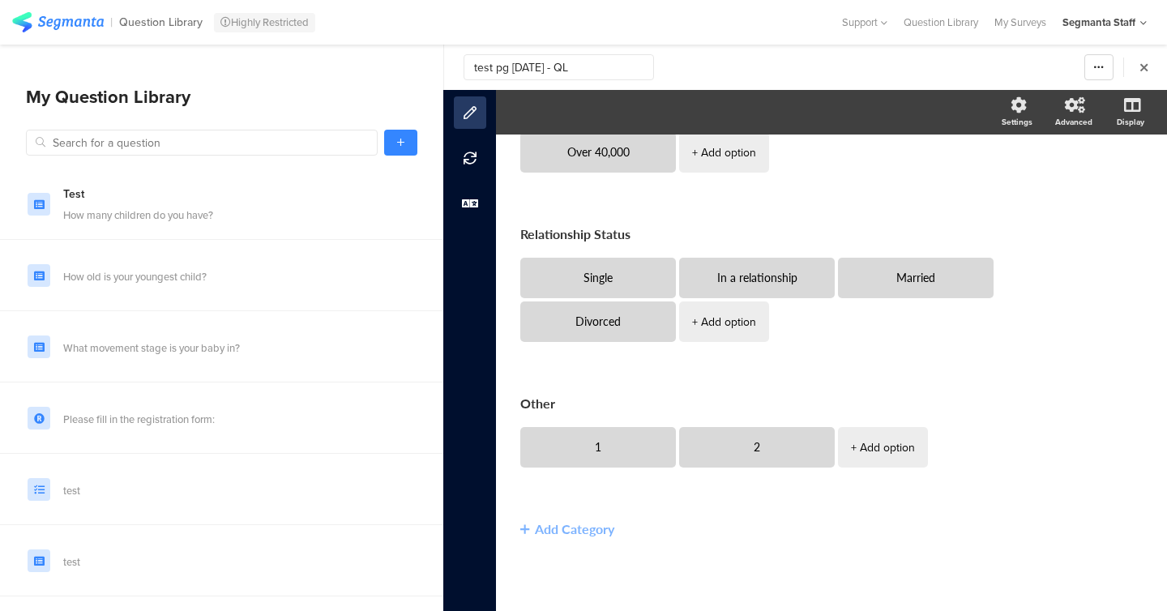
click at [474, 62] on input "test pg 8oct25 - QL" at bounding box center [559, 67] width 191 height 26
click at [195, 142] on input "text" at bounding box center [202, 143] width 352 height 26
type input "g"
type input "f"
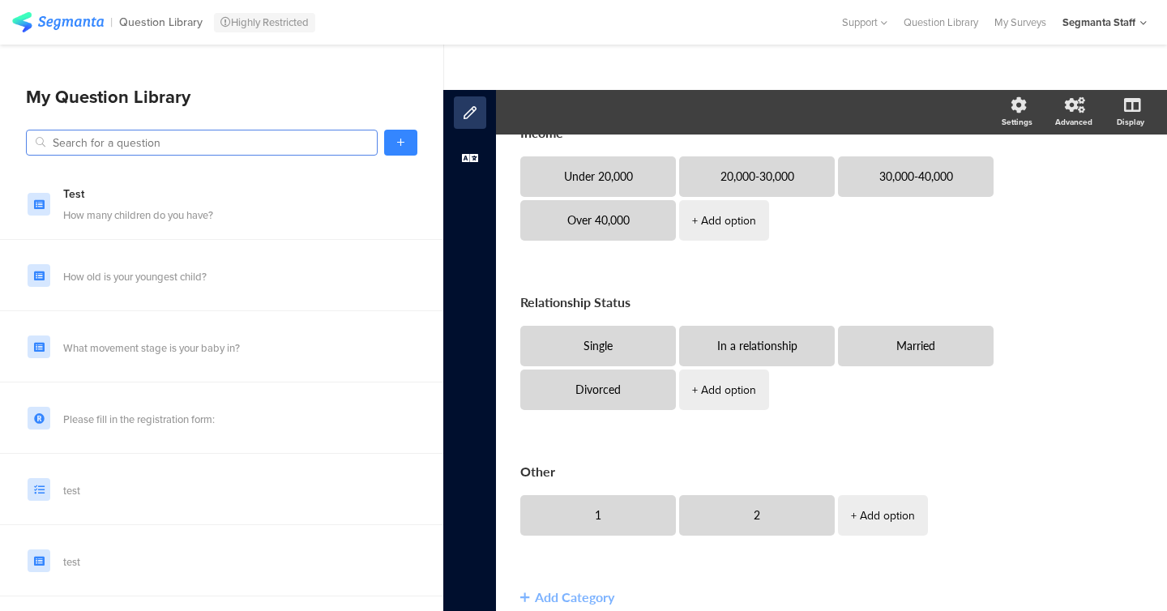
scroll to position [0, 0]
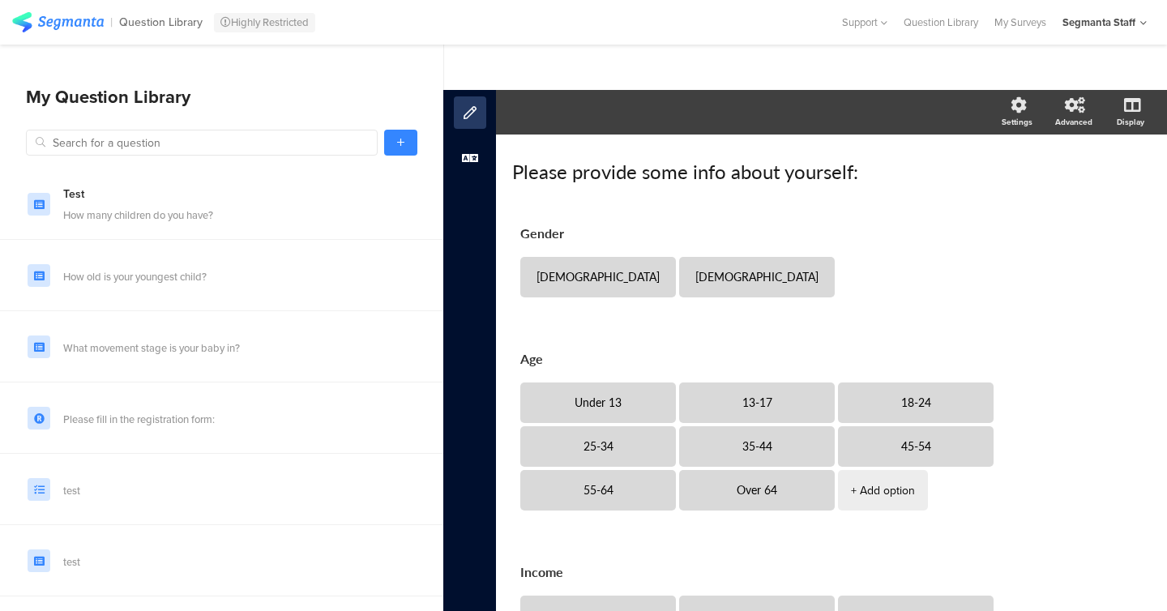
click at [573, 59] on section at bounding box center [805, 67] width 723 height 45
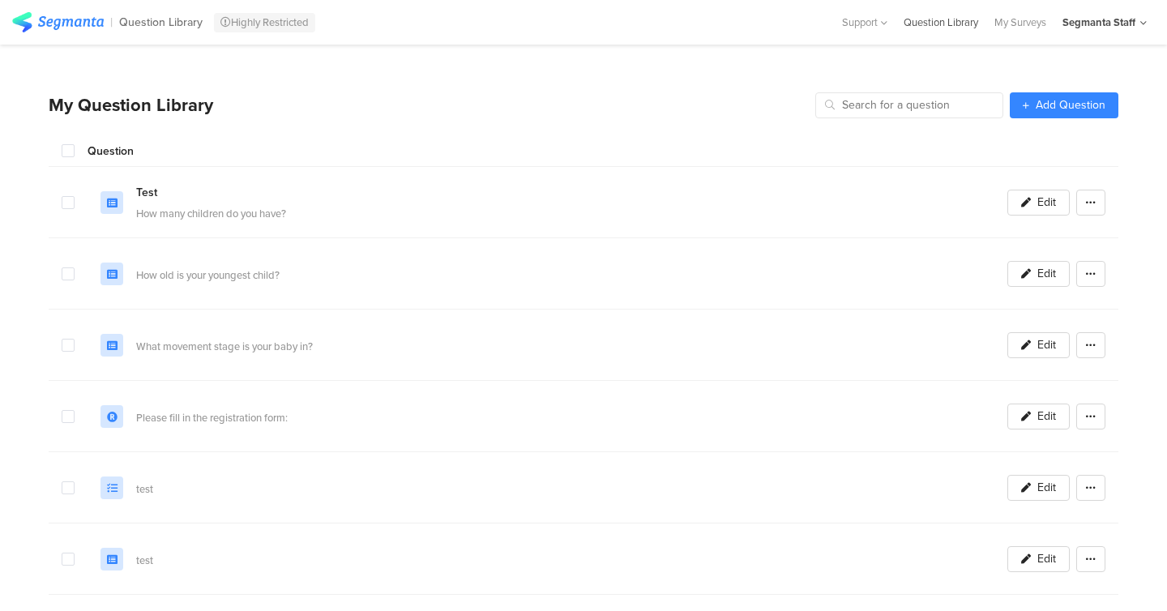
click at [948, 29] on div "Question Library" at bounding box center [941, 22] width 91 height 15
click at [927, 15] on div "Question Library" at bounding box center [941, 22] width 91 height 15
click at [944, 20] on div "Question Library" at bounding box center [941, 22] width 91 height 15
click at [1030, 18] on div "My Surveys" at bounding box center [1021, 22] width 68 height 15
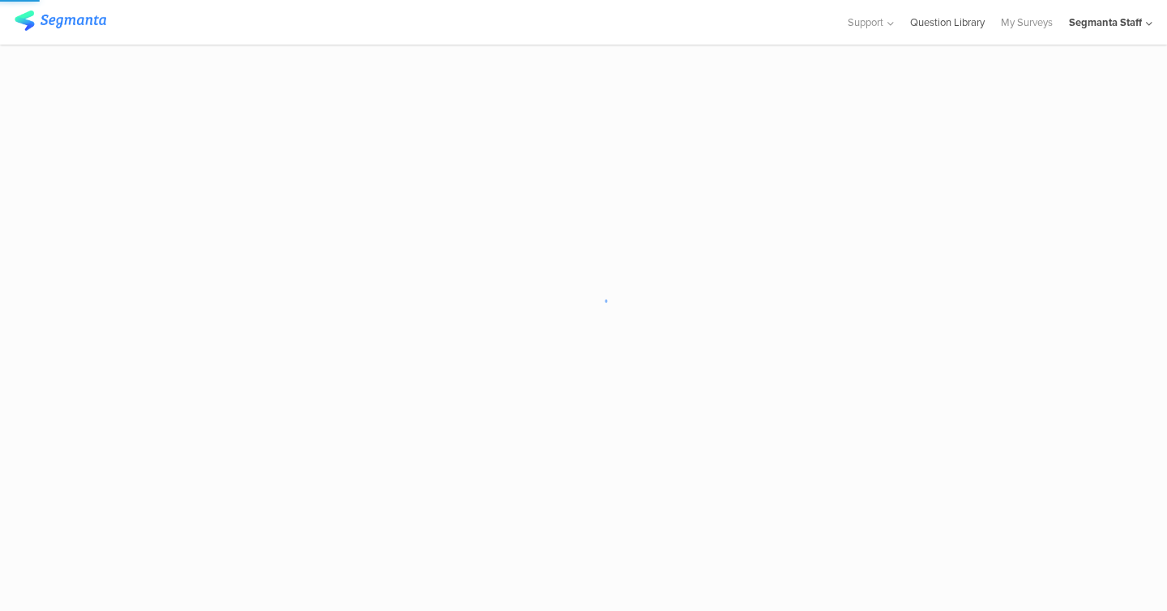
click at [936, 35] on link "Question Library" at bounding box center [947, 22] width 75 height 45
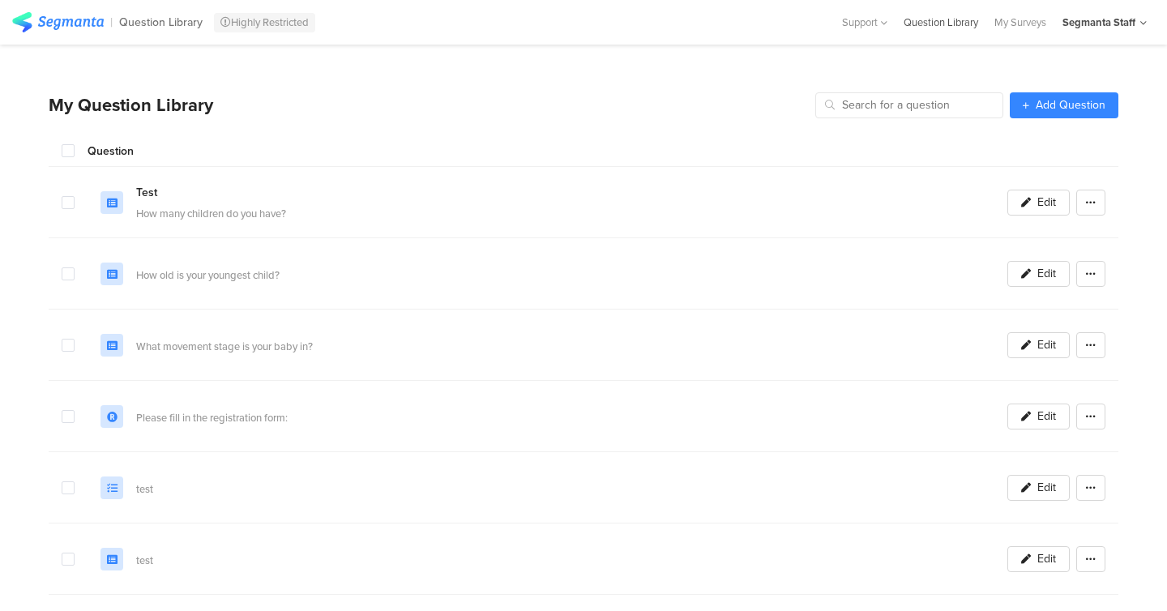
click at [940, 27] on div "Question Library" at bounding box center [941, 22] width 91 height 15
click at [1045, 115] on link "Add Question" at bounding box center [1064, 105] width 109 height 26
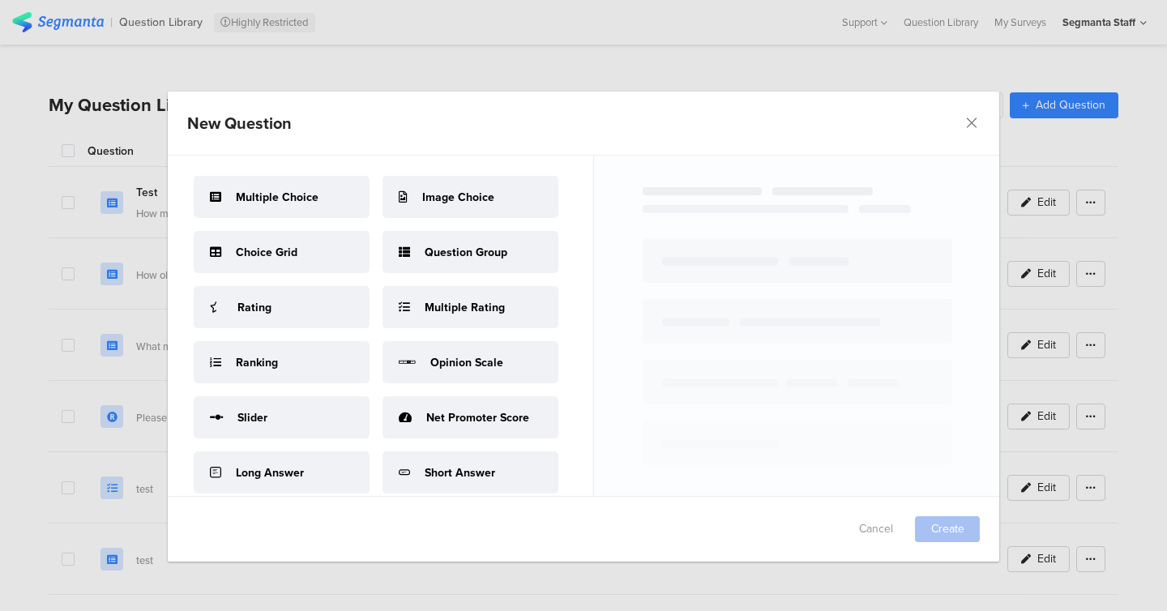
click at [782, 73] on div "New Question Failed saving changes. If the problem persists please contact us a…" at bounding box center [583, 305] width 1167 height 611
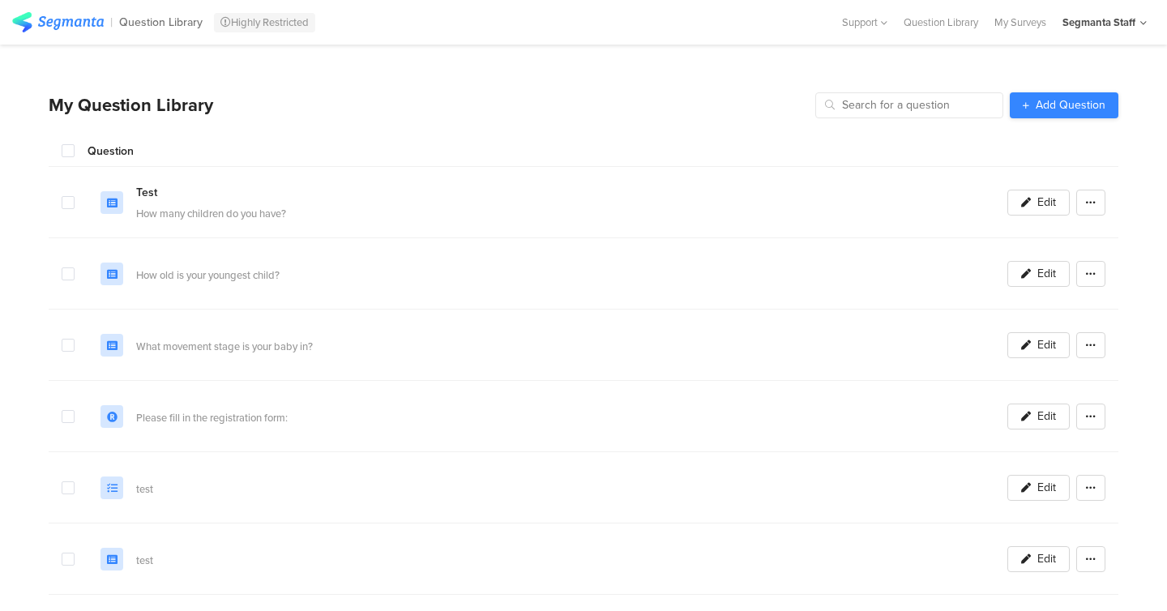
click at [1047, 109] on span "Add Question" at bounding box center [1071, 105] width 70 height 11
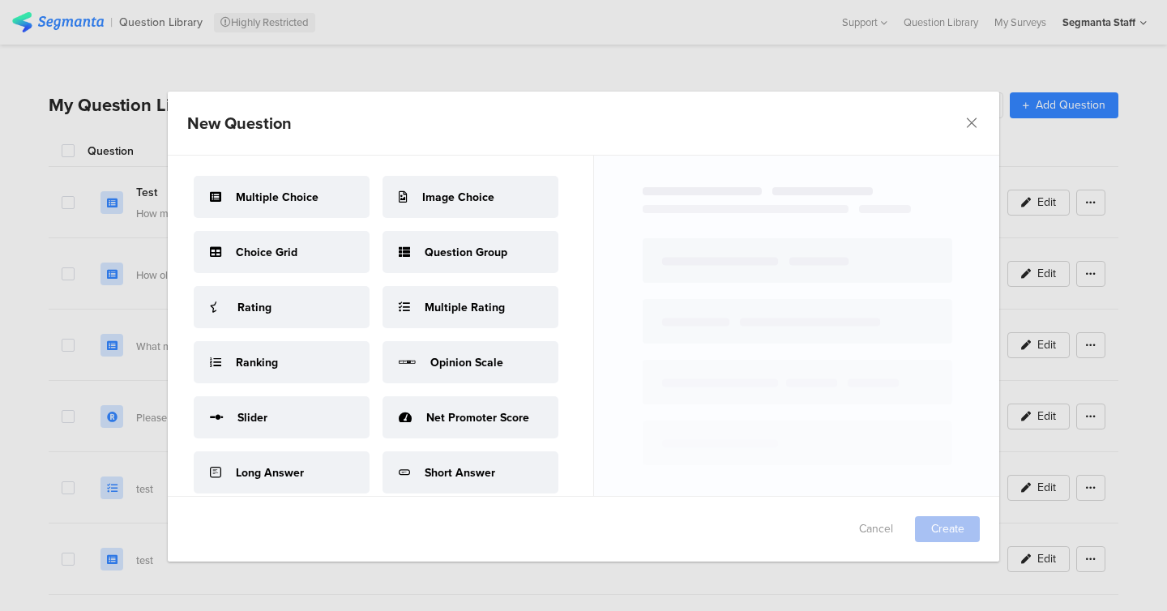
click at [476, 189] on span "Image Choice" at bounding box center [458, 197] width 72 height 17
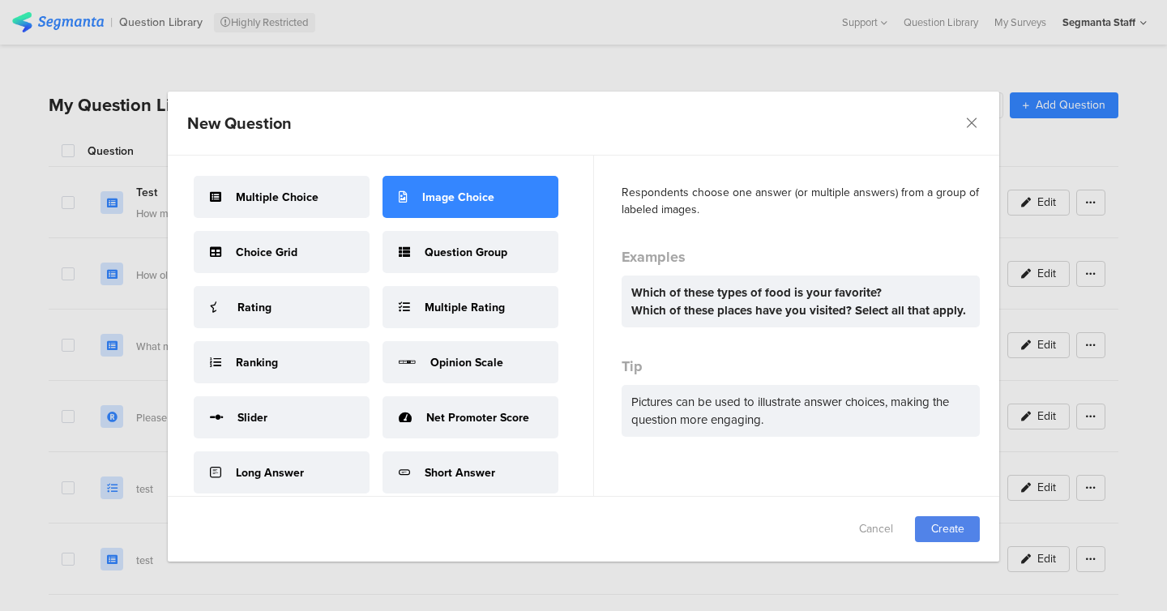
click at [945, 514] on div "Cancel Create" at bounding box center [584, 529] width 832 height 65
click at [942, 521] on link "Create" at bounding box center [947, 529] width 65 height 26
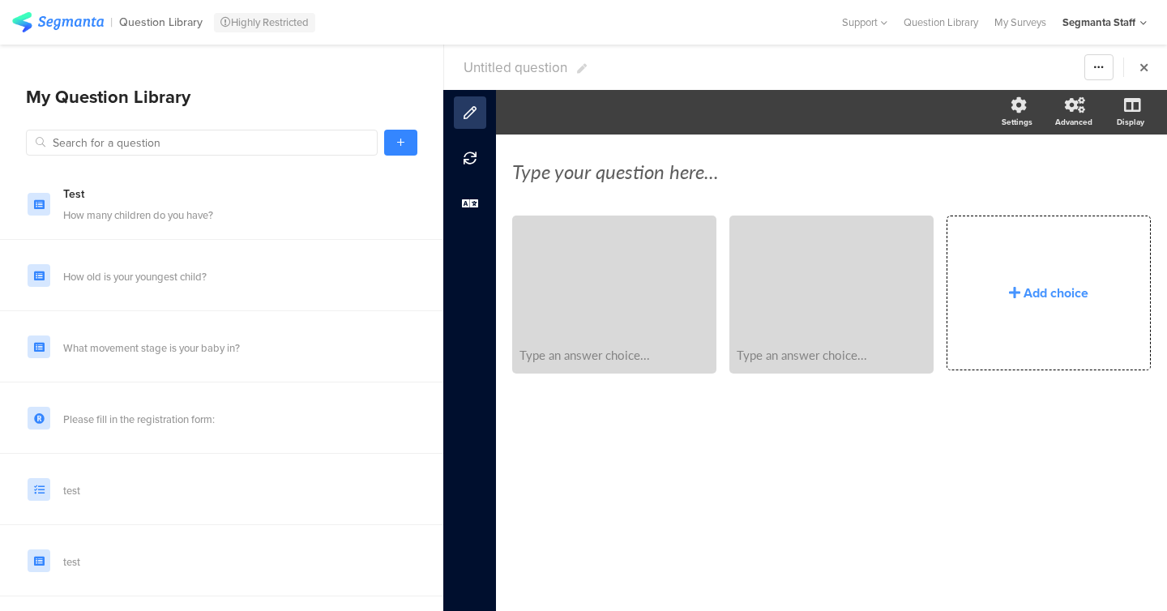
click at [506, 66] on span "Untitled question" at bounding box center [516, 68] width 104 height 20
type input "test pg 8oct25 - QL"
click at [606, 173] on div "Type your question here..." at bounding box center [831, 171] width 639 height 24
click at [615, 366] on div "Type an answer choice..." at bounding box center [614, 354] width 199 height 33
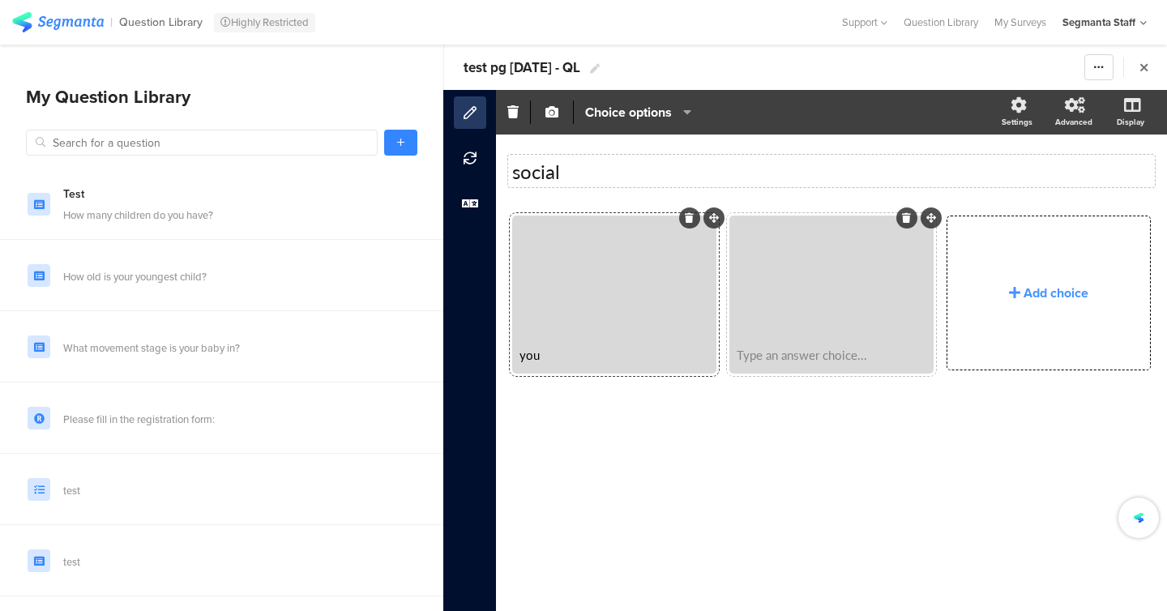
click at [787, 366] on div "Type an answer choice..." at bounding box center [831, 354] width 199 height 33
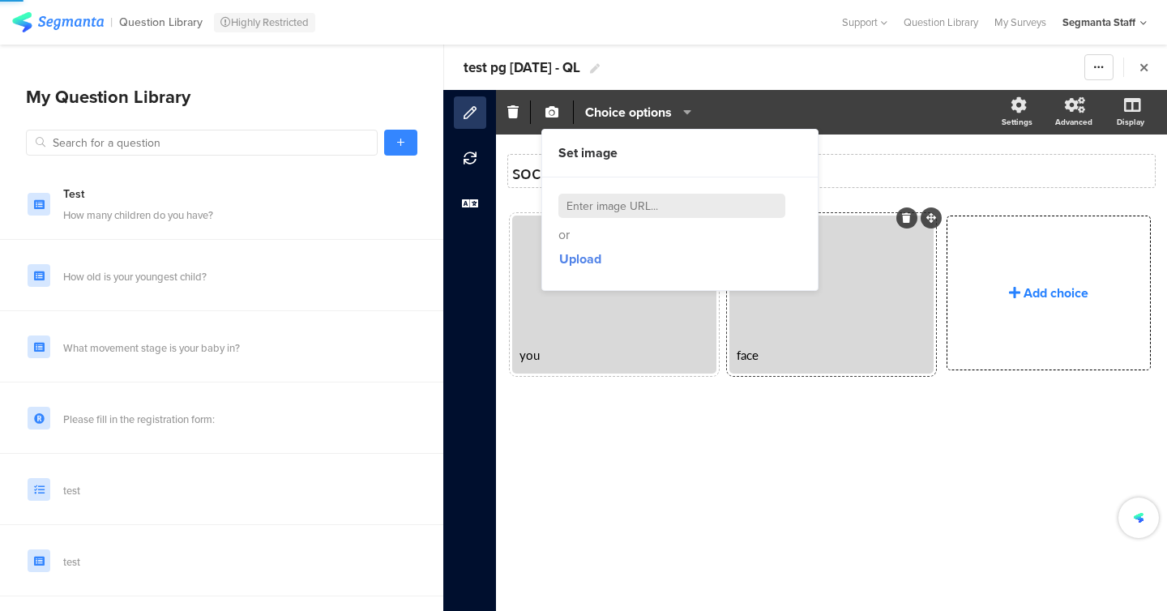
click at [1029, 325] on div "Add choice" at bounding box center [1049, 292] width 203 height 153
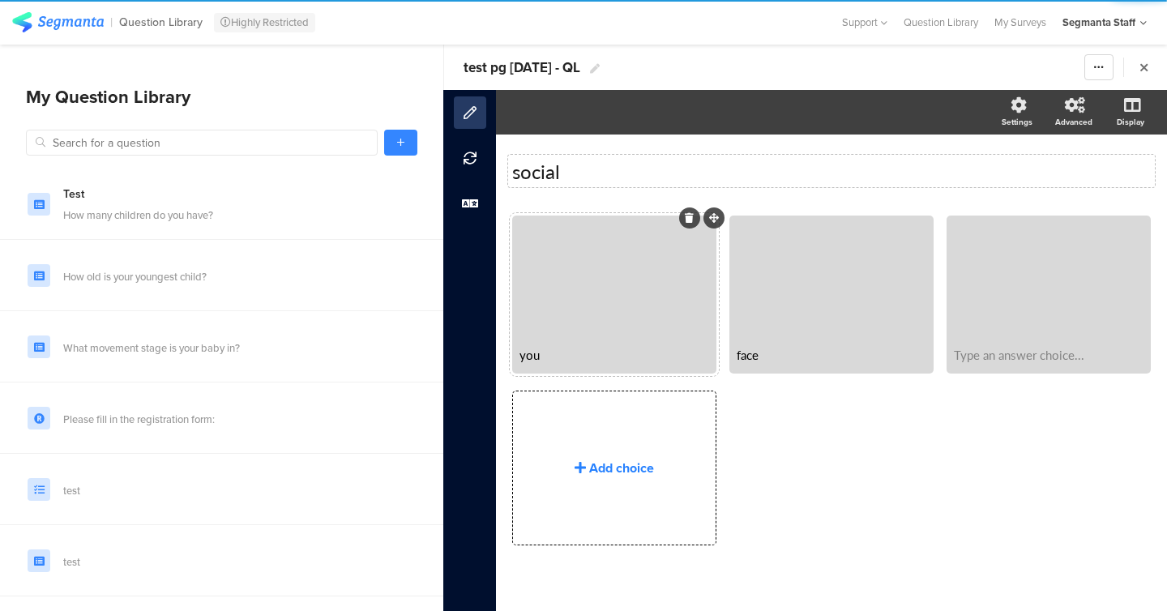
click at [605, 433] on div "Add choice" at bounding box center [614, 468] width 203 height 153
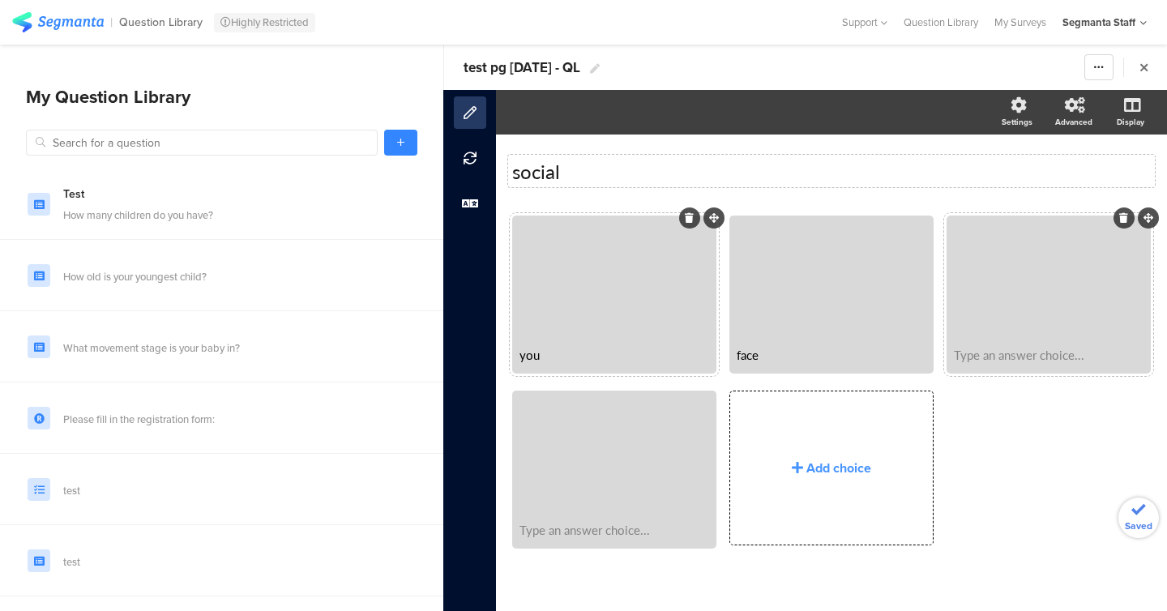
click at [1104, 340] on div "Type an answer choice..." at bounding box center [1048, 354] width 199 height 33
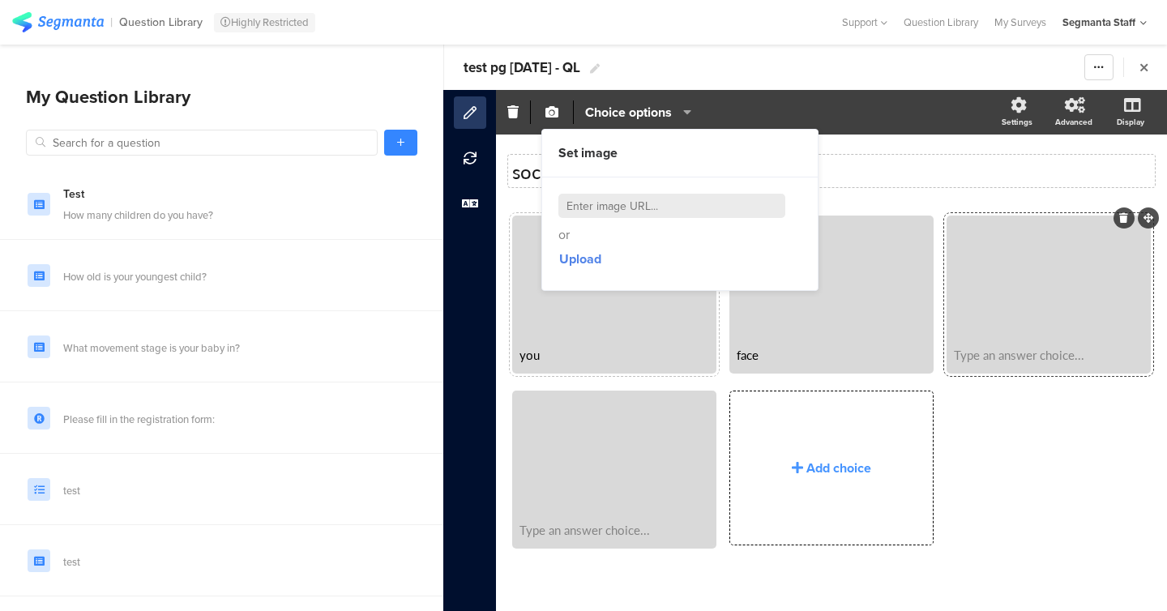
click at [1021, 371] on div "Type an answer choice..." at bounding box center [1049, 295] width 204 height 158
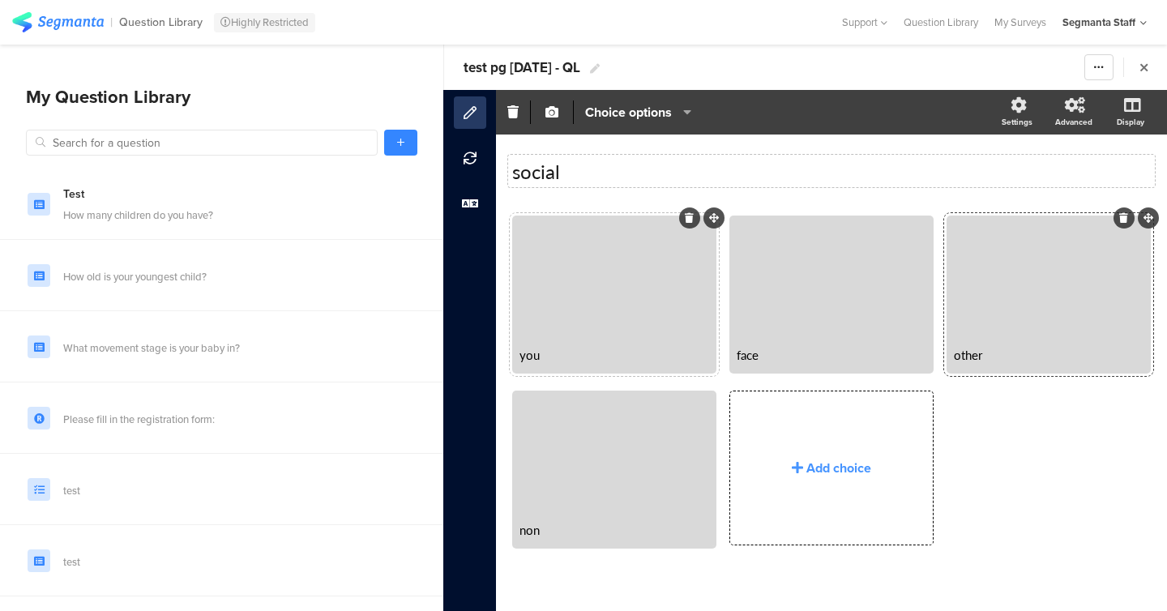
click at [630, 314] on div at bounding box center [614, 278] width 199 height 120
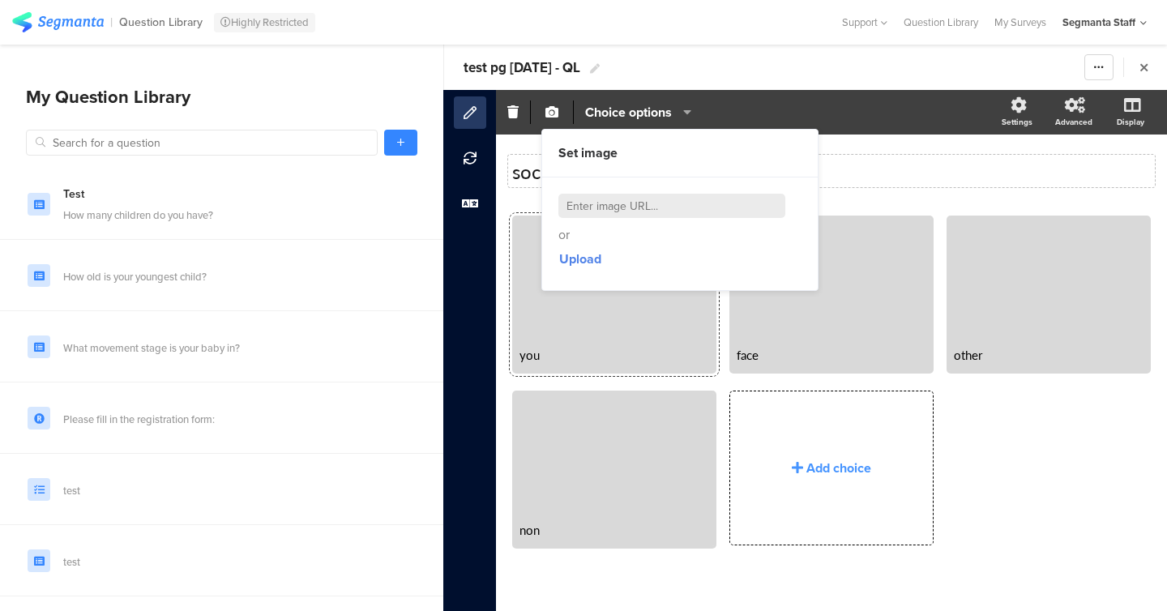
click at [605, 204] on input at bounding box center [672, 206] width 227 height 24
paste input "https://cdn.pixabay.com/photo/2022/08/21/08/02/animal-7400625_1280.jpg"
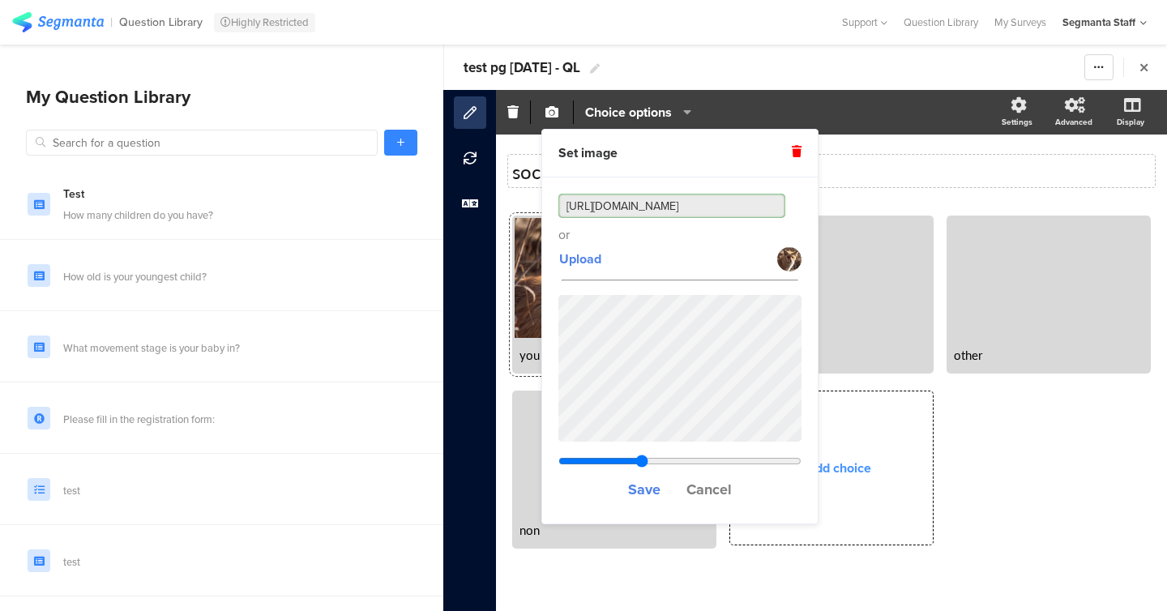
type input "https://cdn.pixabay.com/photo/2022/08/21/08/02/animal-7400625_1280.jpg"
click at [685, 452] on div "Save Cancel" at bounding box center [680, 397] width 243 height 221
type input "0.583375"
click at [679, 466] on input "range" at bounding box center [680, 461] width 243 height 13
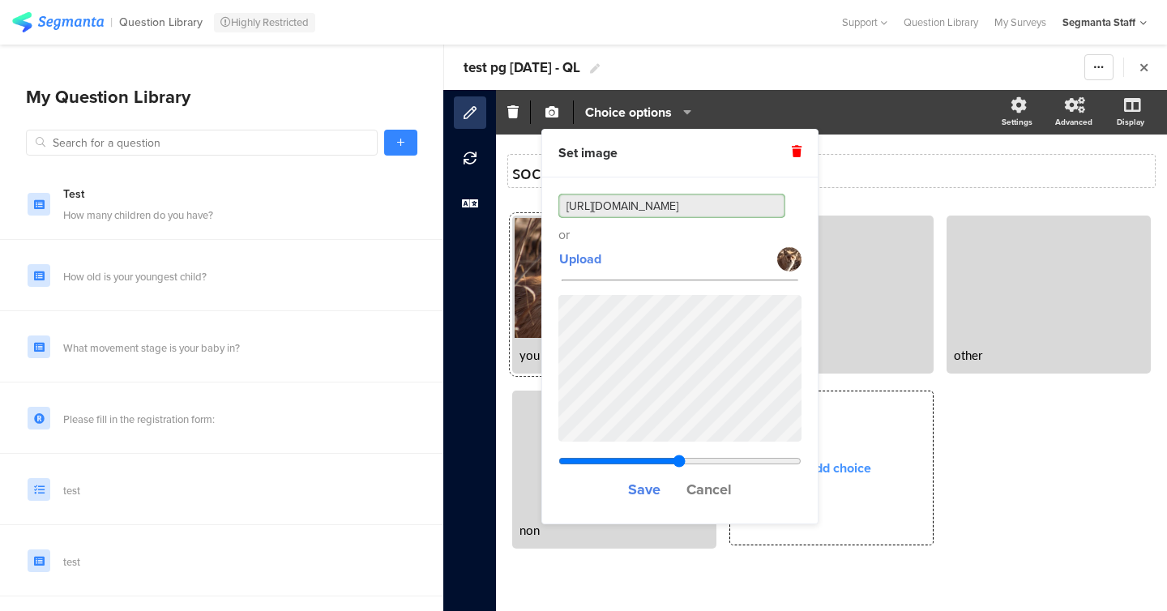
click at [625, 505] on div "Save Cancel" at bounding box center [680, 490] width 243 height 36
click at [627, 498] on div "Save Cancel" at bounding box center [680, 490] width 243 height 36
click at [639, 490] on span "Save" at bounding box center [644, 489] width 32 height 21
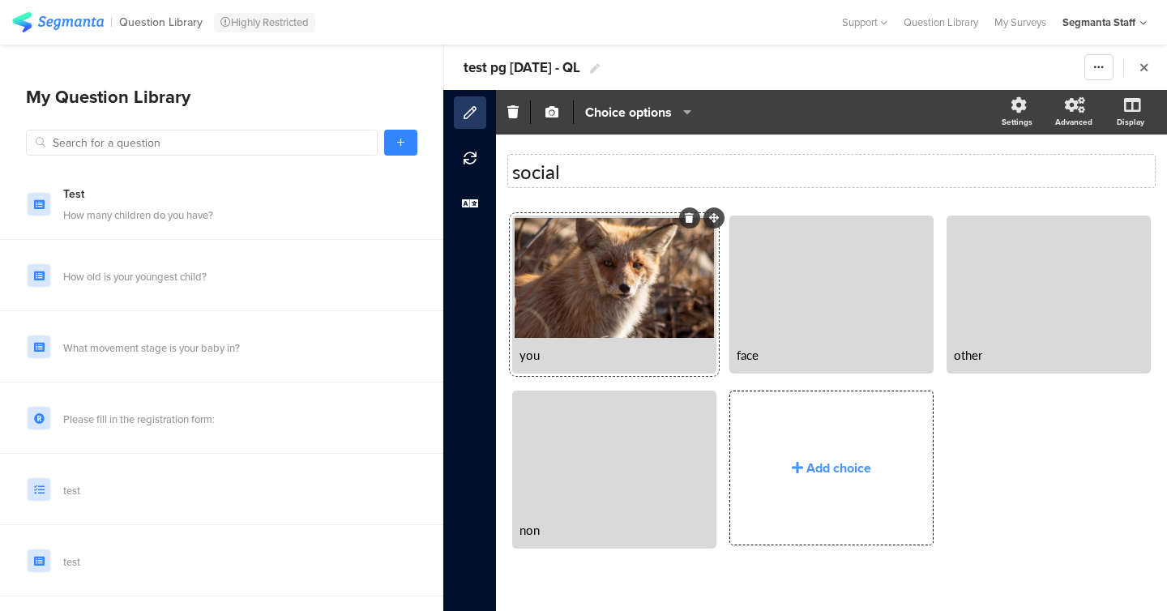
click at [509, 66] on span "test pg 8oct25 - QL" at bounding box center [522, 68] width 117 height 20
click at [509, 66] on input "test pg 8oct25 - QL" at bounding box center [559, 67] width 191 height 26
click at [407, 140] on link at bounding box center [400, 143] width 33 height 26
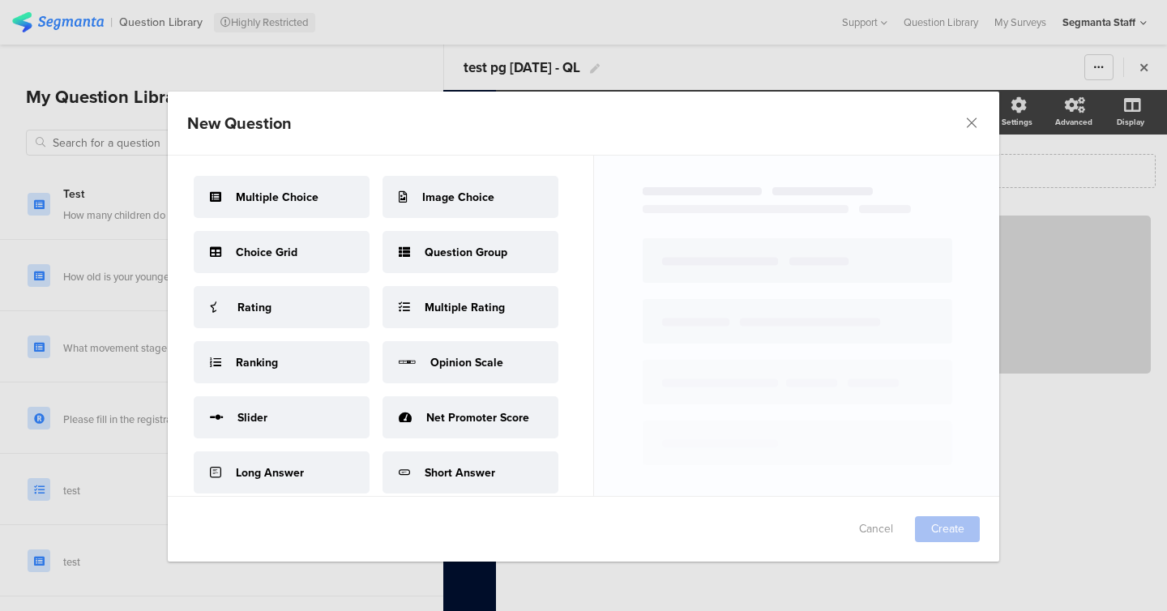
click at [289, 317] on div "Rating" at bounding box center [282, 307] width 176 height 42
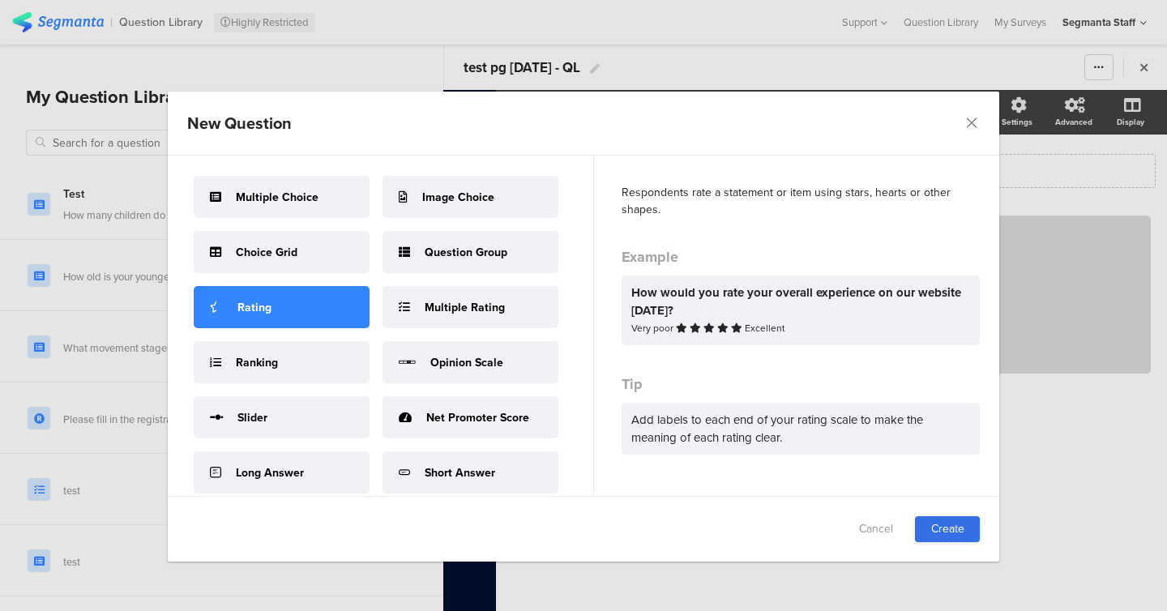
click at [959, 521] on link "Create" at bounding box center [947, 529] width 65 height 26
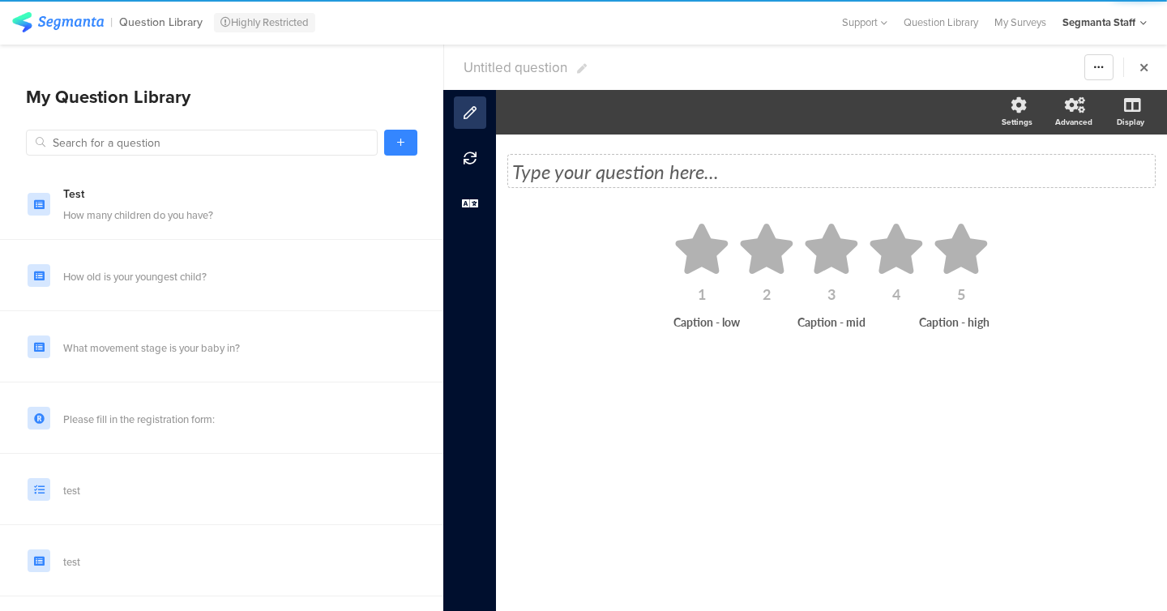
click at [600, 186] on div "Type your question here..." at bounding box center [831, 171] width 647 height 32
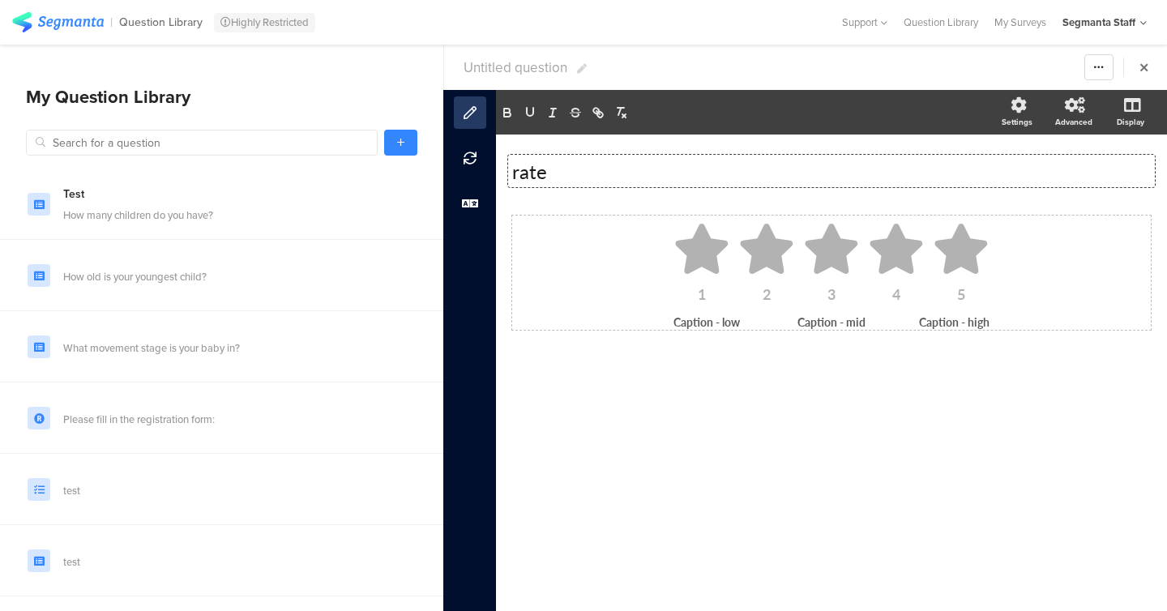
click at [811, 229] on icon at bounding box center [831, 249] width 57 height 50
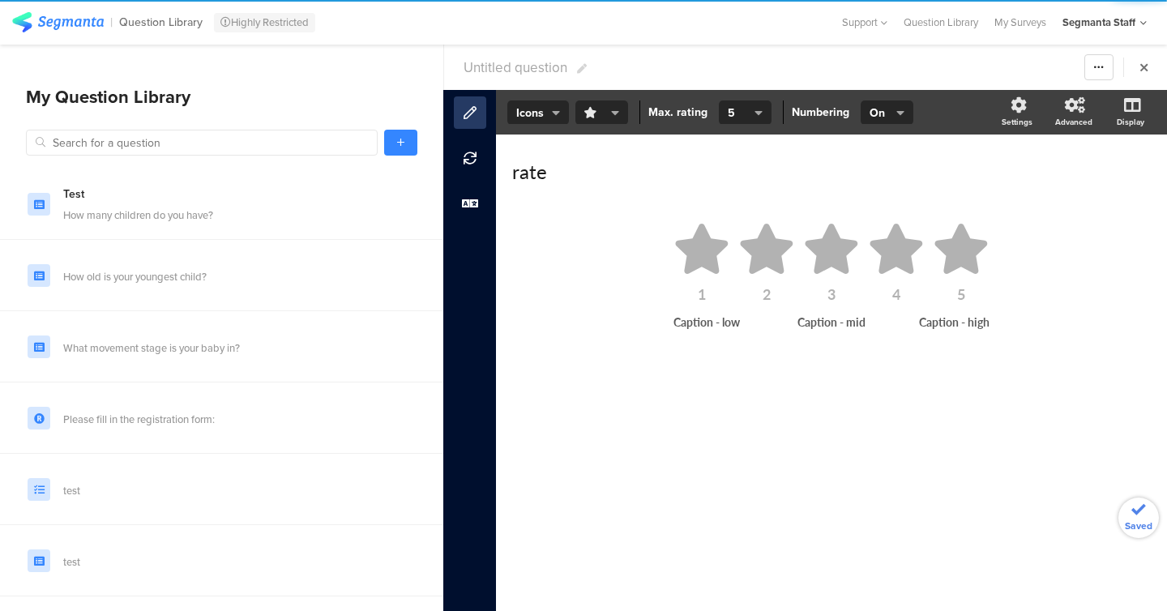
click at [599, 118] on span "button" at bounding box center [598, 113] width 28 height 17
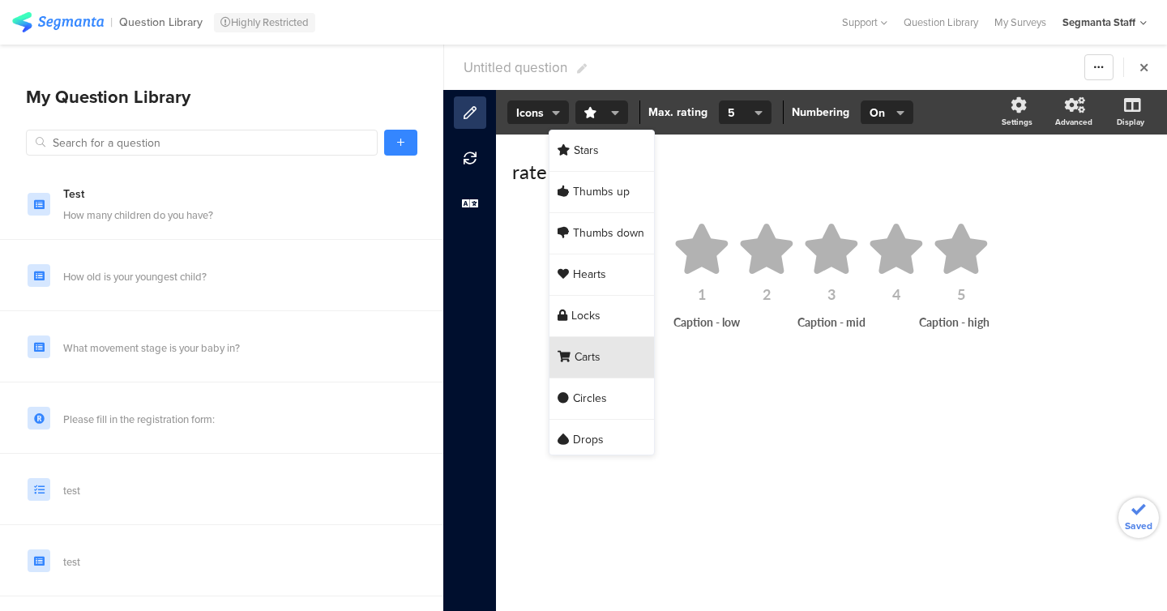
click at [586, 377] on div "Carts" at bounding box center [602, 357] width 105 height 41
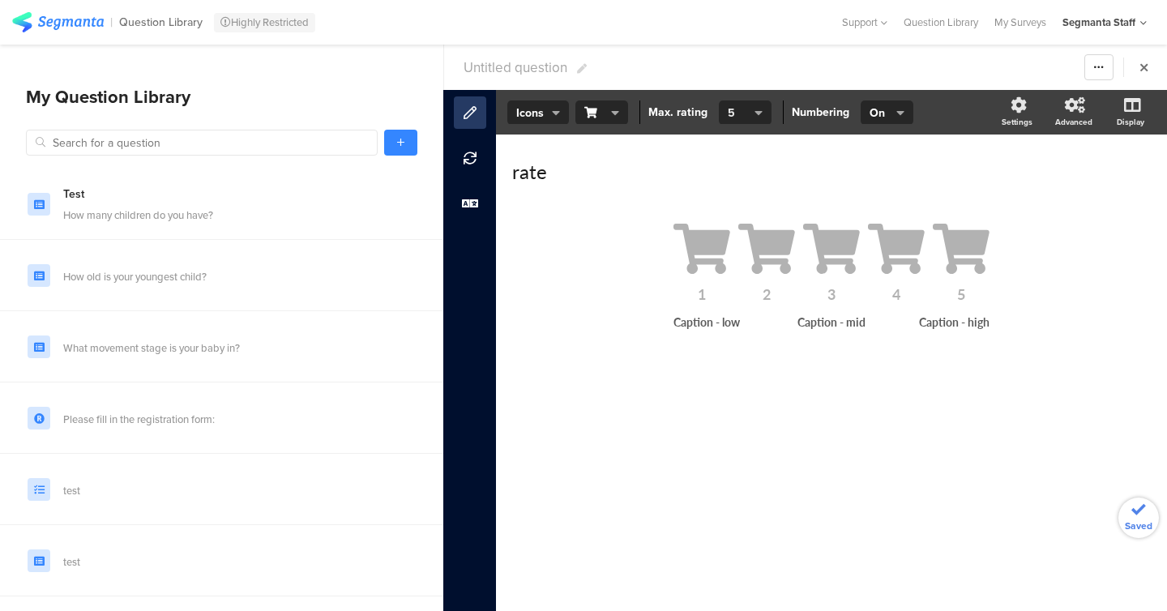
click at [747, 102] on button "5" at bounding box center [745, 113] width 53 height 24
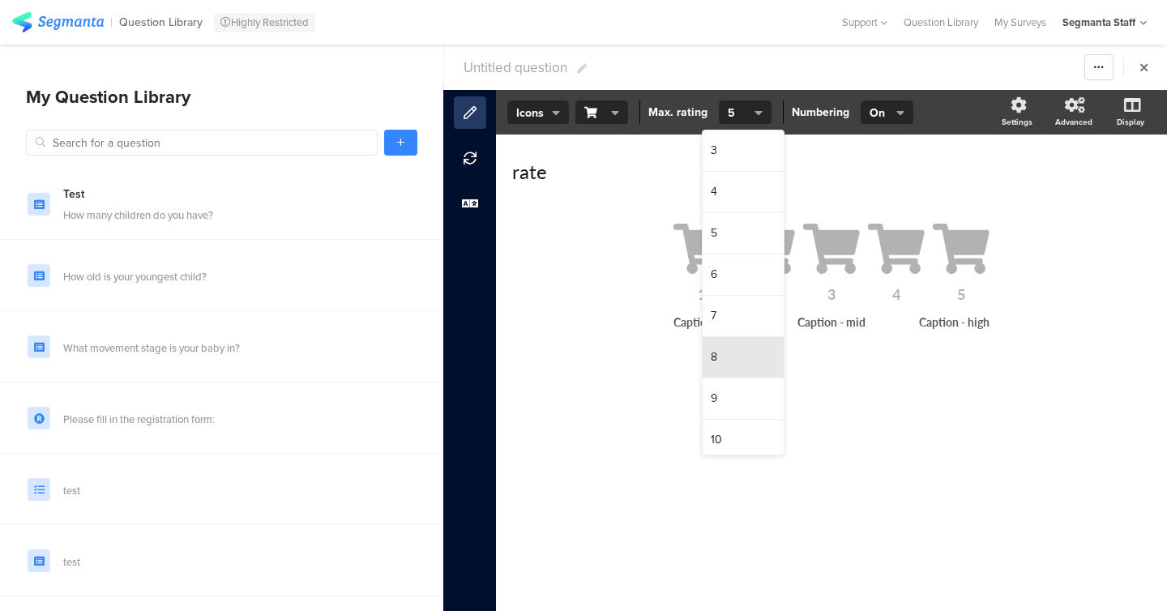
click at [731, 363] on div "8" at bounding box center [743, 357] width 81 height 41
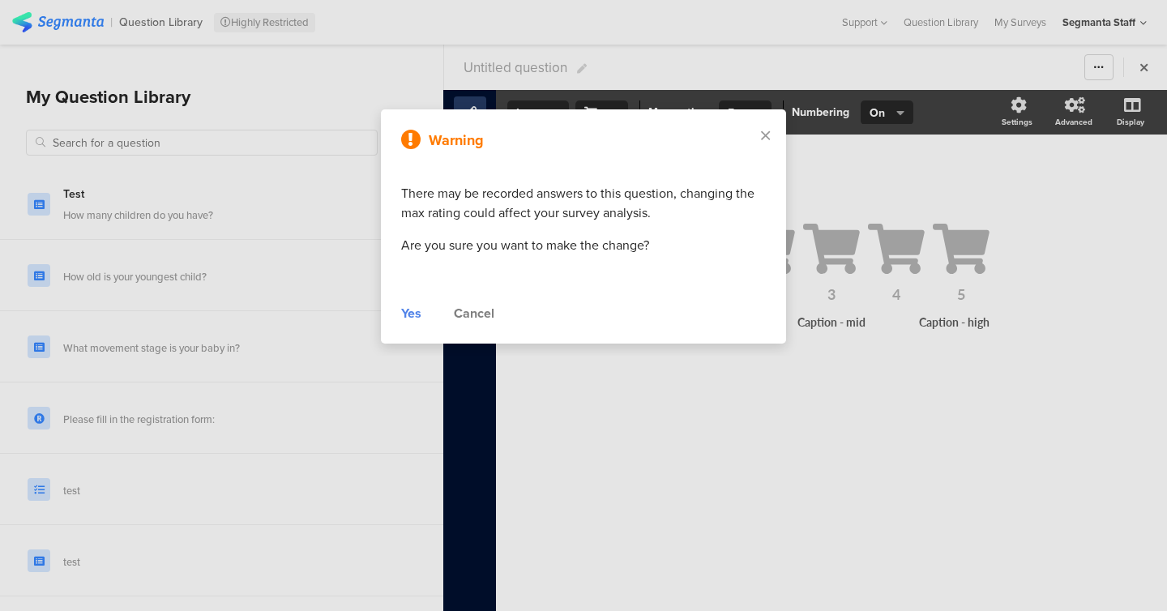
click at [414, 305] on div "Yes" at bounding box center [411, 313] width 20 height 19
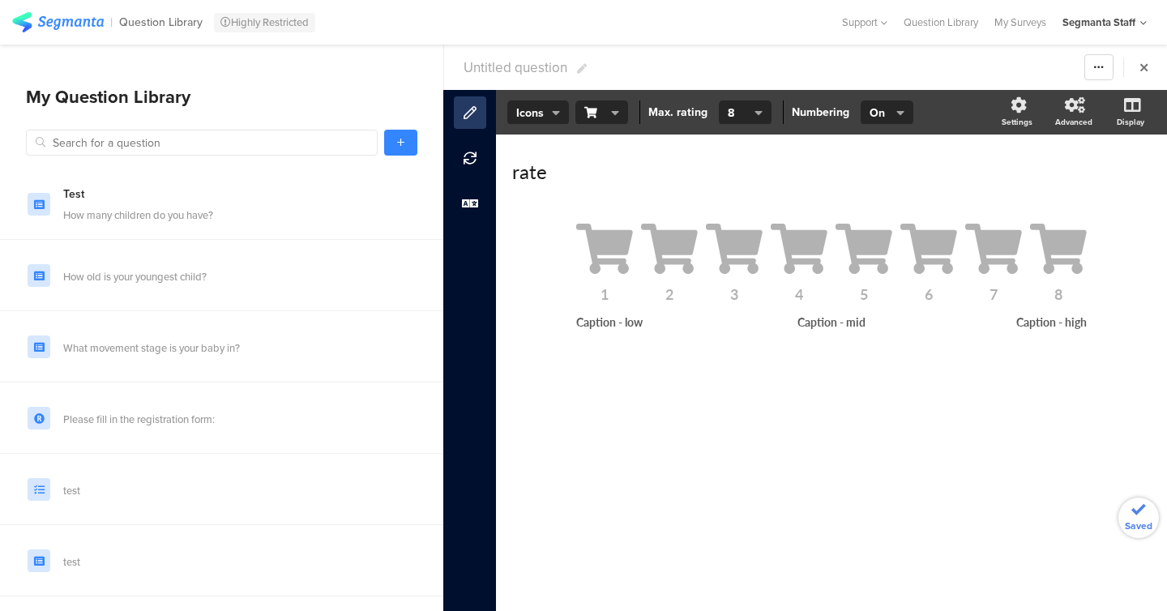
click at [512, 83] on section "Untitled question Warning Cancel Yes Duplicate Permanently Archive" at bounding box center [805, 67] width 723 height 45
click at [517, 67] on span "Untitled question" at bounding box center [516, 68] width 104 height 20
type input "test pg 8oct25 - QL"
click at [397, 142] on icon at bounding box center [400, 143] width 7 height 10
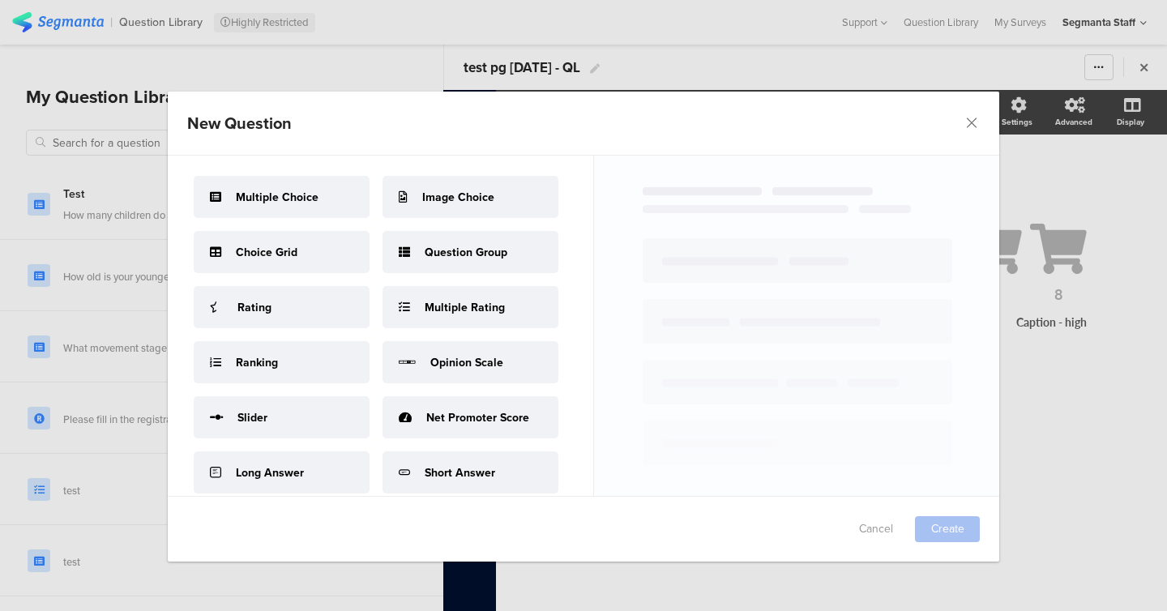
click at [452, 362] on span "Opinion Scale" at bounding box center [466, 362] width 73 height 17
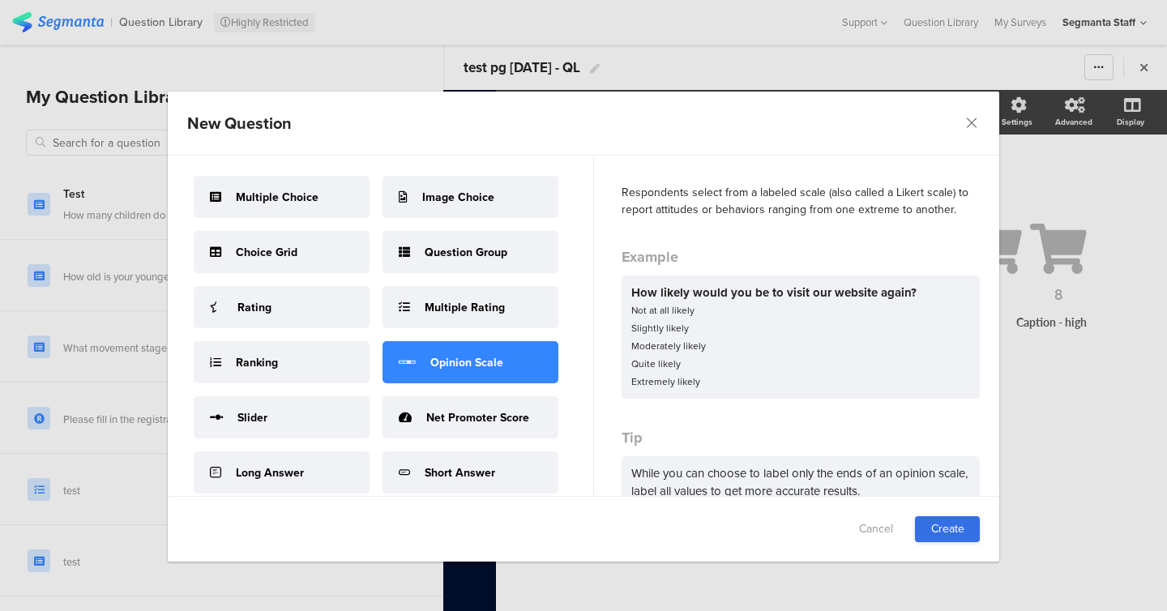
click at [941, 524] on link "Create" at bounding box center [947, 529] width 65 height 26
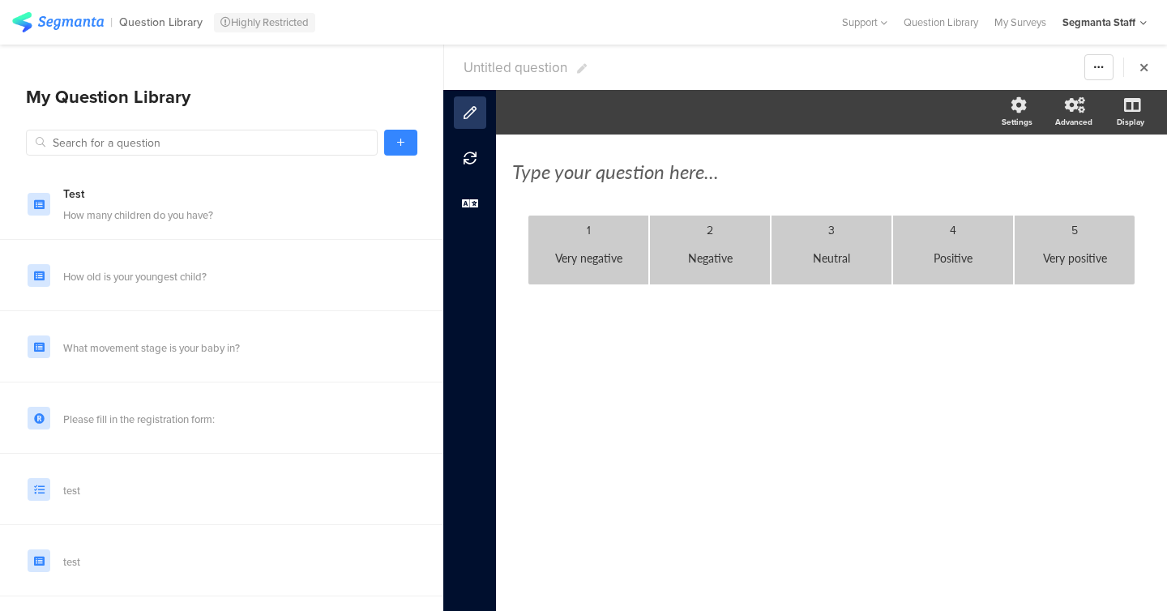
click at [527, 75] on span "Untitled question" at bounding box center [516, 68] width 104 height 20
type input "test pg 8oct25 - QL"
click at [550, 173] on div "Type your question here..." at bounding box center [831, 171] width 639 height 24
click at [395, 148] on link at bounding box center [400, 143] width 33 height 26
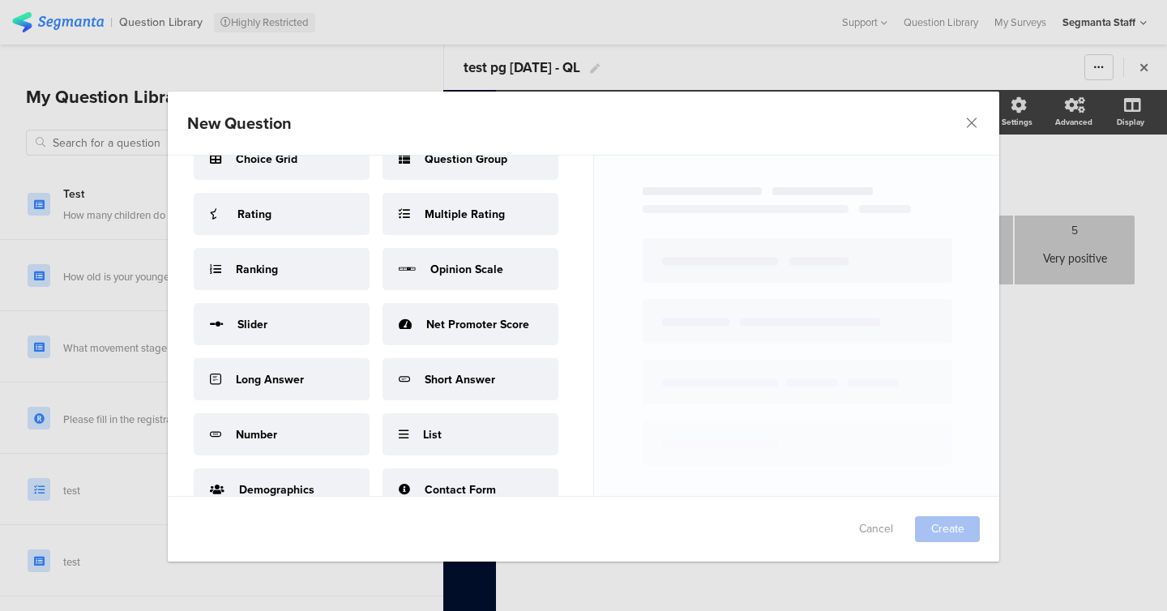
scroll to position [105, 0]
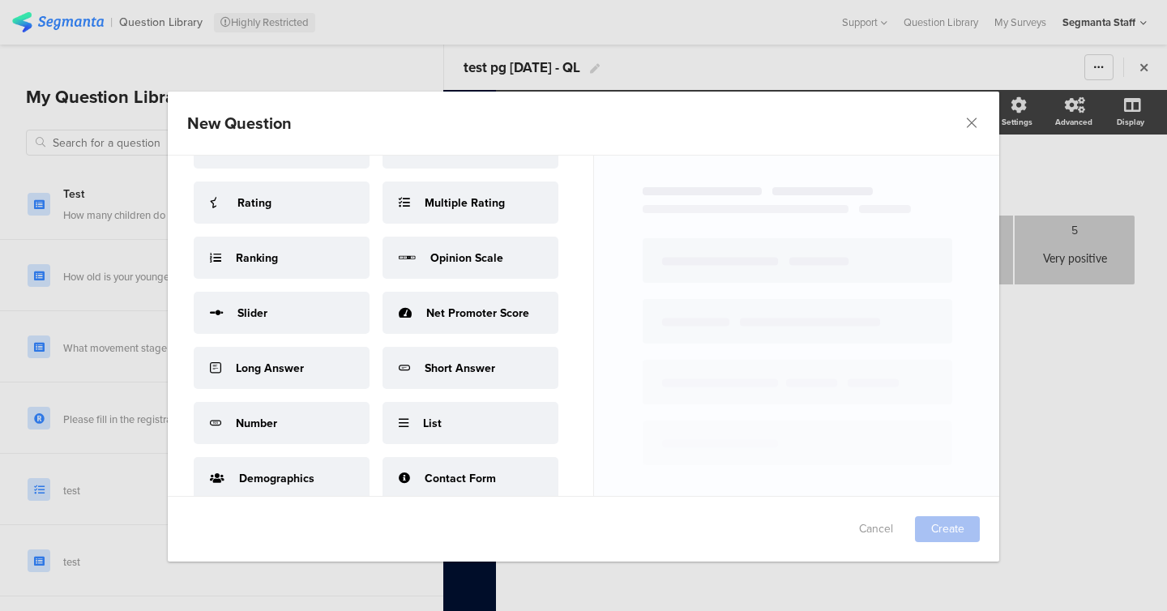
click at [293, 356] on div "Long Answer" at bounding box center [282, 368] width 176 height 42
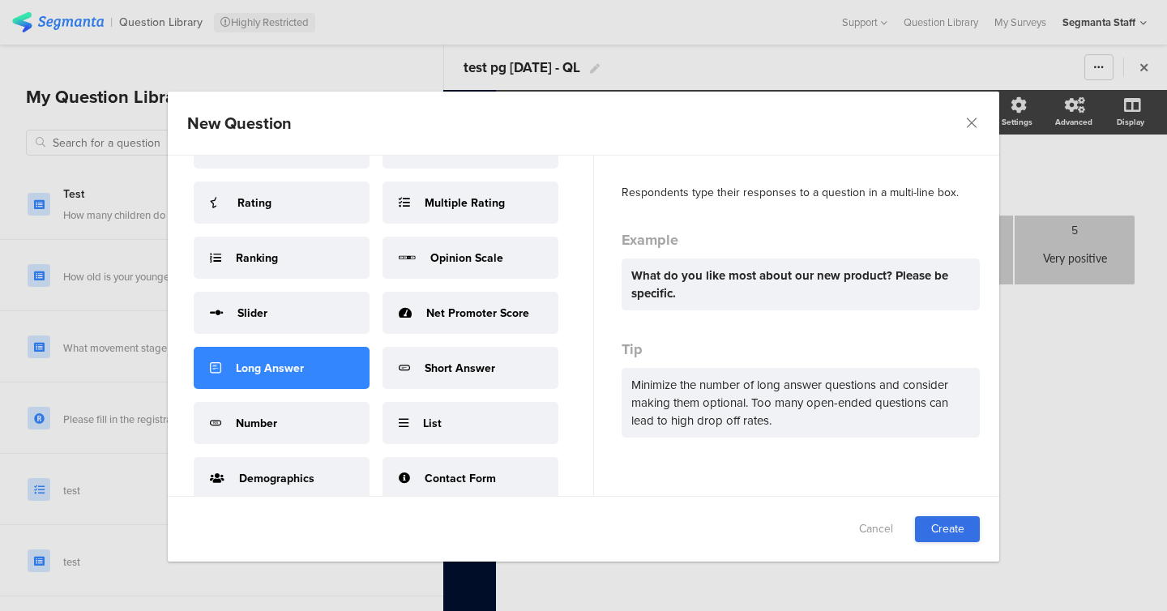
click at [935, 528] on link "Create" at bounding box center [947, 529] width 65 height 26
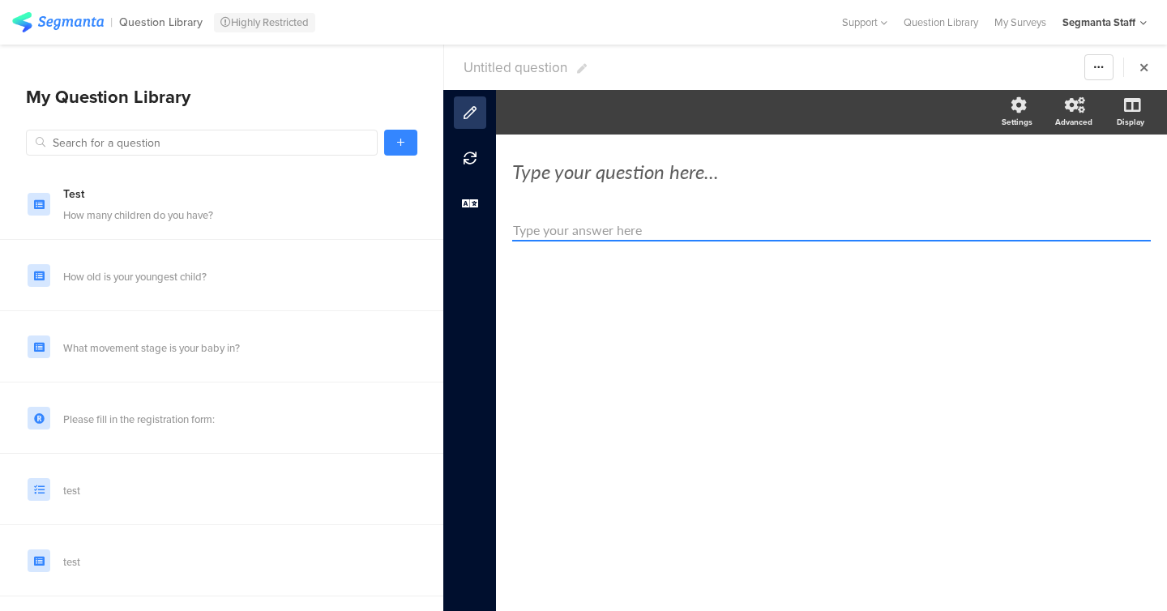
click at [663, 188] on div "Type your question here..." at bounding box center [831, 171] width 639 height 57
click at [663, 159] on div "Type your question here..." at bounding box center [831, 171] width 639 height 24
click at [630, 237] on textarea at bounding box center [831, 231] width 639 height 22
click at [511, 74] on span "Untitled question" at bounding box center [516, 68] width 104 height 20
type input "test pg 8oct25 - QL"
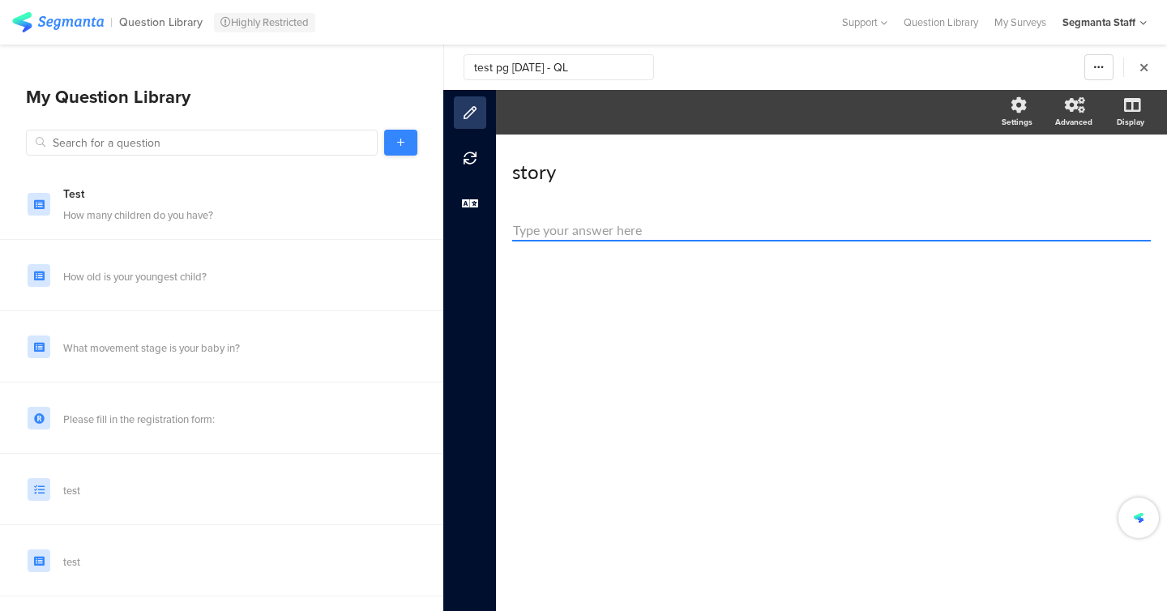
click at [405, 125] on div "Test How many children do you have? How old is your youngest child? What moveme…" at bounding box center [221, 360] width 443 height 501
click at [403, 150] on link at bounding box center [400, 143] width 33 height 26
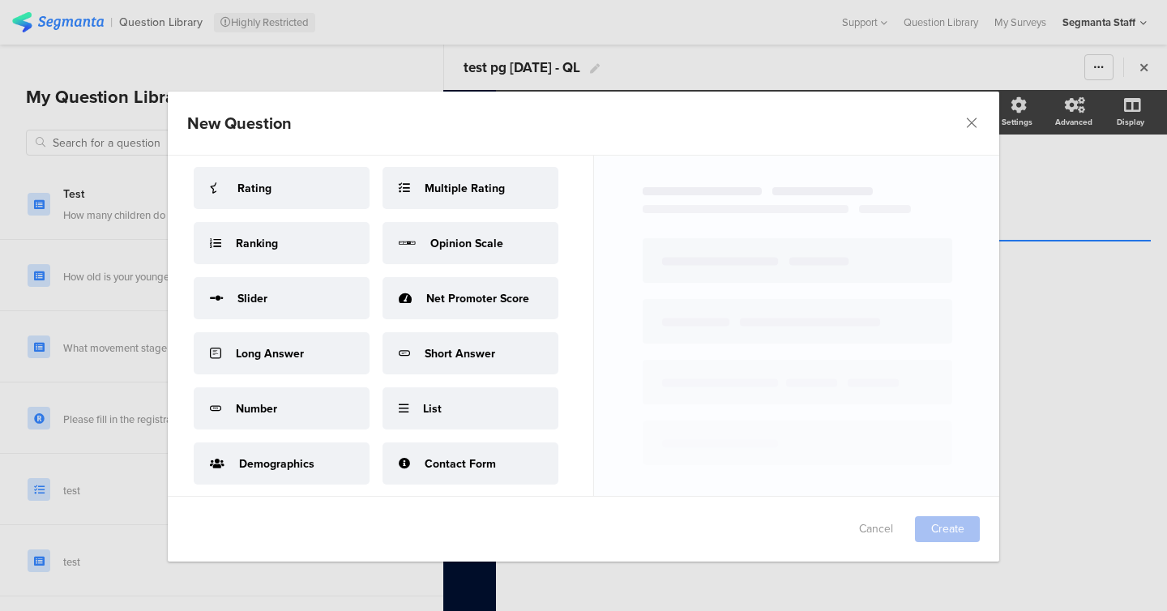
scroll to position [121, 0]
click at [435, 401] on span "List" at bounding box center [432, 407] width 19 height 17
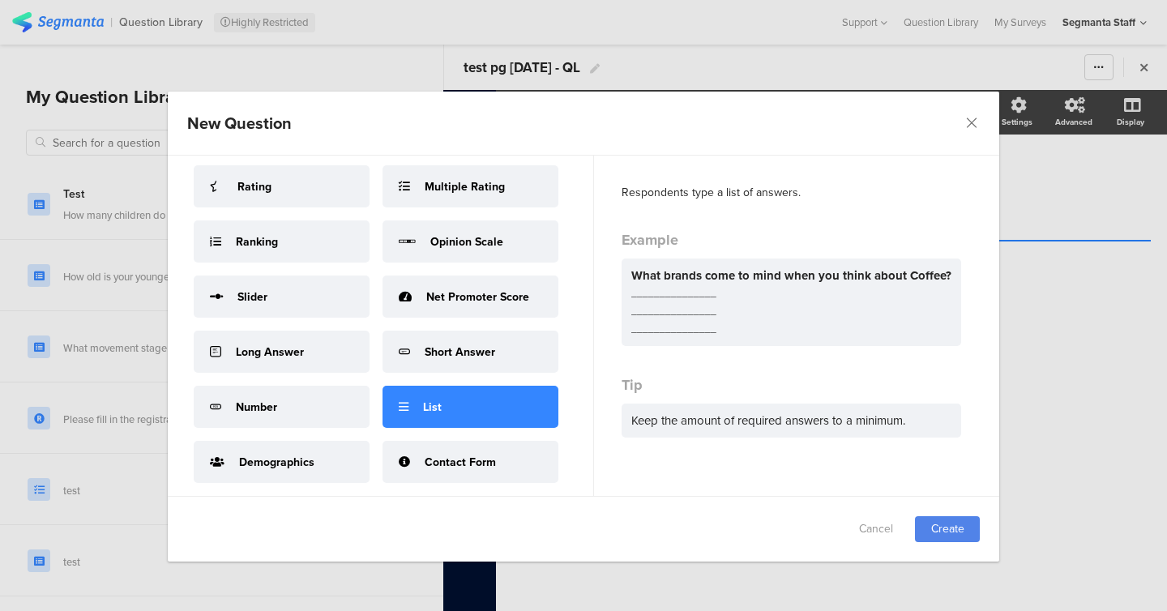
click at [955, 515] on div "Cancel Create" at bounding box center [584, 529] width 832 height 65
click at [957, 529] on link "Create" at bounding box center [947, 529] width 65 height 26
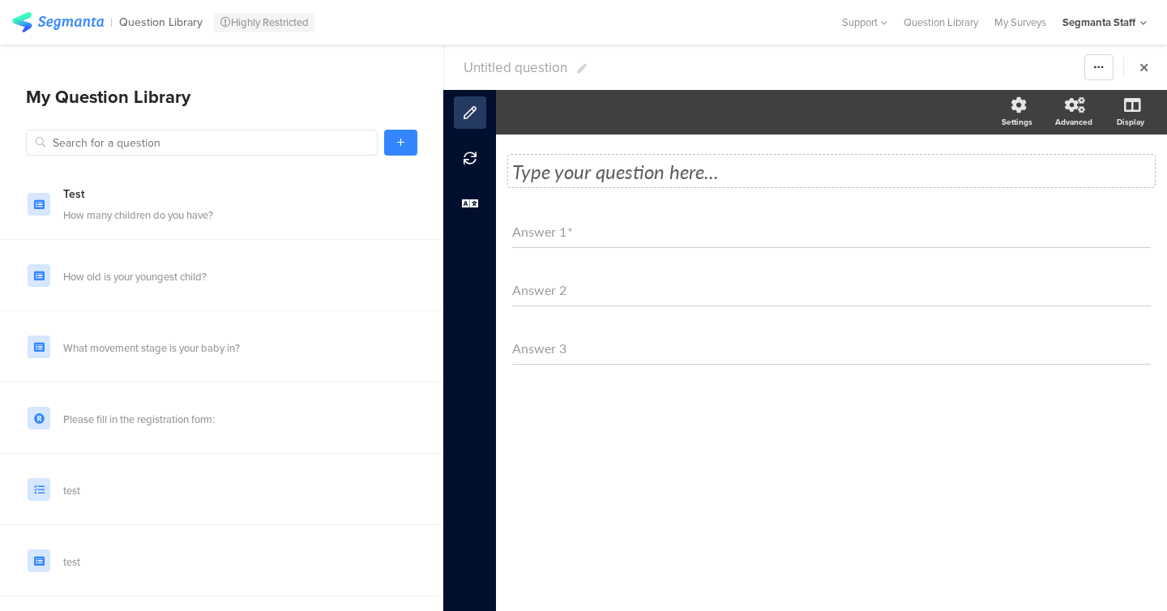
click at [696, 173] on div "Type your question here..." at bounding box center [831, 171] width 639 height 24
click at [690, 232] on div "Answer 1 *" at bounding box center [831, 232] width 639 height 32
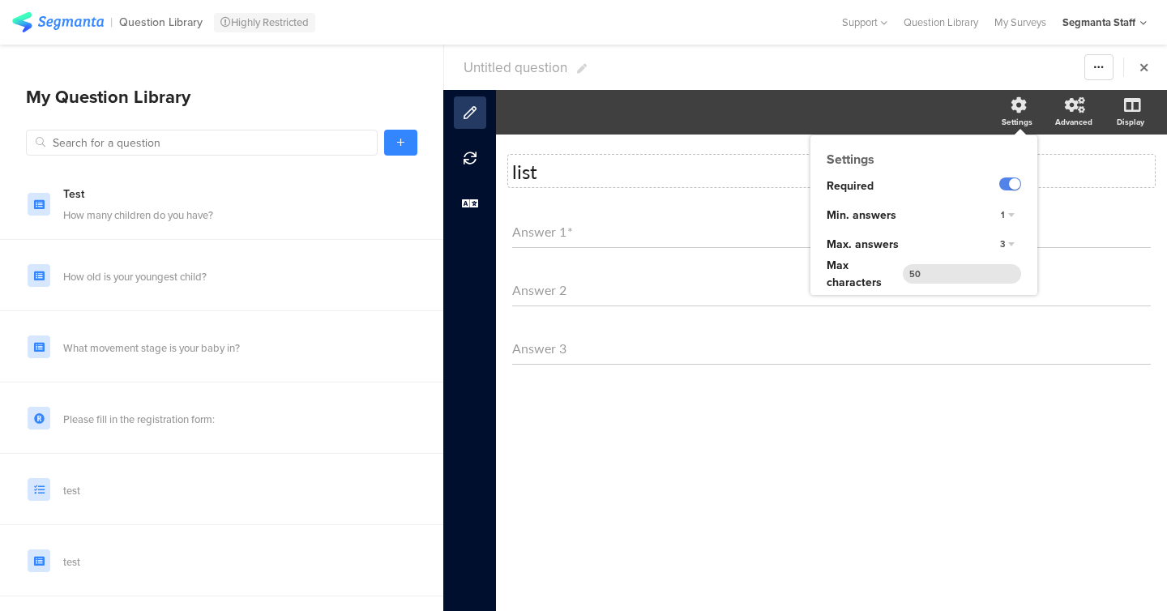
click at [1008, 252] on div "3" at bounding box center [1008, 244] width 28 height 19
click at [977, 310] on div "5" at bounding box center [985, 310] width 96 height 17
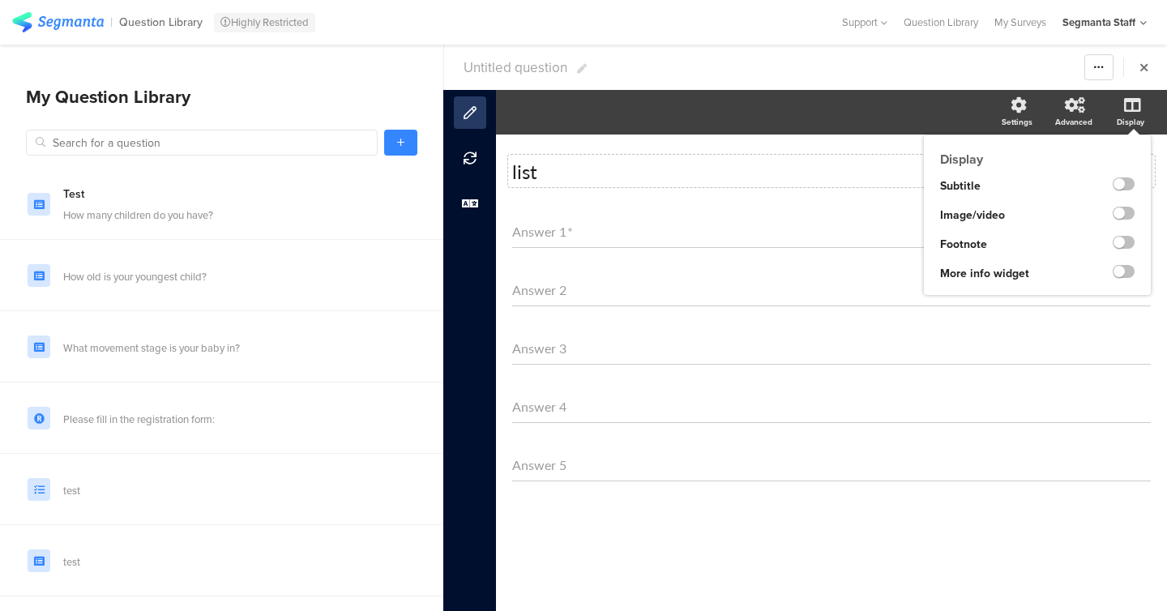
click at [1133, 199] on div at bounding box center [1110, 186] width 82 height 29
click at [1129, 186] on label at bounding box center [1124, 184] width 22 height 13
click at [0, 0] on input "checkbox" at bounding box center [0, 0] width 0 height 0
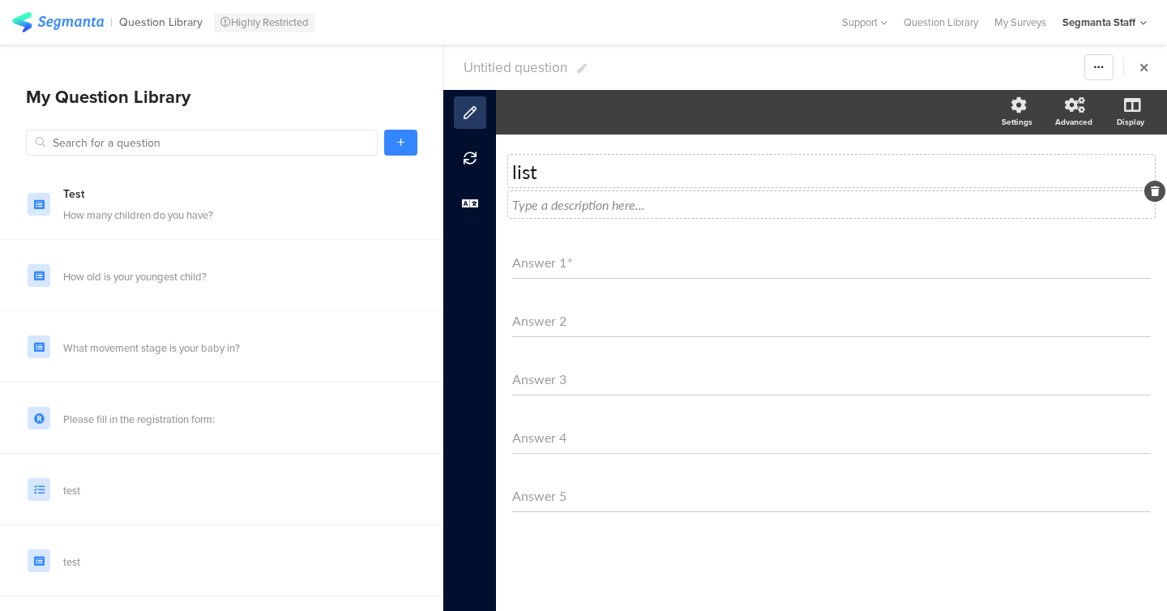
click at [580, 215] on div "Type a description here..." at bounding box center [831, 204] width 647 height 27
click at [556, 199] on p "des" at bounding box center [831, 204] width 639 height 19
click at [508, 122] on section "Settings Advanced Display" at bounding box center [831, 112] width 671 height 45
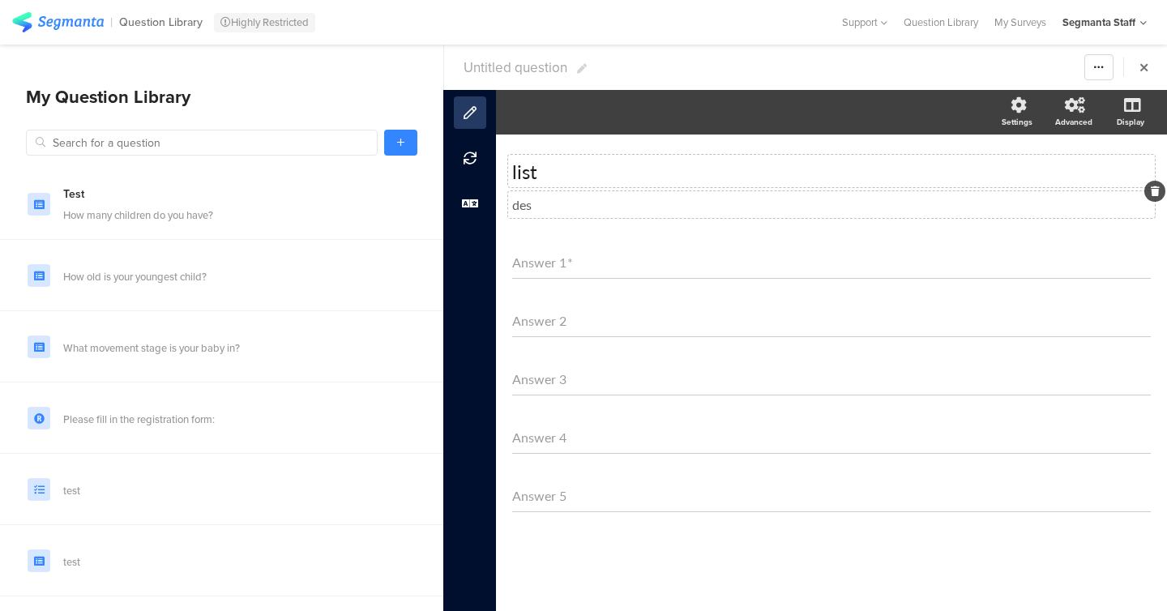
click at [510, 225] on div "list list des des Answer 1 * Answer 2 Answer 3 Answer 4 Answer 5" at bounding box center [831, 369] width 671 height 469
click at [523, 215] on div "des des des" at bounding box center [831, 204] width 647 height 27
click at [523, 203] on p "des" at bounding box center [831, 204] width 639 height 19
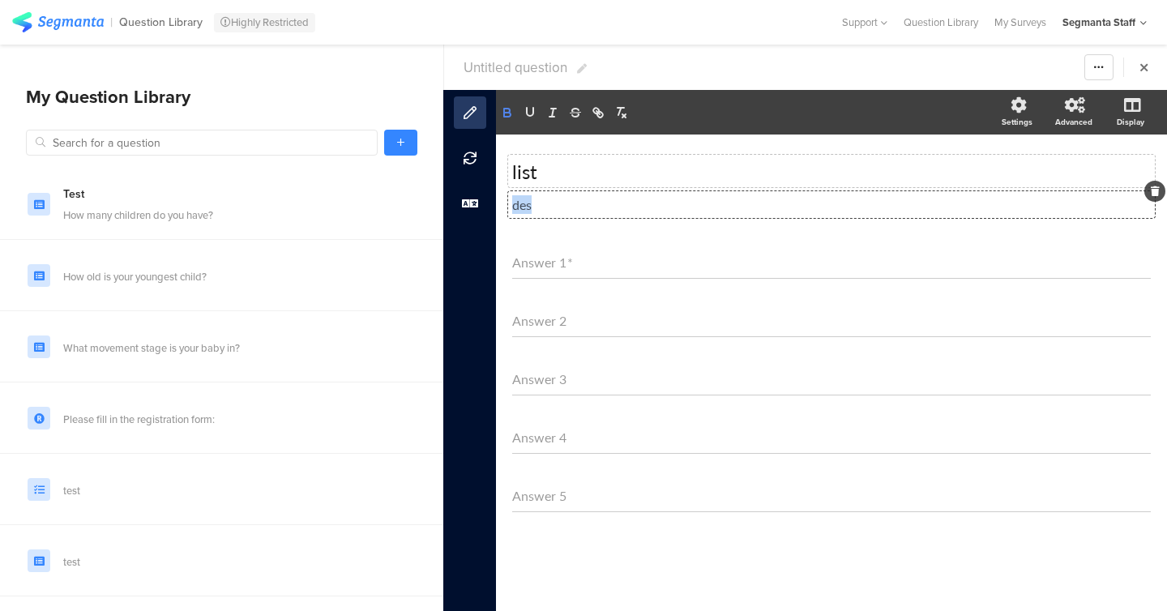
click at [507, 115] on icon "button" at bounding box center [507, 112] width 15 height 15
click at [524, 114] on icon "button" at bounding box center [530, 112] width 15 height 15
click at [547, 114] on icon "button" at bounding box center [553, 112] width 15 height 15
click at [577, 113] on icon "button" at bounding box center [576, 115] width 8 height 4
click at [570, 140] on div "list list des des des Answer 1 * Answer 2 Answer 3 Answer 4 Answer 5" at bounding box center [831, 369] width 671 height 469
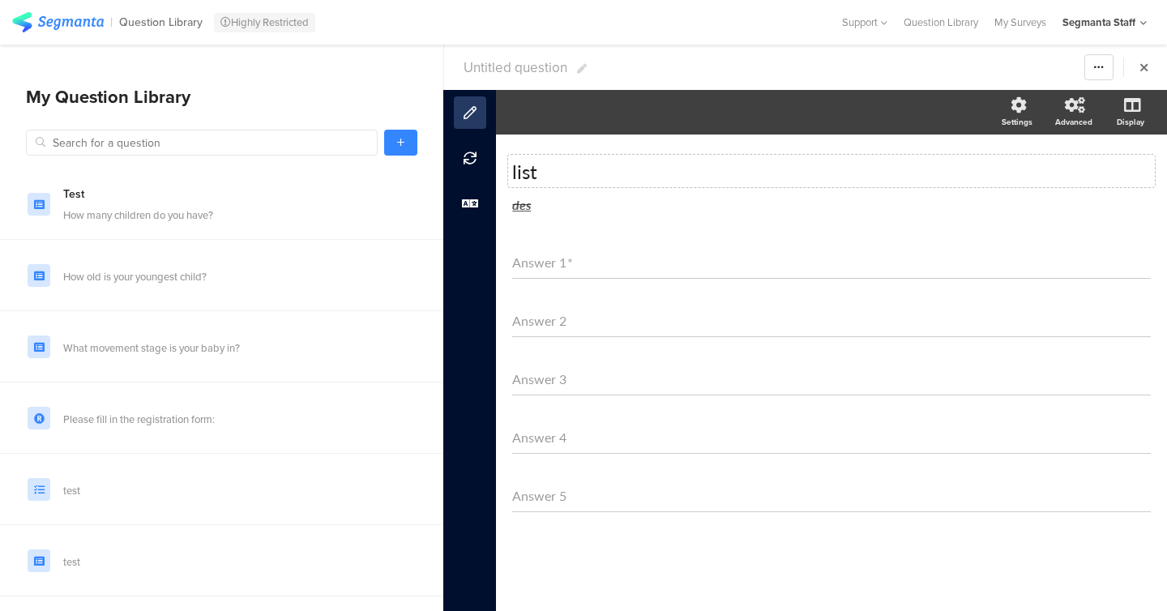
click at [512, 47] on section "Untitled question Warning Cancel Yes Duplicate Permanently Archive" at bounding box center [805, 67] width 723 height 45
click at [512, 69] on span "Untitled question" at bounding box center [516, 68] width 104 height 20
type input "test pg 8oct25 - QL"
click at [410, 130] on link at bounding box center [400, 143] width 33 height 26
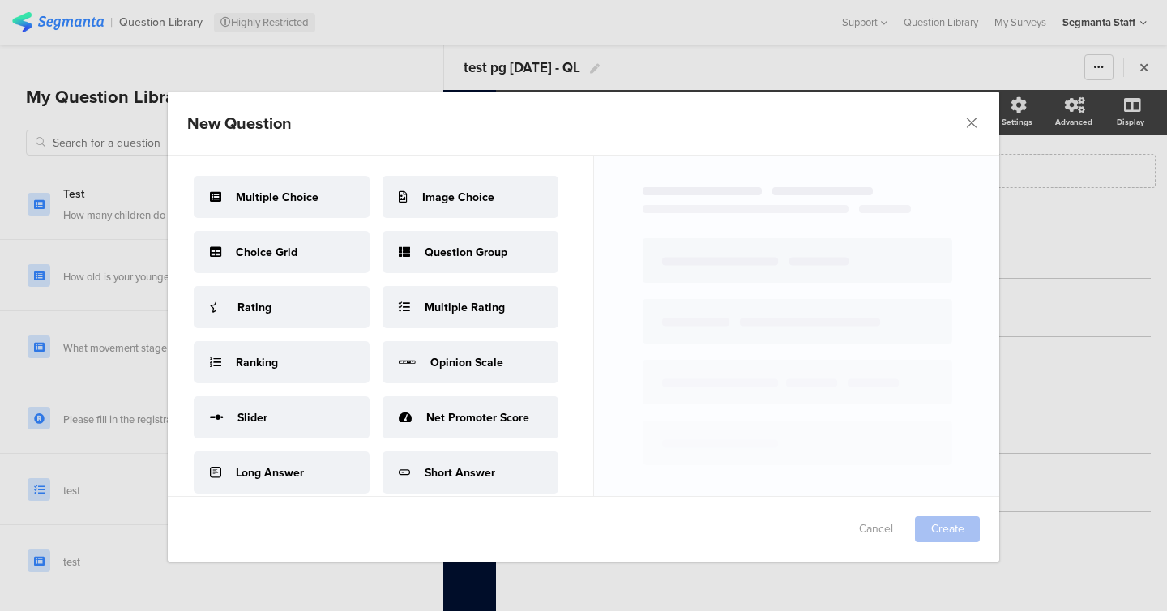
scroll to position [225, 0]
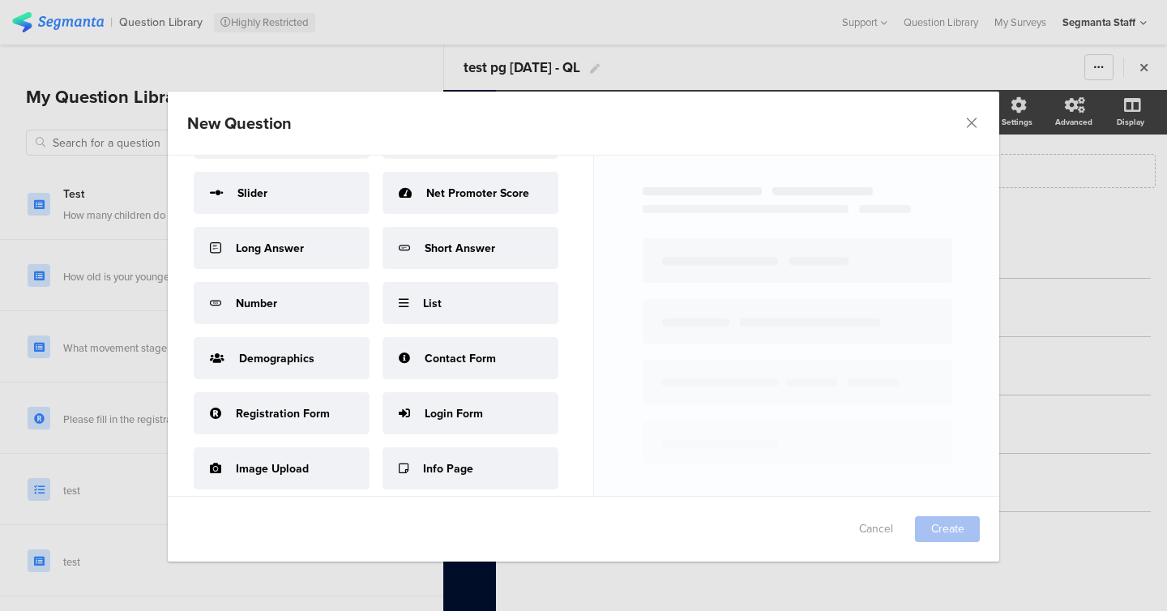
click at [461, 362] on span "Contact Form" at bounding box center [460, 358] width 71 height 17
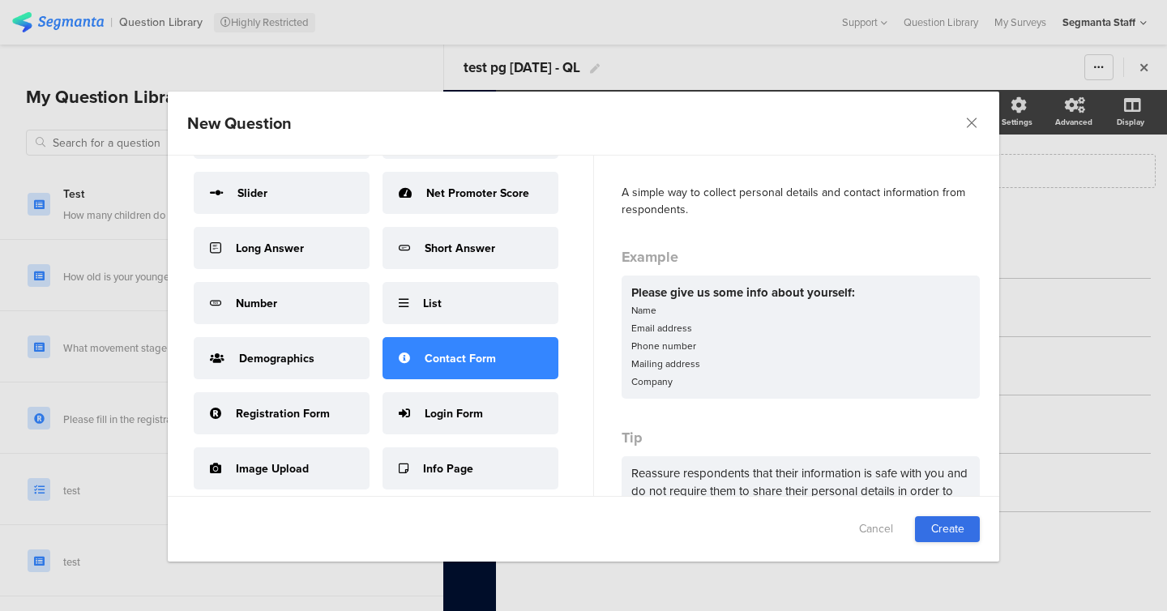
click at [953, 529] on link "Create" at bounding box center [947, 529] width 65 height 26
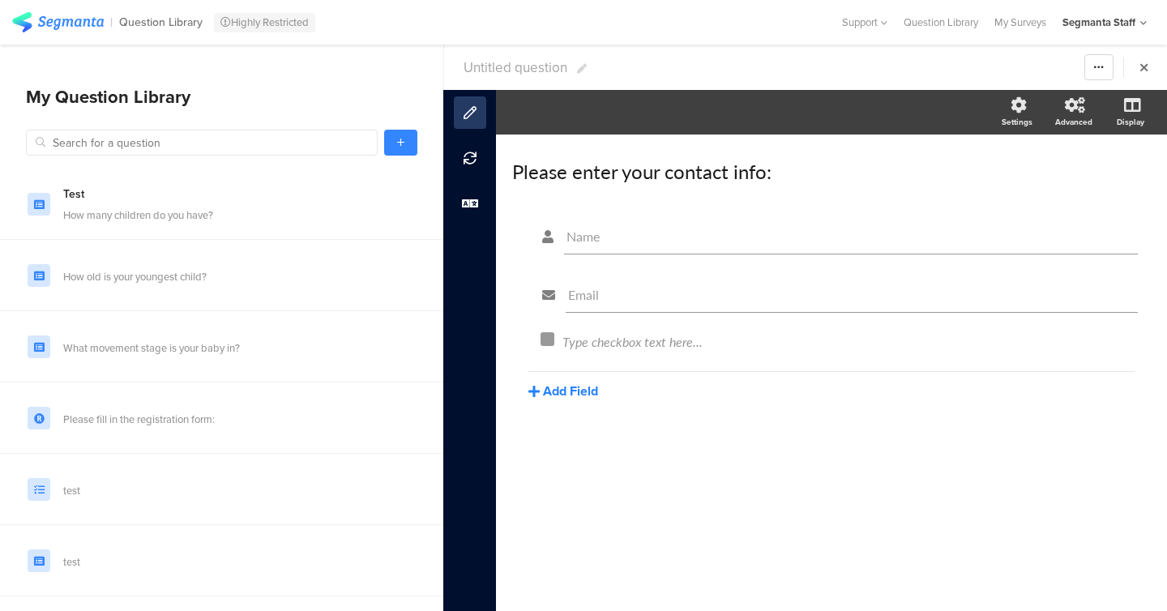
click at [567, 396] on button "Add Field" at bounding box center [564, 391] width 70 height 19
click at [577, 537] on button "Phone number" at bounding box center [611, 550] width 165 height 26
click at [581, 457] on button "Add Field" at bounding box center [564, 449] width 70 height 19
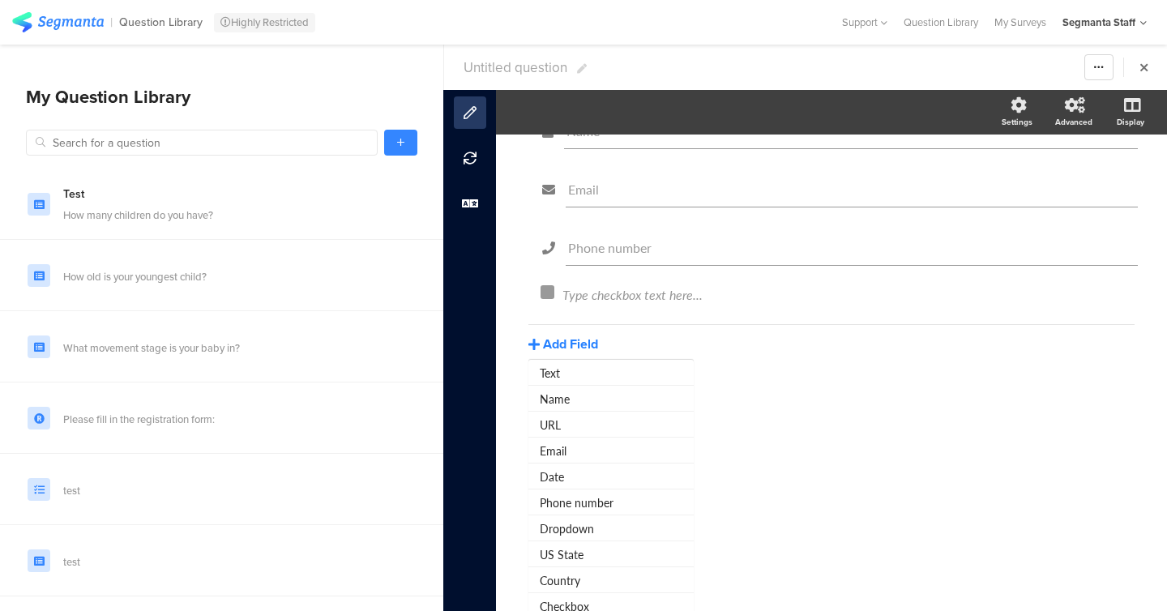
scroll to position [113, 0]
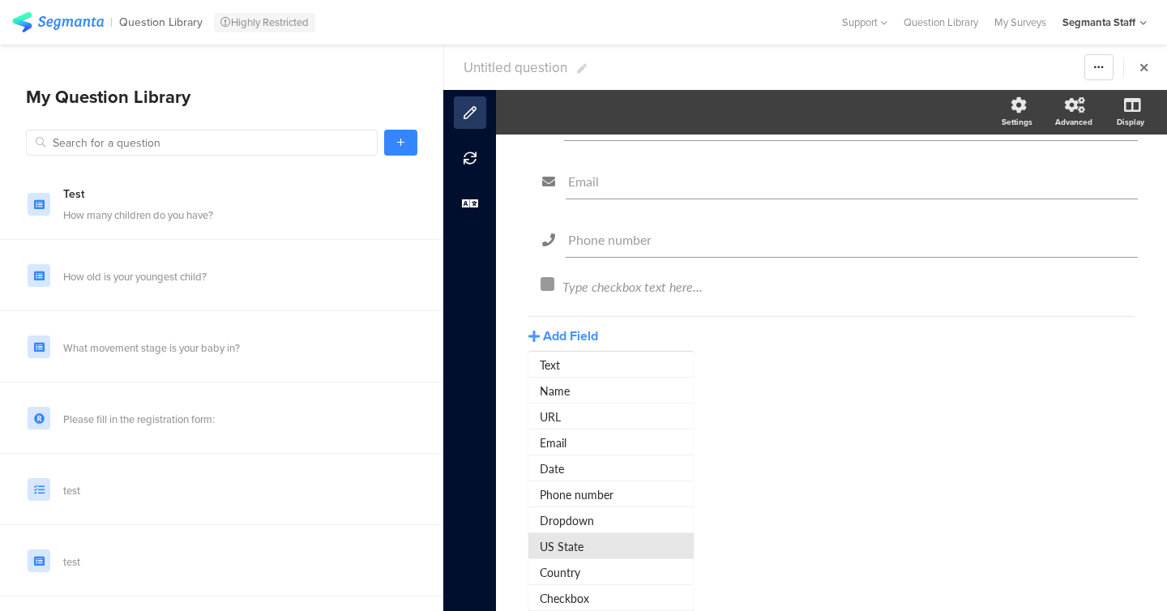
click at [585, 548] on button "US State" at bounding box center [611, 546] width 165 height 26
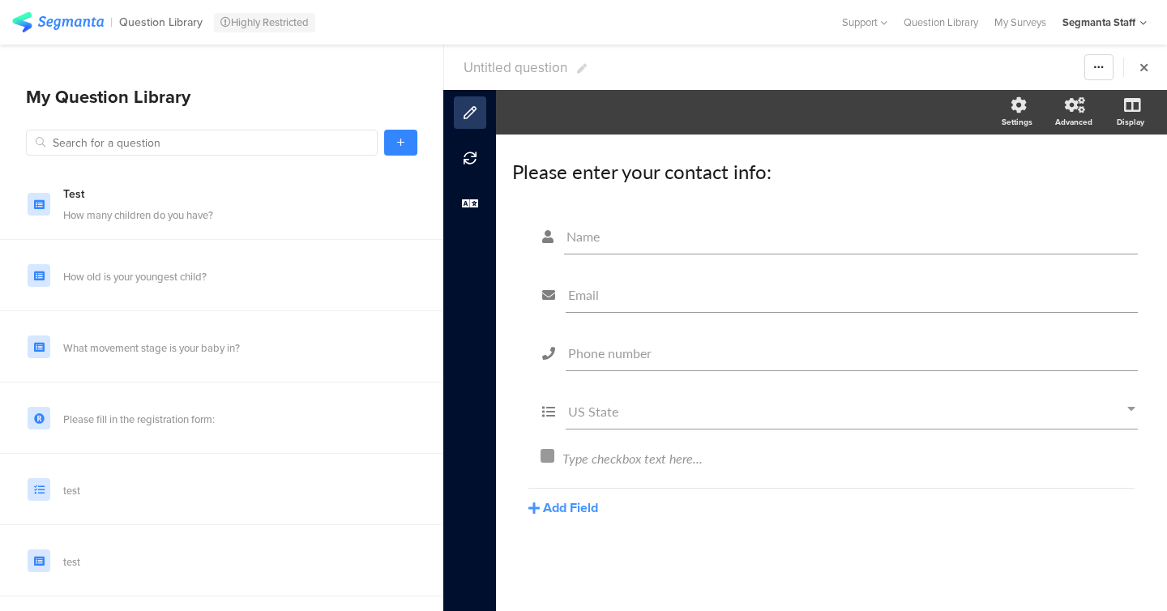
click at [513, 58] on span "Untitled question" at bounding box center [516, 68] width 104 height 20
type input "test pg 8oct25 - QL"
click at [1019, 21] on div "My Surveys" at bounding box center [1021, 22] width 68 height 15
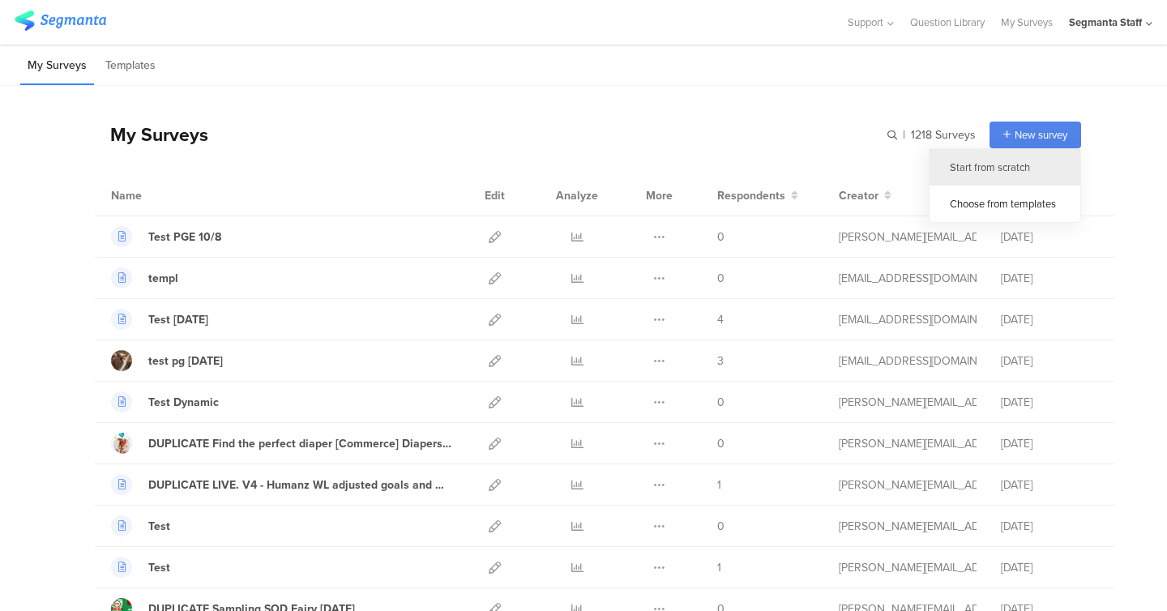
click at [1004, 171] on div "Start from scratch" at bounding box center [1005, 167] width 151 height 36
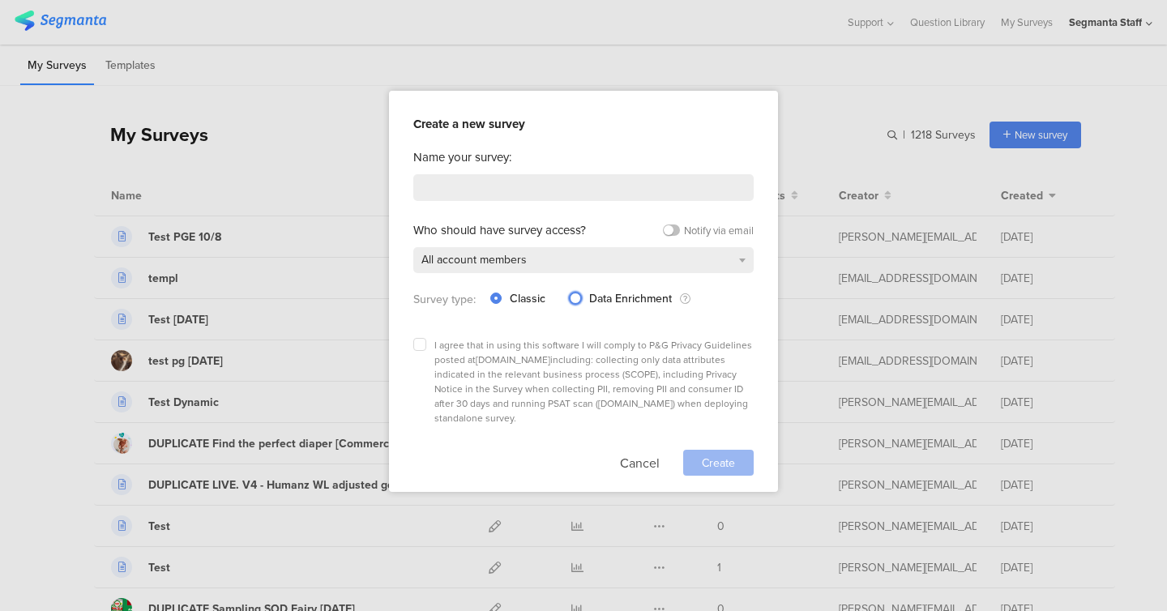
click at [576, 296] on span at bounding box center [575, 298] width 11 height 11
click at [576, 296] on input "Data Enrichment" at bounding box center [575, 298] width 11 height 14
radio input "true"
radio input "false"
radio input "true"
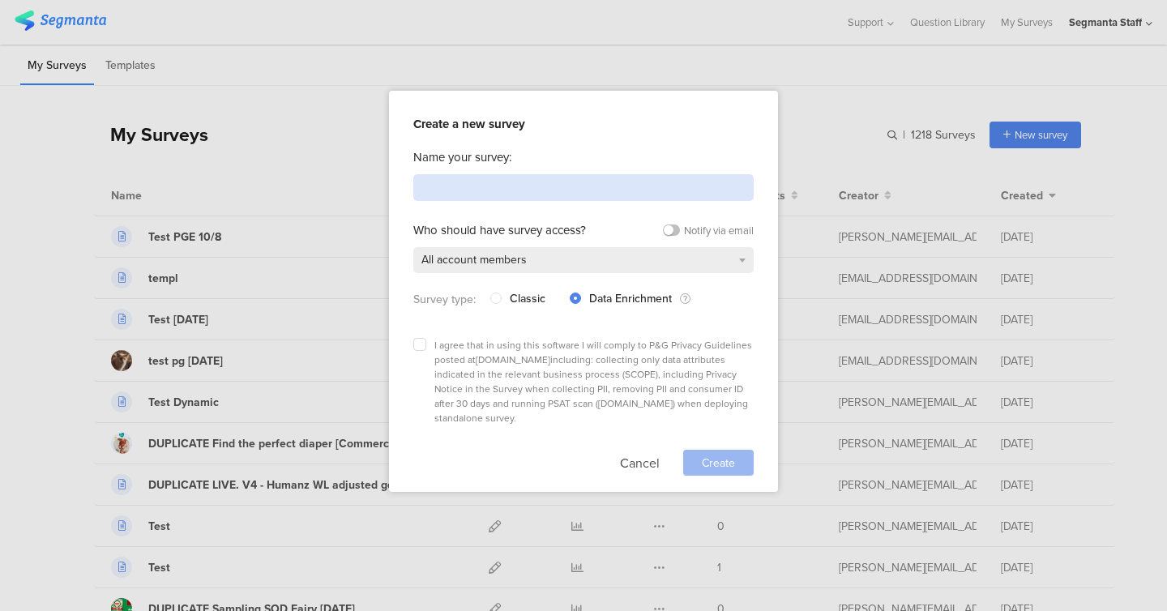
click at [564, 188] on input at bounding box center [583, 187] width 340 height 27
paste input "test pg 8oct25 - QL"
type input "test pg 8oct25 - QL"
click at [415, 355] on div "I agree that in using this software I will comply to P&G Privacy Guidelines pos…" at bounding box center [583, 382] width 340 height 88
click at [417, 343] on icon at bounding box center [420, 344] width 6 height 6
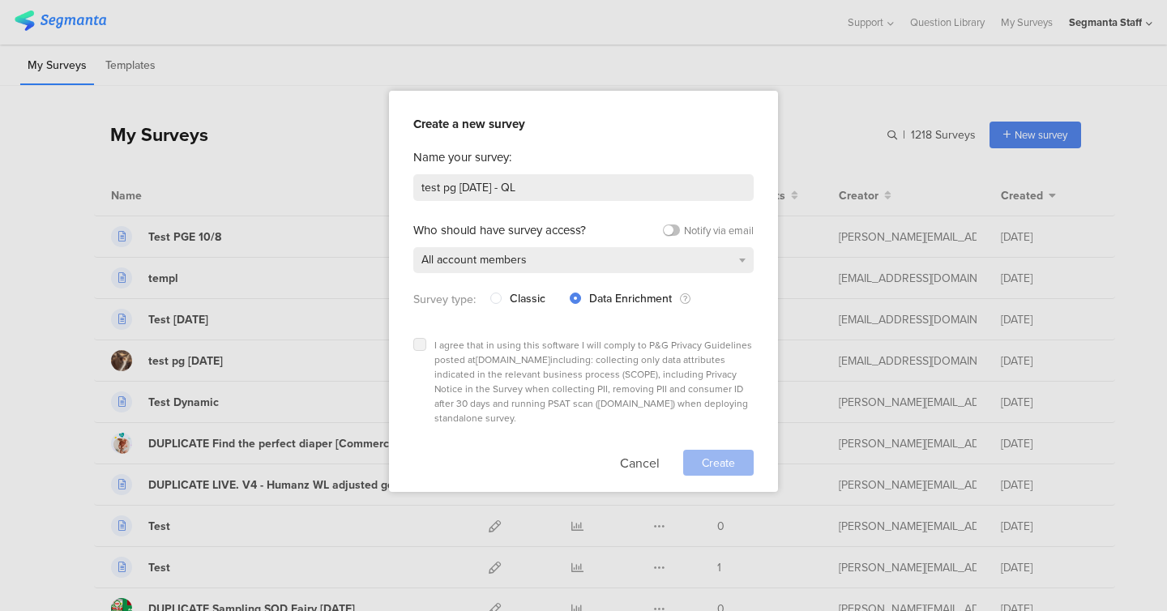
click at [0, 0] on input "checkbox" at bounding box center [0, 0] width 0 height 0
click at [733, 455] on span "Create" at bounding box center [718, 463] width 33 height 17
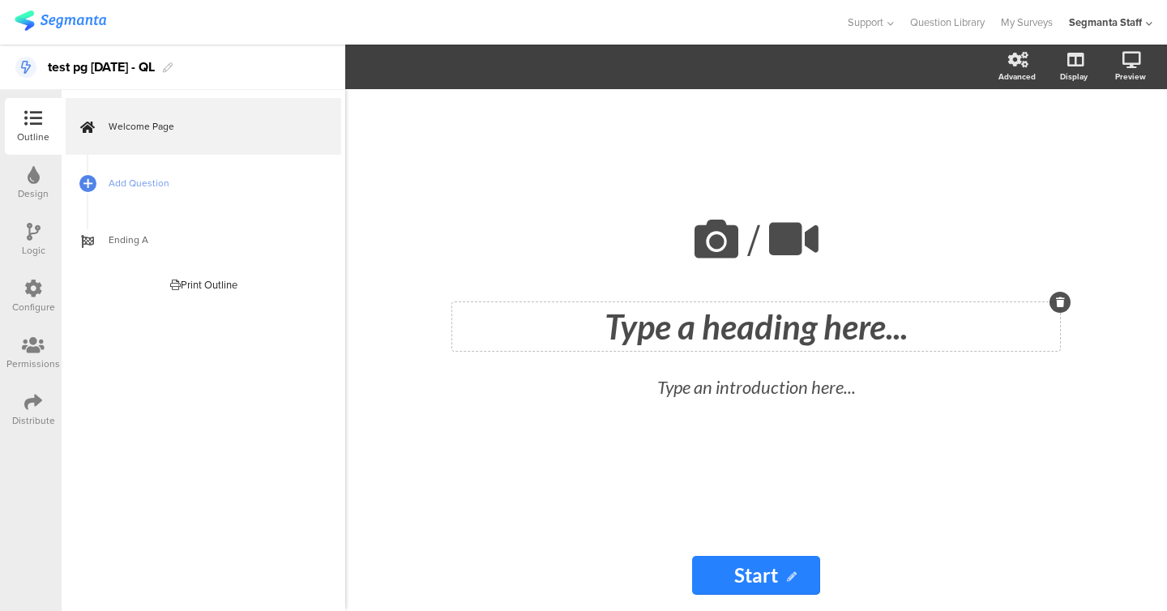
click at [702, 305] on div "Type a heading here..." at bounding box center [756, 326] width 608 height 49
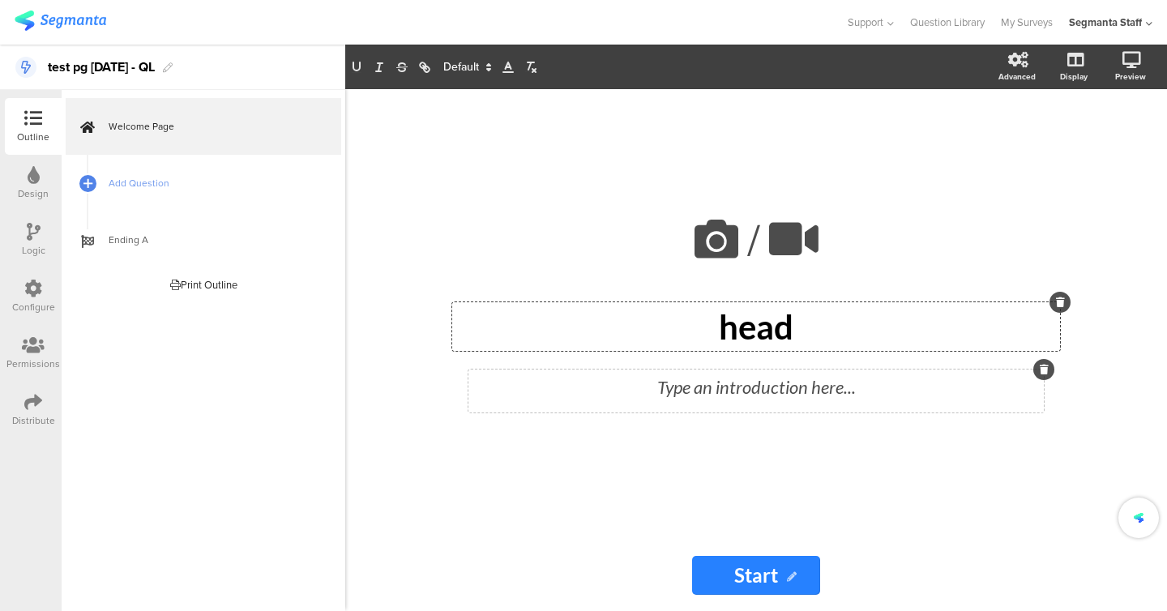
click at [699, 393] on div "Type an introduction here..." at bounding box center [756, 387] width 567 height 27
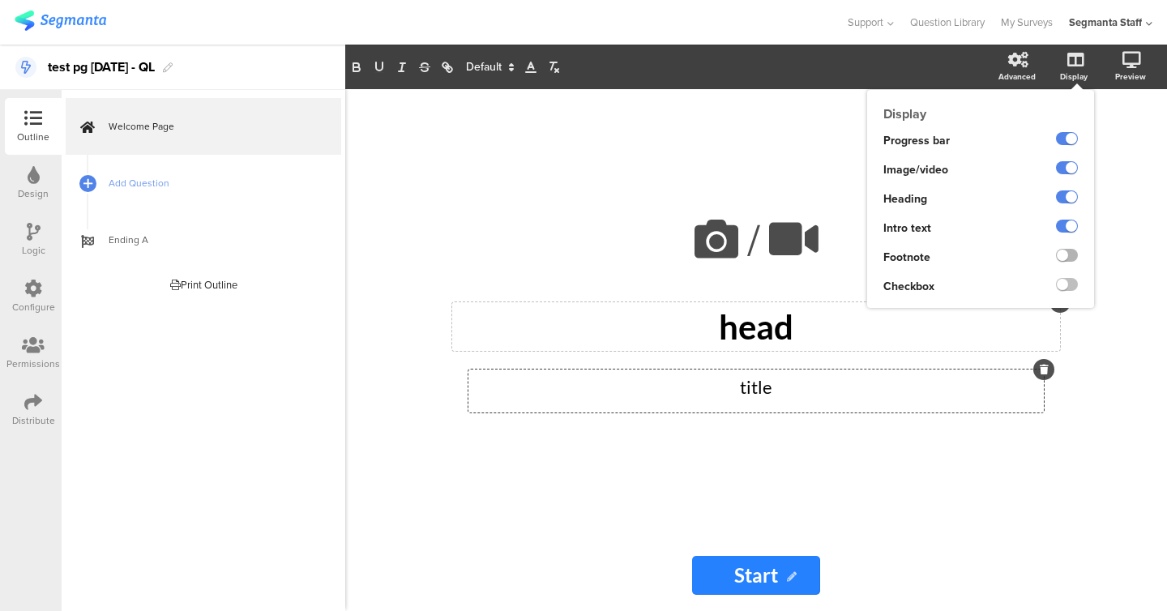
click at [1067, 256] on label at bounding box center [1067, 255] width 22 height 13
click at [0, 0] on input "checkbox" at bounding box center [0, 0] width 0 height 0
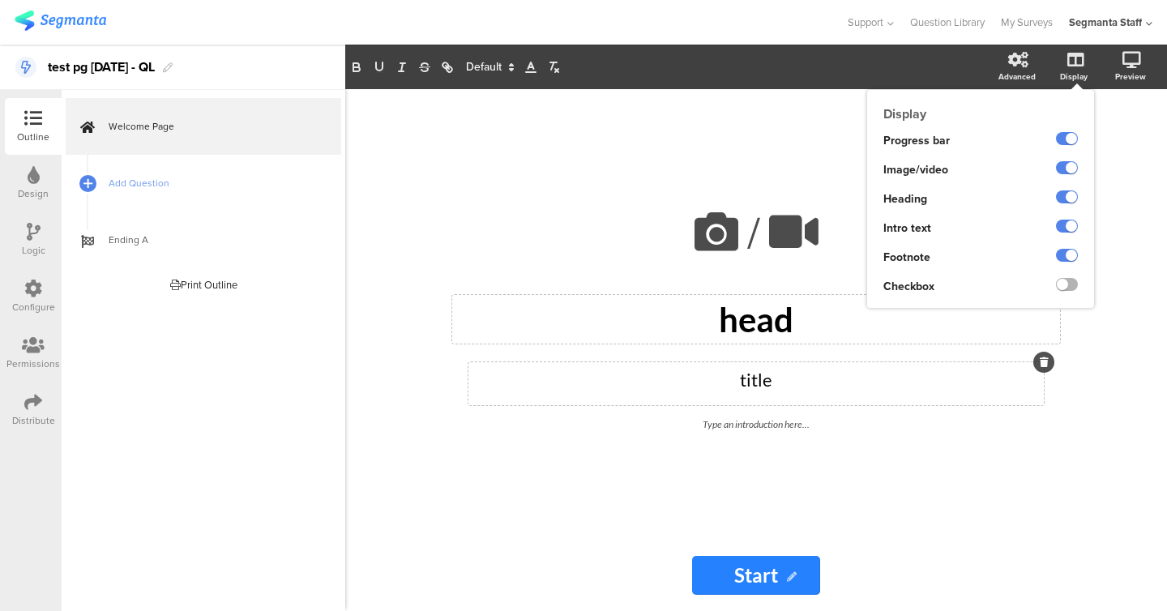
click at [1067, 286] on label at bounding box center [1067, 284] width 22 height 13
click at [0, 0] on input "checkbox" at bounding box center [0, 0] width 0 height 0
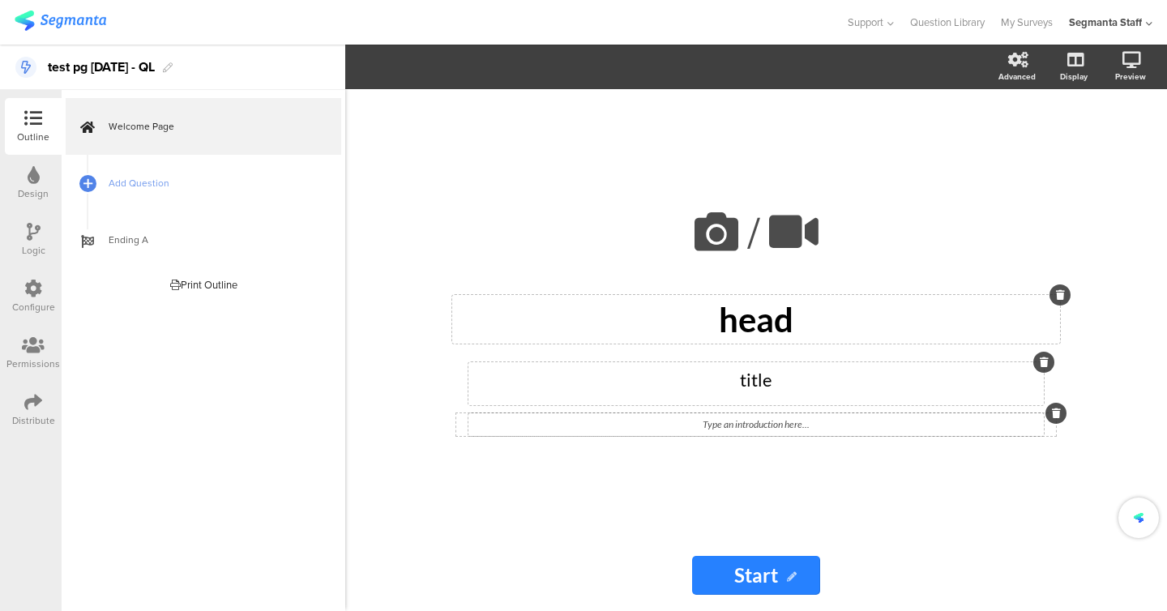
click at [745, 417] on div "Type an introduction here..." at bounding box center [757, 424] width 576 height 23
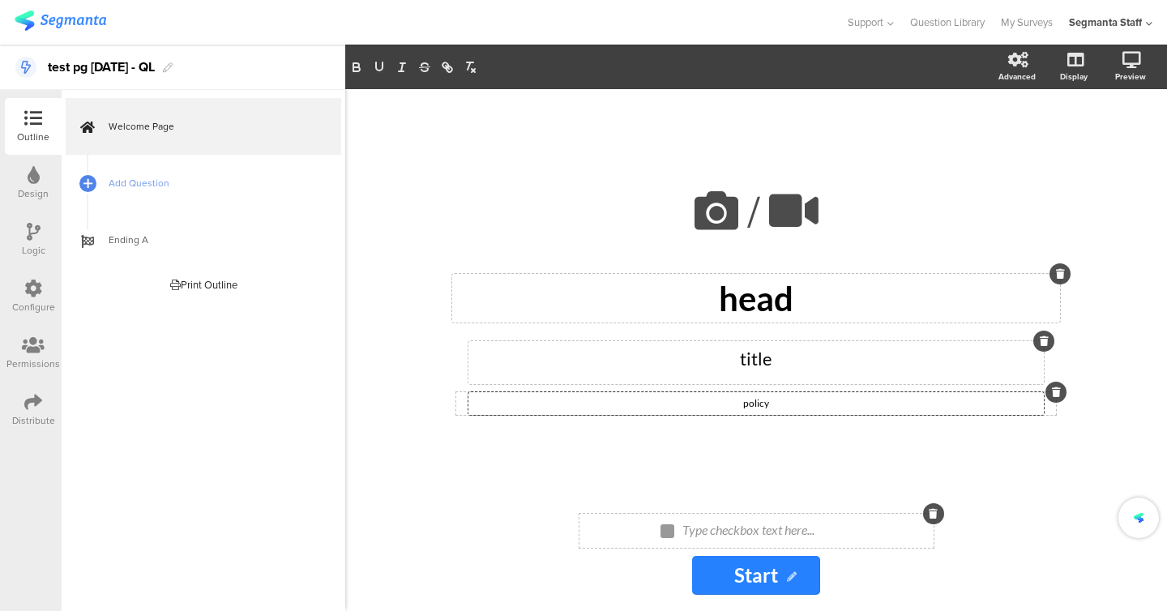
click at [747, 536] on div "Type checkbox text here..." at bounding box center [764, 529] width 162 height 15
click at [716, 225] on icon at bounding box center [716, 210] width 55 height 55
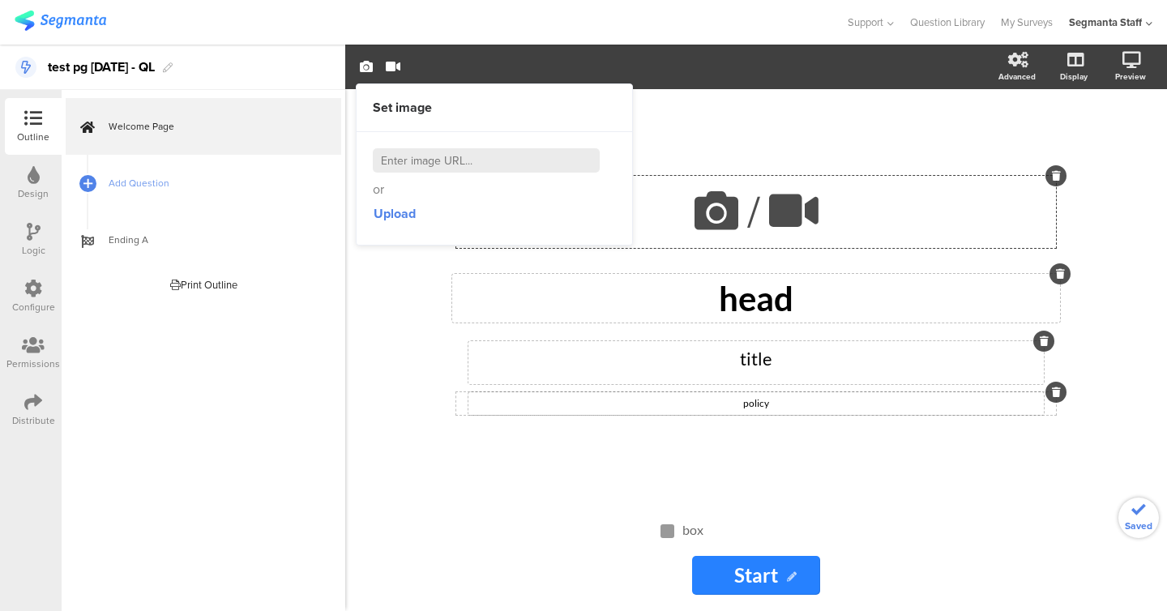
click at [449, 388] on div "/ head head title title policy policy" at bounding box center [756, 293] width 649 height 409
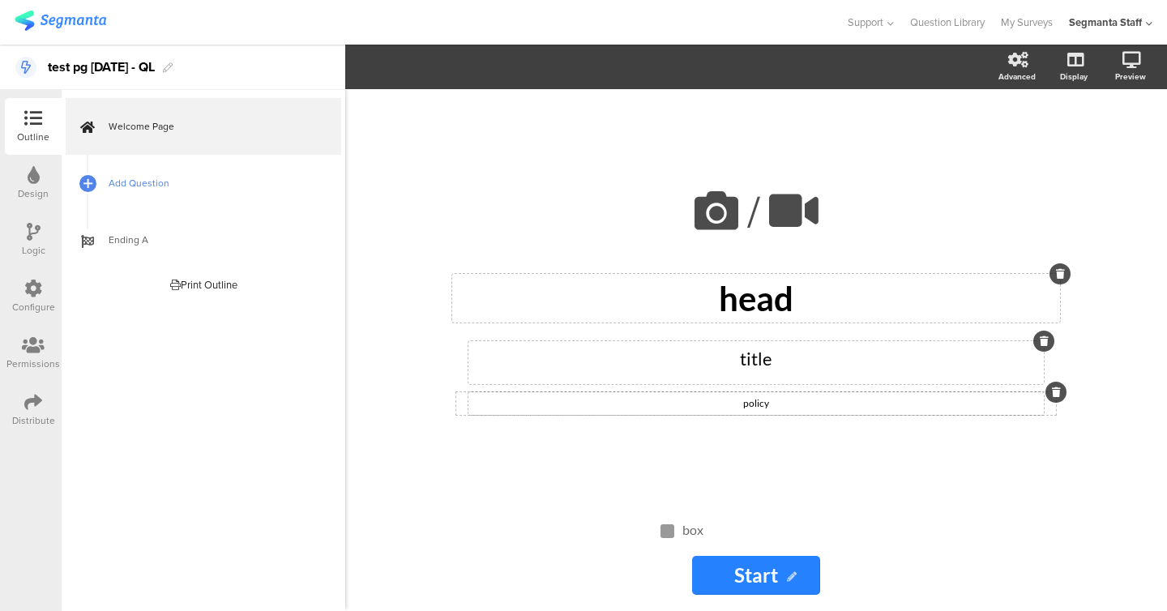
click at [135, 161] on link "Add Question" at bounding box center [204, 183] width 276 height 57
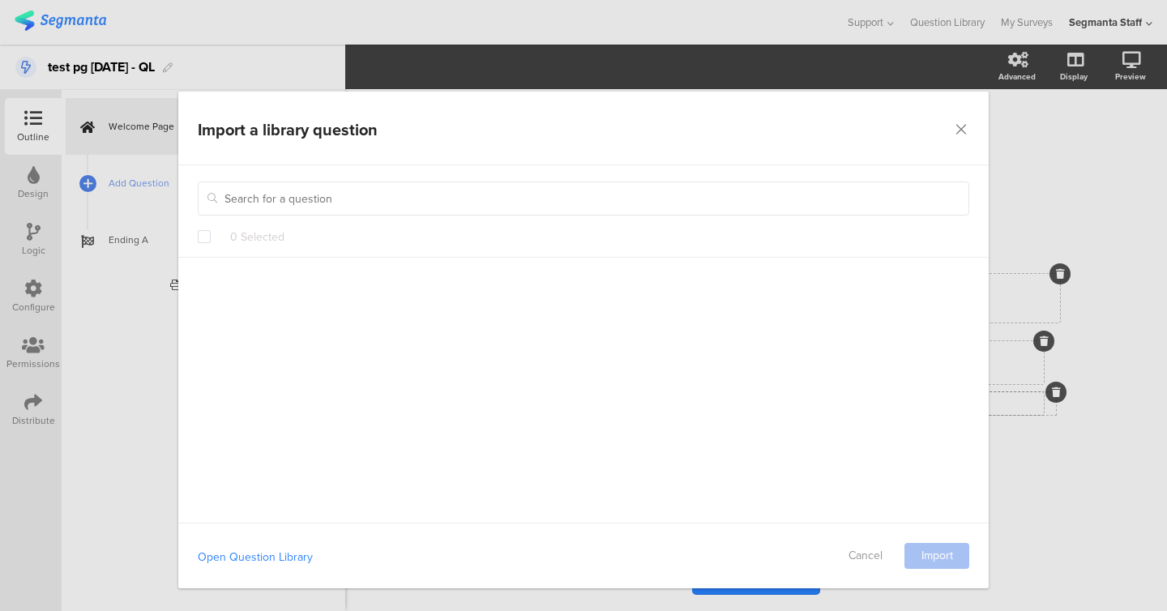
click at [131, 178] on div "Import a library question Failed saving changes. If the problem persists please…" at bounding box center [583, 305] width 1167 height 611
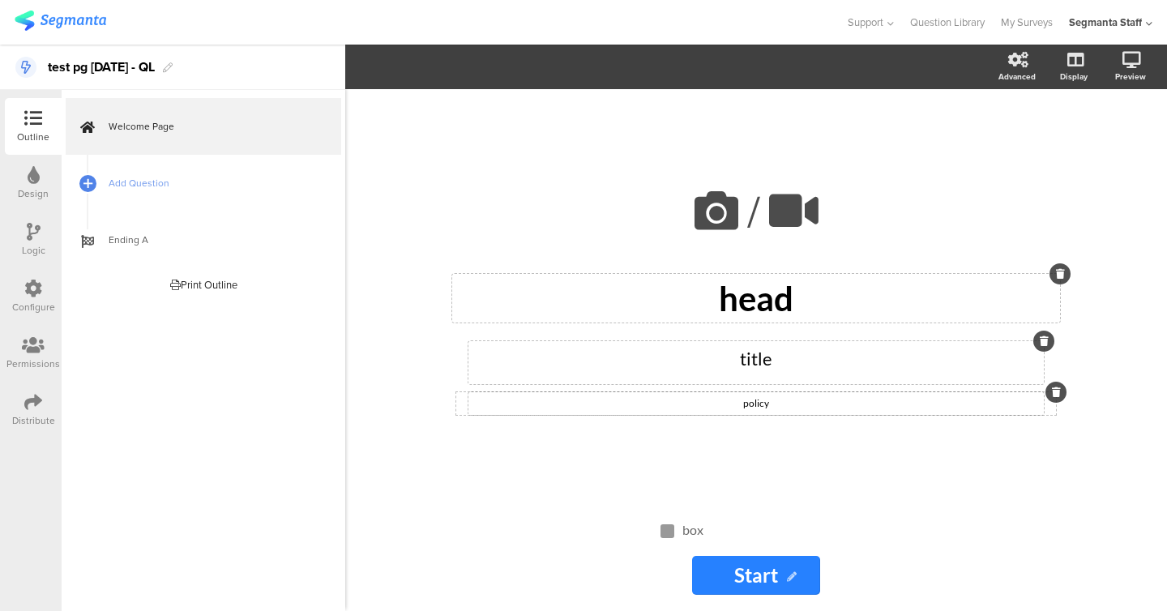
click at [131, 178] on span "Add Question" at bounding box center [213, 183] width 208 height 16
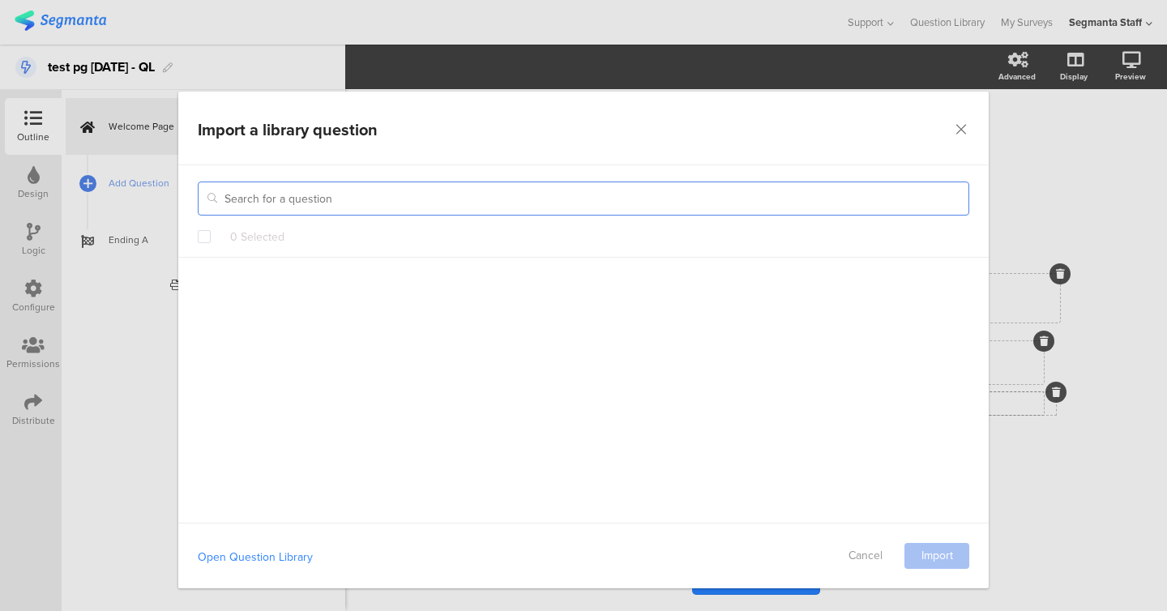
click at [396, 192] on input "dialog" at bounding box center [584, 199] width 772 height 34
paste input "test pg 8oct25 - QL"
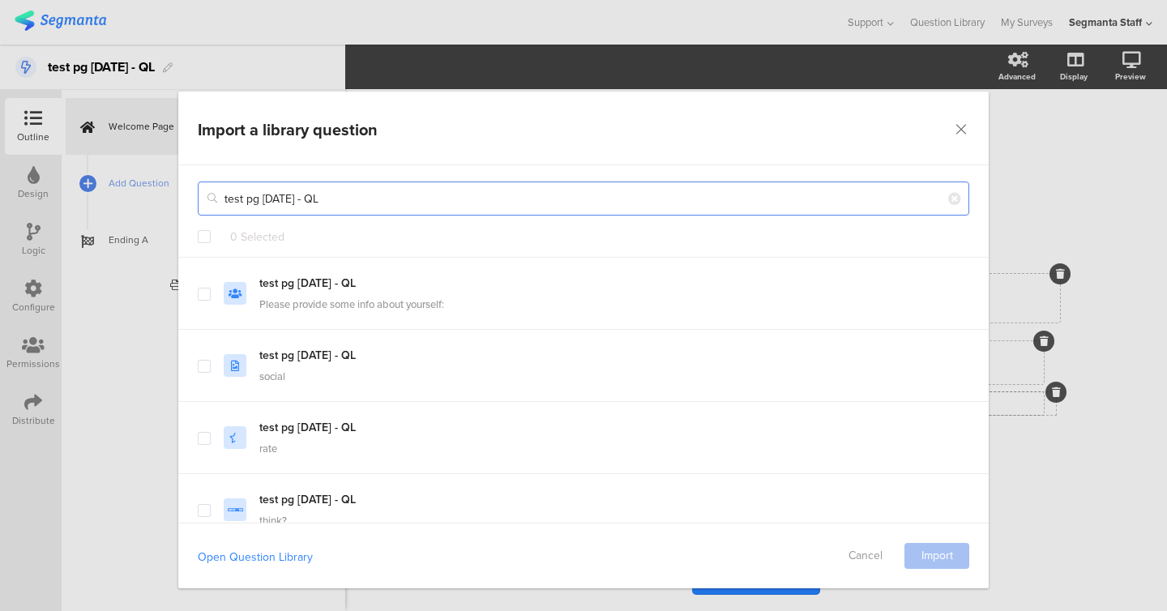
type input "test pg 8oct25 - QL"
click at [208, 225] on div "test pg 8oct25 - QL 0 Selected" at bounding box center [583, 211] width 811 height 92
click at [207, 234] on span "dialog" at bounding box center [204, 236] width 13 height 13
click at [211, 230] on input "dialog" at bounding box center [211, 230] width 0 height 0
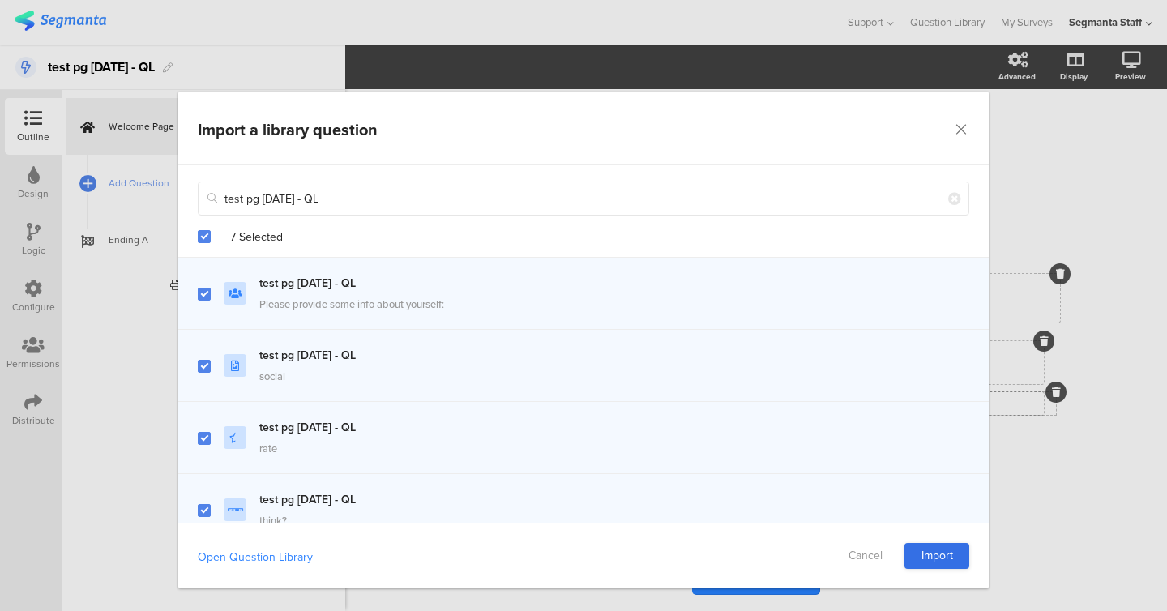
click at [961, 545] on link "Import" at bounding box center [937, 556] width 65 height 26
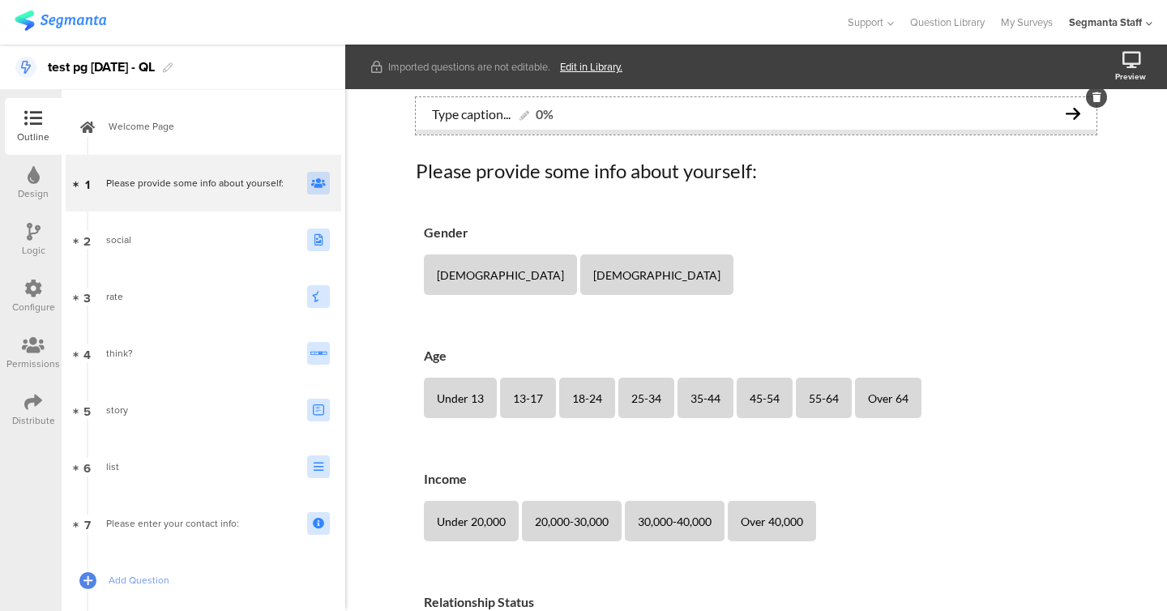
click at [460, 97] on div "Type caption... 0%" at bounding box center [756, 113] width 681 height 32
click at [510, 153] on div "0% Please provide some info about yourself: Please provide some info about your…" at bounding box center [756, 492] width 681 height 791
click at [412, 157] on div "2025 0% Please provide some info about yourself: Please provide some info about…" at bounding box center [756, 492] width 713 height 807
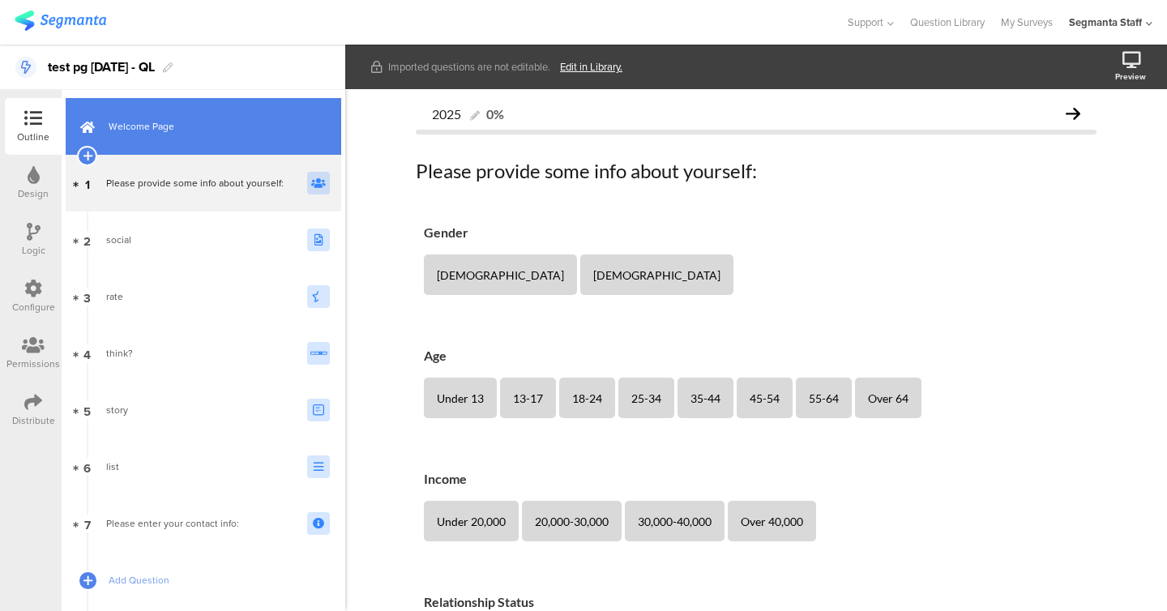
click at [203, 127] on span "Welcome Page" at bounding box center [213, 126] width 208 height 16
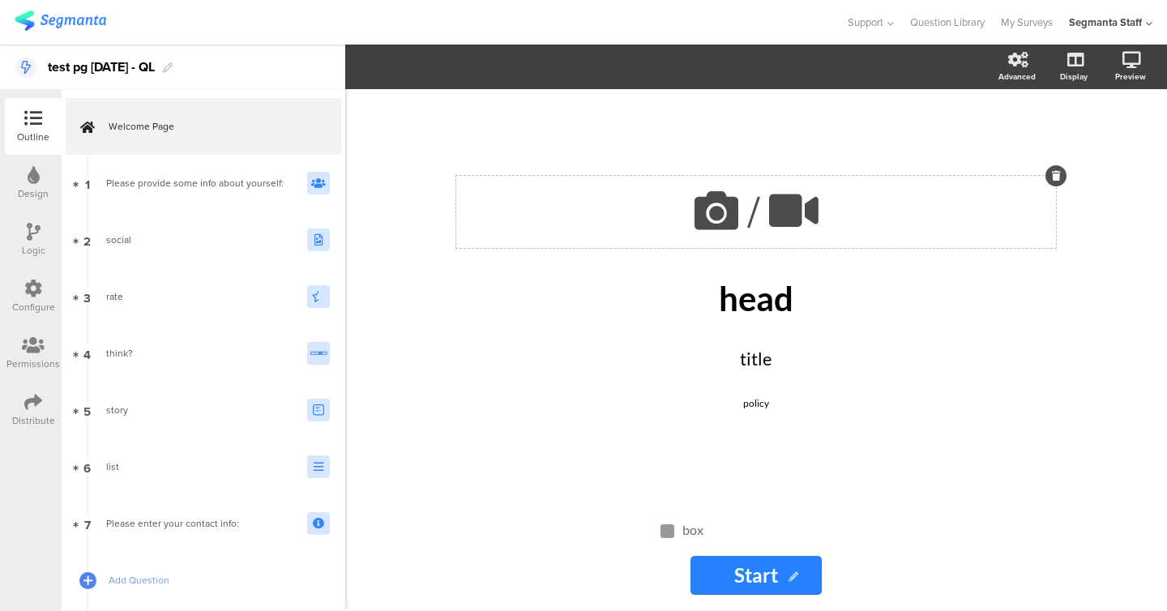
click at [720, 229] on icon at bounding box center [716, 210] width 55 height 55
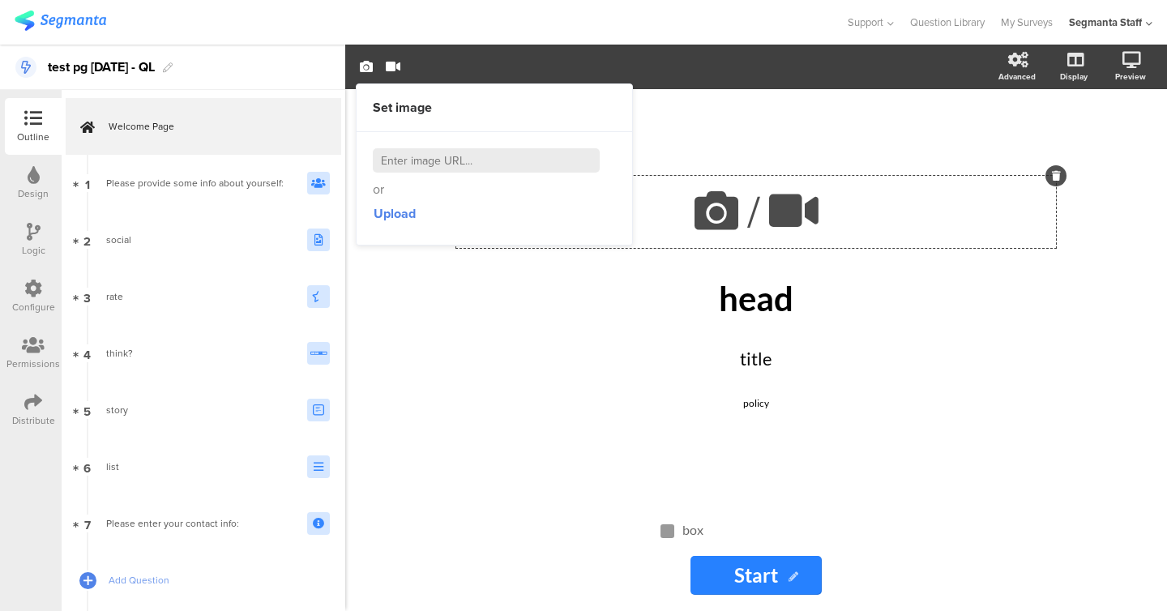
click at [593, 161] on input at bounding box center [486, 160] width 227 height 24
click at [563, 161] on input at bounding box center [486, 160] width 227 height 24
paste input "https://cdn.pixabay.com/photo/2022/08/21/08/02/animal-7400625_1280.jpg"
type input "https://cdn.pixabay.com/photo/2022/08/21/08/02/animal-7400625_1280.jpg"
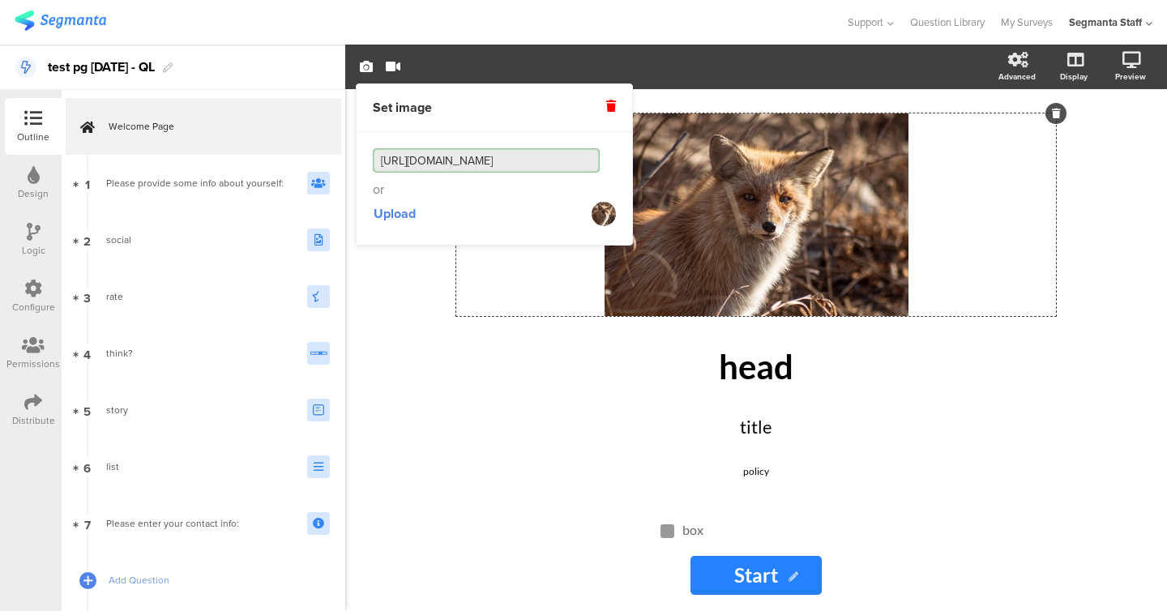
click at [53, 181] on div "Design" at bounding box center [33, 183] width 57 height 57
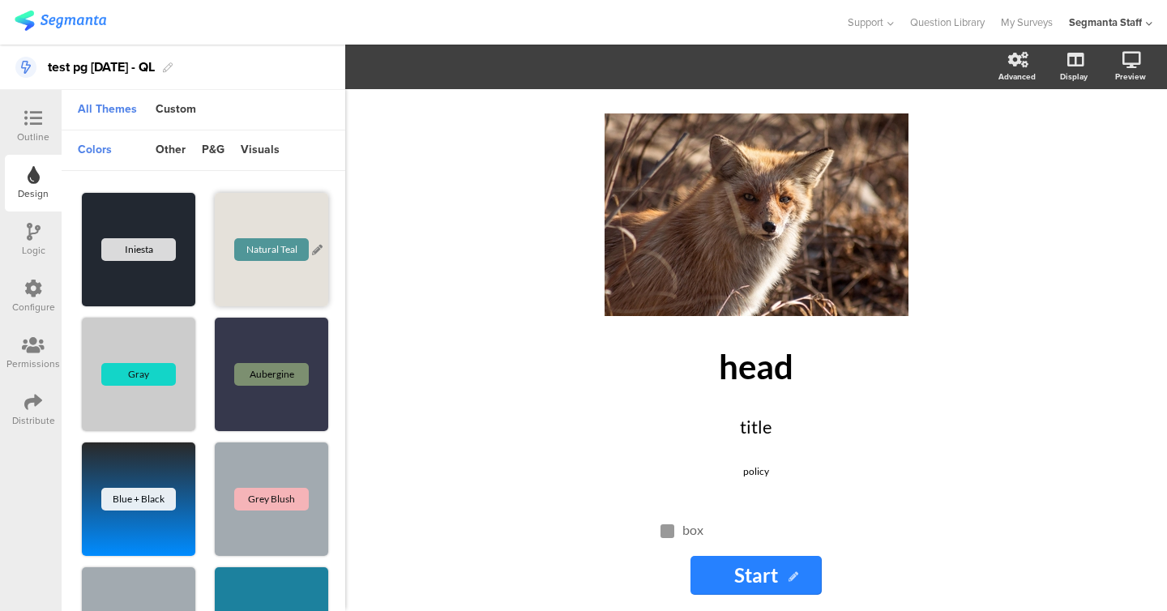
click at [270, 212] on div "Natural Teal" at bounding box center [271, 249] width 113 height 113
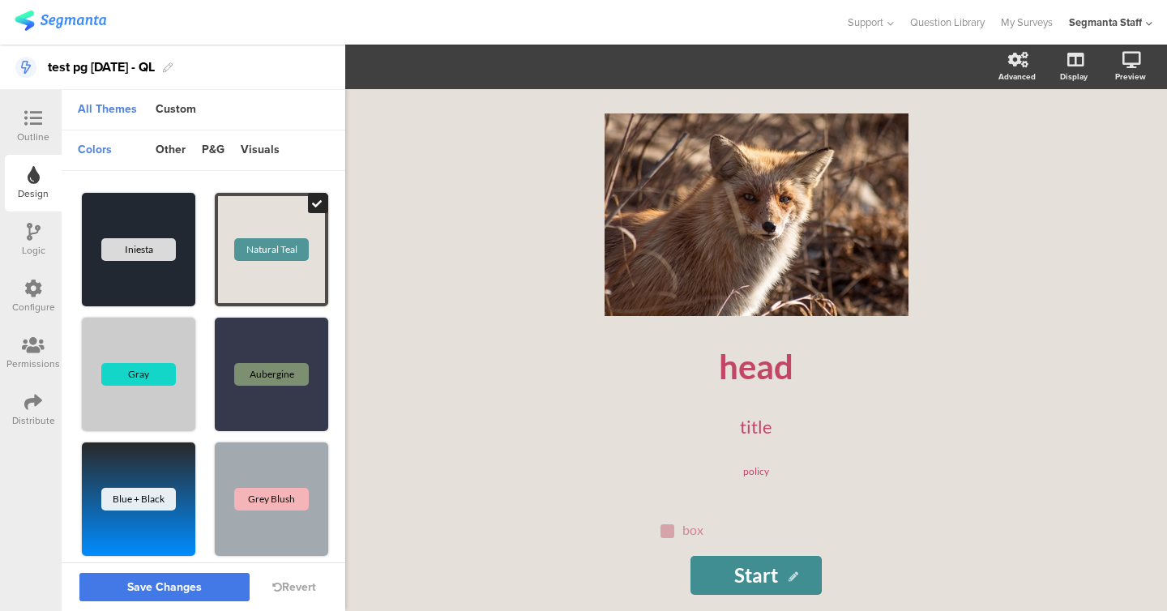
click at [163, 588] on span "Save Changes" at bounding box center [164, 588] width 75 height 0
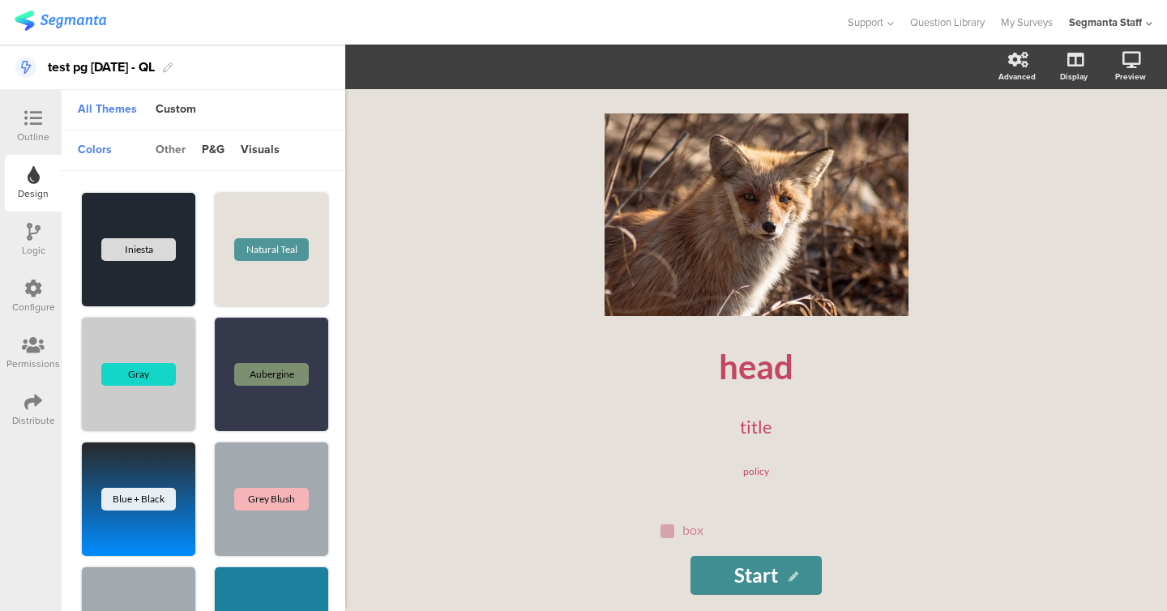
click at [173, 153] on div "other" at bounding box center [171, 151] width 46 height 28
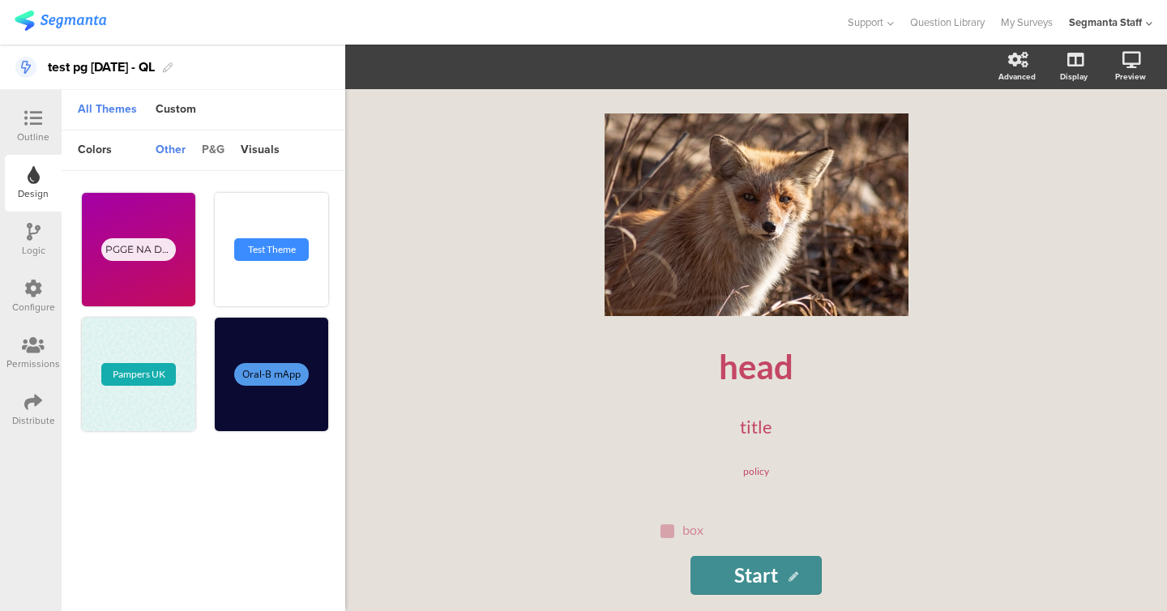
click at [217, 147] on div "p&g" at bounding box center [213, 151] width 39 height 28
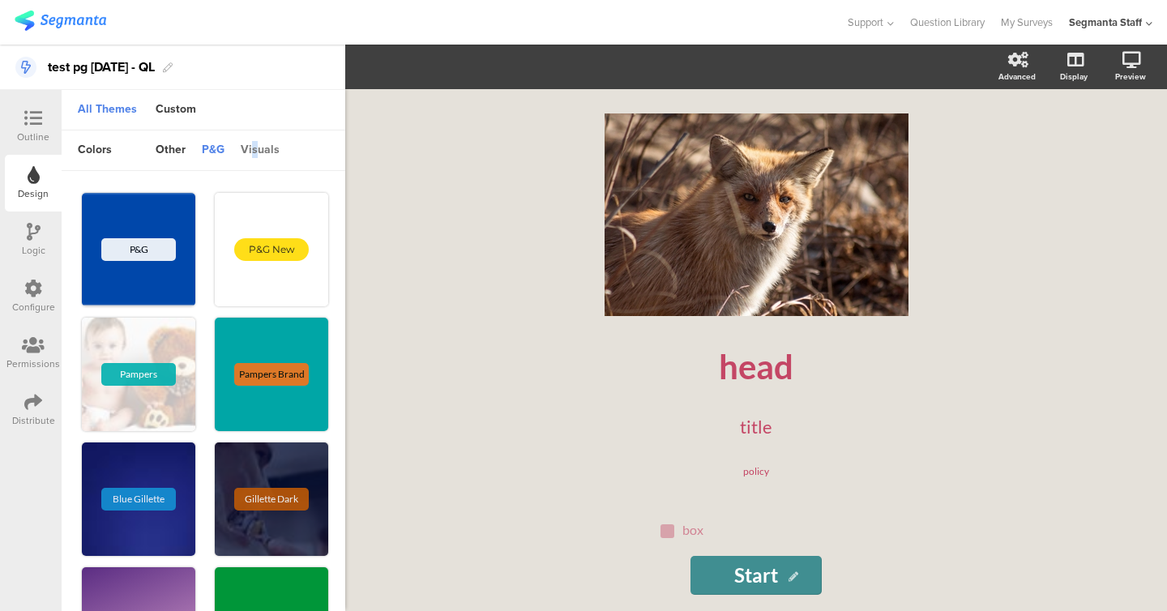
click at [253, 148] on div "visuals" at bounding box center [260, 151] width 55 height 28
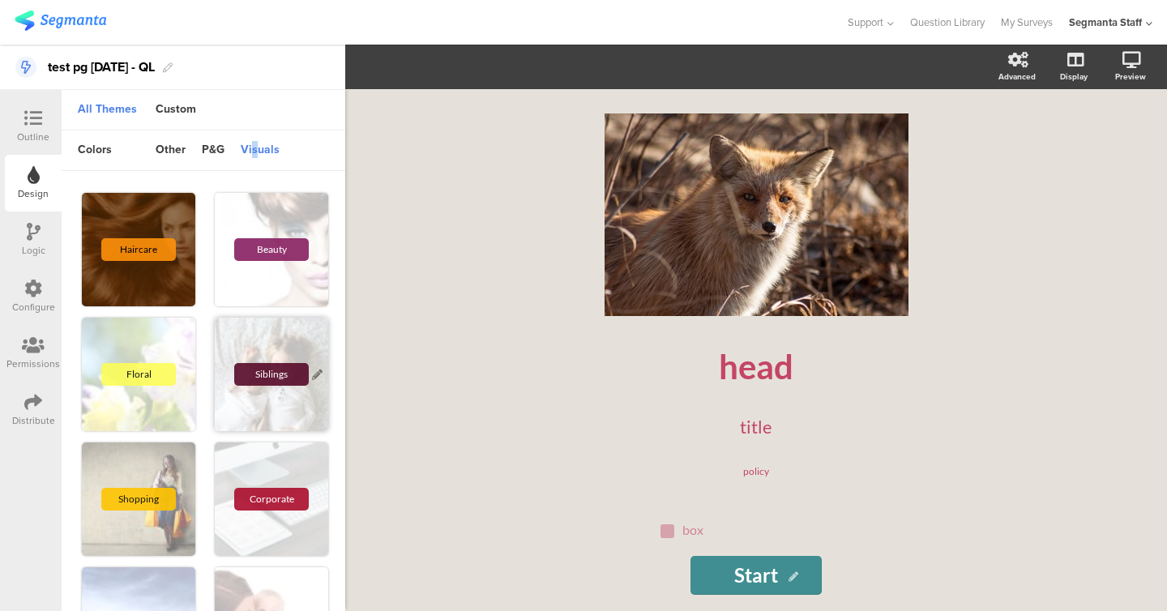
click at [241, 329] on div "Siblings" at bounding box center [271, 374] width 113 height 113
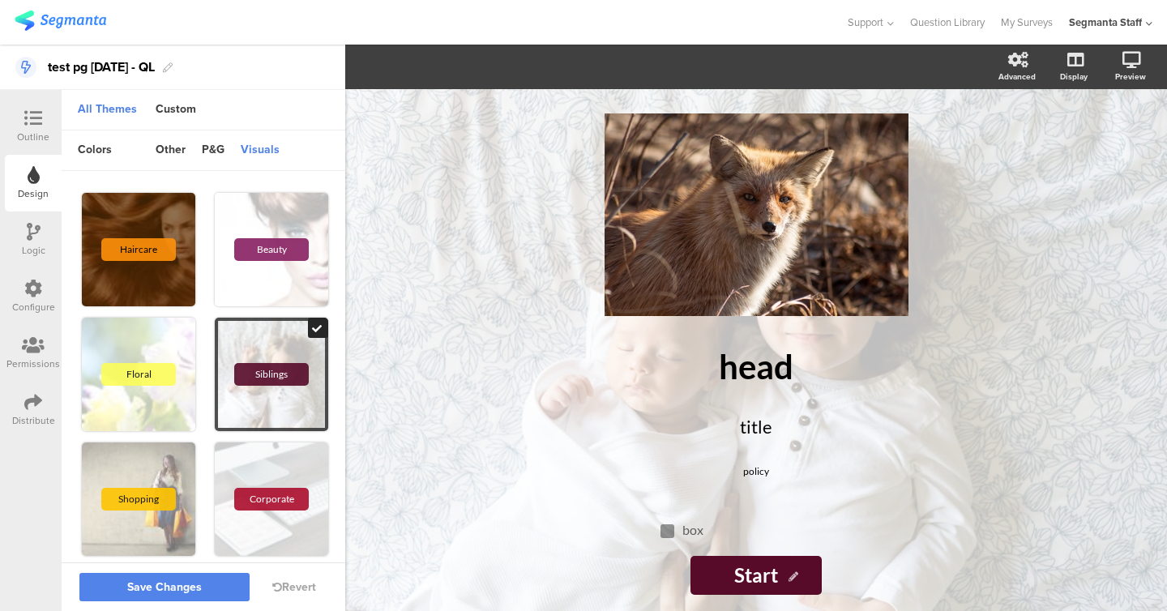
click at [183, 603] on div "Save Changes Revert" at bounding box center [204, 587] width 284 height 49
click at [156, 545] on div "Shopping" at bounding box center [138, 499] width 113 height 113
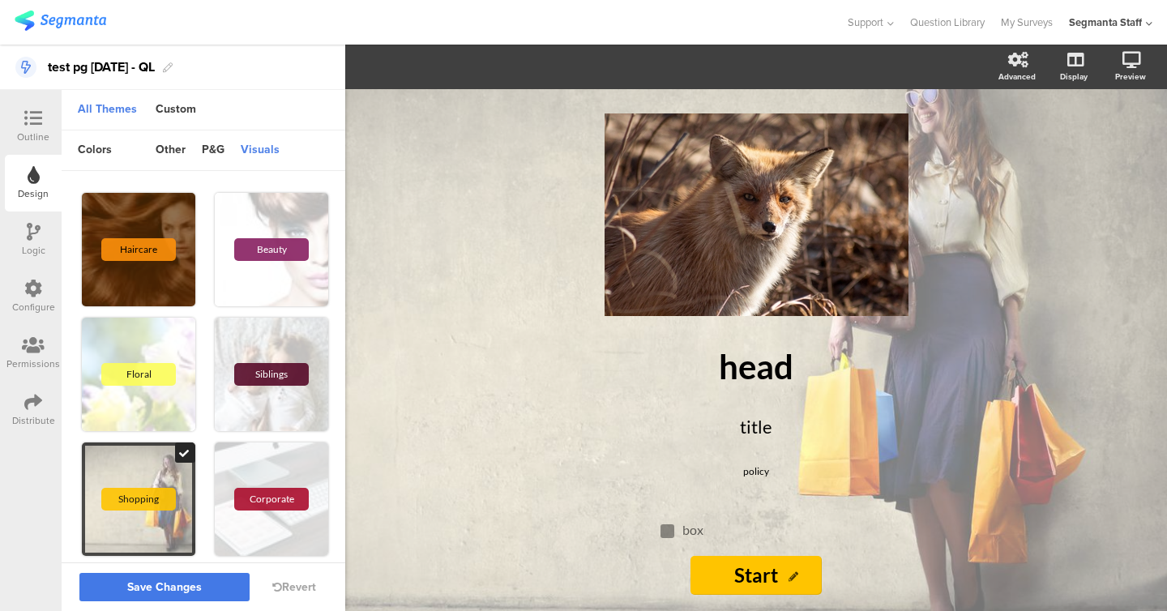
click at [161, 588] on span "Save Changes" at bounding box center [164, 588] width 75 height 0
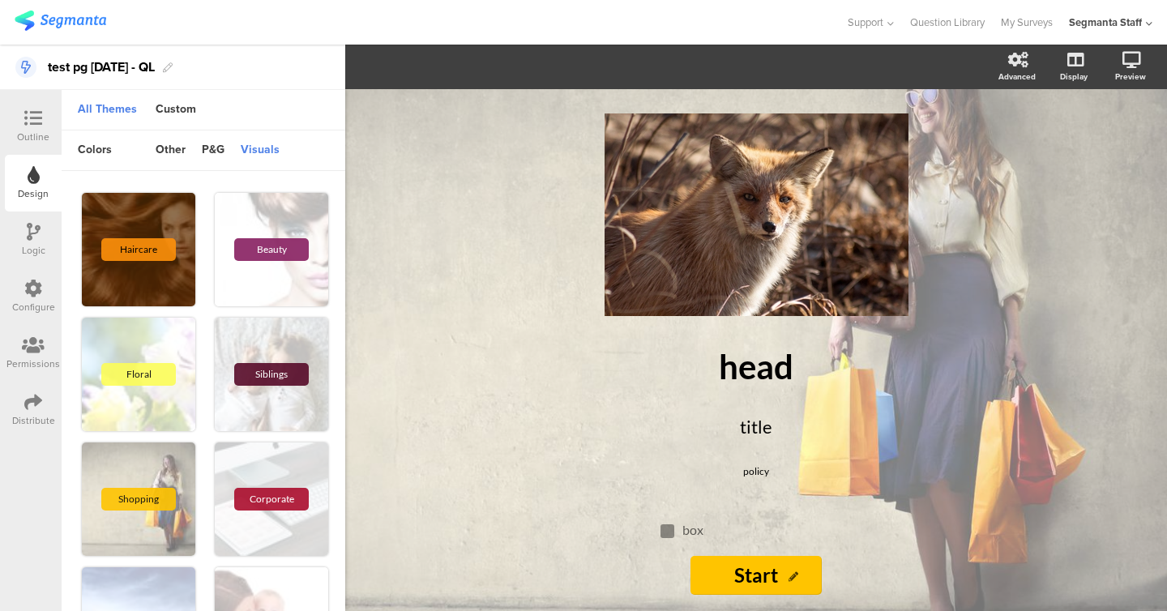
click at [30, 235] on icon at bounding box center [34, 232] width 14 height 18
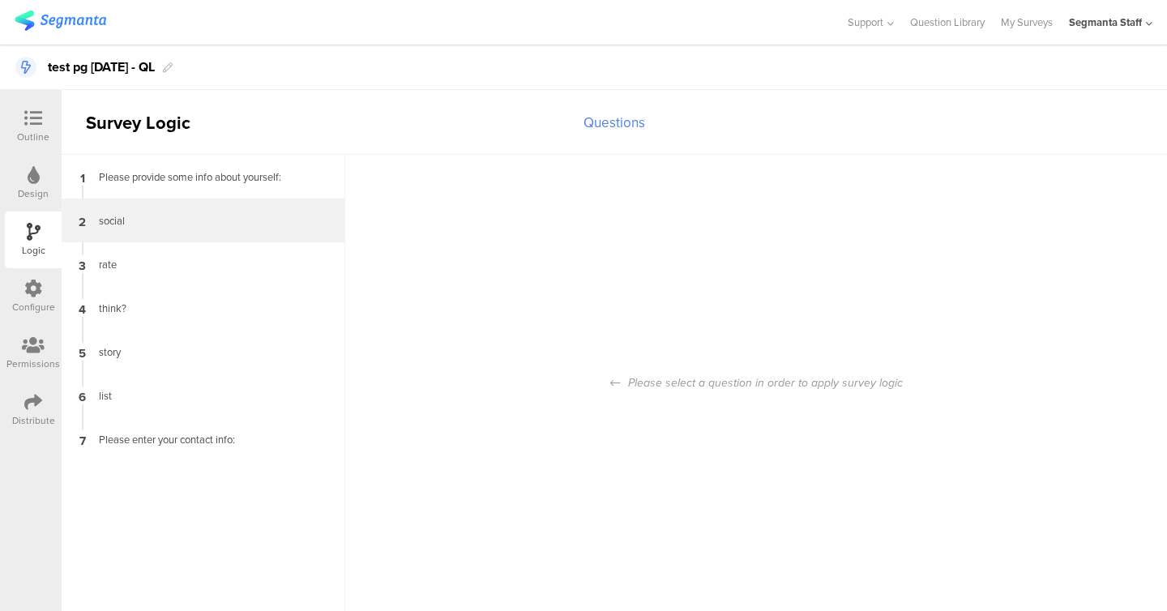
click at [130, 231] on div "2 social" at bounding box center [204, 221] width 284 height 44
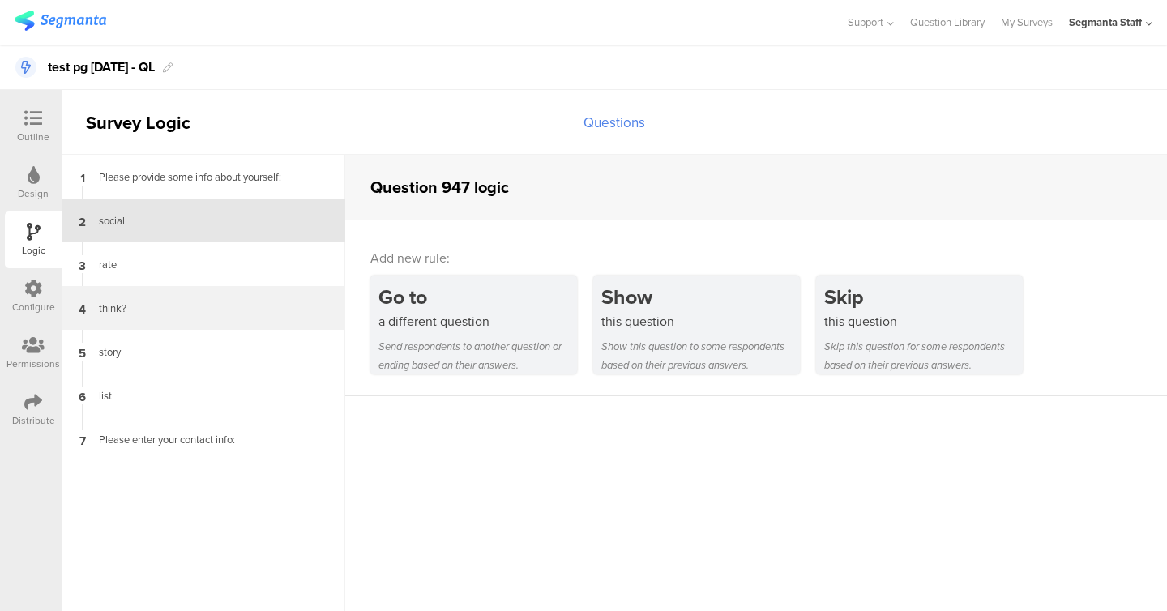
click at [134, 289] on div "4 think?" at bounding box center [204, 308] width 284 height 44
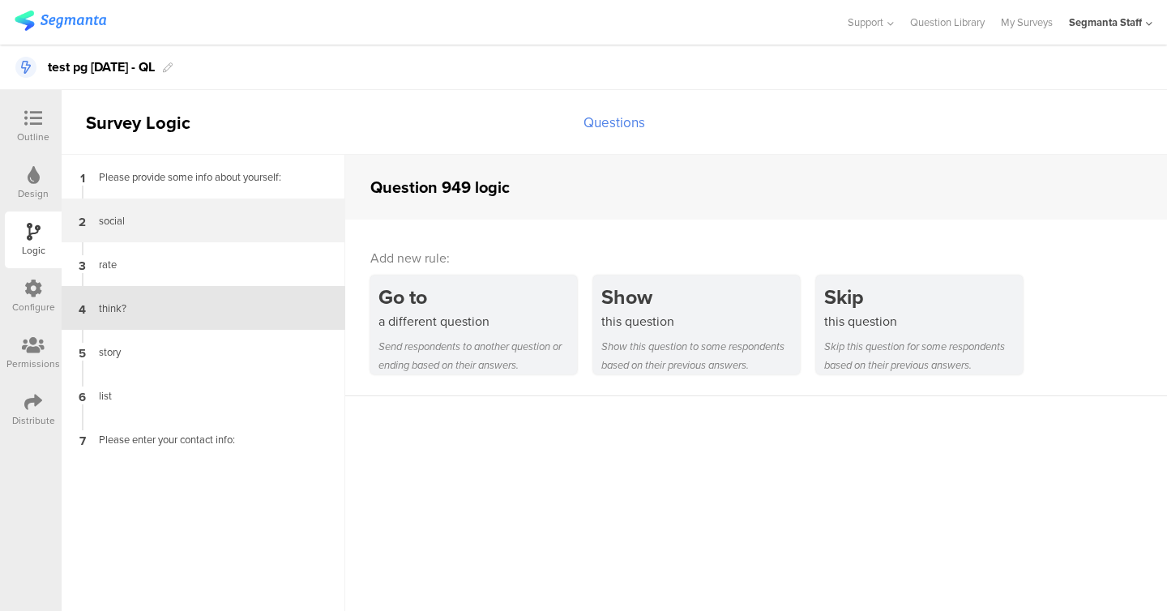
click at [140, 230] on div "2 social" at bounding box center [204, 221] width 284 height 44
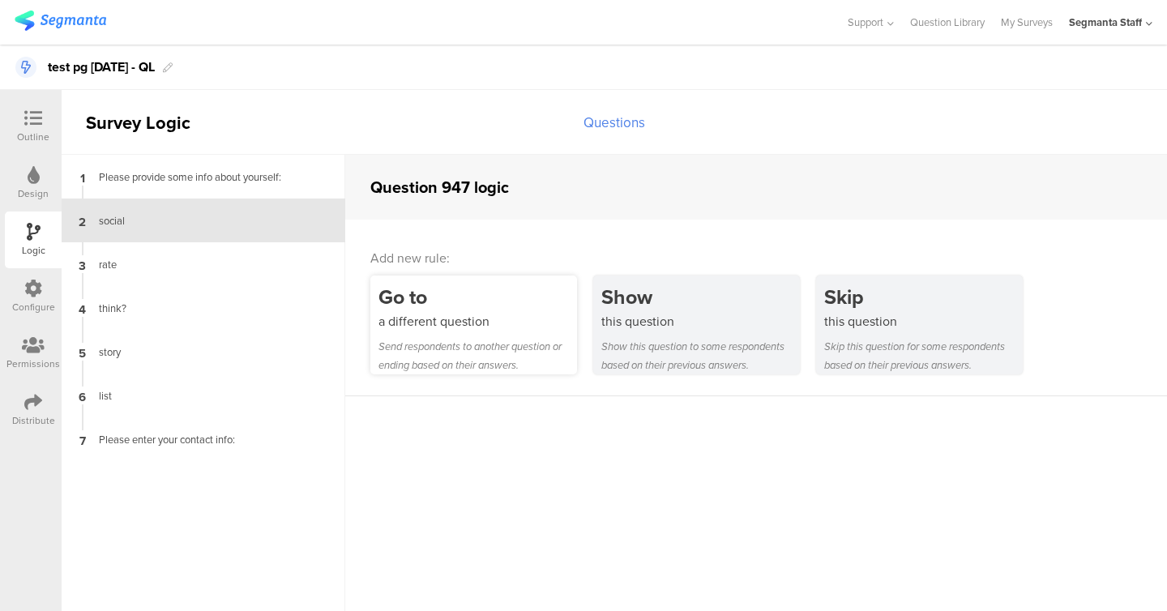
click at [460, 284] on div "Go to" at bounding box center [478, 297] width 199 height 30
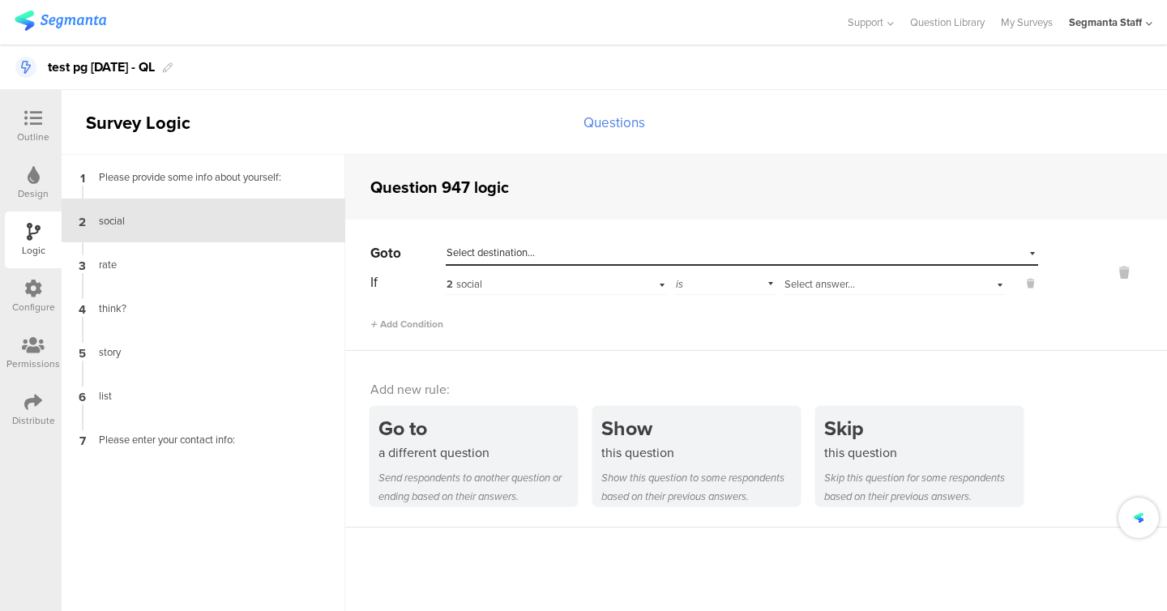
click at [563, 252] on div "Select destination..." at bounding box center [668, 253] width 442 height 15
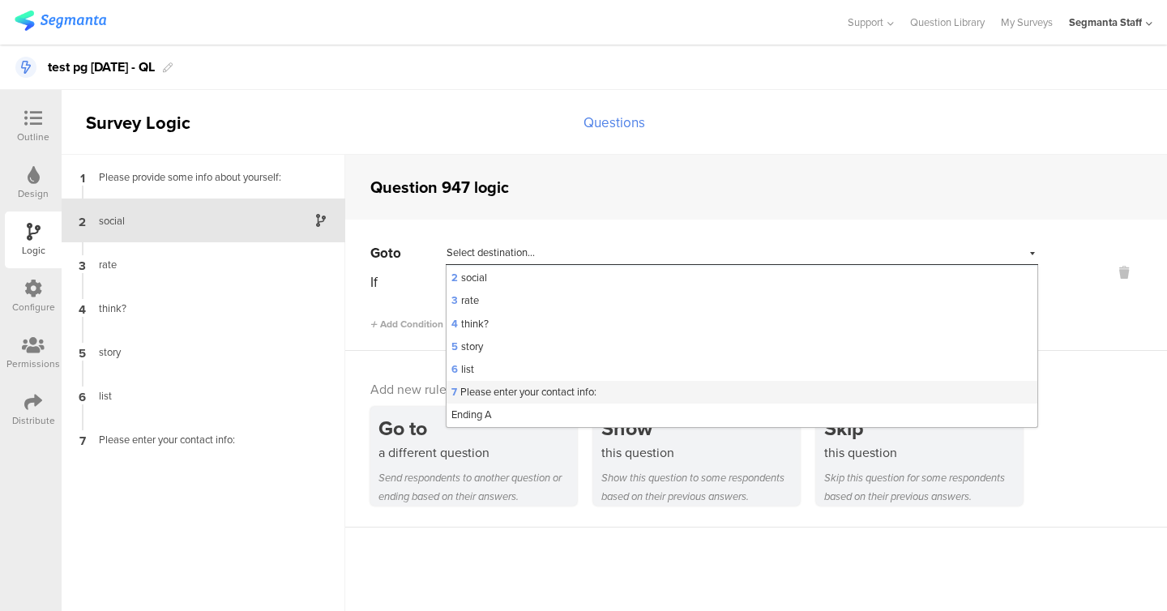
scroll to position [20, 0]
click at [557, 416] on div "Ending A" at bounding box center [742, 416] width 591 height 23
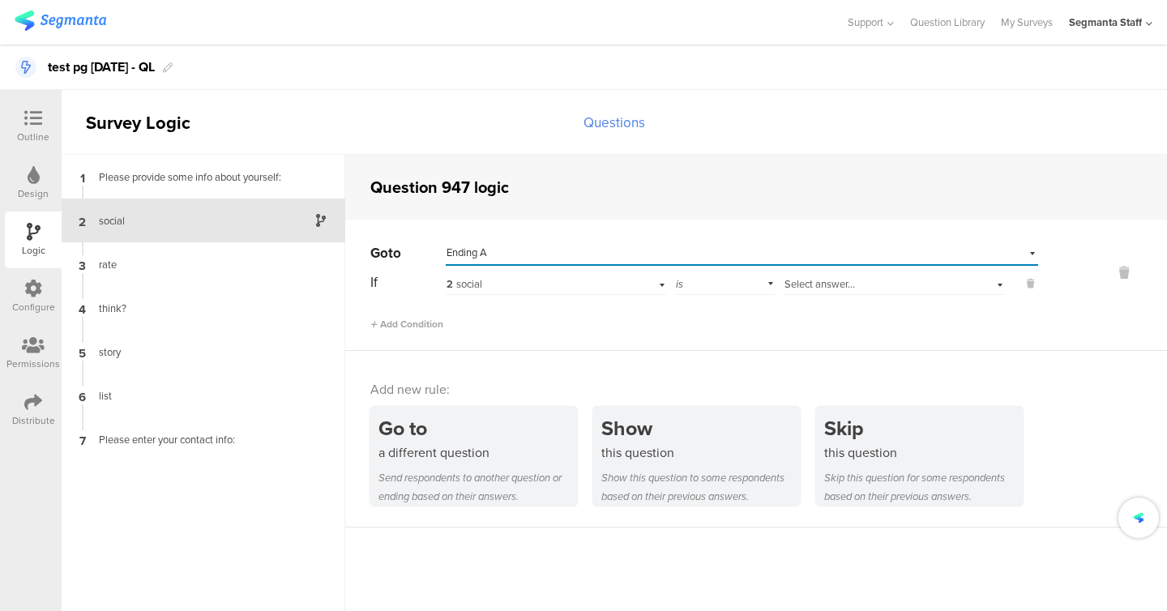
click at [805, 283] on span "Select answer..." at bounding box center [820, 283] width 71 height 15
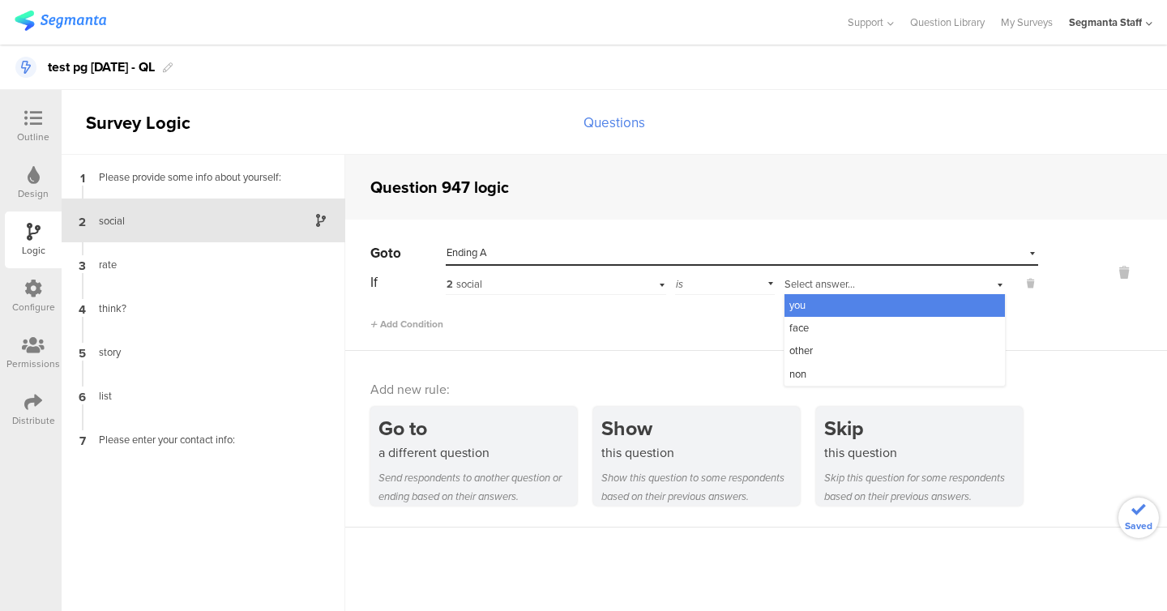
click at [804, 298] on span "you" at bounding box center [798, 305] width 16 height 15
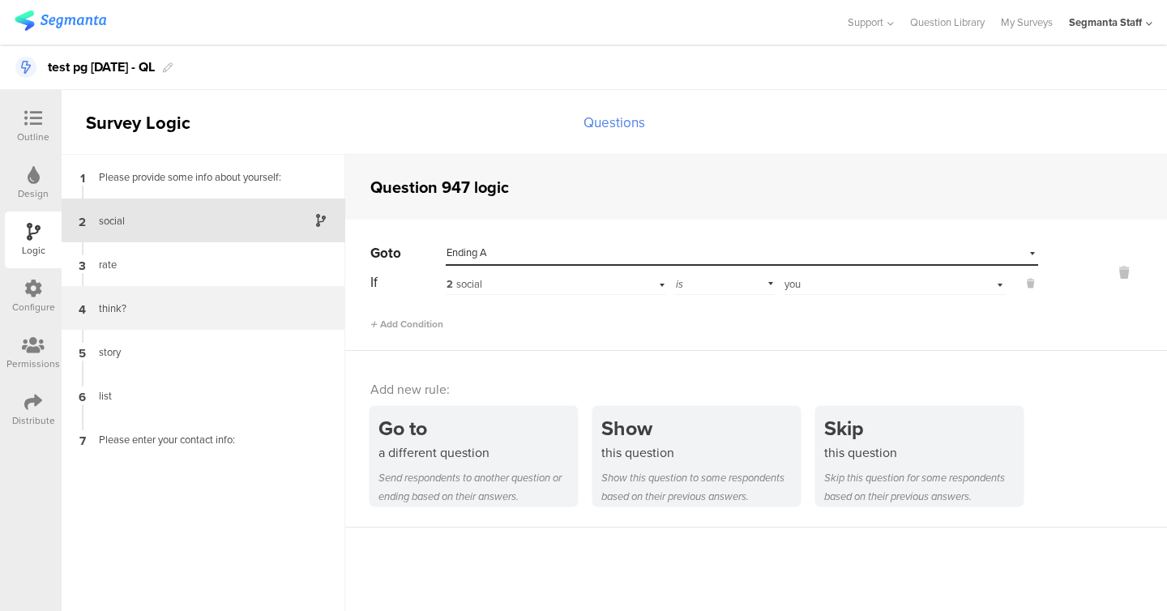
click at [125, 291] on div "4 think?" at bounding box center [204, 308] width 284 height 44
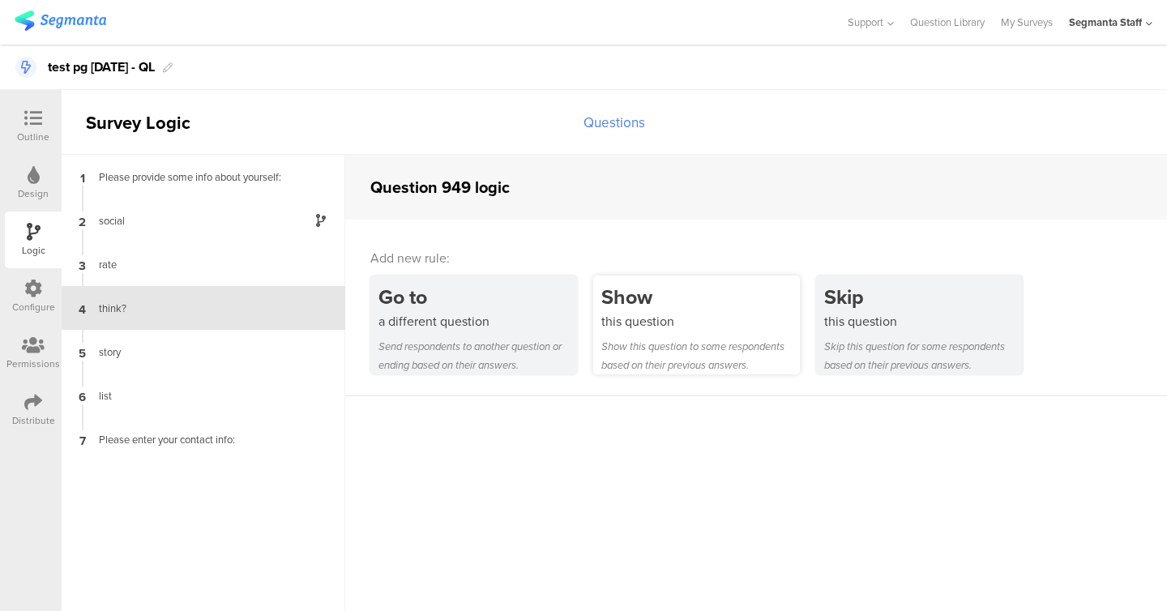
click at [654, 329] on div "Show this question Show this question to some respondents based on their previo…" at bounding box center [696, 325] width 207 height 99
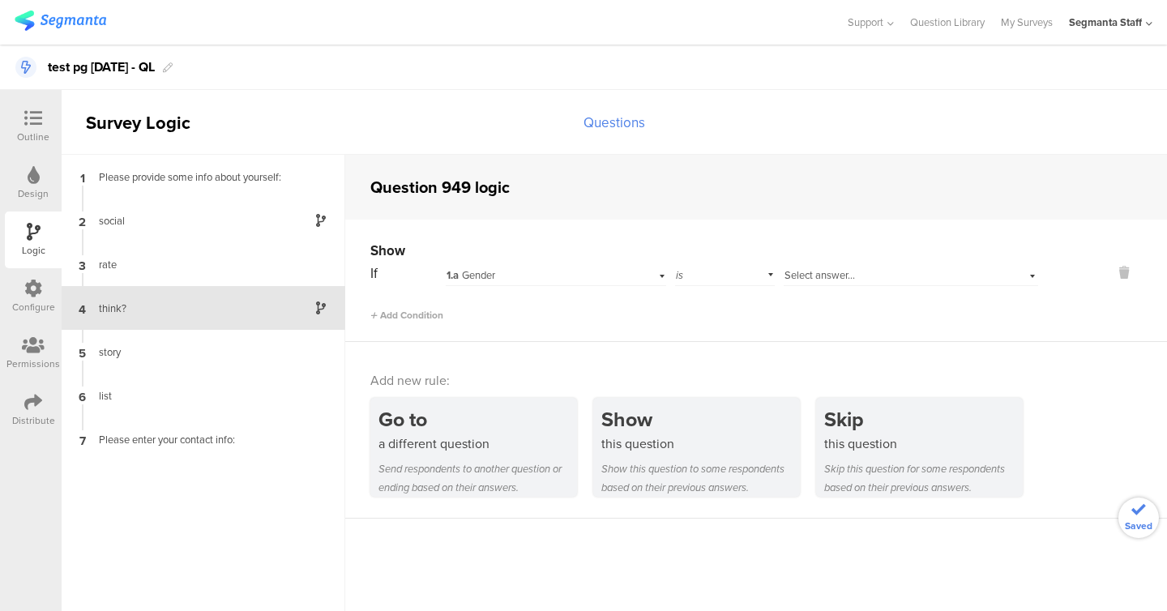
click at [576, 291] on div "If 1.a Gender is Select answer... Add Condition" at bounding box center [704, 292] width 668 height 62
click at [574, 289] on div "If 1.a Gender is Select answer... Add Condition" at bounding box center [704, 292] width 668 height 62
click at [570, 277] on div "1.a Gender" at bounding box center [536, 275] width 178 height 15
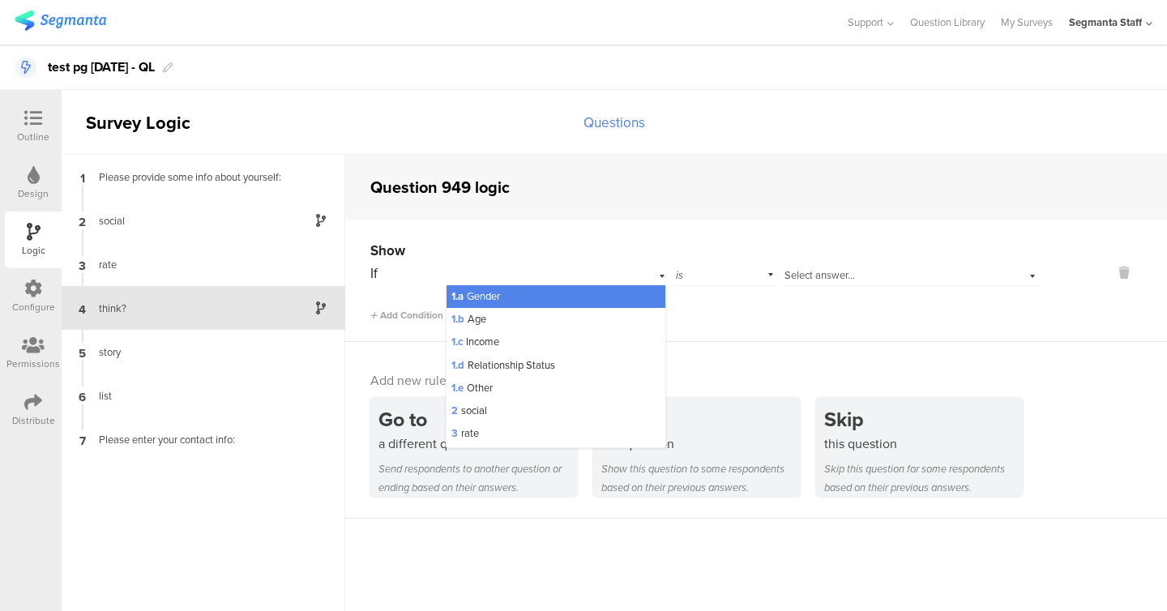
click at [354, 289] on div "Show If 1.a Gender 1.a Gender 1.b Age 1.c Income 1.d Relationship Status 1.e Ot…" at bounding box center [756, 281] width 822 height 122
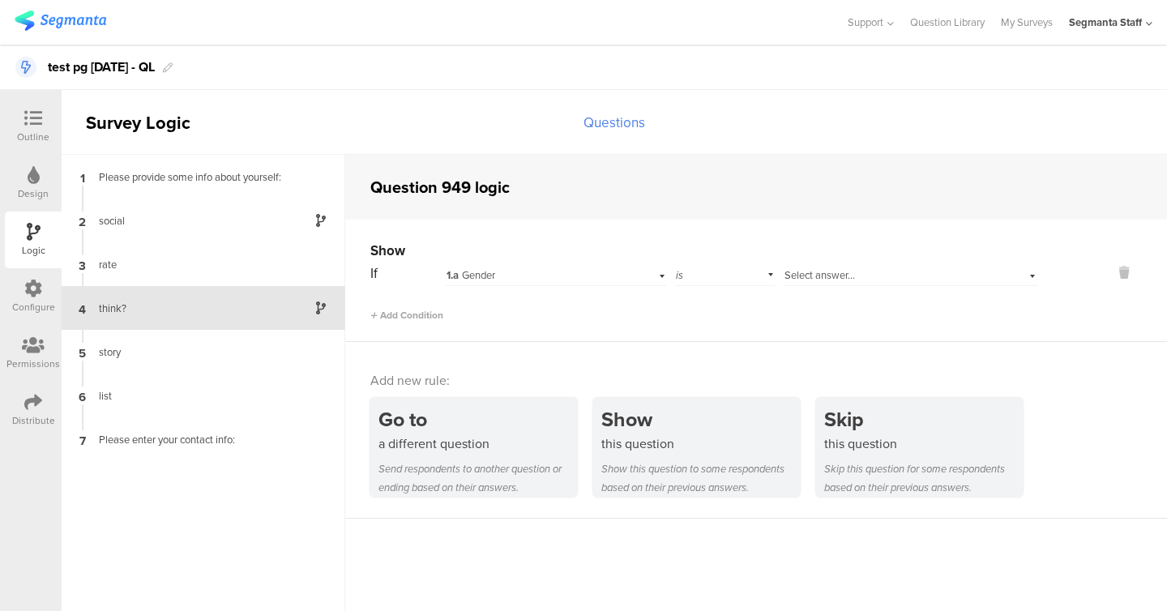
click at [794, 274] on span "Select answer..." at bounding box center [820, 275] width 71 height 15
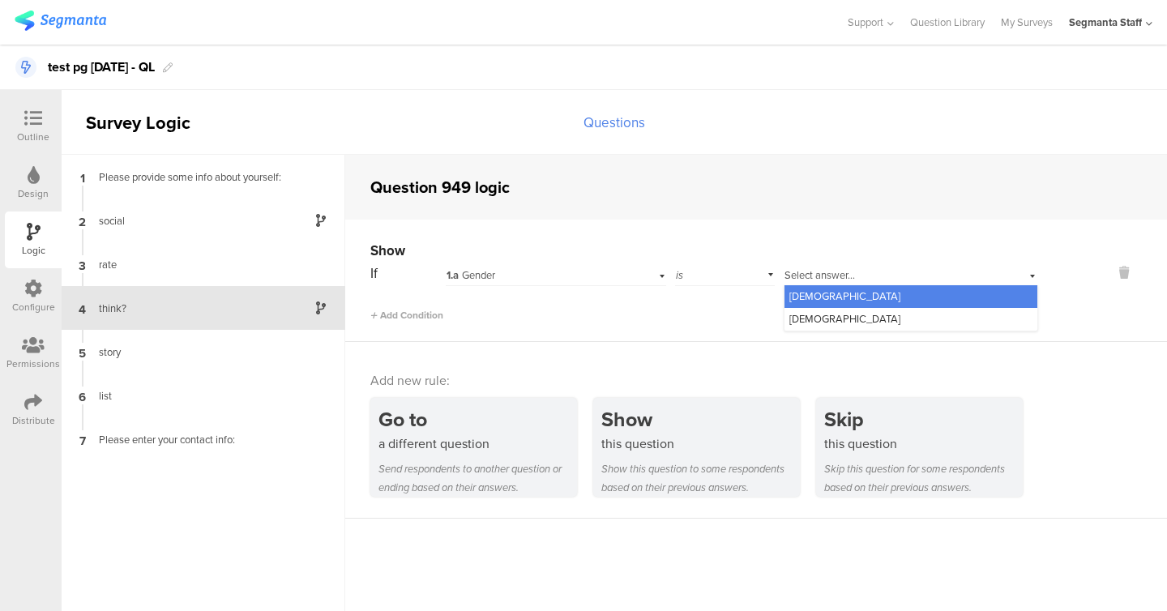
click at [805, 303] on span "Male" at bounding box center [845, 296] width 111 height 15
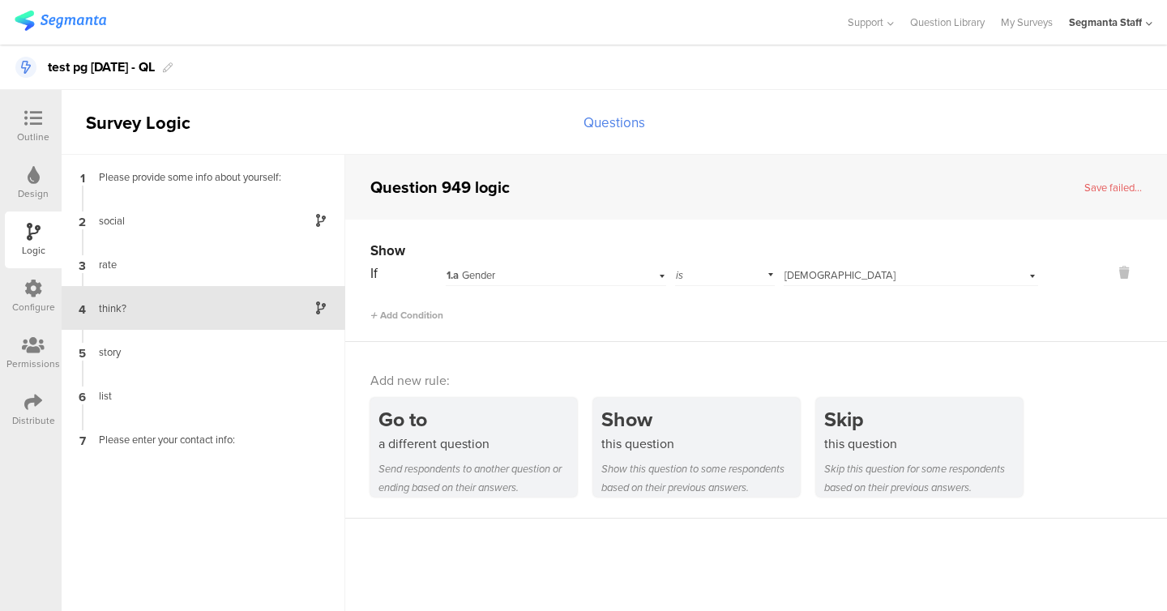
click at [843, 276] on div "Select answer... Male" at bounding box center [889, 275] width 209 height 15
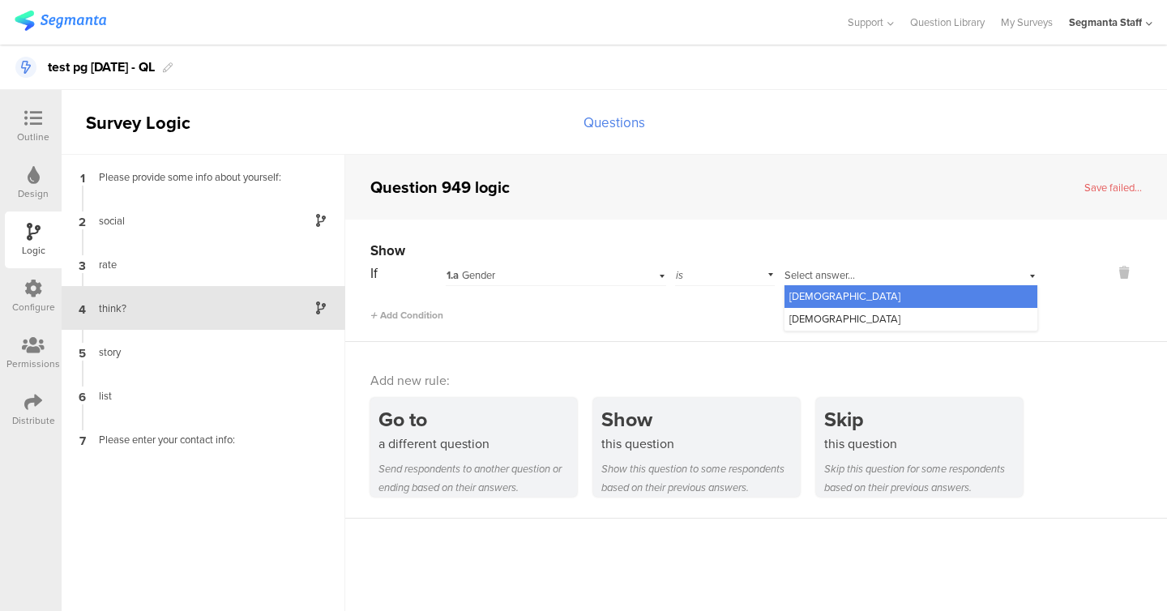
click at [841, 291] on div "Male" at bounding box center [911, 296] width 253 height 23
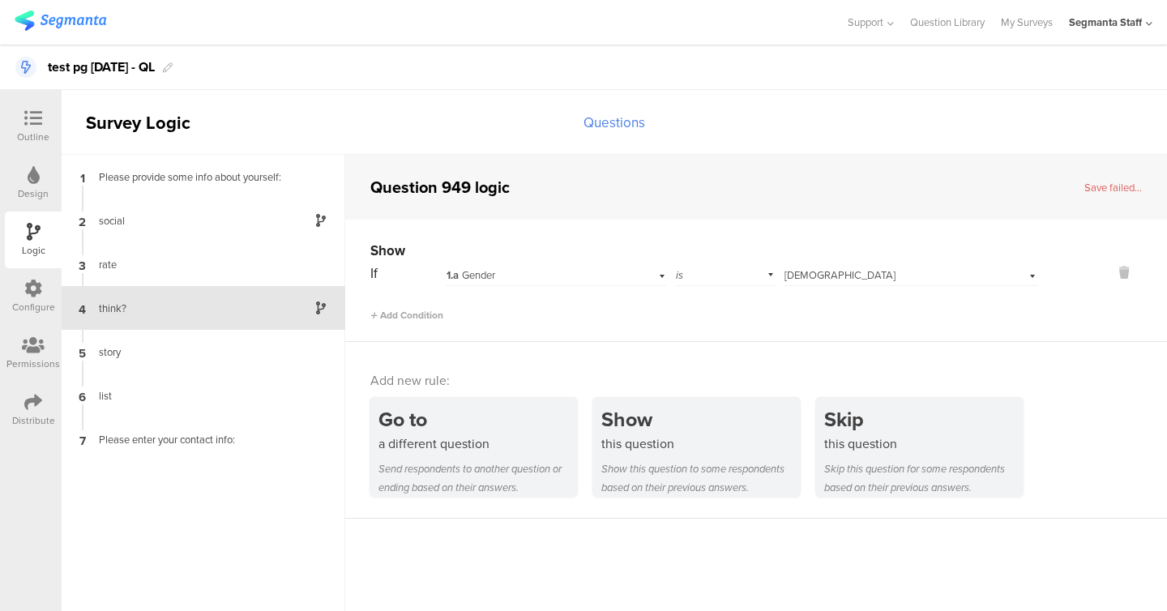
click at [515, 275] on div "1.a Gender" at bounding box center [536, 275] width 178 height 15
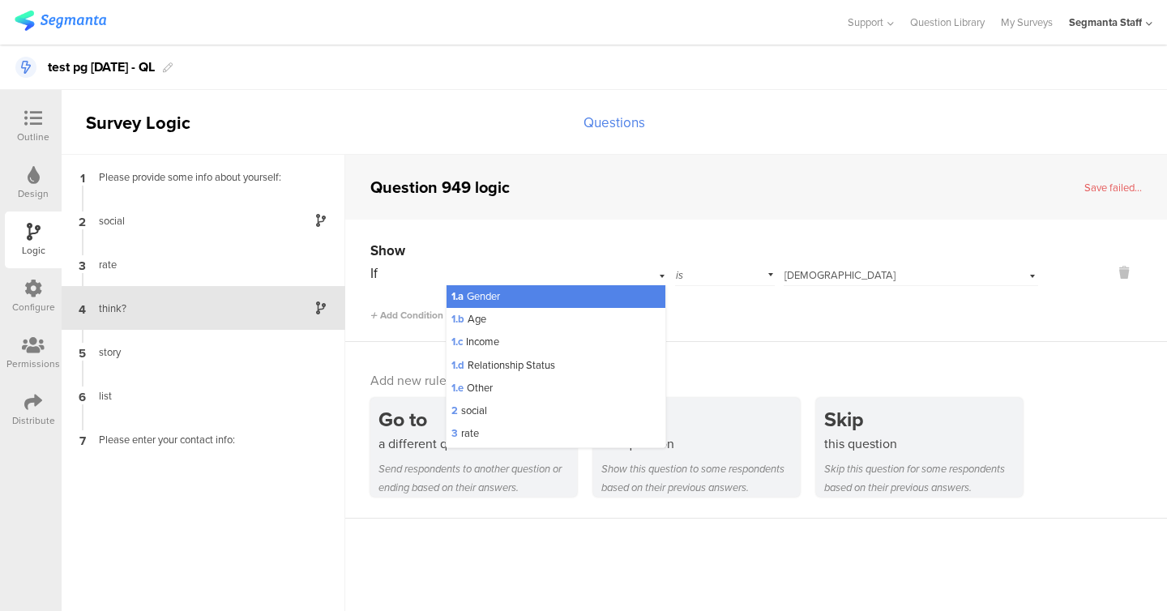
click at [429, 270] on div "If" at bounding box center [407, 273] width 74 height 20
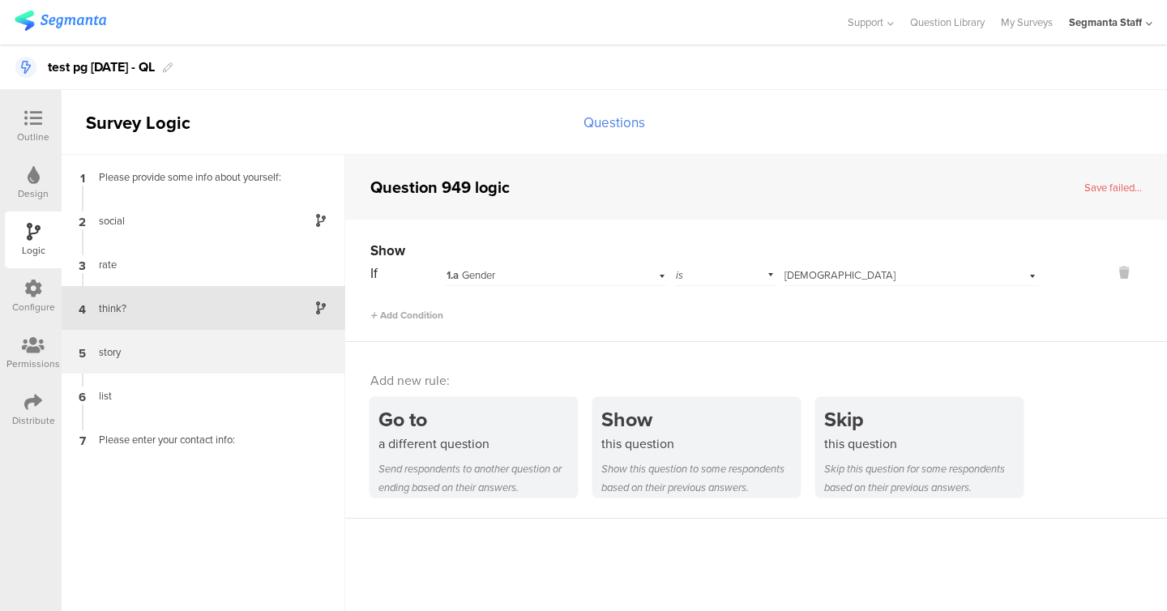
click at [203, 358] on div "story" at bounding box center [190, 352] width 203 height 15
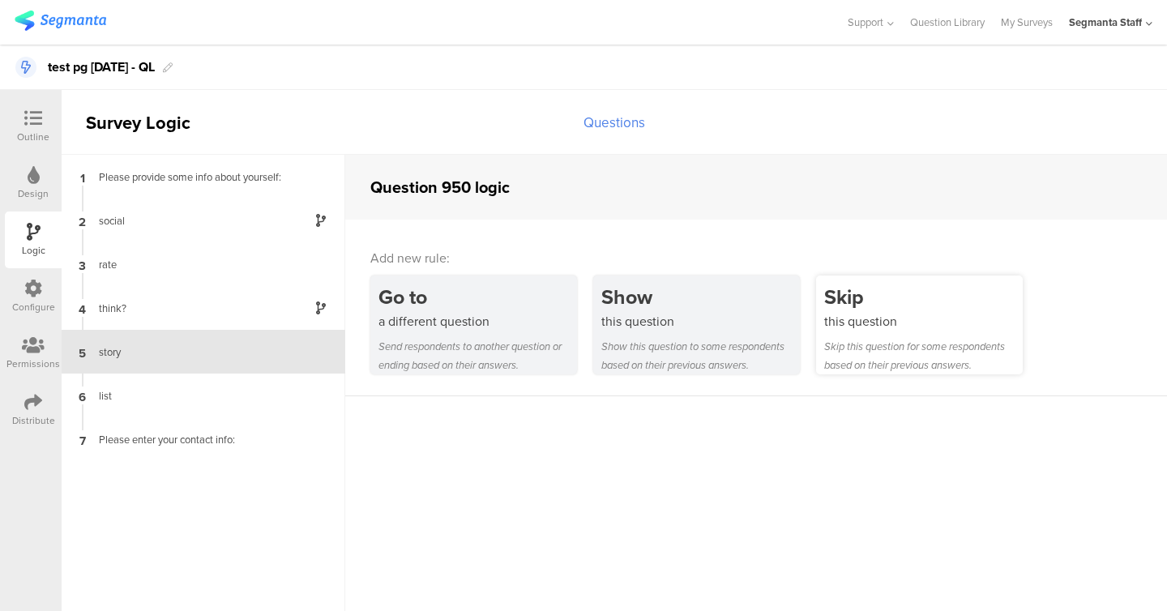
click at [910, 307] on div "Skip" at bounding box center [923, 297] width 199 height 30
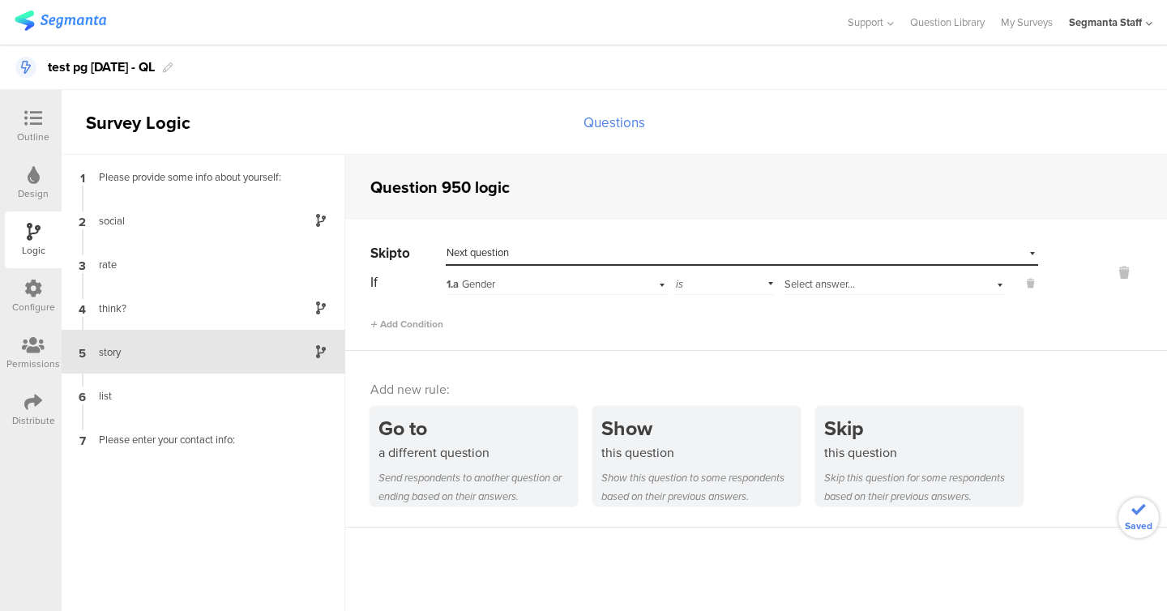
click at [511, 289] on div "1.a Gender" at bounding box center [536, 284] width 178 height 15
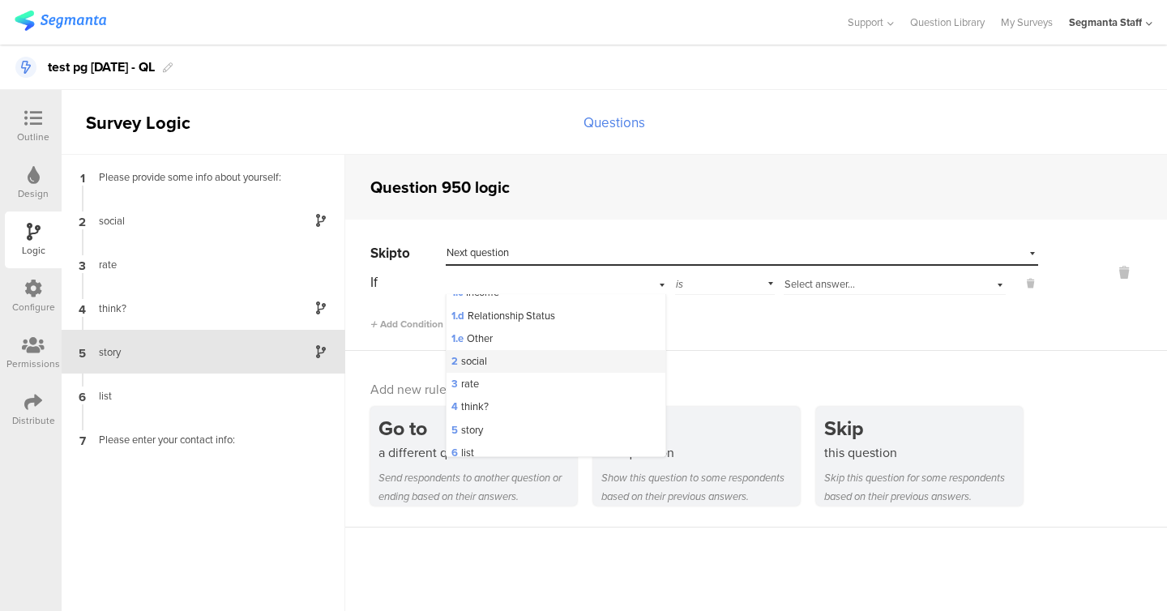
scroll to position [58, 0]
click at [508, 409] on div "4 think?" at bounding box center [556, 407] width 219 height 23
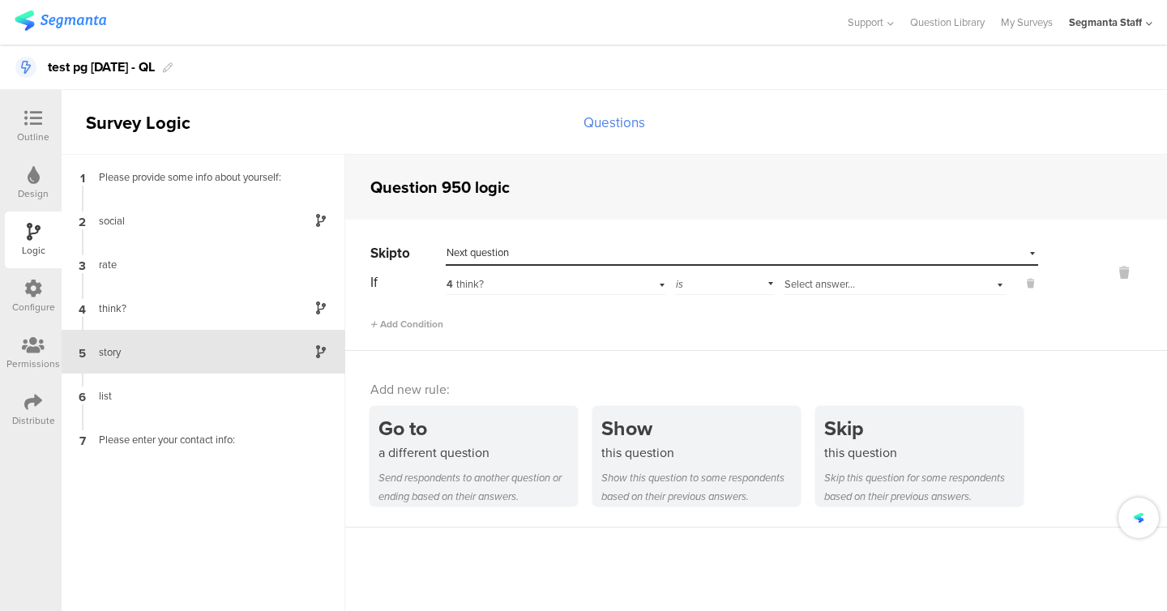
click at [825, 298] on div "If 4 think? is Select answer... Add Condition" at bounding box center [704, 301] width 668 height 62
click at [820, 282] on span "Select answer..." at bounding box center [820, 283] width 71 height 15
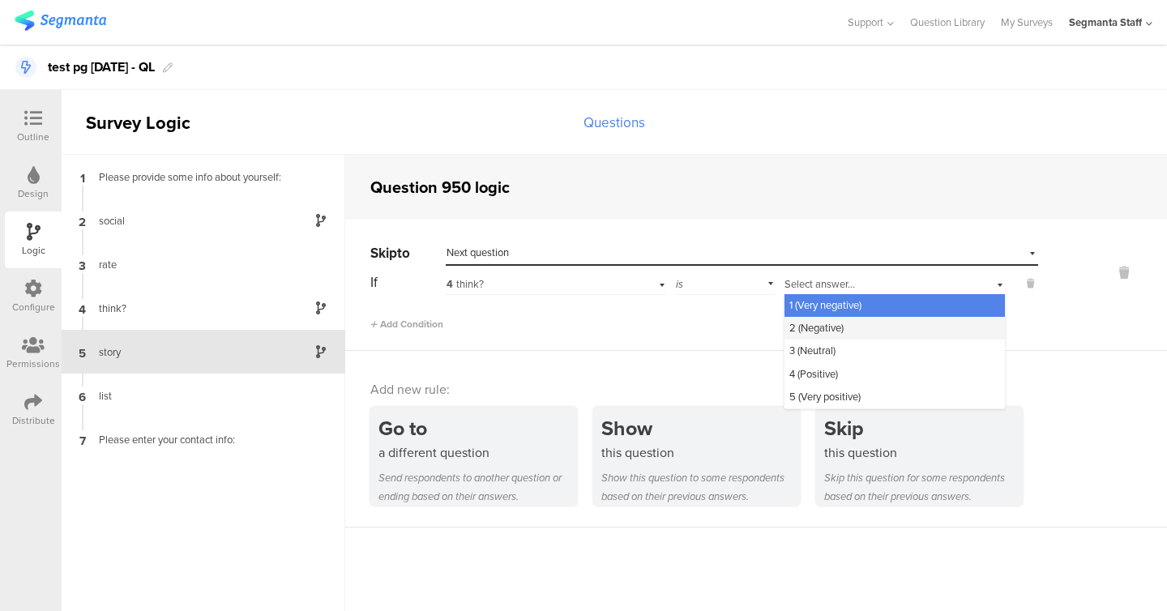
click at [812, 322] on span "2 (Negative)" at bounding box center [817, 327] width 54 height 15
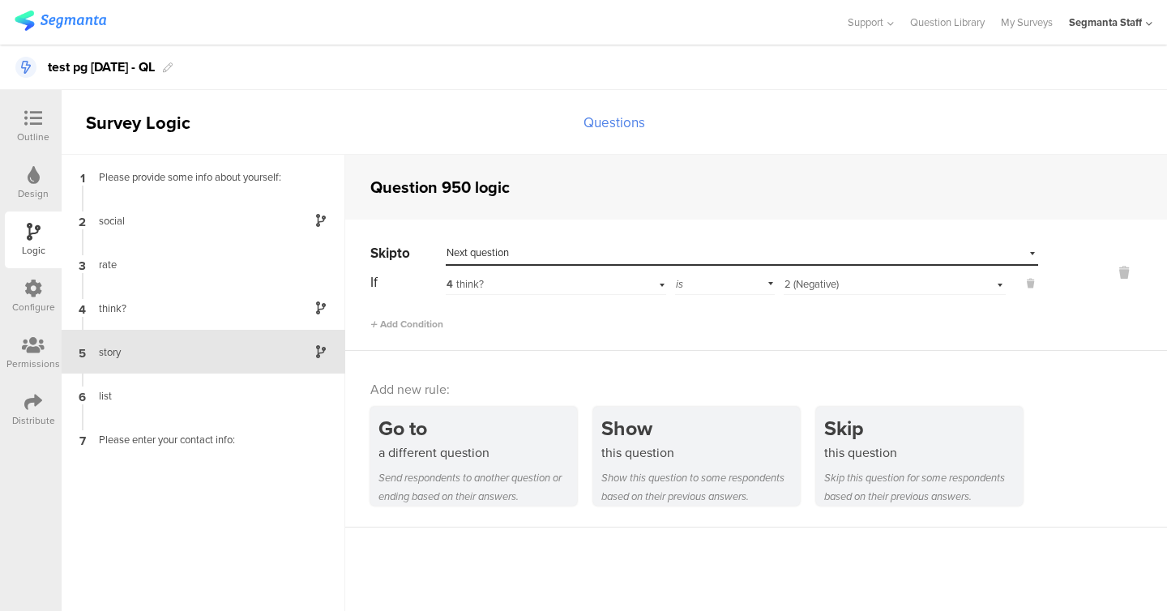
click at [35, 289] on icon at bounding box center [33, 289] width 18 height 18
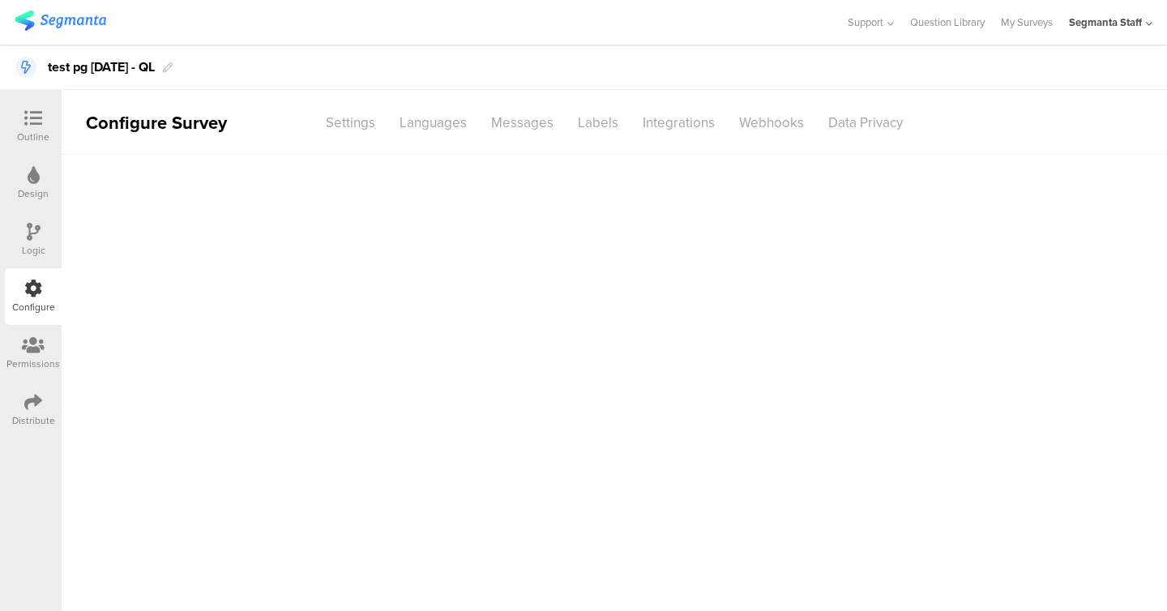
click at [38, 403] on icon at bounding box center [33, 402] width 18 height 18
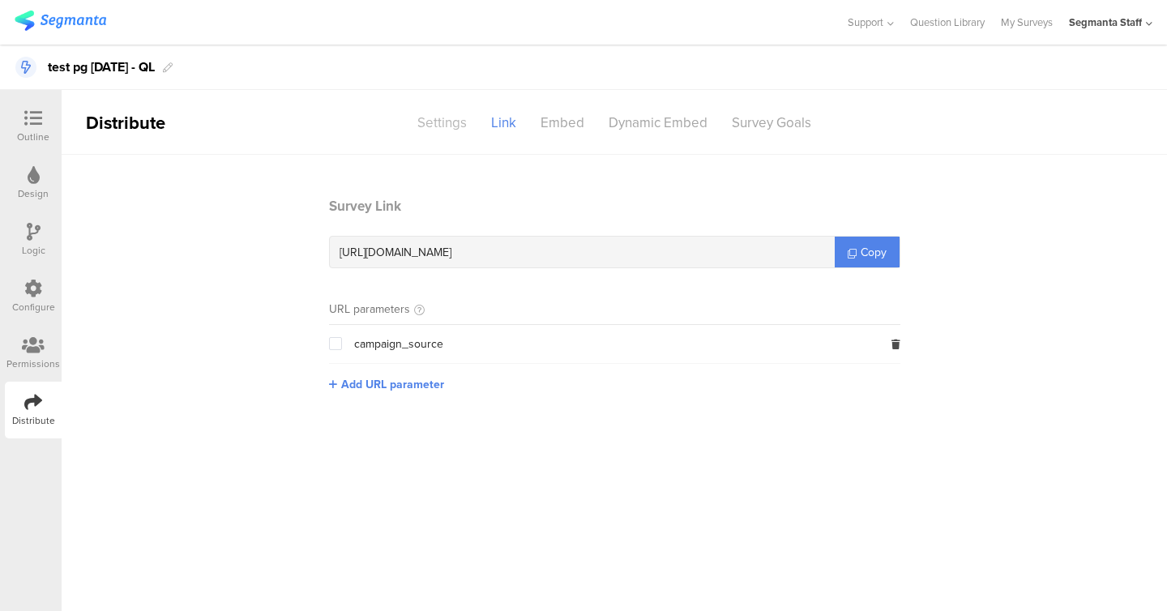
click at [426, 109] on div "Settings" at bounding box center [442, 123] width 74 height 28
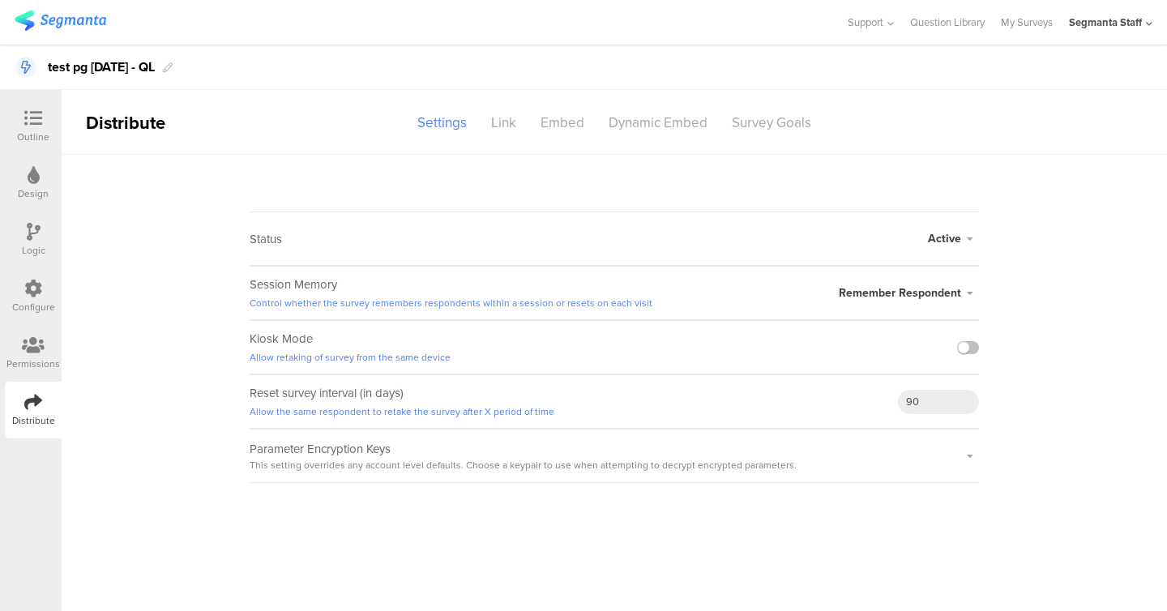
click at [967, 340] on div at bounding box center [968, 347] width 22 height 53
click at [966, 341] on label at bounding box center [968, 347] width 22 height 13
click at [0, 0] on input "checkbox" at bounding box center [0, 0] width 0 height 0
click at [492, 119] on div "Link" at bounding box center [503, 123] width 49 height 28
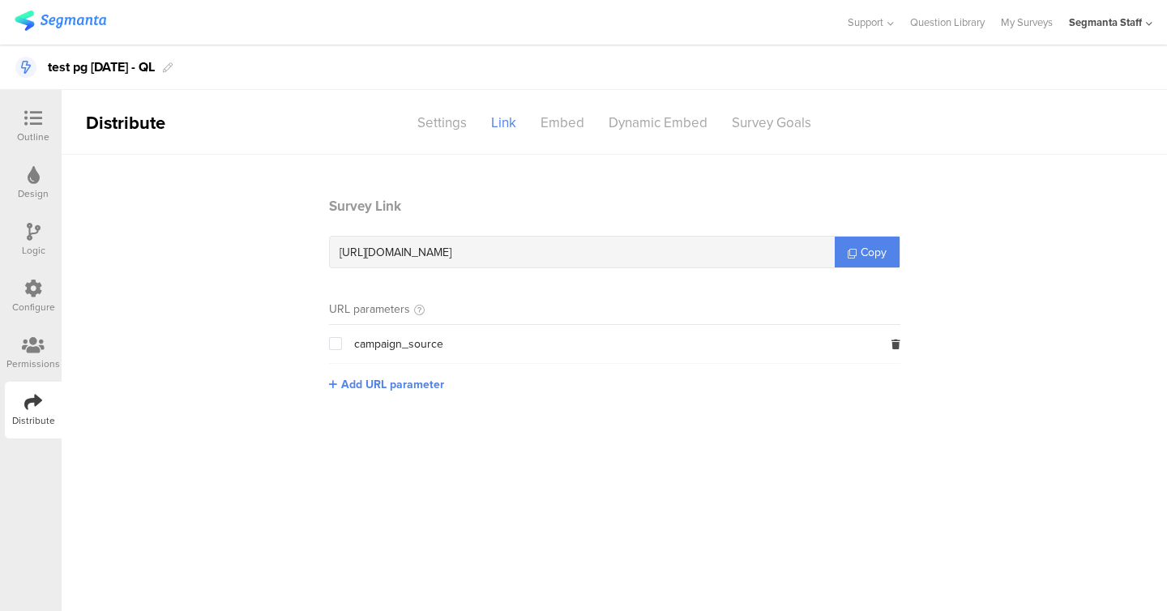
click at [349, 342] on div "campaign_source" at bounding box center [386, 344] width 114 height 17
click at [342, 342] on div "campaign_source" at bounding box center [386, 344] width 114 height 17
click at [340, 342] on span at bounding box center [335, 343] width 13 height 13
click at [342, 337] on input "checkbox" at bounding box center [342, 337] width 0 height 0
click at [874, 244] on span "Copy" at bounding box center [874, 252] width 26 height 17
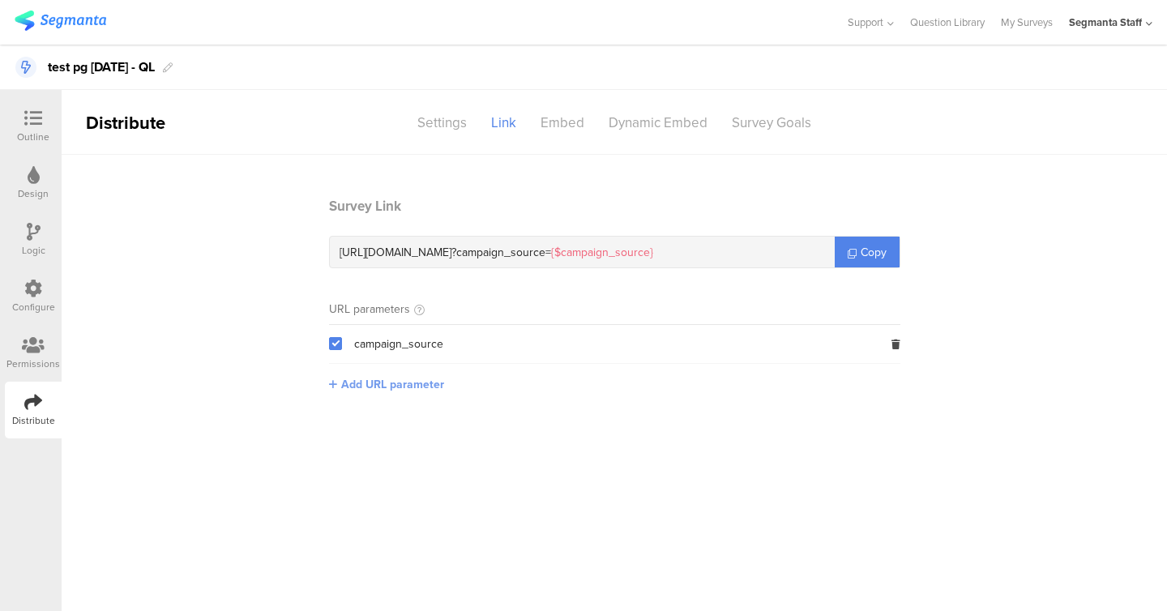
click at [371, 383] on span "Add URL parameter" at bounding box center [392, 384] width 103 height 17
click at [396, 387] on input "text" at bounding box center [436, 383] width 214 height 26
type input "seg_erid"
click at [571, 381] on button "Save" at bounding box center [568, 383] width 25 height 17
click at [898, 349] on icon at bounding box center [896, 345] width 9 height 10
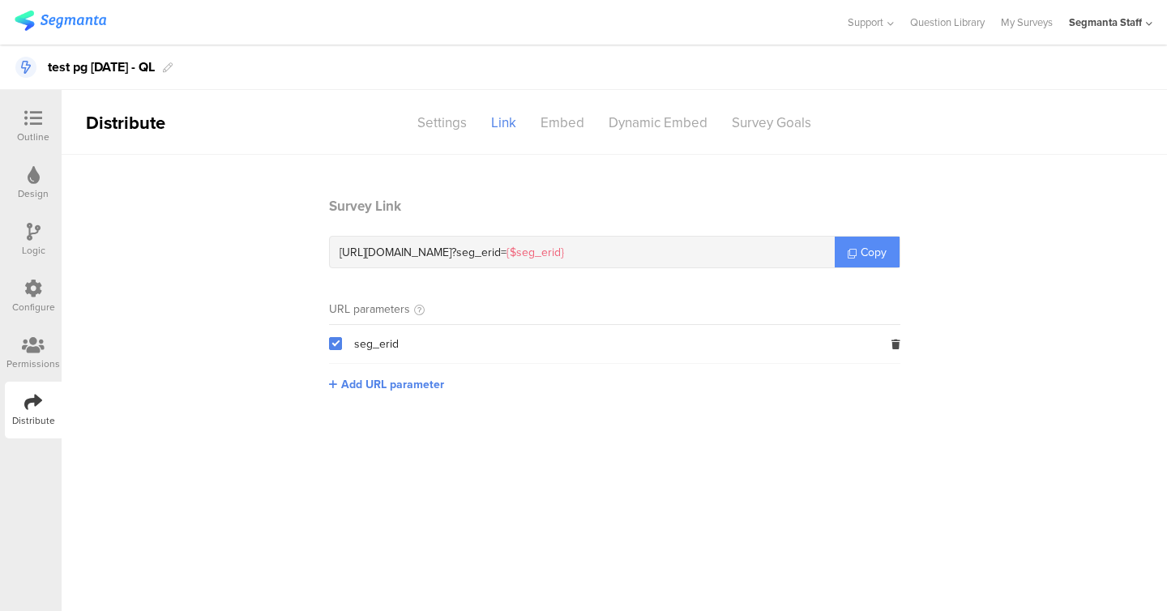
click at [869, 250] on span "Copy" at bounding box center [874, 252] width 26 height 17
